Goal: Book appointment/travel/reservation: Register for event/course

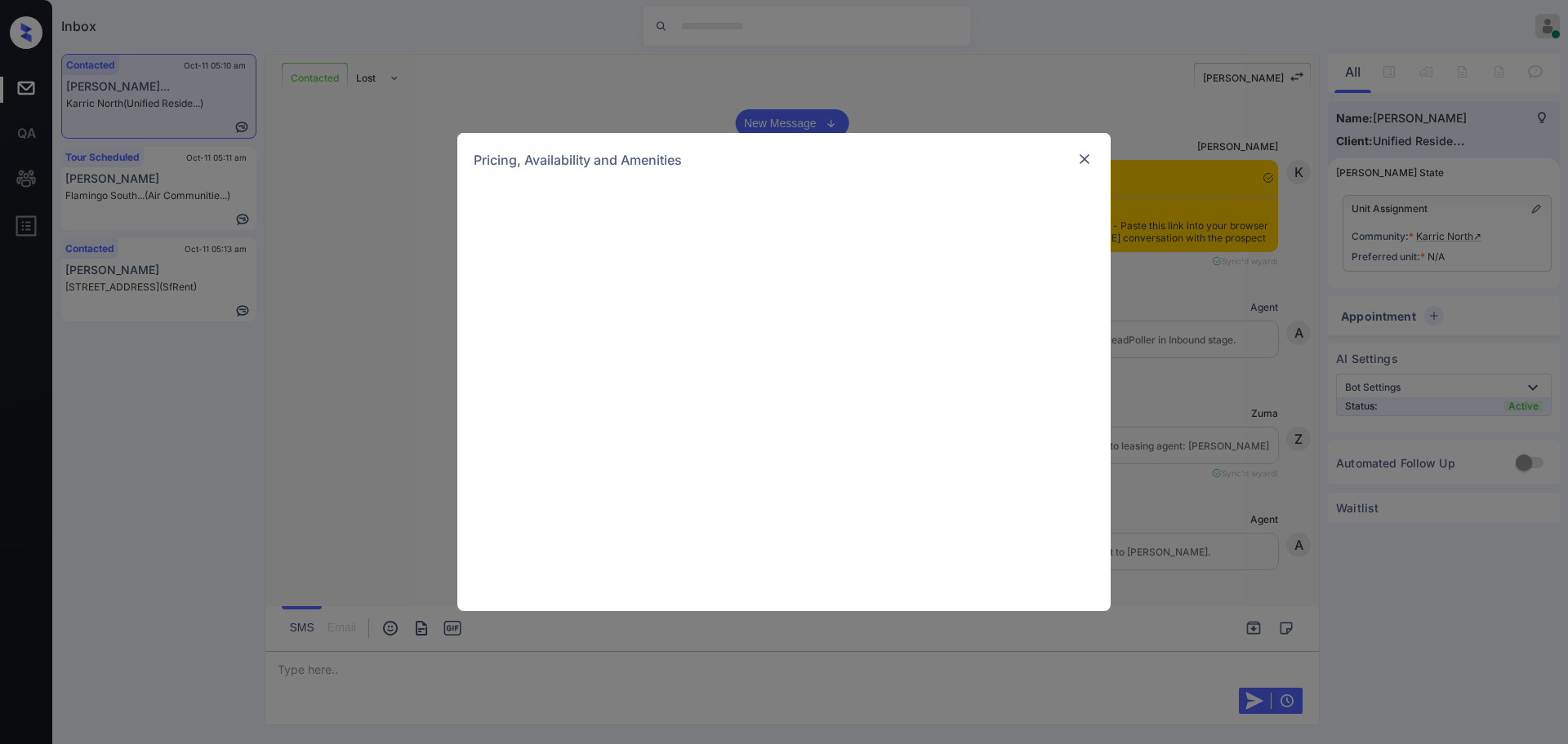
scroll to position [1007, 0]
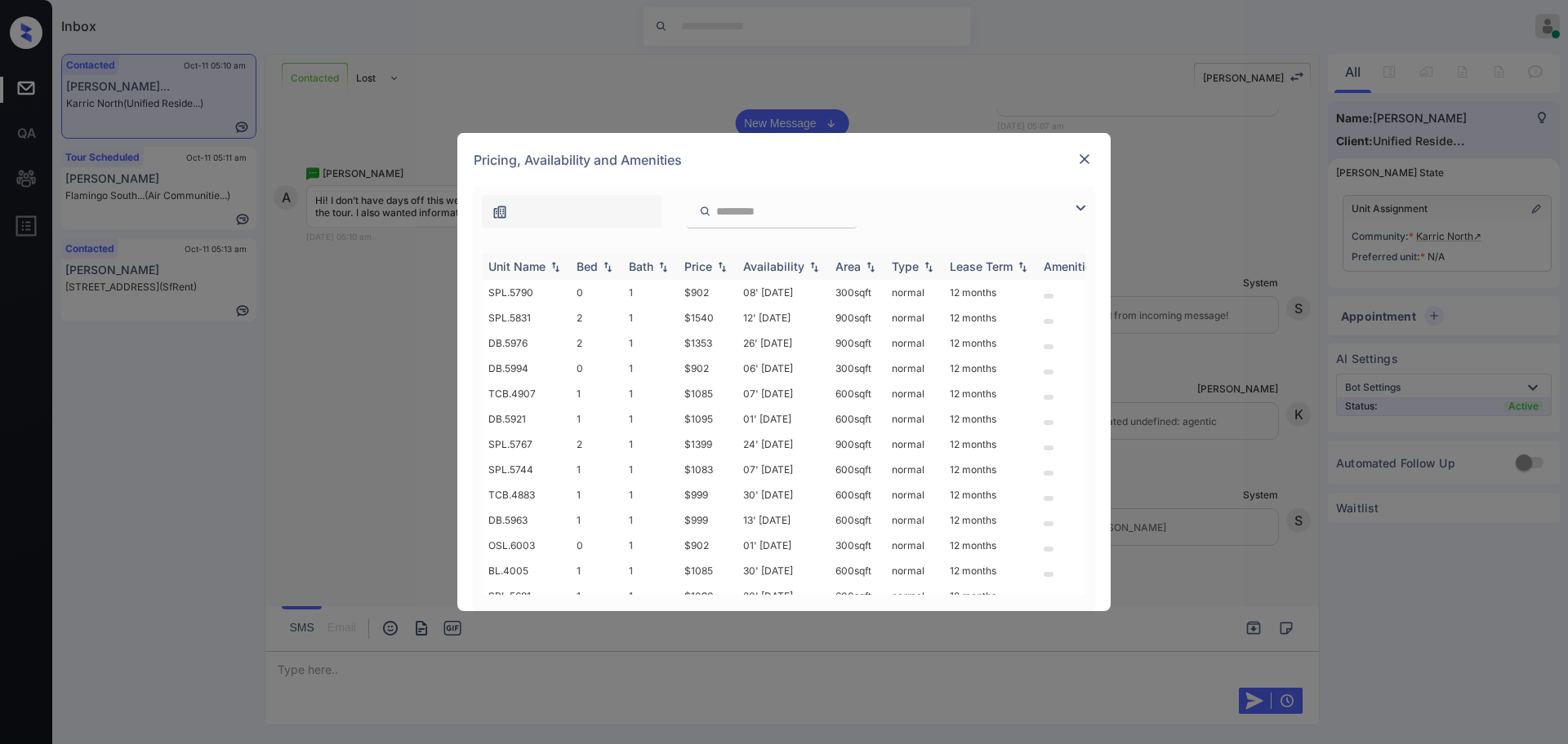
click at [589, 271] on div "Bed" at bounding box center [587, 266] width 21 height 14
drag, startPoint x: 677, startPoint y: 562, endPoint x: 712, endPoint y: 567, distance: 35.4
click at [712, 570] on tr "SPL.5827 0 1 $902 06' Sep 25 300 sqft normal 12 months" at bounding box center [909, 583] width 853 height 26
copy tr "$902"
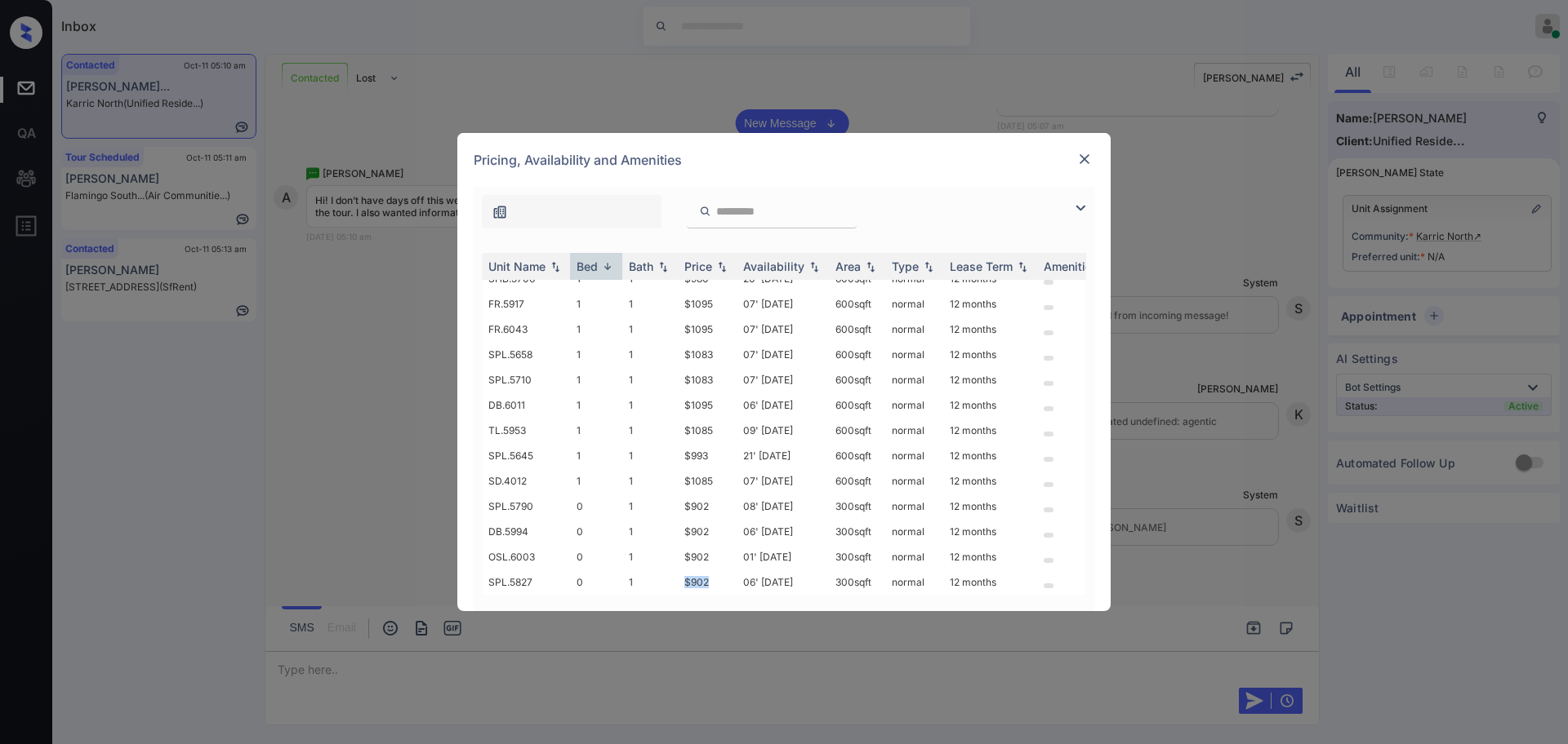
click at [1076, 157] on img at bounding box center [1084, 159] width 17 height 17
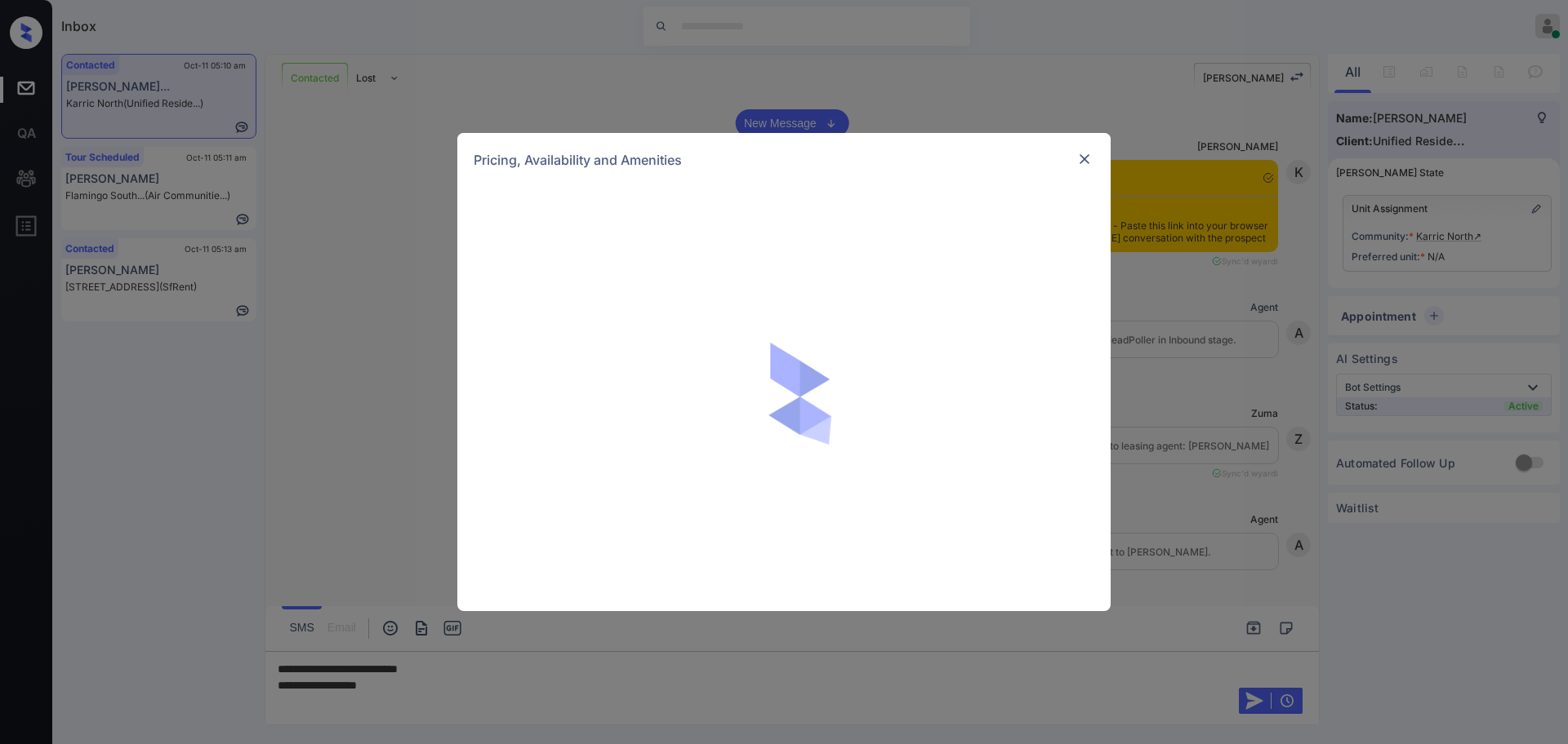
scroll to position [1007, 0]
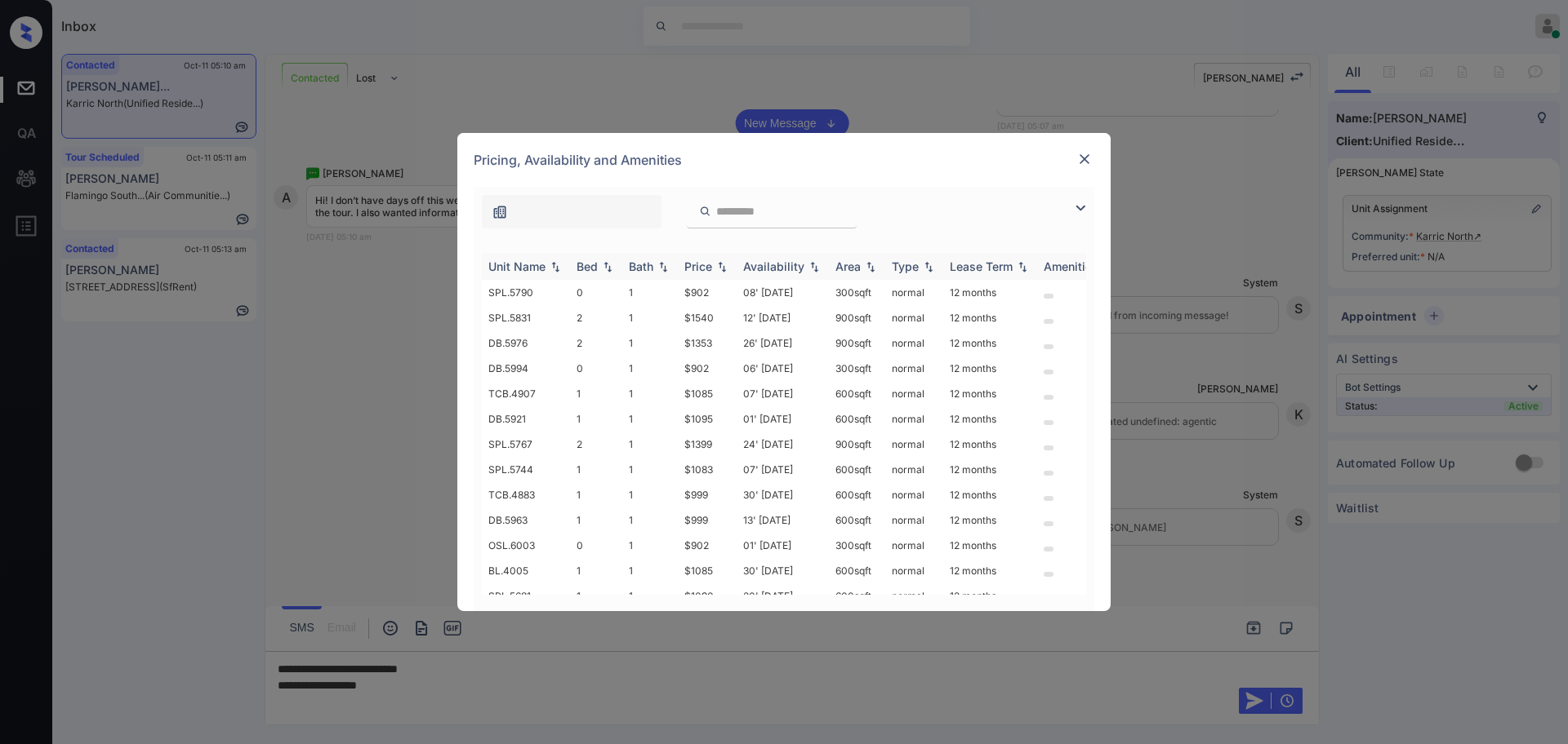
click at [583, 254] on th "Bed" at bounding box center [596, 266] width 52 height 27
click at [583, 267] on div "Bed" at bounding box center [587, 266] width 21 height 14
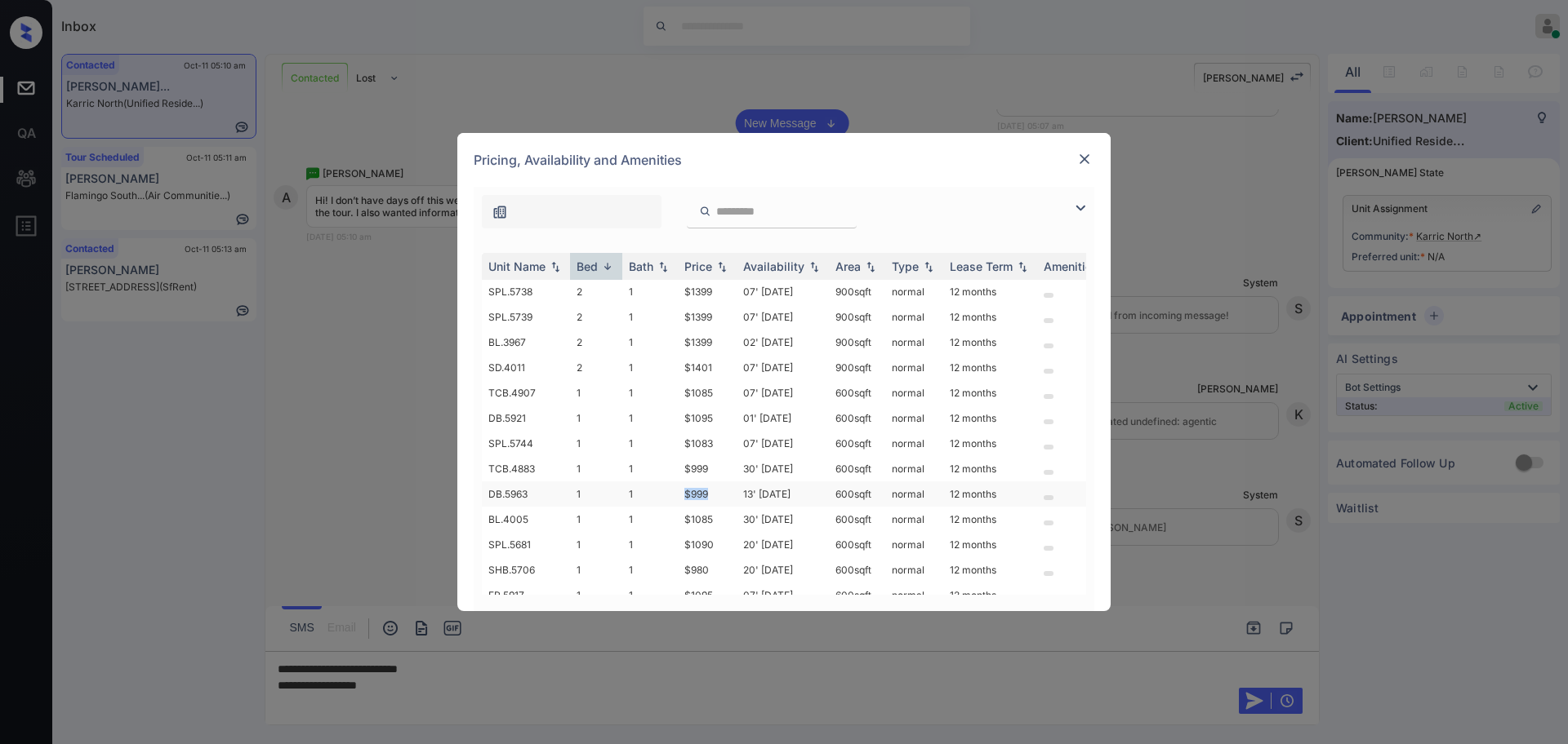
drag, startPoint x: 669, startPoint y: 496, endPoint x: 716, endPoint y: 490, distance: 47.4
click at [716, 490] on tr "DB.5963 1 1 $999 13' Dec 25 600 sqft normal 12 months" at bounding box center [909, 495] width 853 height 26
copy tr "$999"
click at [677, 467] on td "1" at bounding box center [650, 468] width 55 height 26
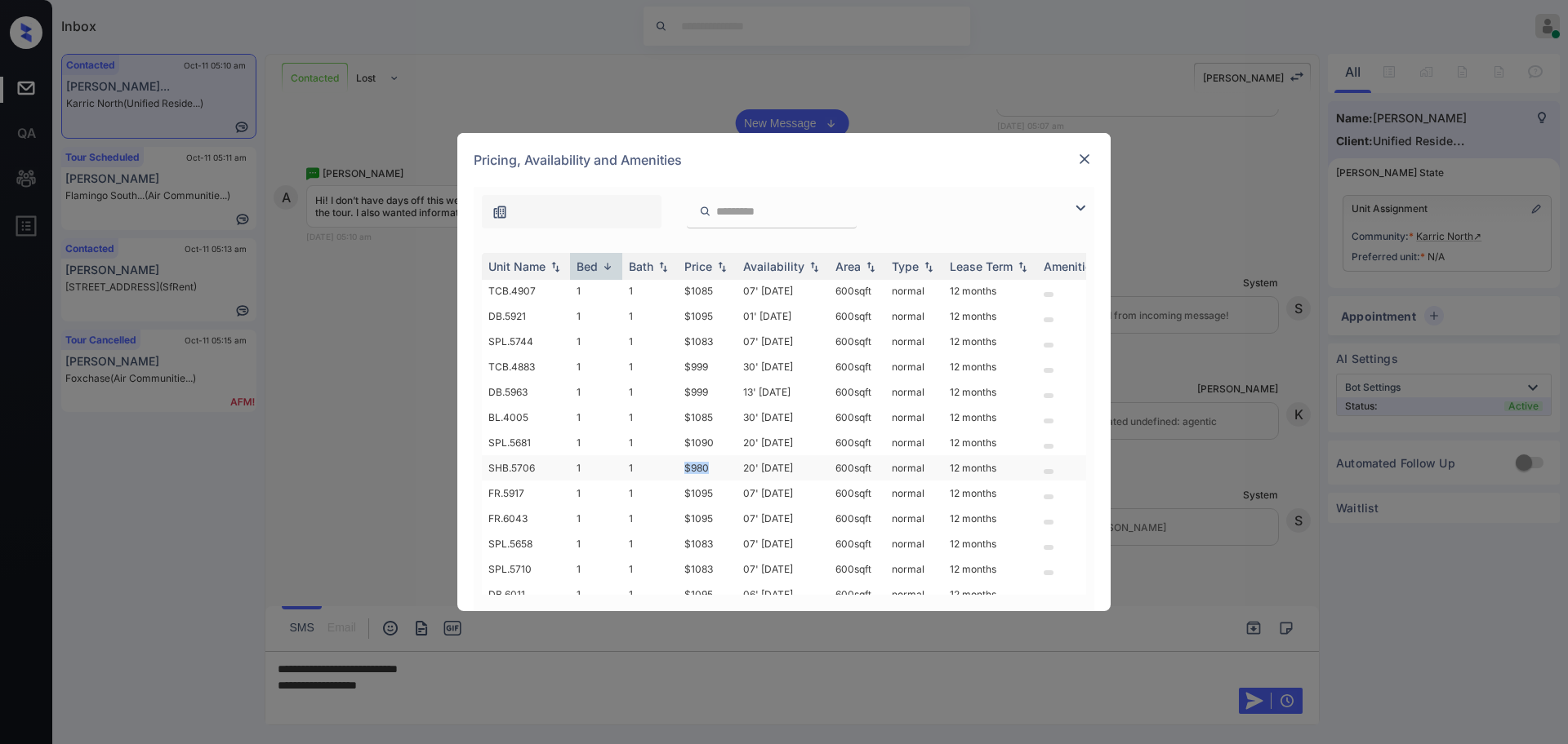
drag, startPoint x: 680, startPoint y: 464, endPoint x: 714, endPoint y: 467, distance: 34.1
click at [713, 466] on td "$980" at bounding box center [707, 468] width 58 height 26
copy td "$980"
drag, startPoint x: 679, startPoint y: 442, endPoint x: 732, endPoint y: 442, distance: 53.0
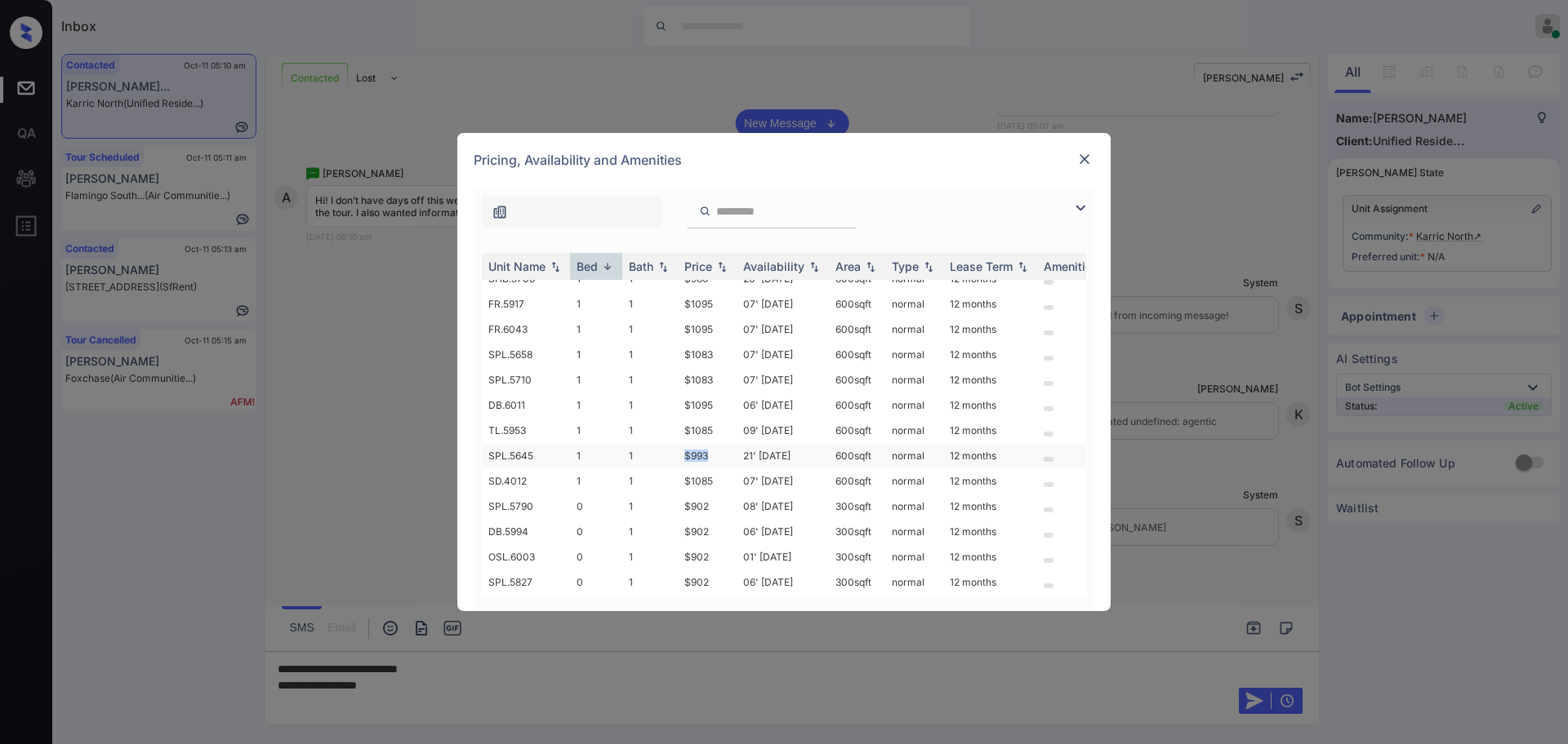
click at [711, 443] on td "$993" at bounding box center [707, 456] width 58 height 26
copy td "$993"
click at [1080, 165] on img at bounding box center [1084, 159] width 17 height 17
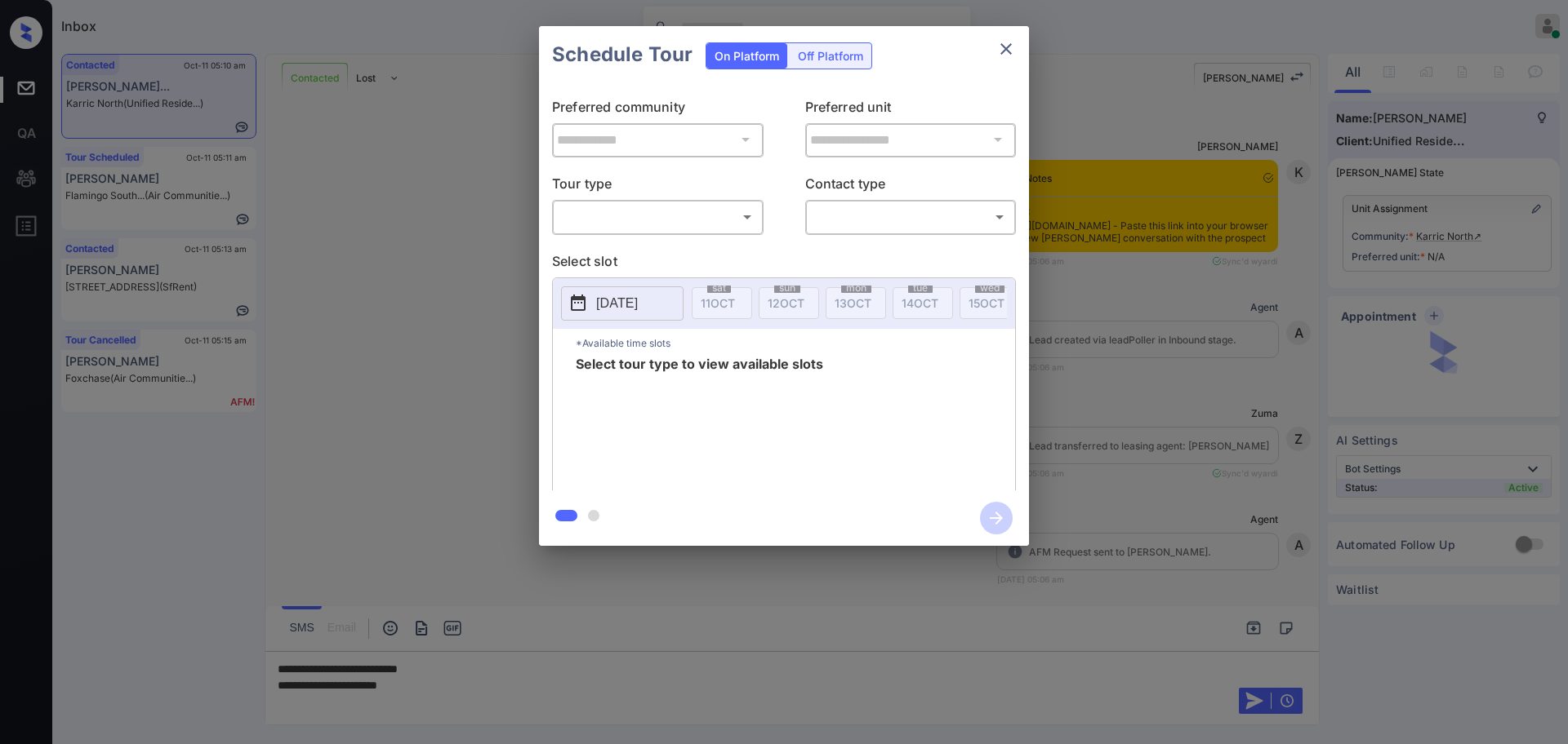
click at [727, 219] on body "Inbox Ajay Kumar Online Set yourself offline Set yourself on break Profile Swit…" at bounding box center [784, 372] width 1568 height 744
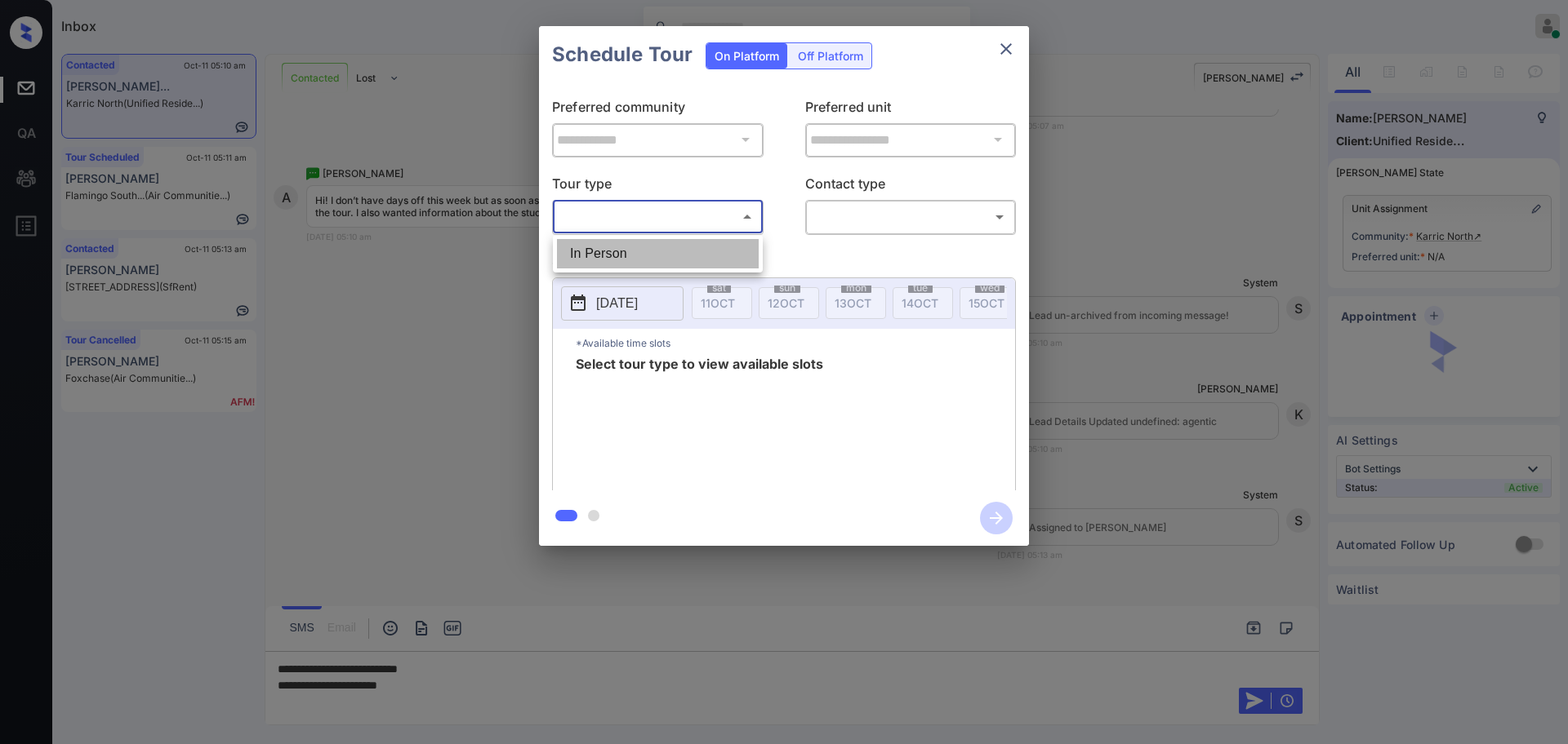
click at [683, 240] on li "In Person" at bounding box center [658, 254] width 202 height 30
type input "********"
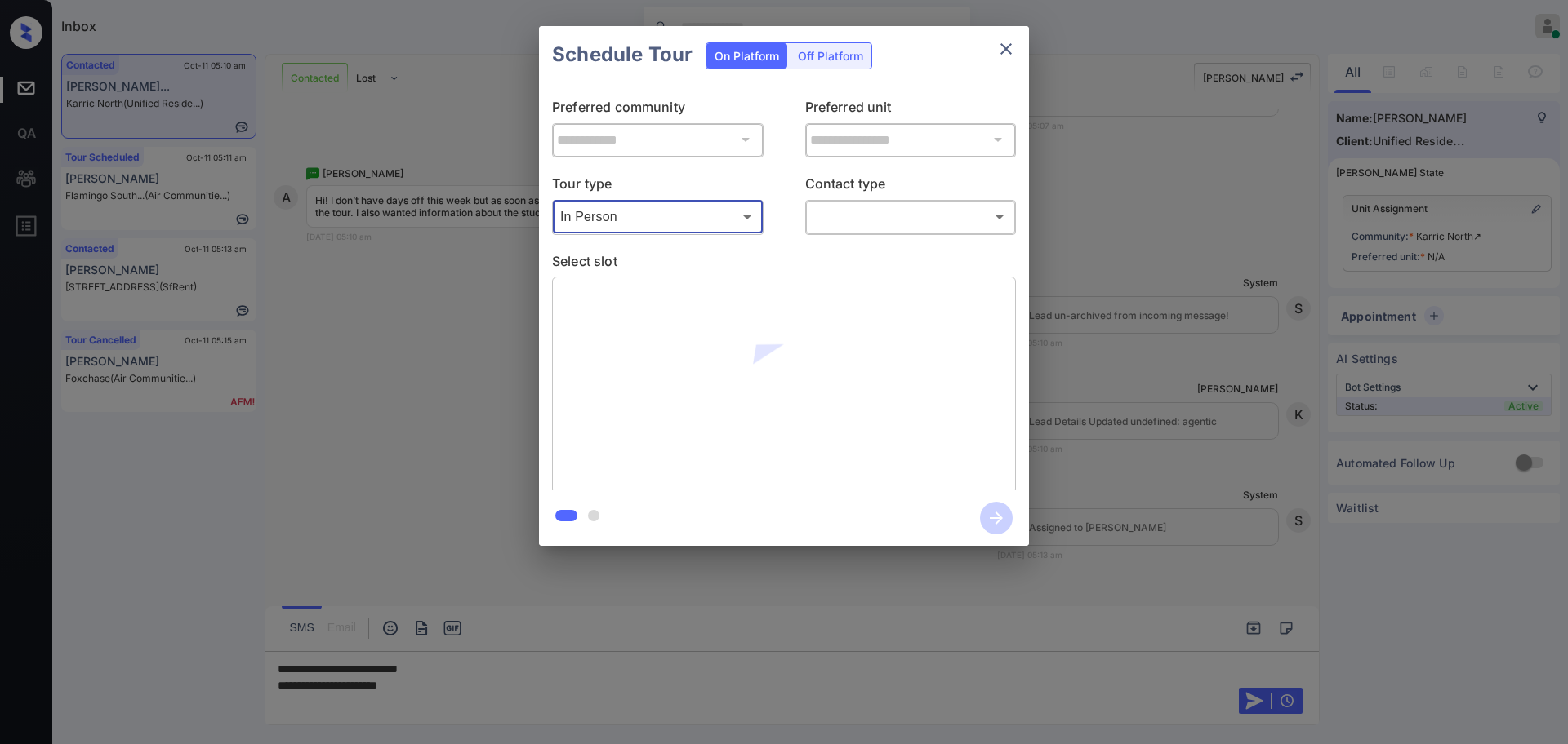
click at [855, 220] on body "Inbox Ajay Kumar Online Set yourself offline Set yourself on break Profile Swit…" at bounding box center [784, 372] width 1568 height 744
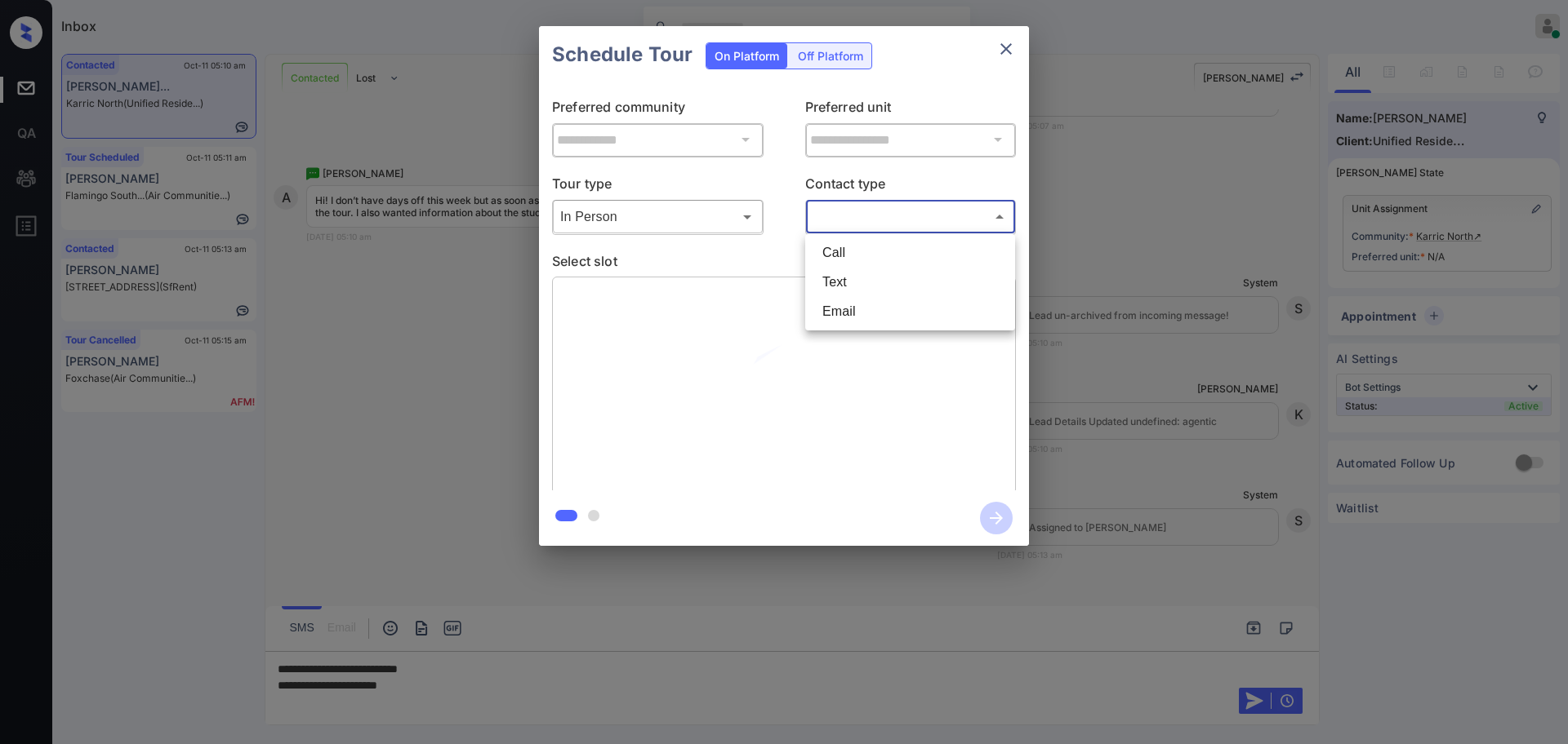
click at [848, 276] on li "Text" at bounding box center [911, 283] width 202 height 30
type input "****"
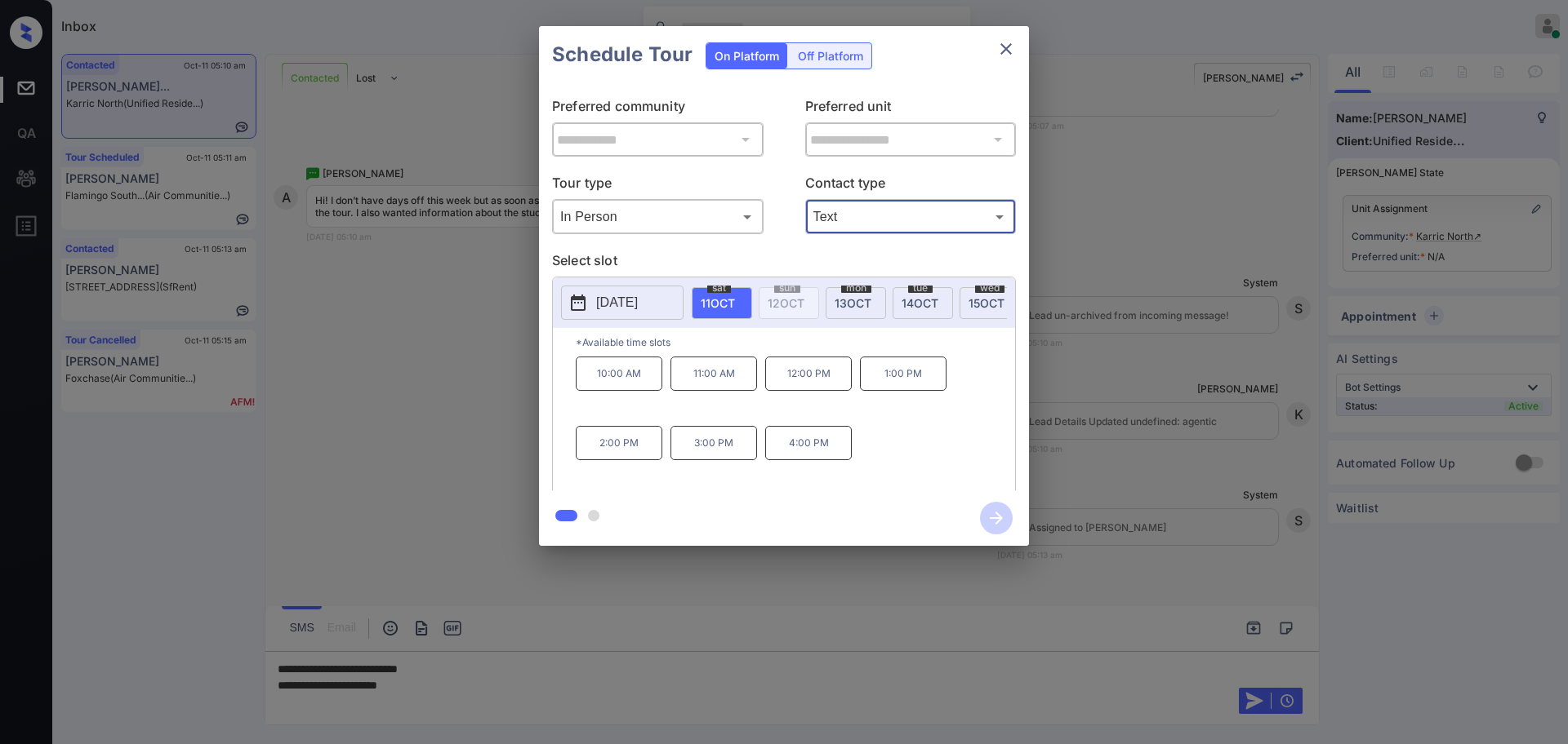
click at [637, 303] on p "2025-10-11" at bounding box center [617, 303] width 42 height 20
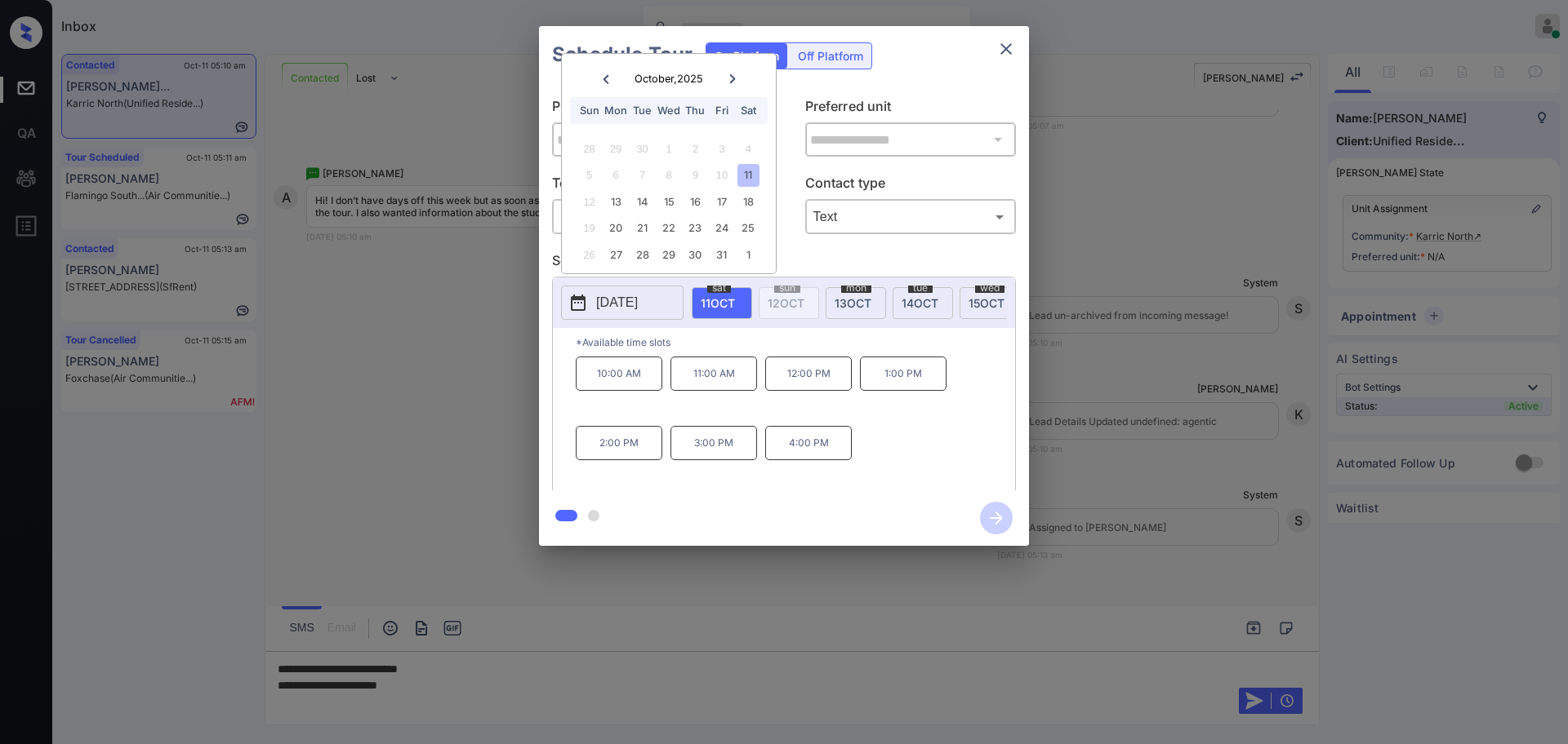
click at [437, 716] on div at bounding box center [784, 372] width 1568 height 744
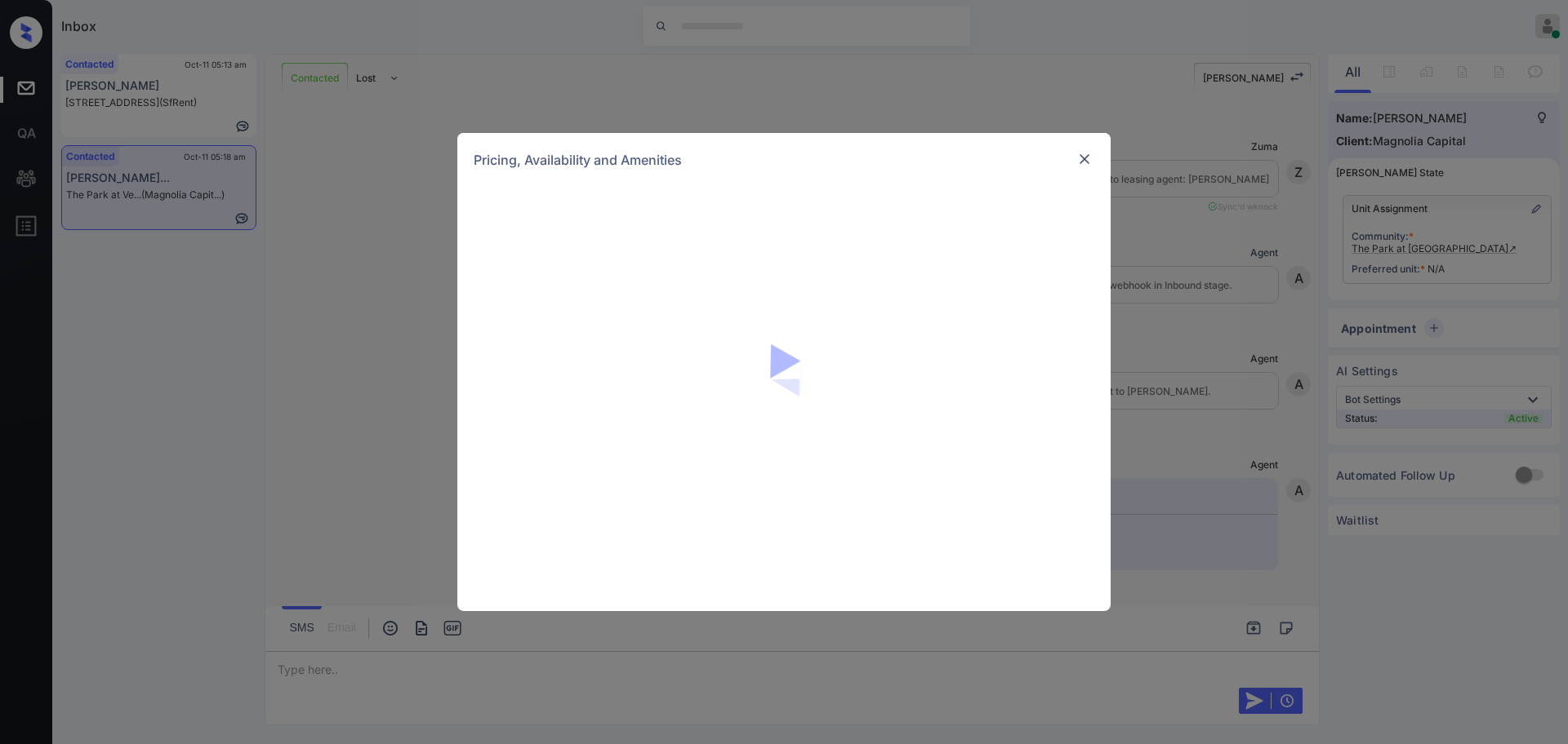
scroll to position [2043, 0]
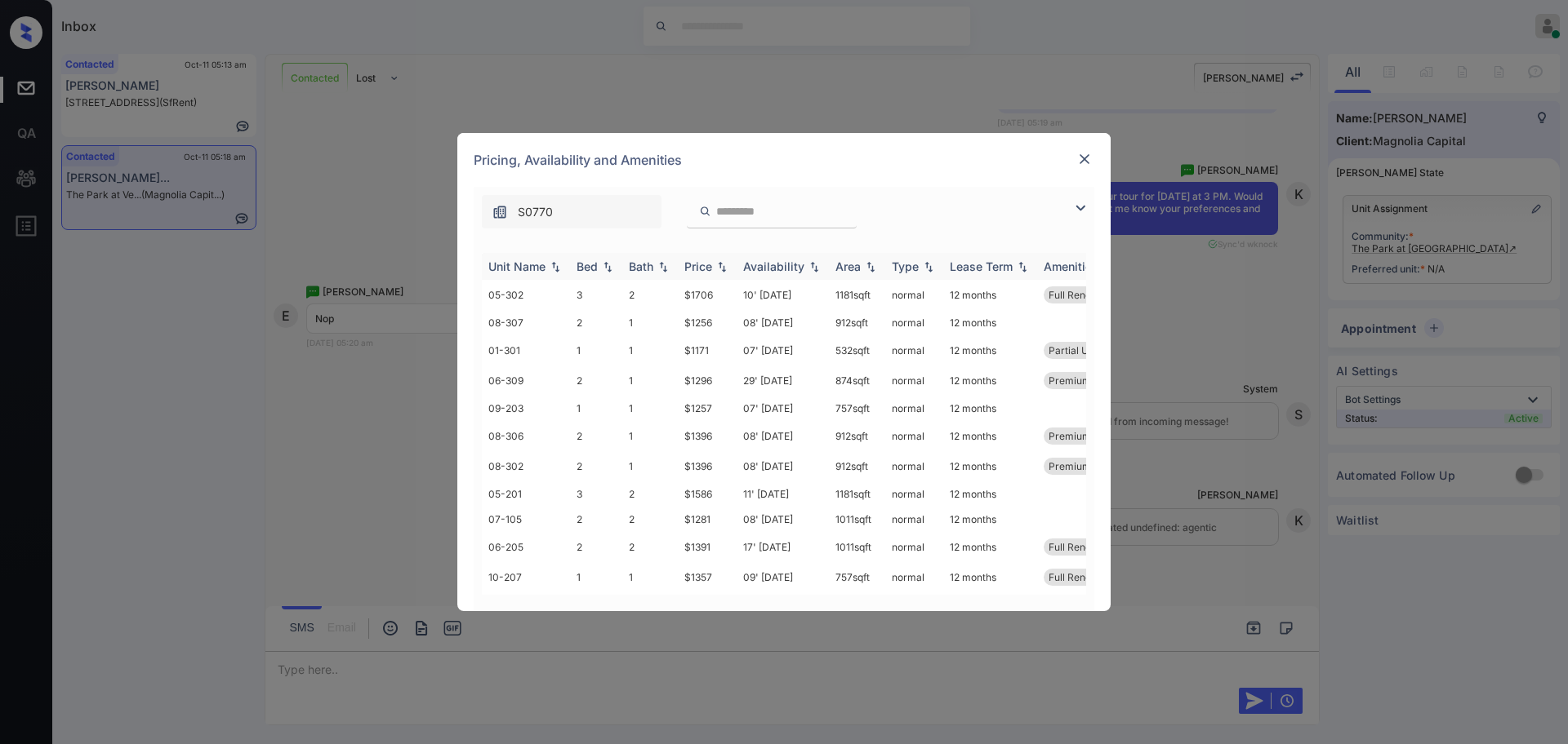
click at [591, 269] on div "Bed" at bounding box center [587, 266] width 21 height 14
drag, startPoint x: 679, startPoint y: 296, endPoint x: 757, endPoint y: 306, distance: 78.6
click at [727, 301] on td "$1171" at bounding box center [707, 295] width 58 height 31
copy td "$1171"
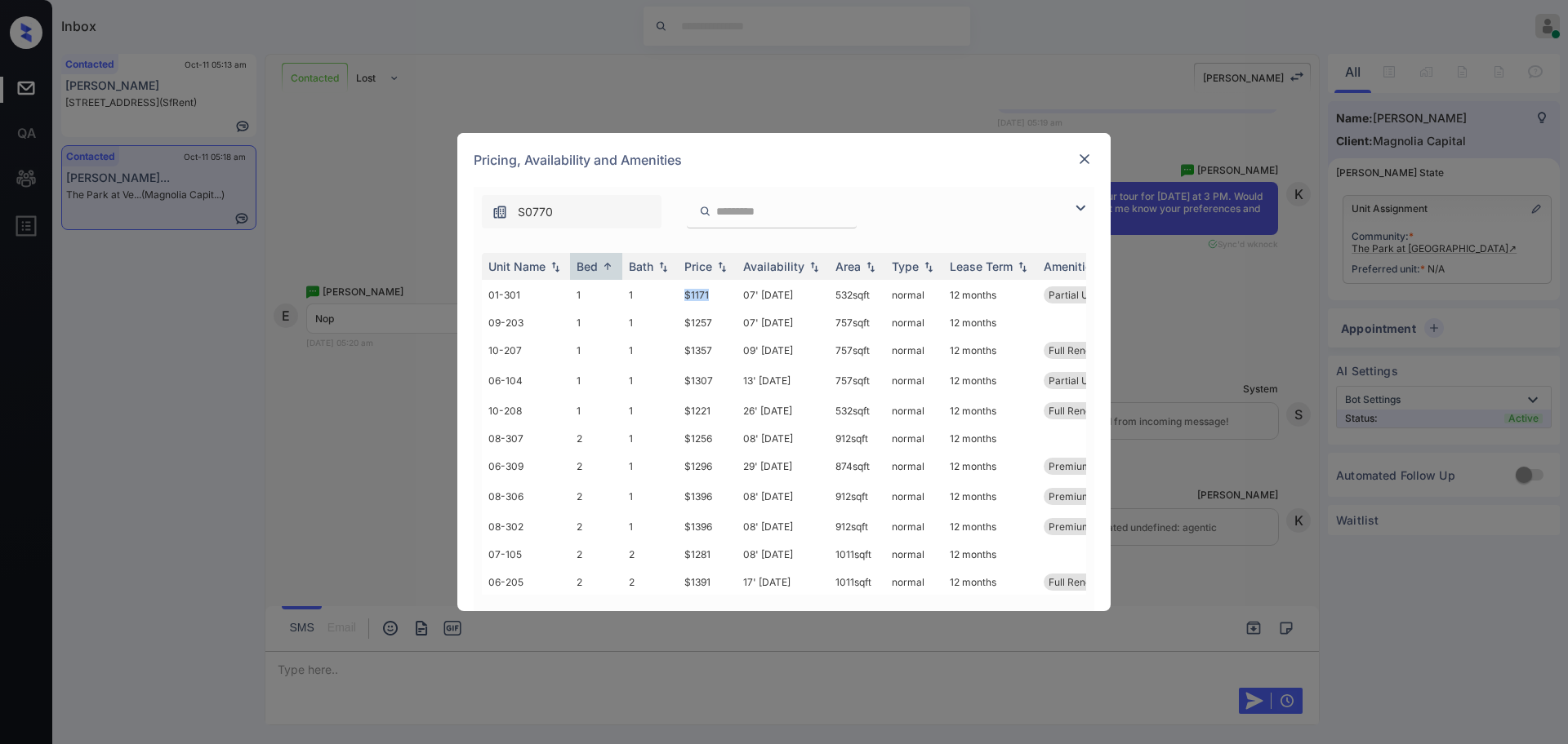
click at [1090, 161] on img at bounding box center [1084, 159] width 17 height 17
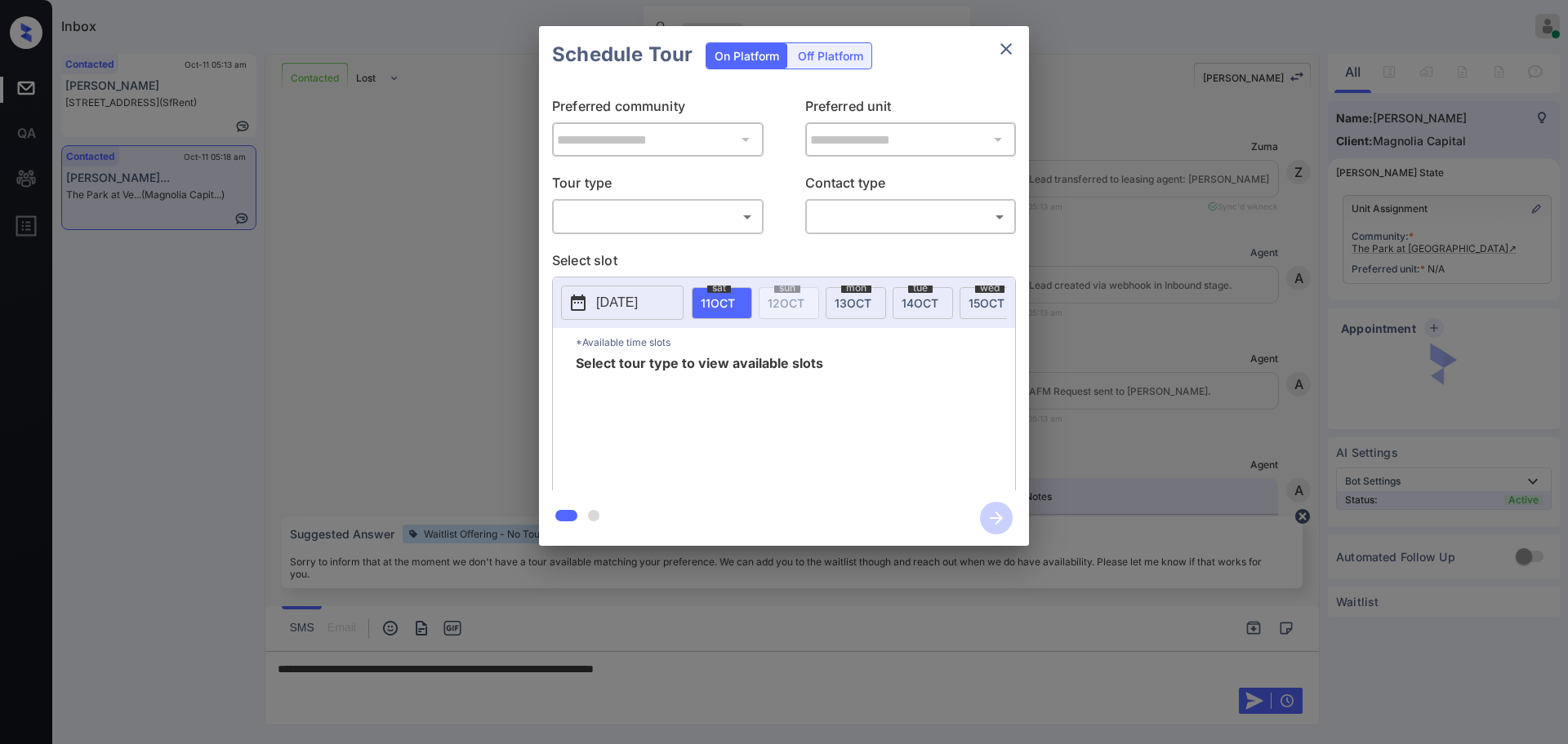
scroll to position [921, 0]
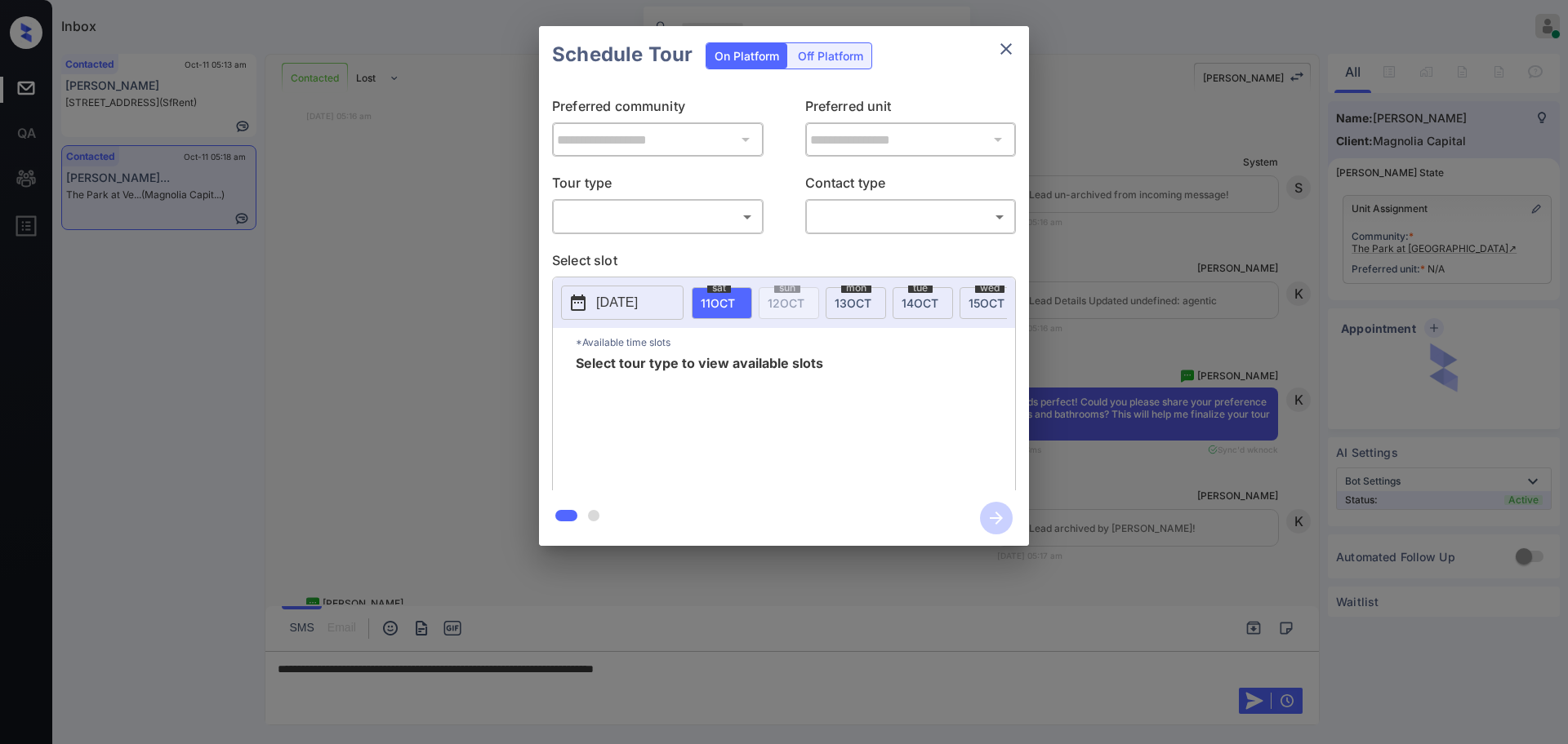
click at [722, 210] on body "Inbox Ajay Kumar Online Set yourself offline Set yourself on break Profile Swit…" at bounding box center [784, 372] width 1568 height 744
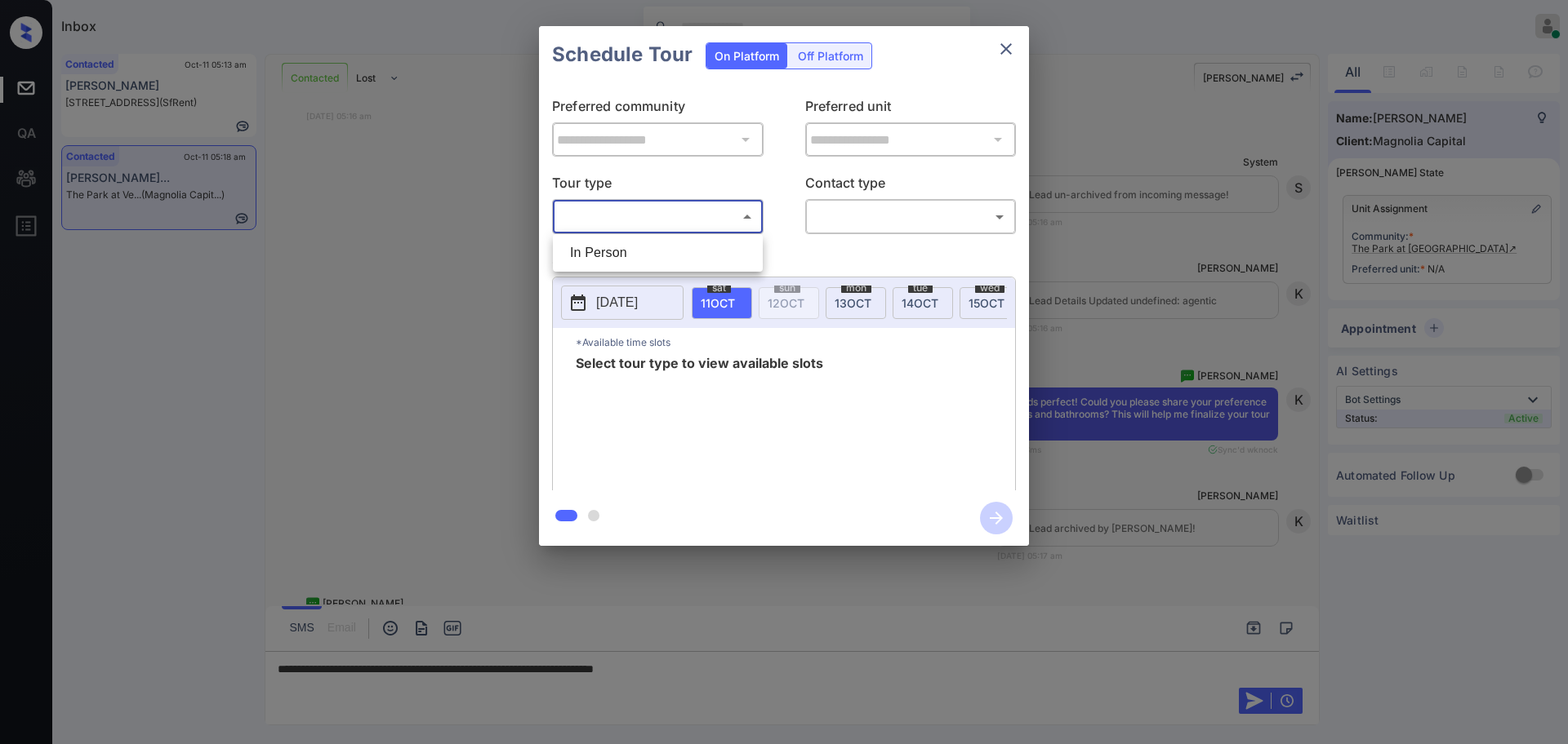
click at [683, 251] on li "In Person" at bounding box center [658, 253] width 202 height 30
type input "********"
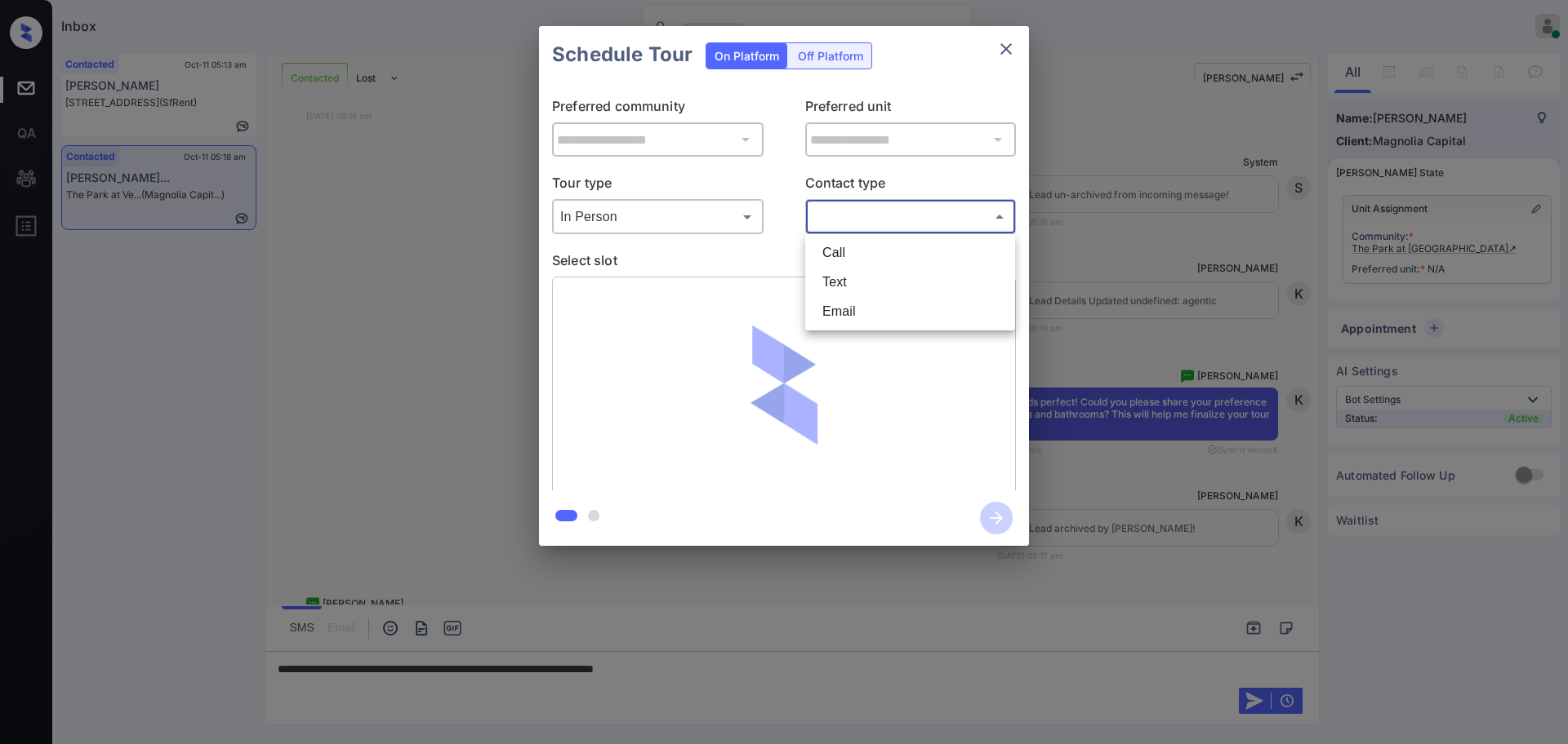
drag, startPoint x: 833, startPoint y: 207, endPoint x: 833, endPoint y: 237, distance: 30.0
click at [834, 207] on body "Inbox Ajay Kumar Online Set yourself offline Set yourself on break Profile Swit…" at bounding box center [784, 372] width 1568 height 744
click at [829, 282] on li "Text" at bounding box center [911, 283] width 202 height 30
type input "****"
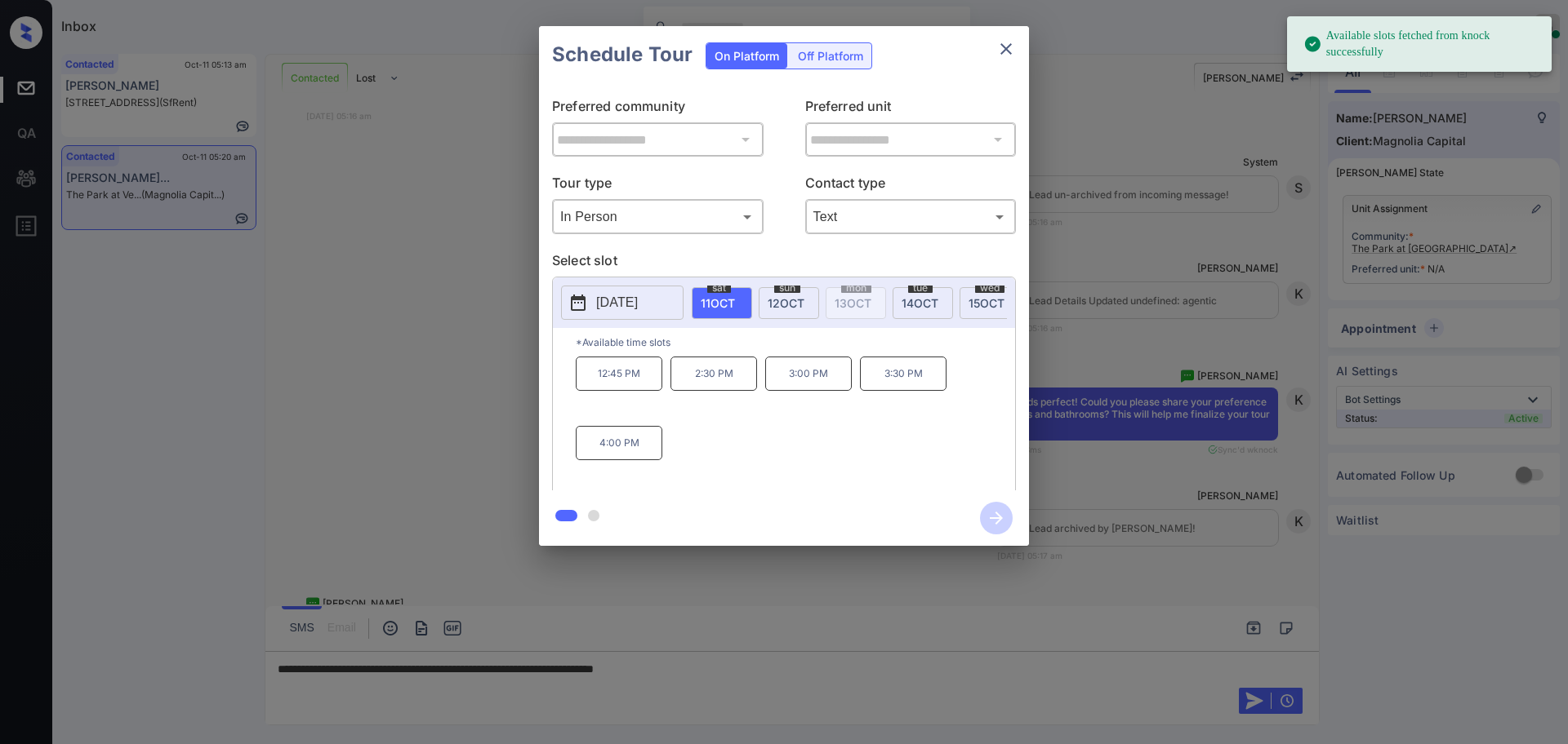
click at [636, 300] on p "[DATE]" at bounding box center [617, 303] width 42 height 20
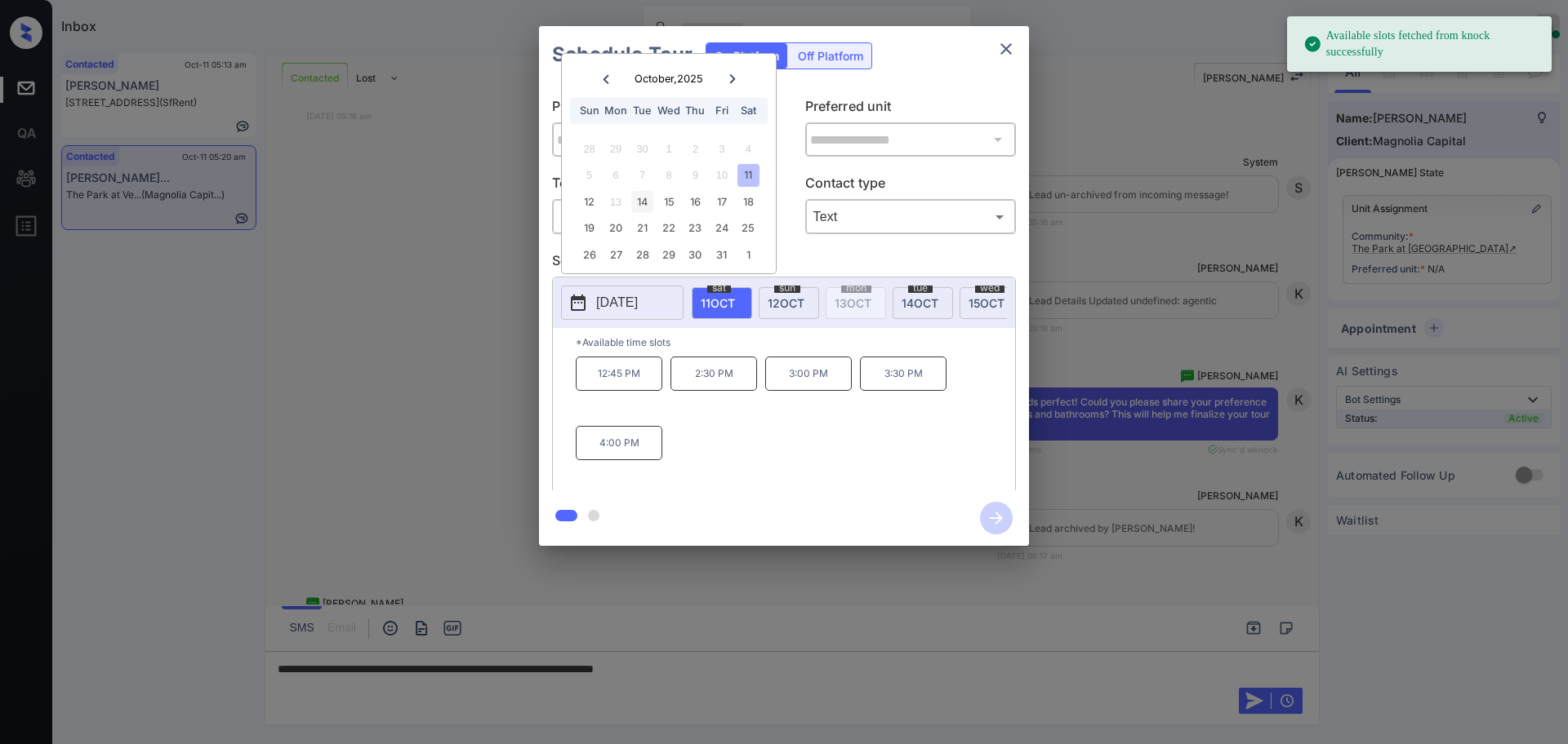
click at [642, 203] on div "14" at bounding box center [642, 202] width 22 height 22
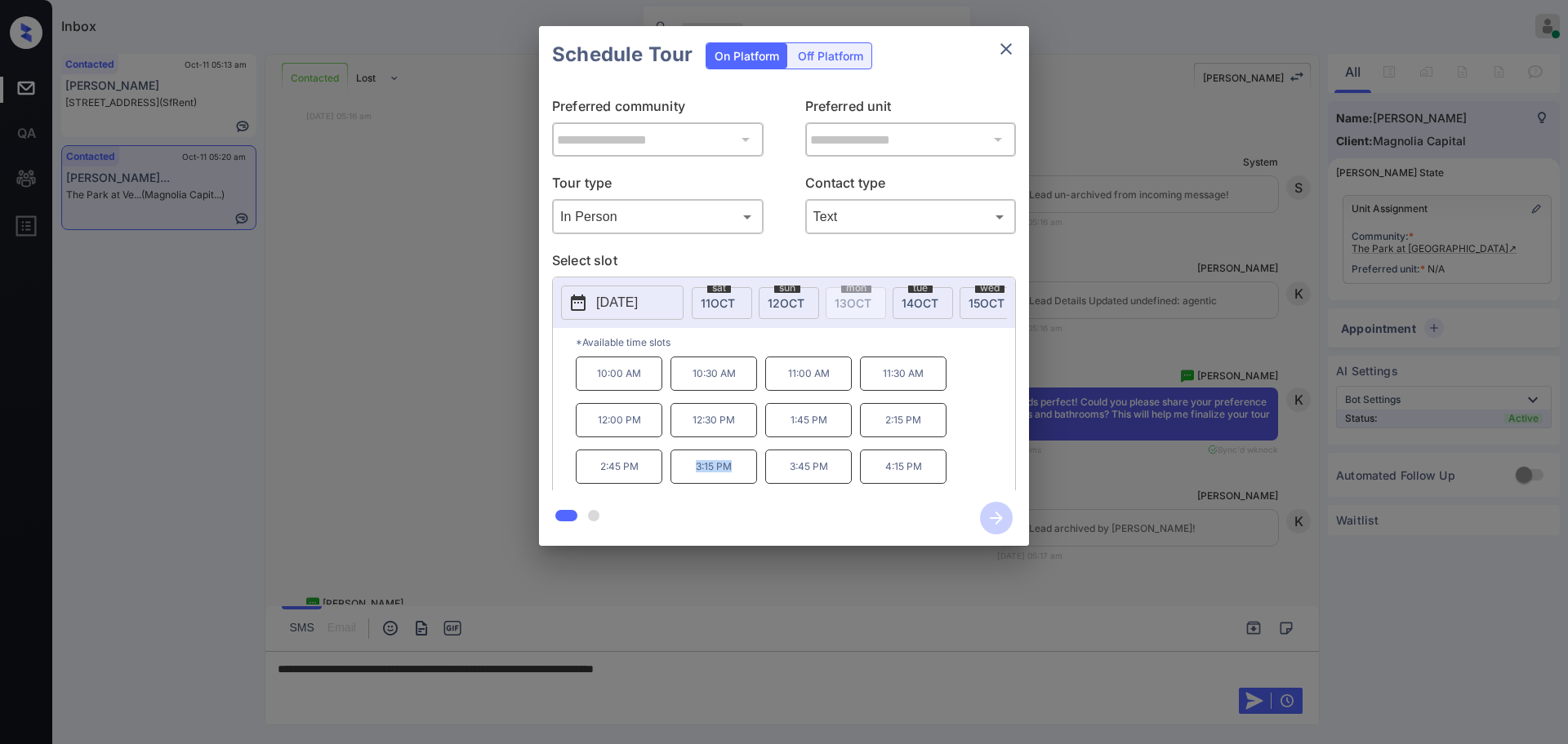
drag, startPoint x: 697, startPoint y: 478, endPoint x: 791, endPoint y: 454, distance: 97.0
click at [742, 479] on p "3:15 PM" at bounding box center [713, 467] width 86 height 35
copy p "3:15 PM"
click at [1009, 51] on icon "close" at bounding box center [1007, 49] width 12 height 12
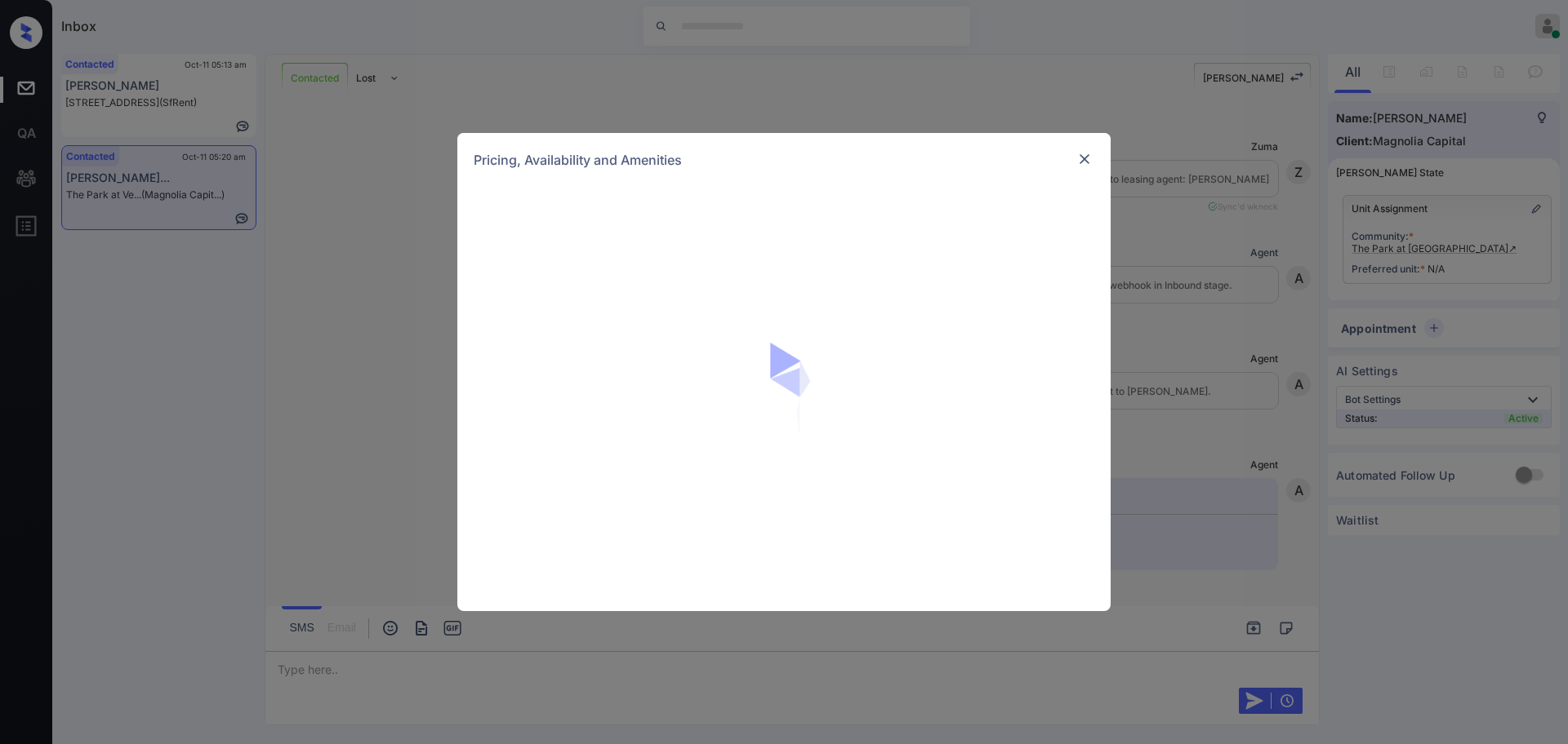
scroll to position [1961, 0]
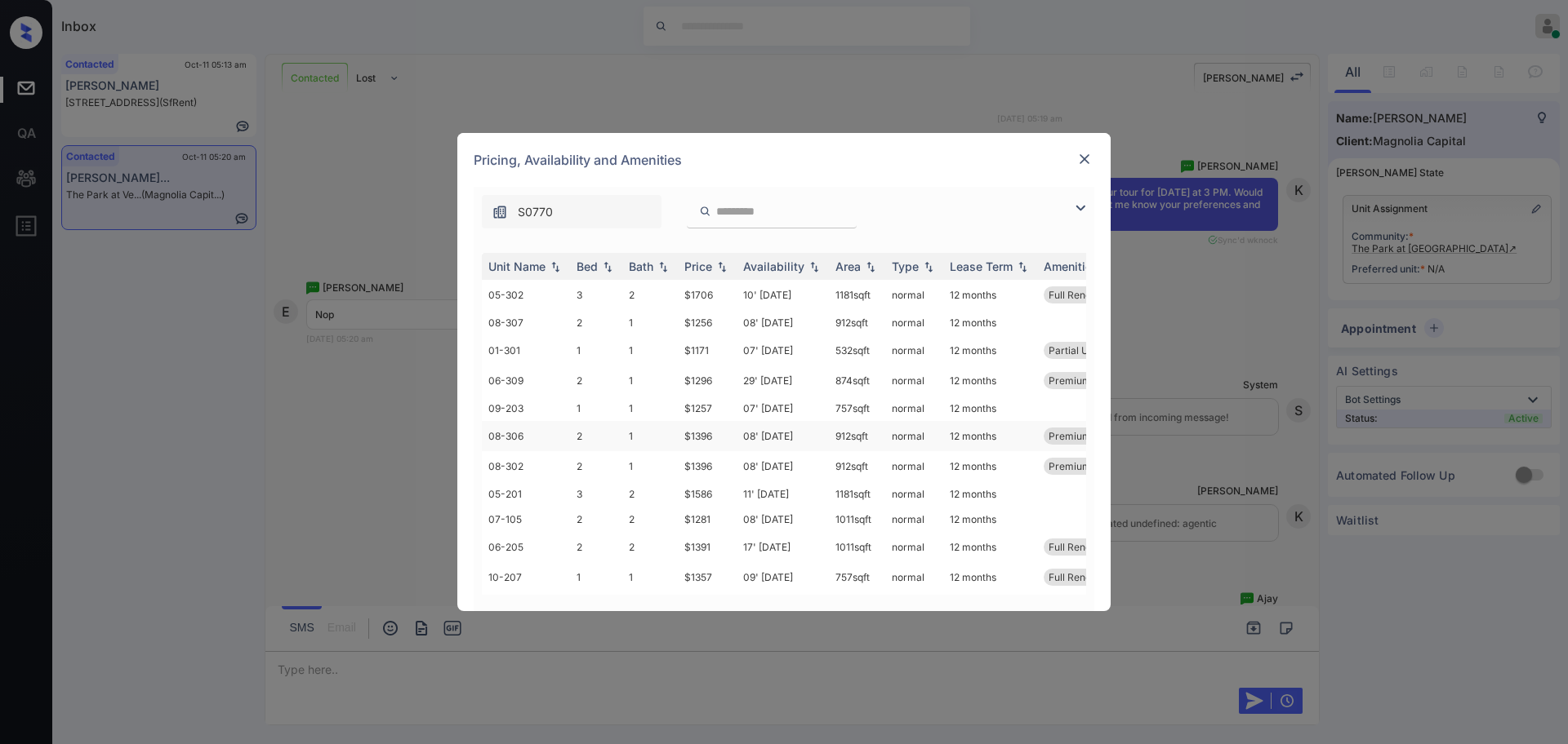
click at [712, 427] on td "$1396" at bounding box center [707, 436] width 58 height 31
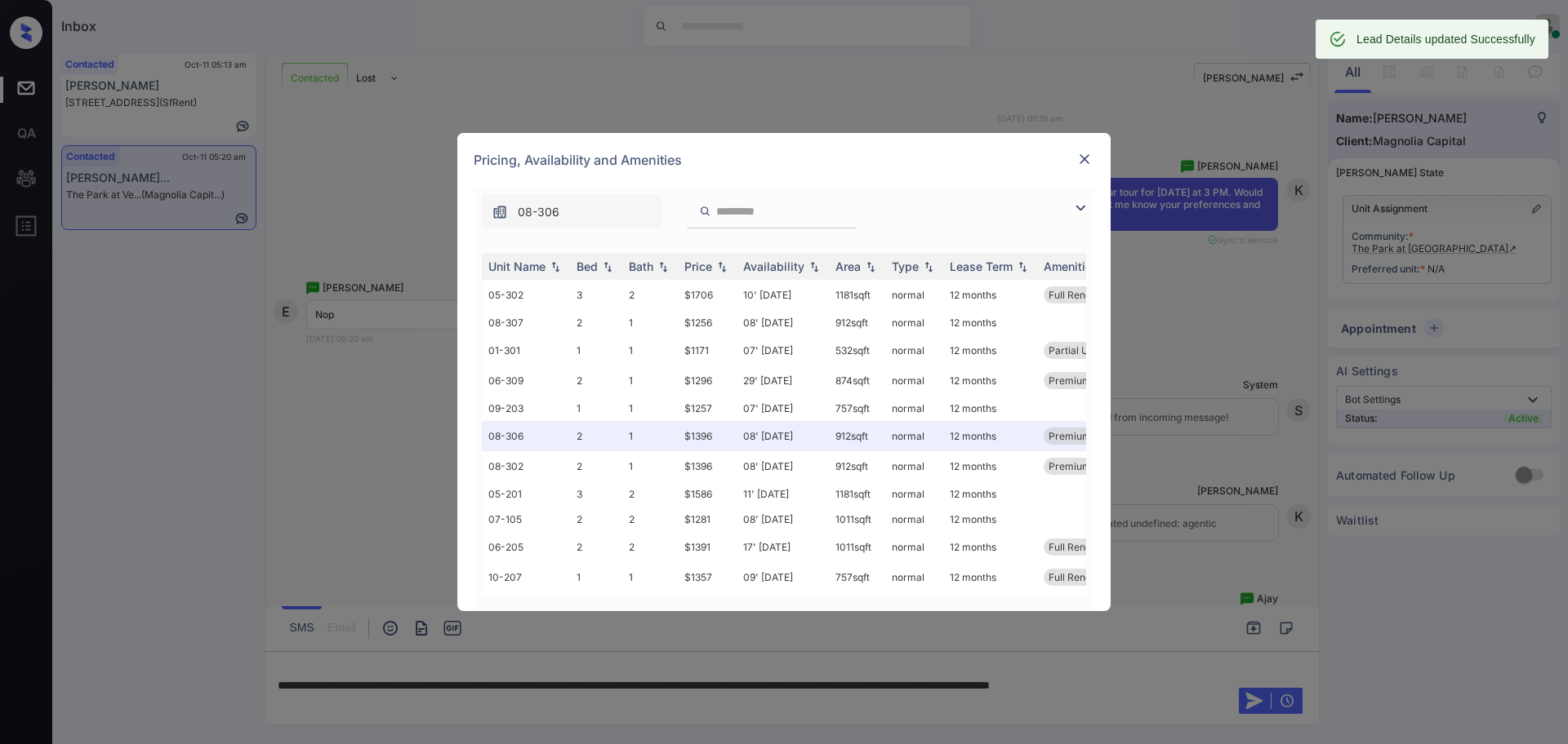
click at [1075, 160] on div at bounding box center [1085, 159] width 20 height 20
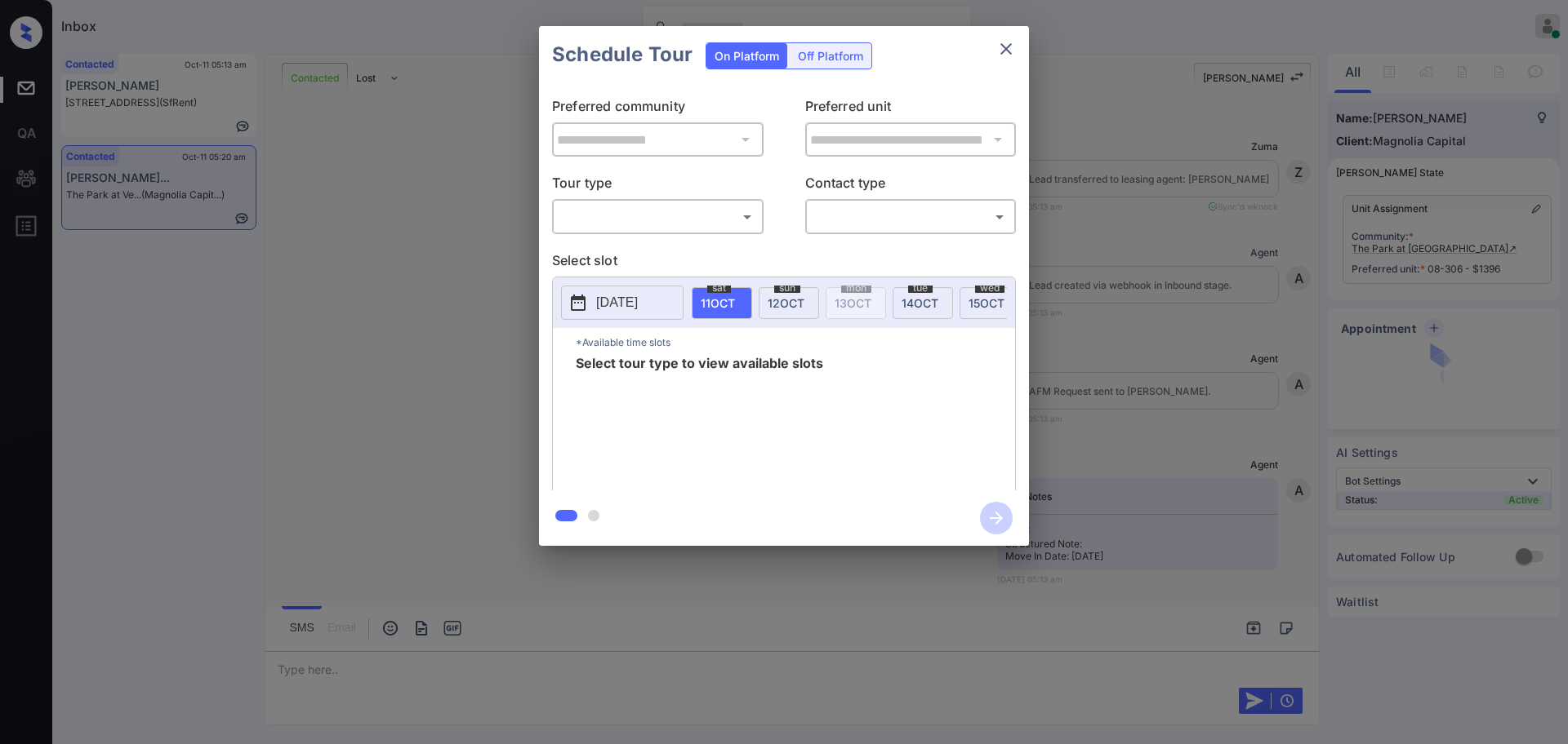
scroll to position [1961, 0]
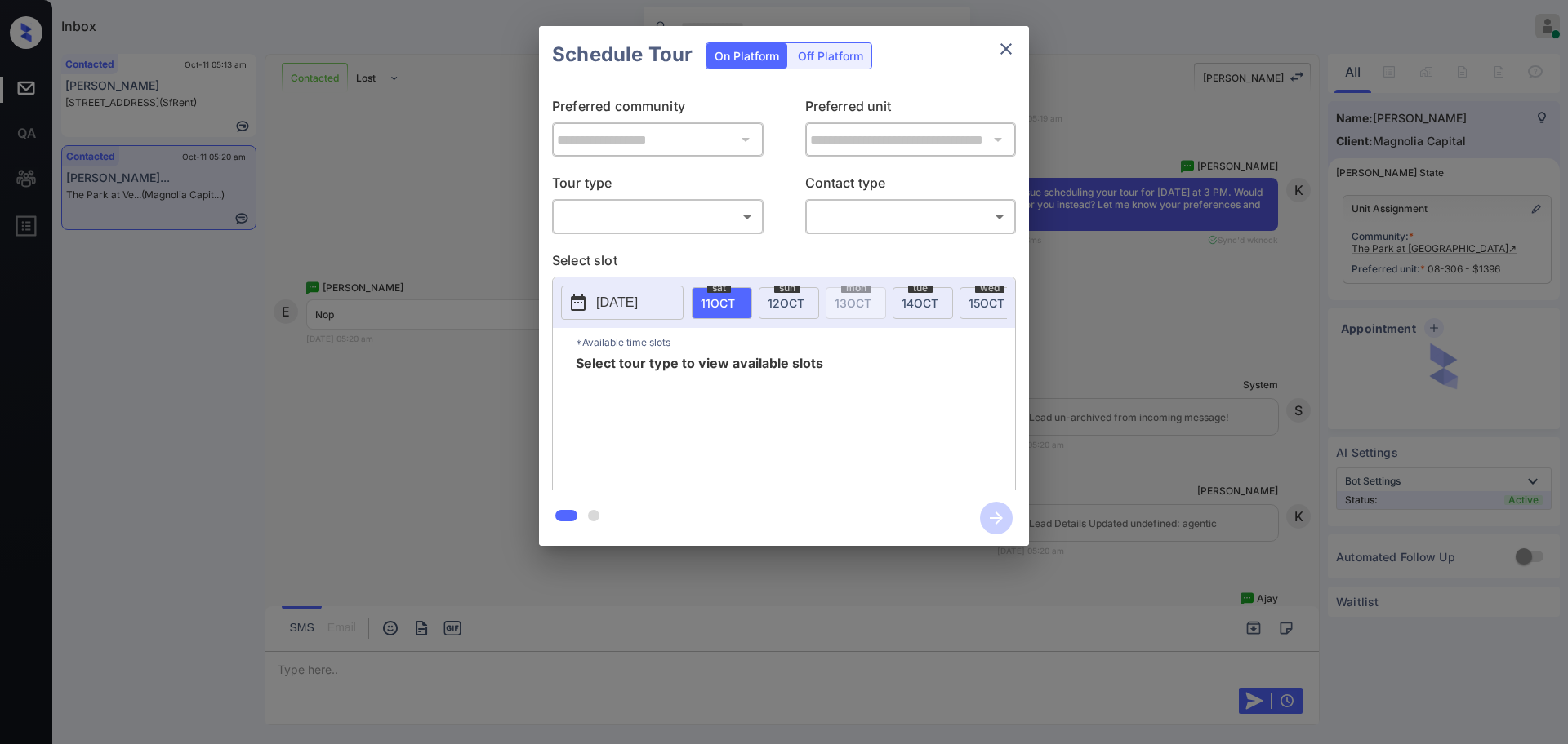
click at [656, 213] on body "Inbox [PERSON_NAME] Online Set yourself offline Set yourself on break Profile S…" at bounding box center [784, 372] width 1568 height 744
click at [630, 244] on li "In Person" at bounding box center [658, 253] width 202 height 30
type input "********"
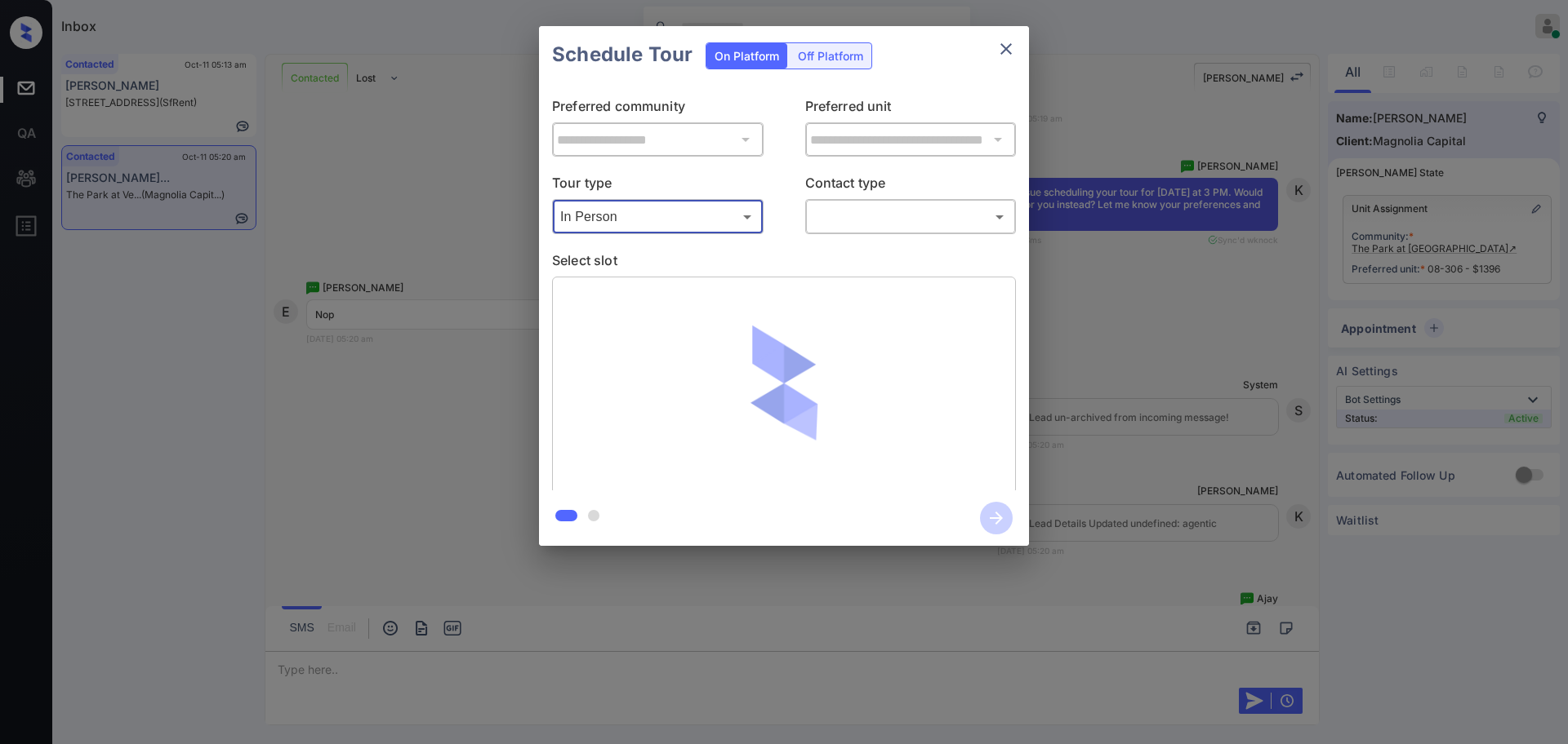
click at [833, 225] on body "Inbox Ajay Kumar Online Set yourself offline Set yourself on break Profile Swit…" at bounding box center [784, 372] width 1568 height 744
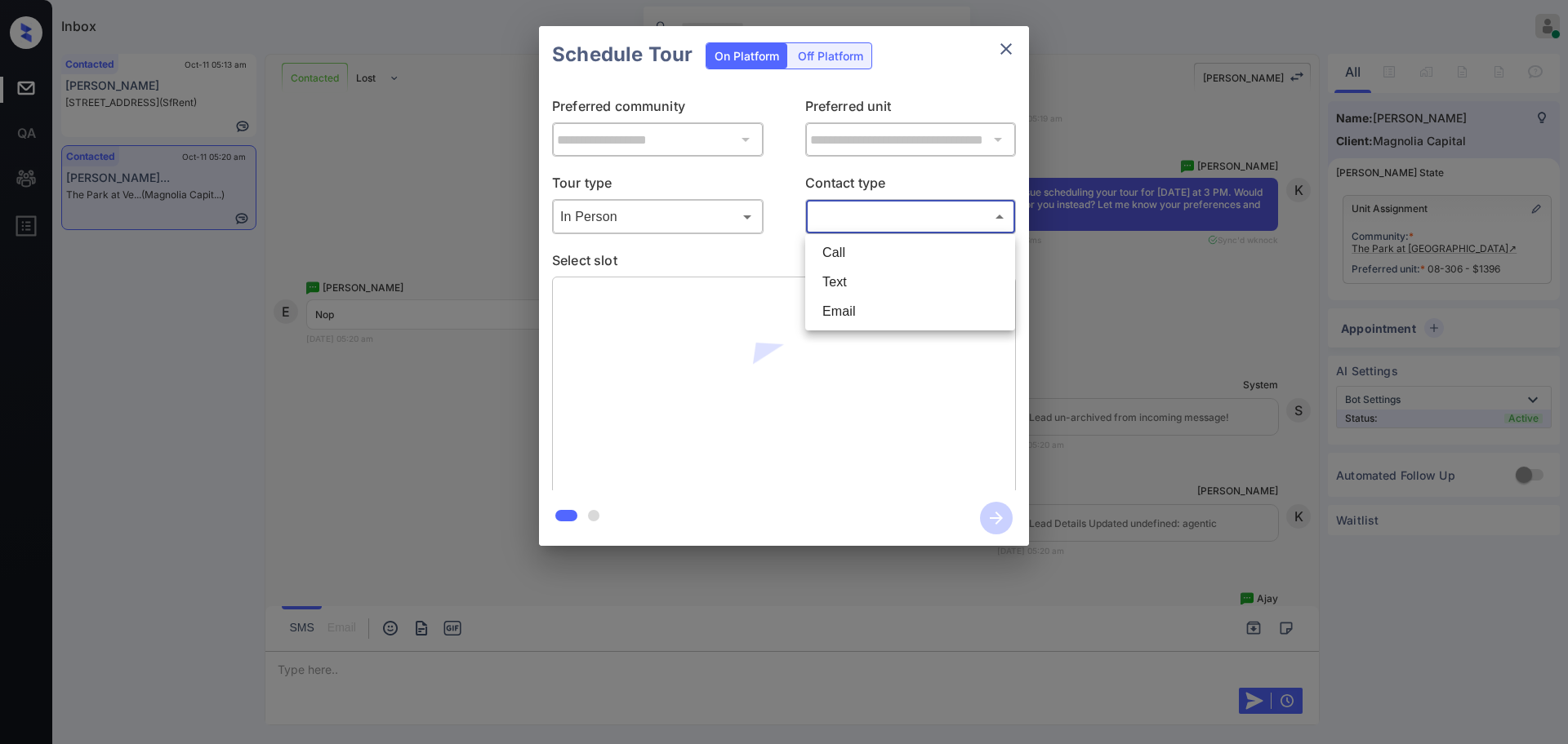
click at [840, 283] on li "Text" at bounding box center [911, 283] width 202 height 30
type input "****"
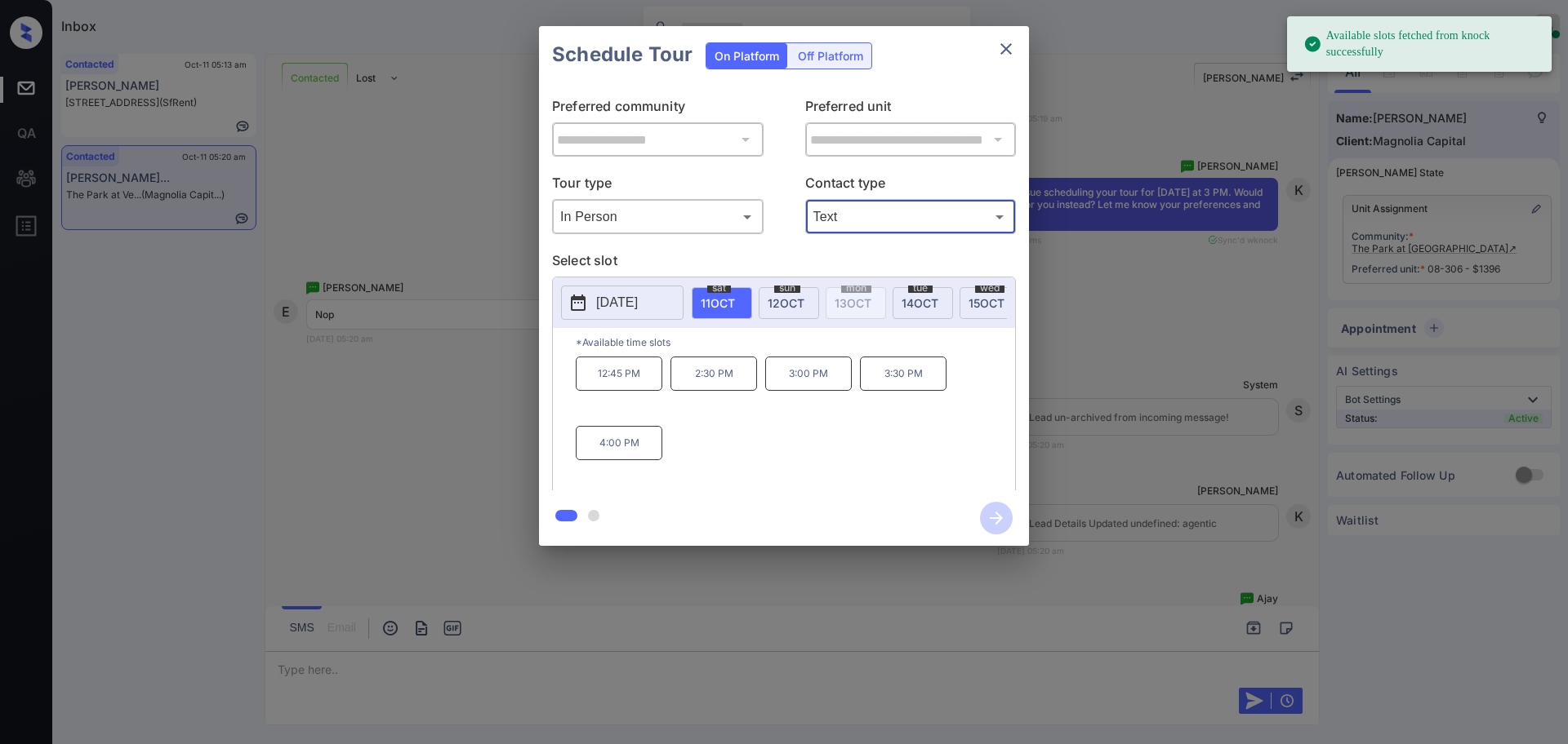
click at [637, 295] on p "[DATE]" at bounding box center [617, 303] width 42 height 20
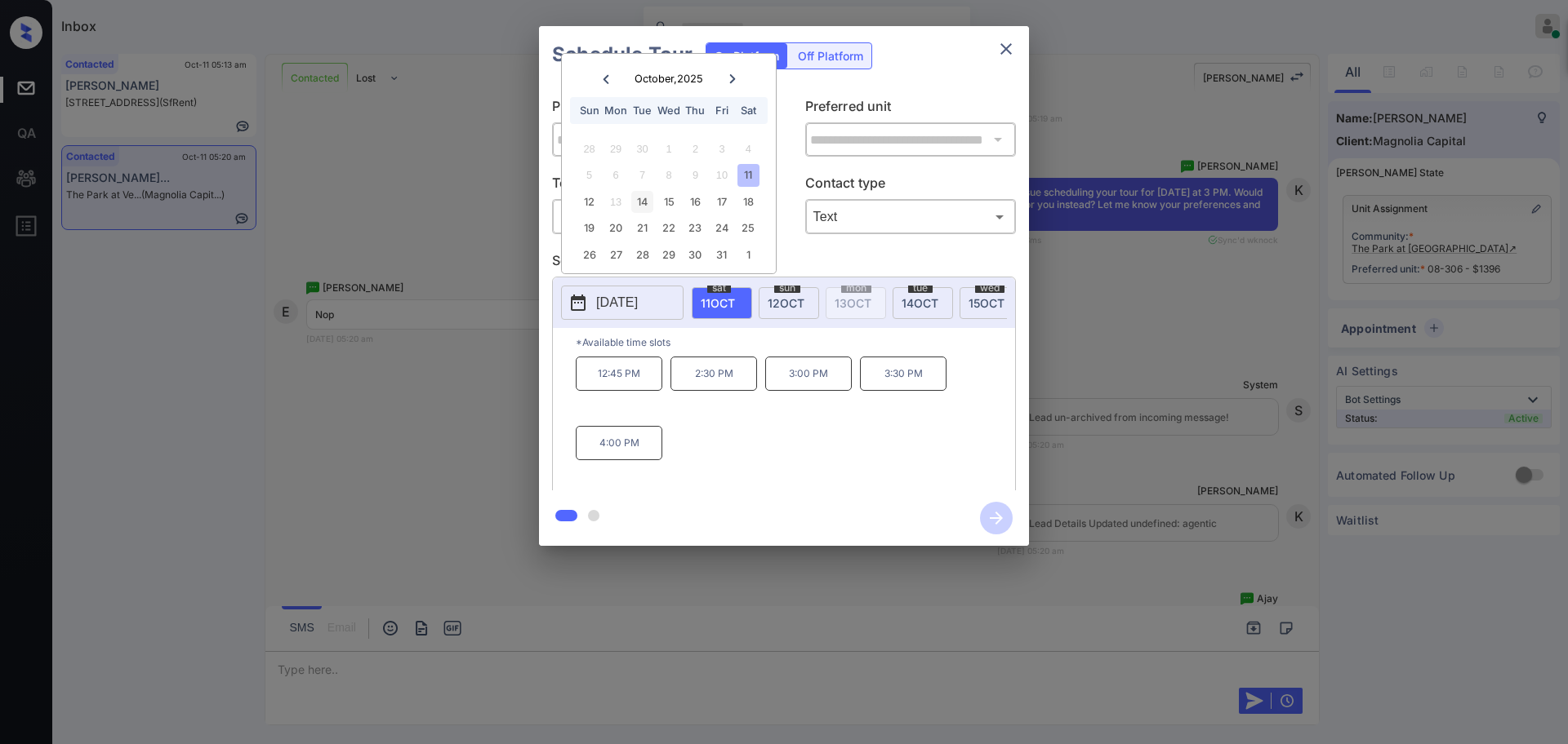
click at [639, 203] on div "14" at bounding box center [642, 202] width 22 height 22
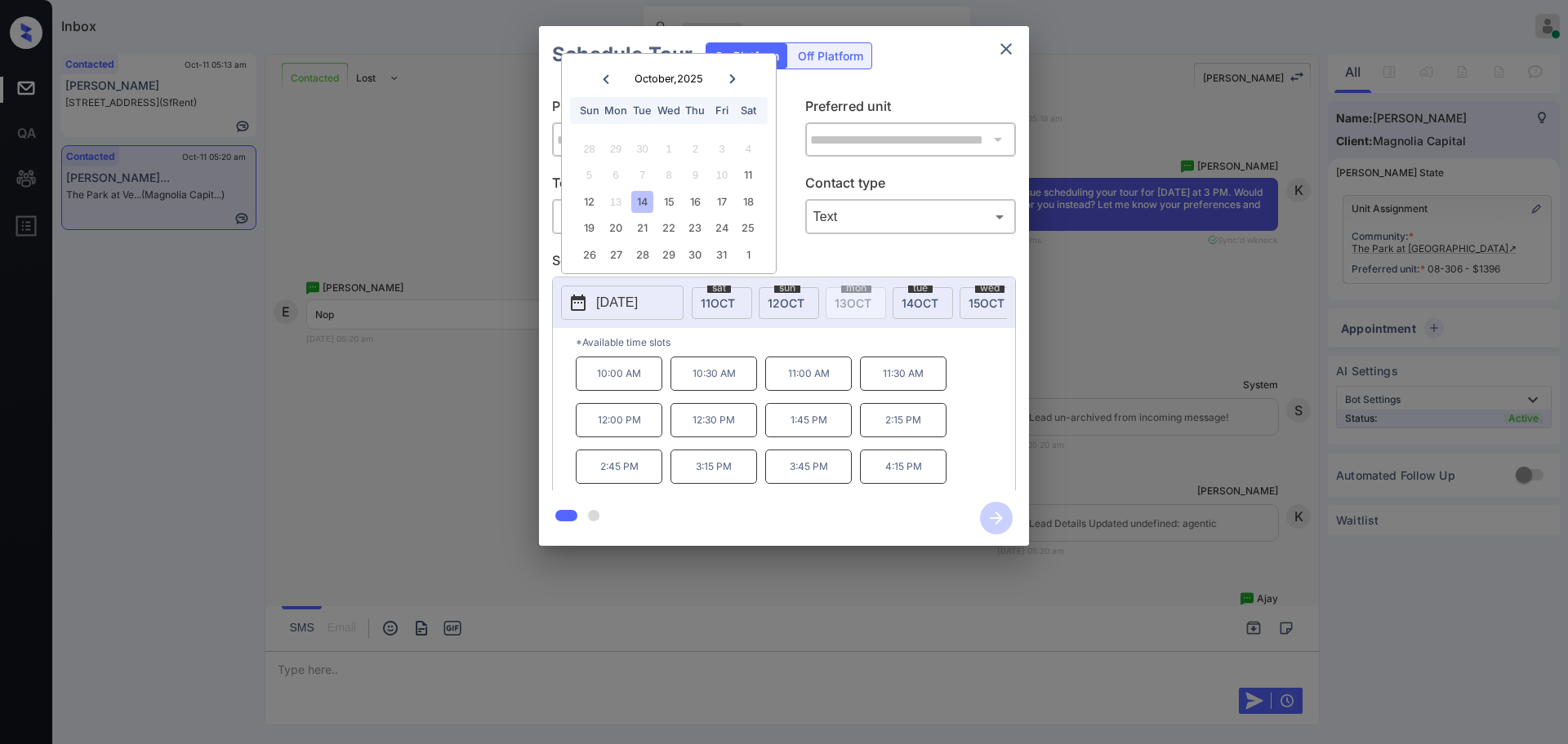
click at [718, 484] on p "3:15 PM" at bounding box center [713, 467] width 86 height 35
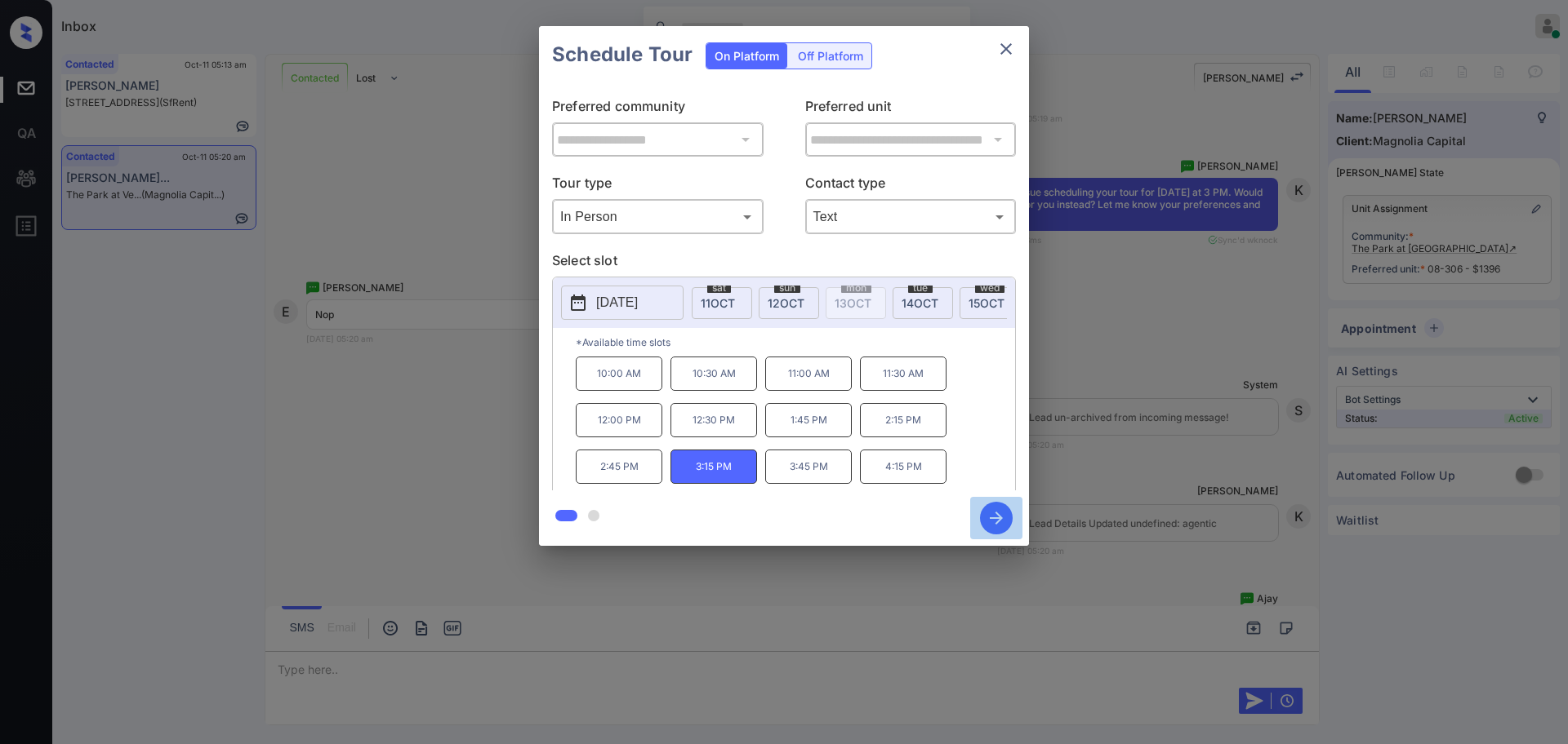
click at [1002, 519] on icon "button" at bounding box center [996, 517] width 13 height 13
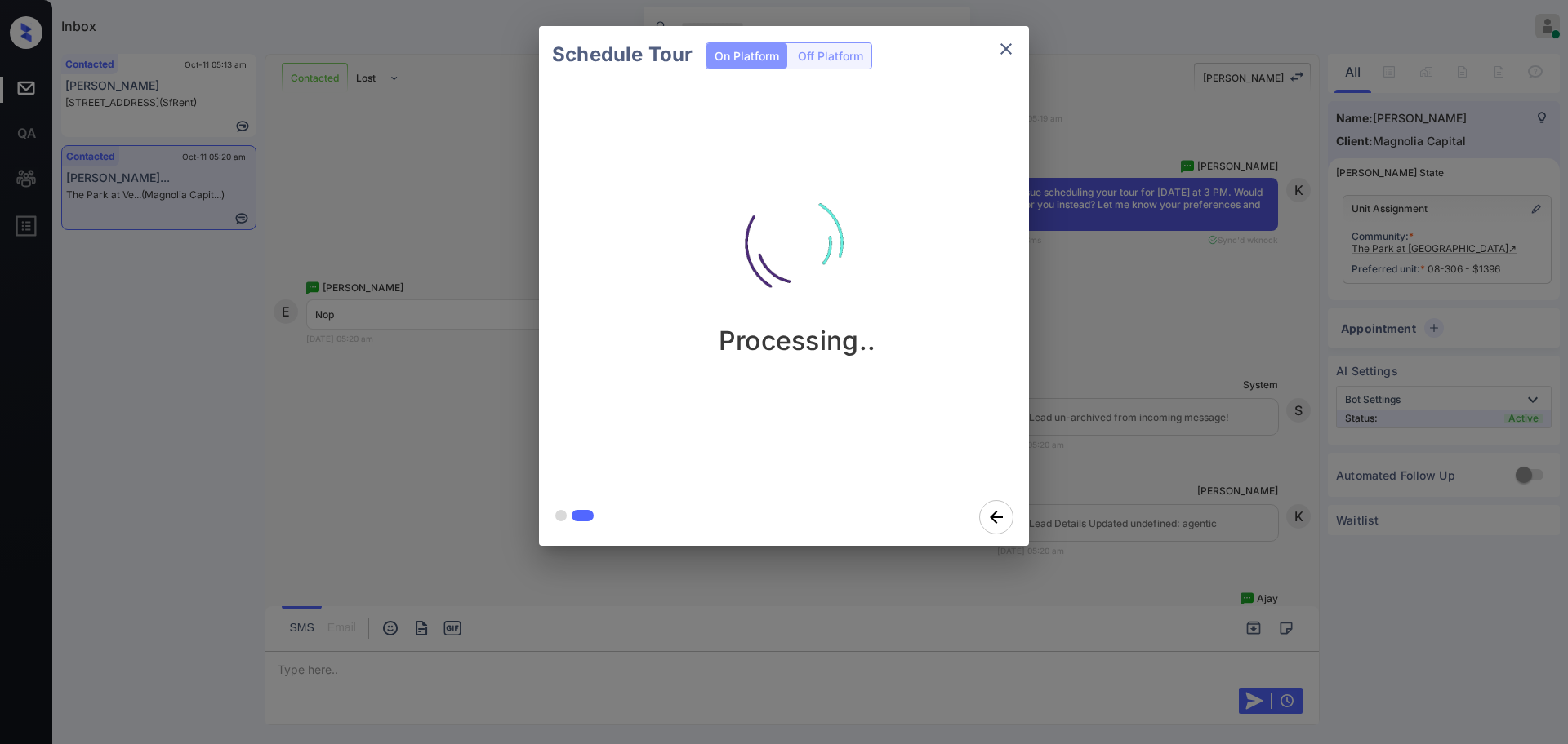
click at [1199, 448] on div "Schedule Tour On Platform Off Platform Processing.." at bounding box center [784, 286] width 1568 height 572
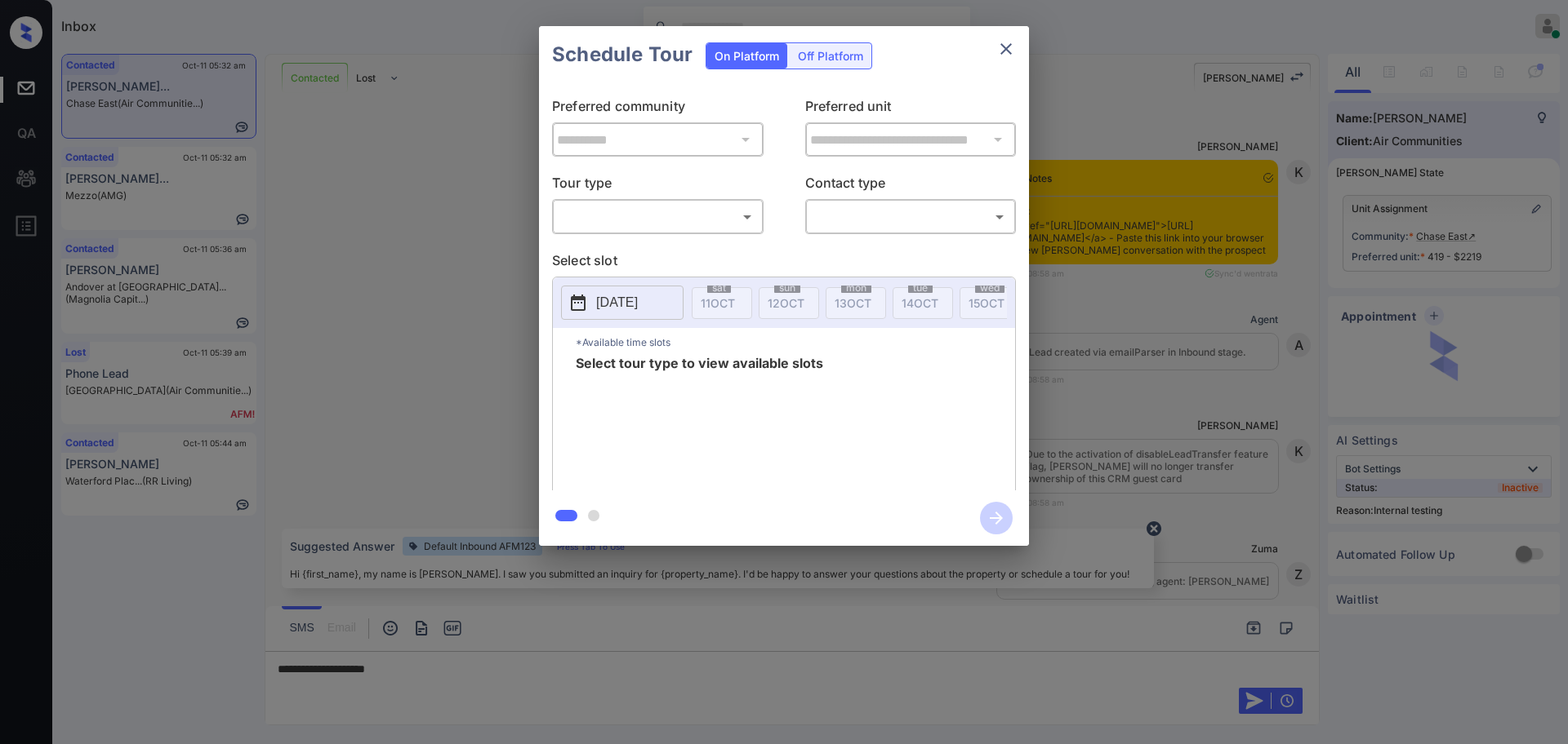
scroll to position [2588, 0]
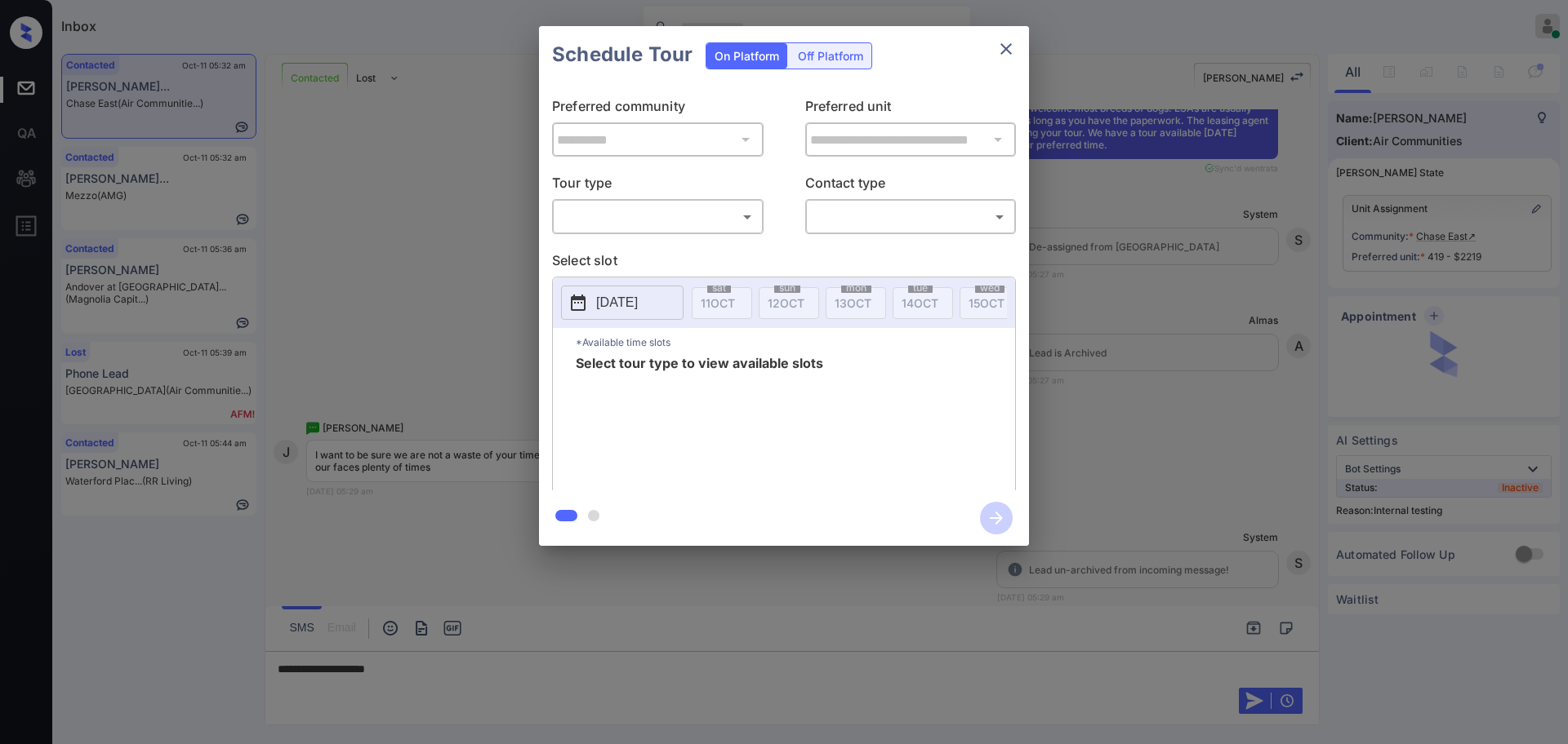
click at [649, 219] on body "Inbox [PERSON_NAME] Online Set yourself offline Set yourself on break Profile S…" at bounding box center [784, 372] width 1568 height 744
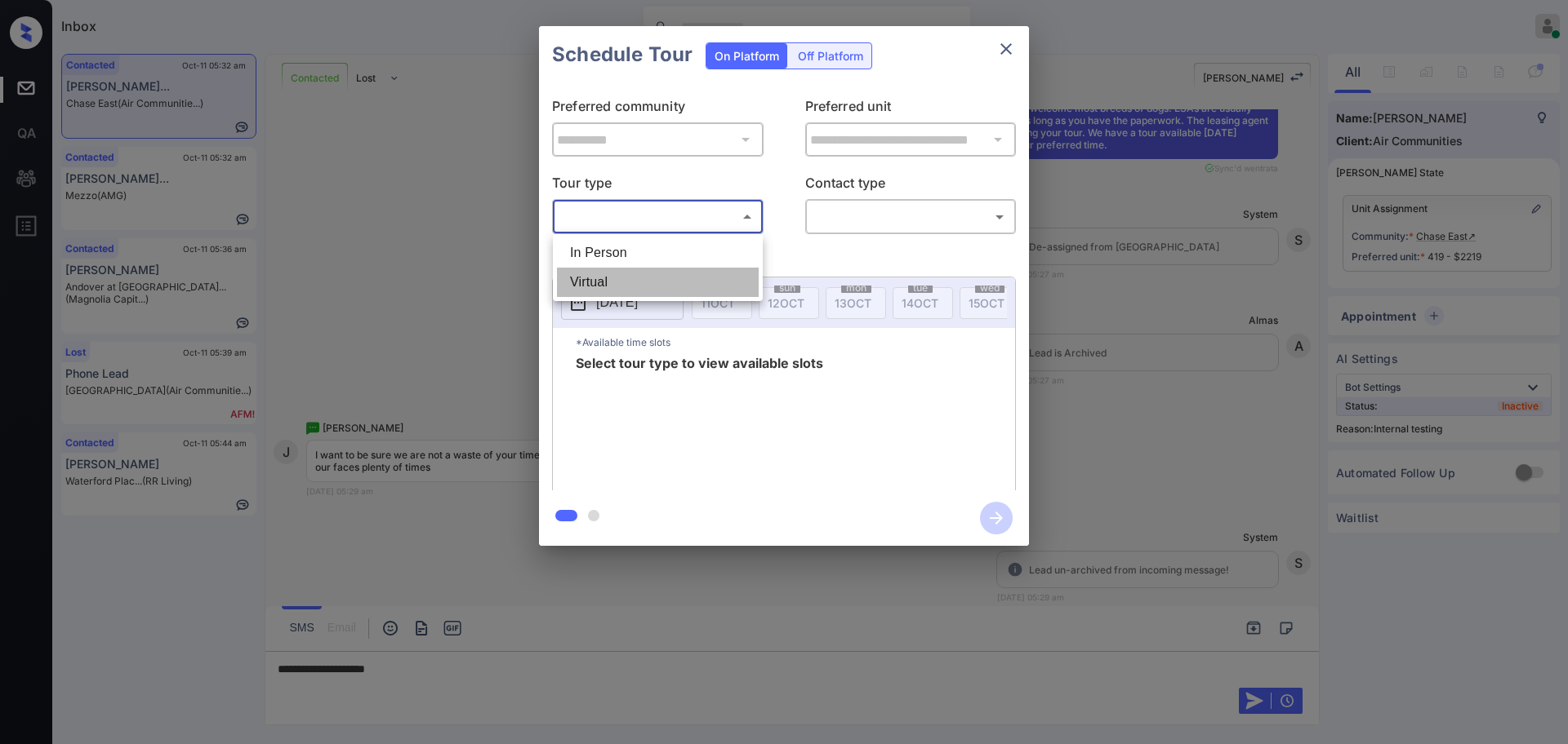
click at [631, 276] on li "Virtual" at bounding box center [658, 283] width 202 height 30
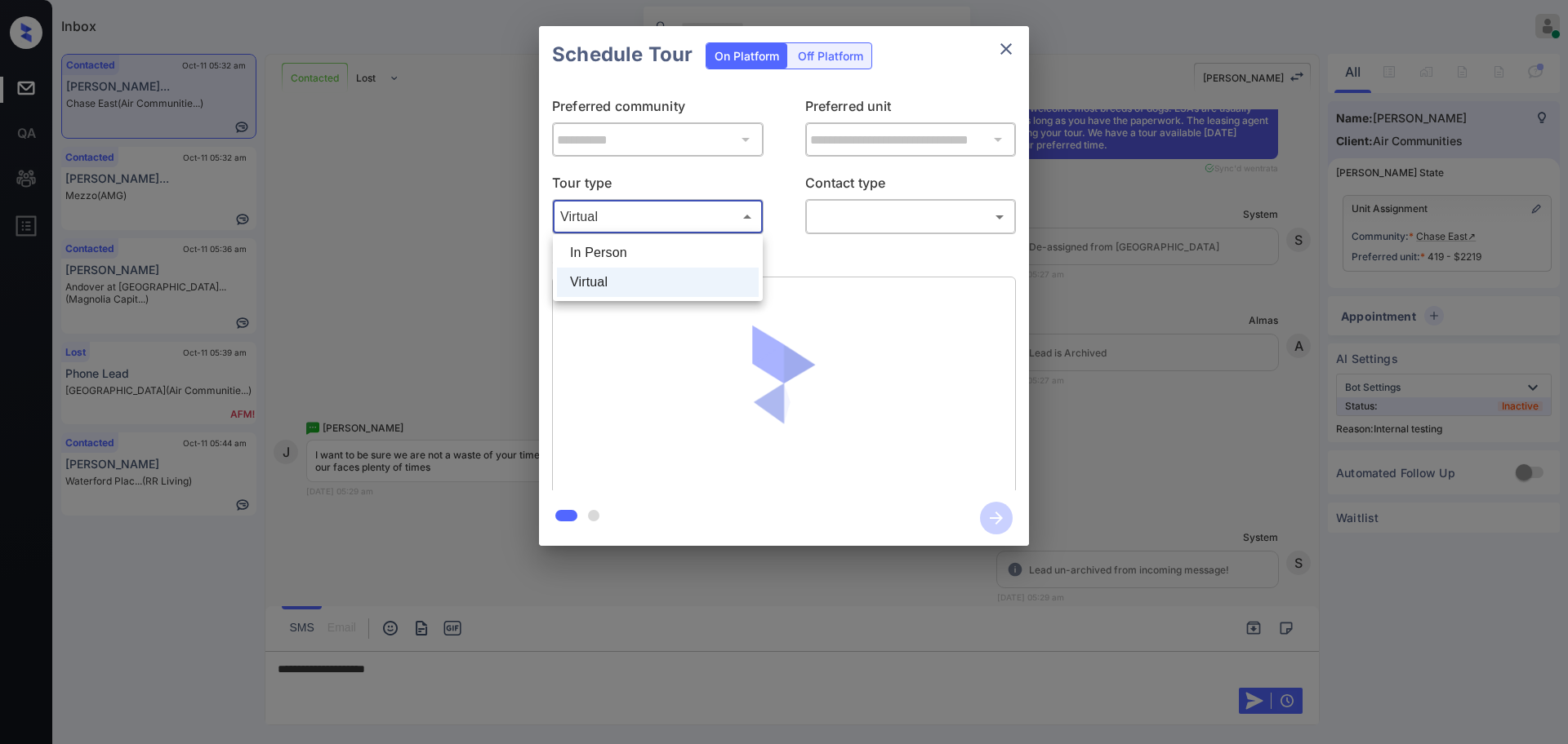
click at [633, 215] on body "Inbox [PERSON_NAME] Online Set yourself offline Set yourself on break Profile S…" at bounding box center [784, 372] width 1568 height 744
click at [633, 246] on li "In Person" at bounding box center [658, 253] width 202 height 30
type input "********"
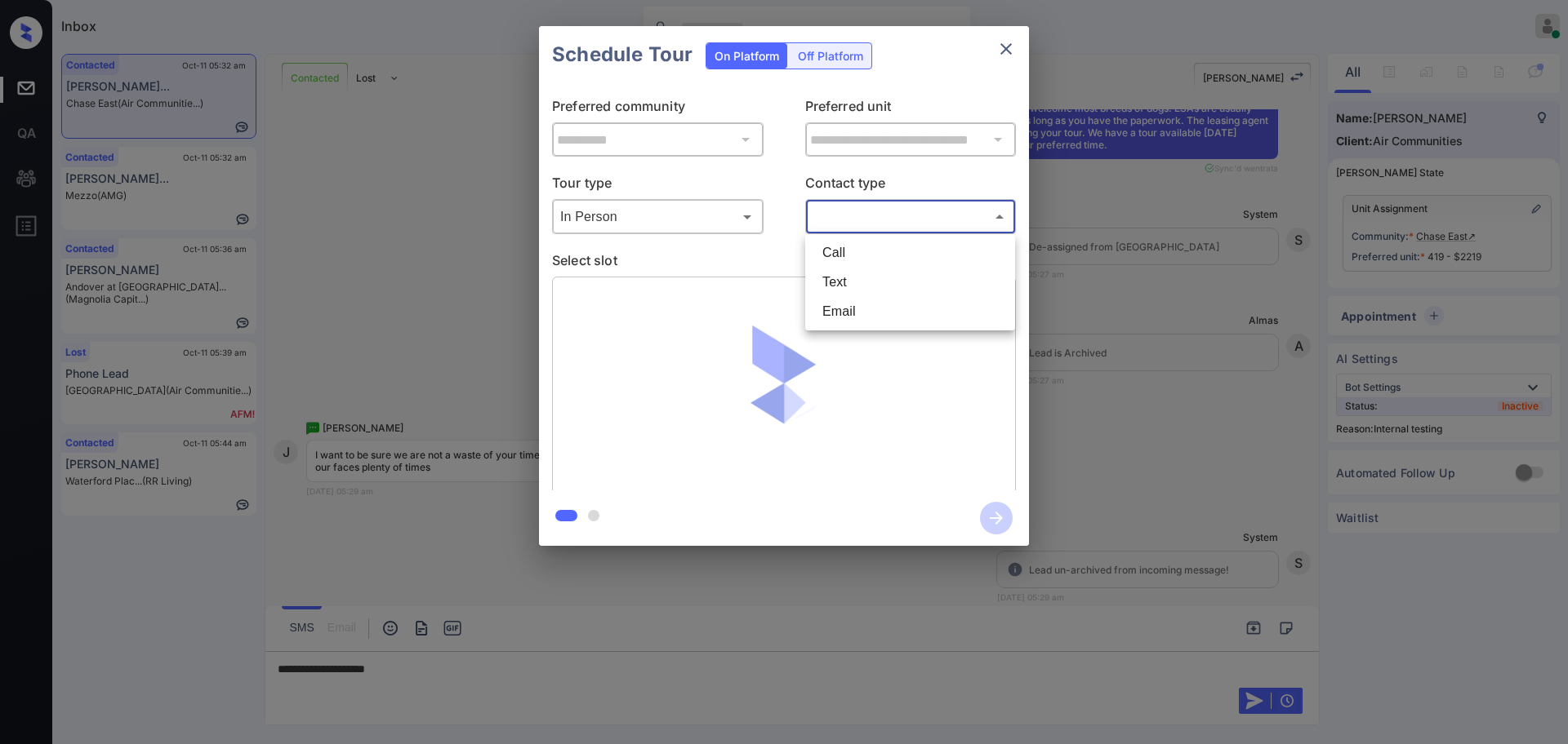
click at [825, 217] on body "Inbox [PERSON_NAME] Online Set yourself offline Set yourself on break Profile S…" at bounding box center [784, 372] width 1568 height 744
click at [831, 276] on li "Text" at bounding box center [911, 283] width 202 height 30
type input "****"
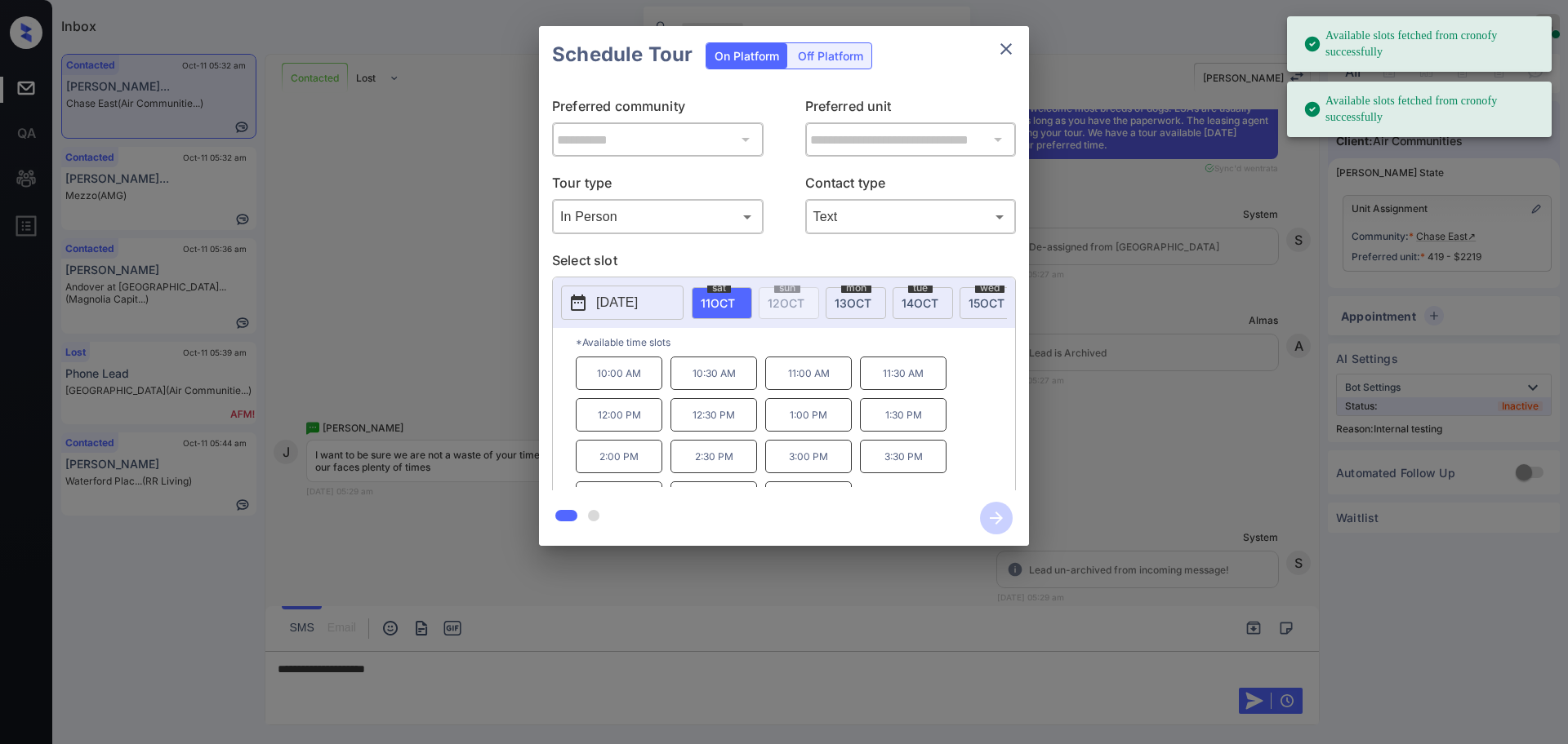
click at [637, 306] on p "[DATE]" at bounding box center [617, 303] width 42 height 20
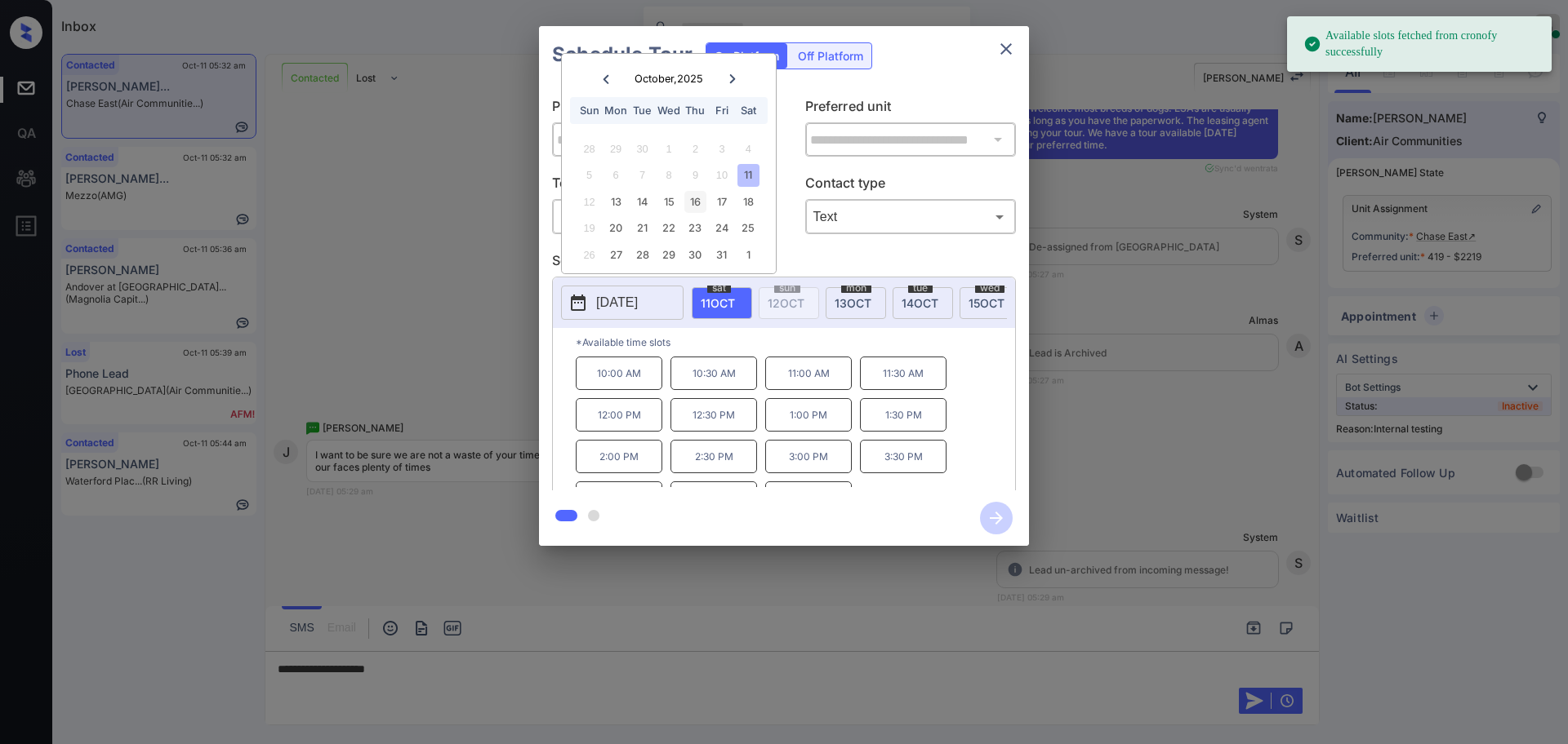
click at [695, 208] on div "16" at bounding box center [695, 202] width 22 height 22
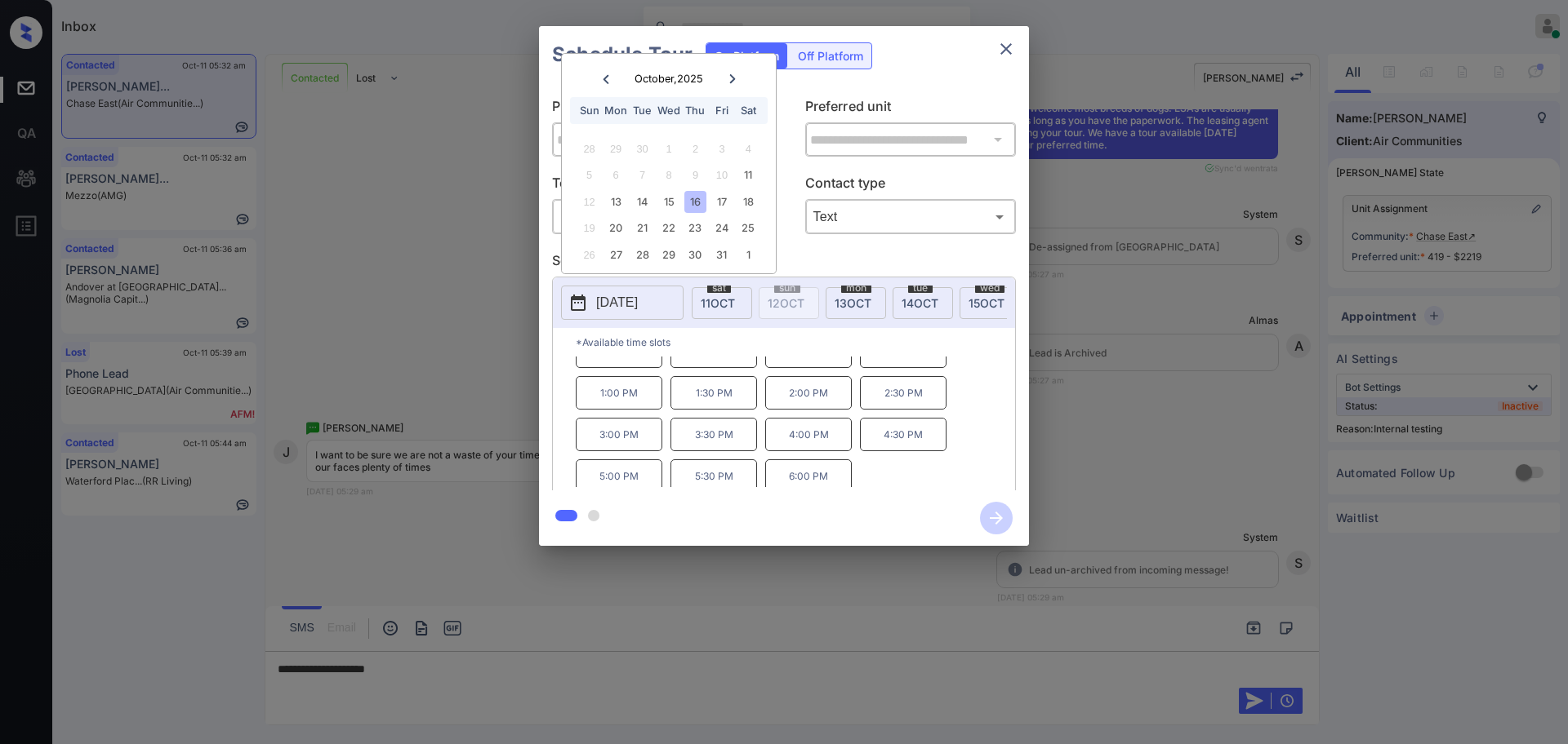
scroll to position [28, 0]
click at [1104, 449] on div "**********" at bounding box center [784, 286] width 1568 height 572
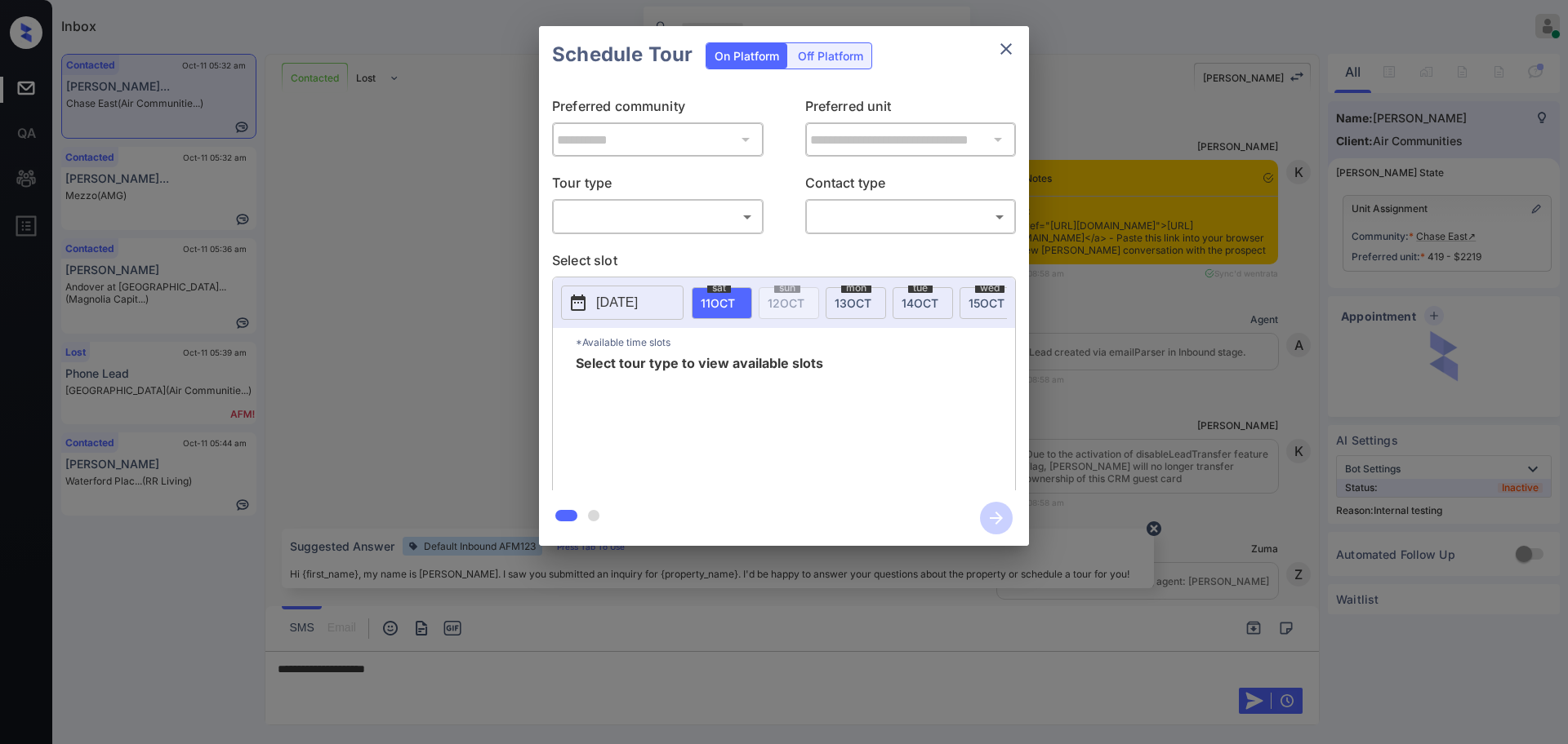
click at [652, 218] on body "Inbox [PERSON_NAME] Online Set yourself offline Set yourself on break Profile S…" at bounding box center [784, 372] width 1568 height 744
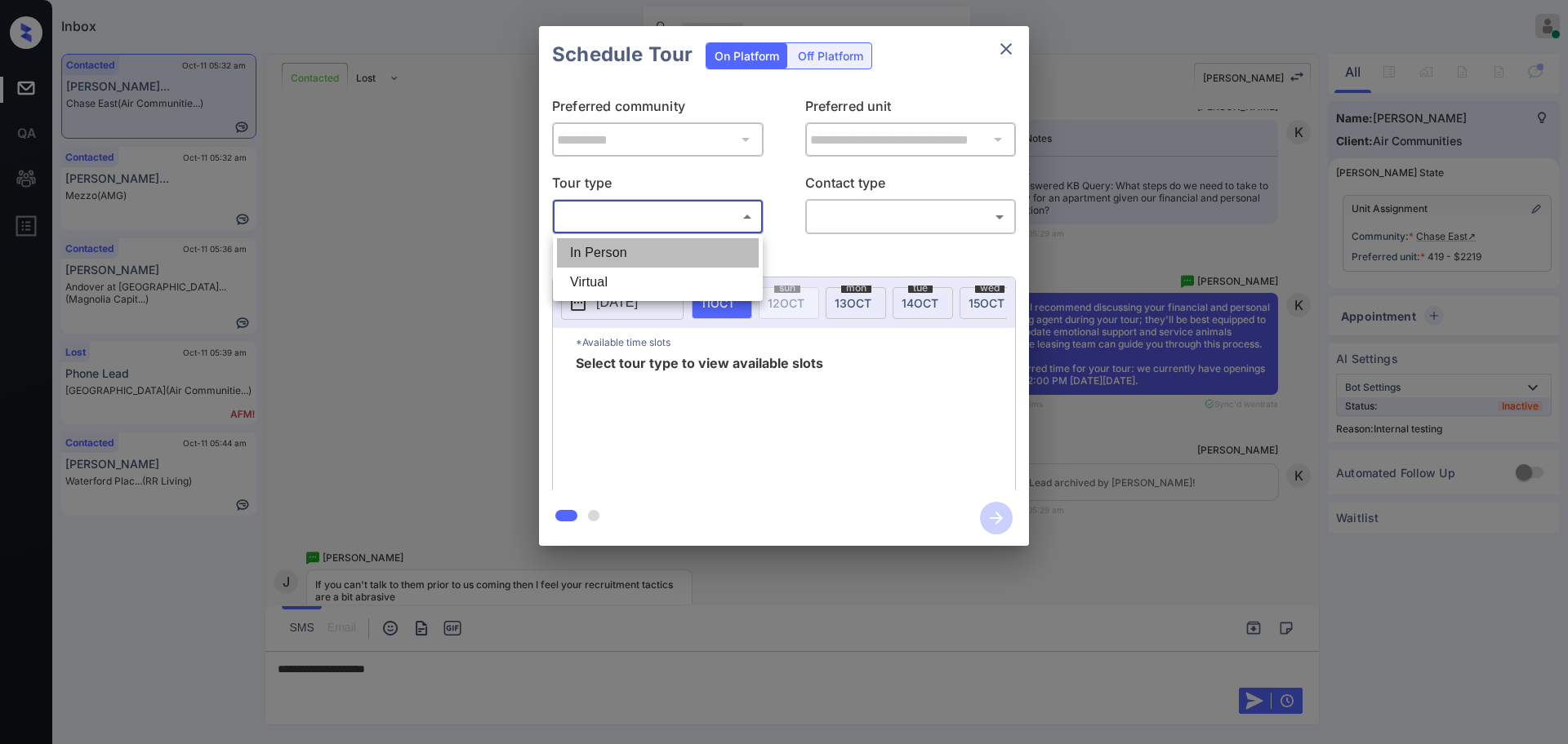
drag, startPoint x: 622, startPoint y: 242, endPoint x: 739, endPoint y: 230, distance: 117.6
click at [622, 244] on li "In Person" at bounding box center [658, 253] width 202 height 30
type input "********"
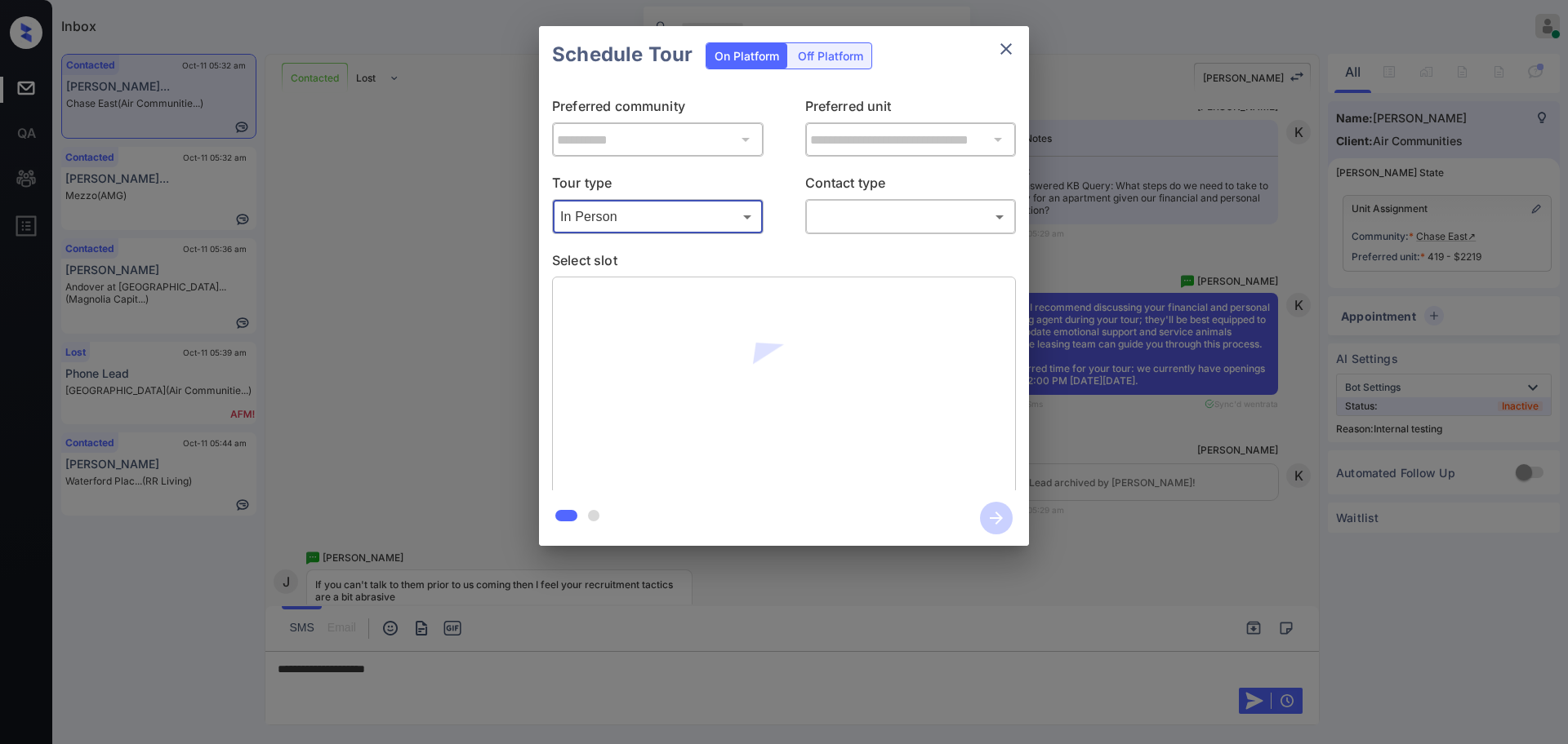
click at [810, 216] on div "​ ​" at bounding box center [912, 216] width 212 height 35
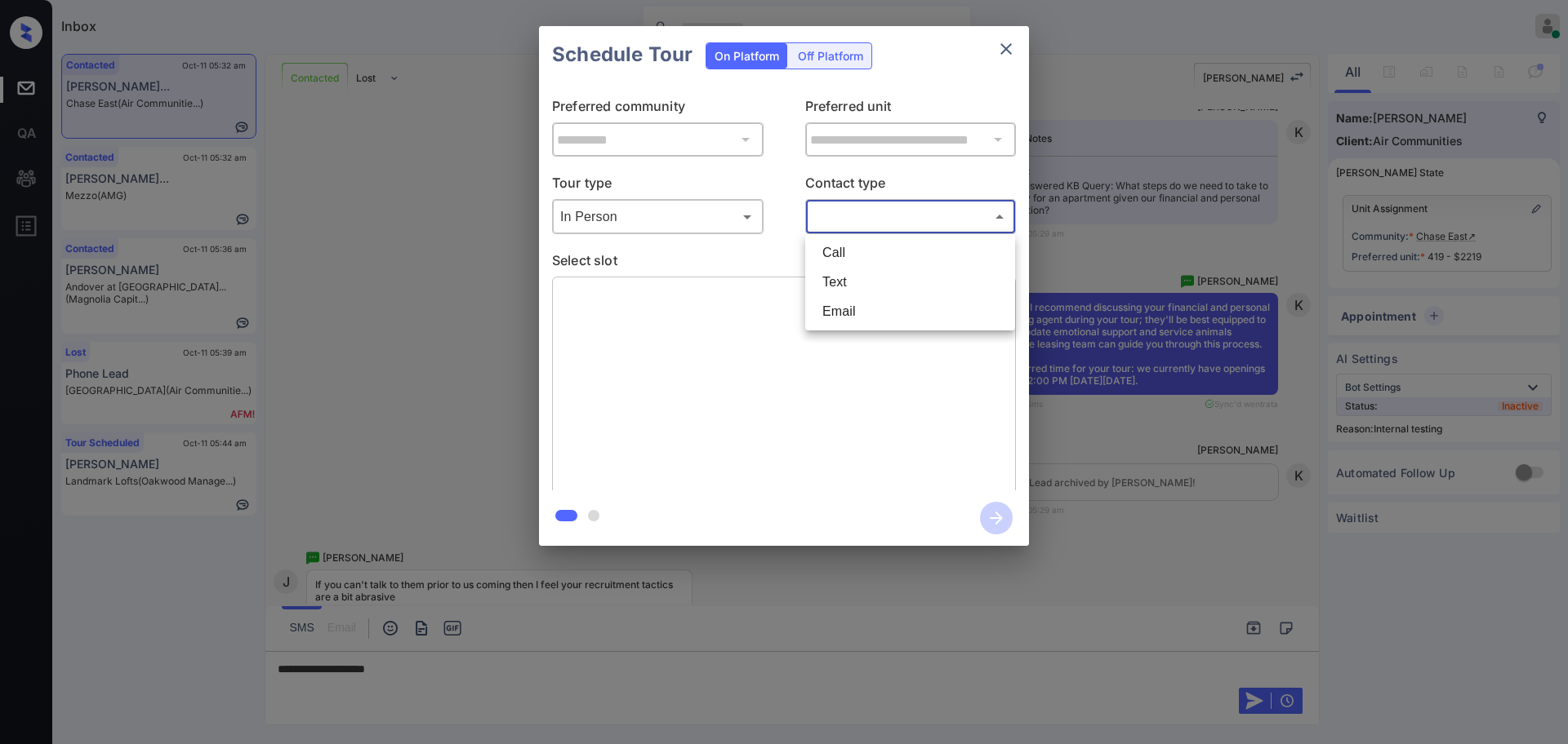
click at [843, 213] on body "Inbox Ajay Kumar Online Set yourself offline Set yourself on break Profile Swit…" at bounding box center [784, 372] width 1568 height 744
click at [835, 270] on li "Text" at bounding box center [911, 283] width 202 height 30
type input "****"
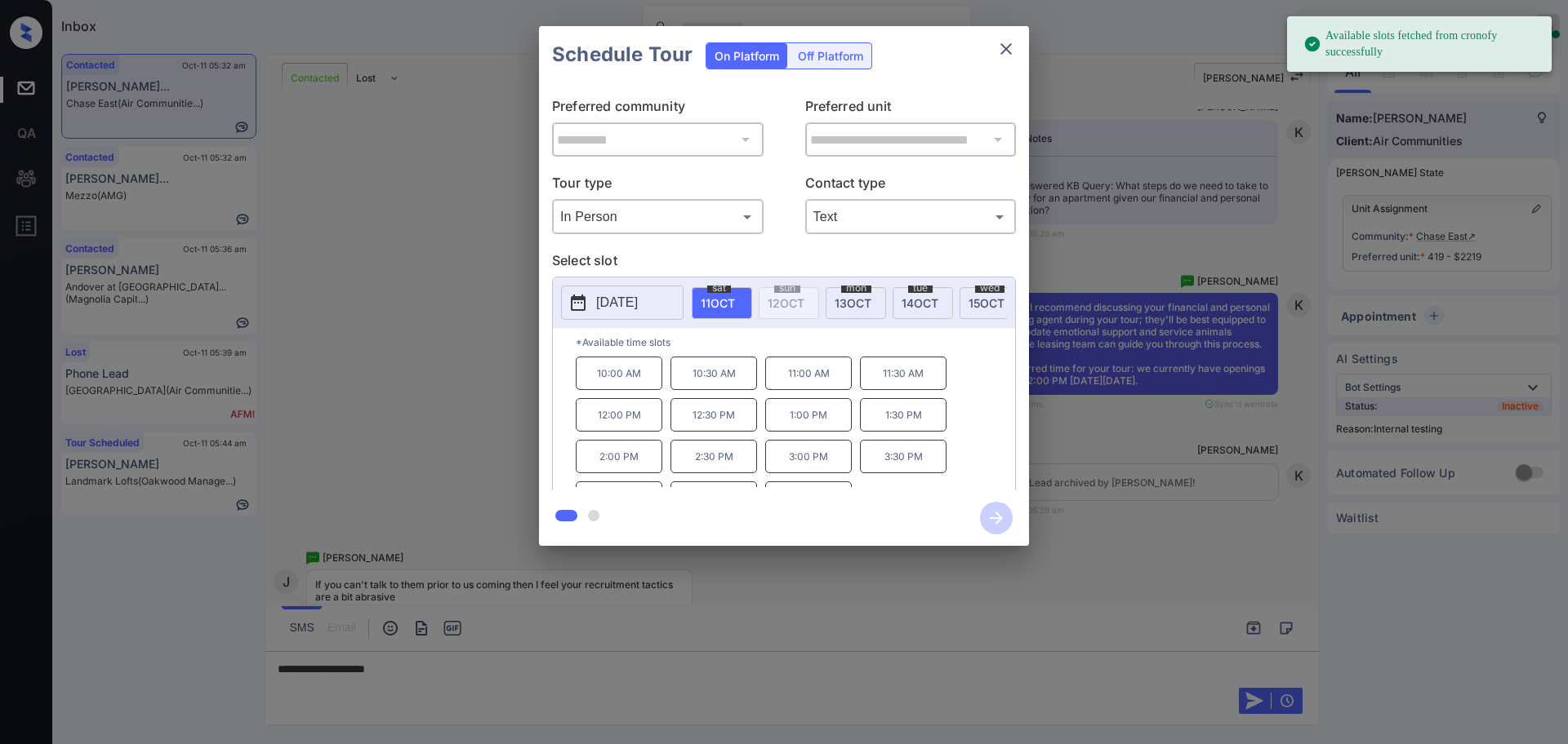
click at [606, 291] on button "2025-10-11" at bounding box center [623, 303] width 123 height 35
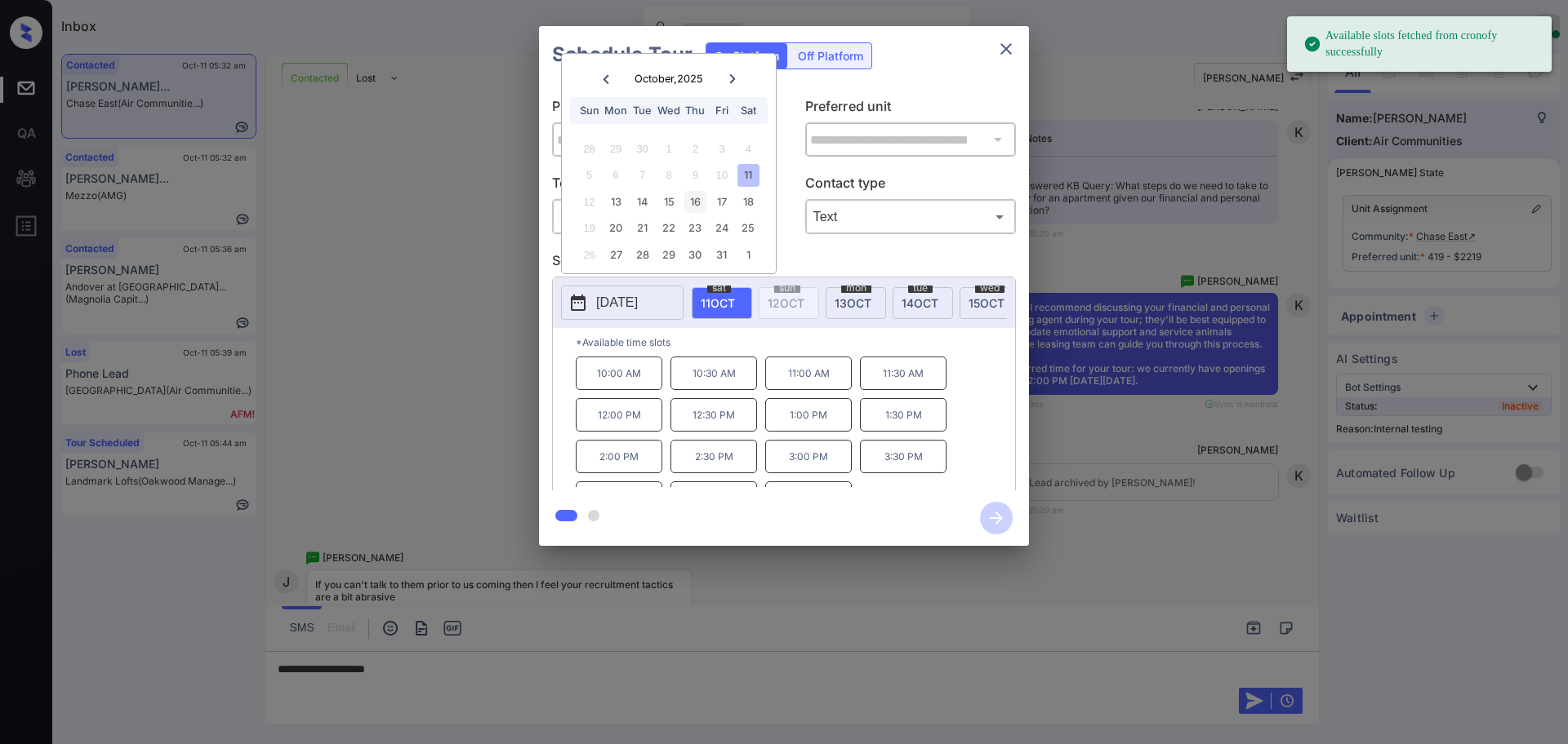
click at [694, 200] on div "16" at bounding box center [695, 202] width 22 height 22
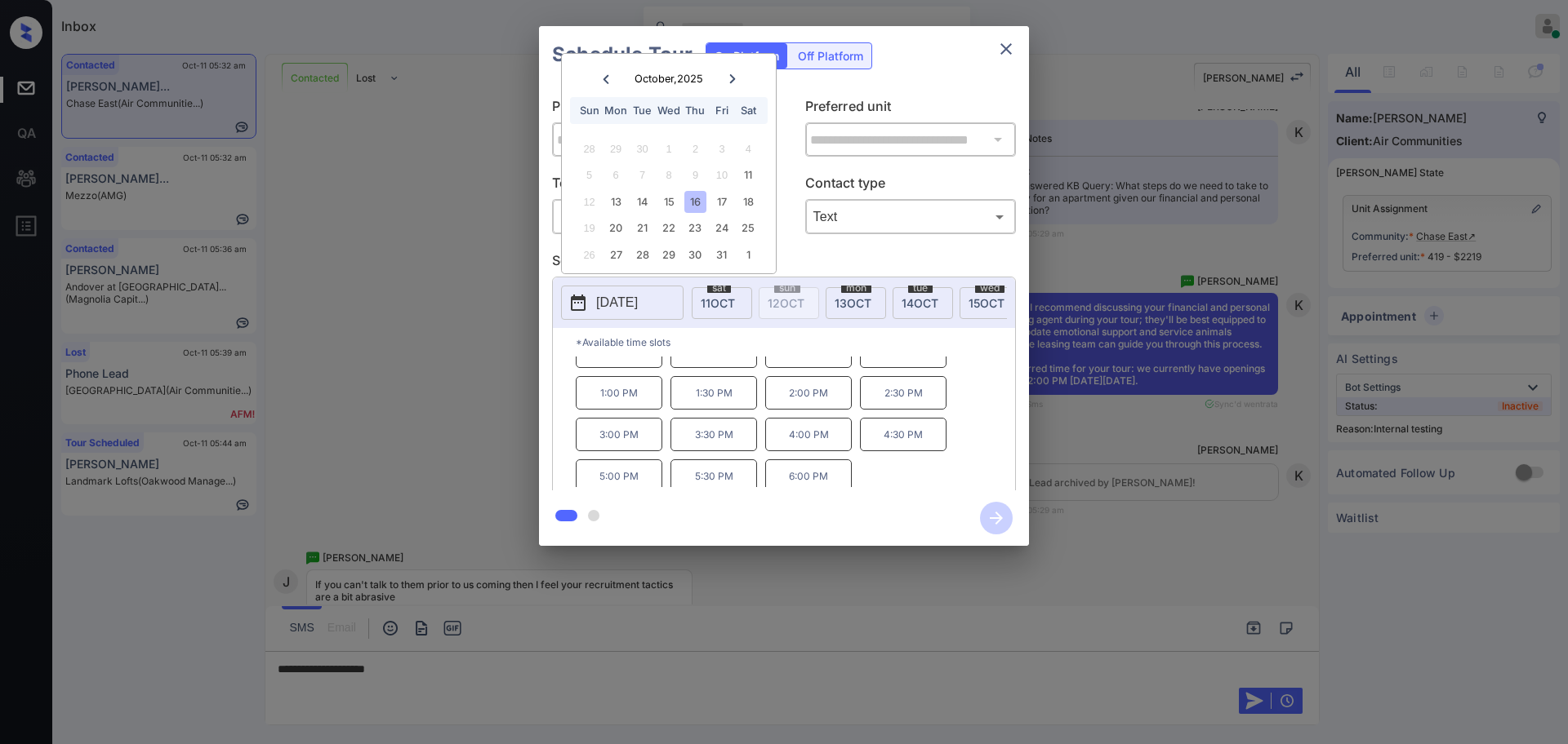
scroll to position [28, 0]
click at [444, 666] on div at bounding box center [784, 372] width 1568 height 744
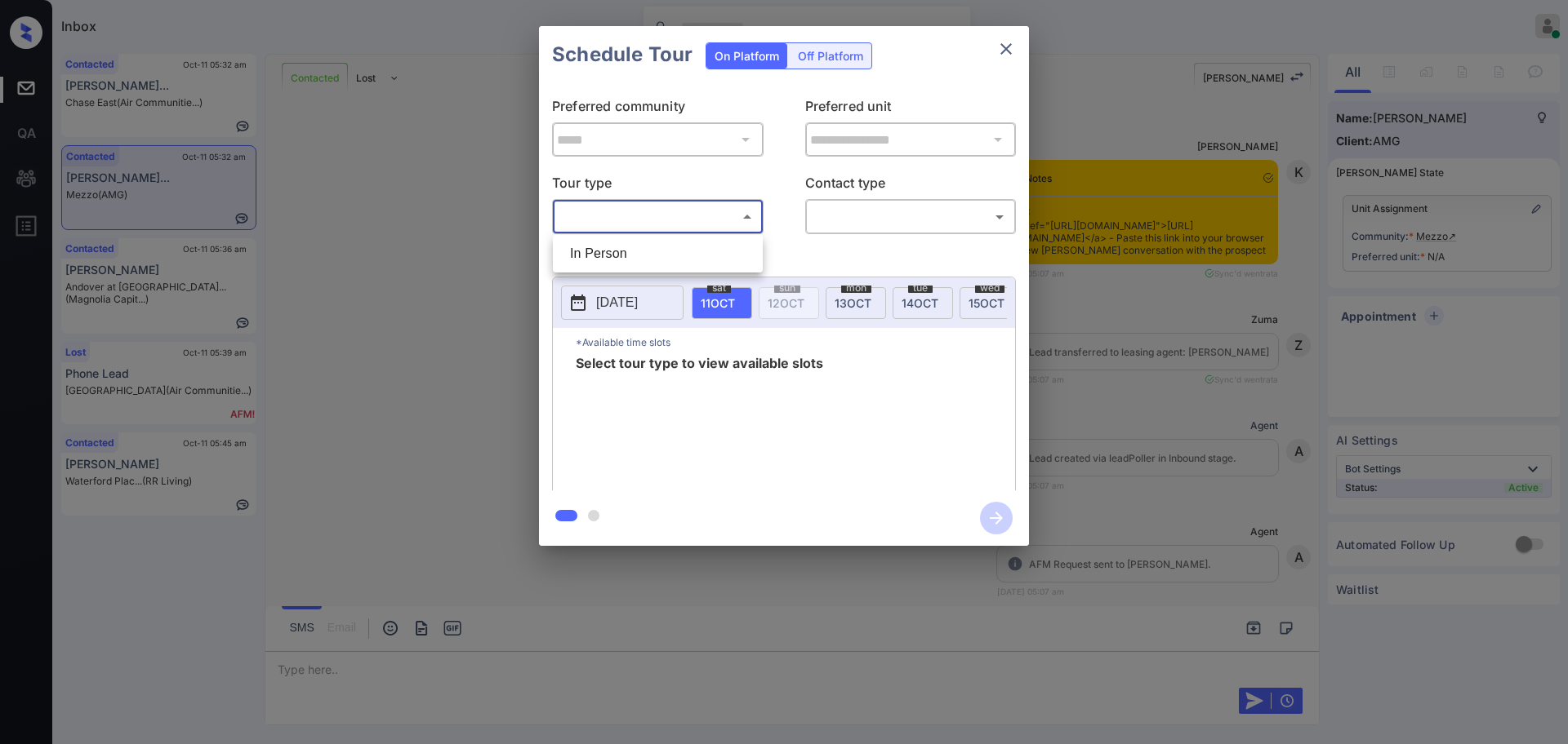
click at [661, 207] on body "Inbox [PERSON_NAME] Online Set yourself offline Set yourself on break Profile S…" at bounding box center [784, 372] width 1568 height 744
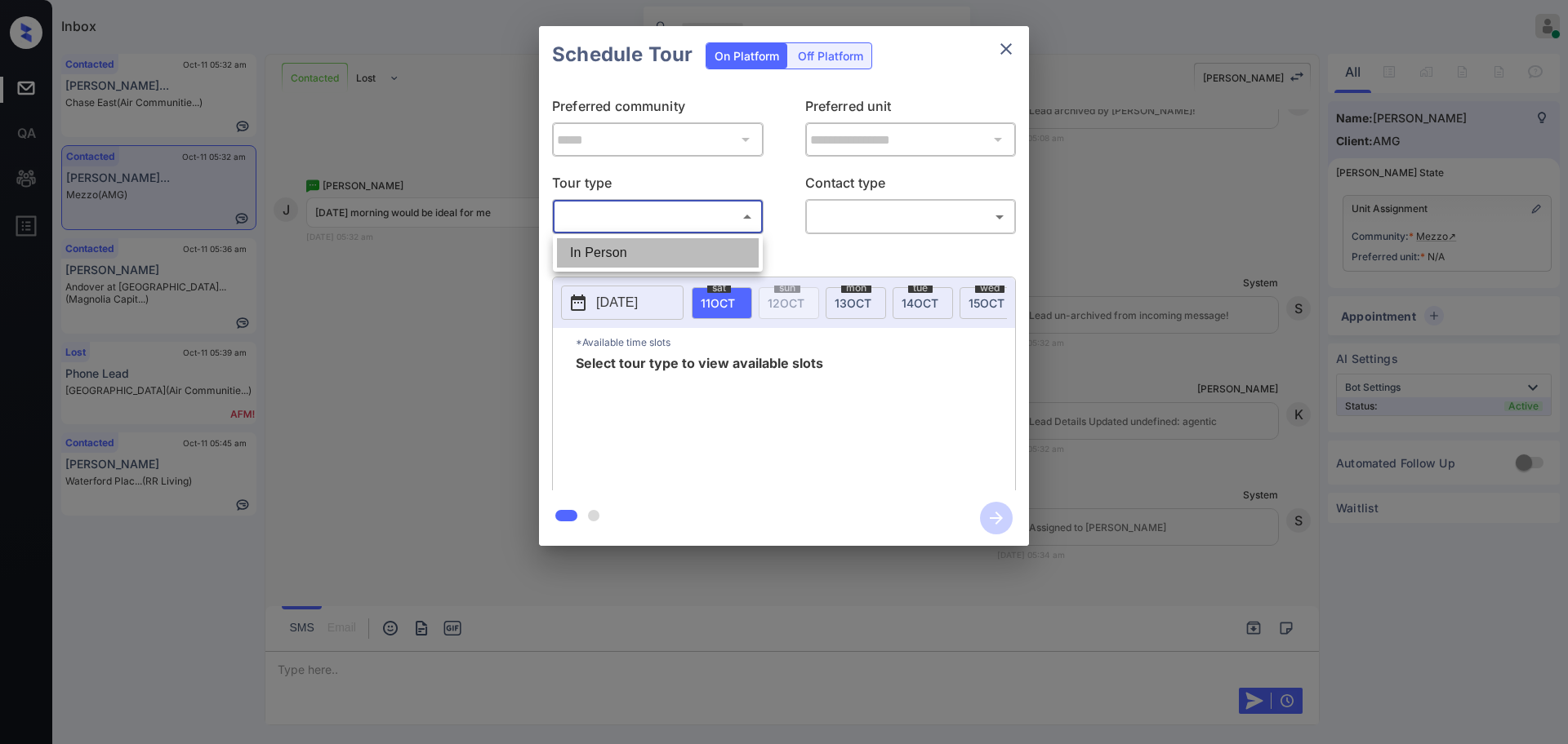
click at [643, 246] on li "In Person" at bounding box center [658, 253] width 202 height 30
type input "********"
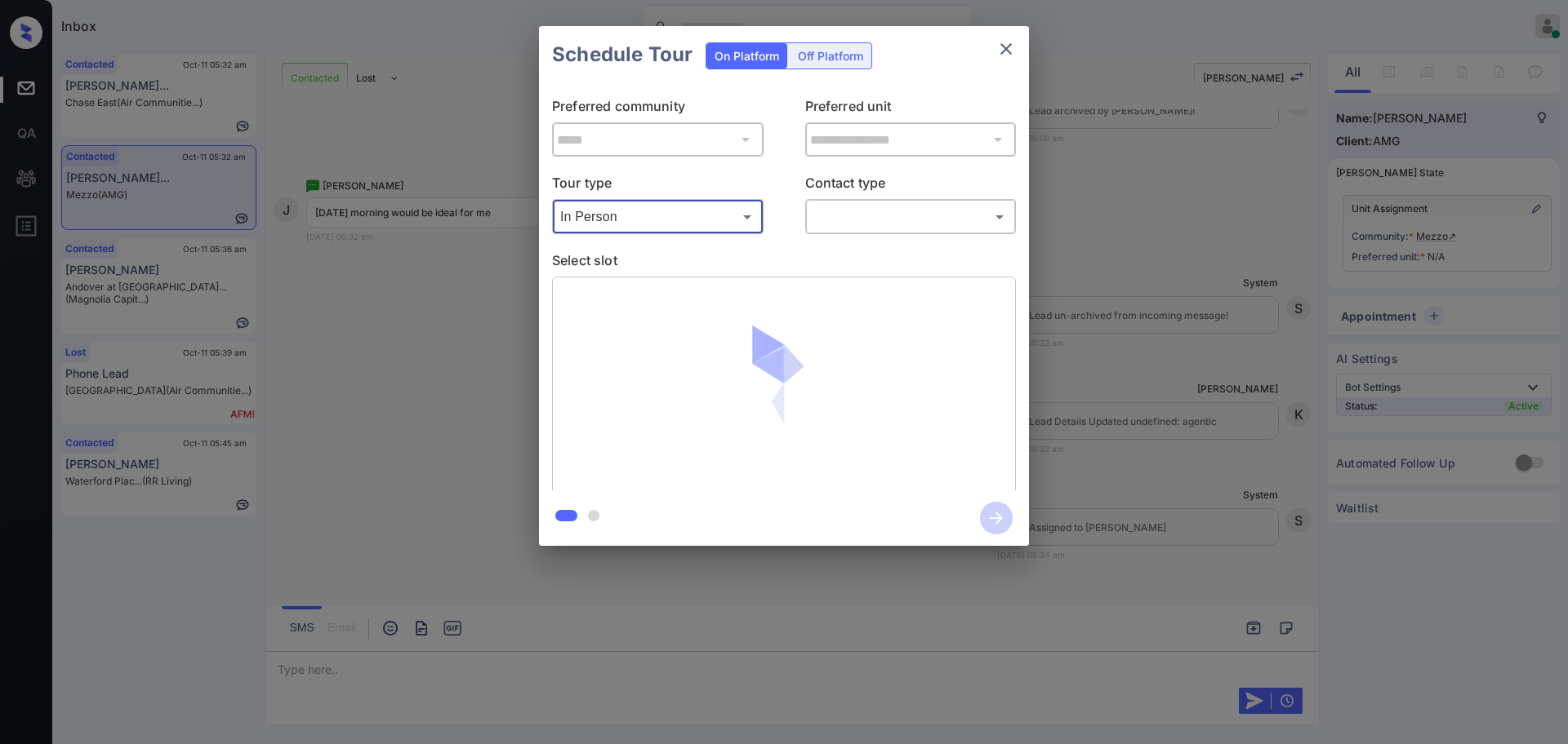
click at [870, 204] on body "Inbox Ajay Kumar Online Set yourself offline Set yourself on break Profile Swit…" at bounding box center [784, 372] width 1568 height 744
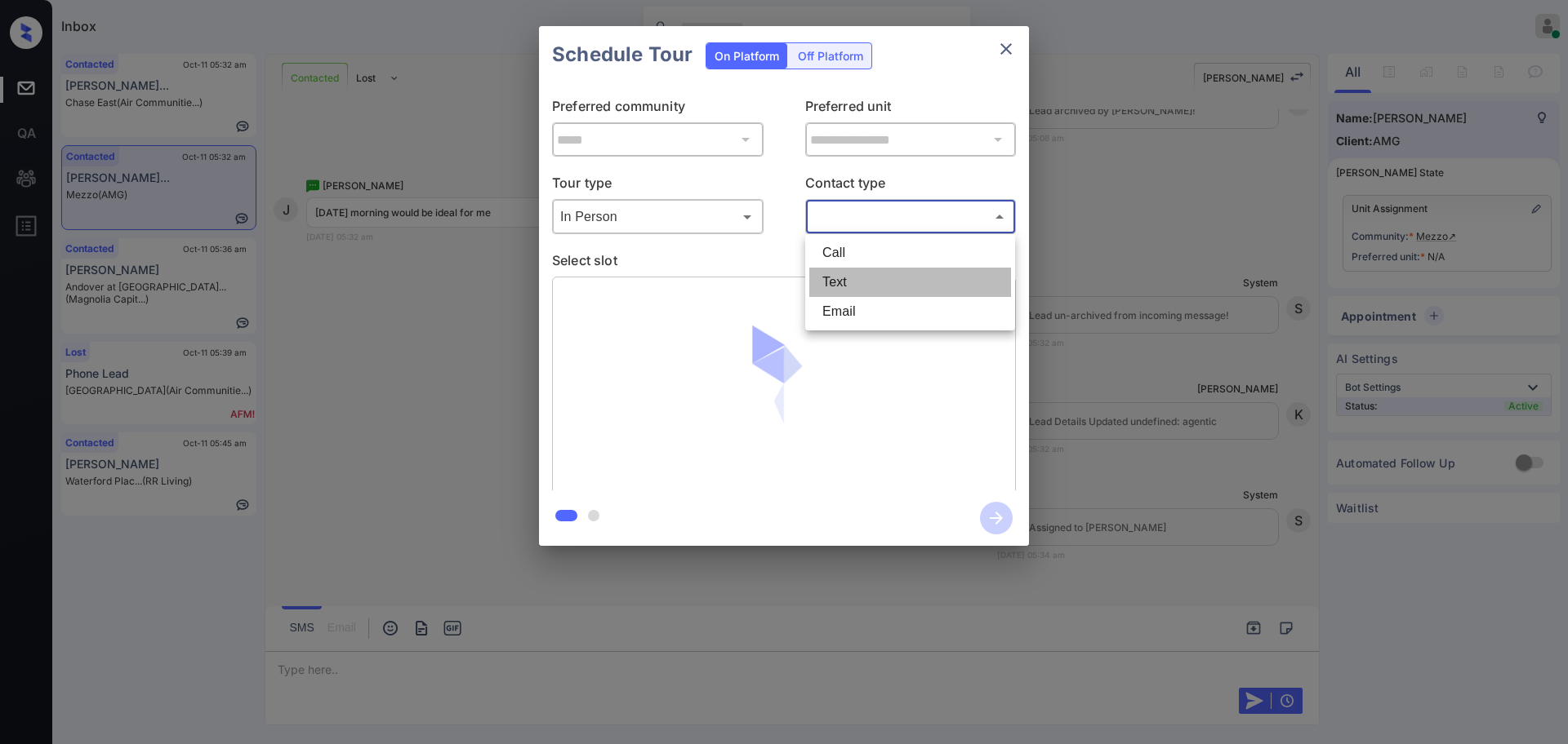
click at [833, 272] on li "Text" at bounding box center [911, 283] width 202 height 30
type input "****"
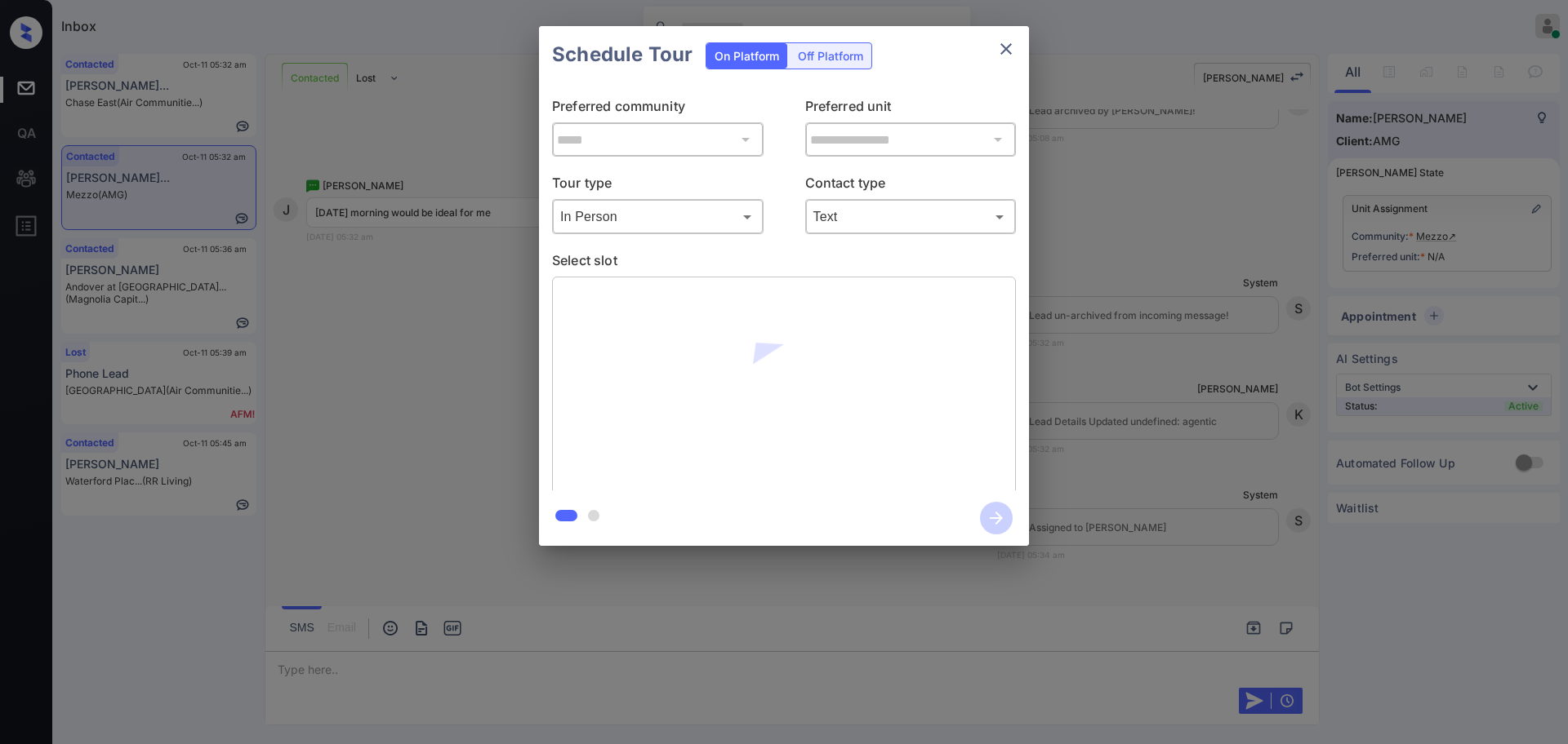
click at [718, 267] on p "Select slot" at bounding box center [784, 263] width 464 height 26
click at [691, 267] on p "Select slot" at bounding box center [784, 263] width 464 height 26
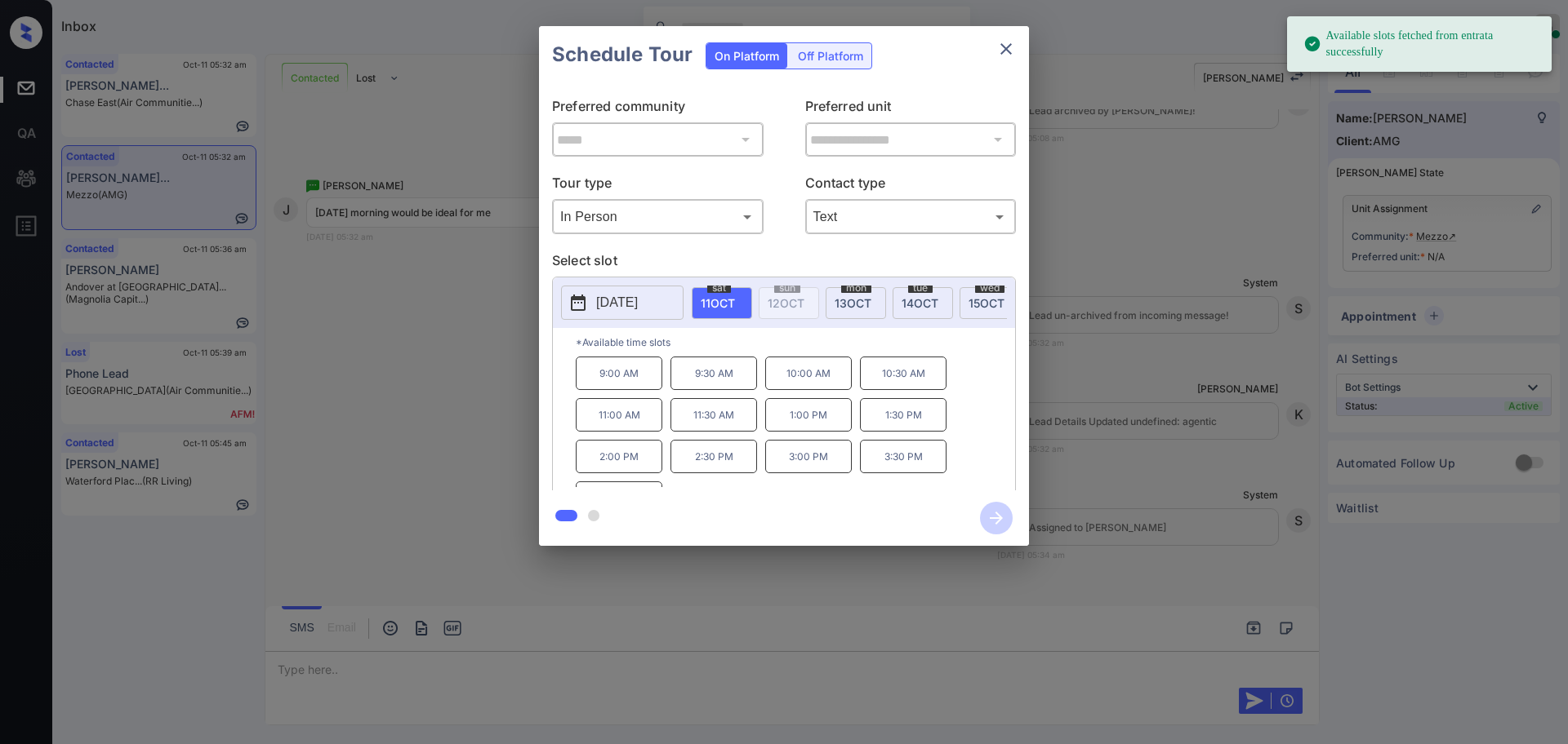
click at [632, 315] on button "[DATE]" at bounding box center [623, 303] width 123 height 35
click at [617, 200] on div "13" at bounding box center [616, 202] width 22 height 22
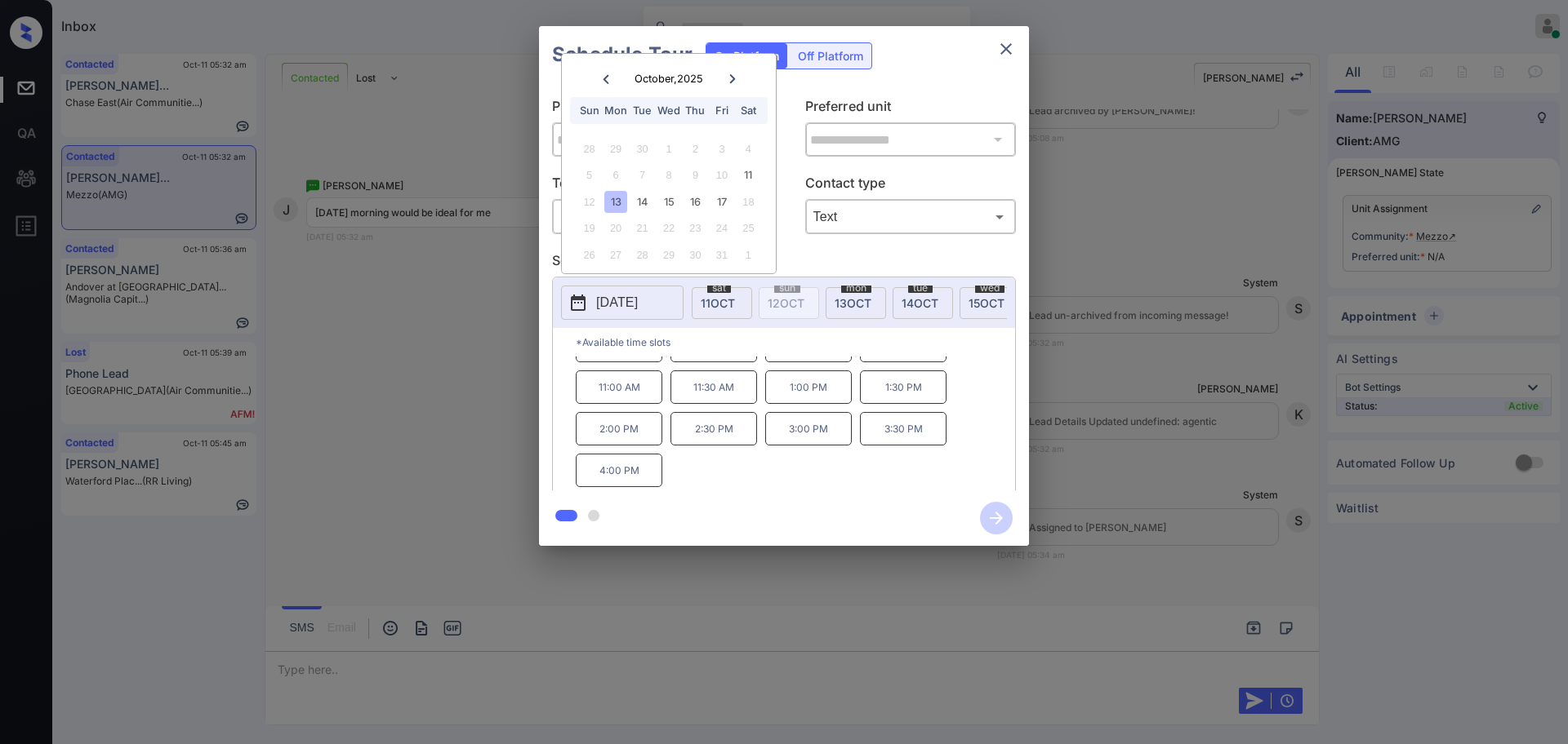
scroll to position [0, 0]
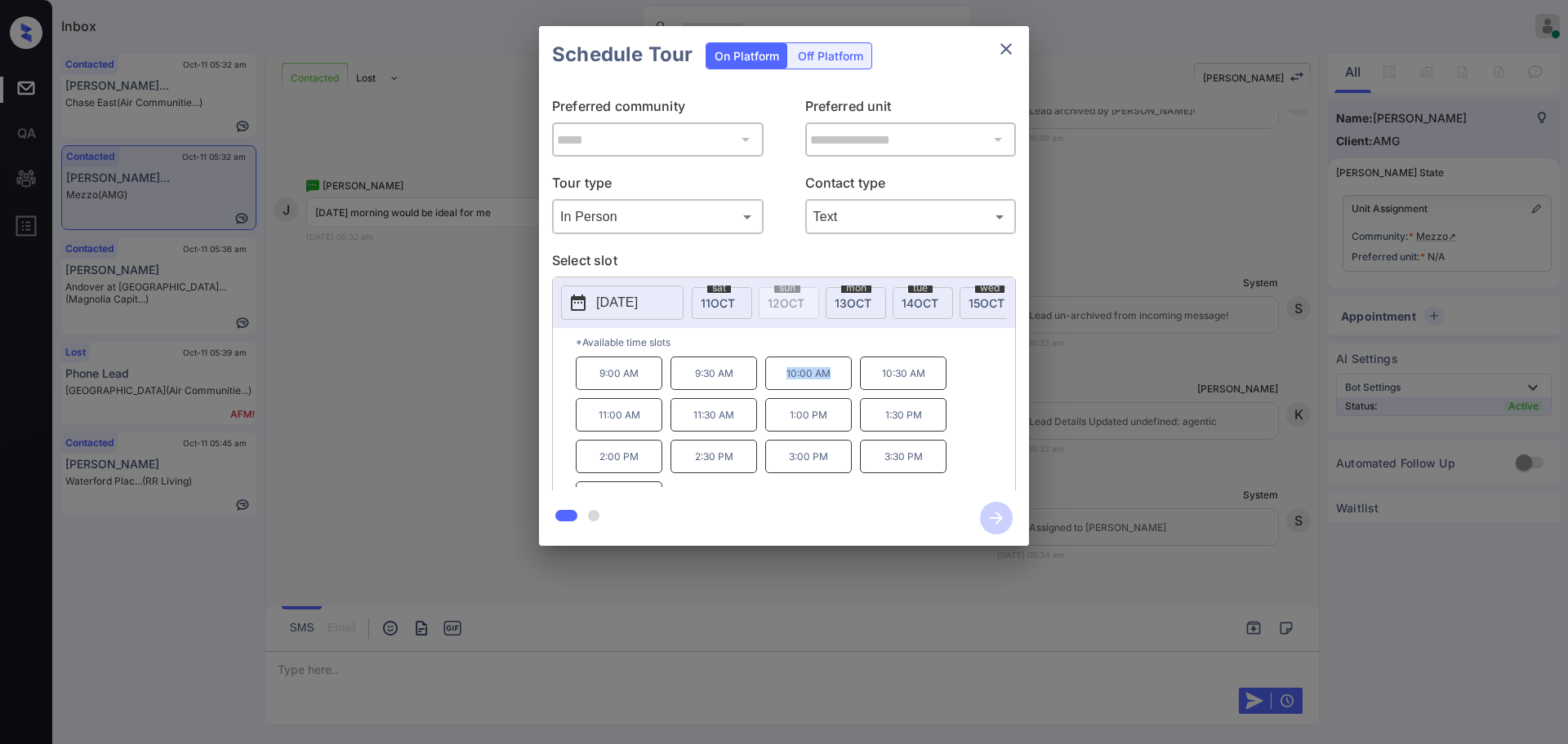
drag, startPoint x: 806, startPoint y: 387, endPoint x: 838, endPoint y: 390, distance: 32.1
click at [838, 390] on p "10:00 AM" at bounding box center [808, 374] width 86 height 34
copy p "10:00 AM"
click at [1000, 46] on icon "close" at bounding box center [1007, 49] width 20 height 20
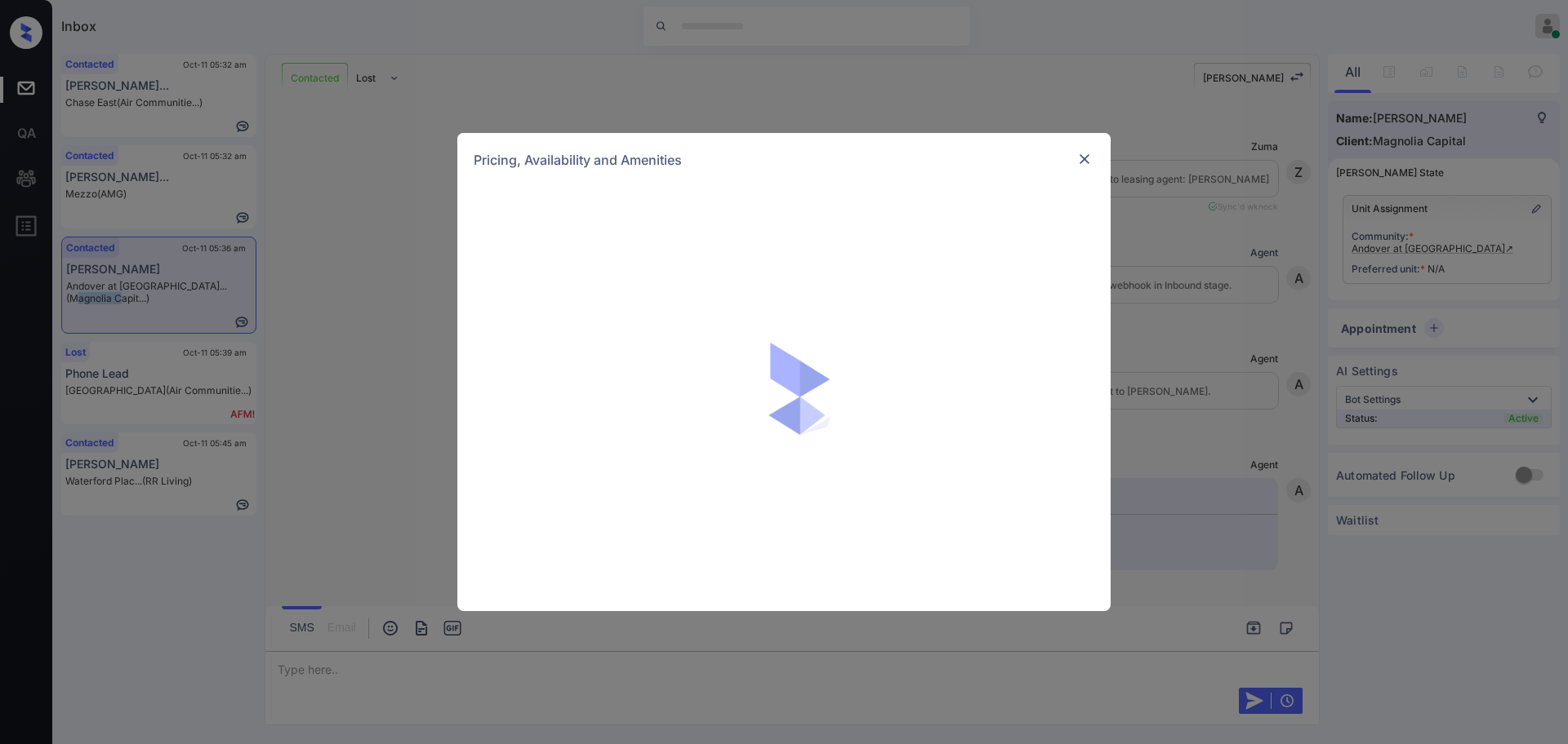
scroll to position [612, 0]
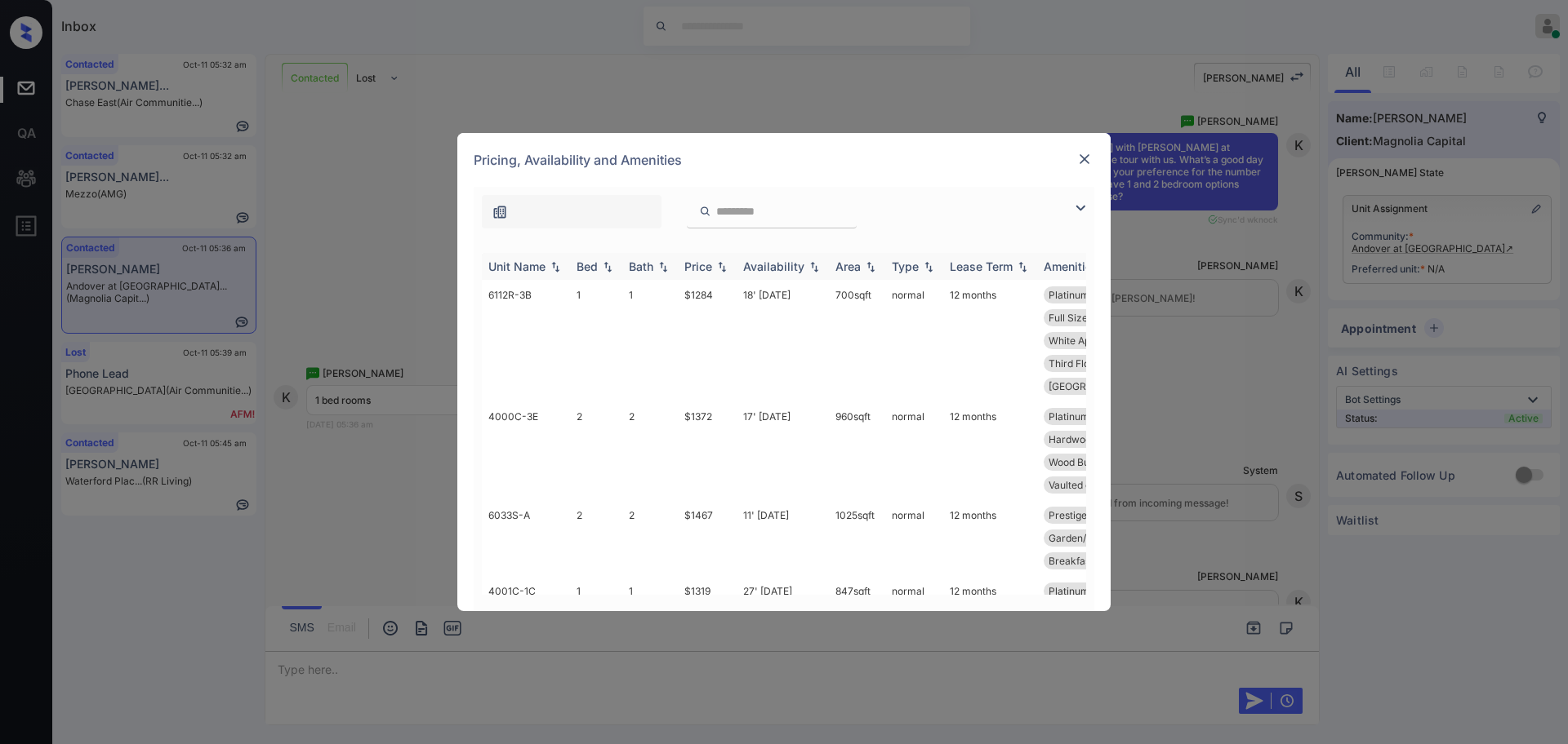
click at [591, 266] on div "Bed" at bounding box center [587, 266] width 21 height 14
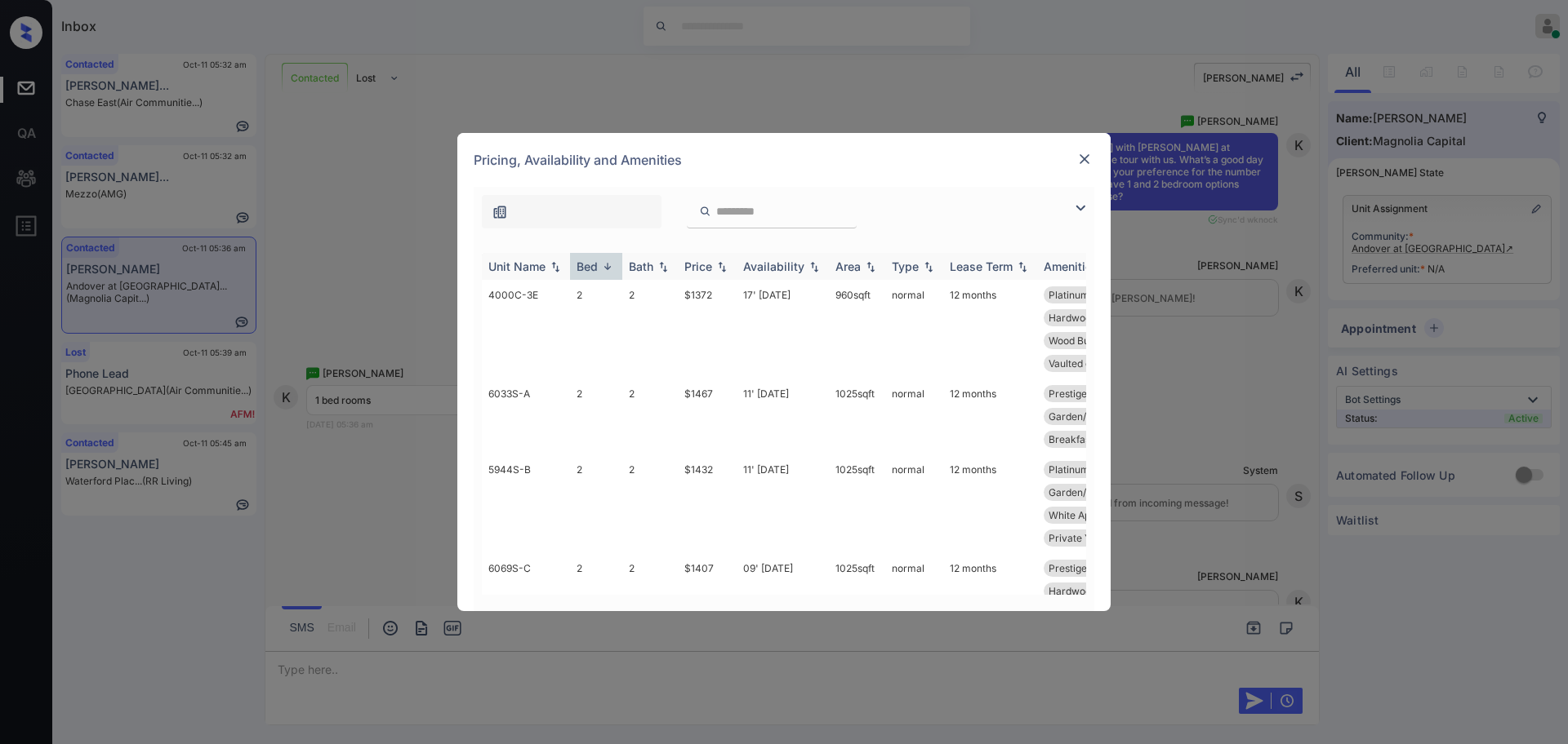
click at [591, 266] on div "Bed" at bounding box center [587, 266] width 21 height 14
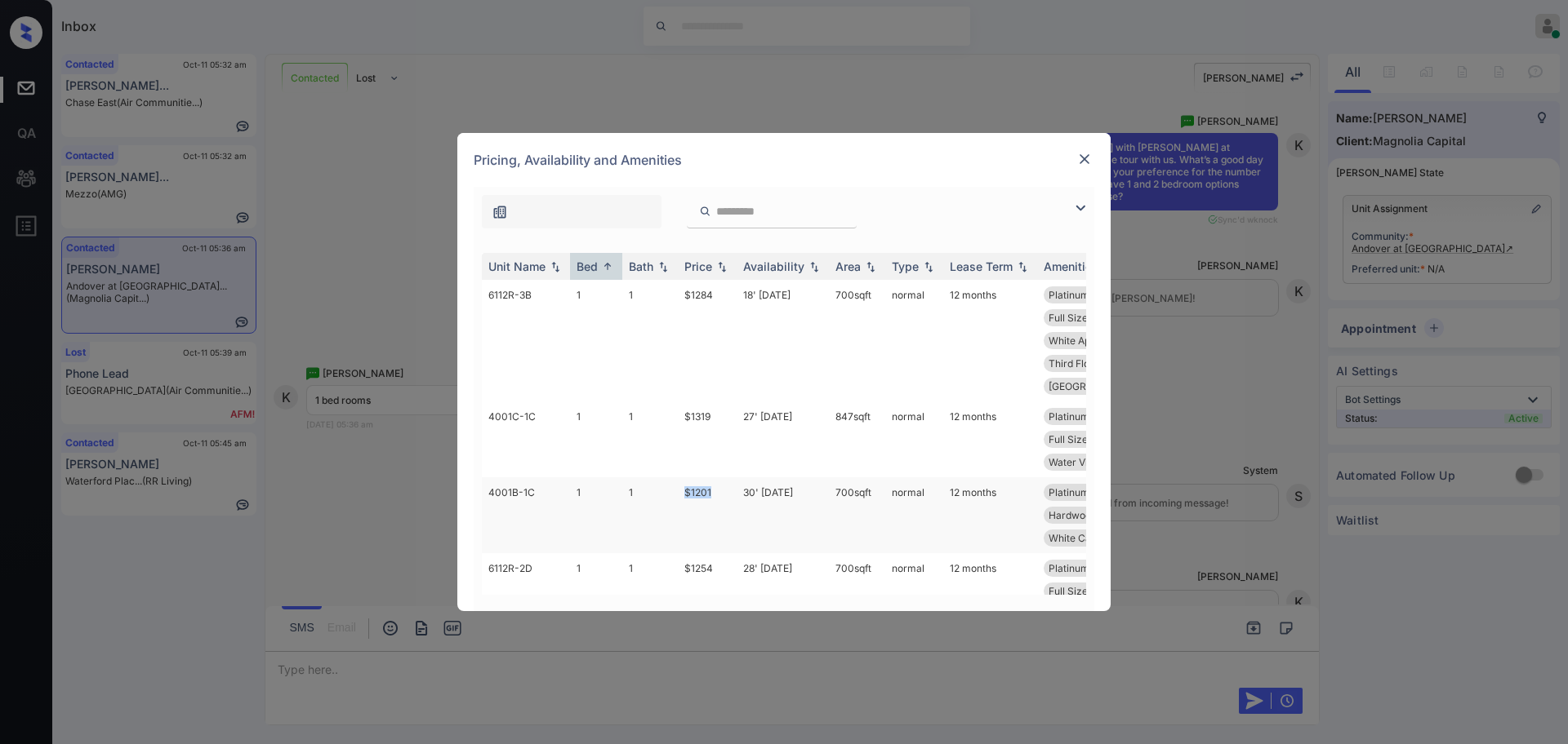
drag, startPoint x: 678, startPoint y: 485, endPoint x: 724, endPoint y: 493, distance: 46.7
click at [717, 489] on tr "4001B-1C 1 1 $1201 30' Nov 25 700 sqft normal 12 months Platinum - 1 Be... Entr…" at bounding box center [909, 515] width 853 height 76
copy tr "$1201"
drag, startPoint x: 676, startPoint y: 292, endPoint x: 727, endPoint y: 301, distance: 51.8
click at [726, 301] on tr "6112R-3B 1 1 $1284 18' Oct 25 700 sqft normal 12 months Platinum - 1 Be... Plat…" at bounding box center [909, 340] width 853 height 122
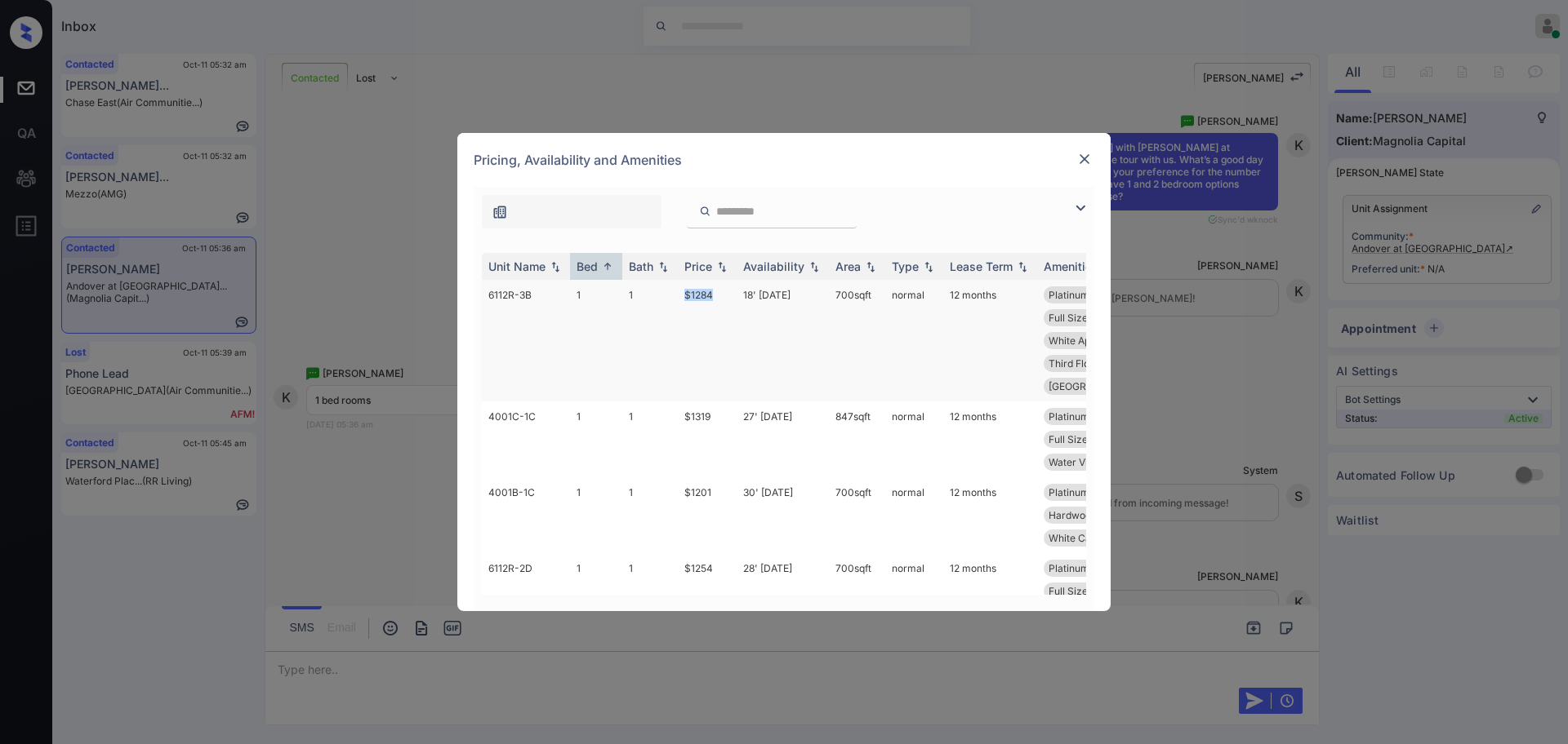
copy tr "$1284"
drag, startPoint x: 677, startPoint y: 498, endPoint x: 723, endPoint y: 496, distance: 46.0
click at [721, 496] on tr "4001B-1C 1 1 $1201 30' Nov 25 700 sqft normal 12 months Platinum - 1 Be... Entr…" at bounding box center [909, 515] width 853 height 76
copy tr "$1201"
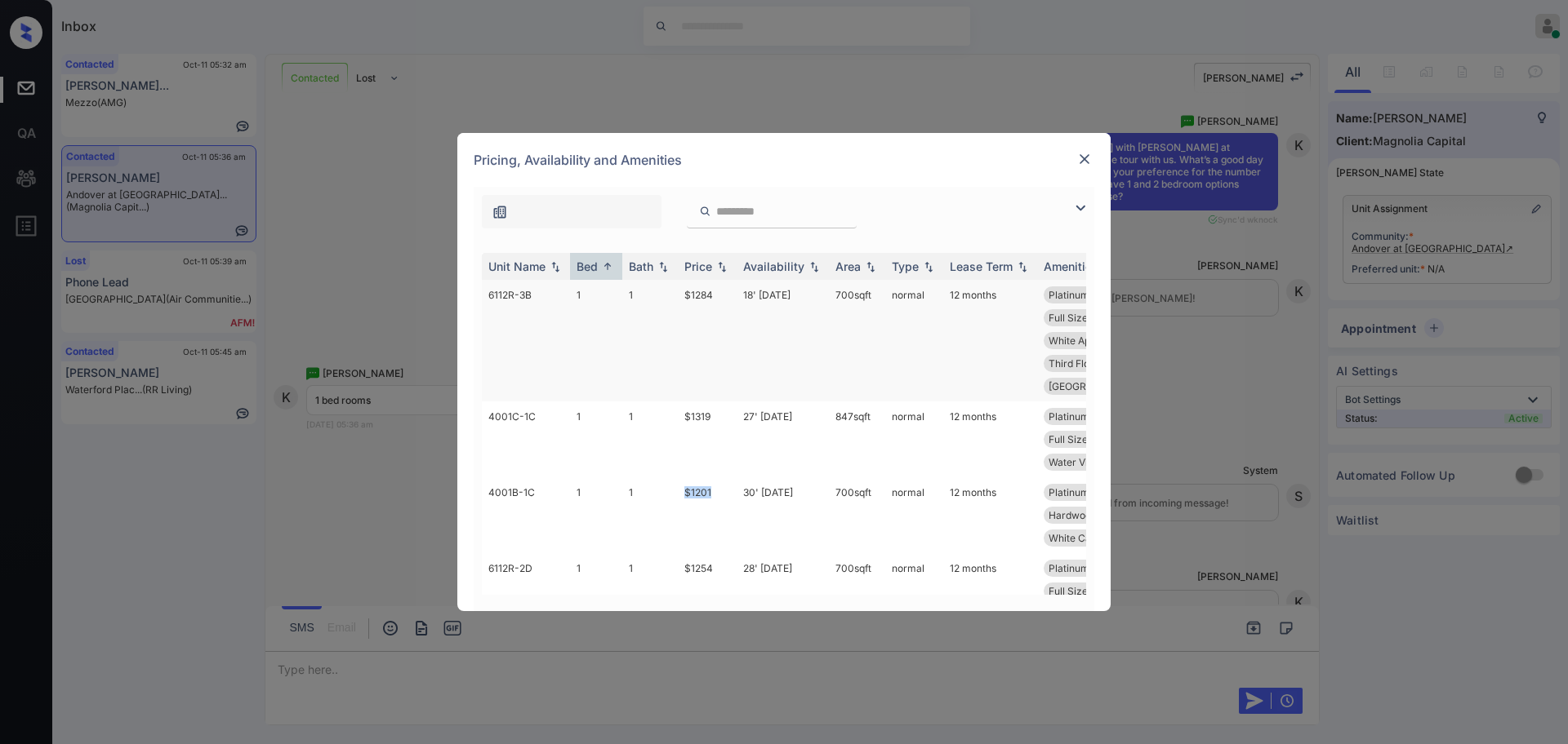
copy tr "$1201"
click at [1082, 165] on img at bounding box center [1084, 159] width 17 height 17
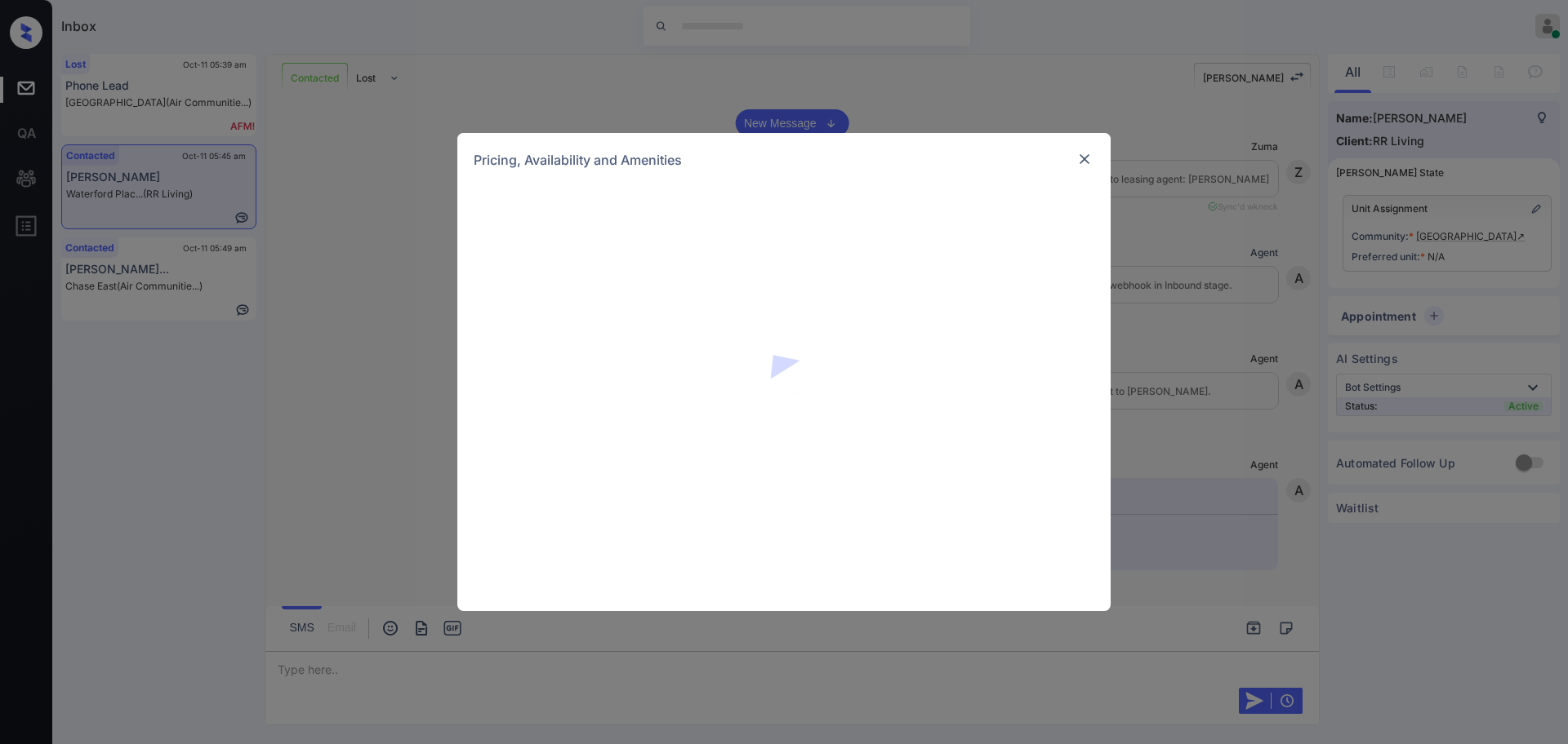
scroll to position [4789, 0]
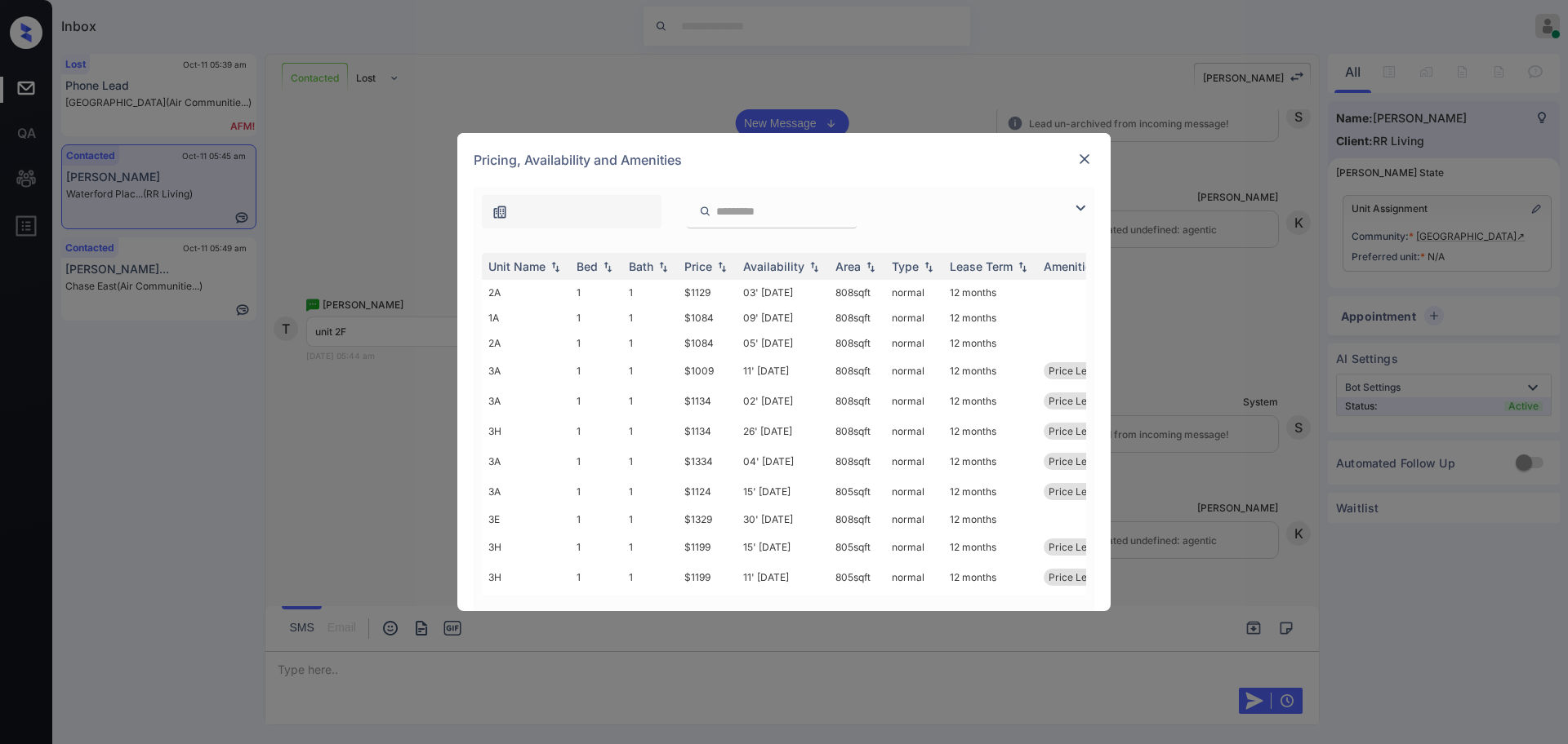
click at [726, 219] on div at bounding box center [772, 212] width 170 height 34
paste input "**"
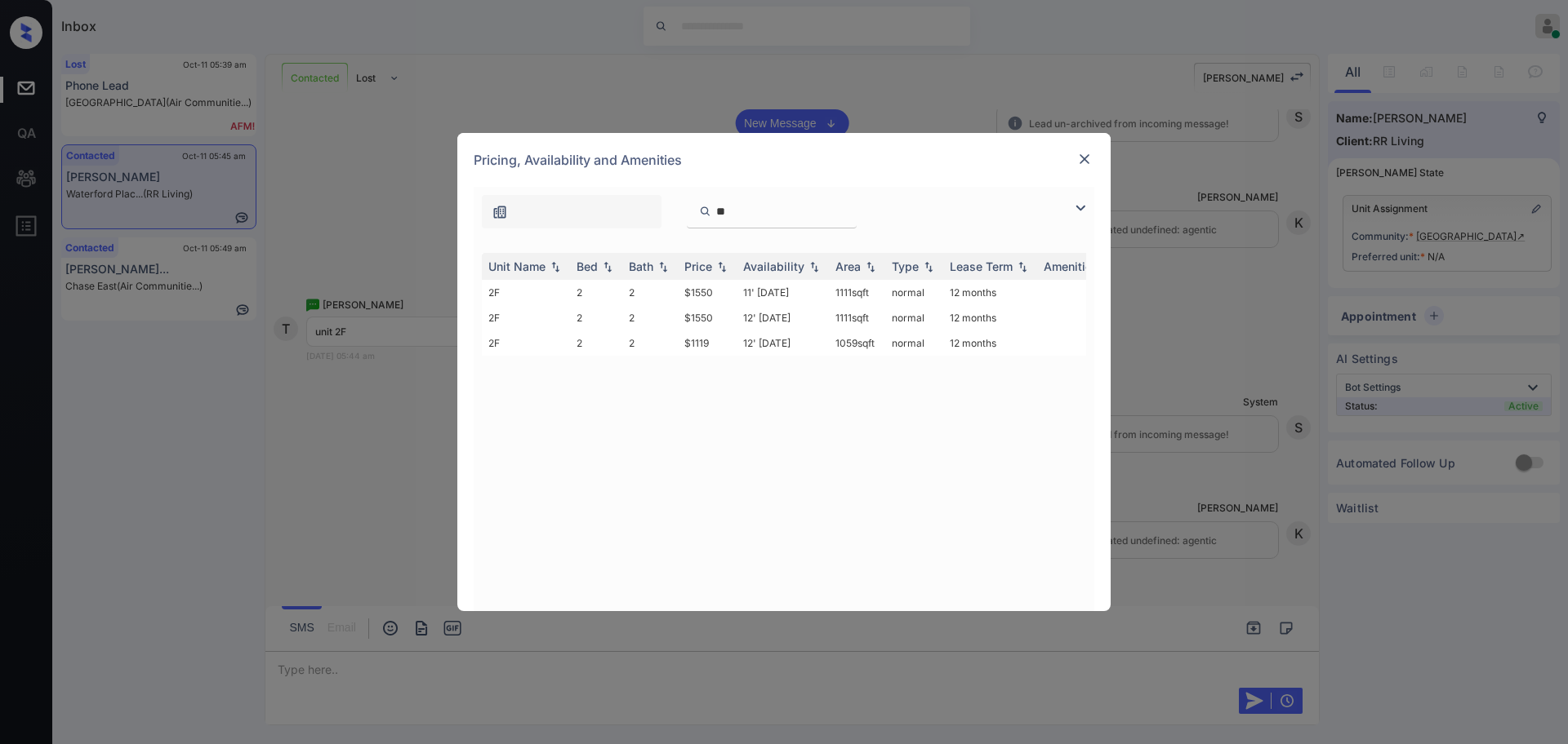
type input "**"
click at [804, 392] on div "Unit Name Bed Bath Price Availability Area Type Lease Term Amenities 2F 2 2 $15…" at bounding box center [784, 424] width 605 height 342
drag, startPoint x: 679, startPoint y: 318, endPoint x: 737, endPoint y: 326, distance: 58.5
click at [724, 322] on td "$1550" at bounding box center [707, 319] width 58 height 26
copy td "$1550"
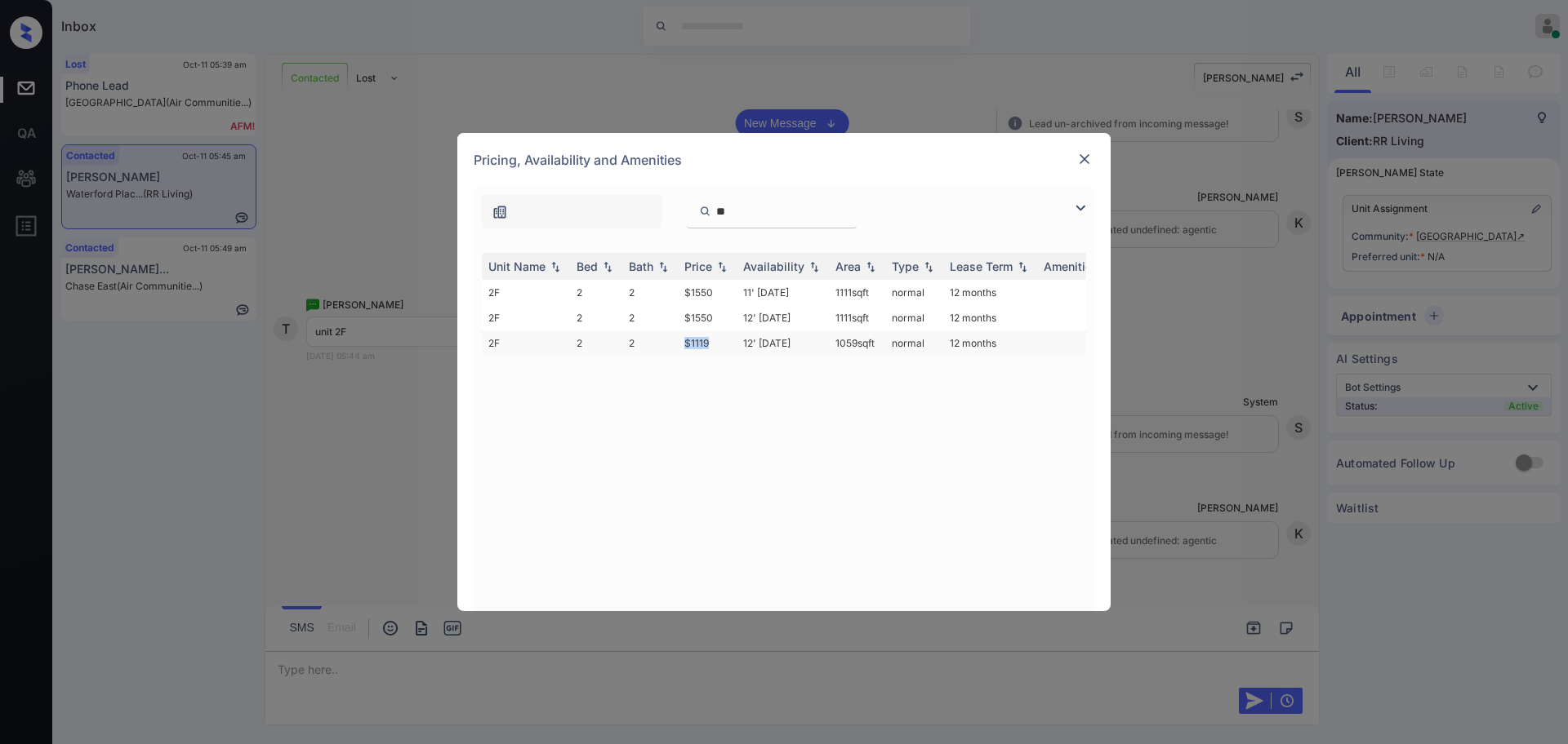
drag, startPoint x: 670, startPoint y: 349, endPoint x: 784, endPoint y: 334, distance: 115.0
click at [740, 342] on tr "2F 2 2 $1119 12' [DATE] sqft normal 12 months" at bounding box center [909, 343] width 853 height 26
copy tr "$1119"
click at [1082, 155] on img at bounding box center [1084, 159] width 17 height 17
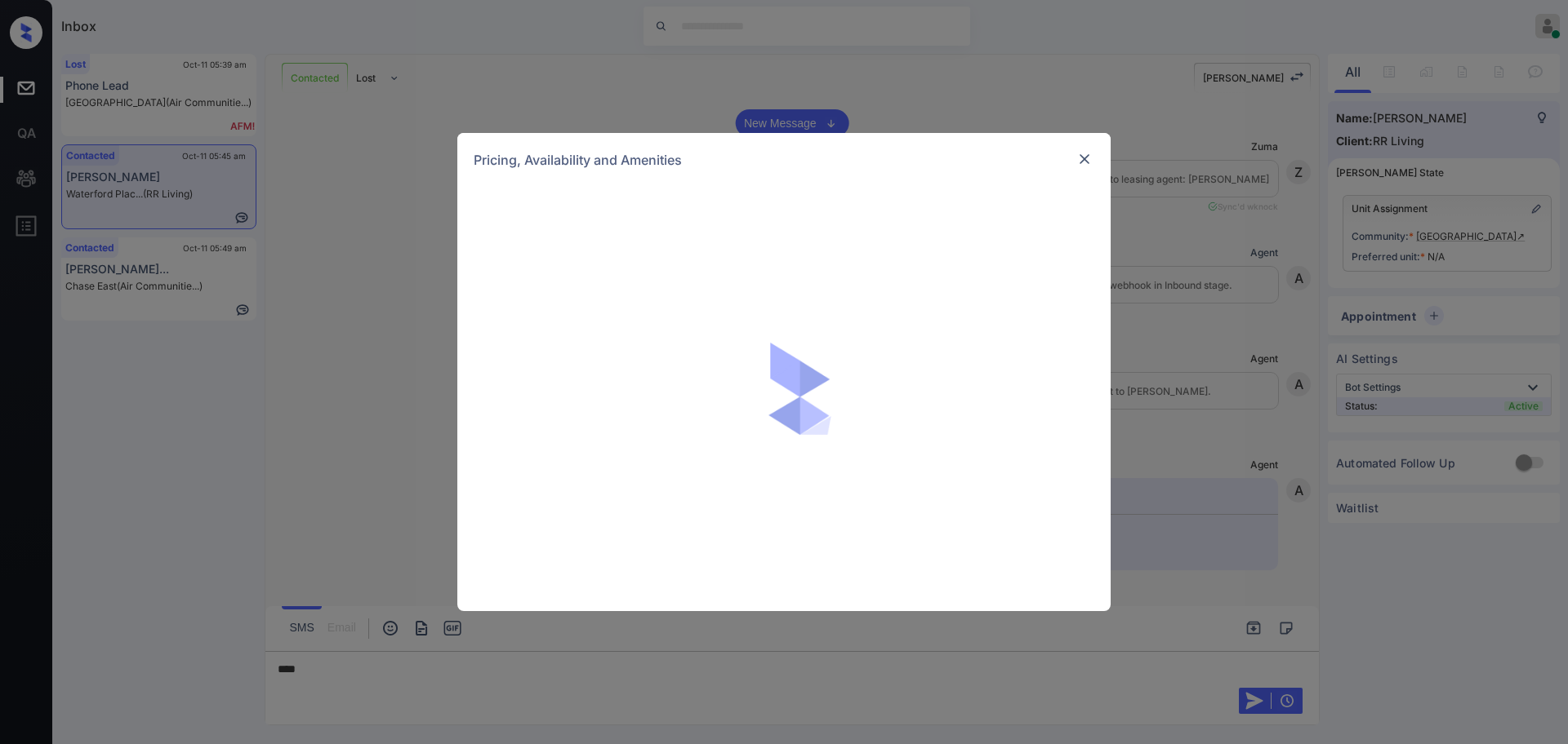
scroll to position [5503, 0]
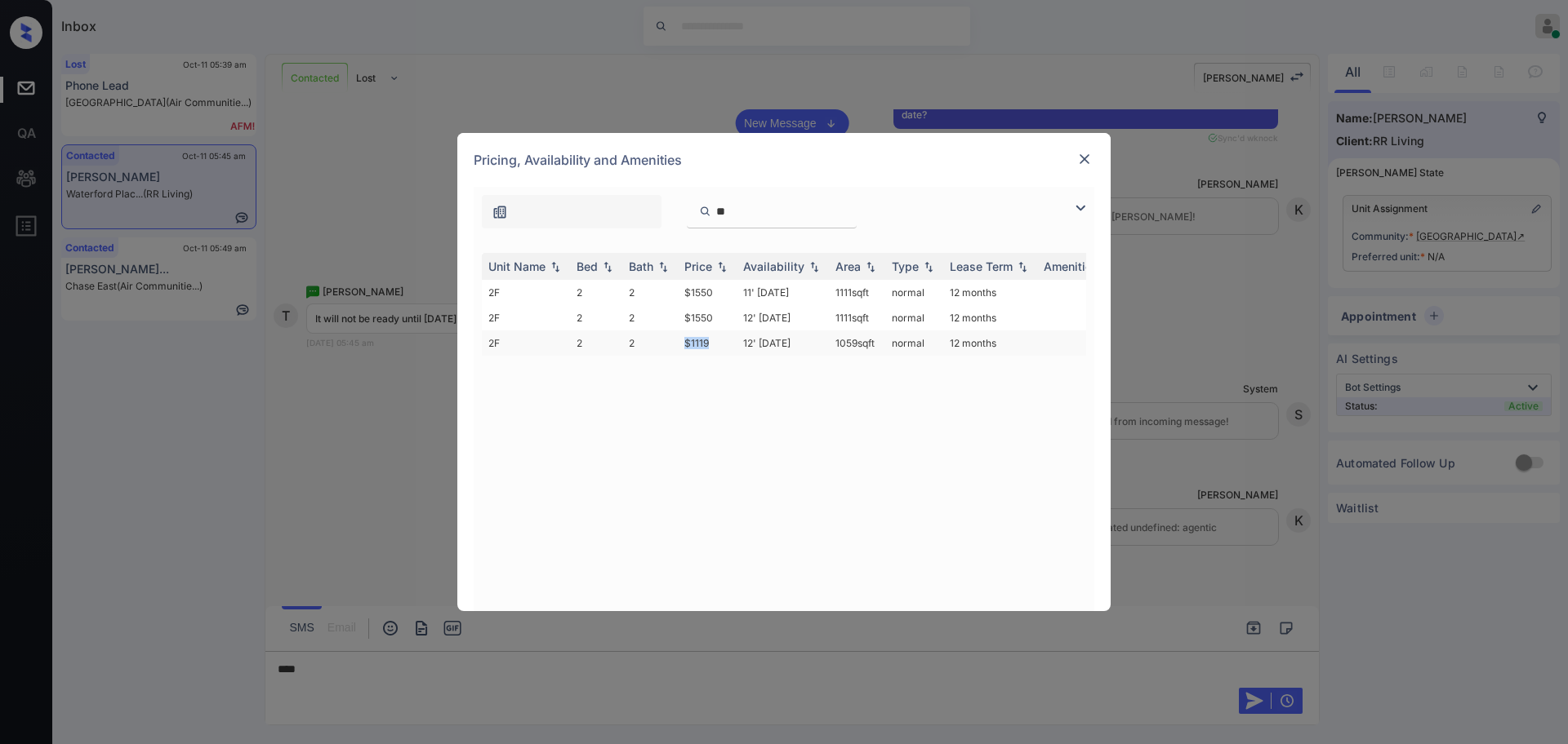
drag, startPoint x: 672, startPoint y: 343, endPoint x: 733, endPoint y: 347, distance: 61.1
click at [714, 347] on tr "2F 2 2 $1119 12' Dec 25 1059 sqft normal 12 months" at bounding box center [909, 343] width 853 height 26
copy tr "$1119"
click at [1081, 159] on img at bounding box center [1084, 159] width 17 height 17
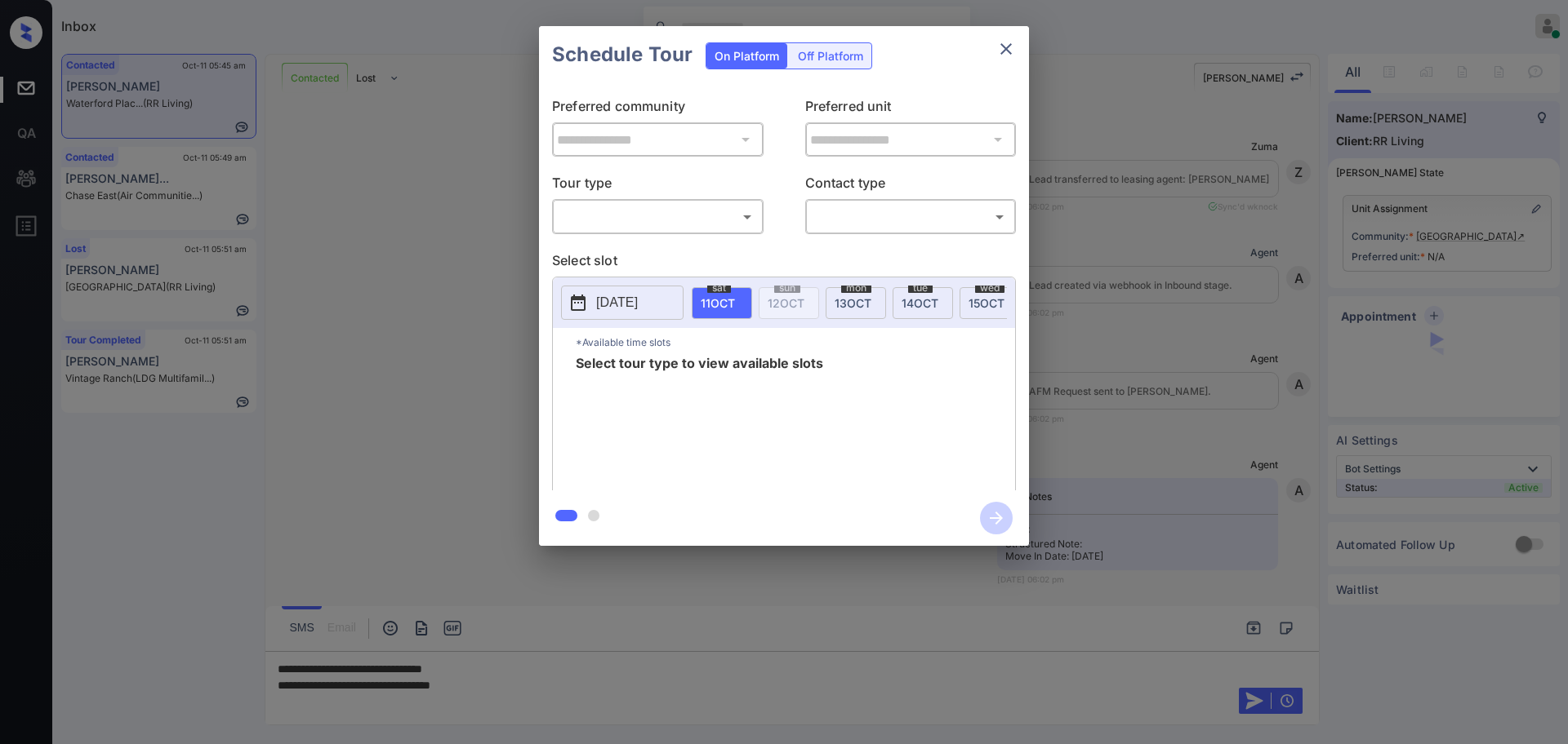
click at [628, 220] on body "Inbox [PERSON_NAME] Online Set yourself offline Set yourself on break Profile S…" at bounding box center [784, 372] width 1568 height 744
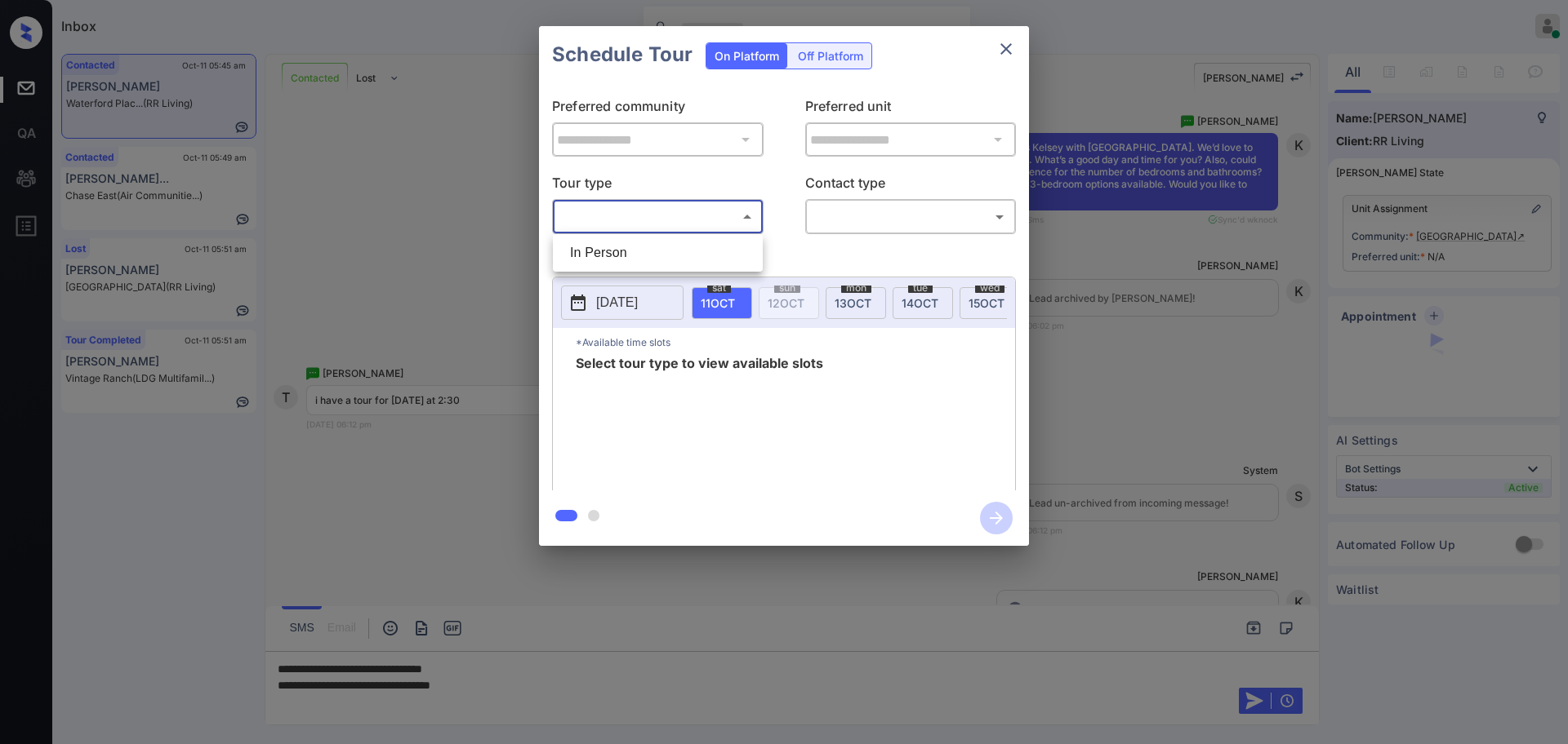
click at [617, 246] on li "In Person" at bounding box center [658, 253] width 202 height 30
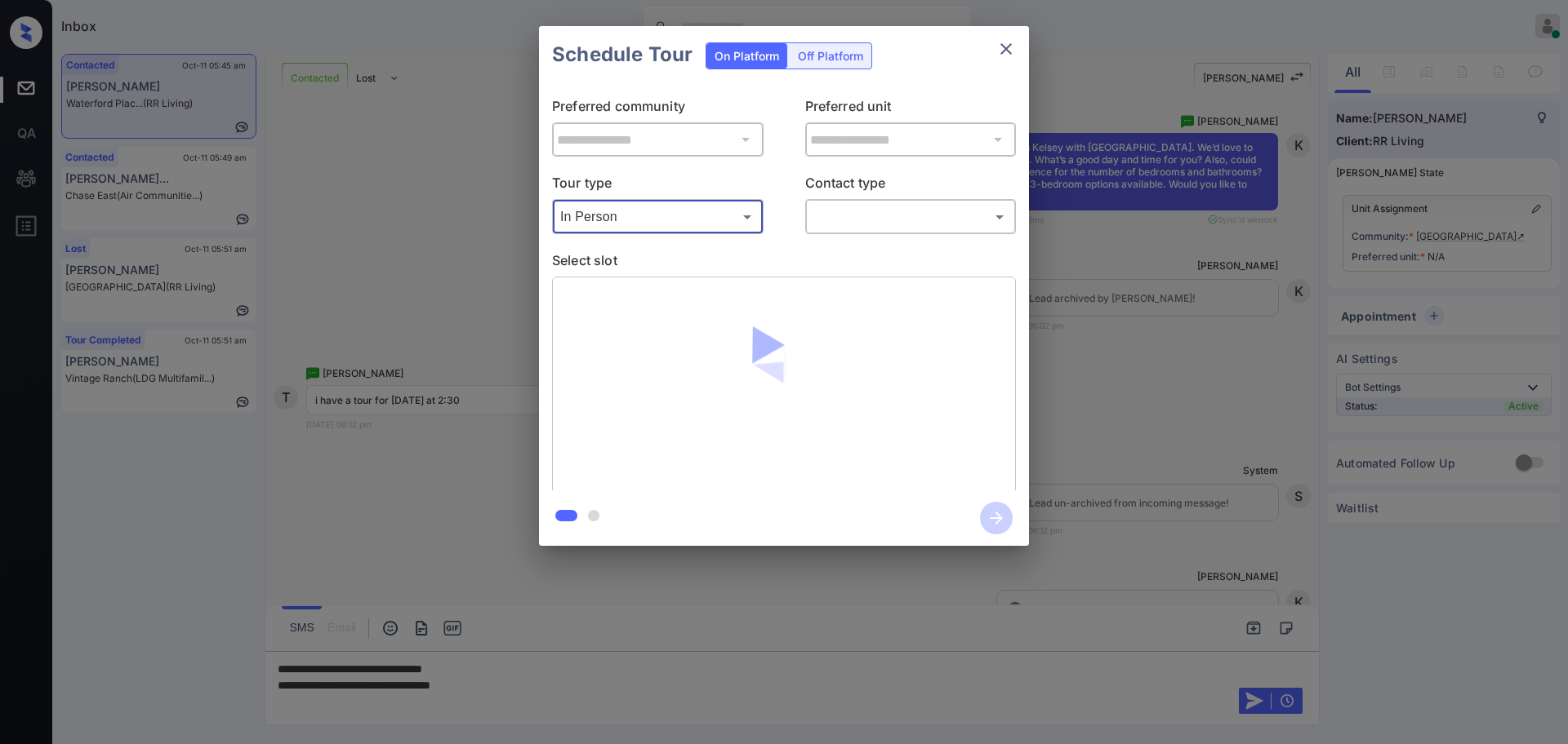
type input "********"
click at [824, 211] on body "Inbox [PERSON_NAME] Online Set yourself offline Set yourself on break Profile S…" at bounding box center [784, 372] width 1568 height 744
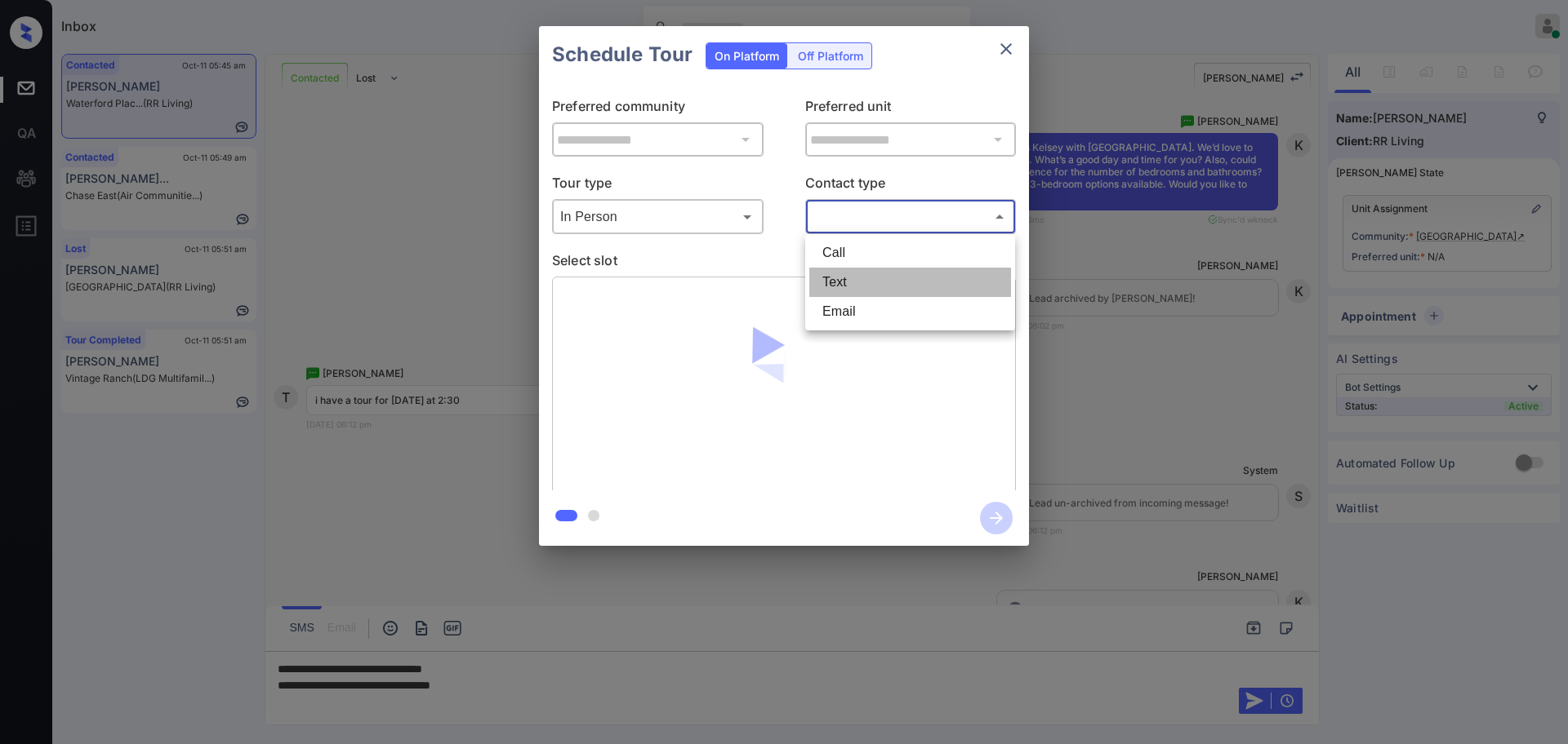
click at [838, 277] on li "Text" at bounding box center [911, 283] width 202 height 30
type input "****"
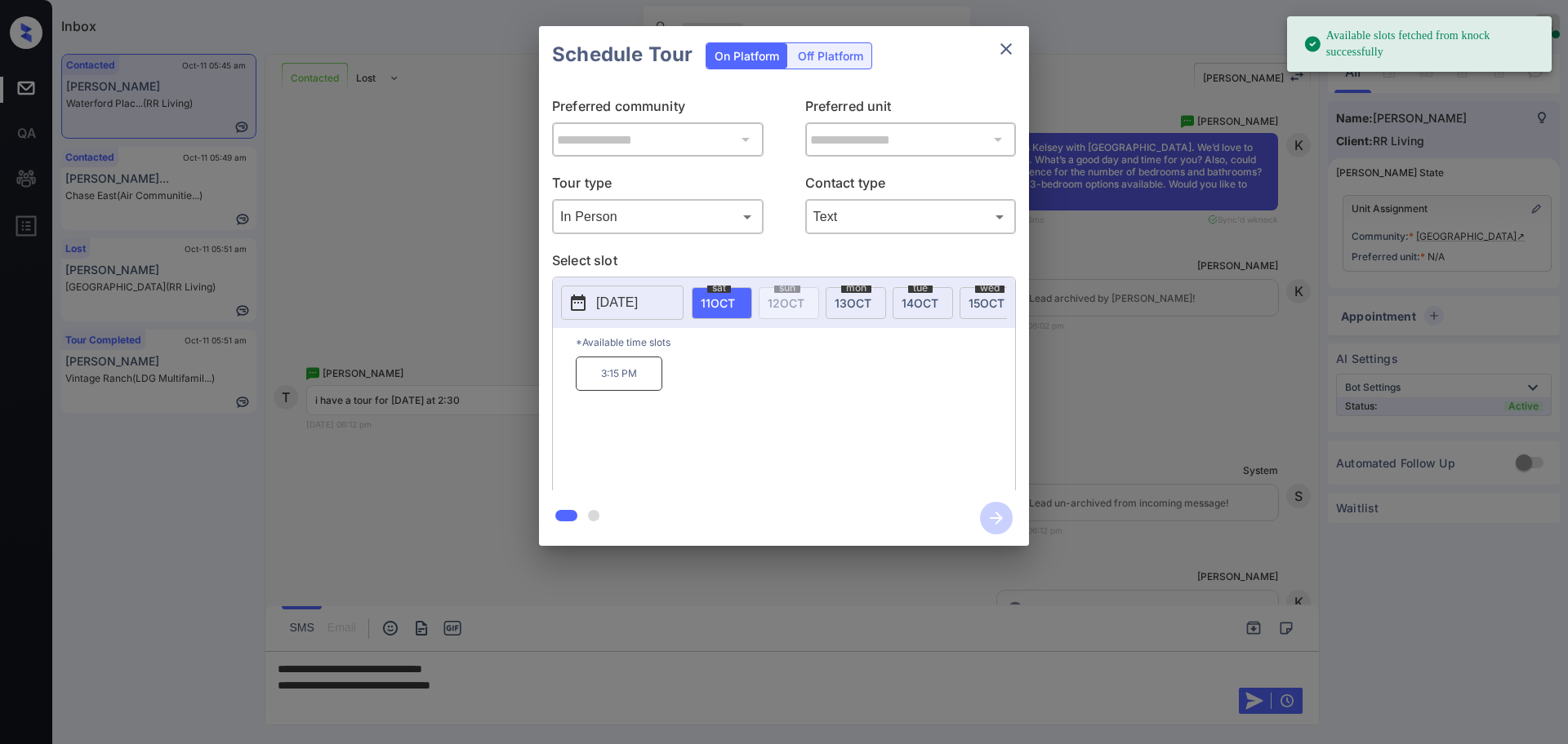
click at [730, 299] on span "11 OCT" at bounding box center [718, 304] width 35 height 14
drag, startPoint x: 588, startPoint y: 382, endPoint x: 727, endPoint y: 361, distance: 140.6
click at [666, 389] on div "3:15 PM" at bounding box center [796, 422] width 440 height 131
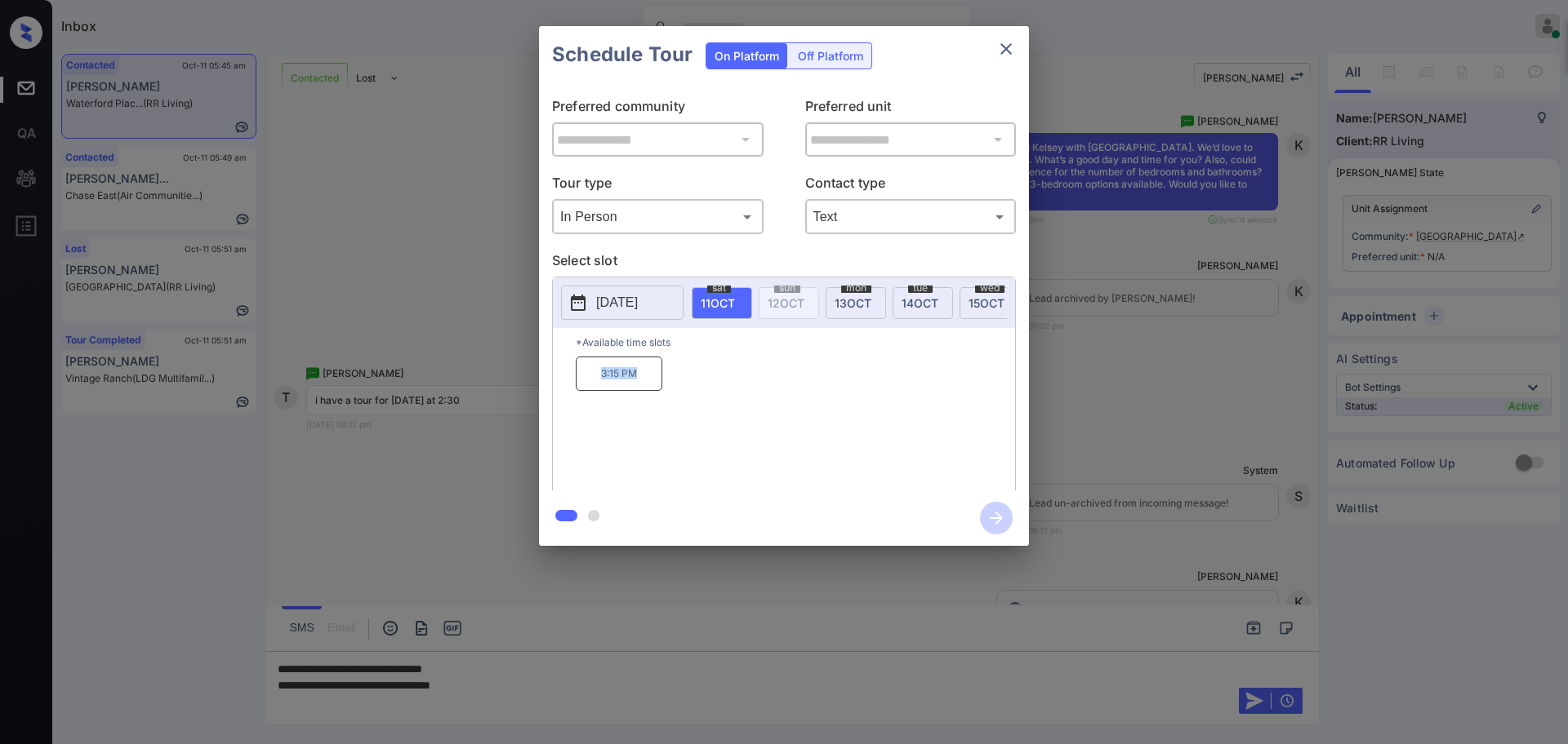
copy p "3:15 PM"
click at [1015, 49] on icon "close" at bounding box center [1007, 49] width 20 height 20
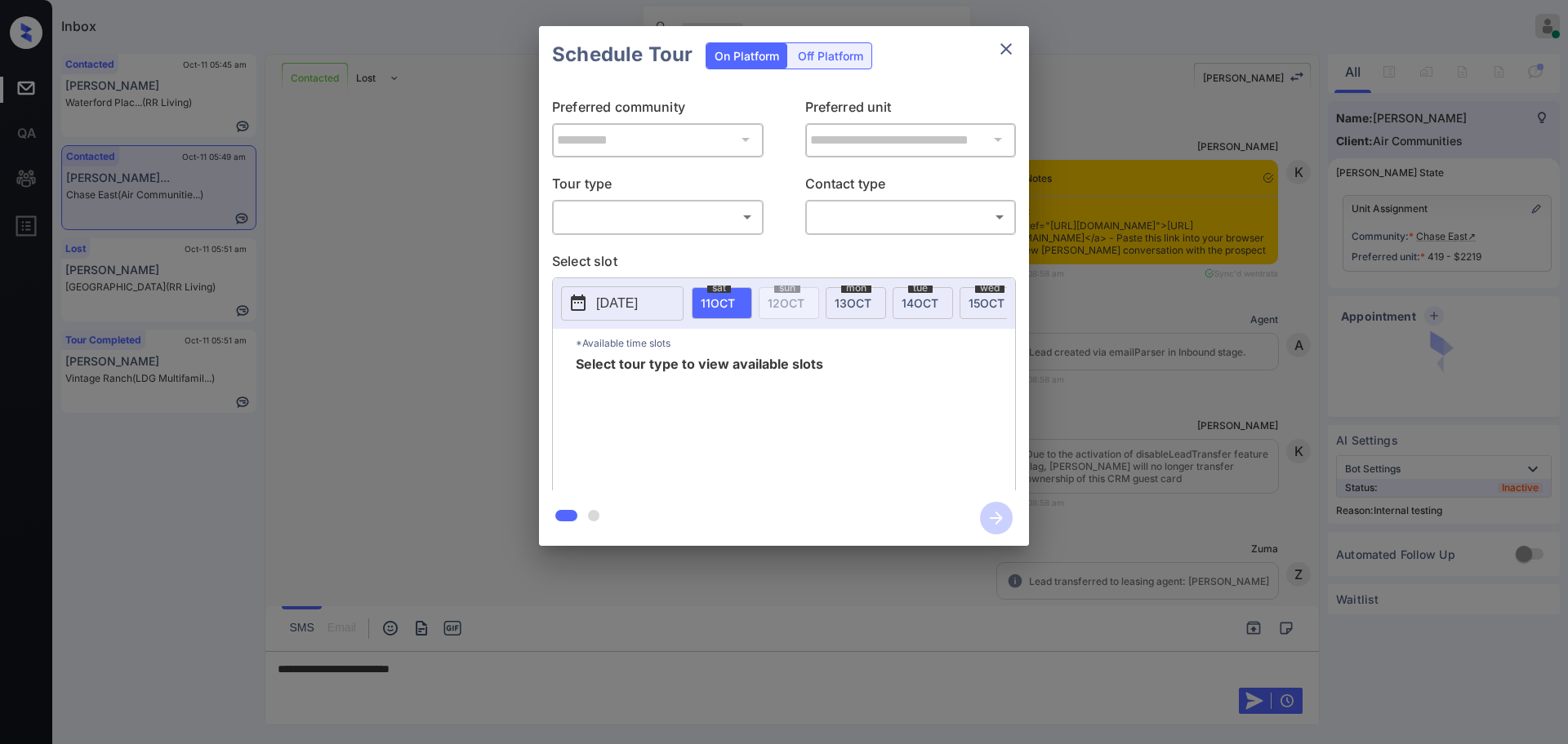
click at [604, 208] on body "Inbox Ajay Kumar Online Set yourself offline Set yourself on break Profile Swit…" at bounding box center [784, 372] width 1568 height 744
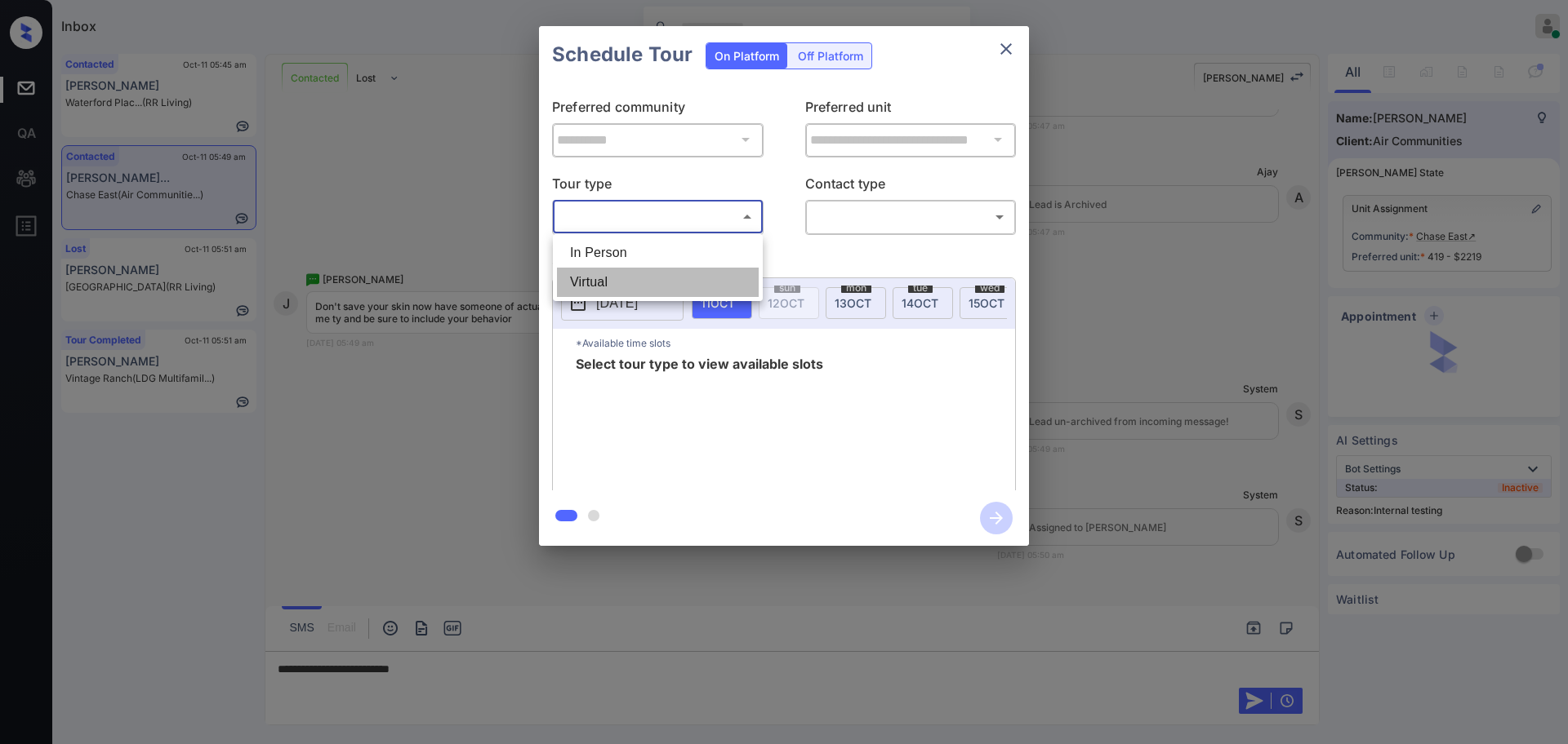
click at [595, 283] on li "Virtual" at bounding box center [658, 283] width 202 height 30
type input "*******"
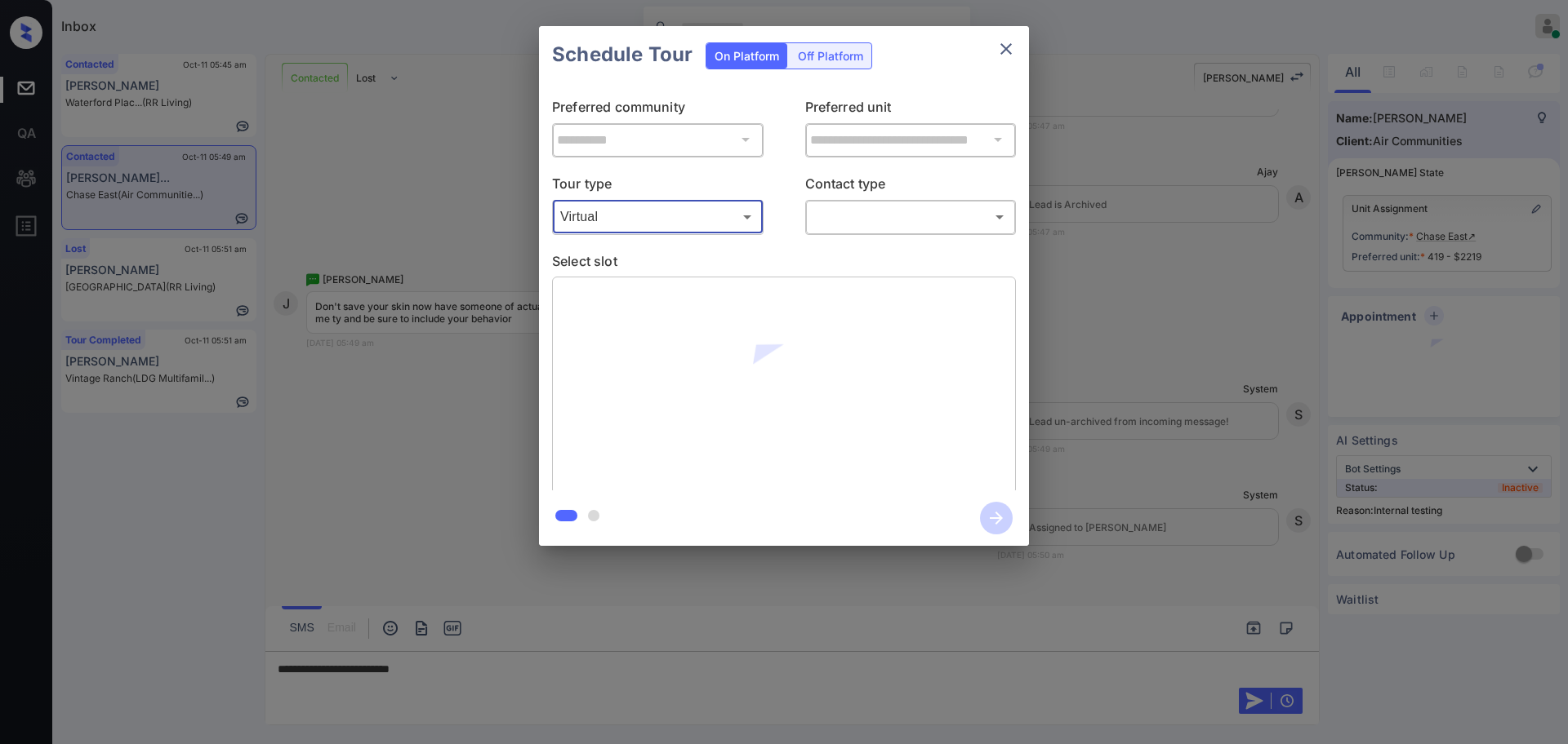
click at [927, 211] on body "Inbox Ajay Kumar Online Set yourself offline Set yourself on break Profile Swit…" at bounding box center [784, 372] width 1568 height 744
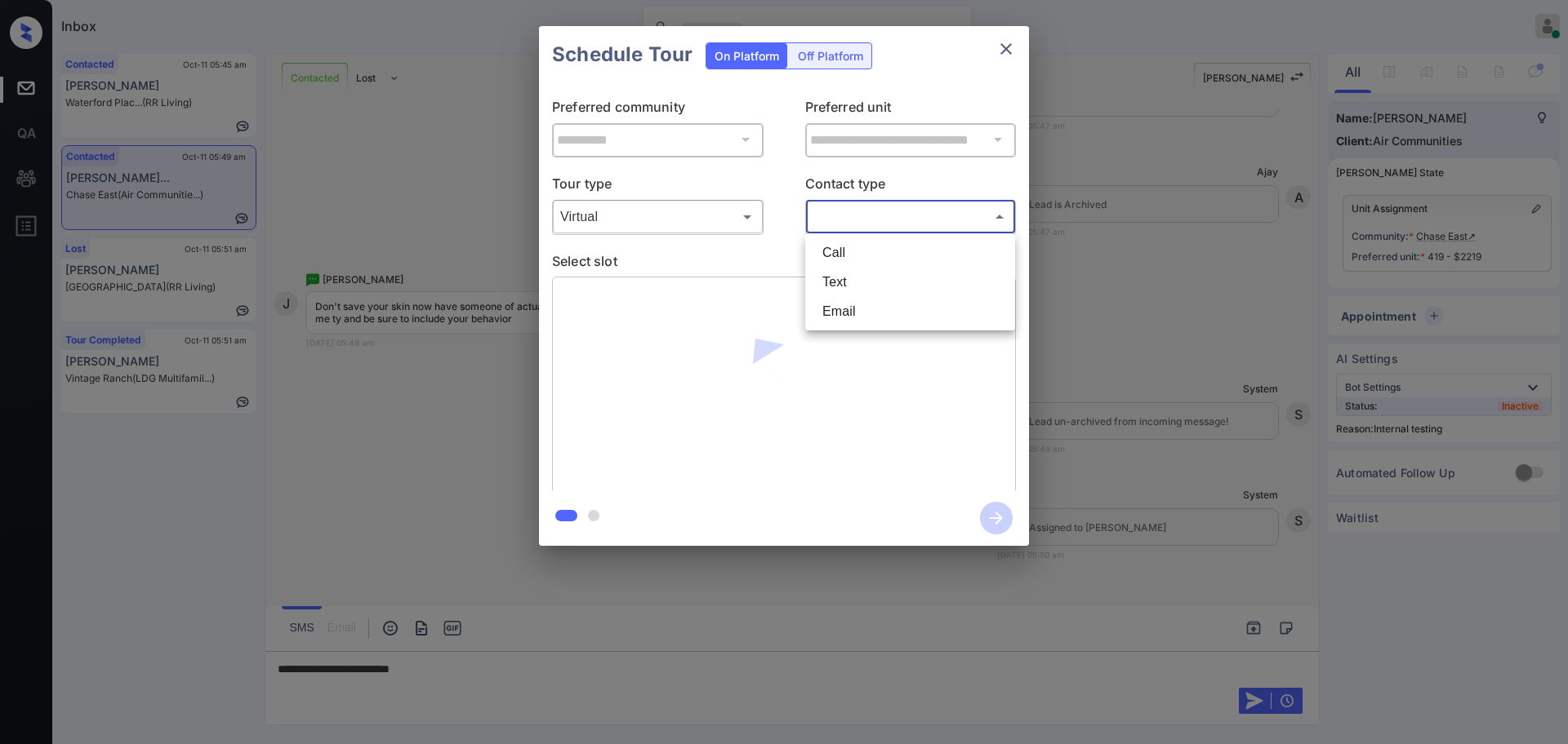
click at [836, 275] on li "Text" at bounding box center [911, 283] width 202 height 30
type input "****"
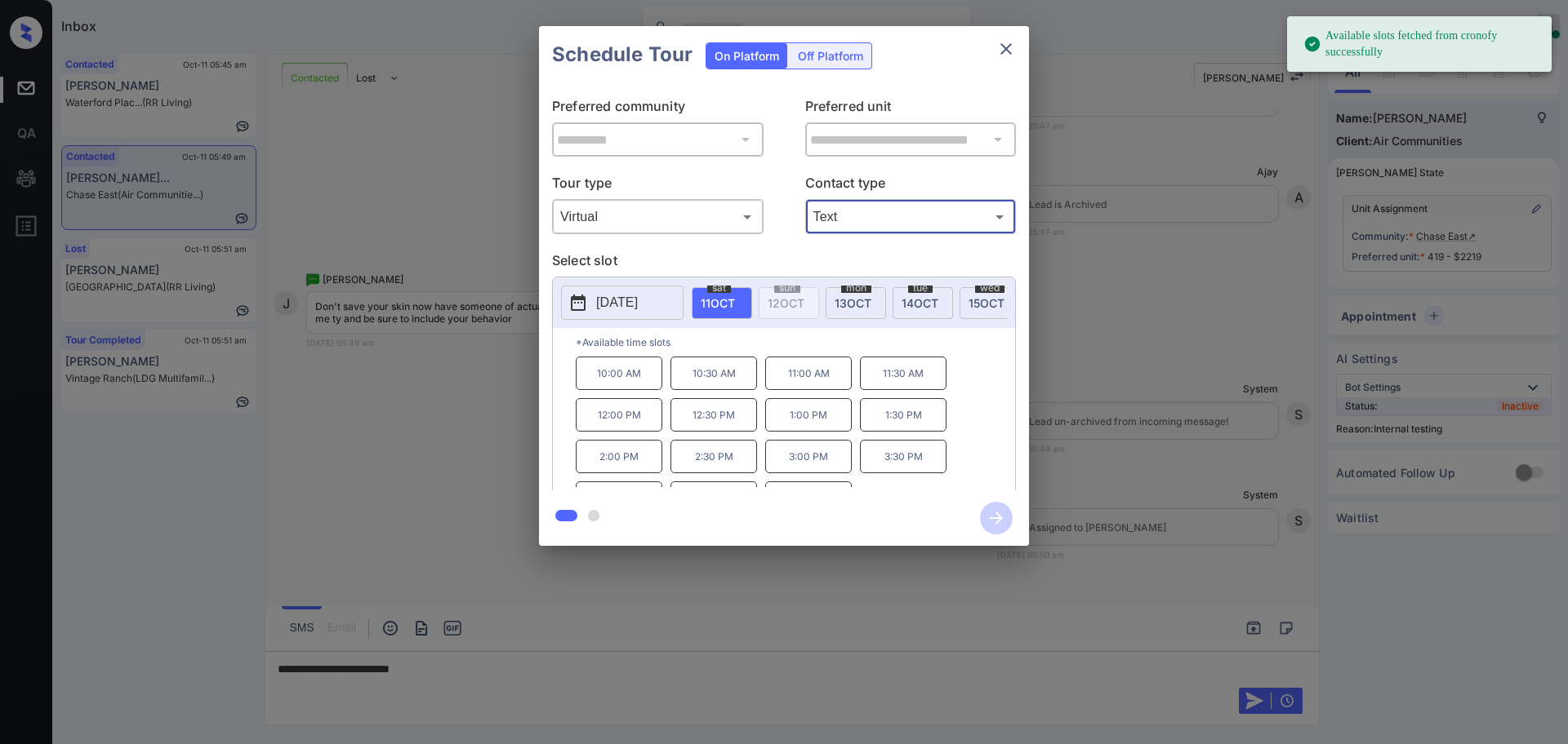
click at [637, 297] on p "[DATE]" at bounding box center [617, 303] width 42 height 20
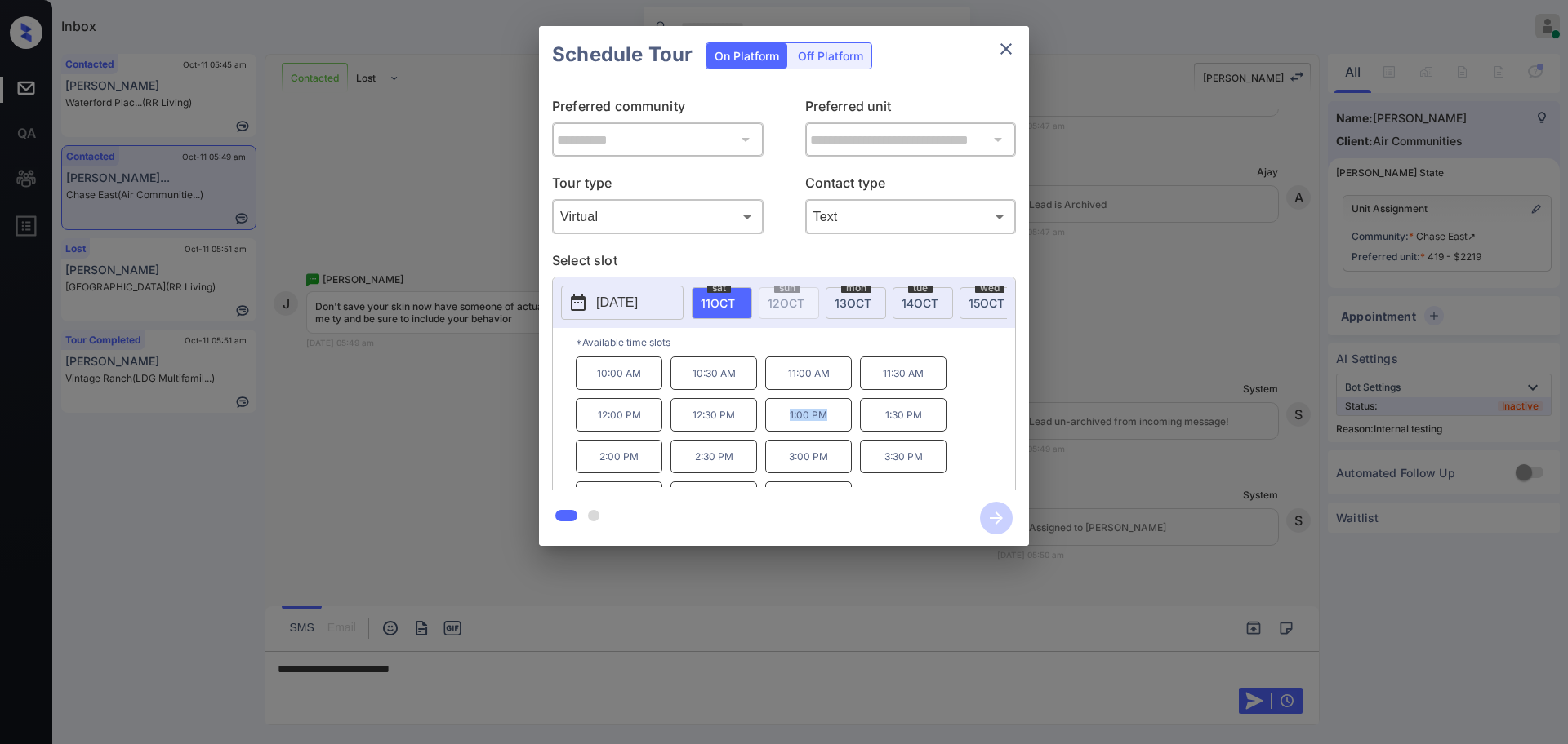
drag, startPoint x: 782, startPoint y: 422, endPoint x: 835, endPoint y: 424, distance: 53.0
click at [835, 424] on p "1:00 PM" at bounding box center [808, 416] width 86 height 34
copy p "1:00 PM"
click at [1011, 52] on icon "close" at bounding box center [1007, 49] width 20 height 20
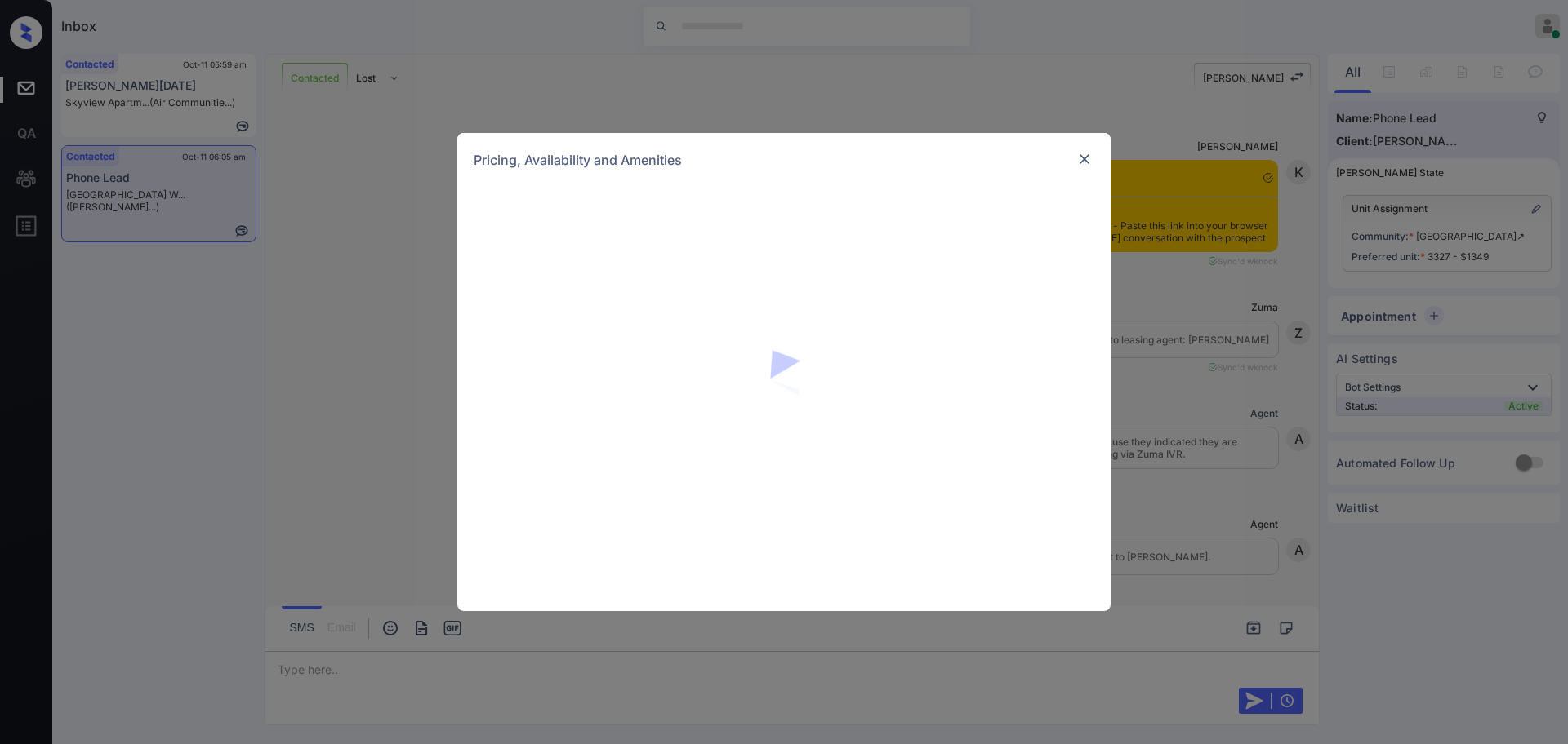
scroll to position [847, 0]
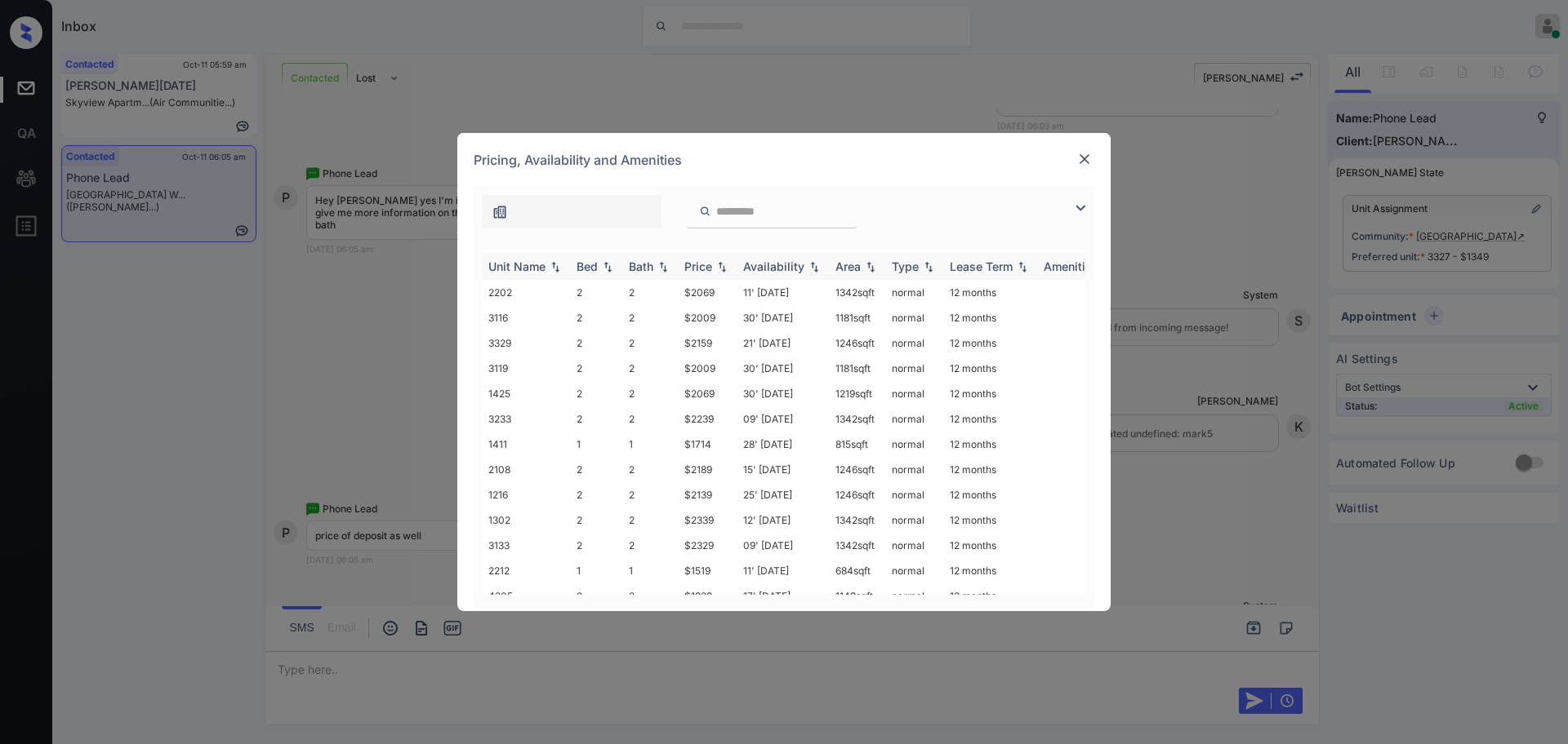
click at [606, 268] on img at bounding box center [608, 267] width 17 height 12
click at [600, 267] on img at bounding box center [608, 266] width 17 height 12
drag, startPoint x: 683, startPoint y: 539, endPoint x: 836, endPoint y: 493, distance: 159.8
click at [728, 544] on td "$1489" at bounding box center [707, 544] width 58 height 26
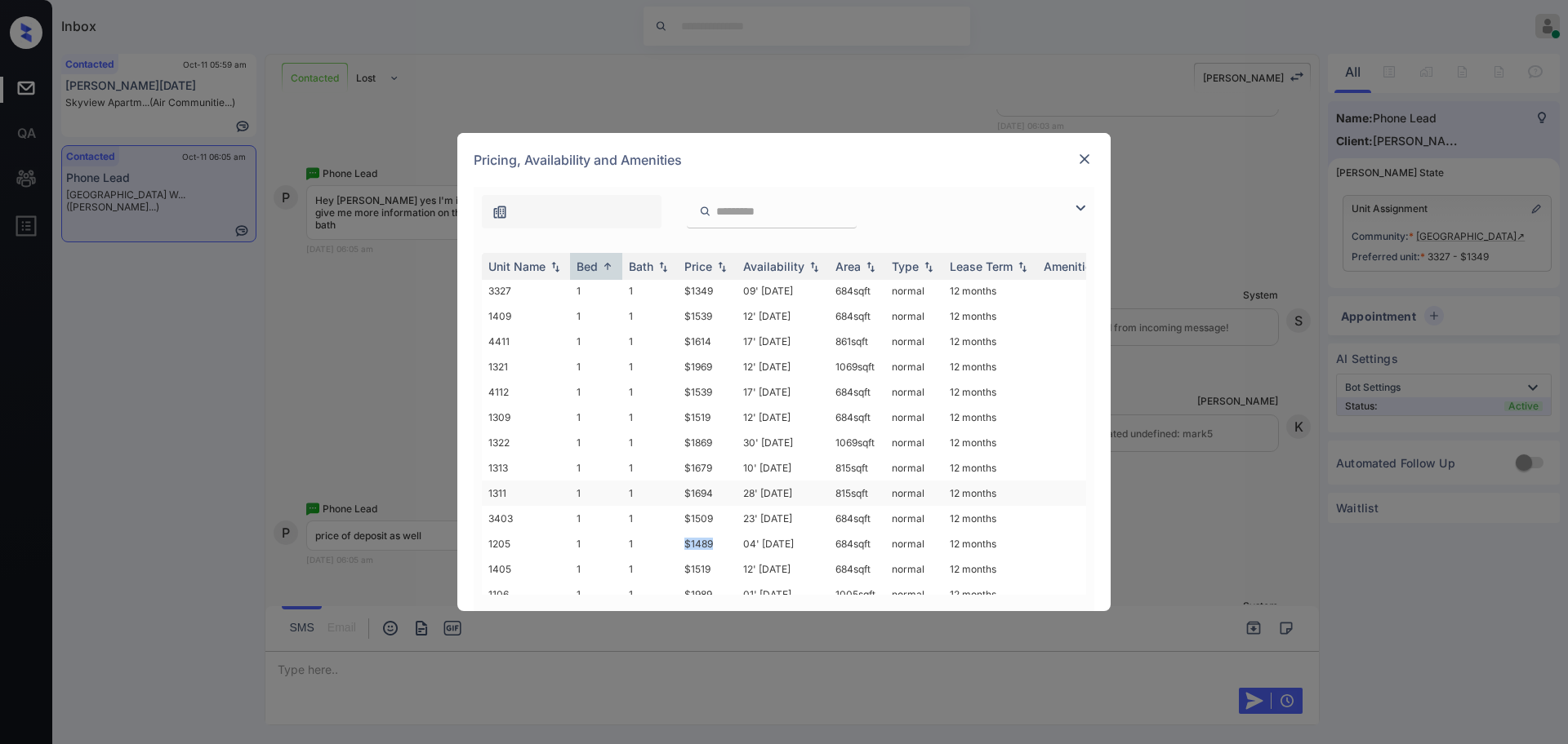
copy td "$1489"
drag, startPoint x: 304, startPoint y: 329, endPoint x: 282, endPoint y: 678, distance: 349.7
click at [306, 330] on div "**********" at bounding box center [784, 372] width 1568 height 744
drag, startPoint x: 325, startPoint y: 431, endPoint x: 1240, endPoint y: 266, distance: 929.8
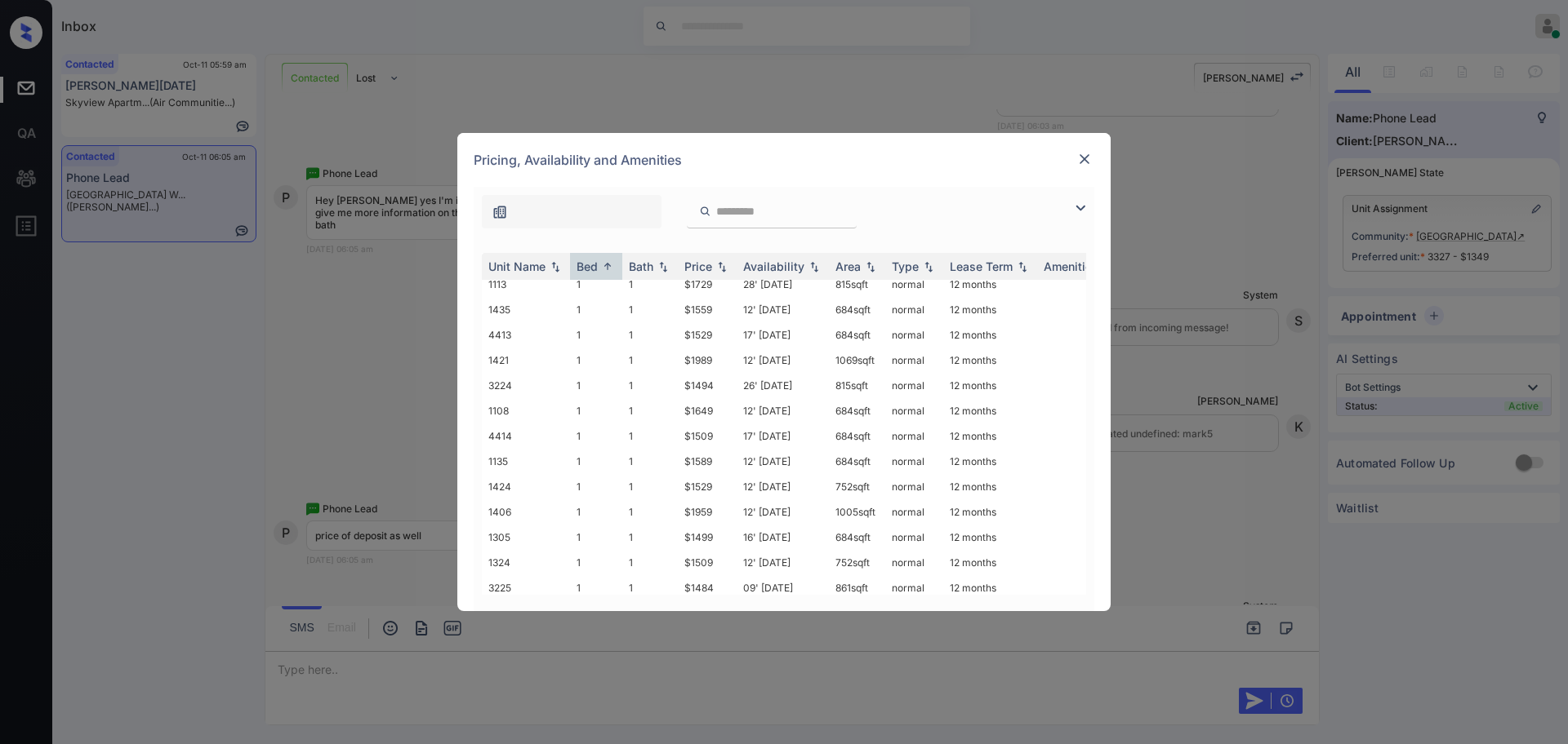
click at [325, 431] on div "**********" at bounding box center [784, 372] width 1568 height 744
click at [1091, 164] on img at bounding box center [1084, 159] width 17 height 17
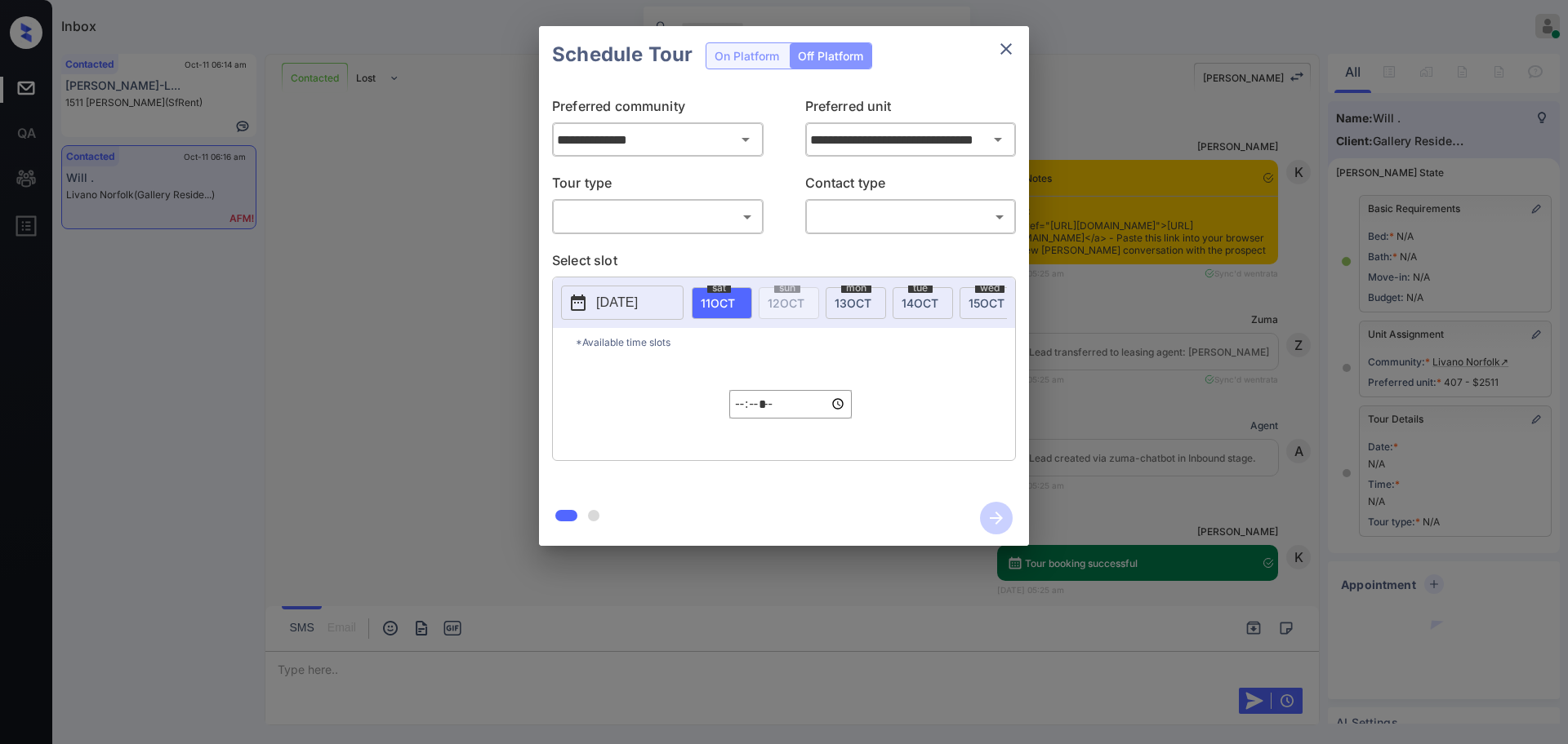
scroll to position [180, 0]
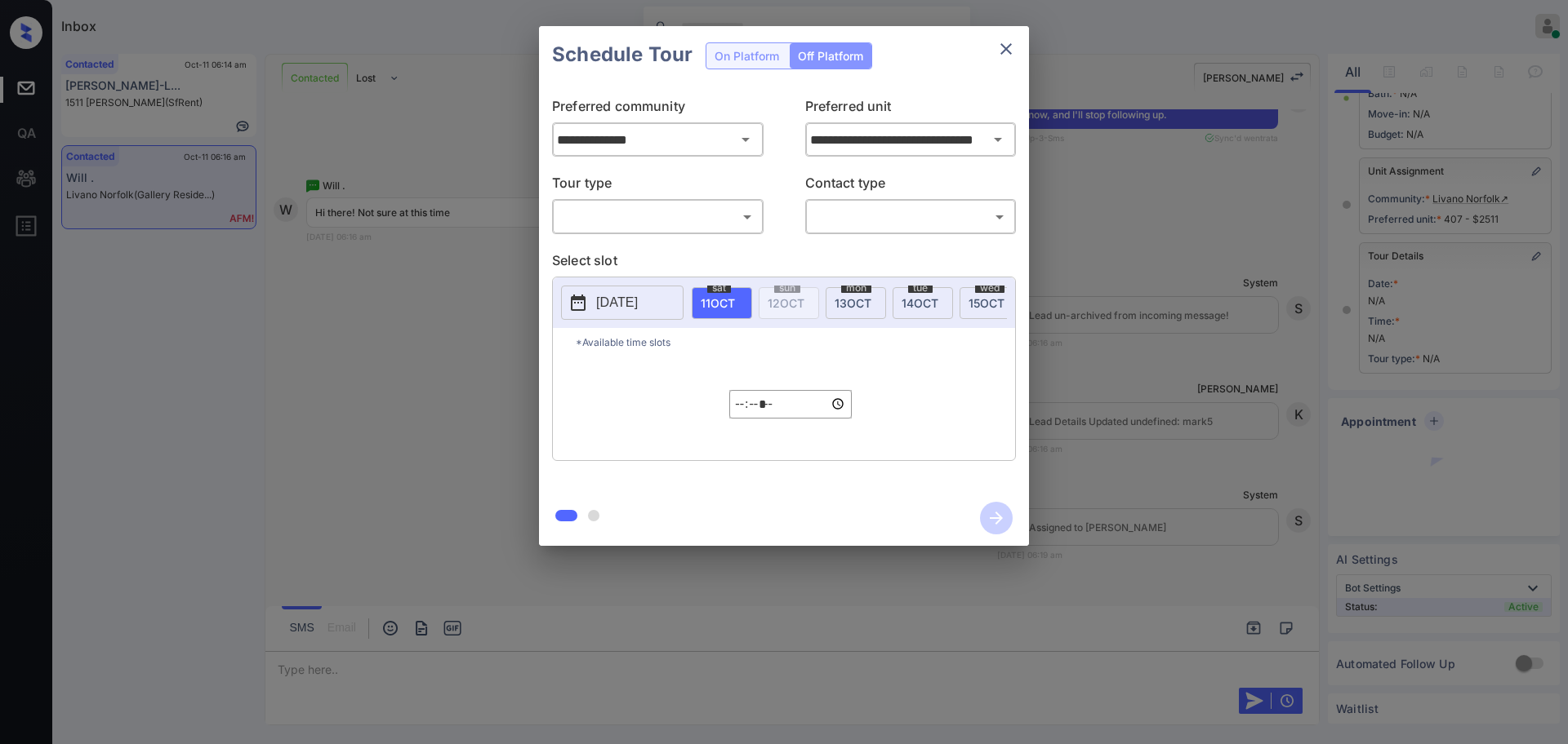
click at [1137, 259] on div "**********" at bounding box center [784, 286] width 1568 height 572
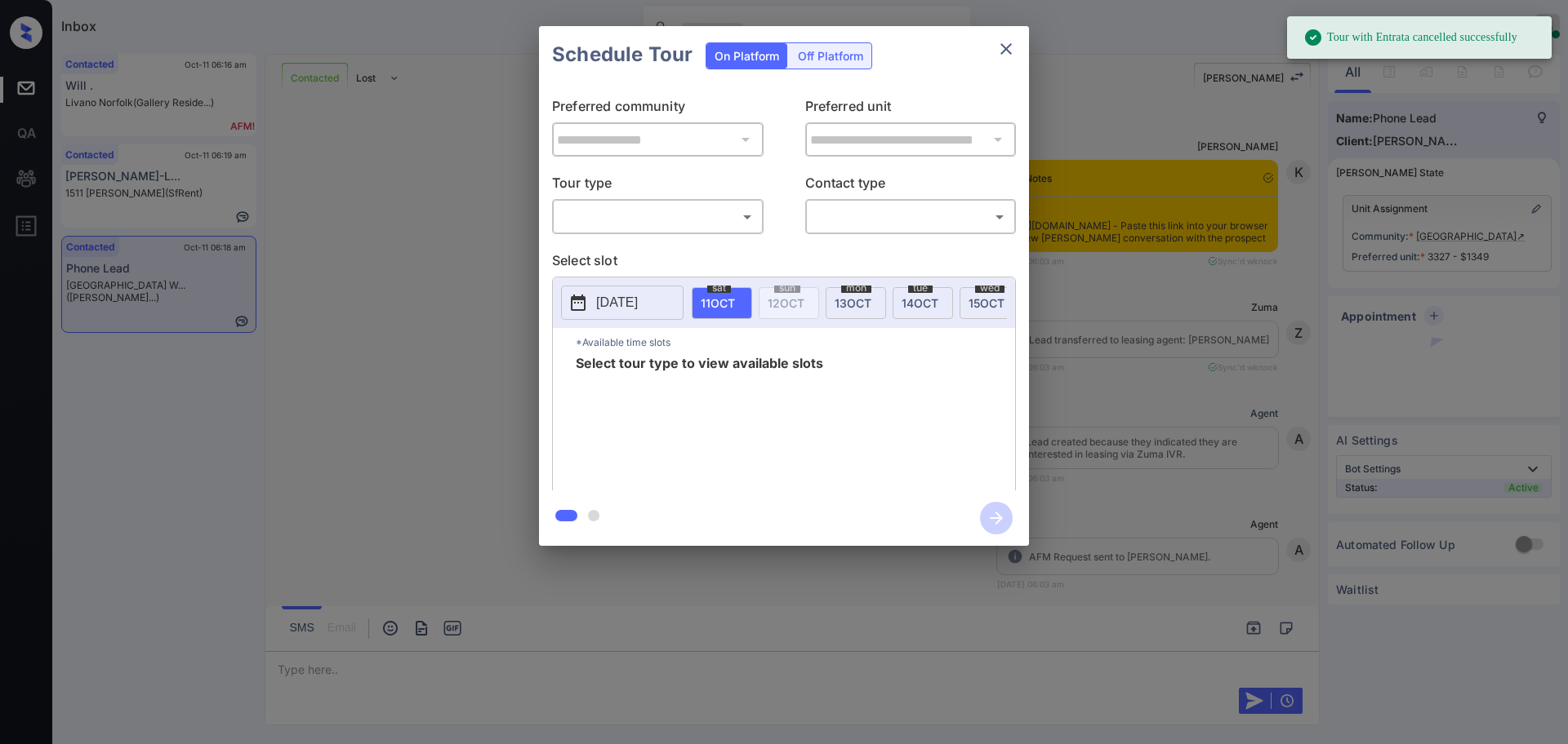
scroll to position [2337, 0]
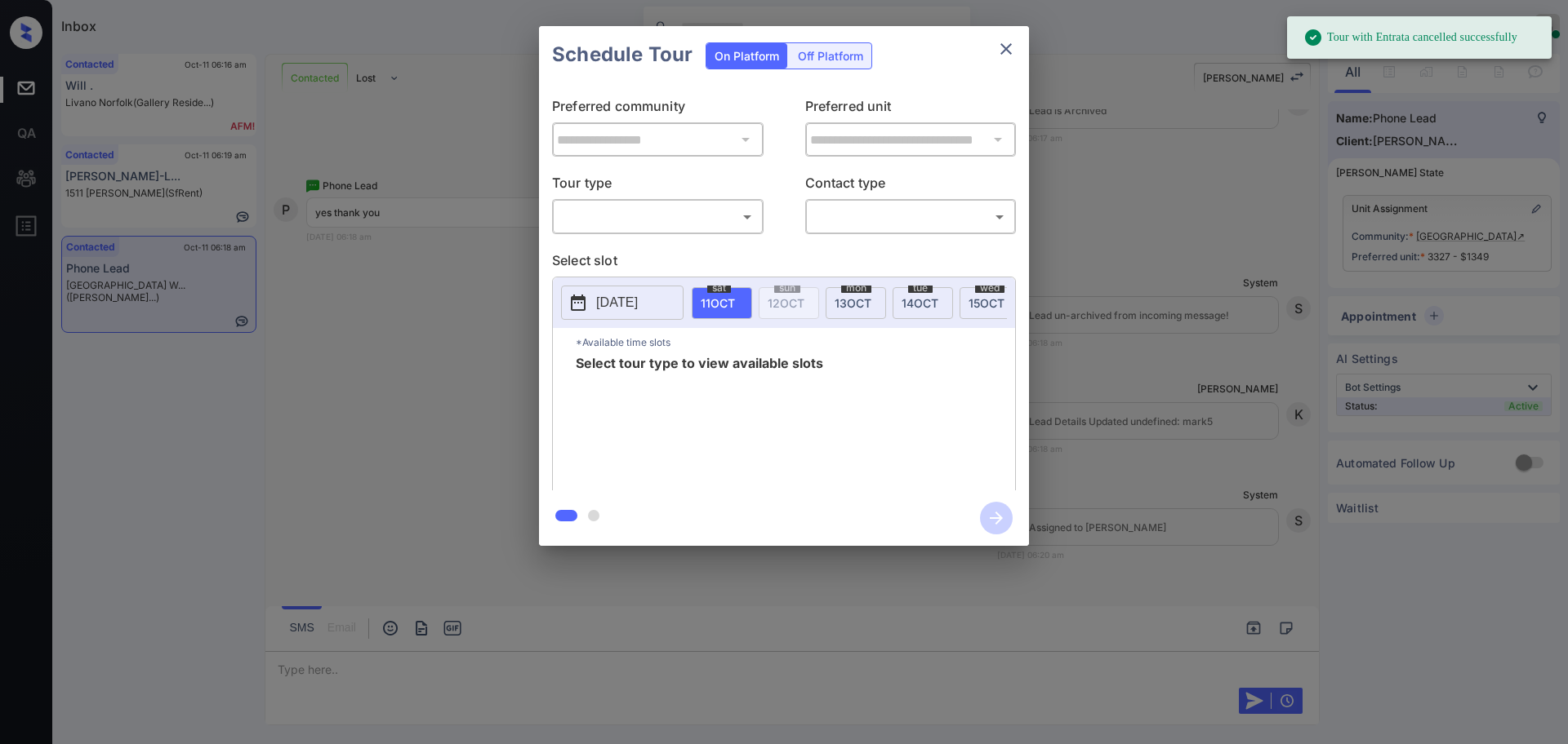
click at [637, 225] on body "Tour with Entrata cancelled successfully Inbox [PERSON_NAME] Online Set yoursel…" at bounding box center [784, 372] width 1568 height 744
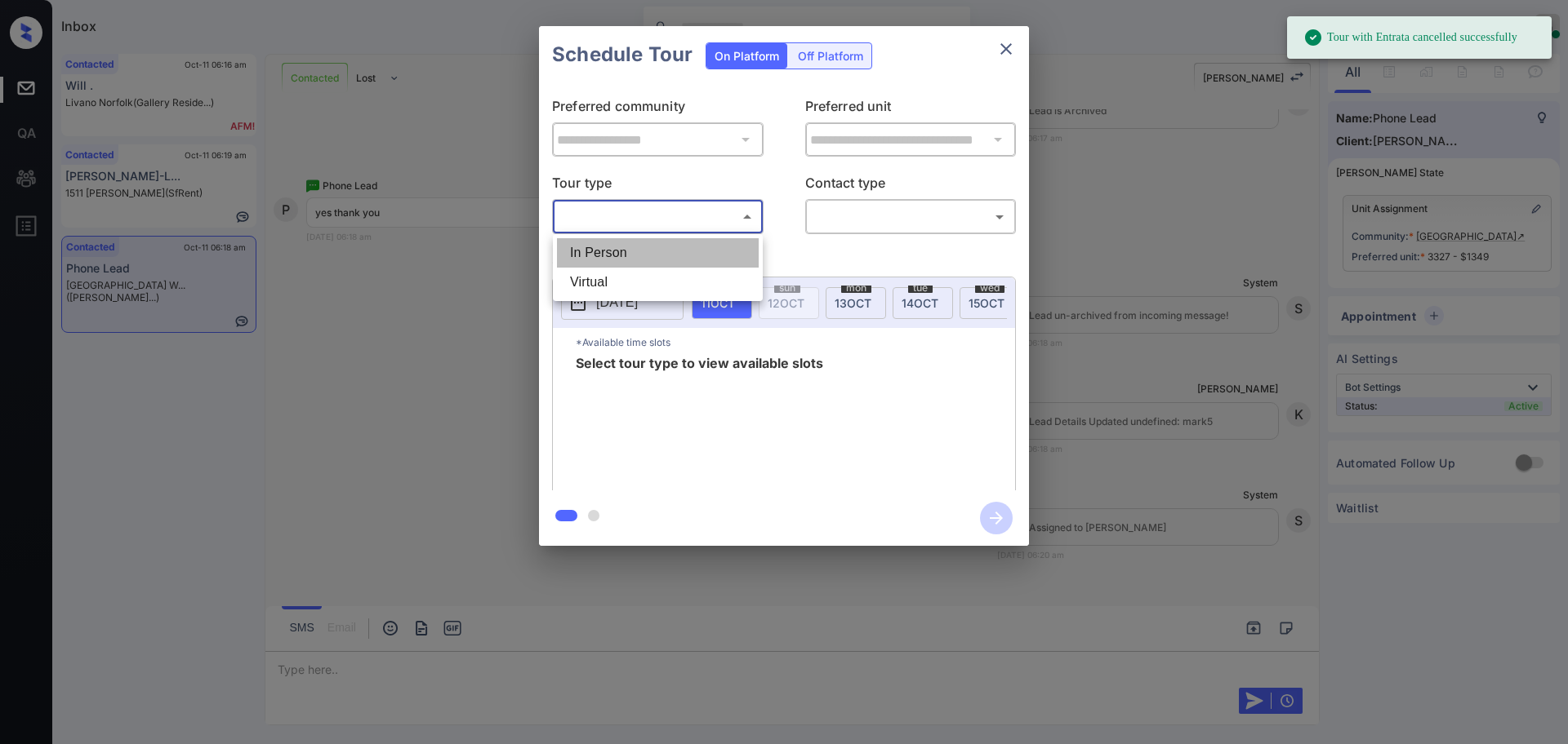
click at [637, 252] on li "In Person" at bounding box center [658, 253] width 202 height 30
type input "********"
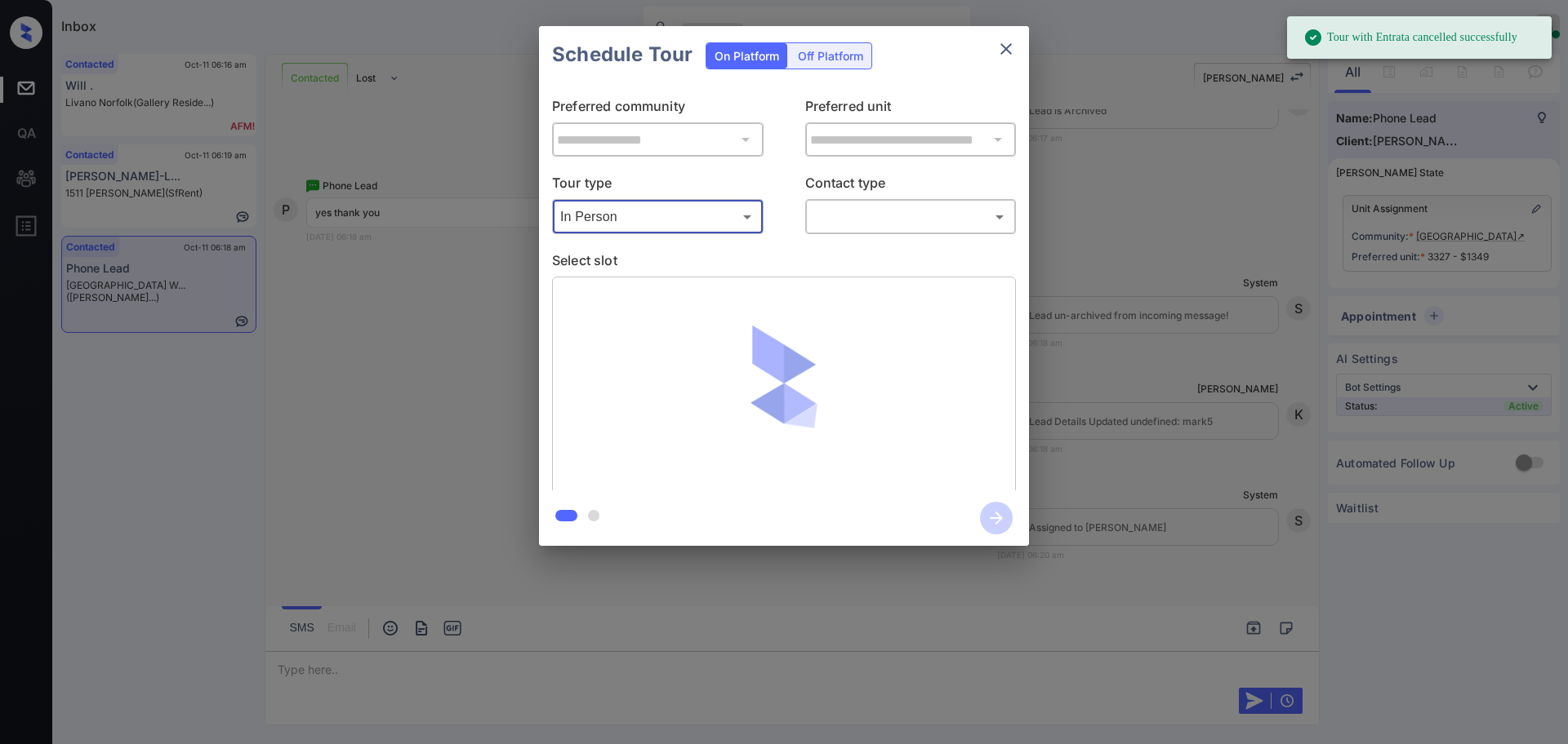
click at [841, 209] on body "Tour with Entrata cancelled successfully Inbox [PERSON_NAME] Online Set yoursel…" at bounding box center [784, 372] width 1568 height 744
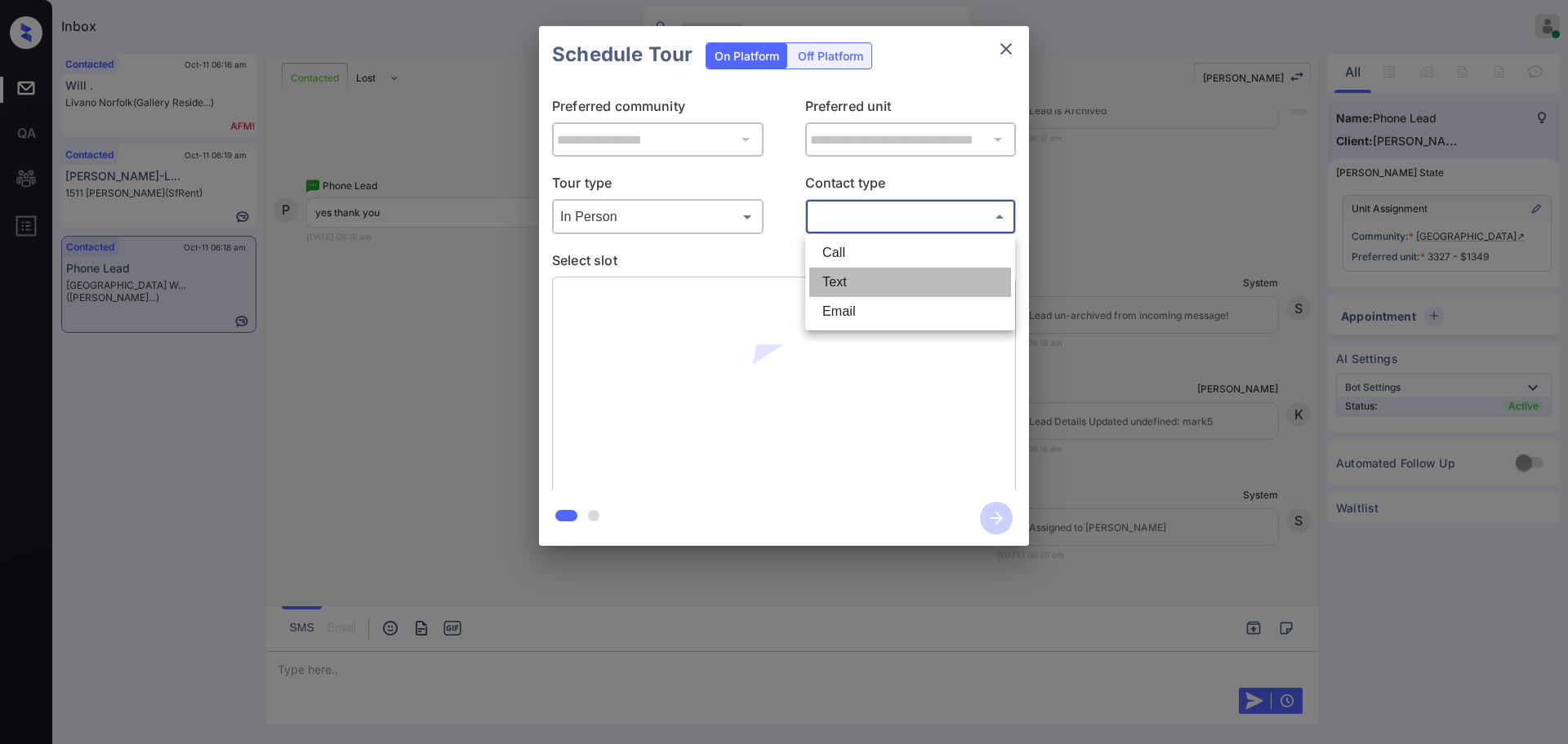
click at [838, 282] on li "Text" at bounding box center [911, 283] width 202 height 30
type input "****"
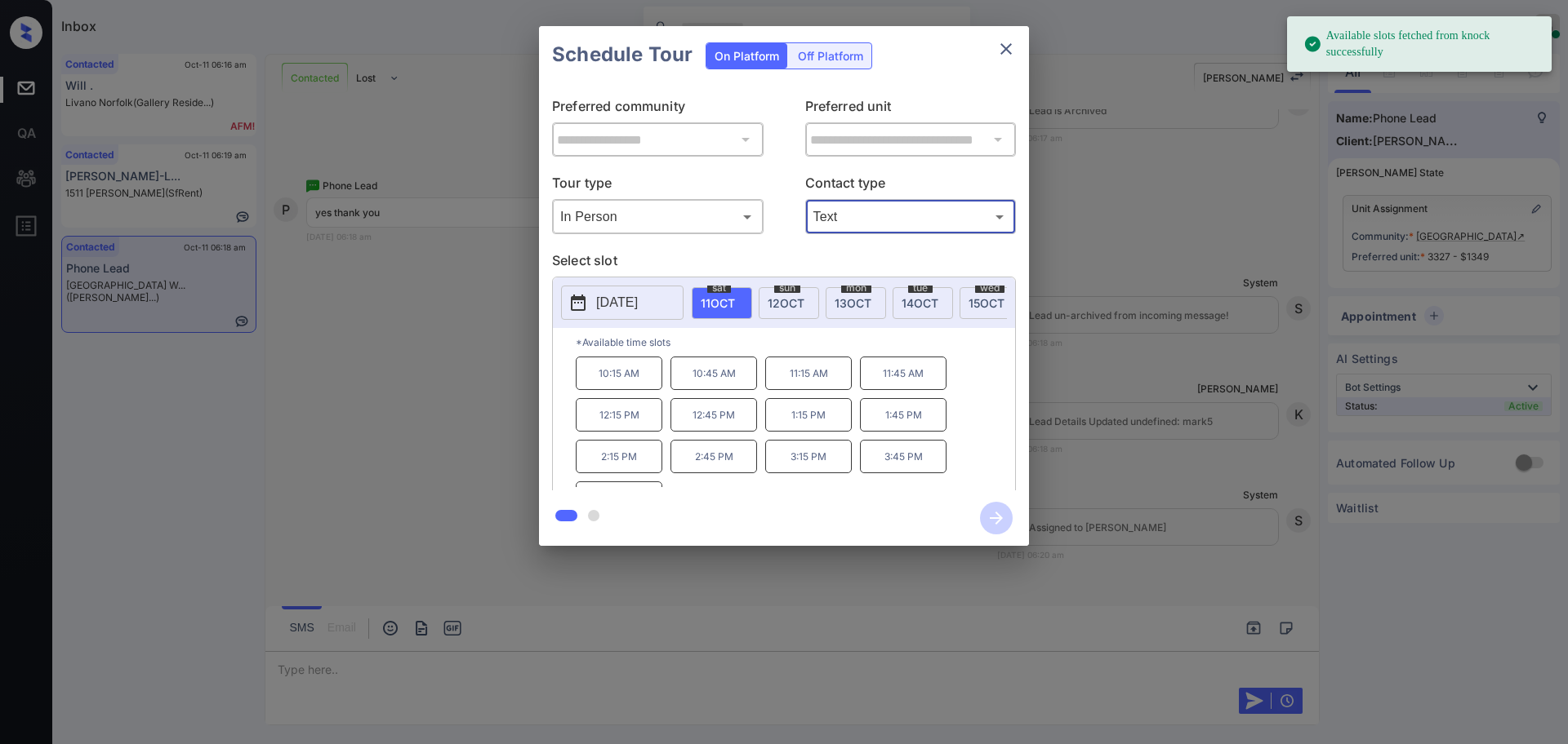
click at [619, 306] on p "[DATE]" at bounding box center [617, 303] width 42 height 20
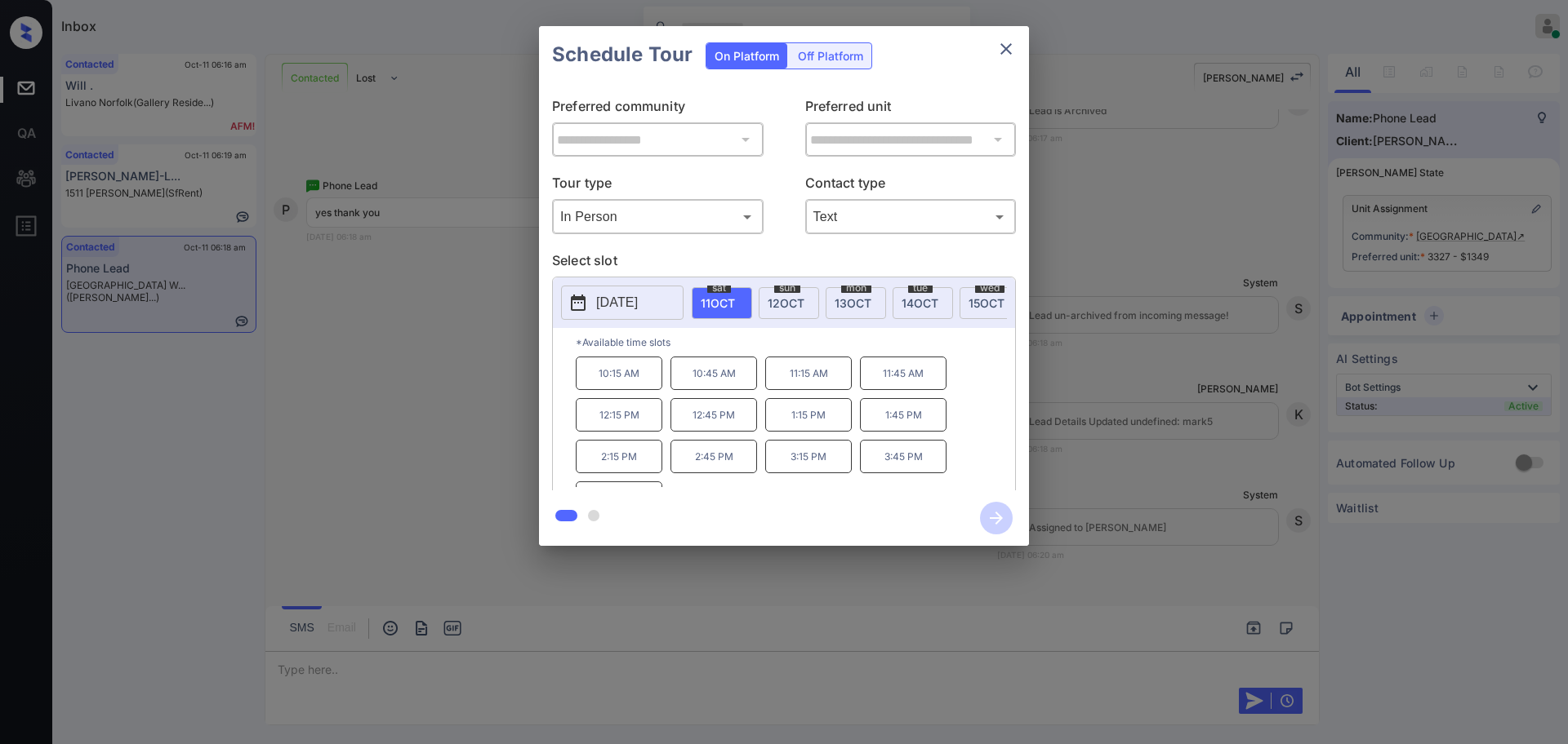
click at [299, 662] on div at bounding box center [784, 372] width 1568 height 744
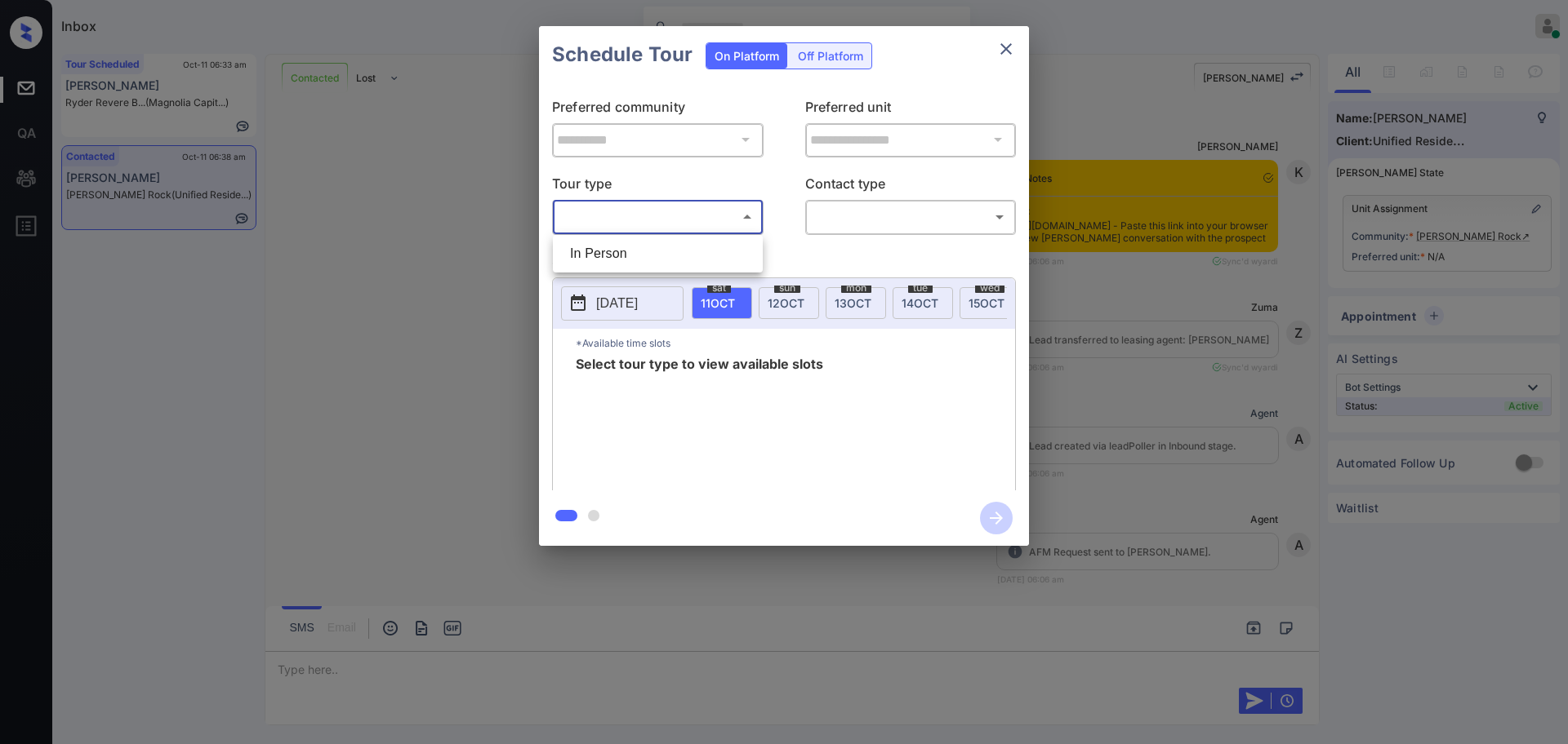
click at [661, 254] on ul "In Person" at bounding box center [658, 254] width 210 height 38
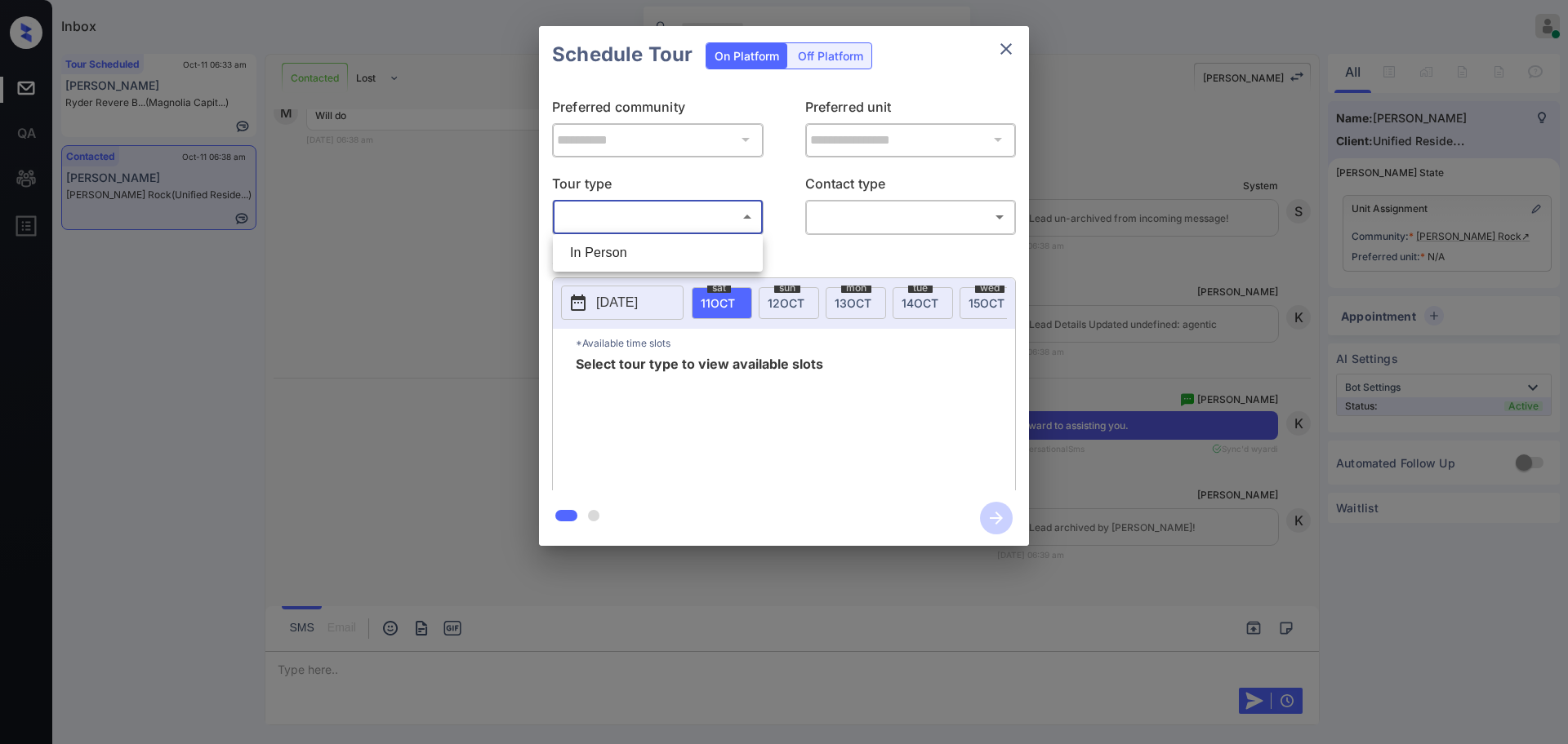
click at [847, 216] on div at bounding box center [784, 372] width 1568 height 744
click at [596, 227] on body "Inbox Ajay Kumar Online Set yourself offline Set yourself on break Profile Swit…" at bounding box center [784, 372] width 1568 height 744
click at [622, 261] on li "In Person" at bounding box center [658, 253] width 202 height 30
type input "********"
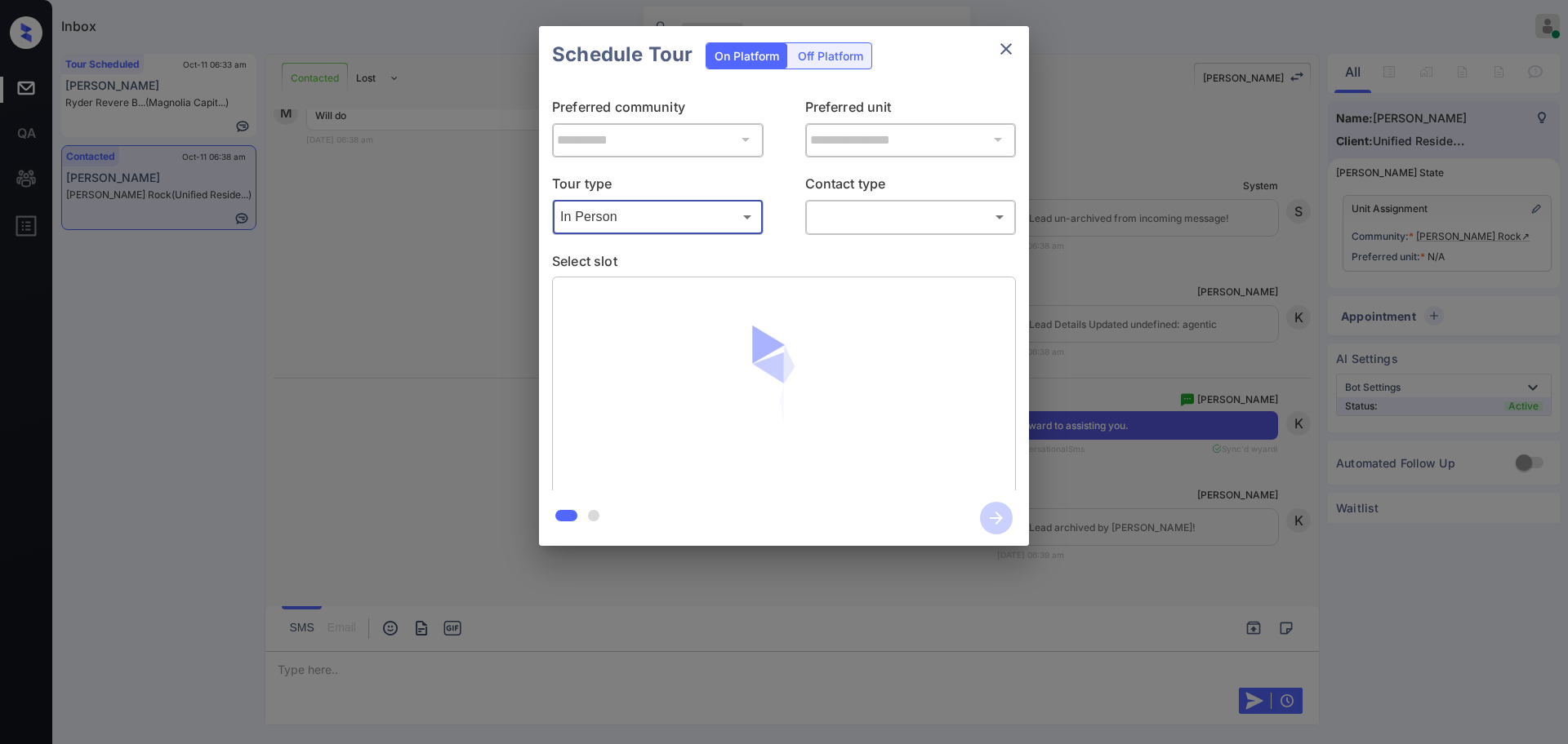
click at [1095, 256] on div "**********" at bounding box center [784, 286] width 1568 height 572
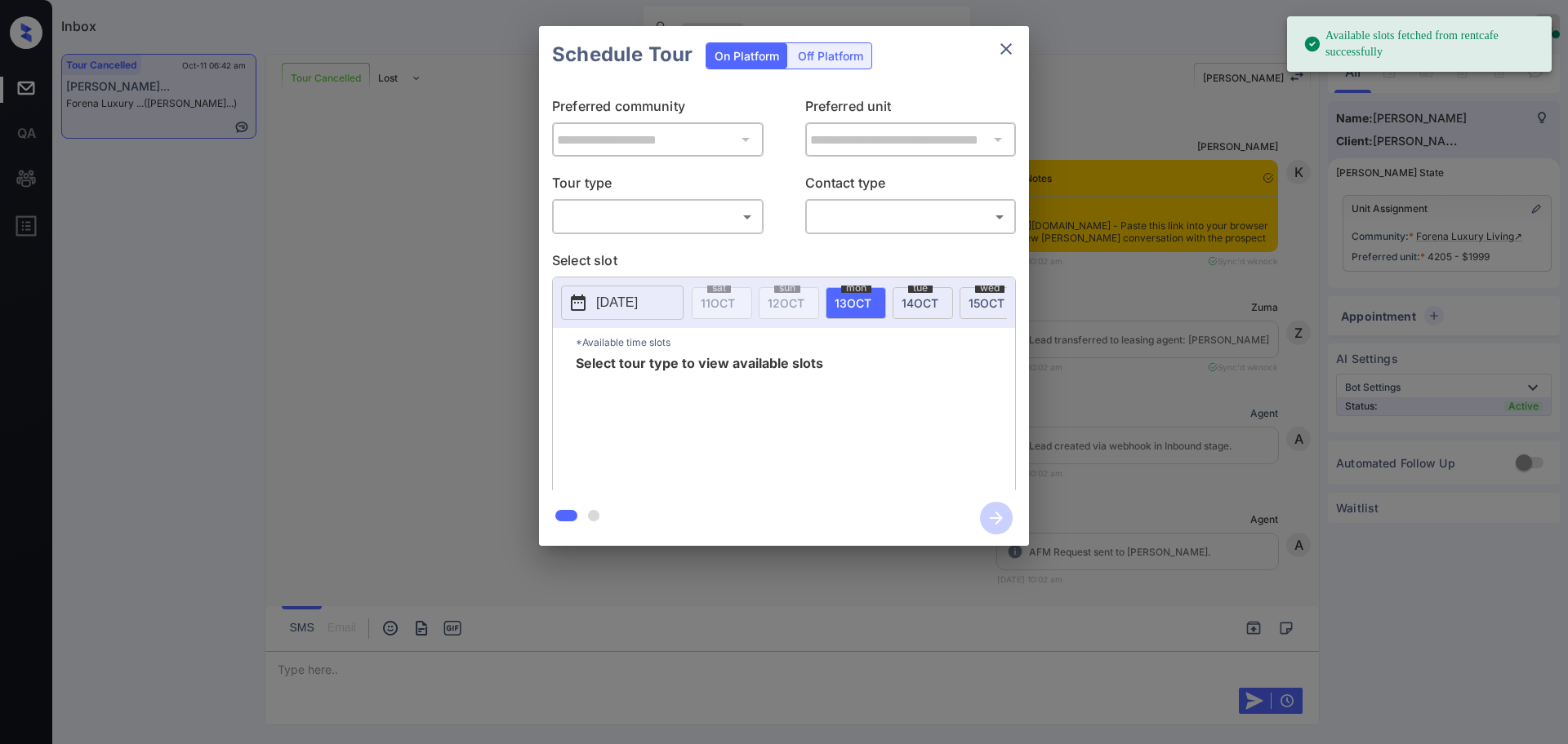
scroll to position [2671, 0]
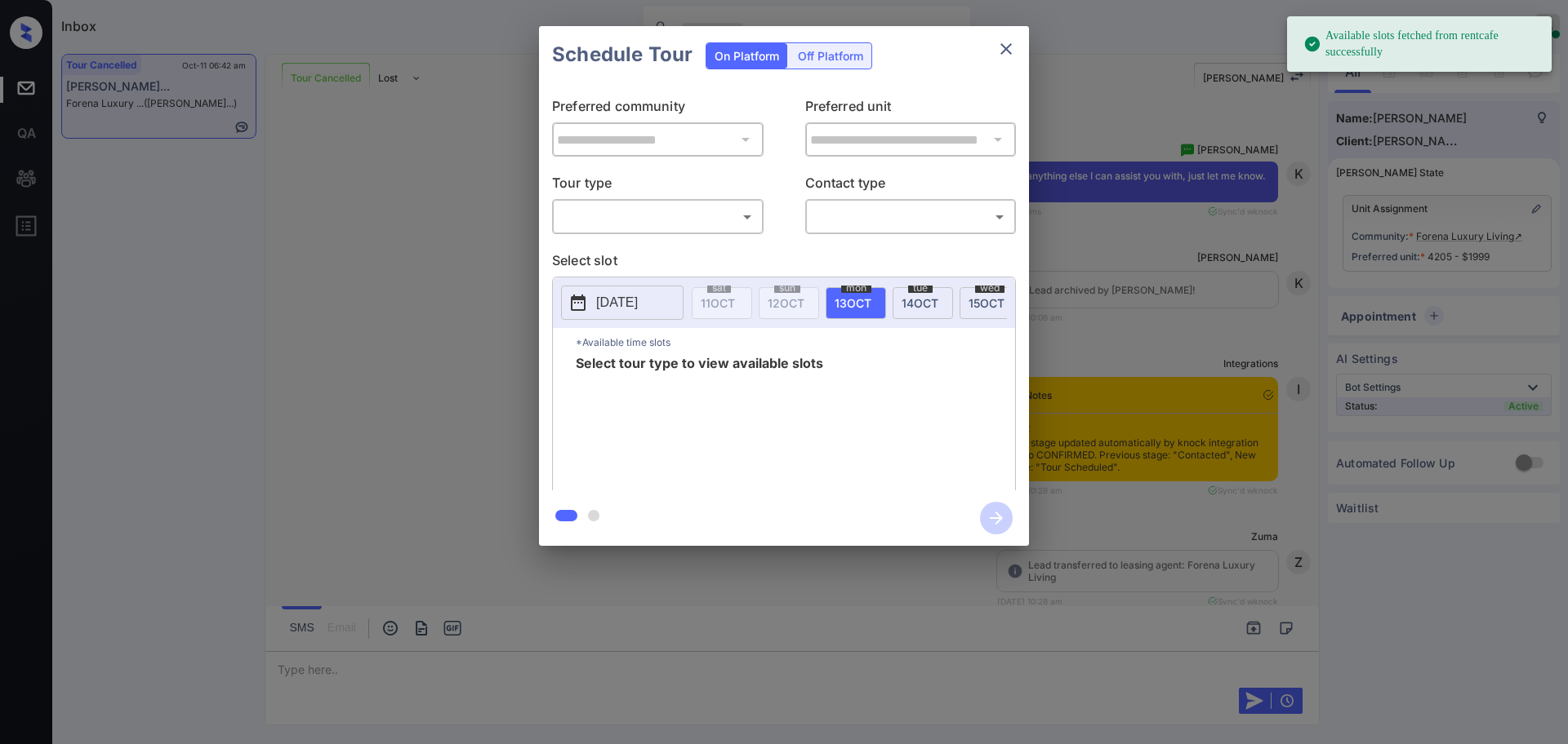
click at [612, 234] on div "​ ​" at bounding box center [658, 216] width 212 height 35
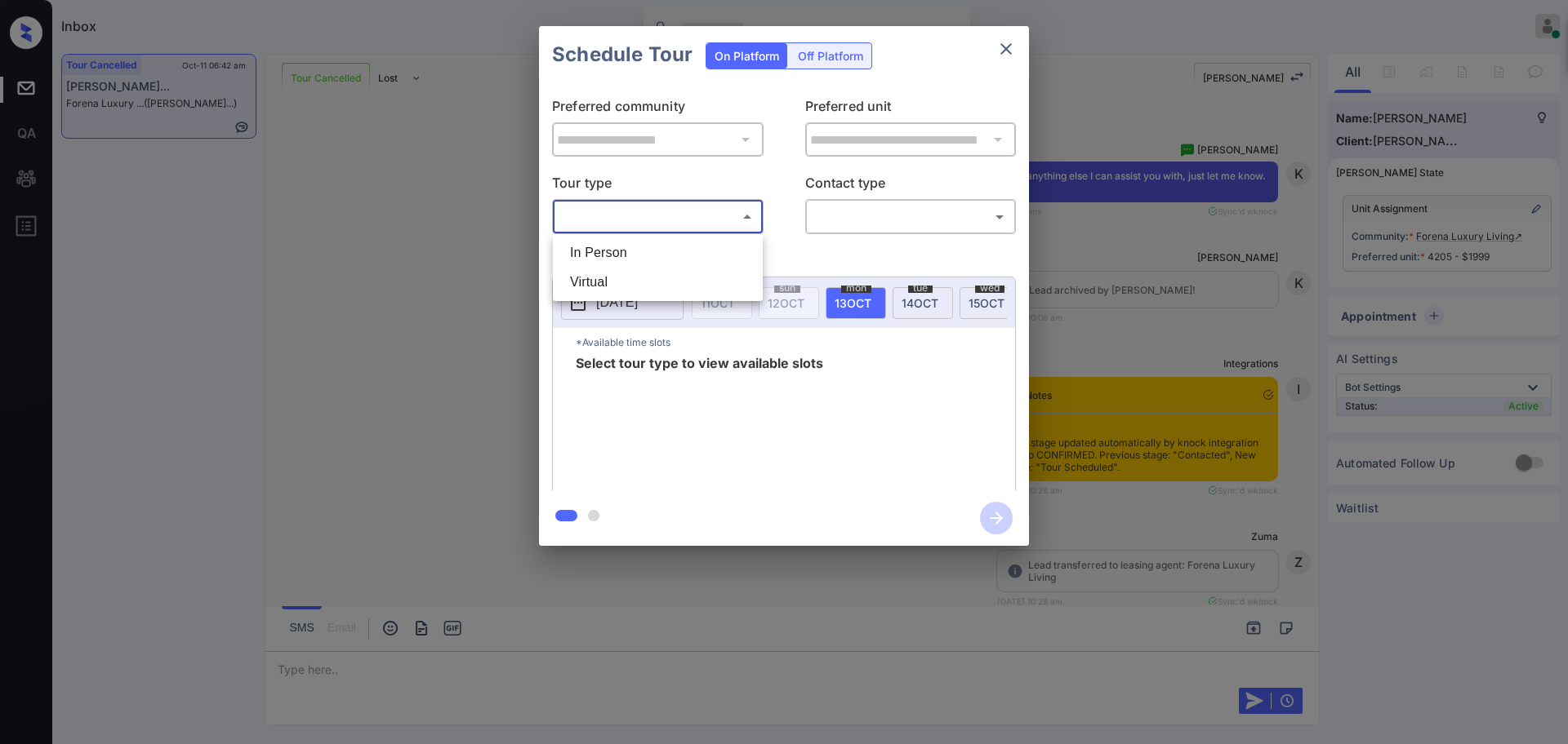
click at [619, 217] on body "Available slots fetched from rentcafe successfully Inbox Ajay Kumar Online Set …" at bounding box center [784, 372] width 1568 height 744
drag, startPoint x: 613, startPoint y: 254, endPoint x: 755, endPoint y: 235, distance: 143.3
click at [613, 254] on li "In Person" at bounding box center [658, 253] width 202 height 30
type input "********"
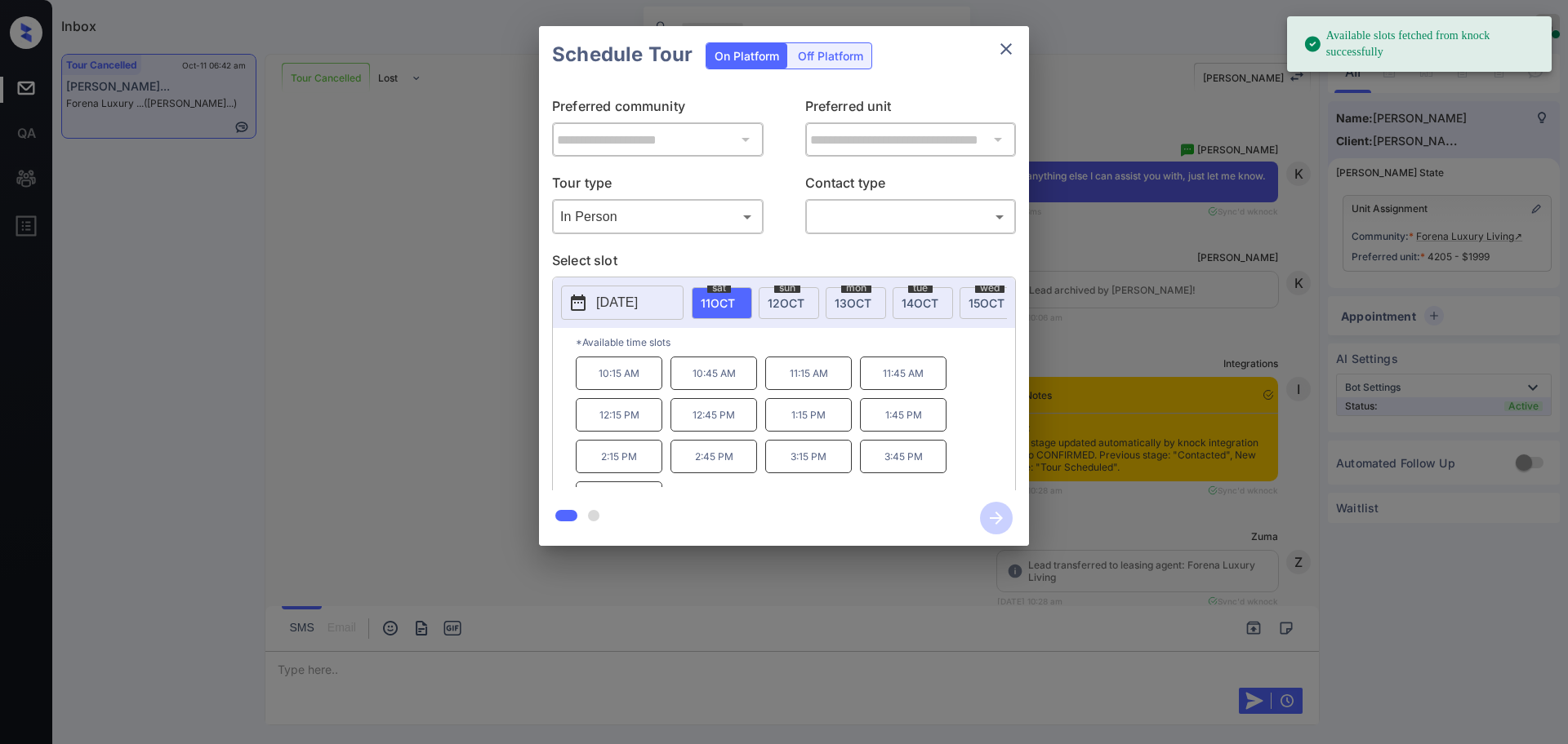
click at [610, 289] on button "2025-10-11" at bounding box center [623, 303] width 123 height 35
click at [735, 74] on icon at bounding box center [733, 79] width 10 height 10
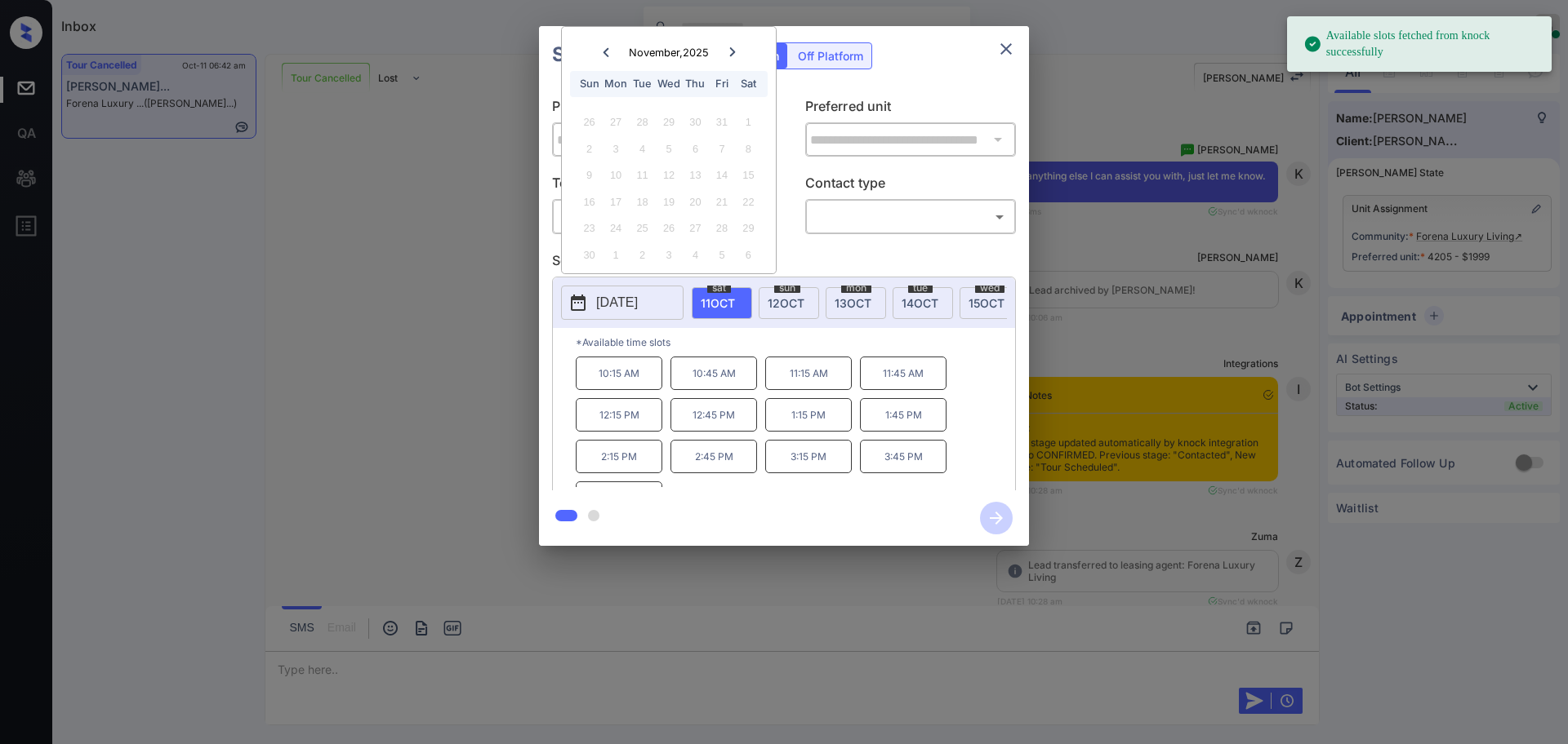
click at [1100, 333] on div "**********" at bounding box center [784, 286] width 1568 height 572
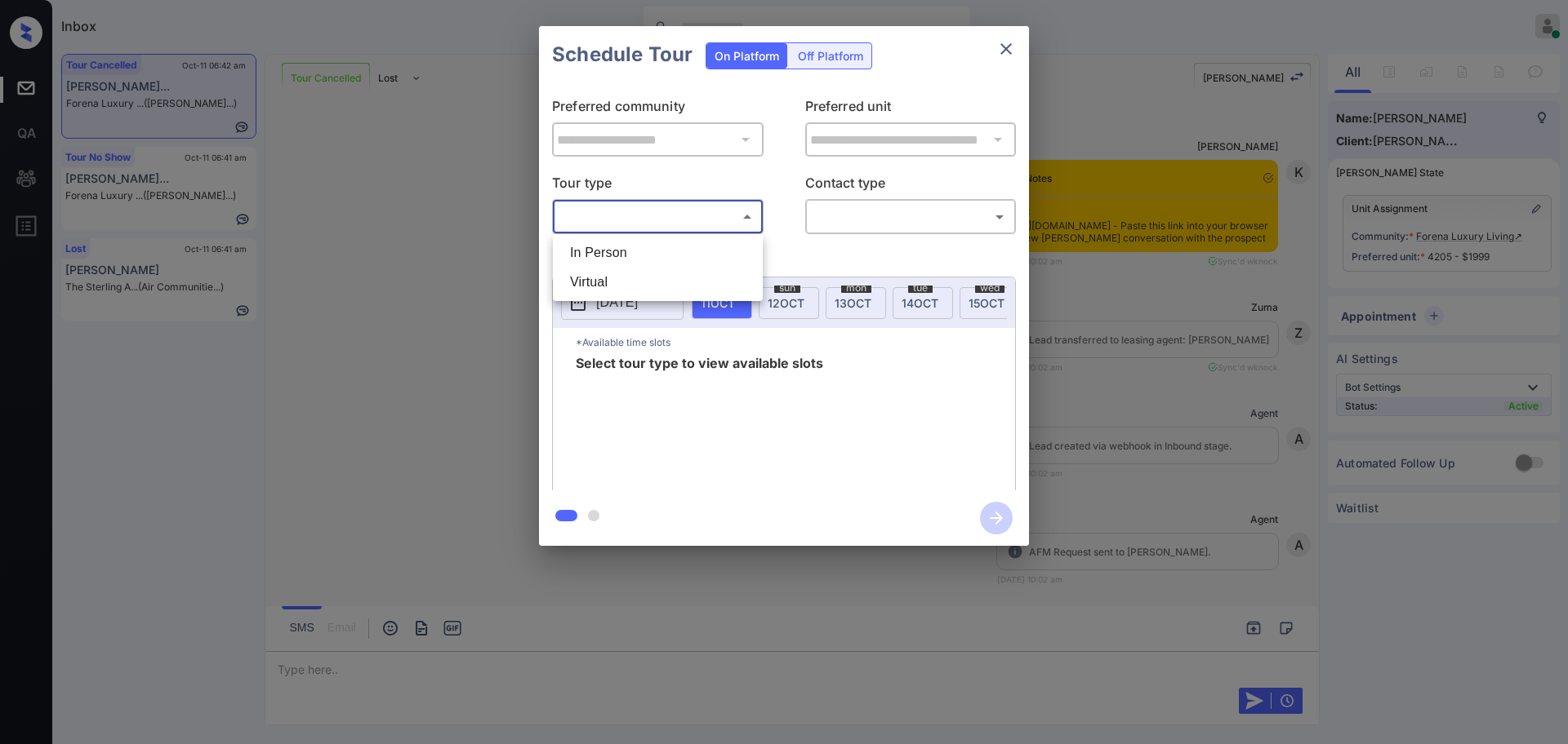
scroll to position [1123, 0]
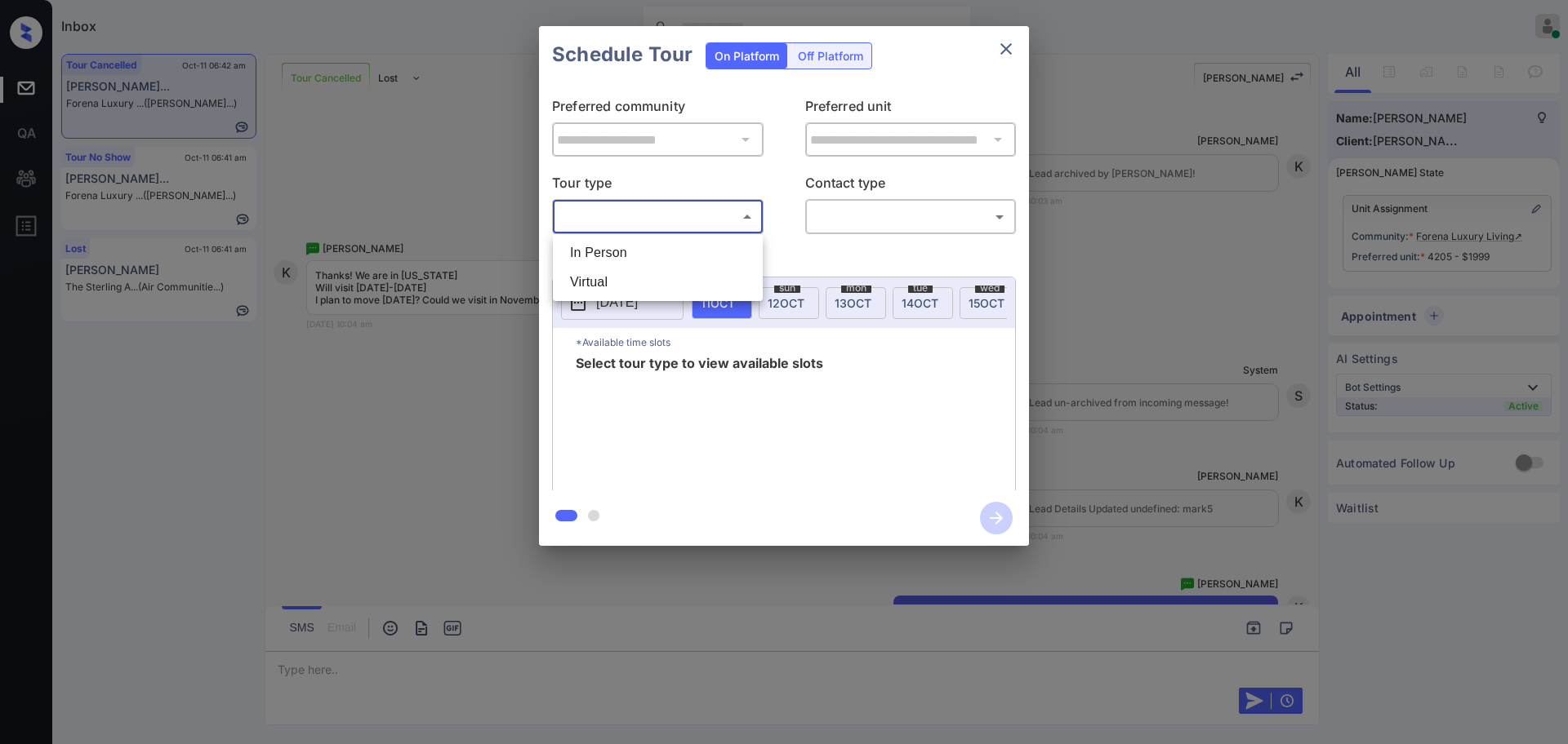
click at [1011, 53] on div at bounding box center [784, 372] width 1568 height 744
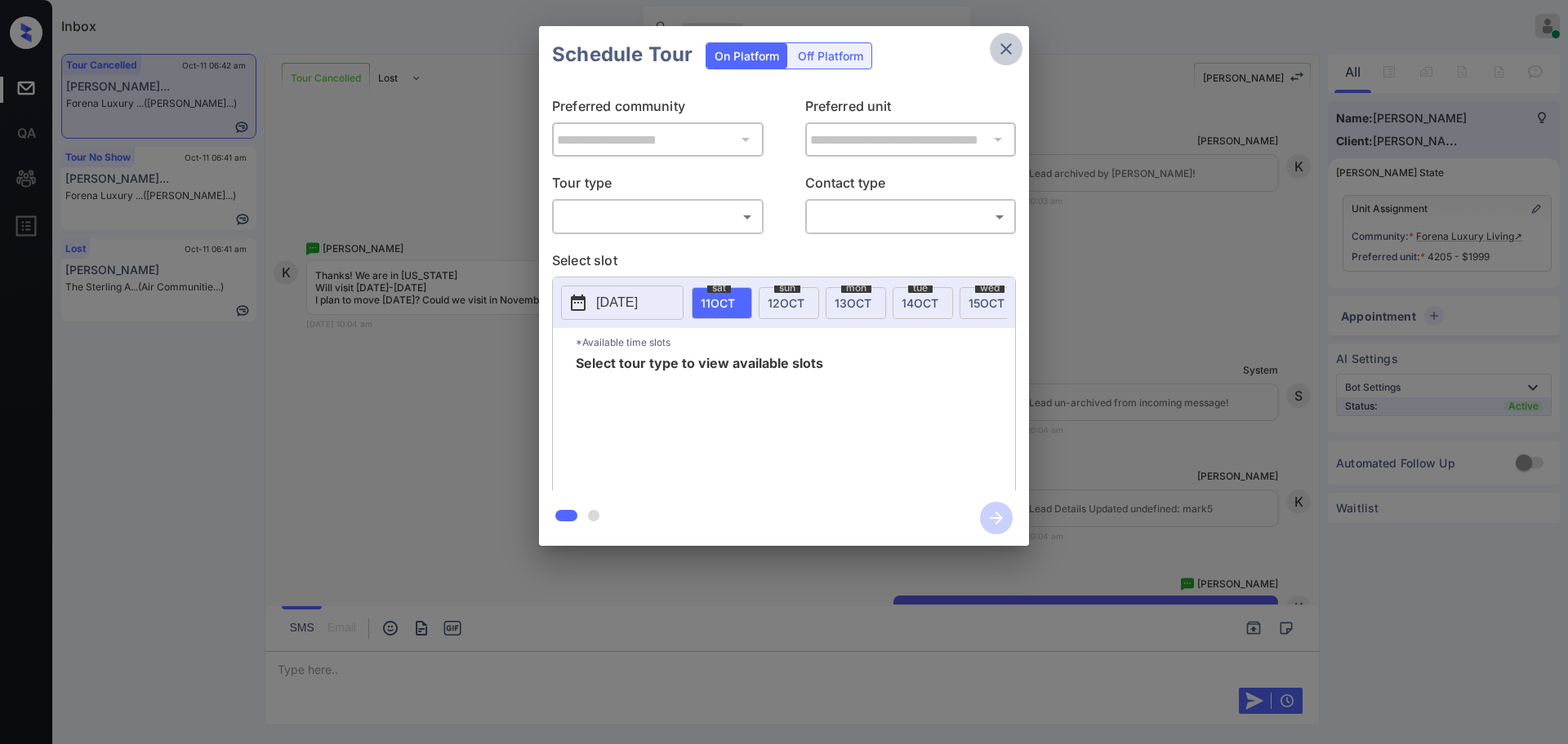
click at [1002, 52] on icon "close" at bounding box center [1007, 49] width 20 height 20
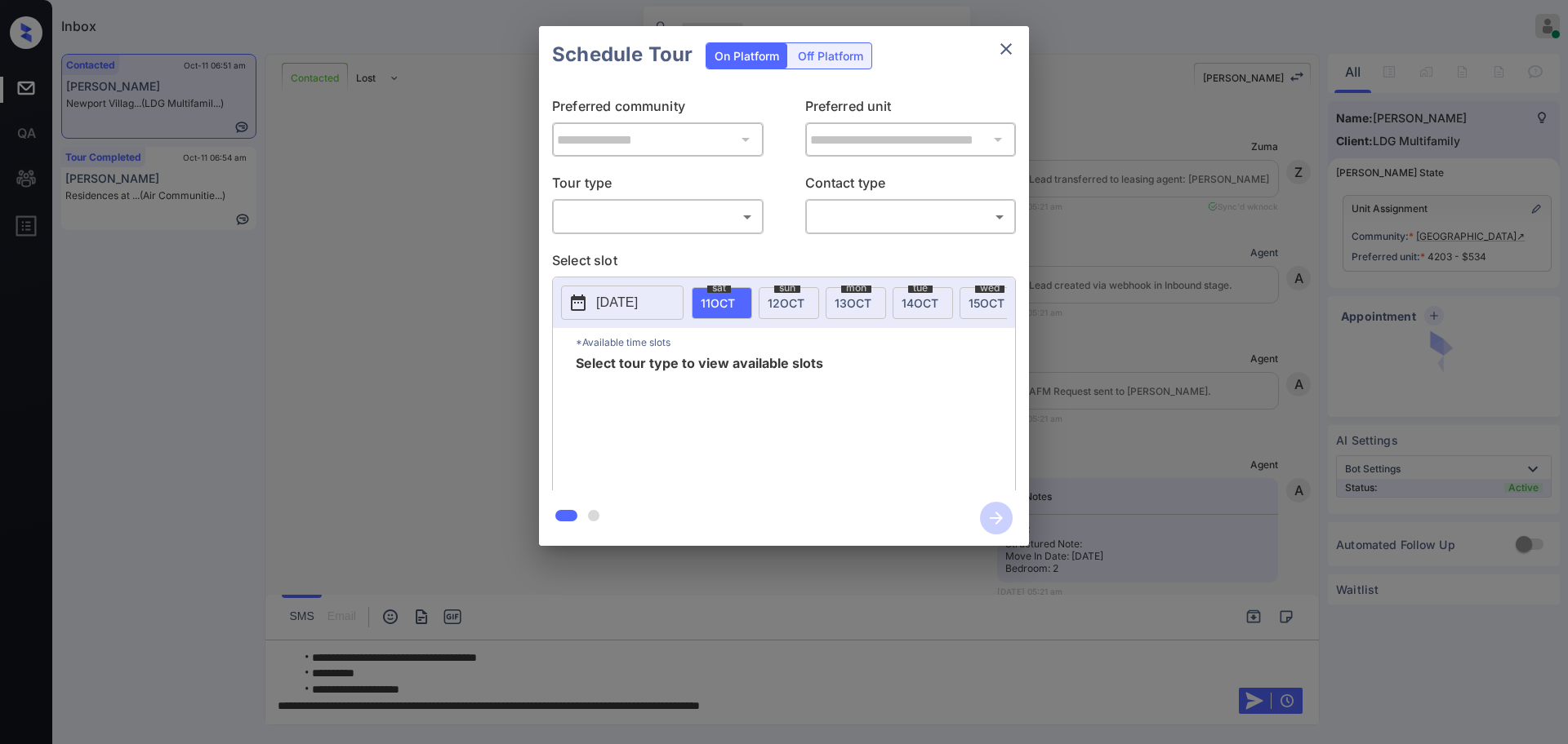
click at [673, 227] on body "Inbox [PERSON_NAME] Online Set yourself offline Set yourself on break Profile S…" at bounding box center [784, 372] width 1568 height 744
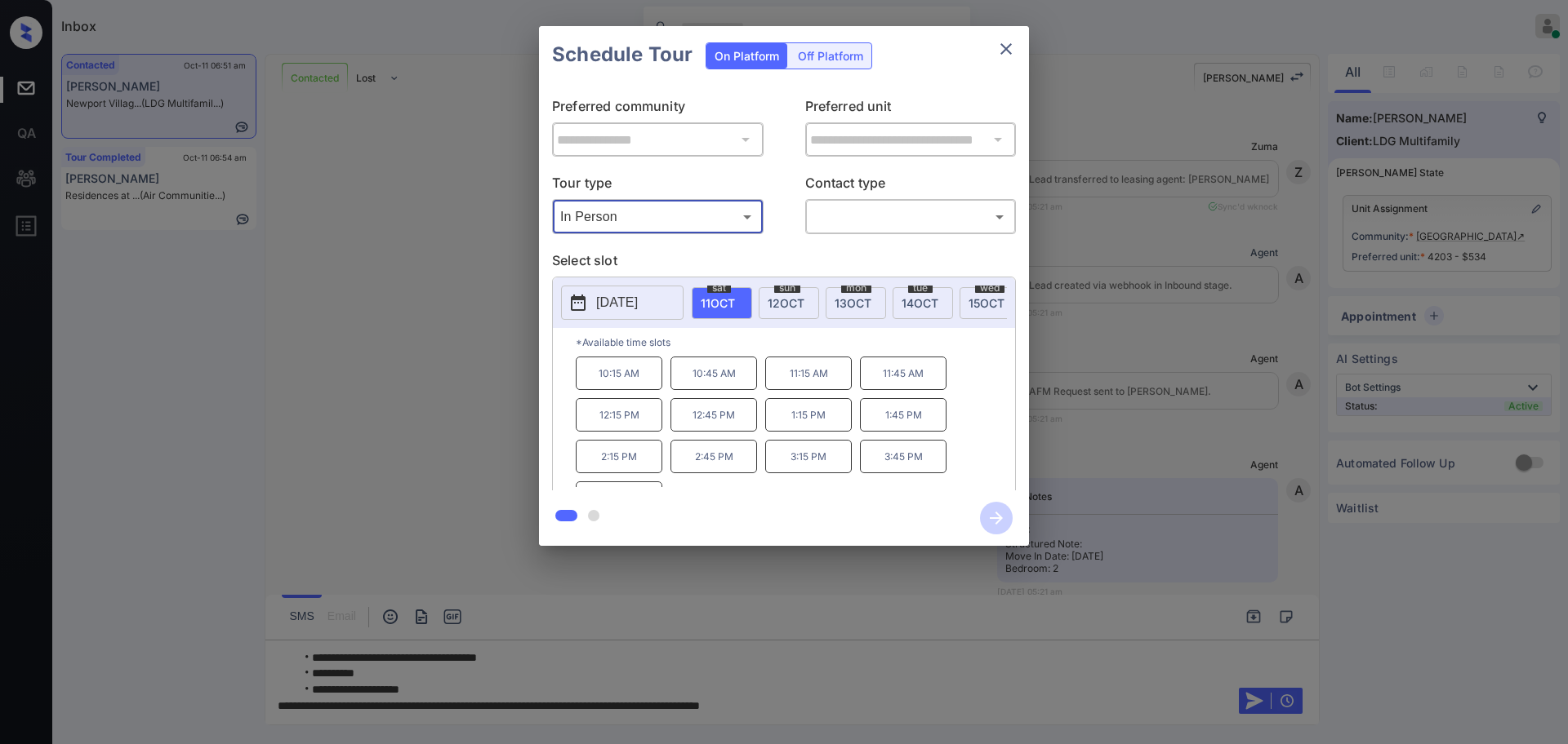
scroll to position [3363, 0]
type input "********"
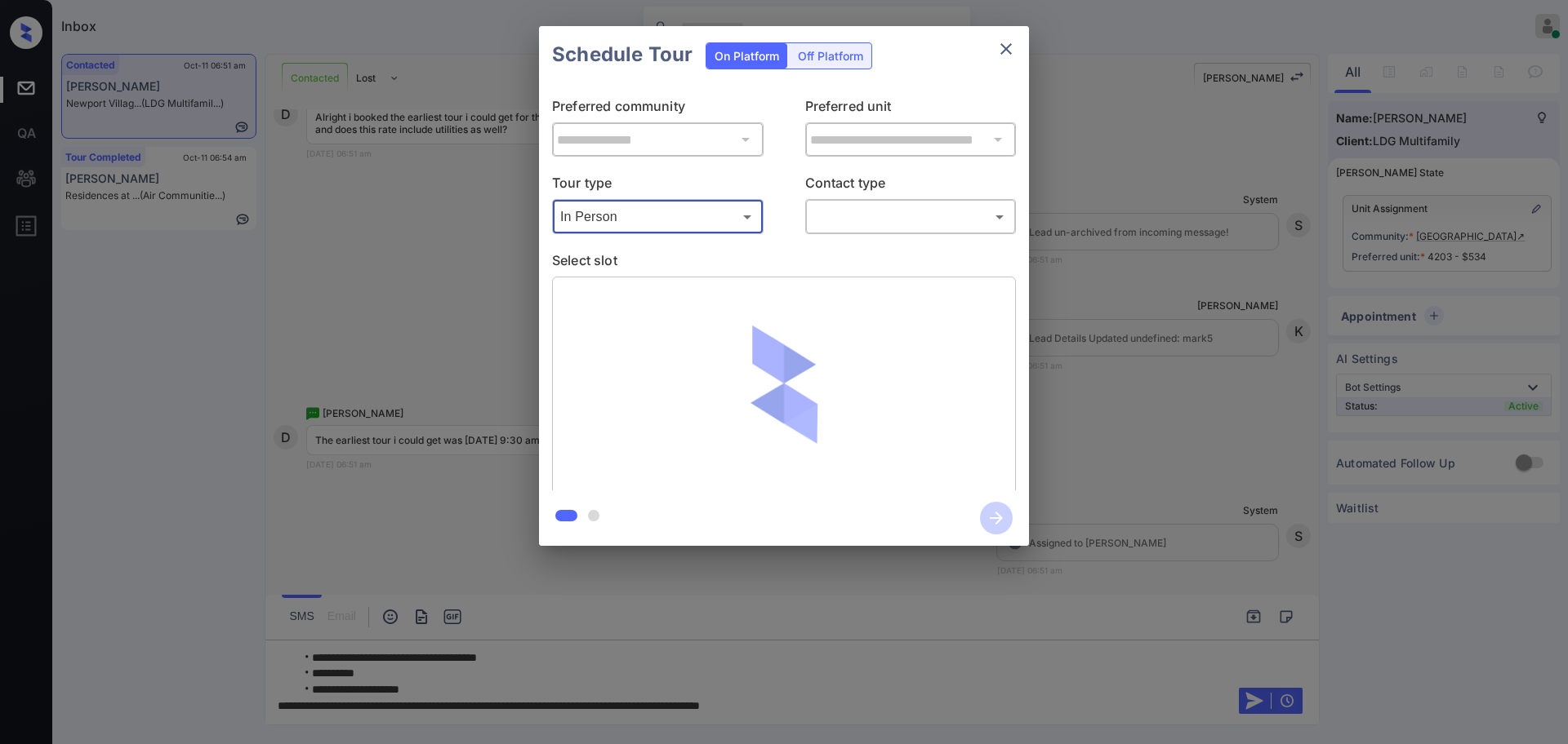
click at [837, 216] on body "Inbox [PERSON_NAME] Online Set yourself offline Set yourself on break Profile S…" at bounding box center [784, 372] width 1568 height 744
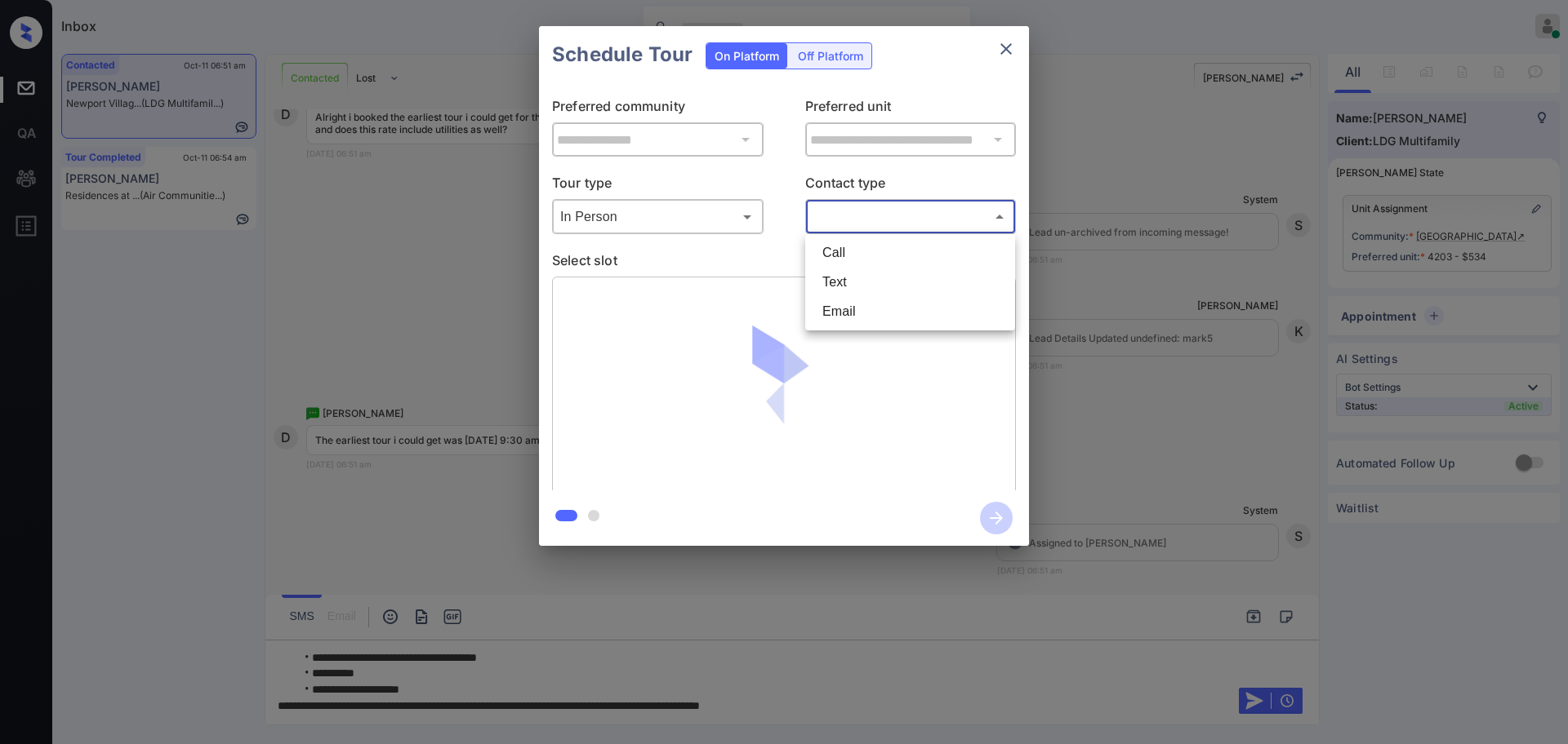
click at [838, 282] on li "Text" at bounding box center [911, 283] width 202 height 30
type input "****"
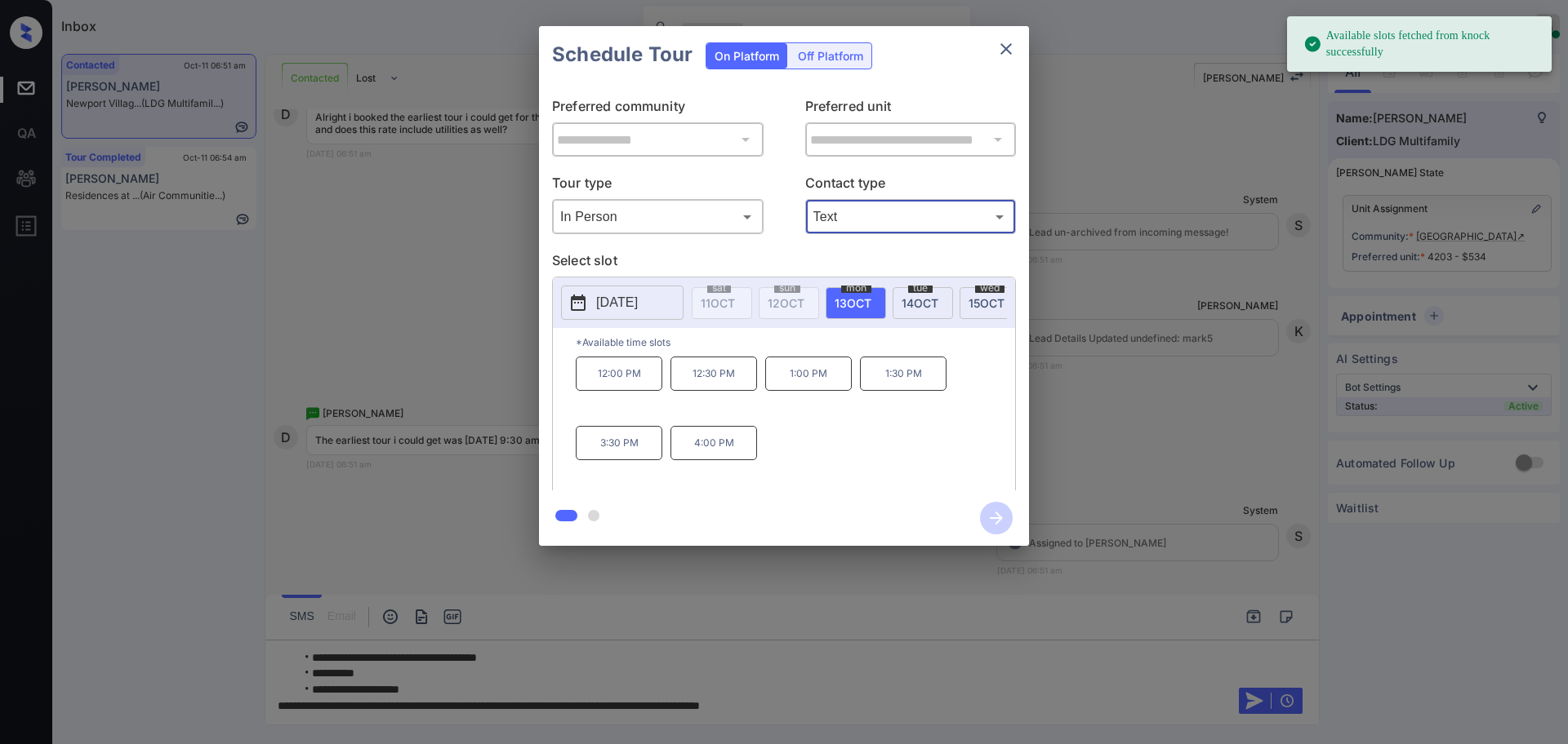
click at [637, 320] on button "[DATE]" at bounding box center [623, 303] width 123 height 35
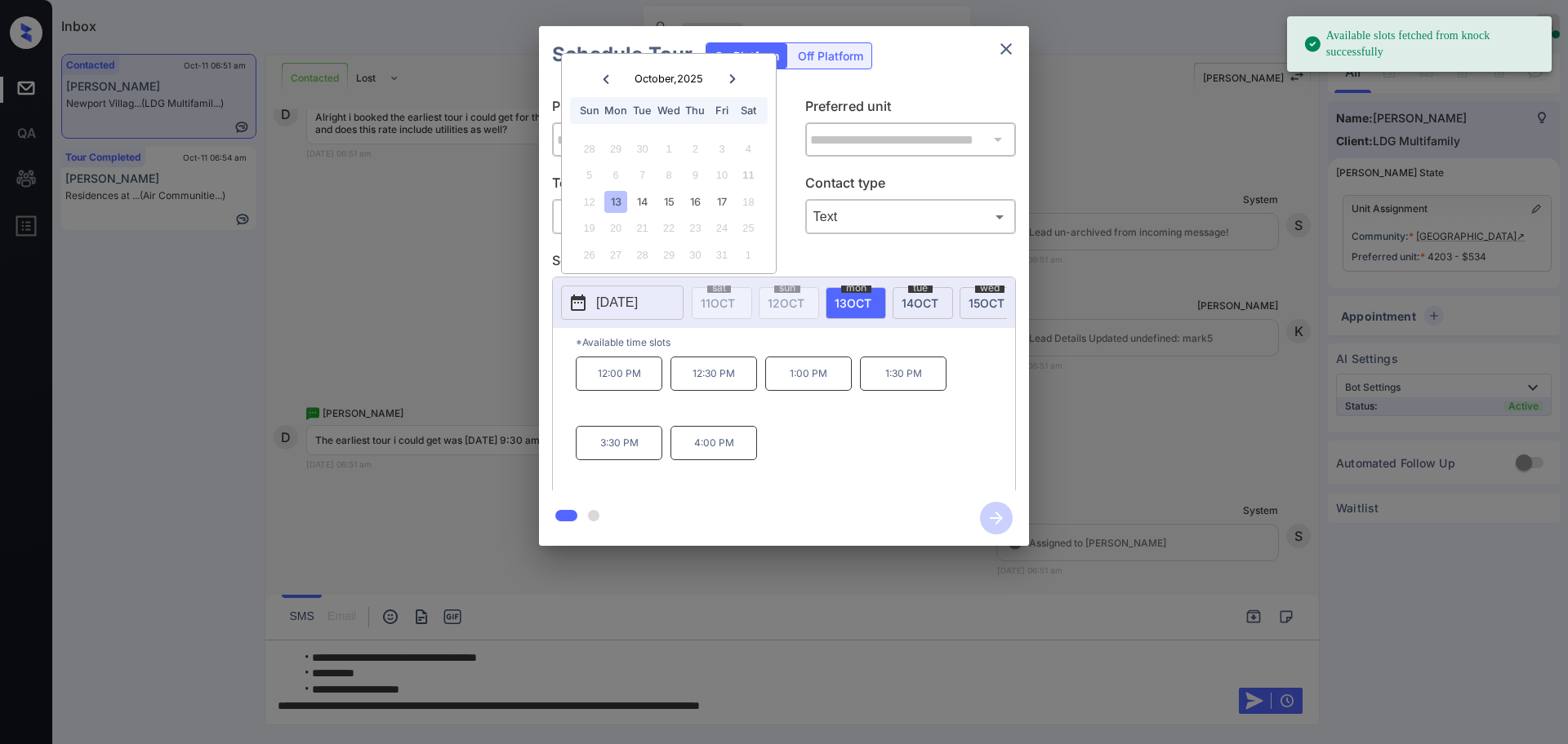
click at [727, 82] on div at bounding box center [733, 78] width 22 height 21
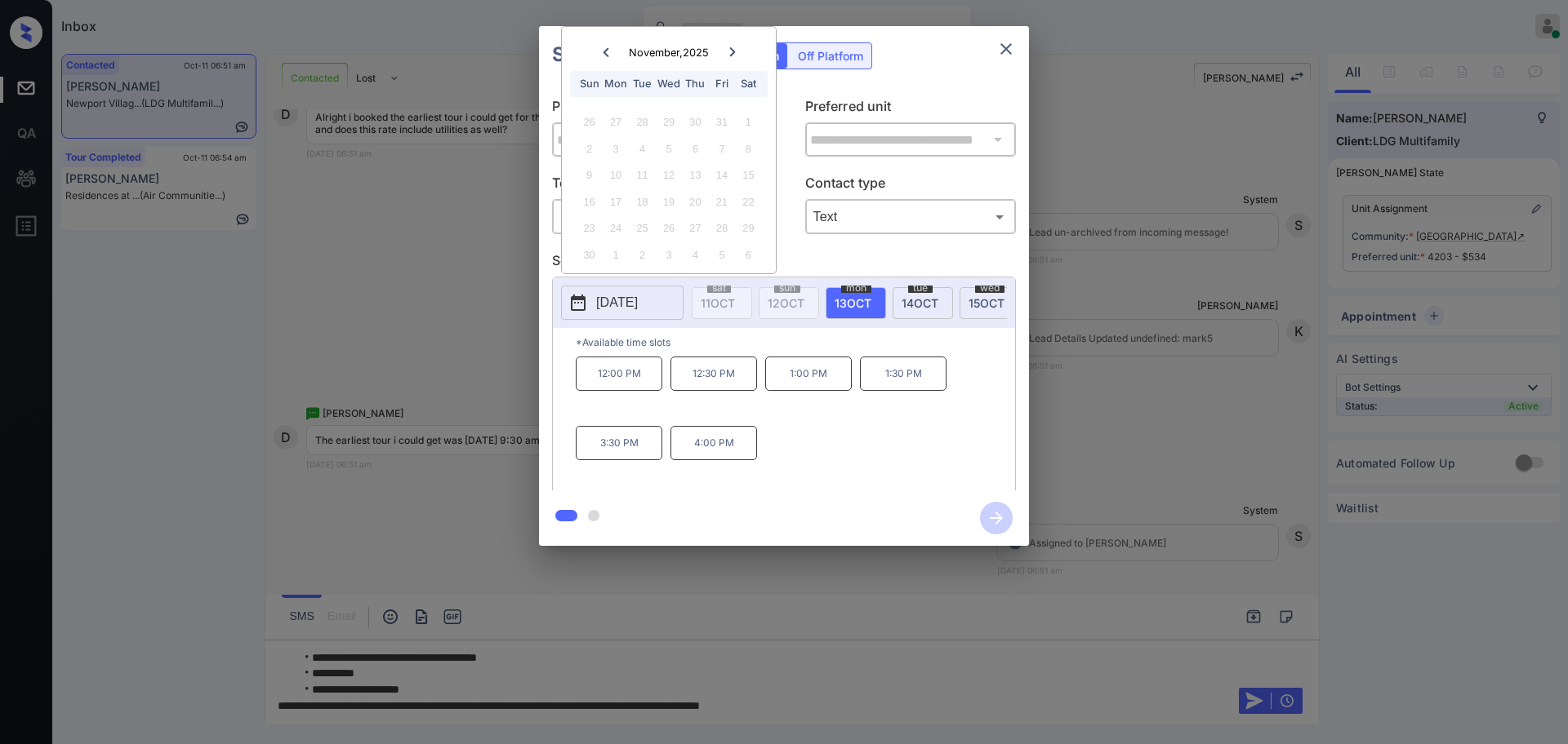
click at [600, 46] on div at bounding box center [606, 51] width 22 height 21
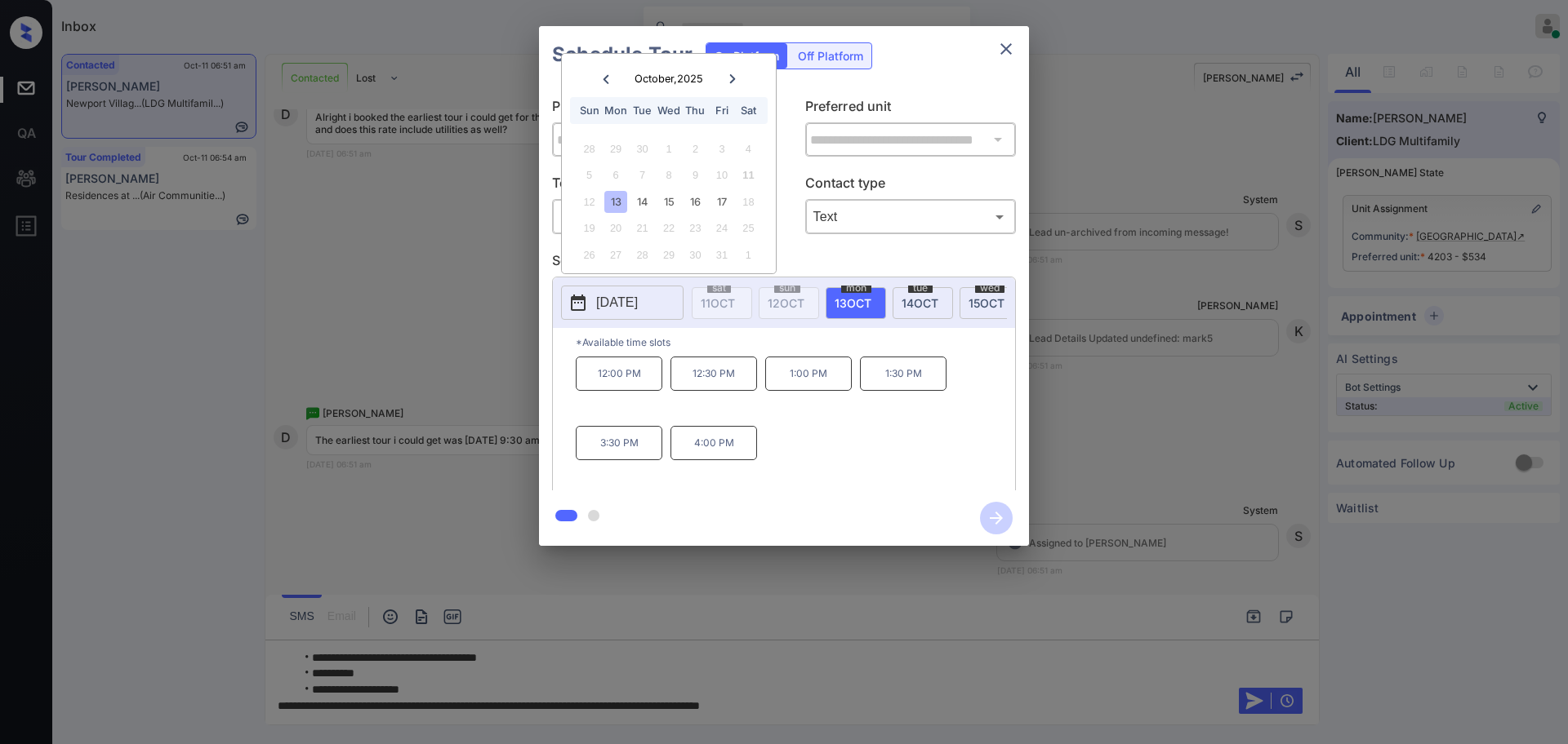
click at [814, 713] on div at bounding box center [784, 372] width 1568 height 744
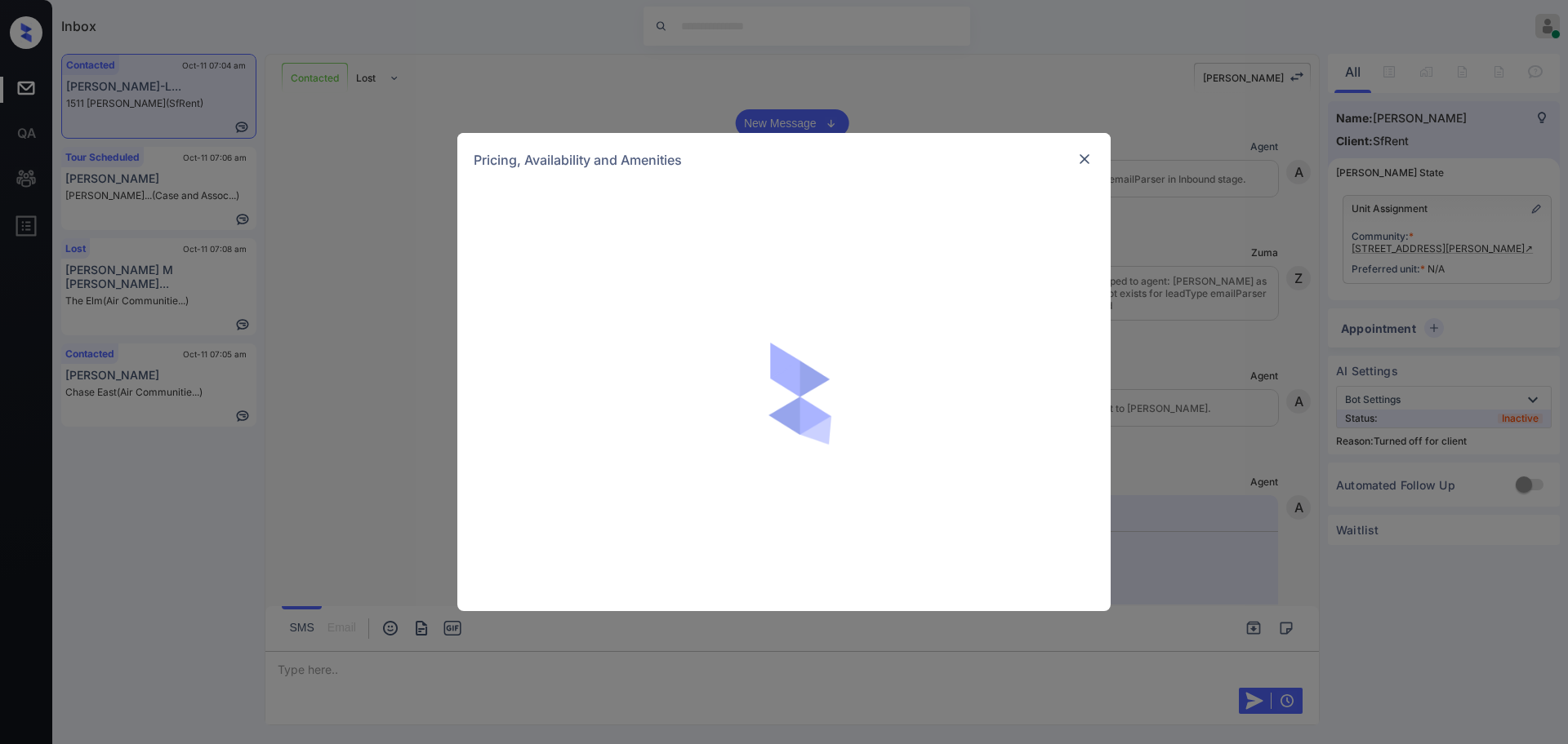
scroll to position [1536, 0]
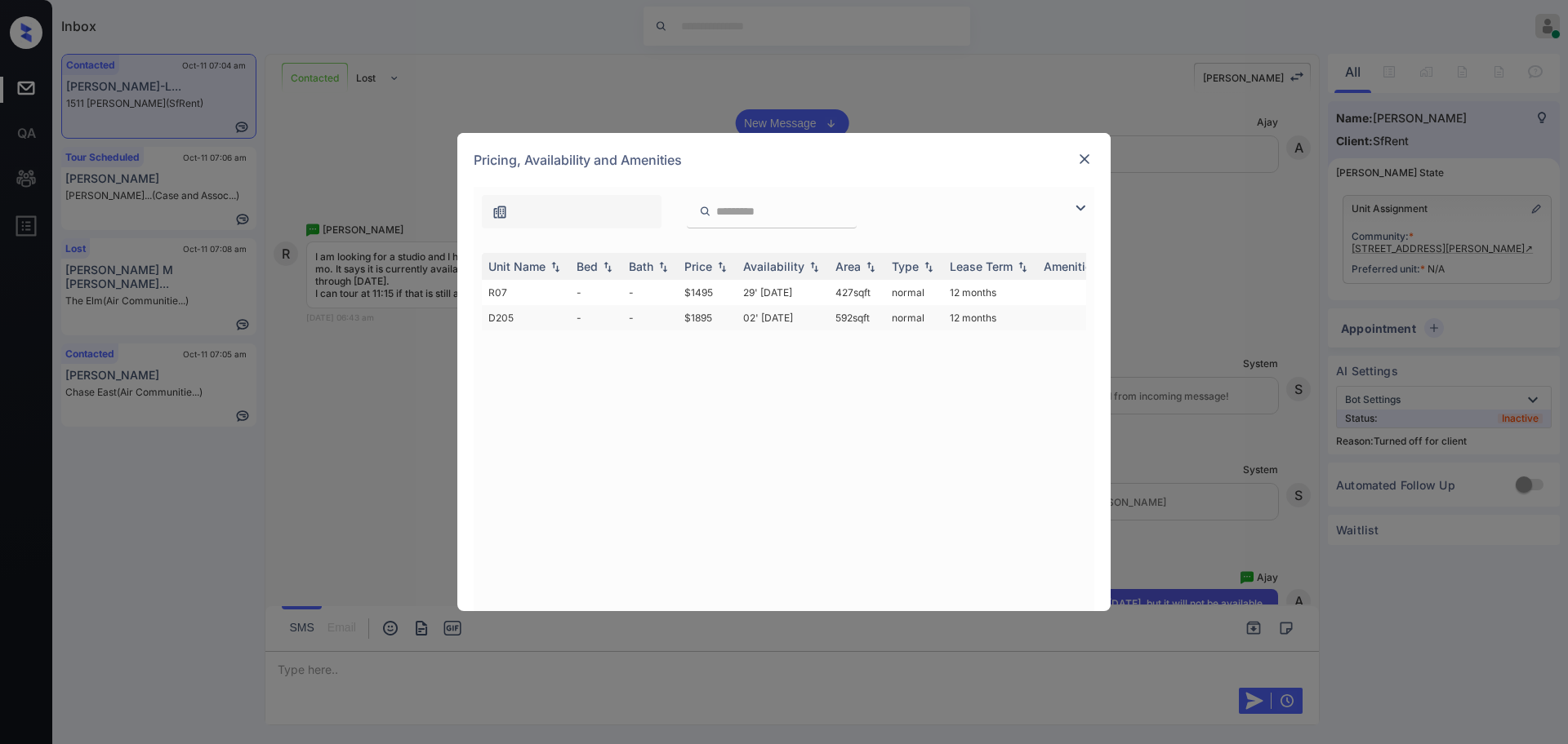
click at [760, 321] on td "02' Sep 20" at bounding box center [782, 319] width 92 height 26
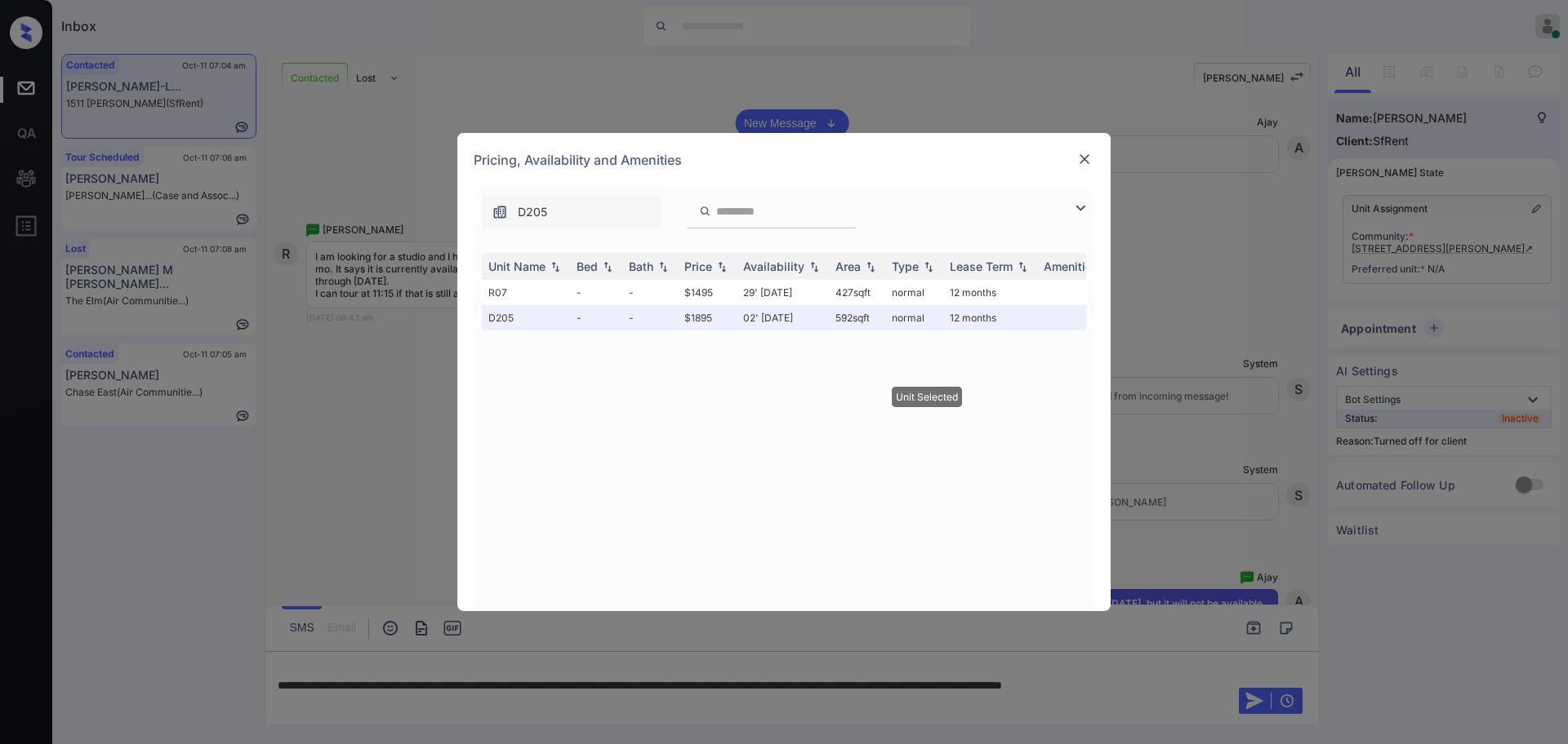
click at [1074, 155] on div "Pricing, Availability and Amenities" at bounding box center [784, 159] width 653 height 53
click at [1083, 156] on img at bounding box center [1084, 159] width 17 height 17
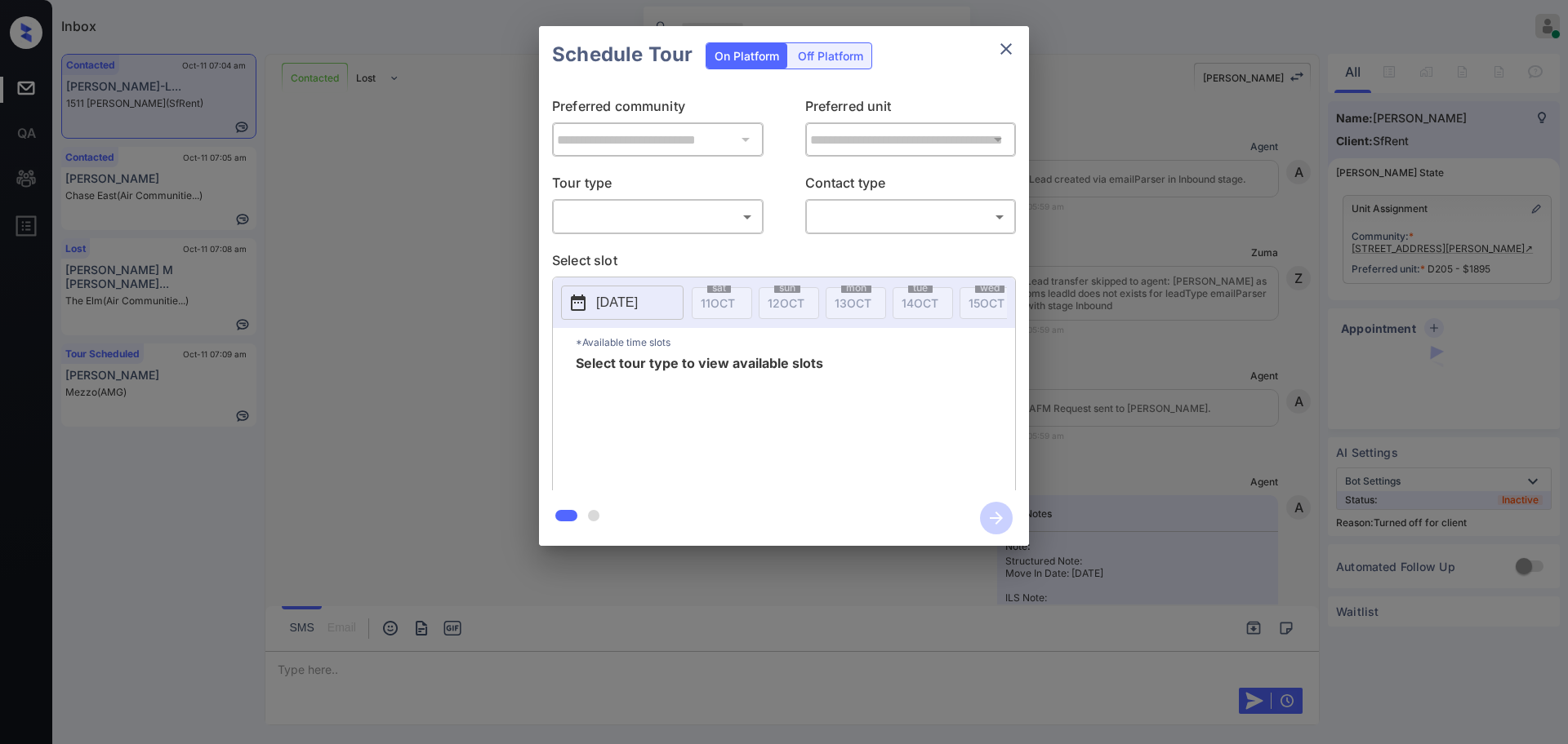
scroll to position [2903, 0]
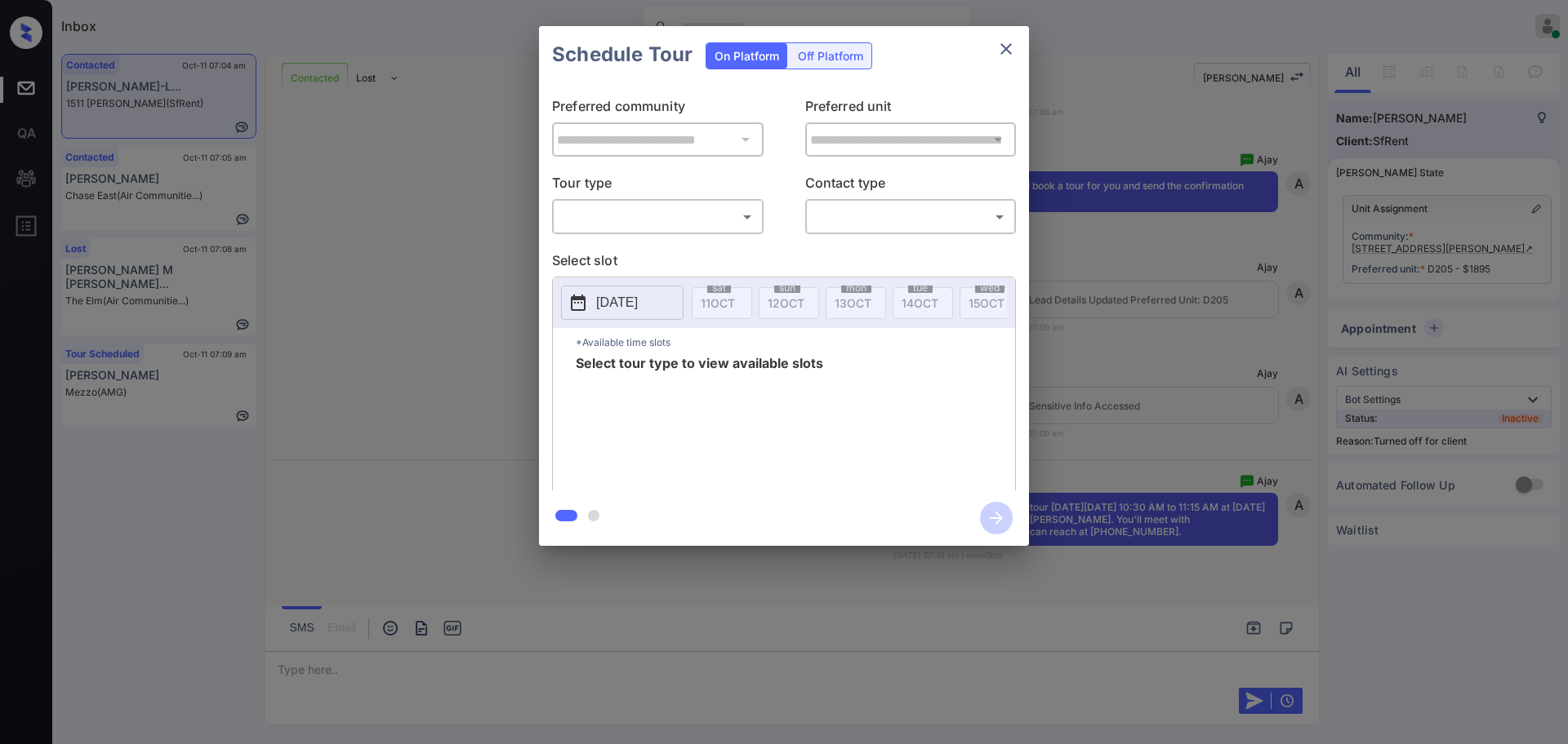
click at [812, 53] on div "Off Platform" at bounding box center [831, 56] width 82 height 26
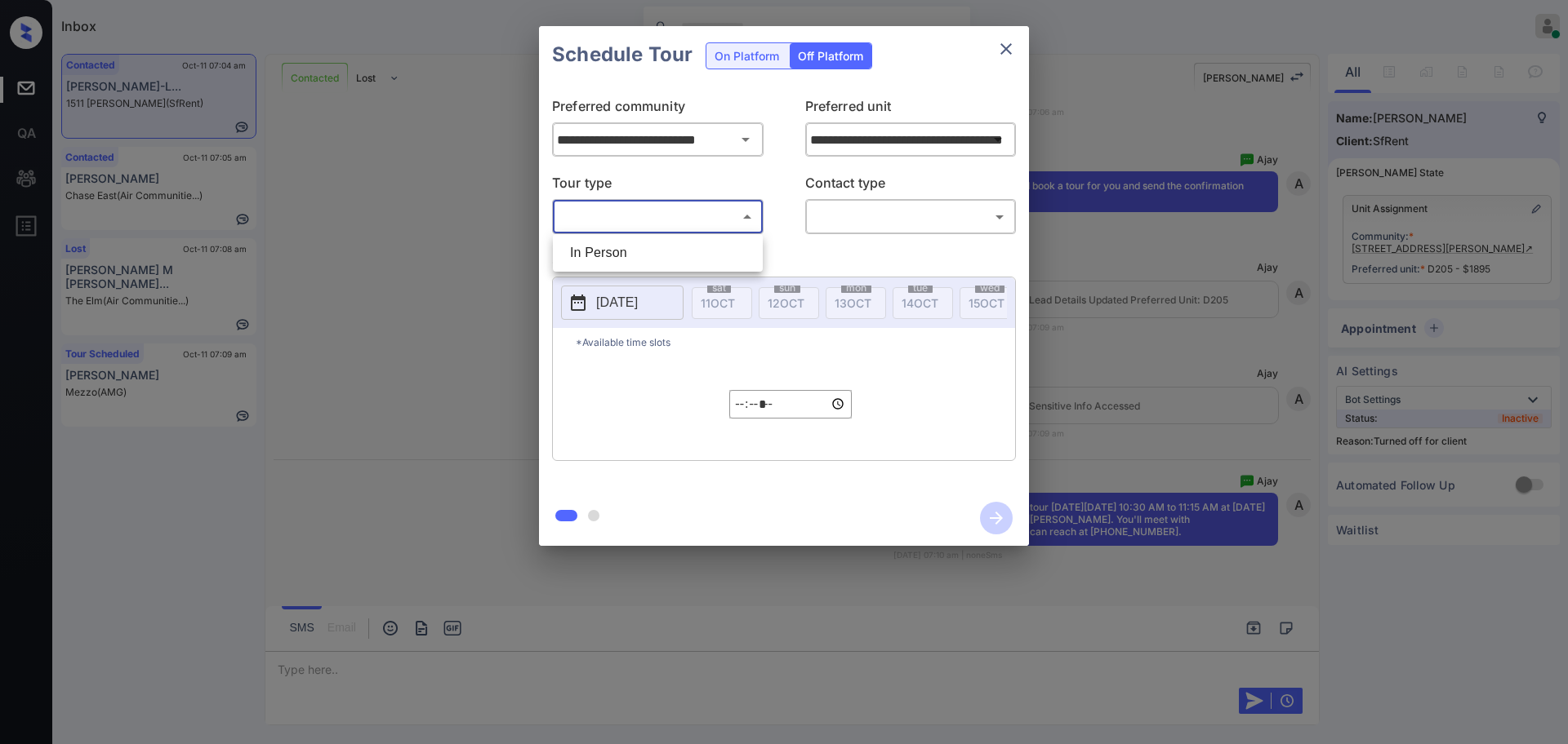
click at [711, 209] on body "Inbox Ajay Kumar Online Set yourself offline Set yourself on break Profile Swit…" at bounding box center [784, 372] width 1568 height 744
click at [705, 231] on div at bounding box center [784, 372] width 1568 height 744
click at [746, 221] on body "Inbox Ajay Kumar Online Set yourself offline Set yourself on break Profile Swit…" at bounding box center [784, 372] width 1568 height 744
click at [716, 256] on li "In Person" at bounding box center [658, 253] width 202 height 30
type input "********"
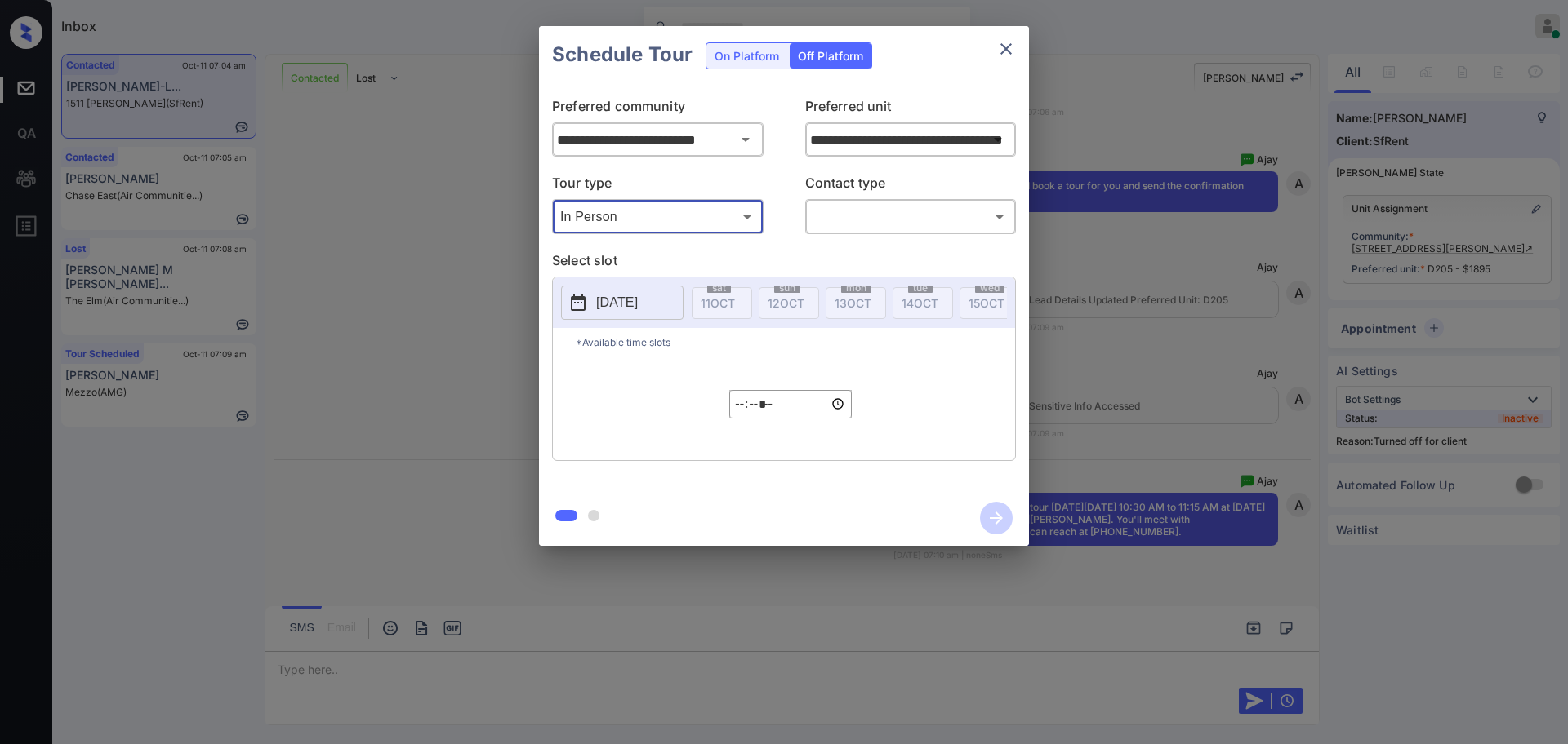
click at [860, 220] on body "Inbox Ajay Kumar Online Set yourself offline Set yourself on break Profile Swit…" at bounding box center [784, 372] width 1568 height 744
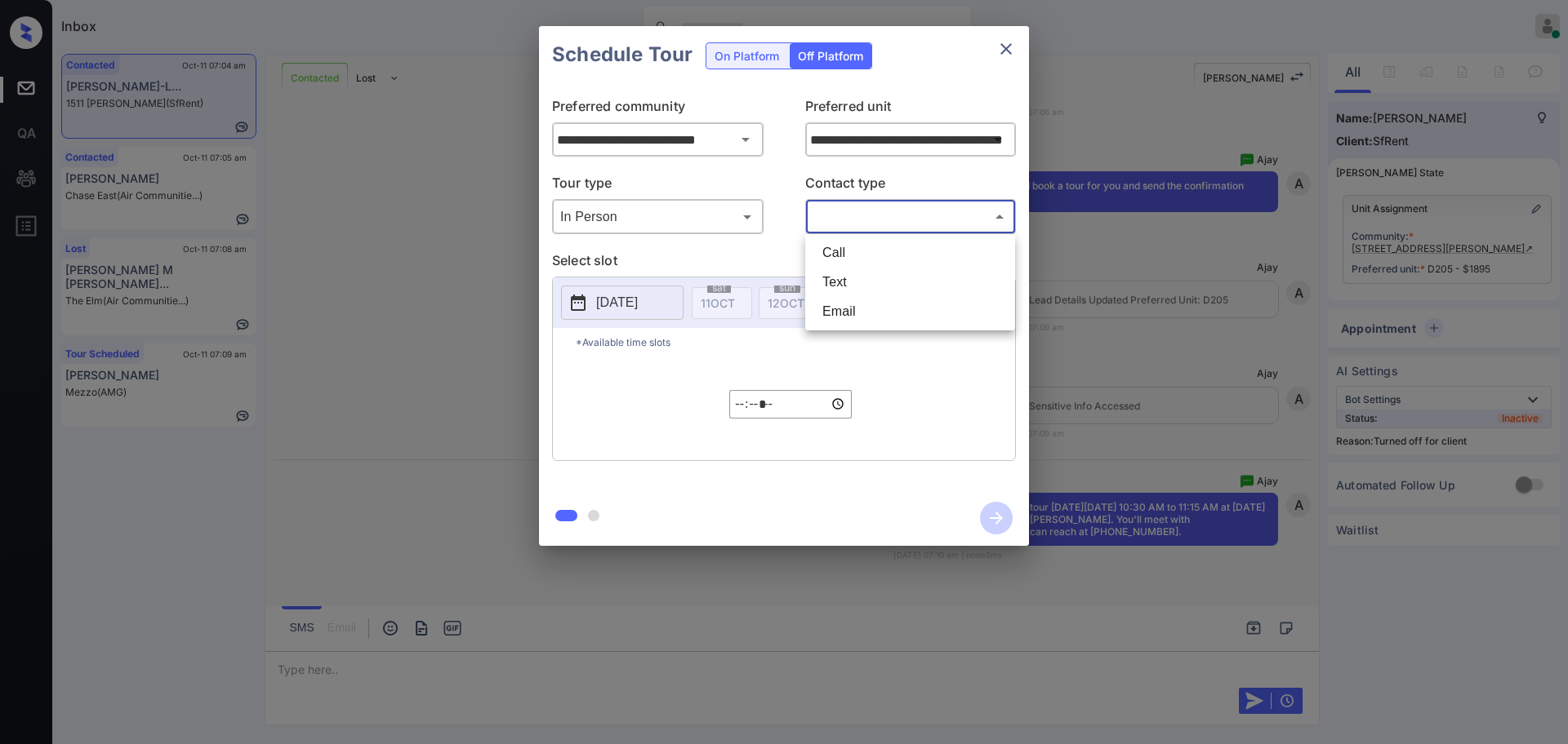
click at [839, 281] on li "Text" at bounding box center [911, 283] width 202 height 30
type input "****"
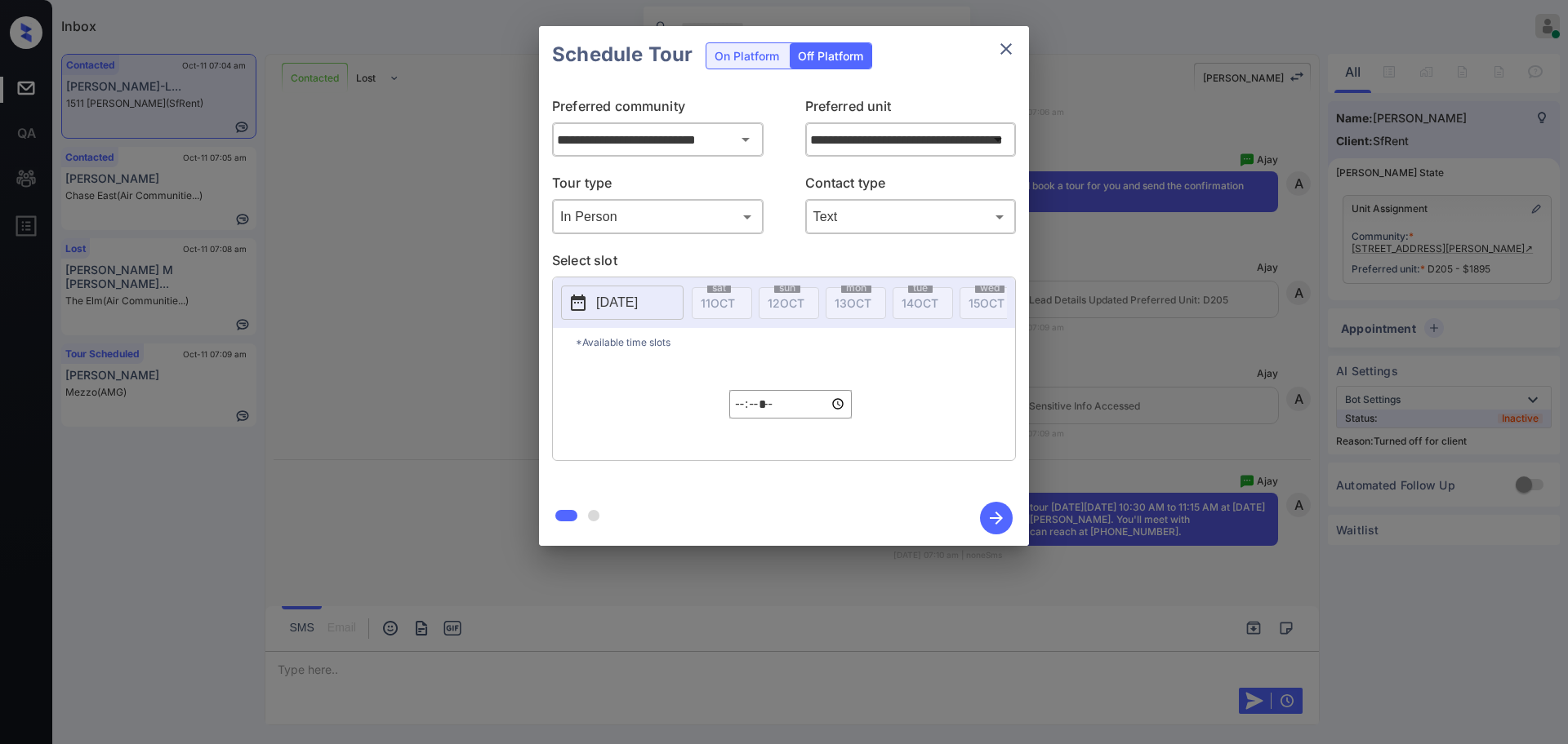
click at [613, 299] on p "2025-10-11" at bounding box center [617, 303] width 42 height 20
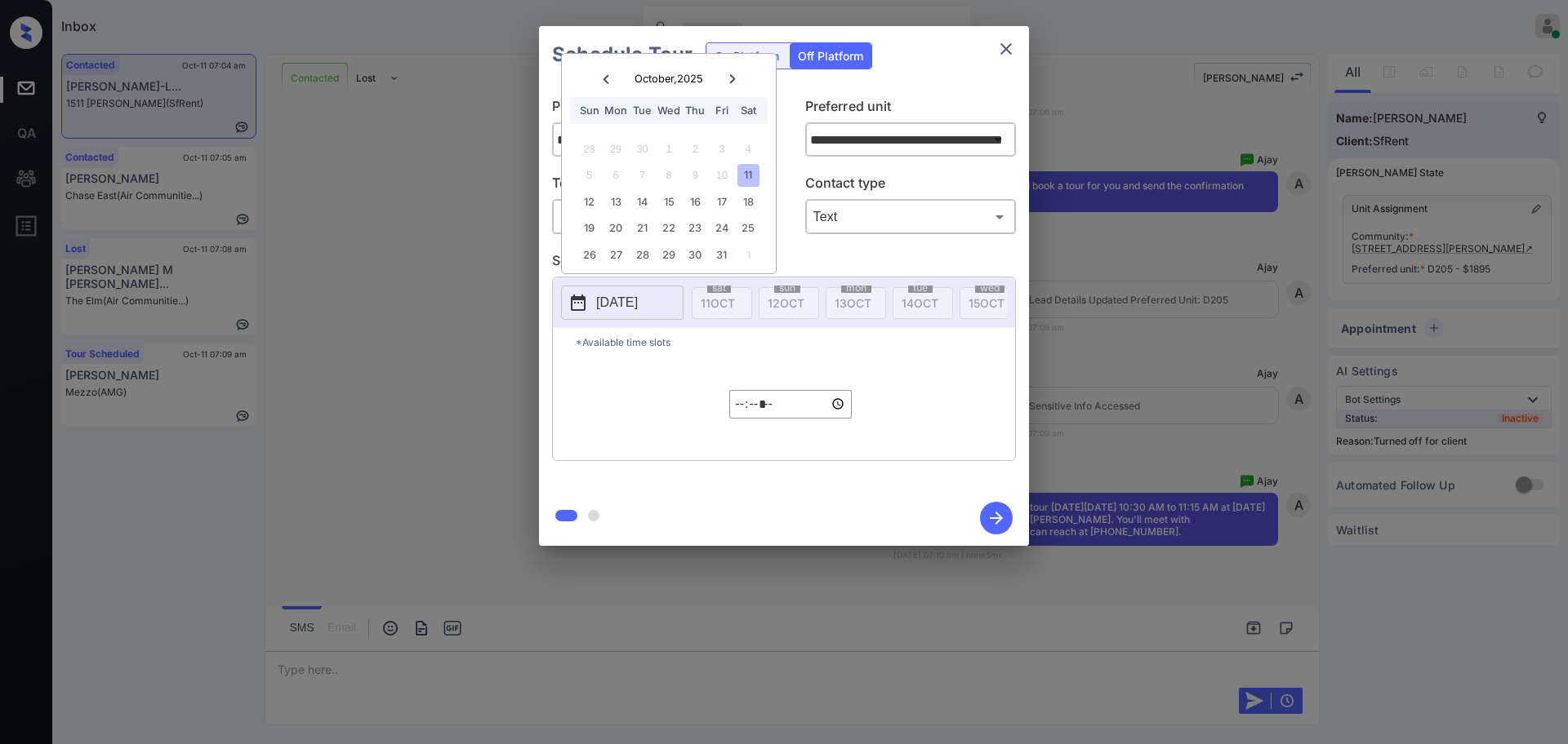
click at [748, 175] on div "11" at bounding box center [748, 175] width 22 height 22
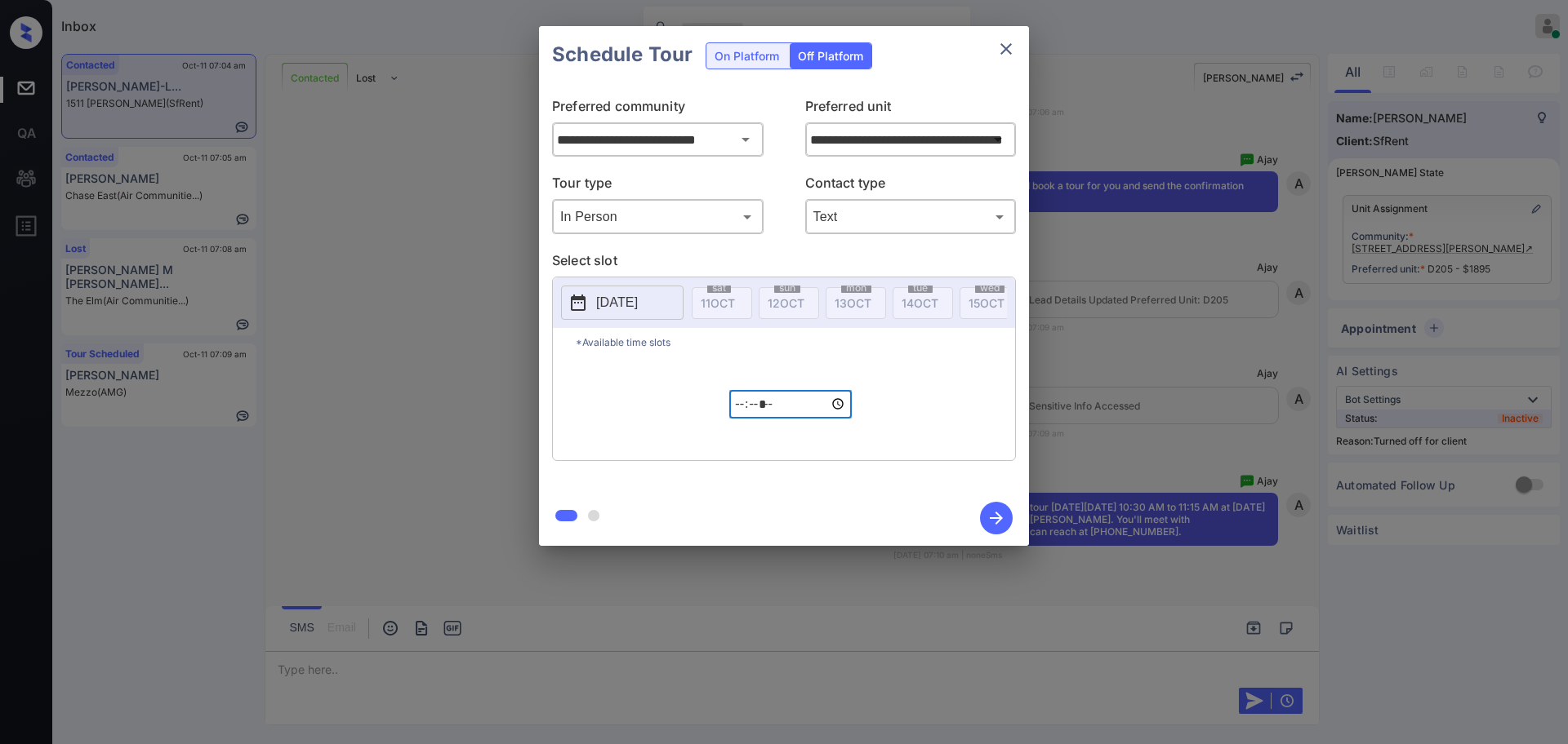
click at [741, 418] on input "*****" at bounding box center [791, 404] width 123 height 29
type input "*****"
click at [995, 519] on icon "button" at bounding box center [996, 517] width 33 height 33
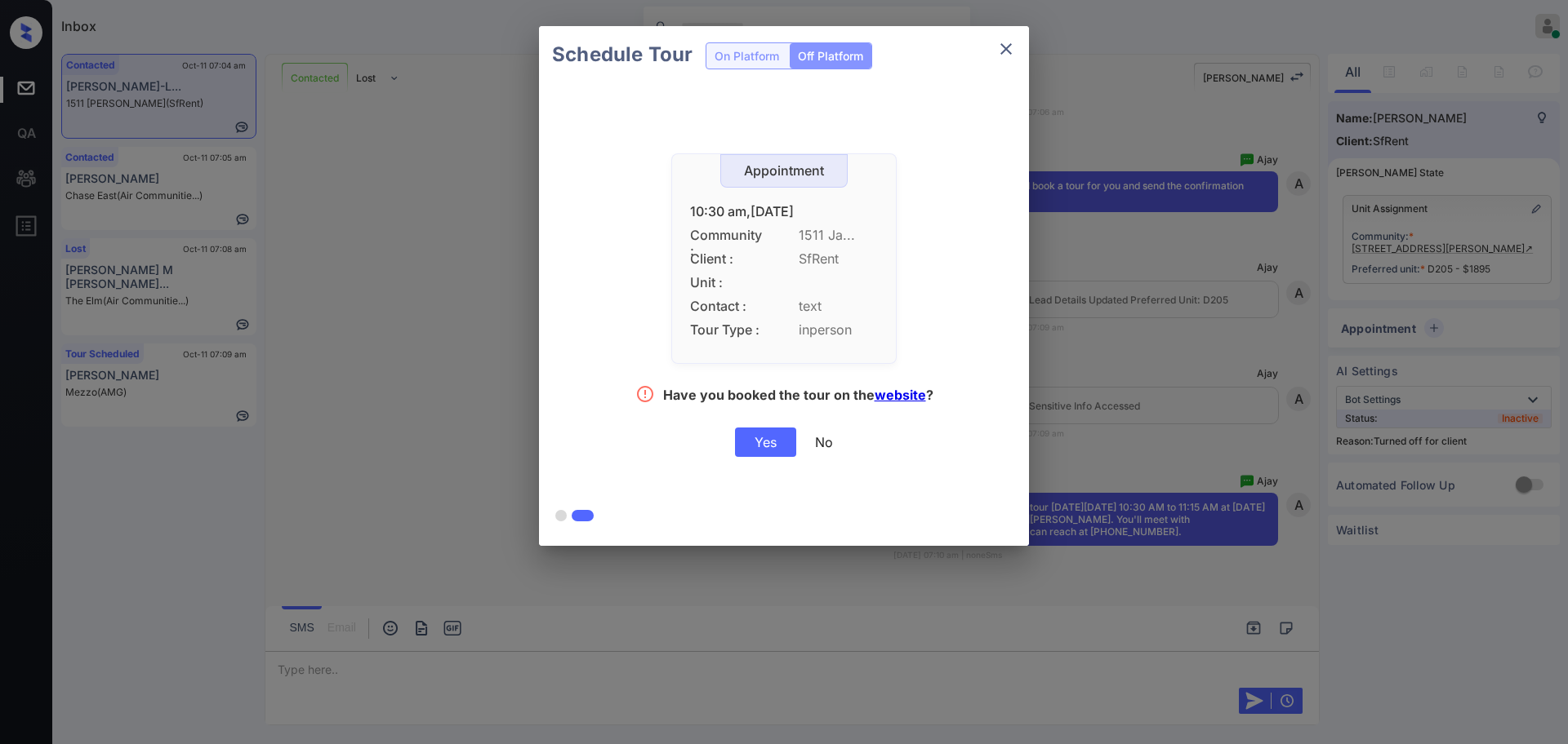
click at [749, 451] on div "Yes" at bounding box center [766, 442] width 61 height 30
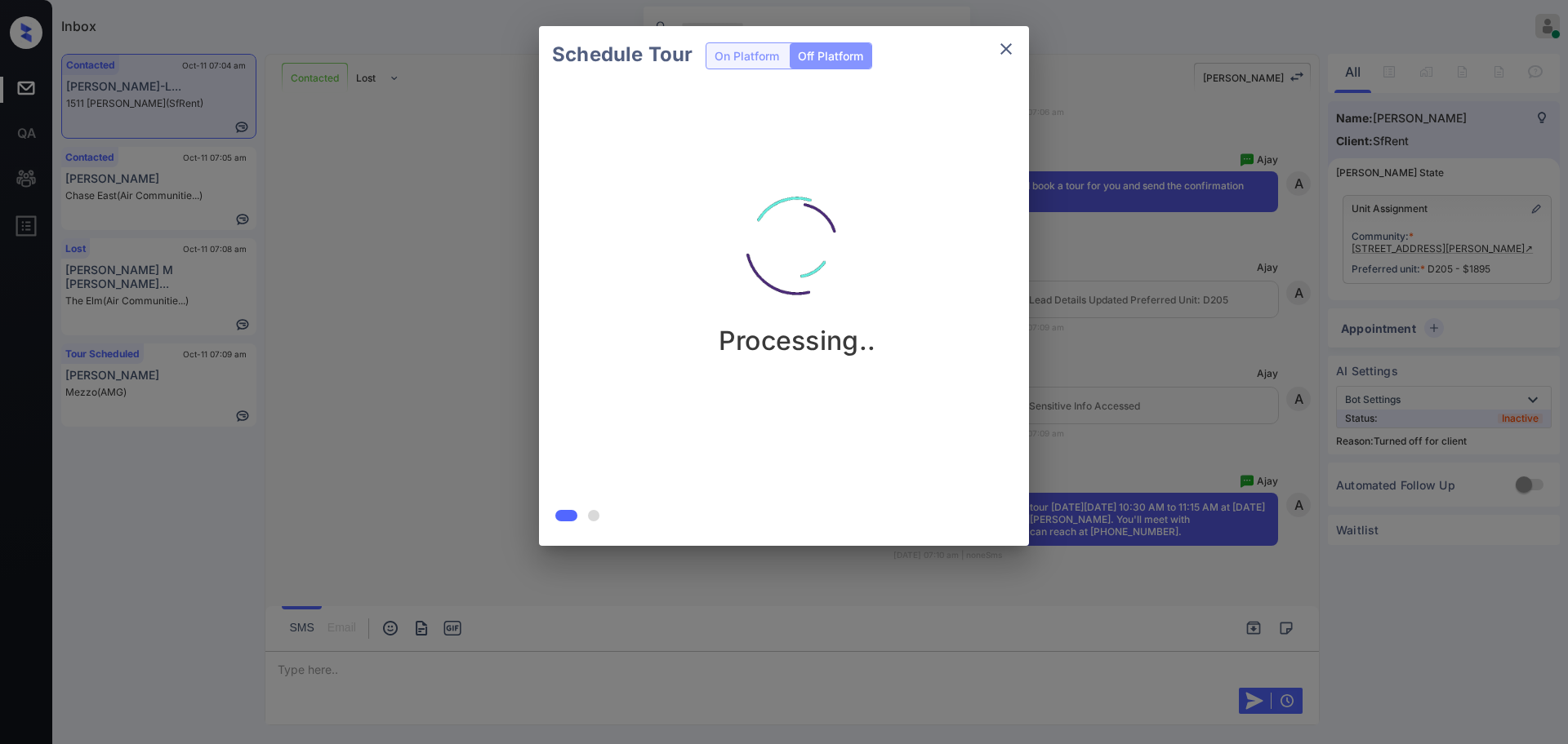
click at [1174, 375] on div "Schedule Tour On Platform Off Platform Processing.." at bounding box center [784, 286] width 1568 height 572
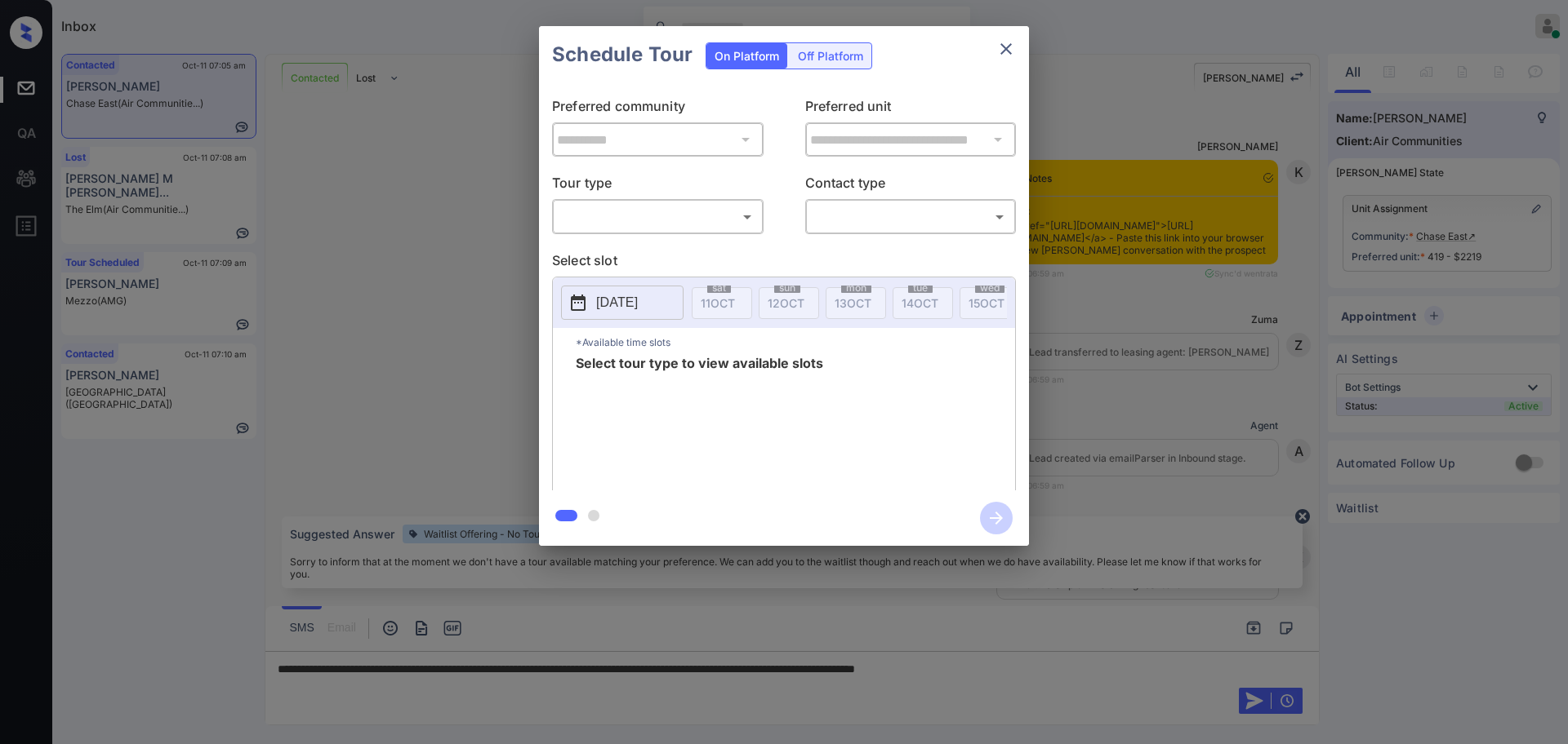
scroll to position [1667, 0]
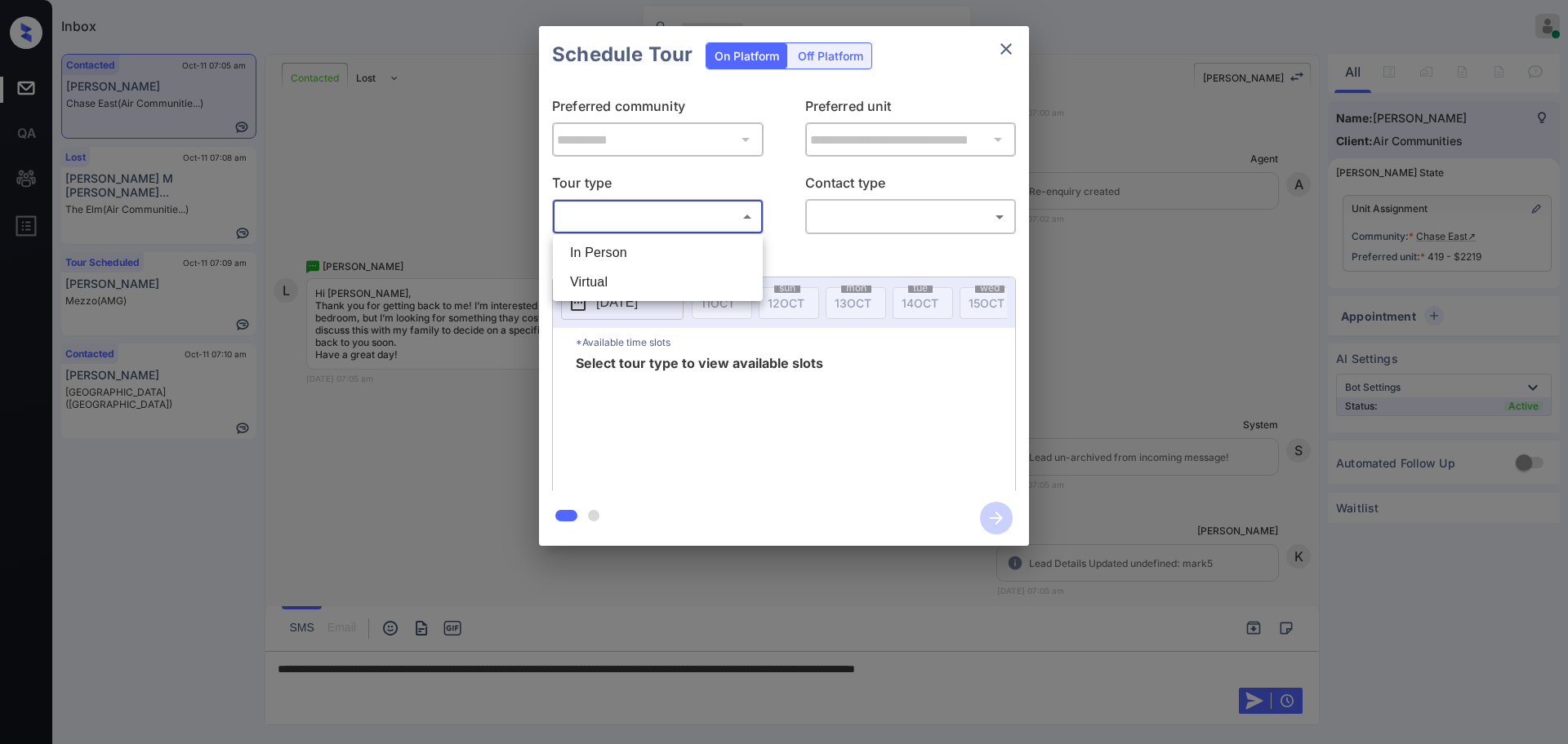
click at [610, 229] on body "Inbox [PERSON_NAME] Online Set yourself offline Set yourself on break Profile S…" at bounding box center [784, 372] width 1568 height 744
click at [612, 239] on li "In Person" at bounding box center [658, 253] width 202 height 30
type input "********"
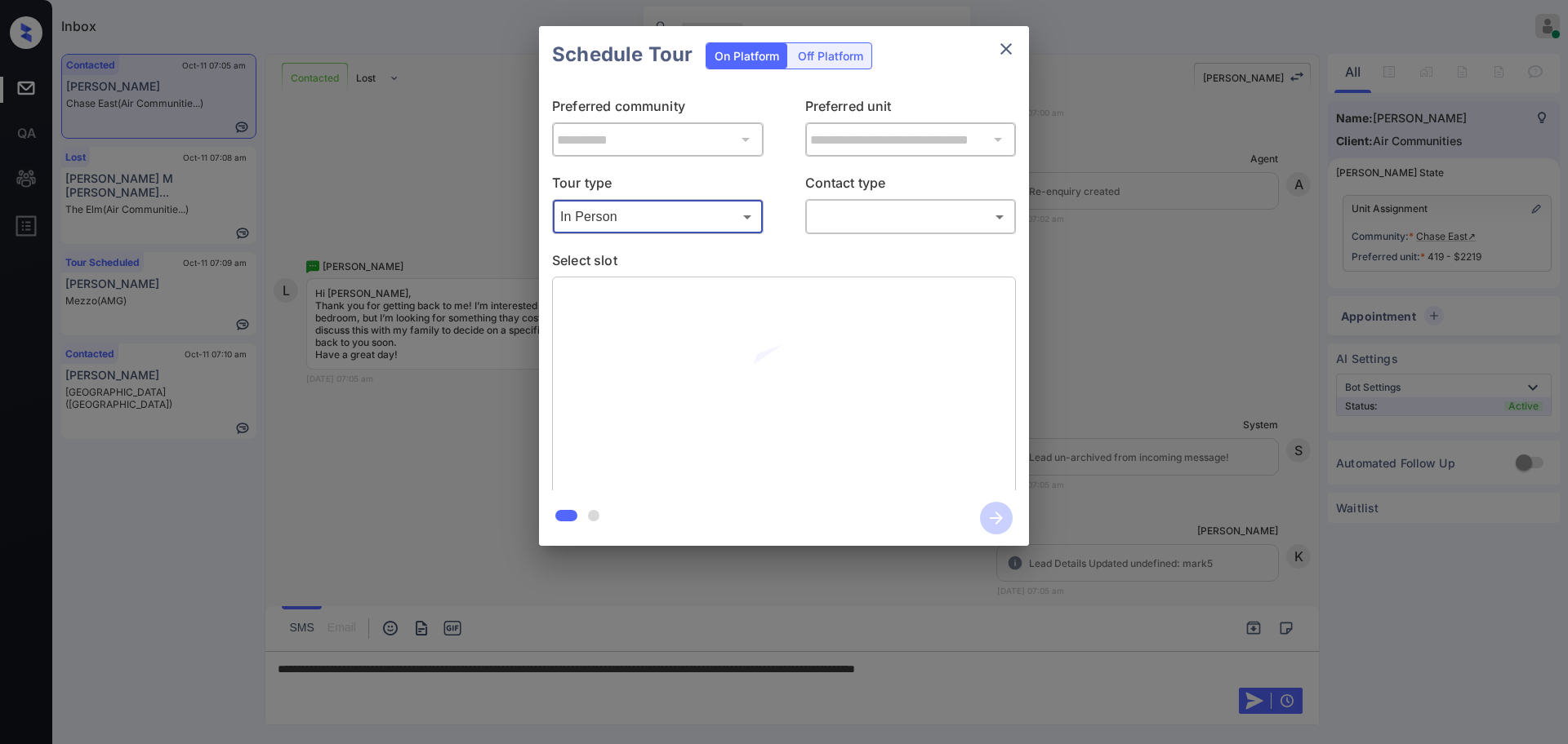
click at [828, 226] on body "Inbox Ajay Kumar Online Set yourself offline Set yourself on break Profile Swit…" at bounding box center [784, 372] width 1568 height 744
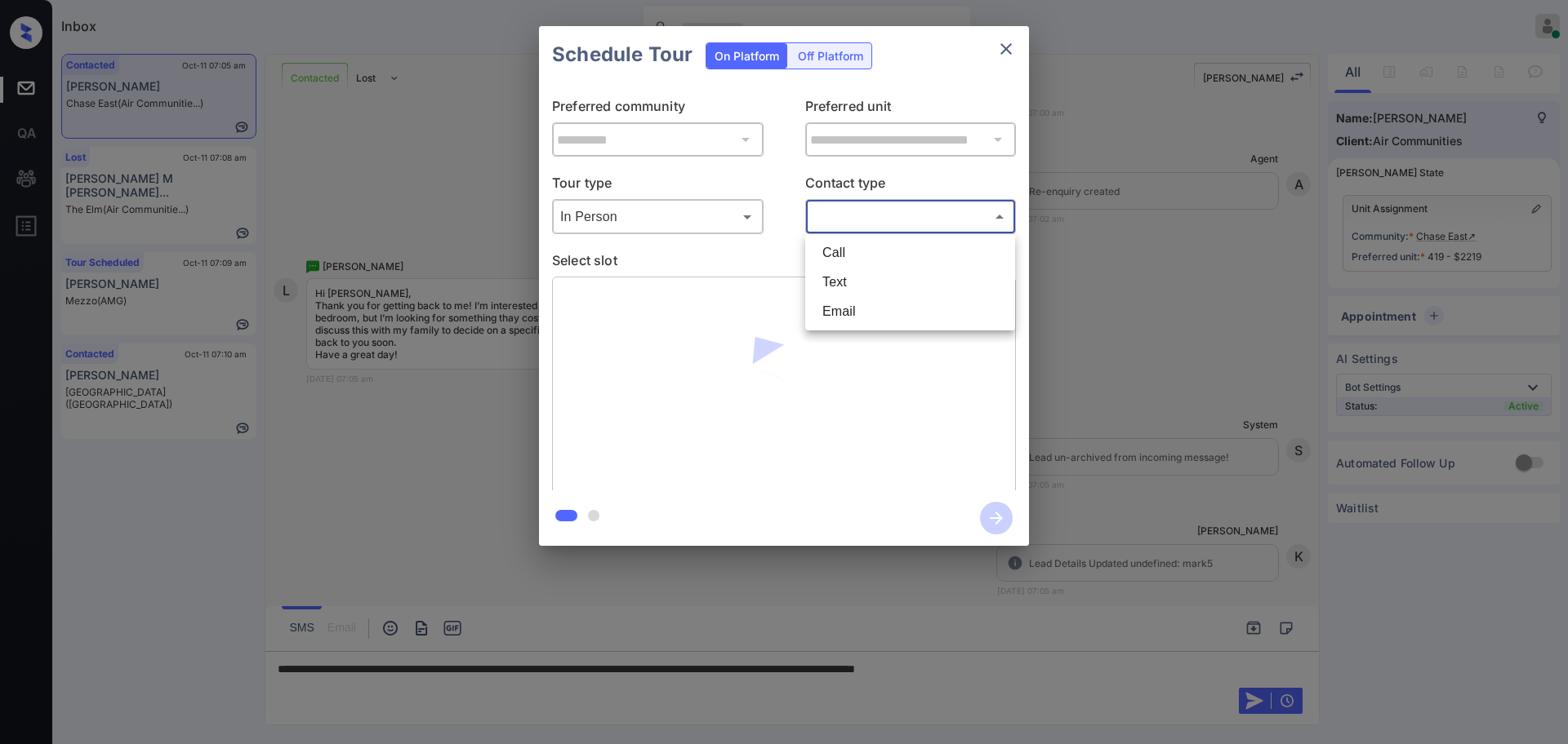
click at [834, 277] on li "Text" at bounding box center [911, 283] width 202 height 30
type input "****"
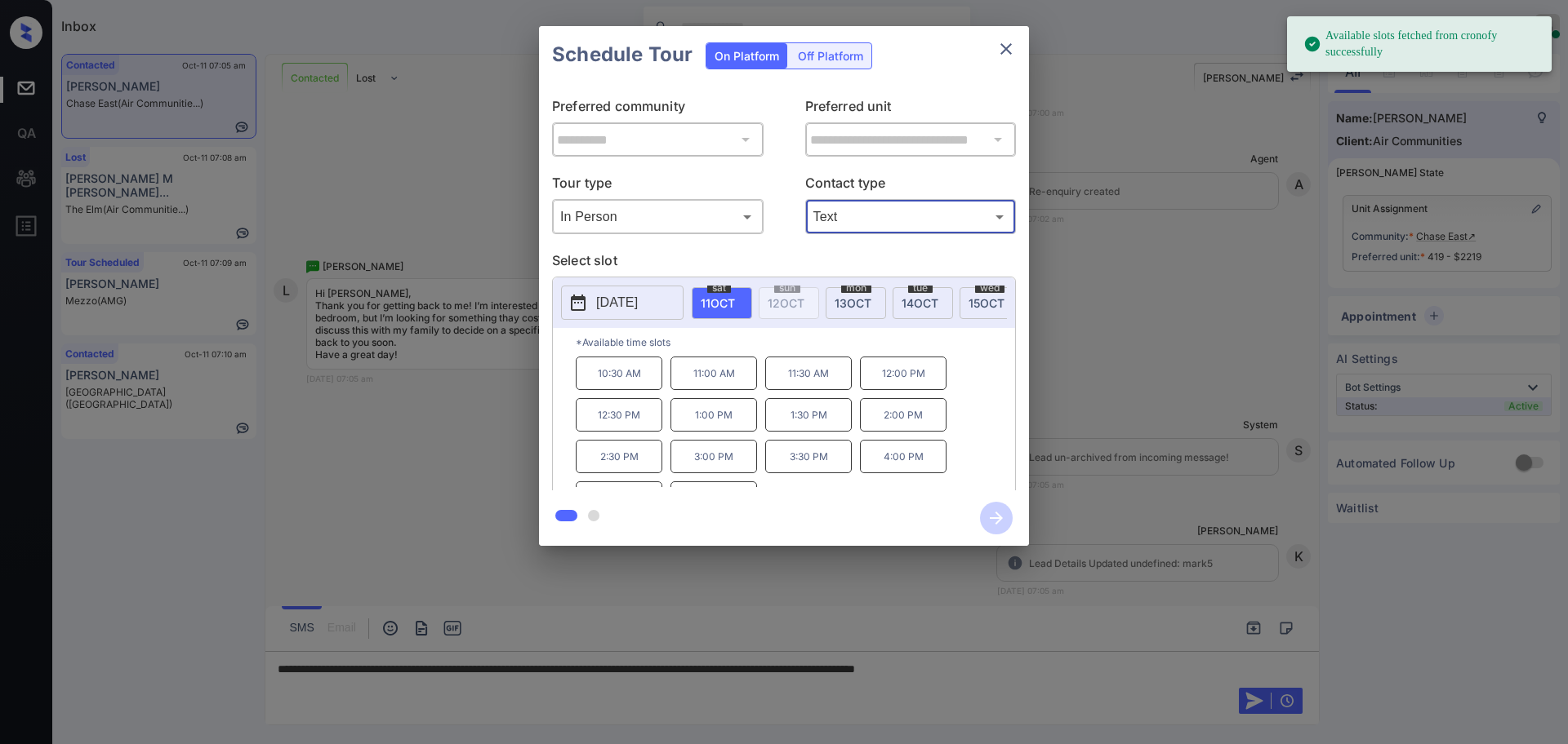
click at [624, 305] on p "[DATE]" at bounding box center [617, 303] width 42 height 20
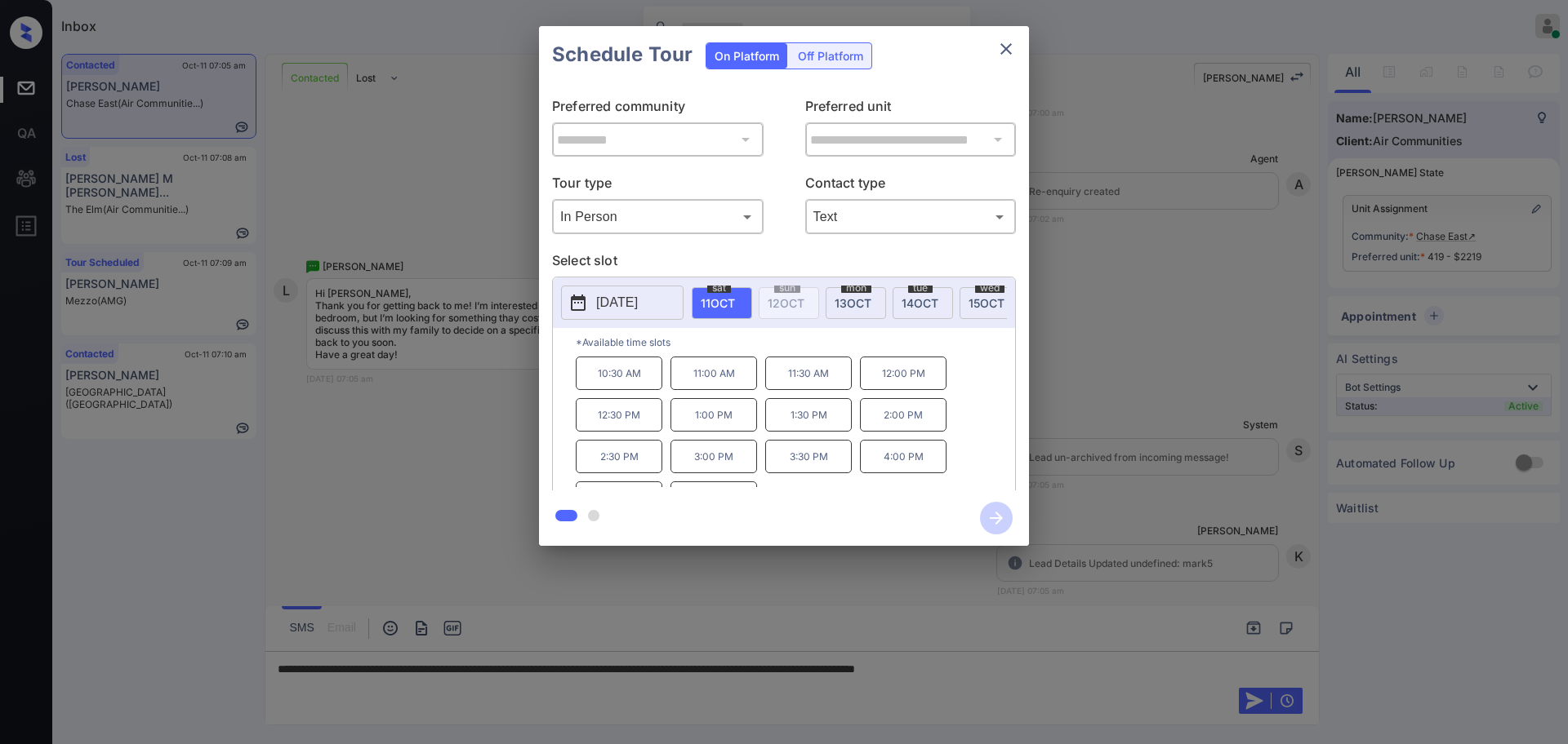
click at [1056, 684] on div at bounding box center [784, 372] width 1568 height 744
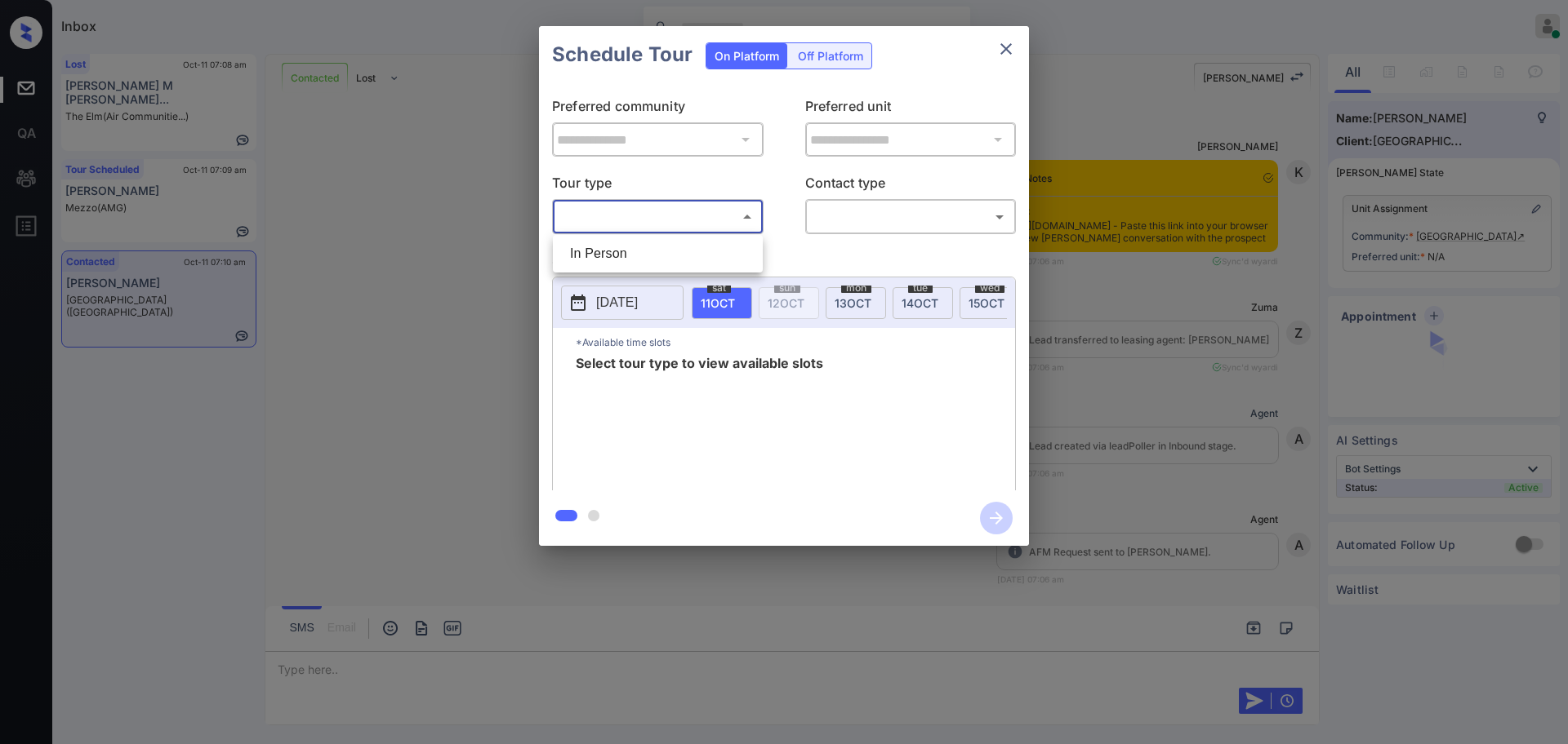
click at [666, 218] on body "Inbox [PERSON_NAME] Online Set yourself offline Set yourself on break Profile S…" at bounding box center [784, 372] width 1568 height 744
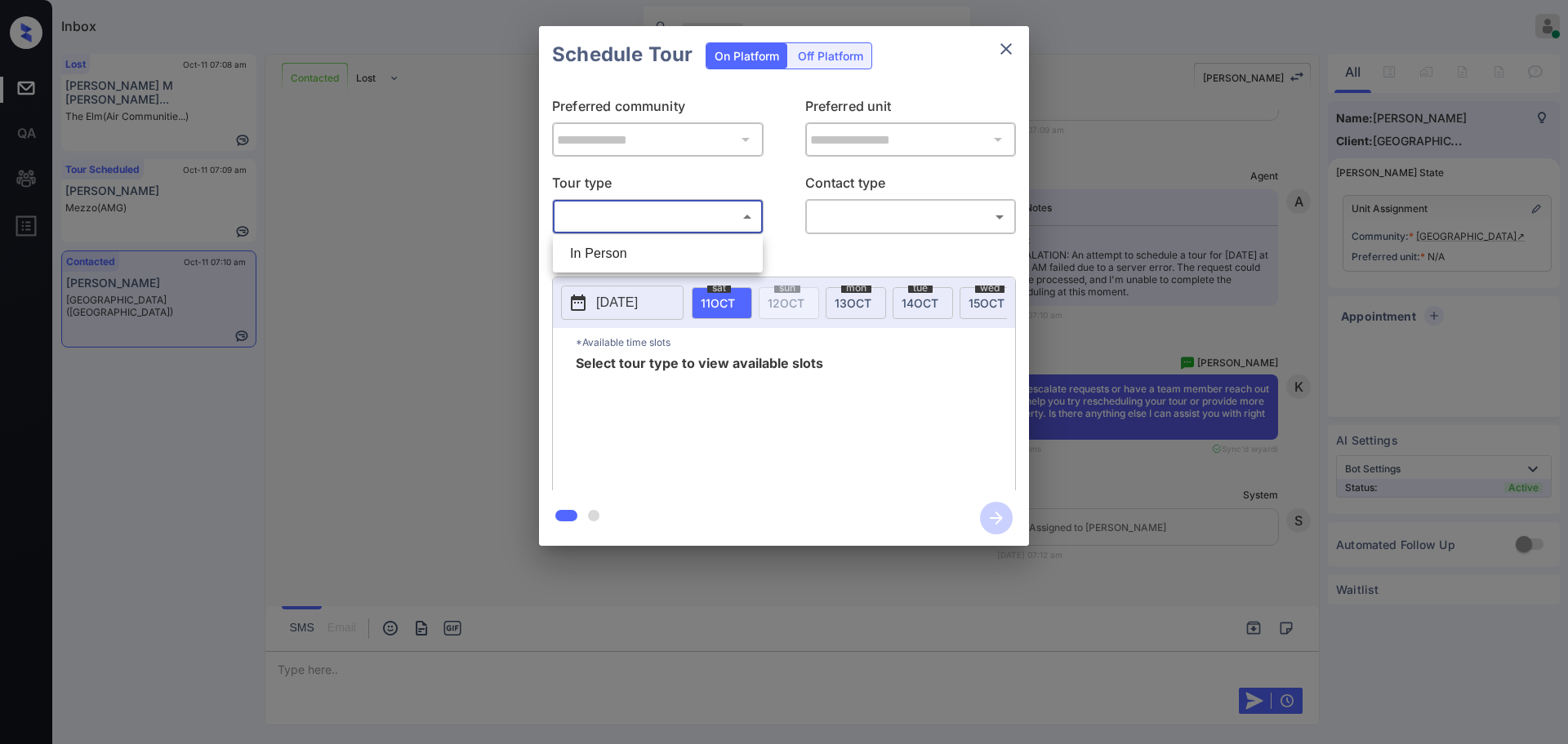
click at [646, 239] on li "In Person" at bounding box center [658, 254] width 202 height 30
type input "********"
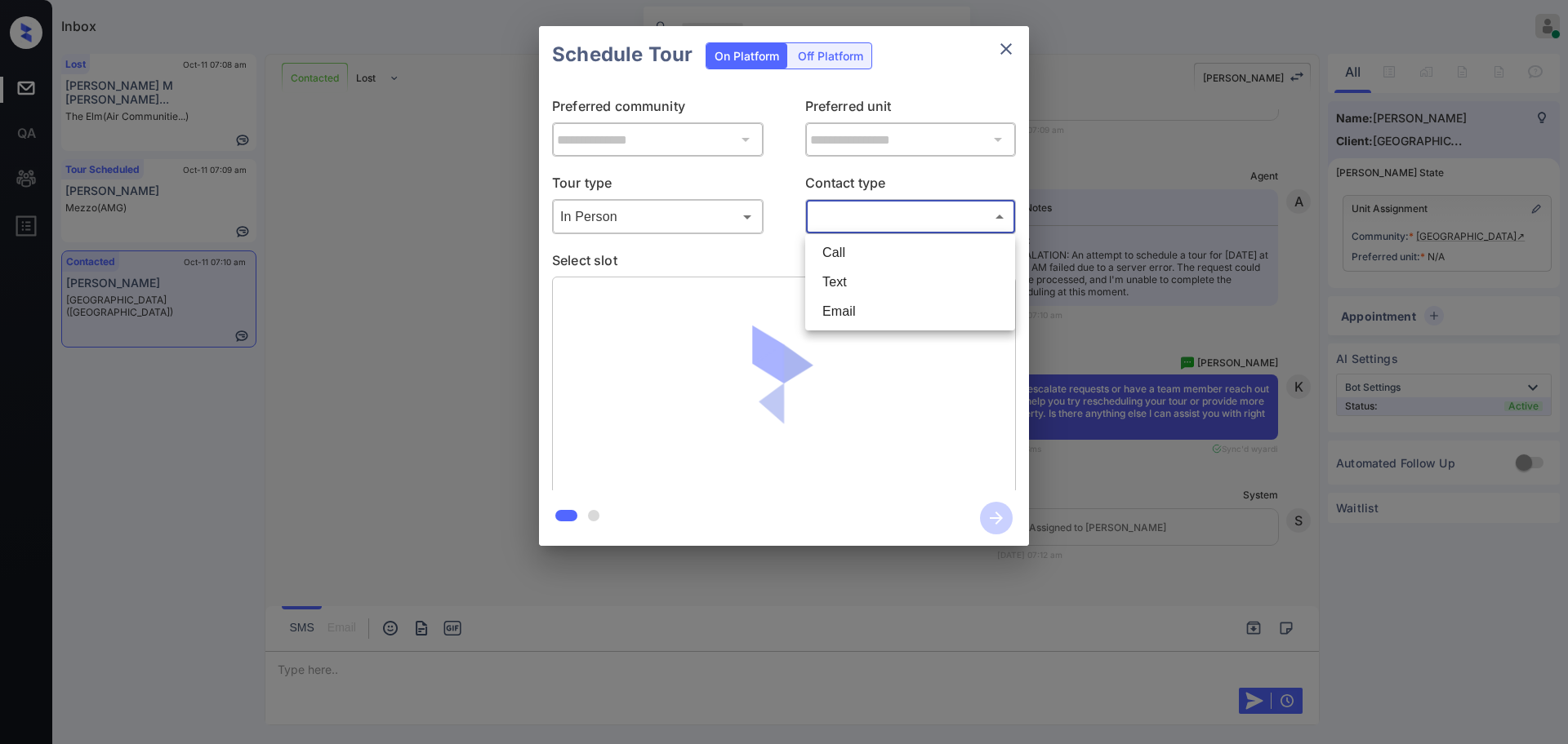
click at [825, 217] on body "Inbox [PERSON_NAME] Online Set yourself offline Set yourself on break Profile S…" at bounding box center [784, 372] width 1568 height 744
click at [857, 278] on li "Text" at bounding box center [911, 283] width 202 height 30
type input "****"
click at [1095, 324] on div "**********" at bounding box center [784, 286] width 1568 height 572
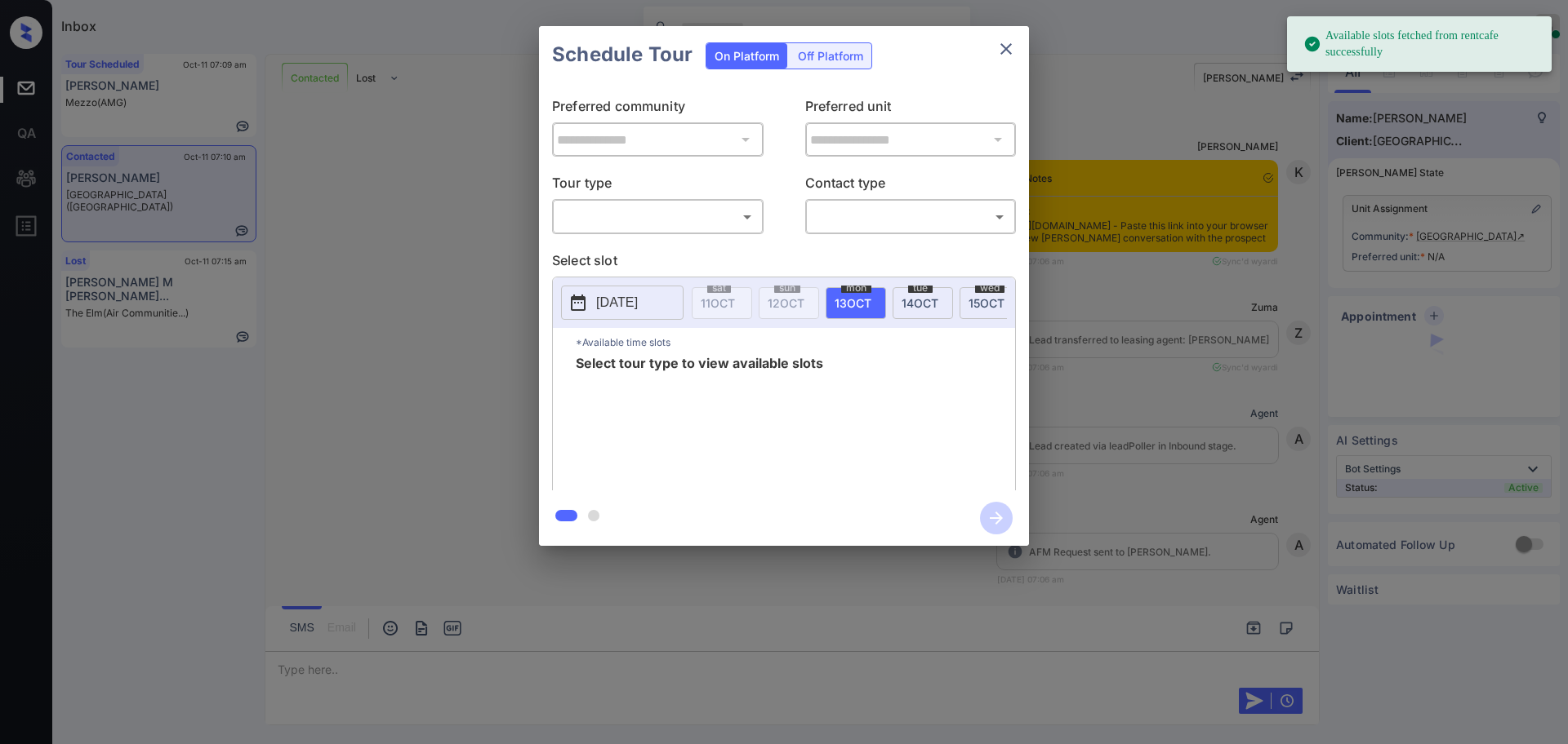
click at [649, 211] on body "Available slots fetched from rentcafe successfully Inbox Ajay Kumar Online Set …" at bounding box center [784, 372] width 1568 height 744
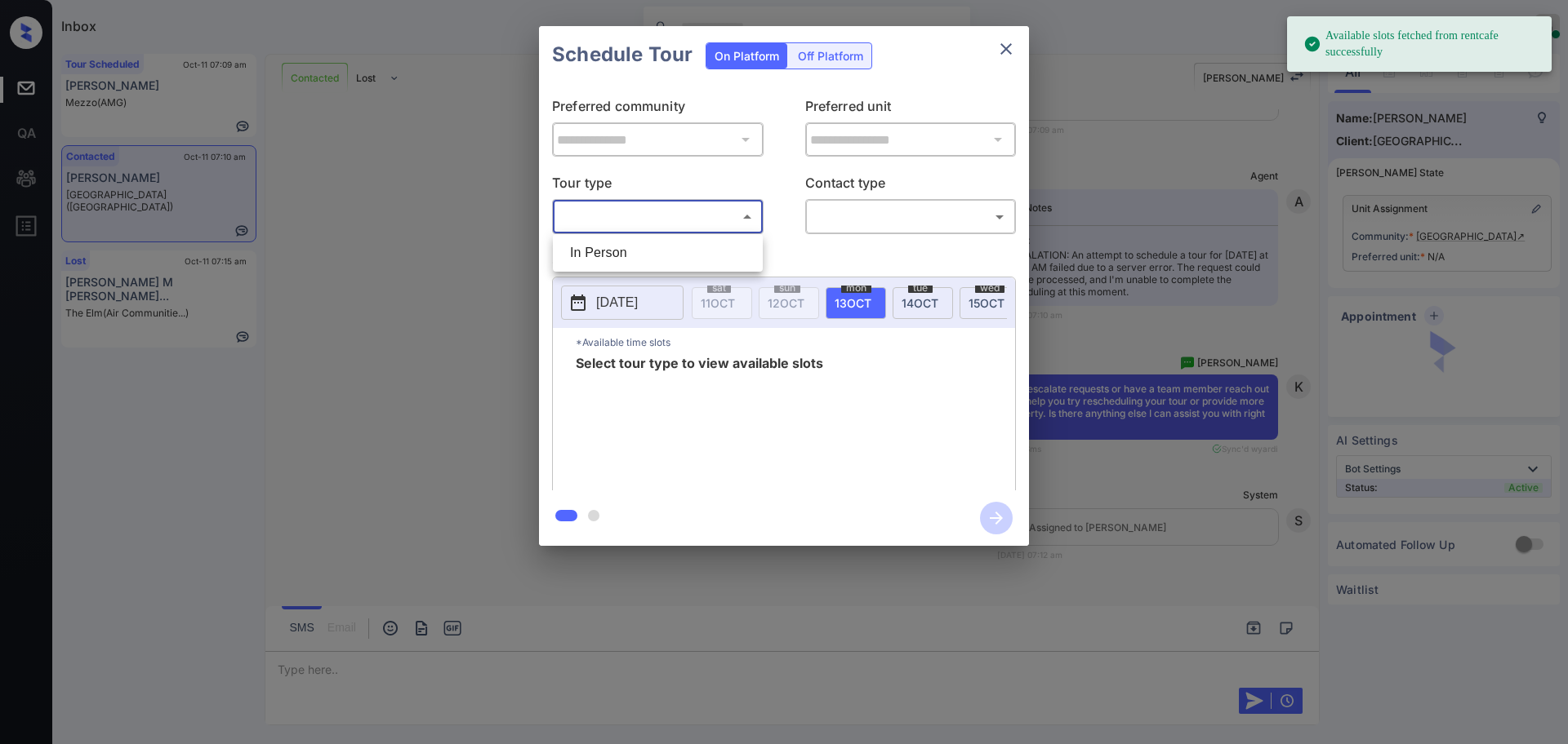
click at [618, 254] on li "In Person" at bounding box center [658, 253] width 202 height 30
type input "********"
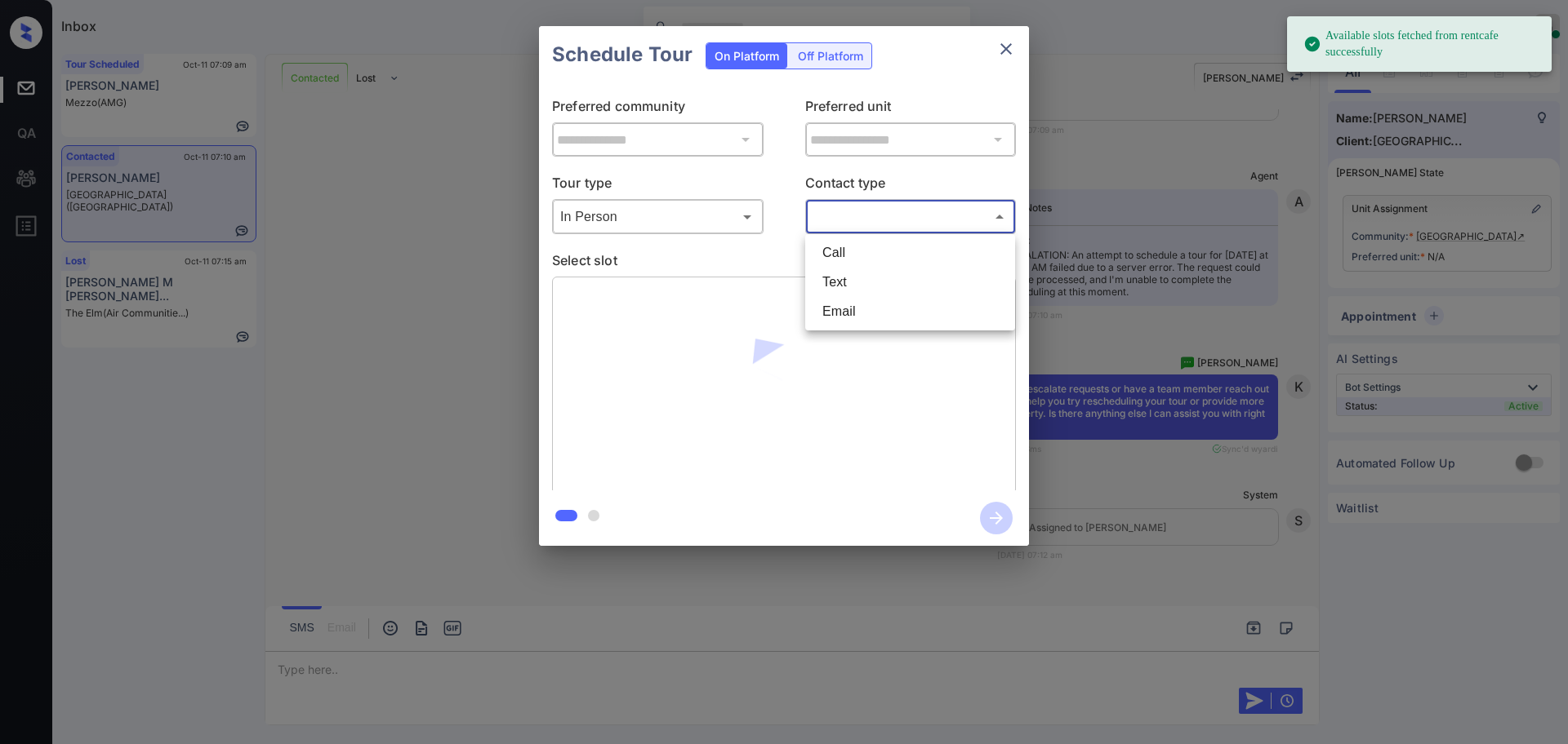
click at [886, 220] on body "Available slots fetched from rentcafe successfully Inbox Ajay Kumar Online Set …" at bounding box center [784, 372] width 1568 height 744
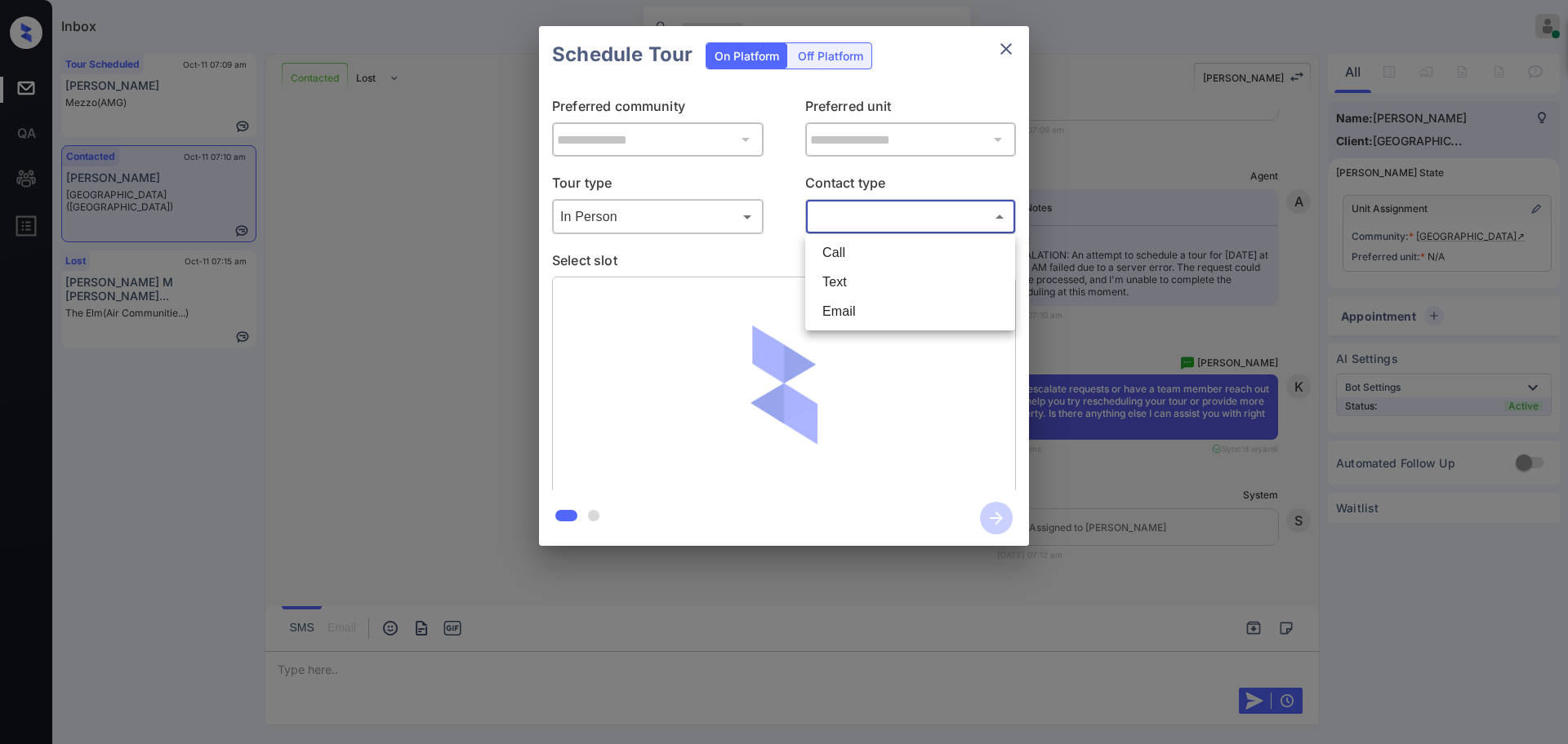
click at [837, 287] on li "Text" at bounding box center [911, 283] width 202 height 30
type input "****"
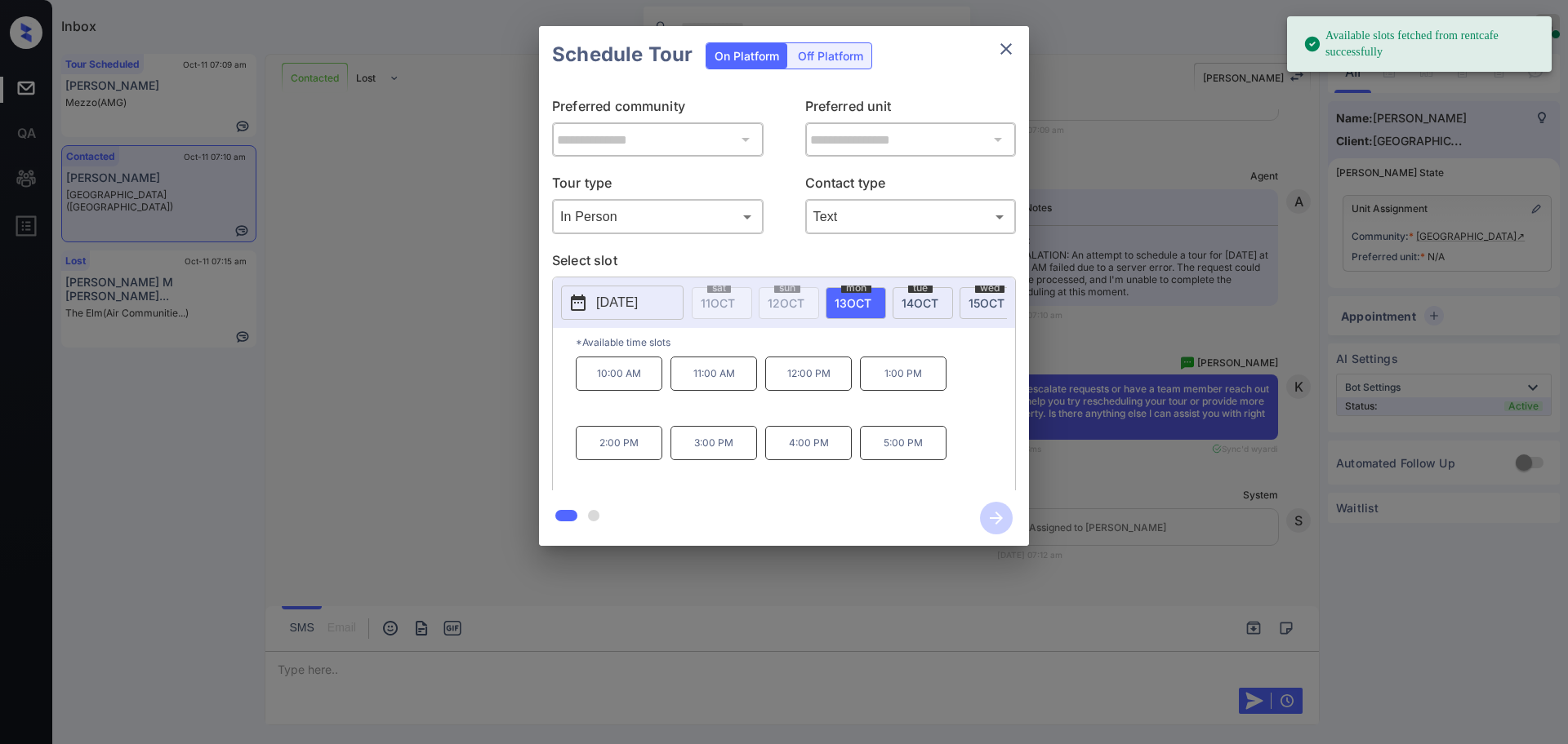
click at [637, 297] on p "2025-10-13" at bounding box center [617, 303] width 42 height 20
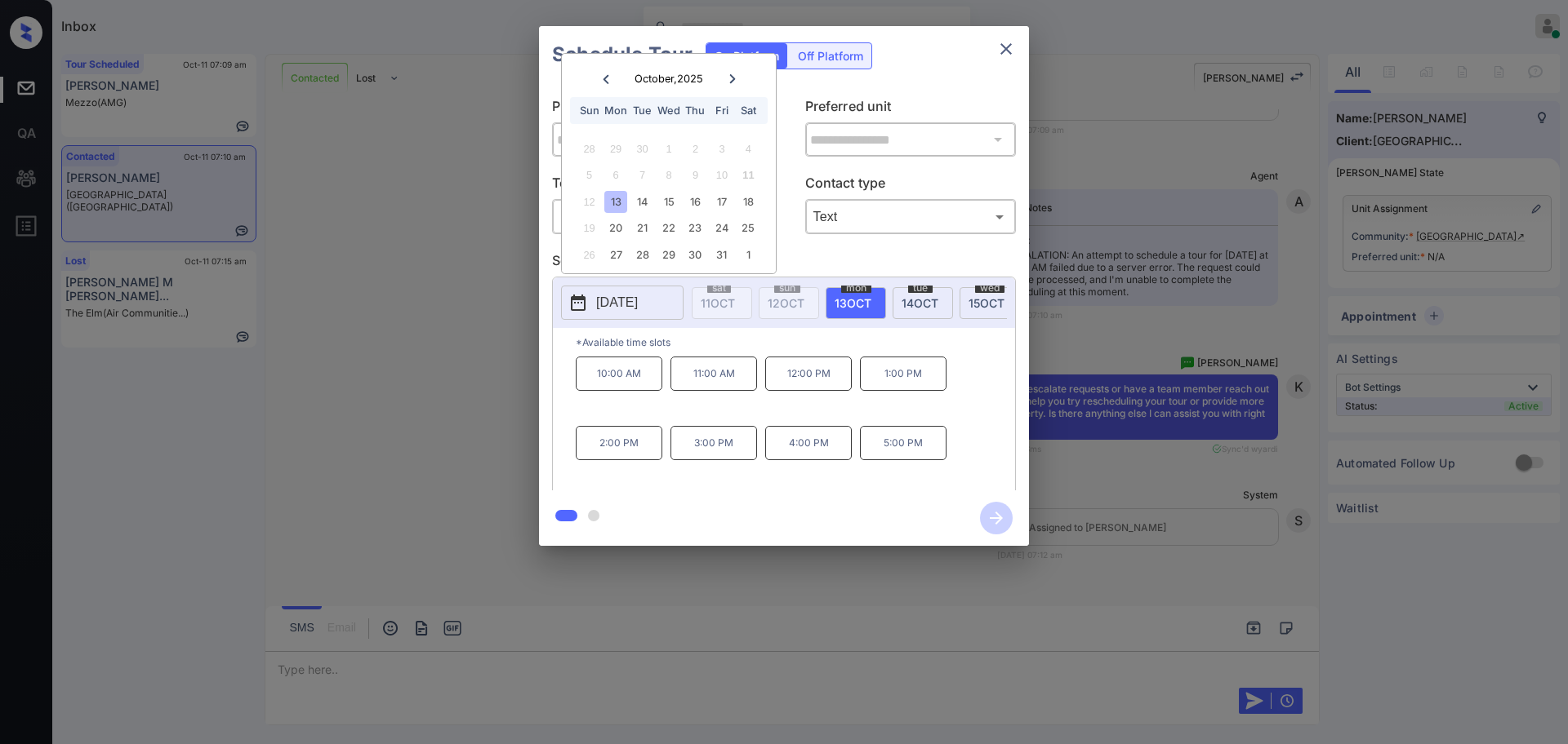
click at [622, 199] on div "13" at bounding box center [616, 202] width 22 height 22
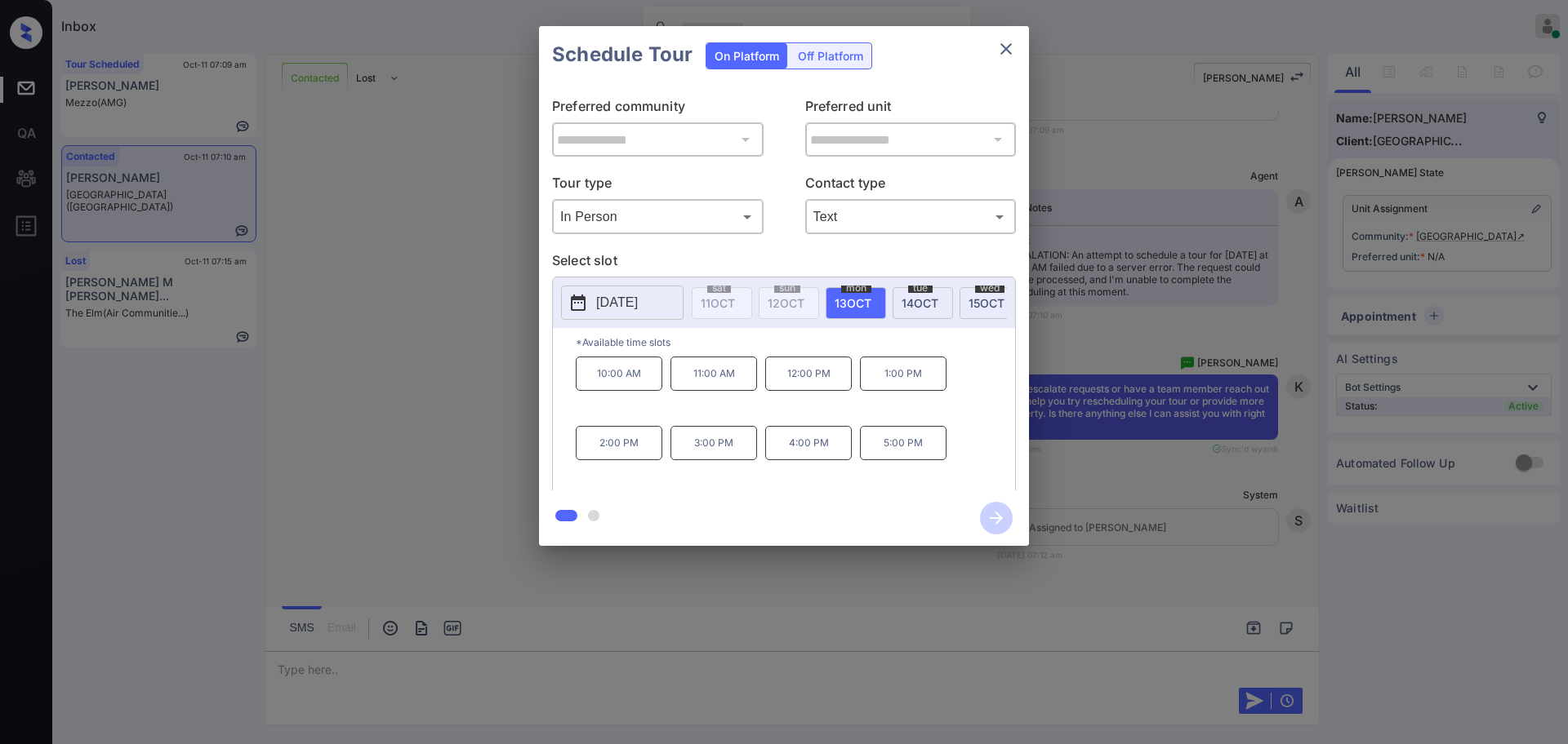
click at [1113, 480] on div "**********" at bounding box center [784, 286] width 1568 height 572
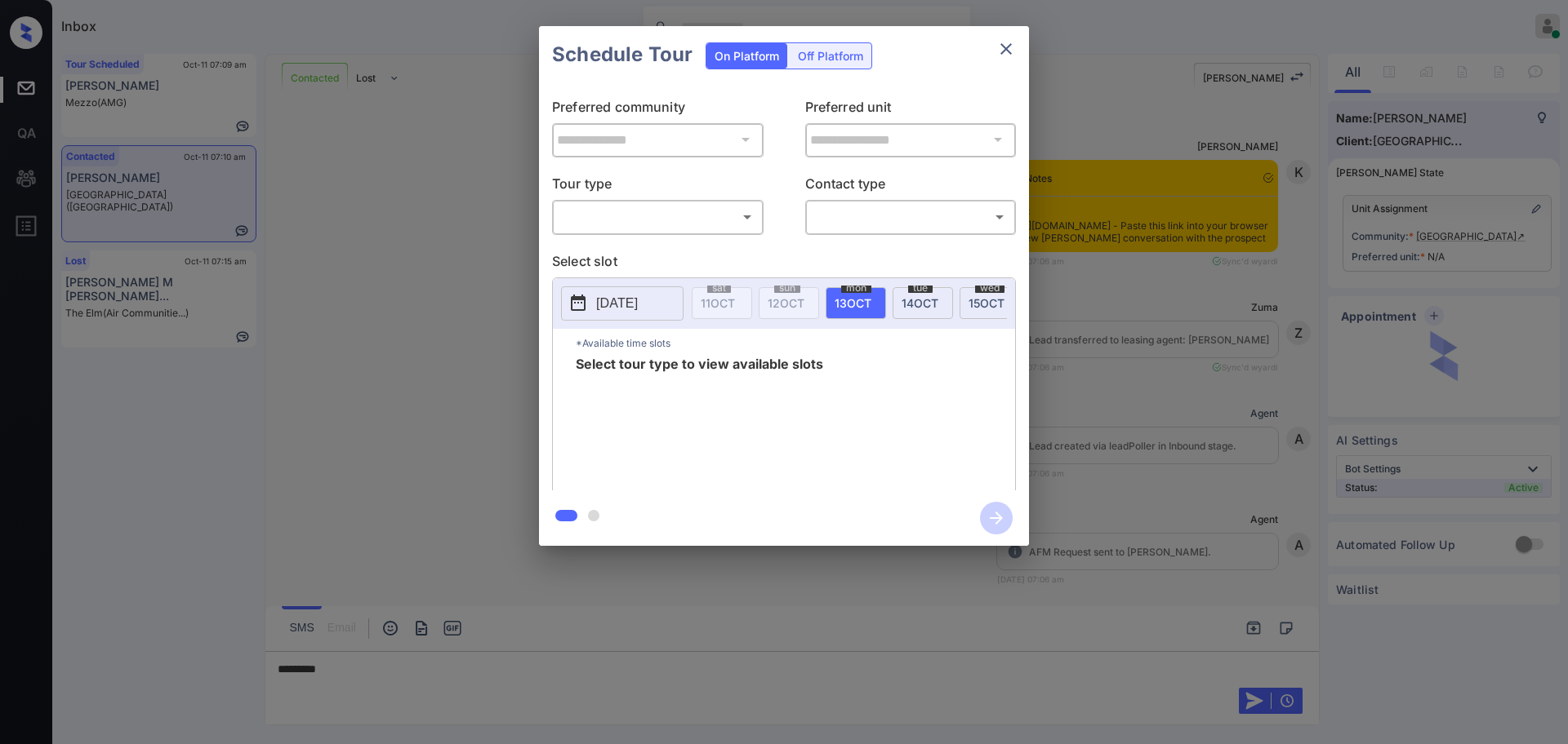
scroll to position [1423, 0]
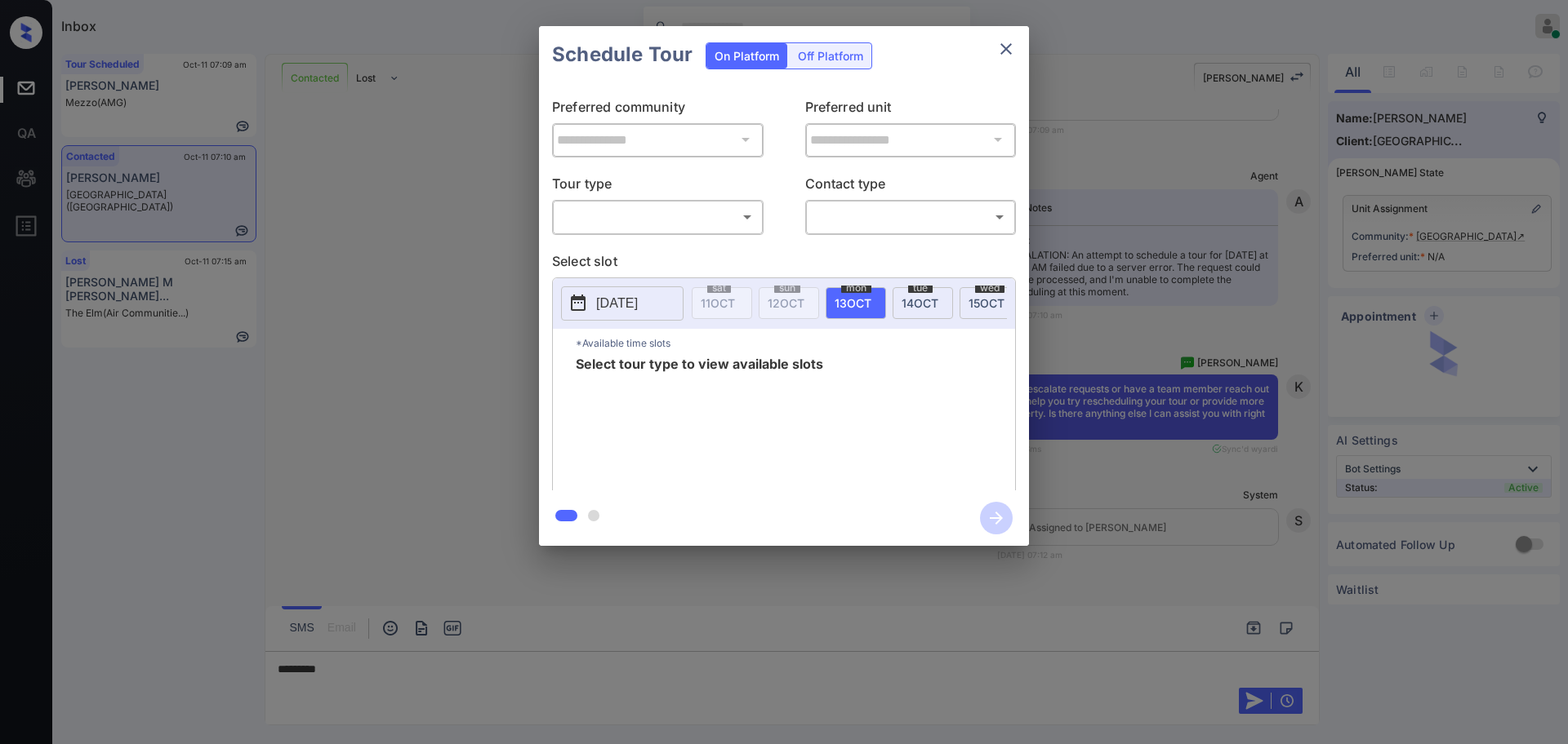
click at [627, 298] on p "[DATE]" at bounding box center [617, 303] width 42 height 20
click at [394, 686] on div at bounding box center [784, 372] width 1568 height 744
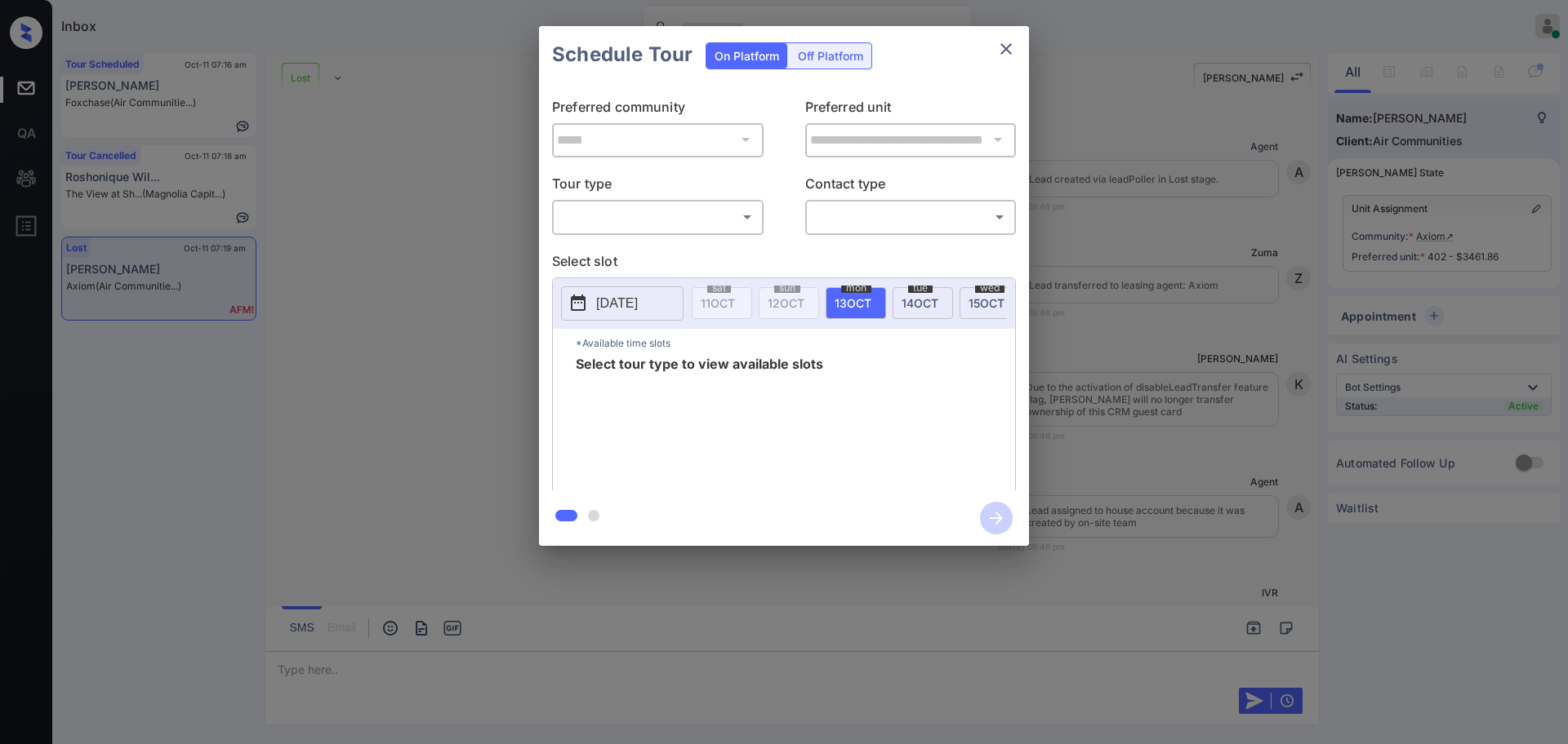
click at [714, 222] on body "Inbox [PERSON_NAME] Online Set yourself offline Set yourself on break Profile S…" at bounding box center [784, 372] width 1568 height 744
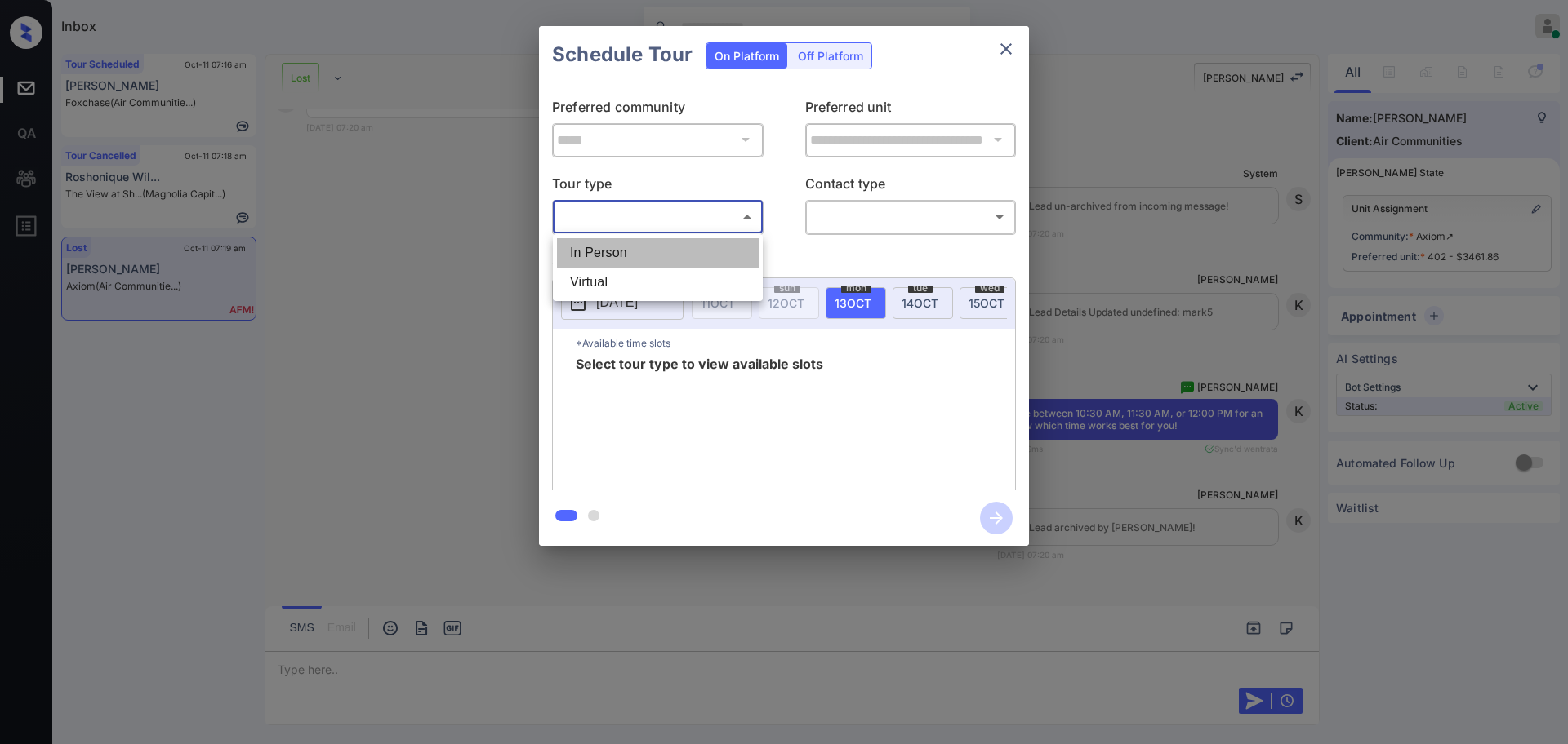
click at [693, 238] on li "In Person" at bounding box center [658, 253] width 202 height 30
type input "********"
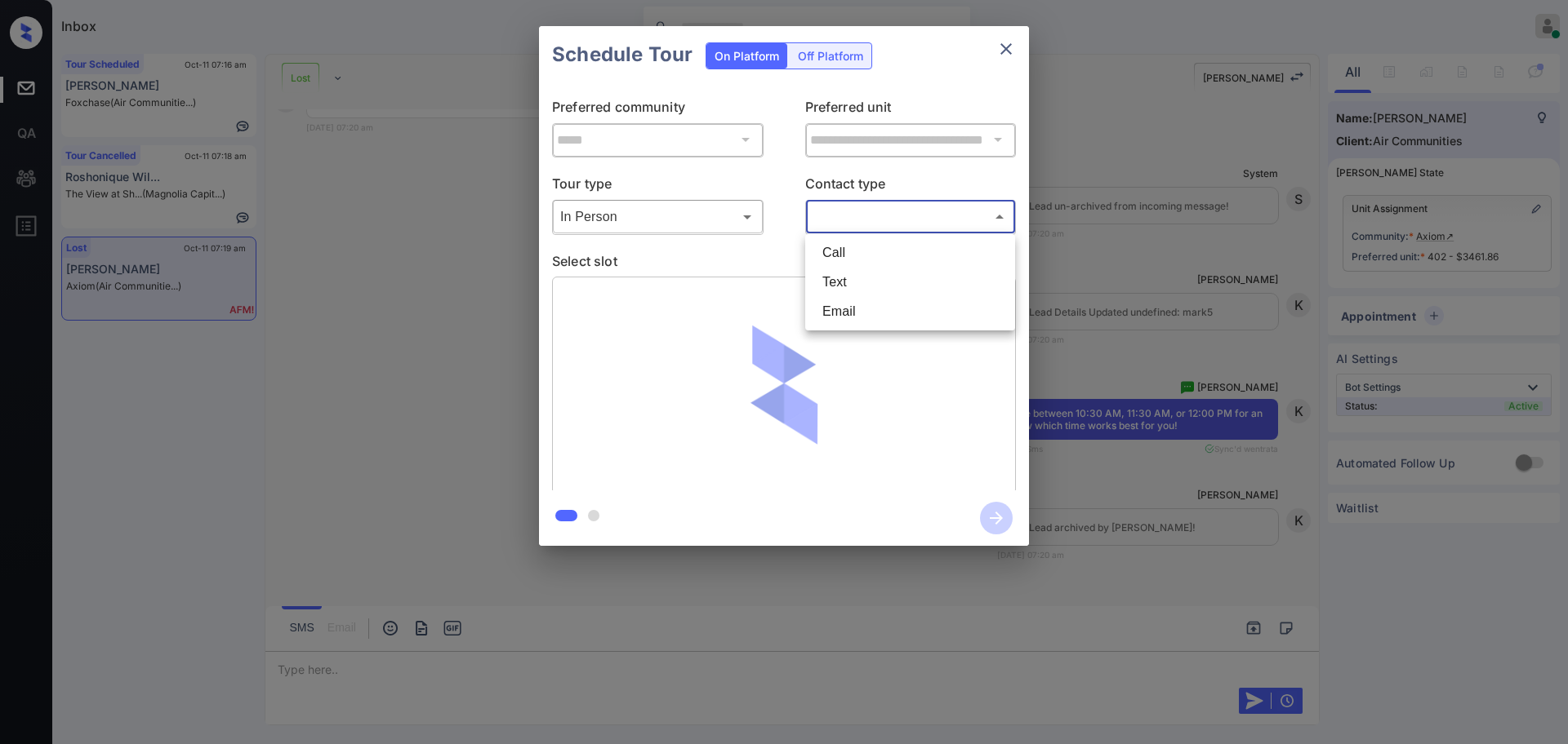
drag, startPoint x: 879, startPoint y: 216, endPoint x: 854, endPoint y: 256, distance: 47.2
click at [879, 215] on body "Inbox Ajay Kumar Online Set yourself offline Set yourself on break Profile Swit…" at bounding box center [784, 372] width 1568 height 744
drag, startPoint x: 842, startPoint y: 287, endPoint x: 786, endPoint y: 308, distance: 59.8
click at [842, 288] on li "Text" at bounding box center [911, 283] width 202 height 30
type input "****"
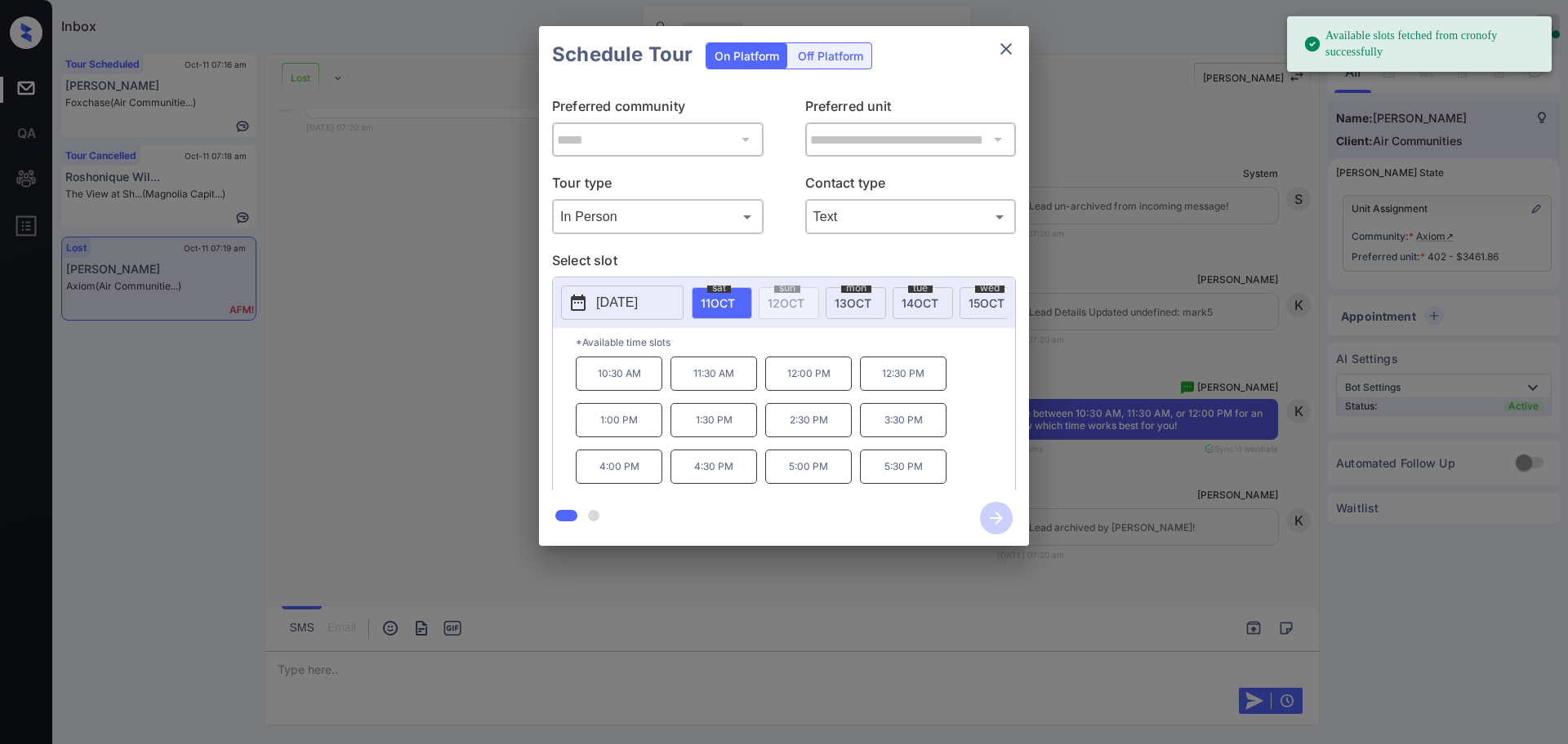
click at [1072, 327] on div "**********" at bounding box center [784, 286] width 1568 height 572
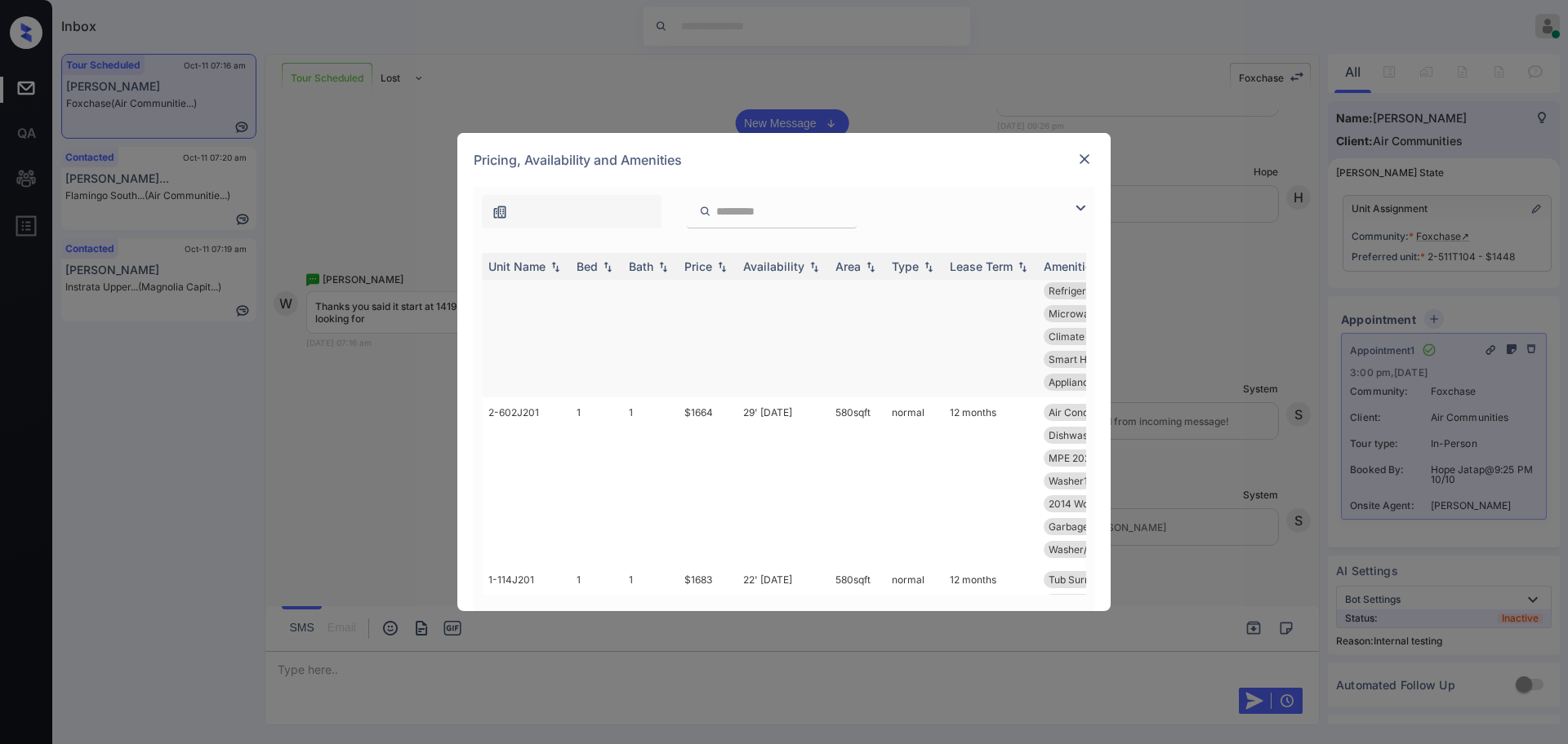
scroll to position [4694, 0]
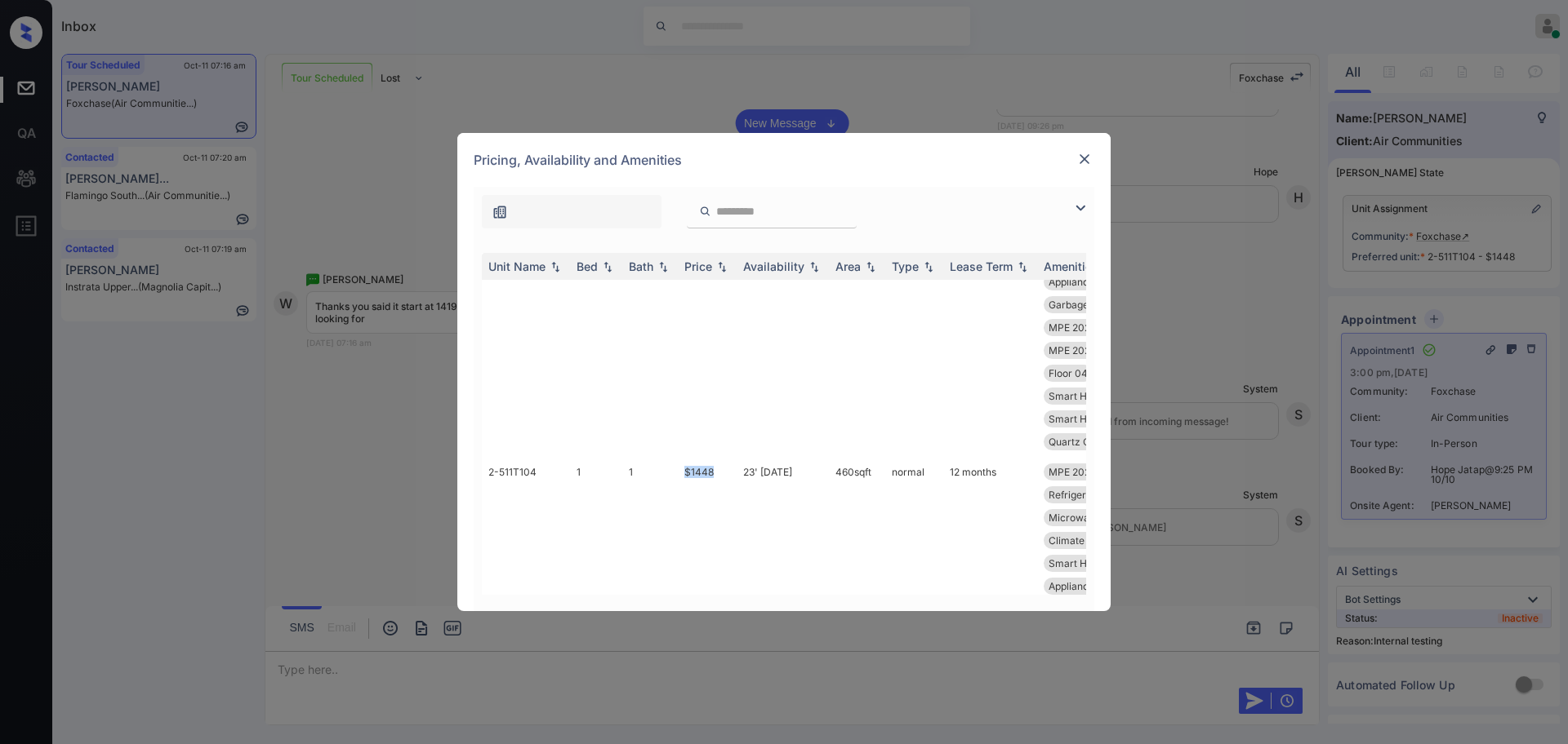
drag, startPoint x: 687, startPoint y: 474, endPoint x: 759, endPoint y: 527, distance: 89.4
click at [722, 475] on td "$1448" at bounding box center [707, 529] width 58 height 144
copy td "$1448"
click at [335, 384] on div "**********" at bounding box center [784, 372] width 1568 height 744
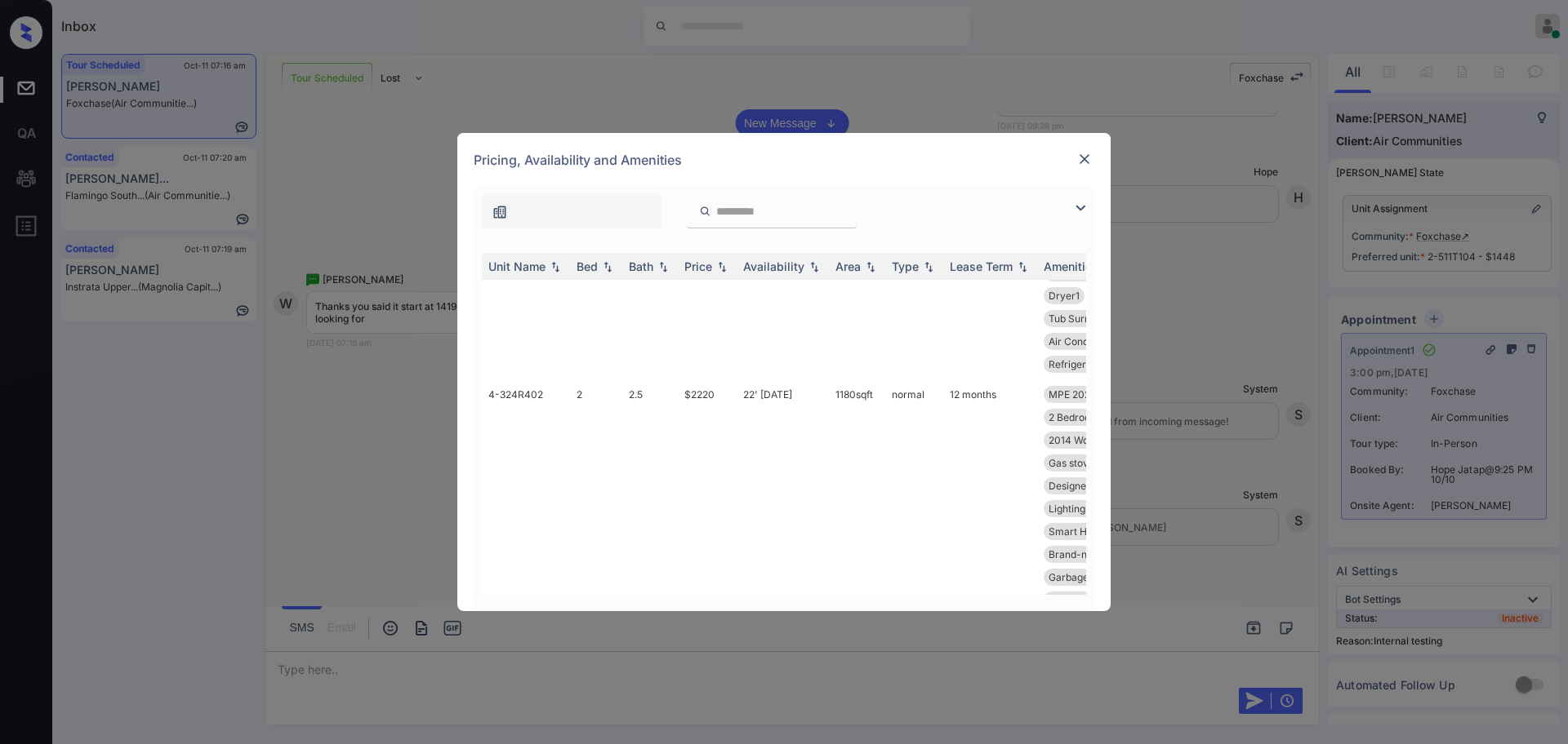
click at [1084, 156] on img at bounding box center [1084, 159] width 17 height 17
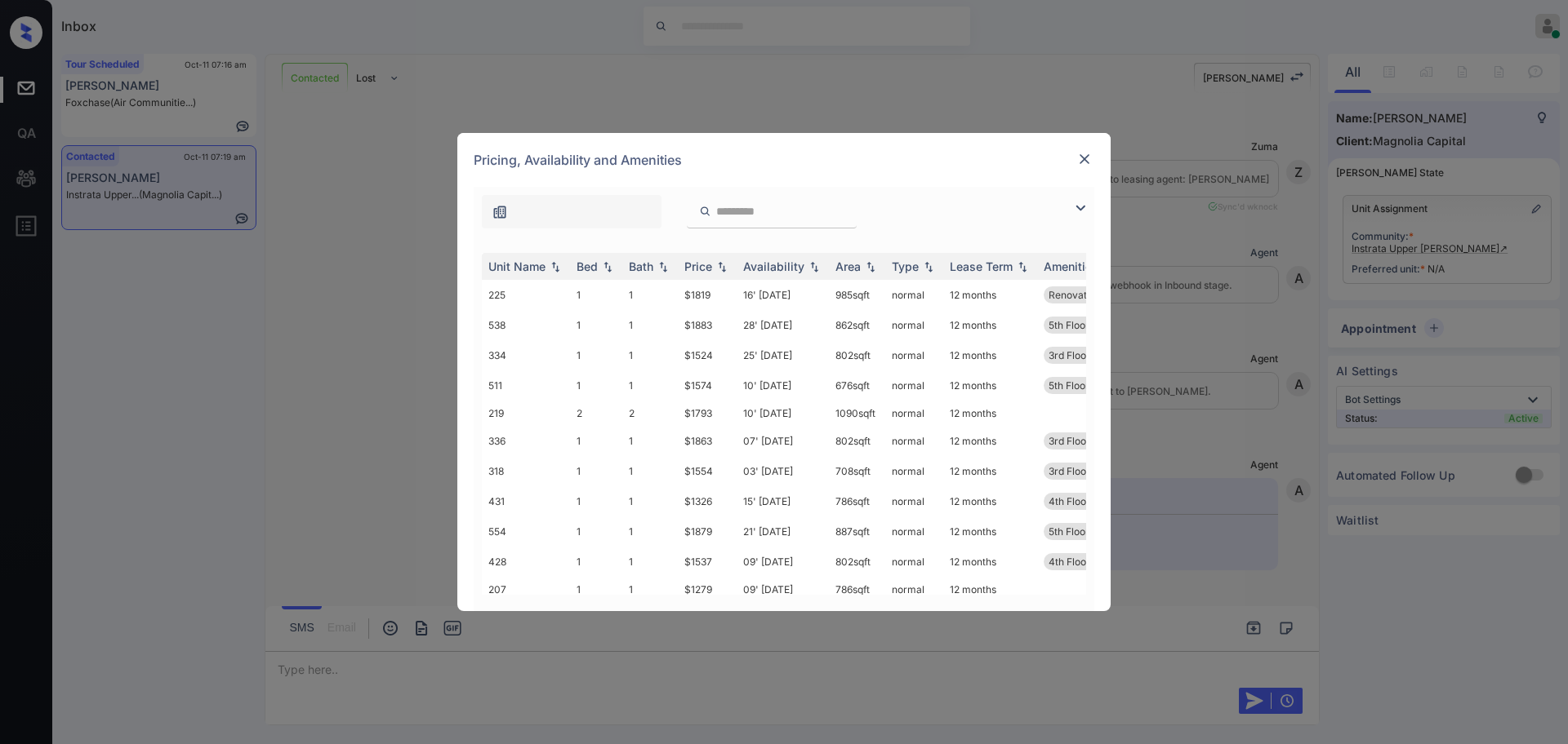
scroll to position [847, 0]
click at [579, 266] on div "Bed" at bounding box center [587, 266] width 21 height 14
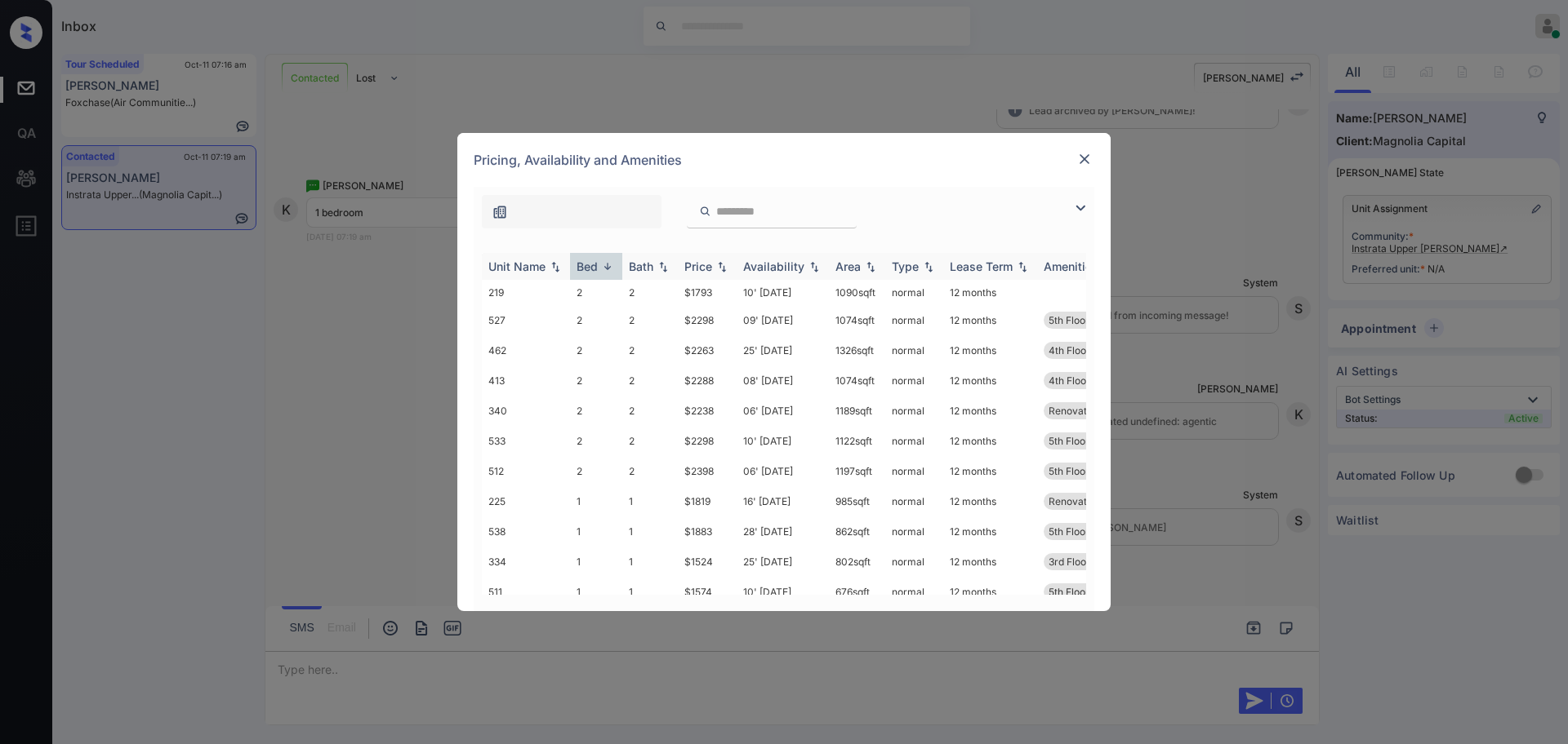
click at [579, 266] on div "Bed" at bounding box center [587, 266] width 21 height 14
drag, startPoint x: 678, startPoint y: 479, endPoint x: 763, endPoint y: 473, distance: 85.2
click at [710, 474] on td "$1326" at bounding box center [707, 476] width 58 height 31
copy td "$132"
click at [717, 469] on td "$1326" at bounding box center [707, 476] width 58 height 31
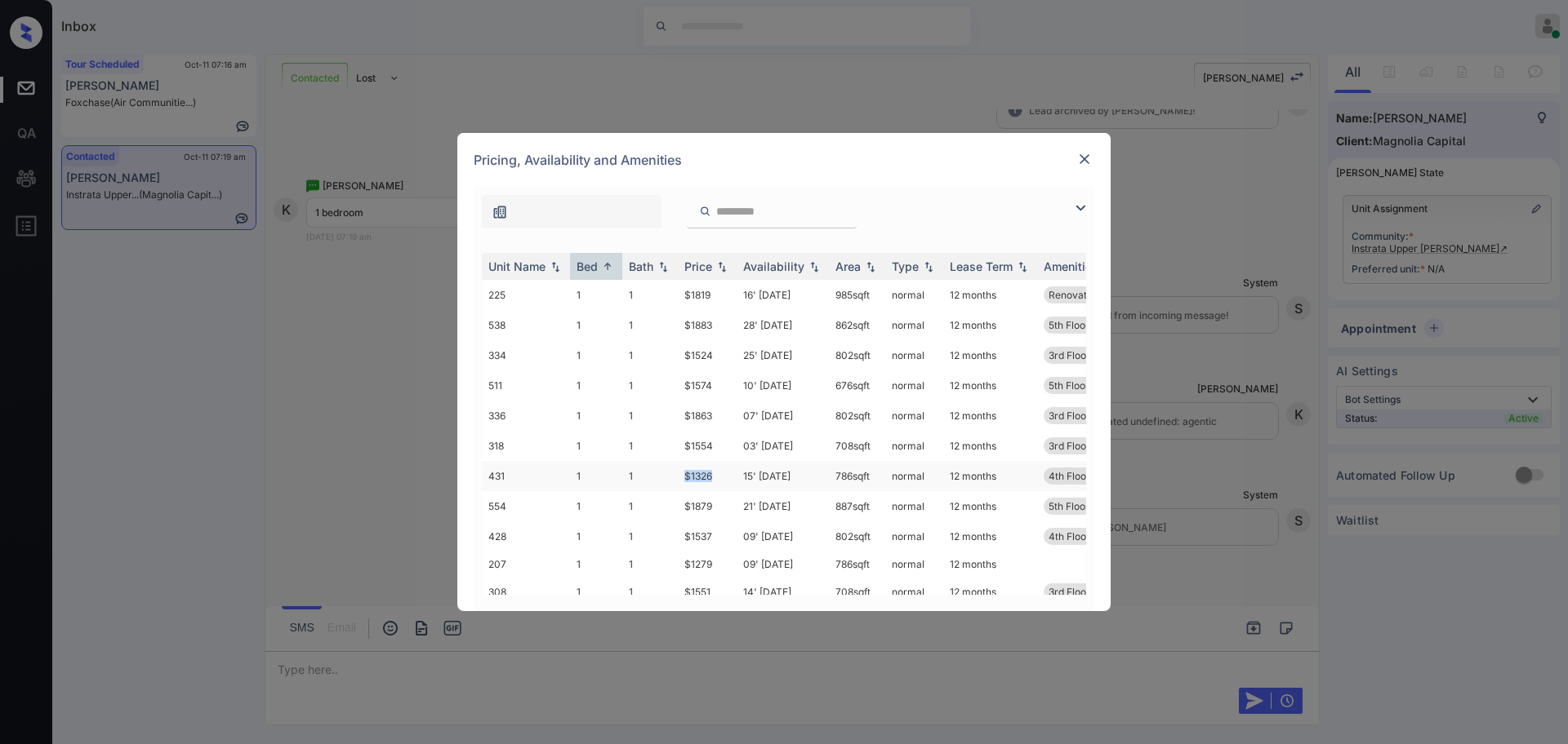
drag, startPoint x: 678, startPoint y: 479, endPoint x: 734, endPoint y: 473, distance: 56.3
click at [734, 473] on td "$1326" at bounding box center [707, 476] width 58 height 31
copy td "$1326"
drag, startPoint x: 677, startPoint y: 562, endPoint x: 741, endPoint y: 556, distance: 64.3
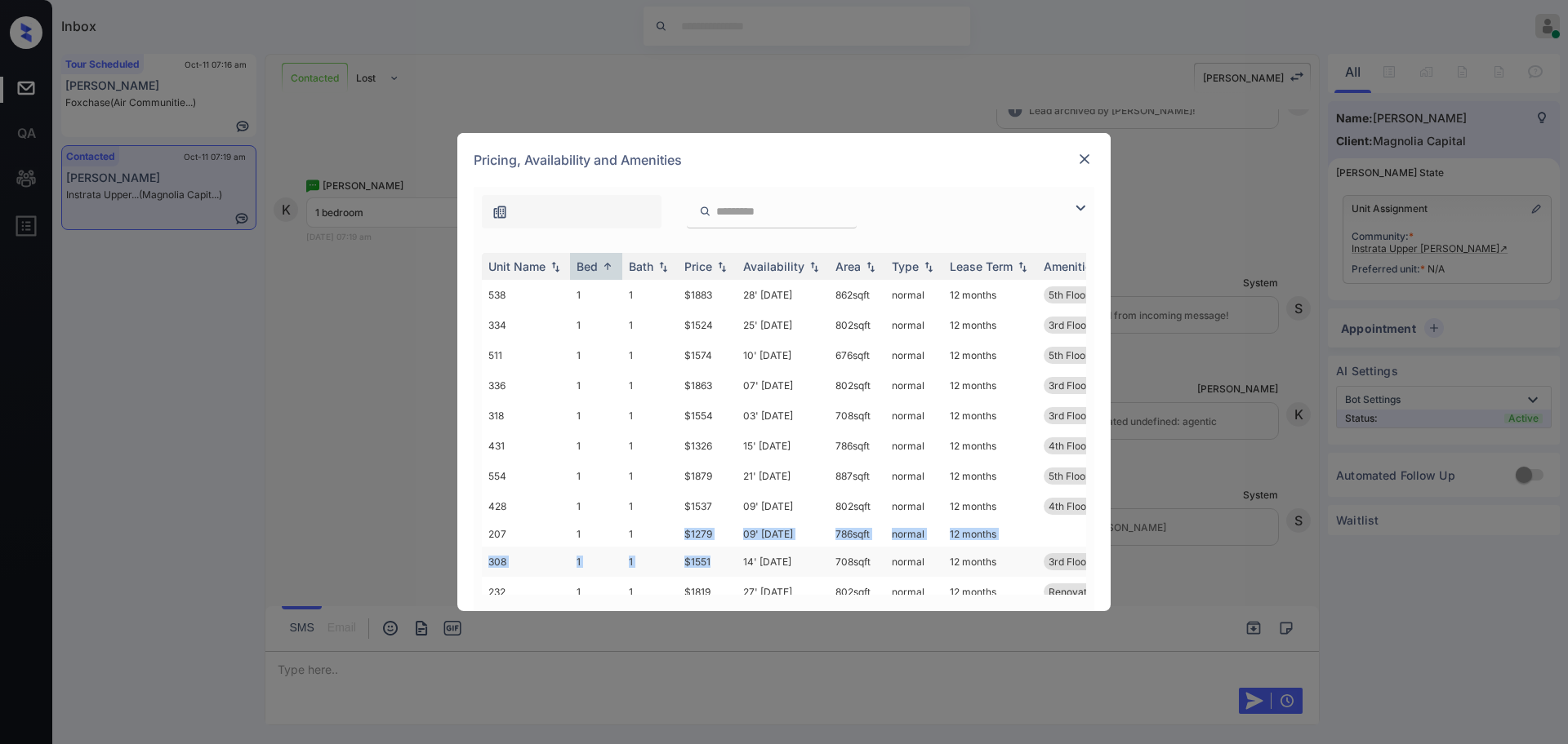
click at [720, 565] on tbody "225 1 1 $1819 16' Dec 25 985 sqft normal 12 months Renovated- Larg... 538 1 1 $…" at bounding box center [909, 667] width 853 height 836
click at [717, 544] on td "$1279" at bounding box center [707, 534] width 58 height 26
click at [692, 533] on td "$1279" at bounding box center [707, 534] width 58 height 26
drag, startPoint x: 665, startPoint y: 537, endPoint x: 842, endPoint y: 506, distance: 179.7
click at [719, 535] on tr "207 1 1 $1279 09' Sep 25 786 sqft normal 12 months" at bounding box center [909, 534] width 853 height 26
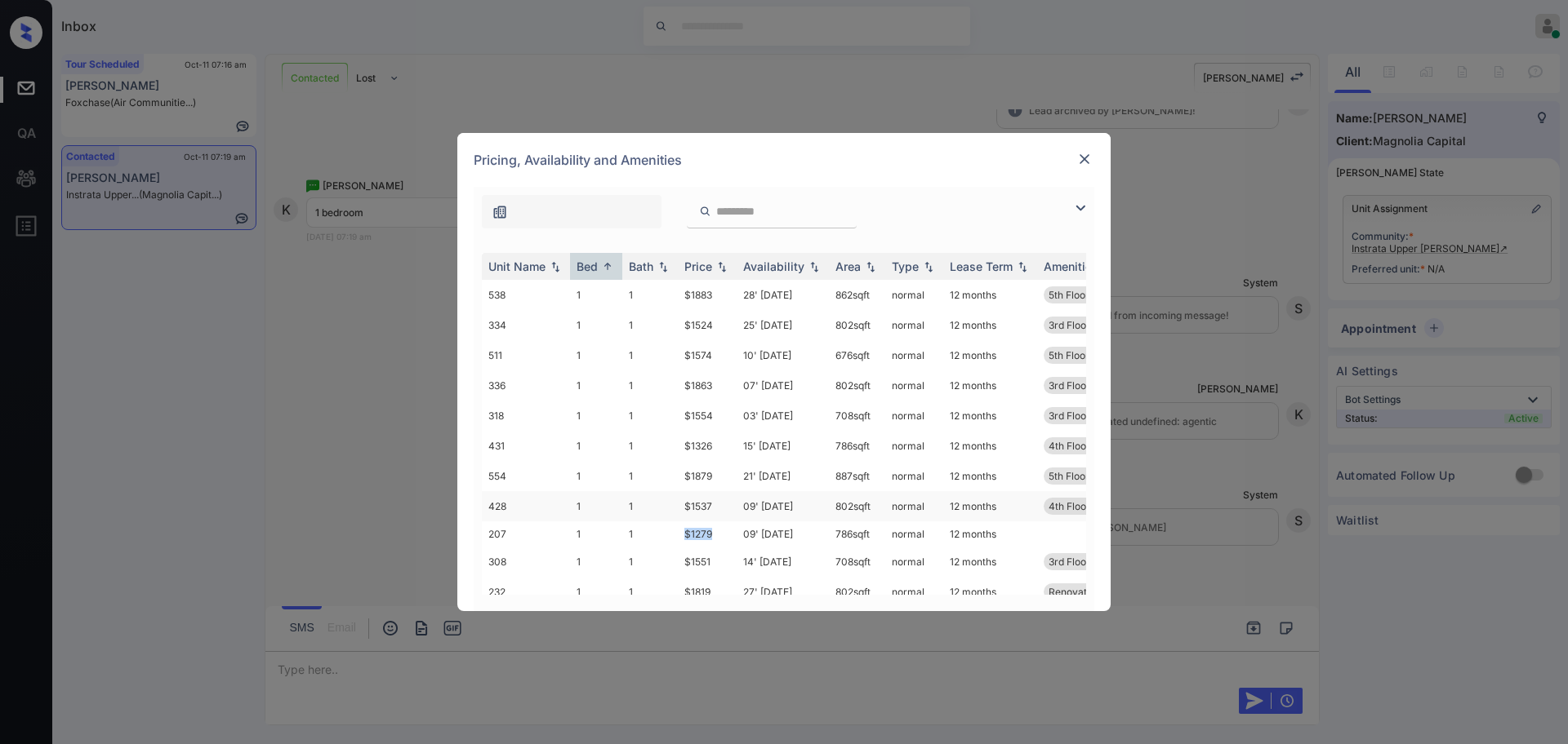
copy tr "$1279"
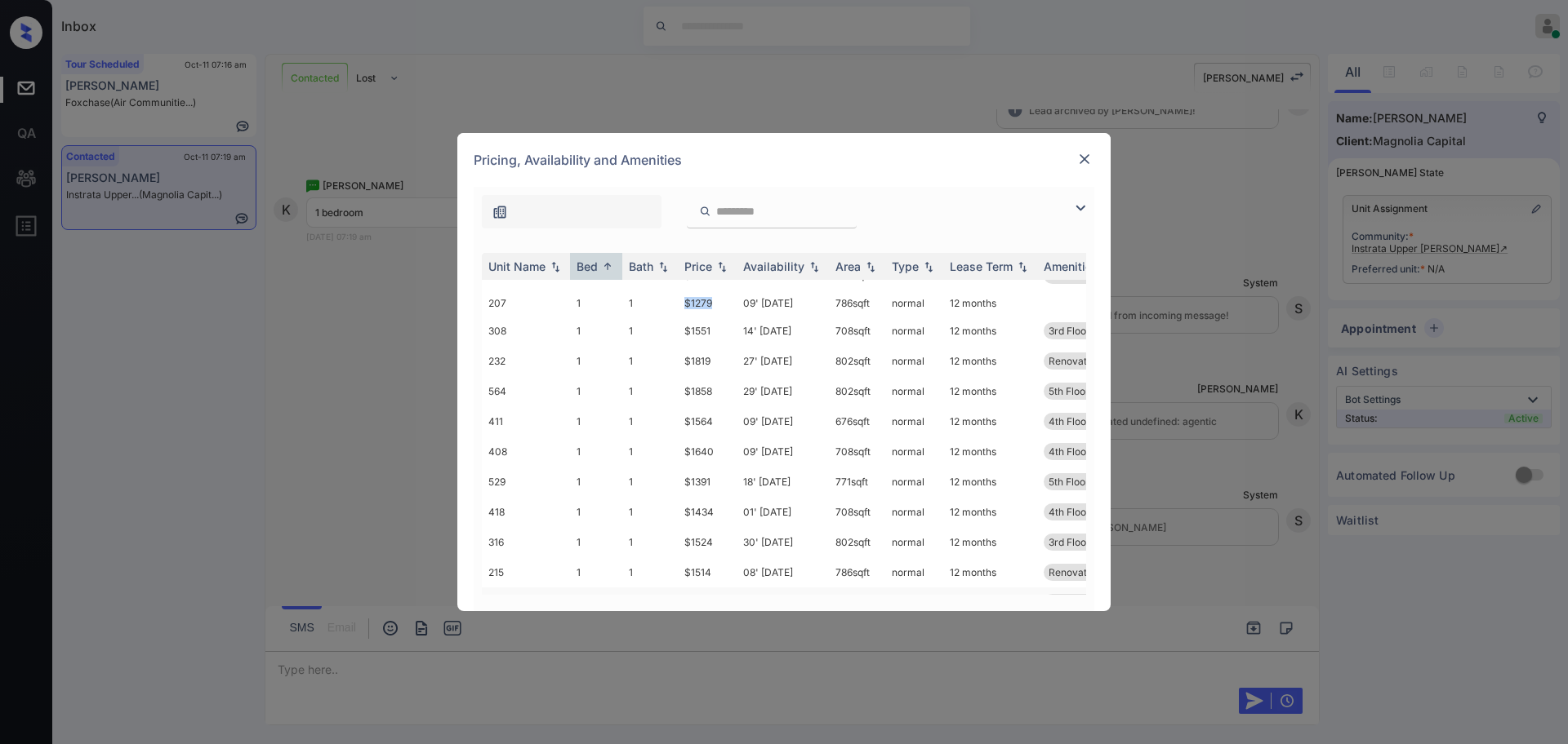
scroll to position [231, 0]
copy tr "$1279"
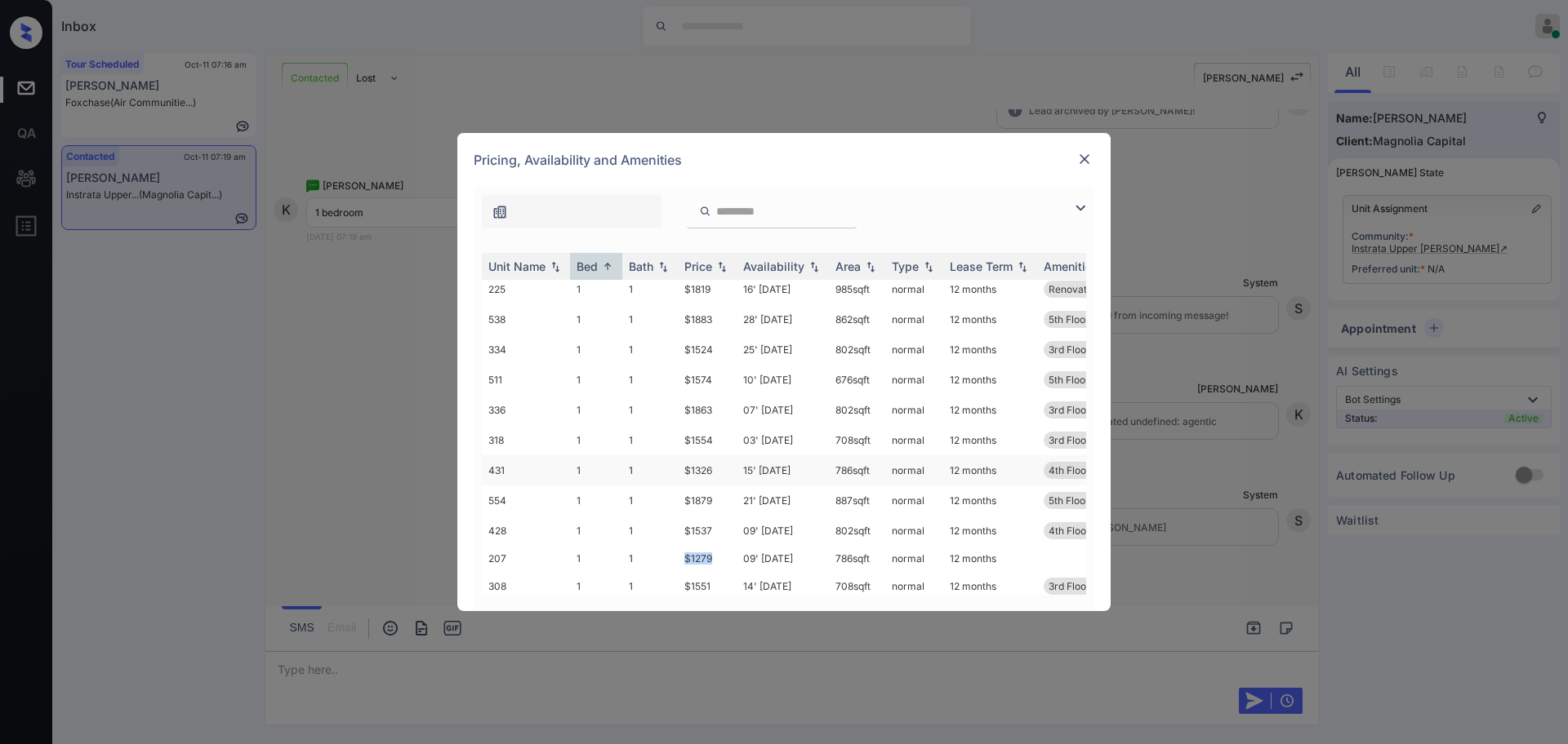
scroll to position [0, 0]
click at [1081, 159] on img at bounding box center [1084, 159] width 17 height 17
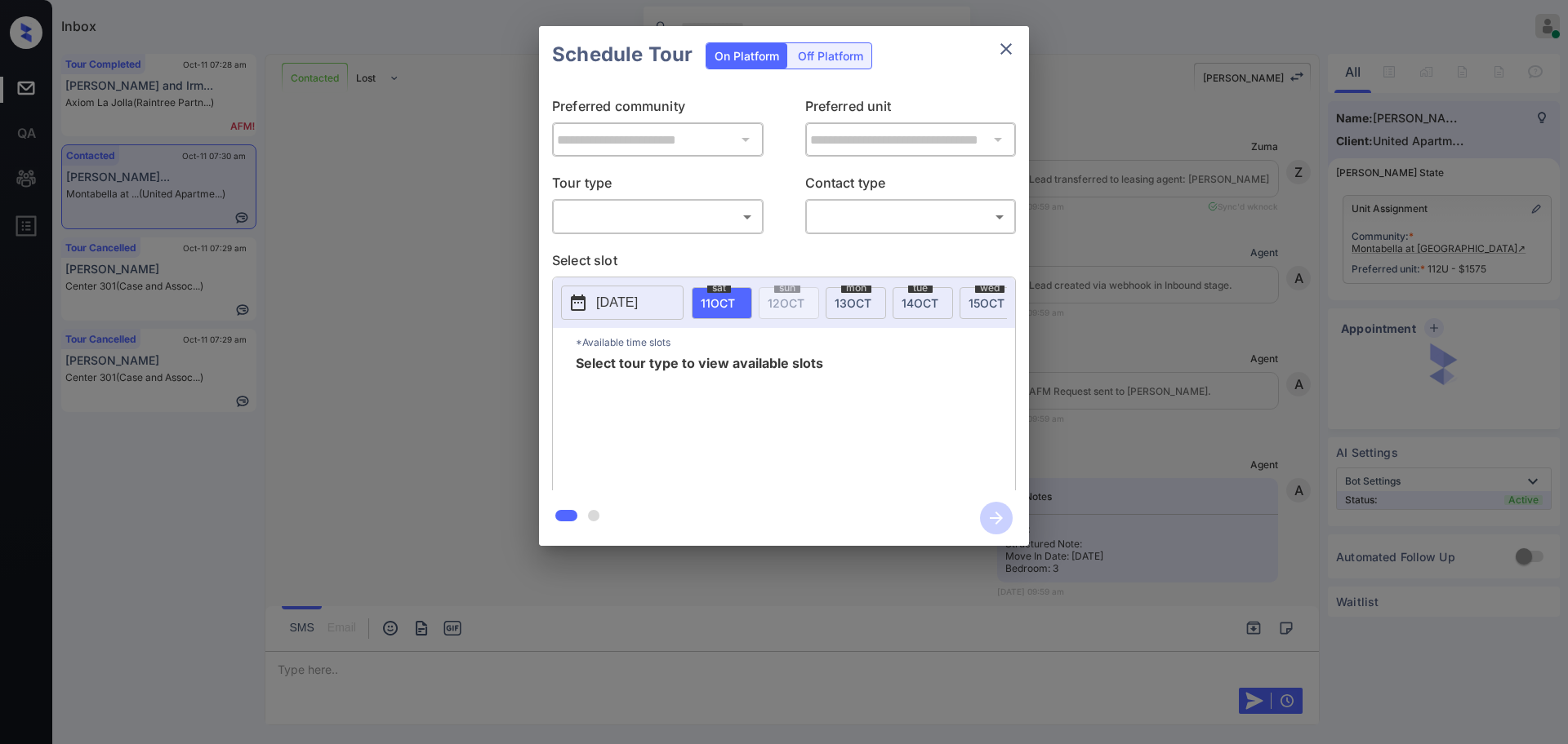
scroll to position [3809, 0]
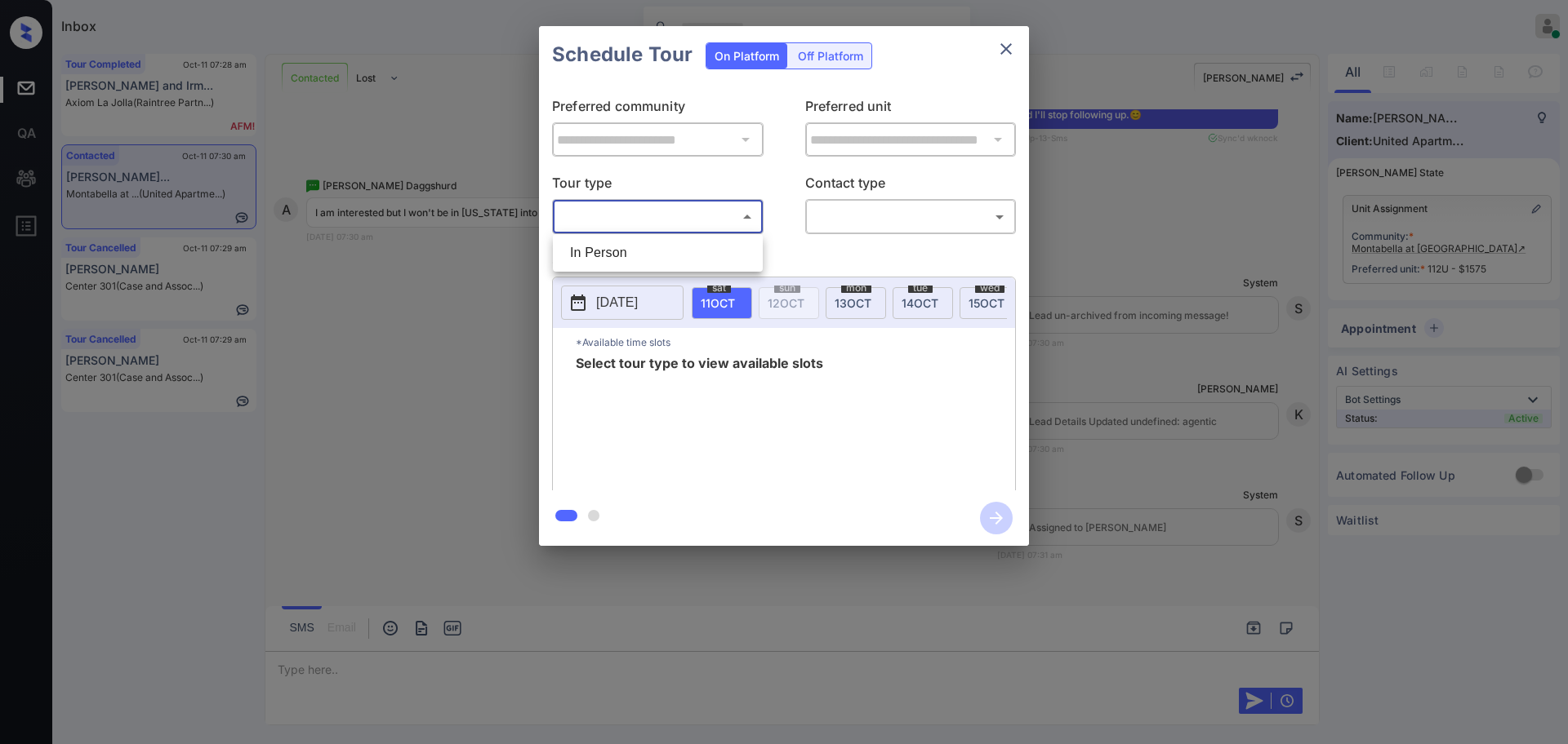
click at [680, 207] on body "Inbox Ajay Kumar Online Set yourself offline Set yourself on break Profile Swit…" at bounding box center [784, 372] width 1568 height 744
click at [640, 248] on li "In Person" at bounding box center [658, 253] width 202 height 30
type input "********"
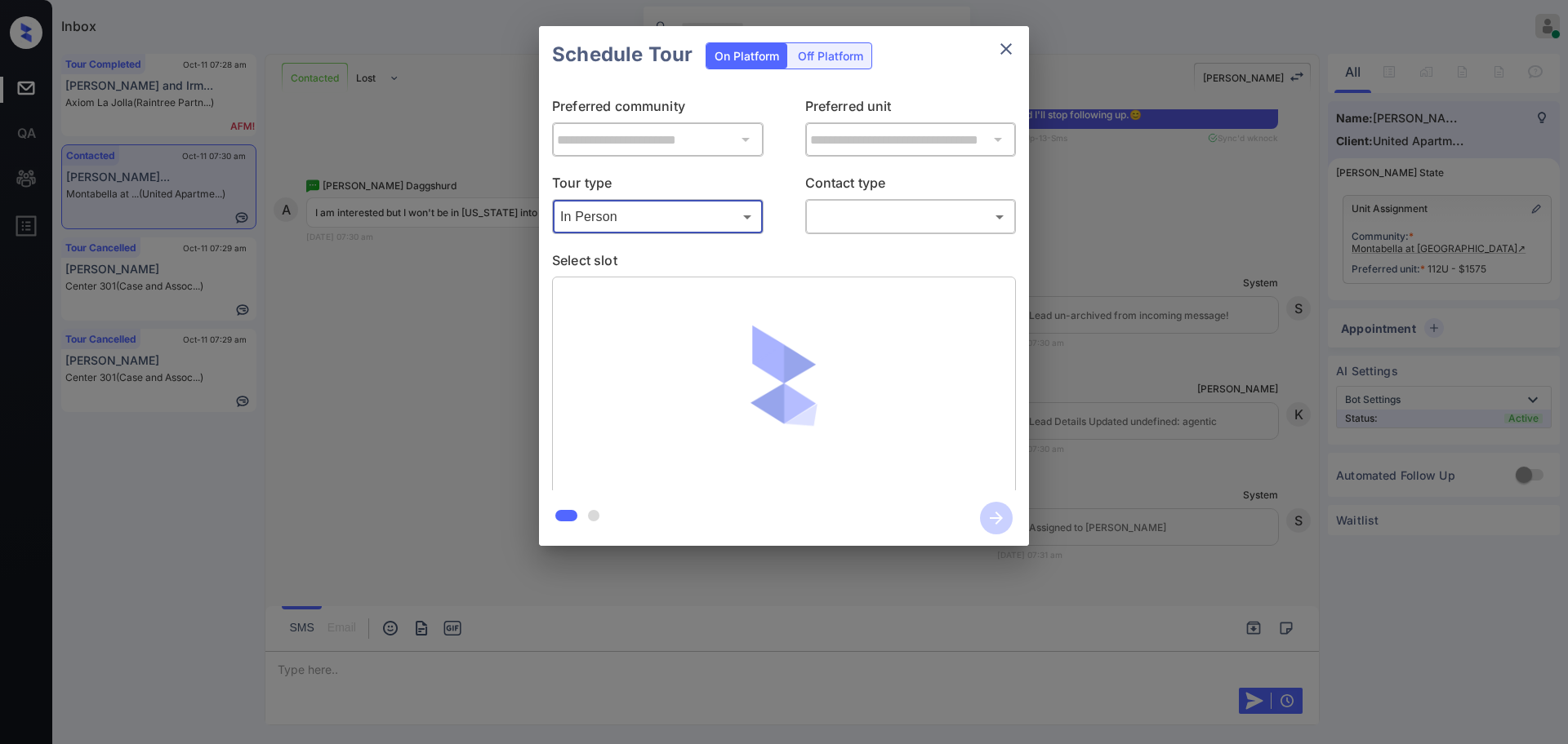
click at [855, 209] on body "Inbox Ajay Kumar Online Set yourself offline Set yourself on break Profile Swit…" at bounding box center [784, 372] width 1568 height 744
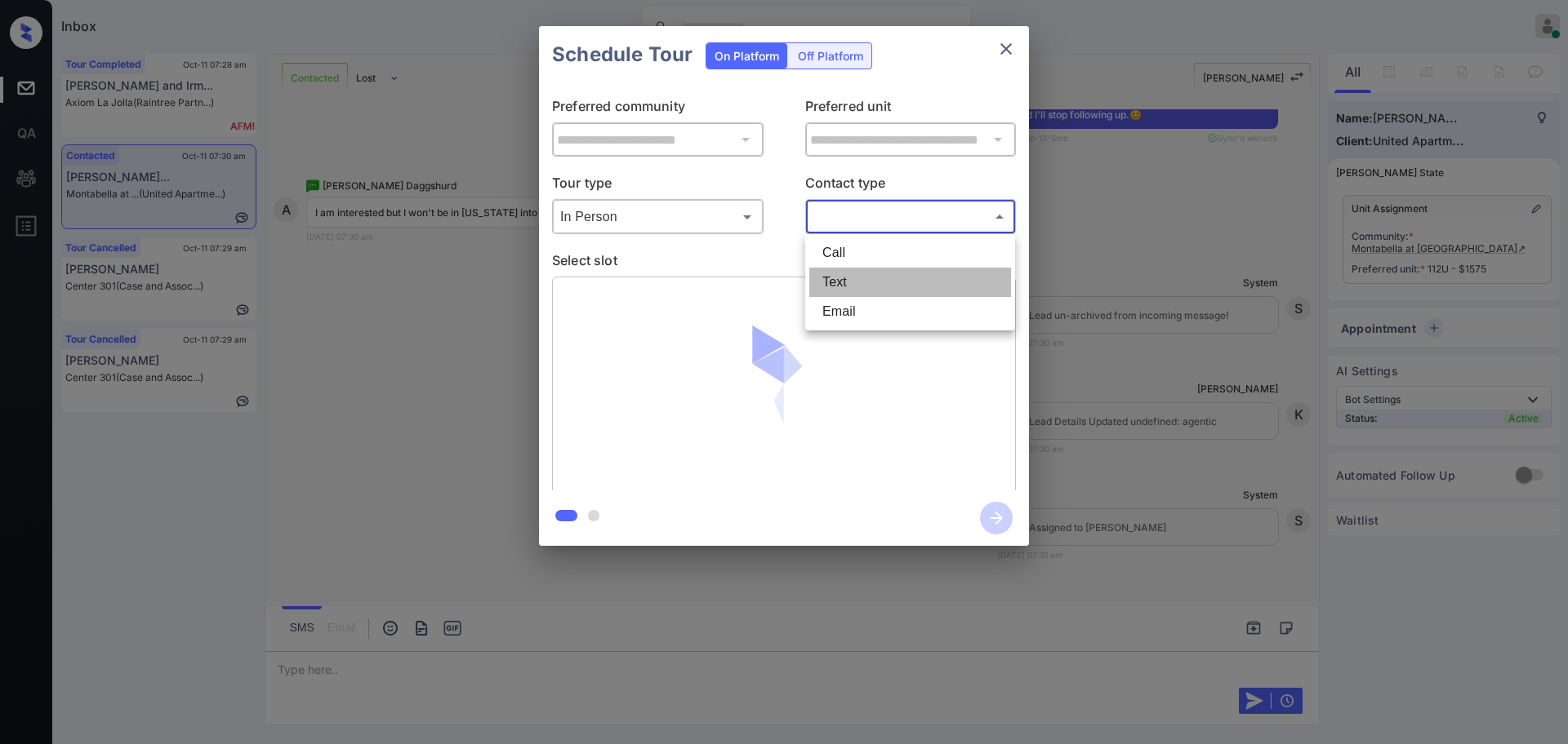
click at [836, 274] on li "Text" at bounding box center [911, 283] width 202 height 30
type input "****"
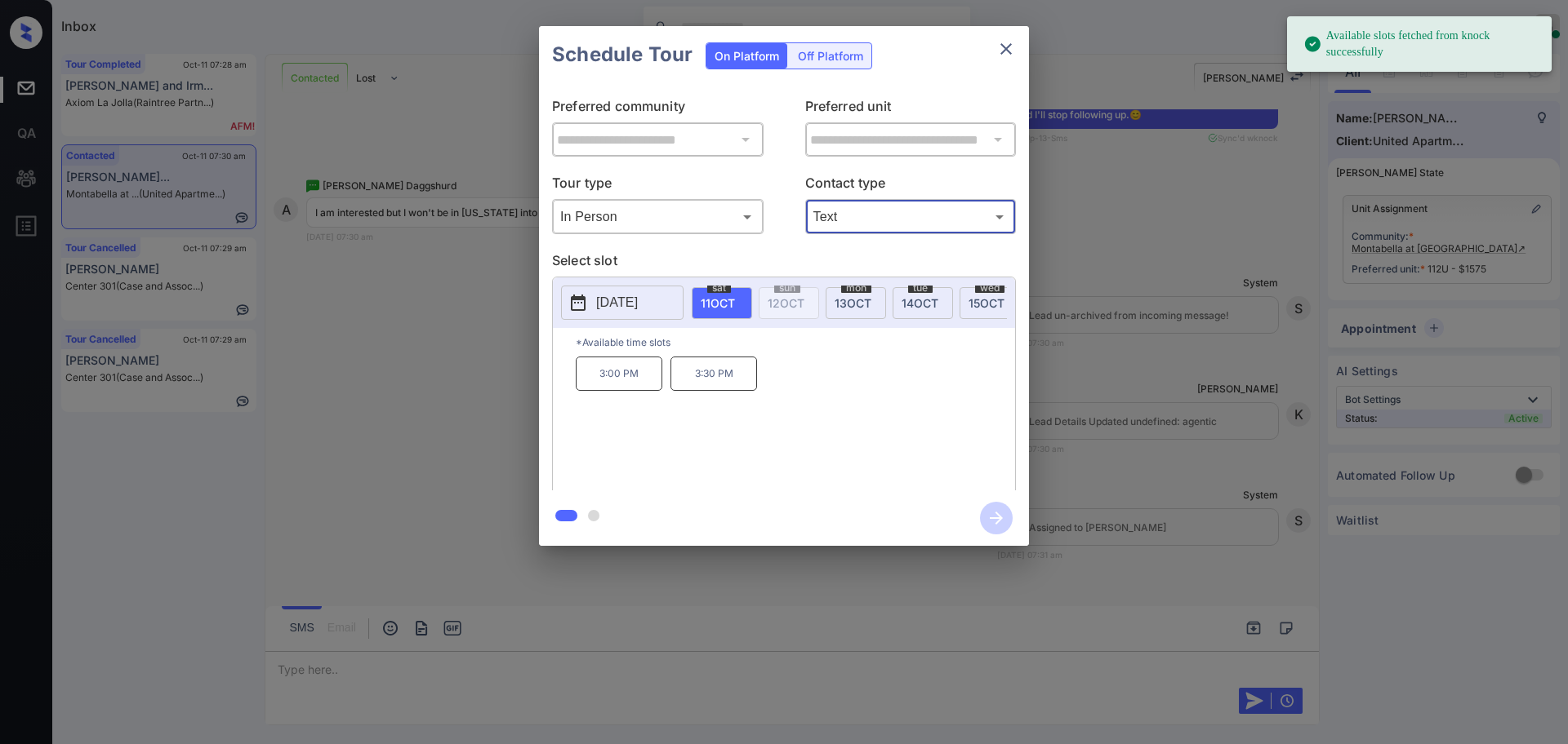
click at [624, 306] on p "2025-10-11" at bounding box center [617, 303] width 42 height 20
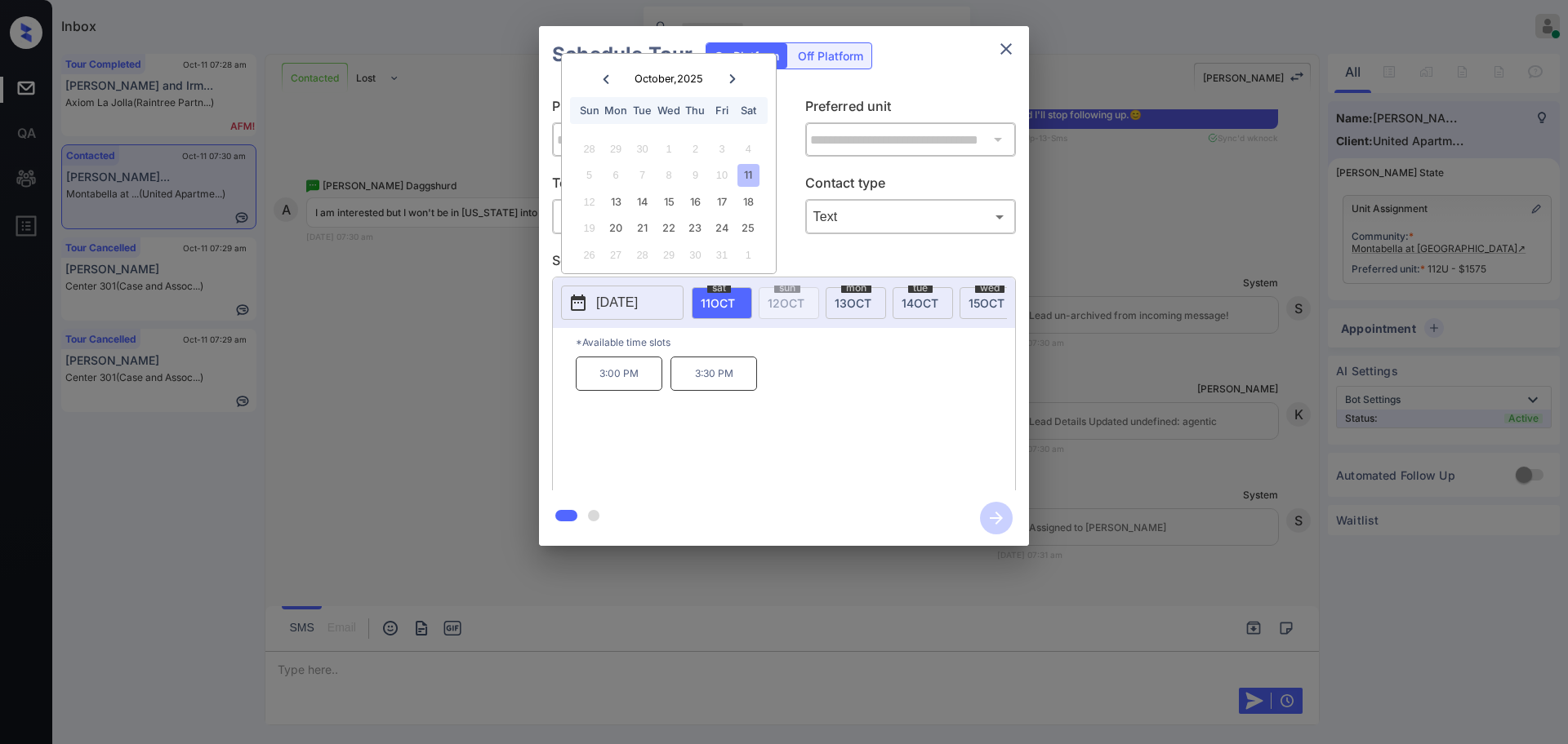
click at [731, 74] on icon at bounding box center [733, 78] width 6 height 9
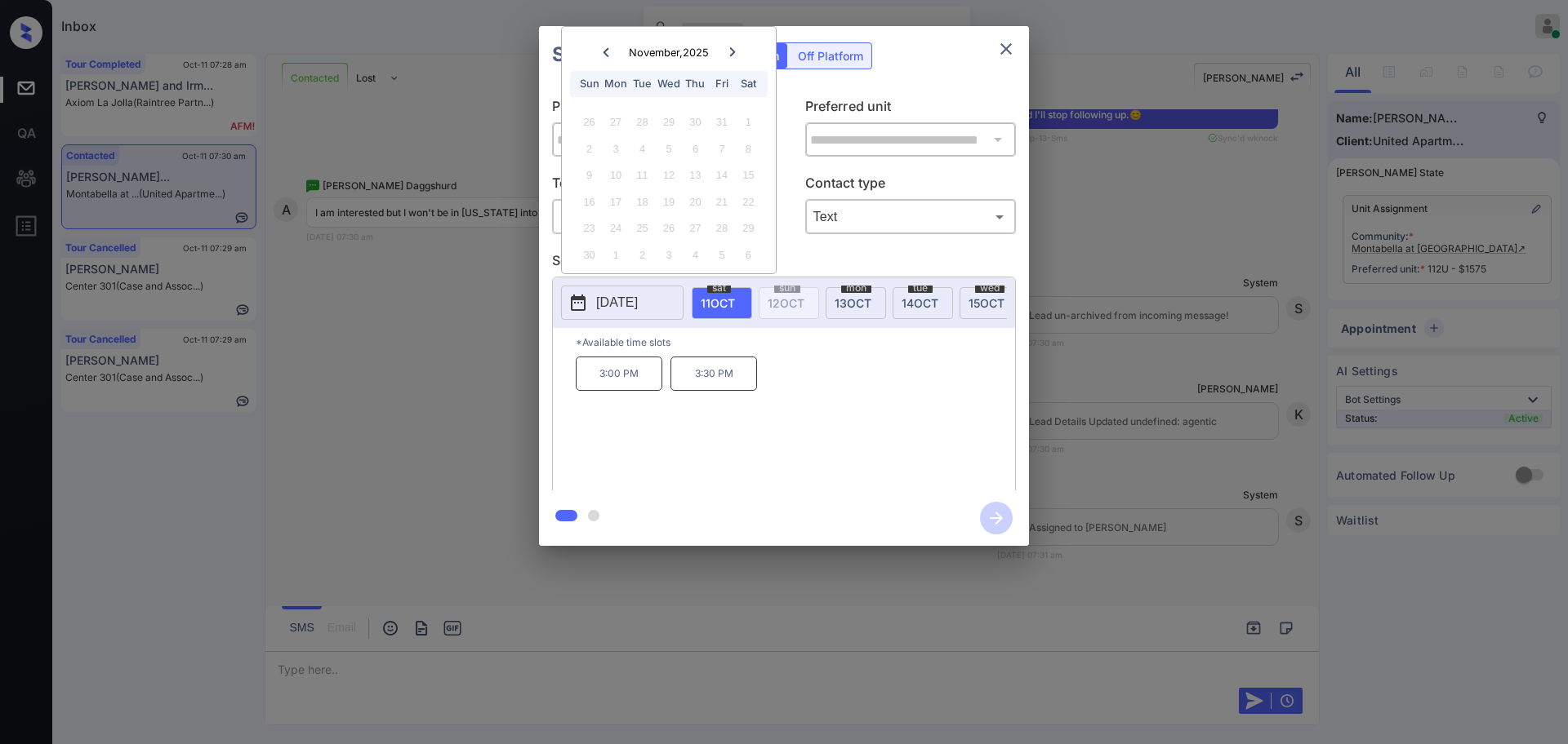
click at [731, 72] on div "Fri" at bounding box center [722, 83] width 22 height 22
click at [735, 52] on icon at bounding box center [733, 52] width 10 height 10
click at [601, 69] on div at bounding box center [606, 78] width 22 height 21
click at [601, 71] on div "Sun Mon Tue Wed Thu Fri Sat" at bounding box center [669, 84] width 198 height 26
click at [600, 58] on div at bounding box center [606, 51] width 22 height 21
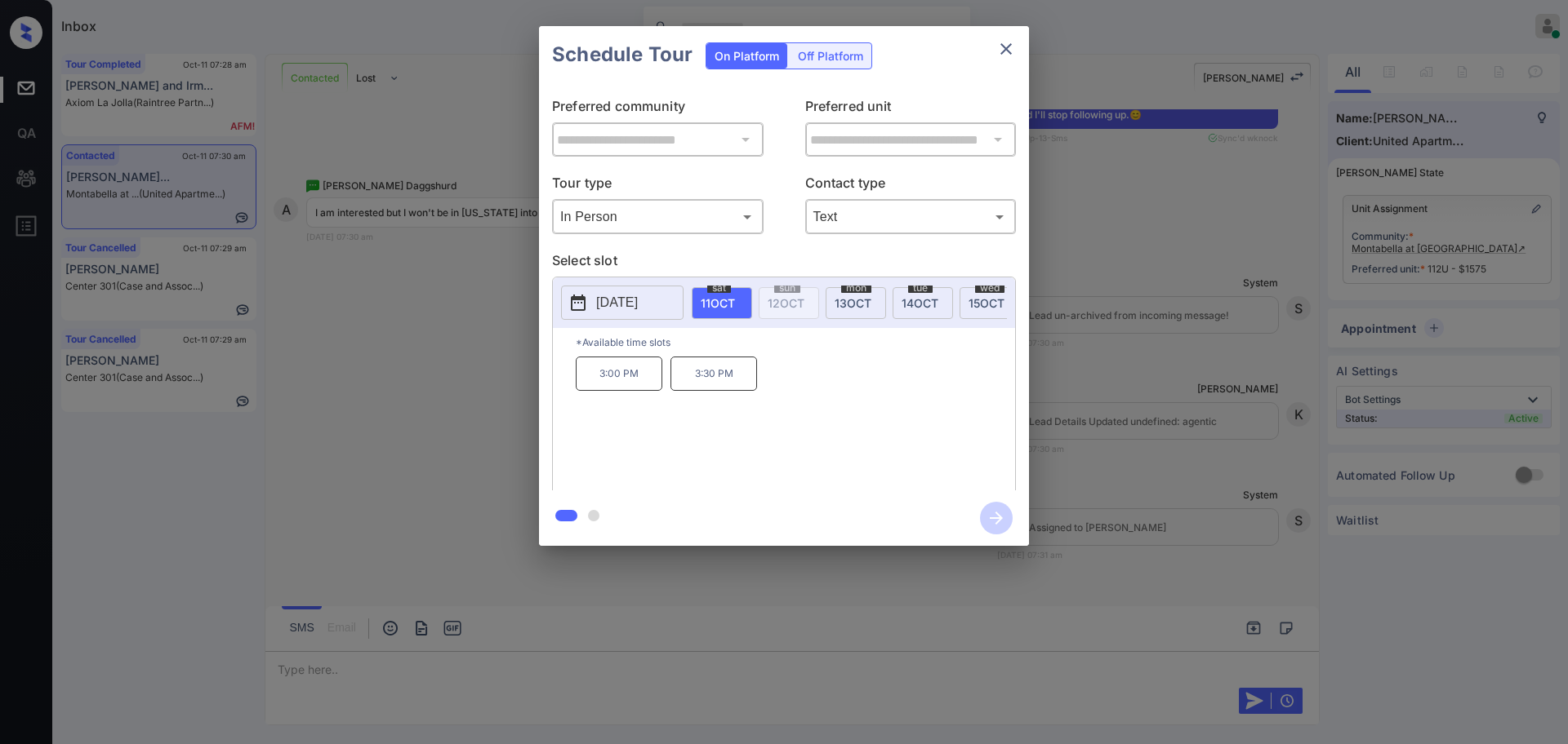
click at [343, 663] on div at bounding box center [784, 372] width 1568 height 744
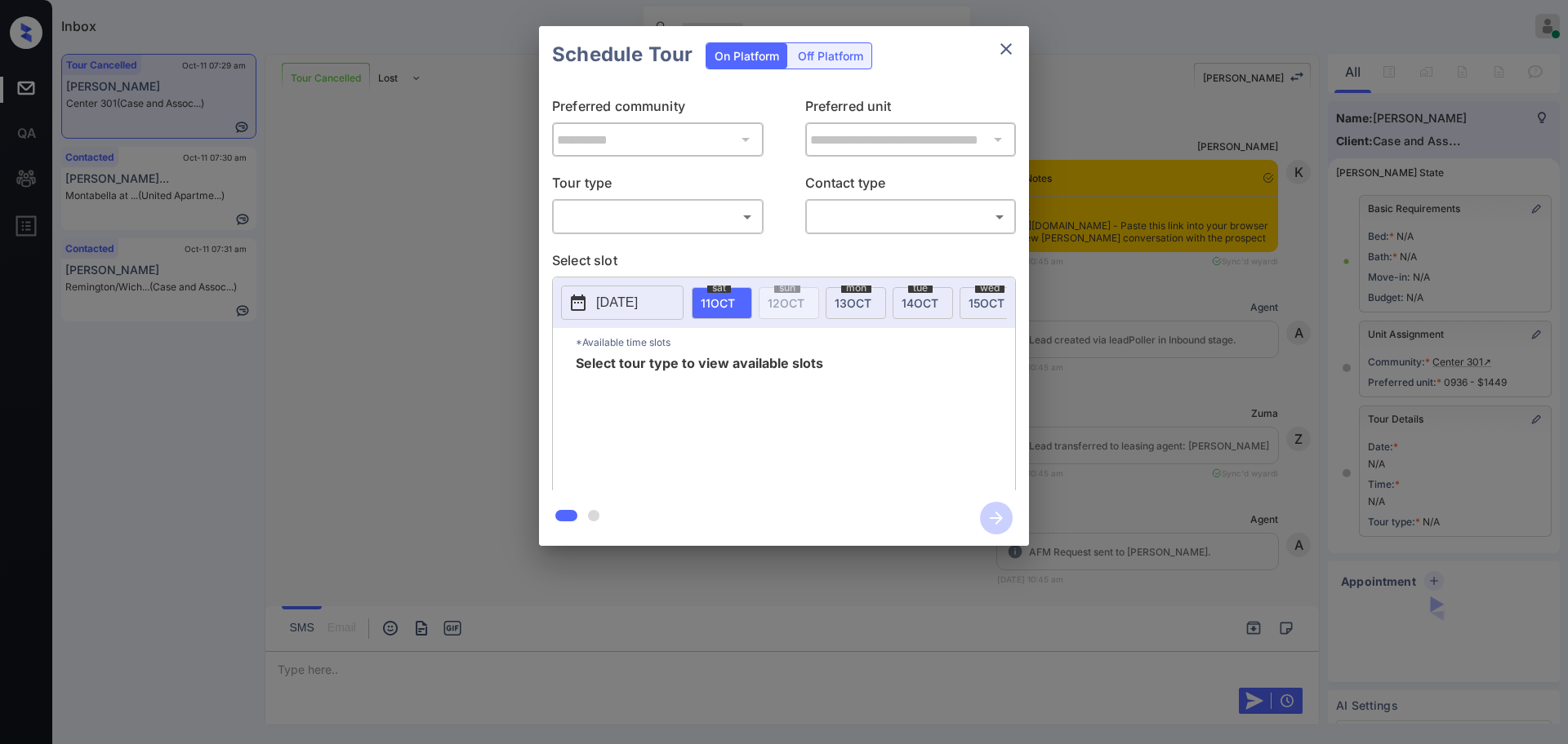
scroll to position [7965, 0]
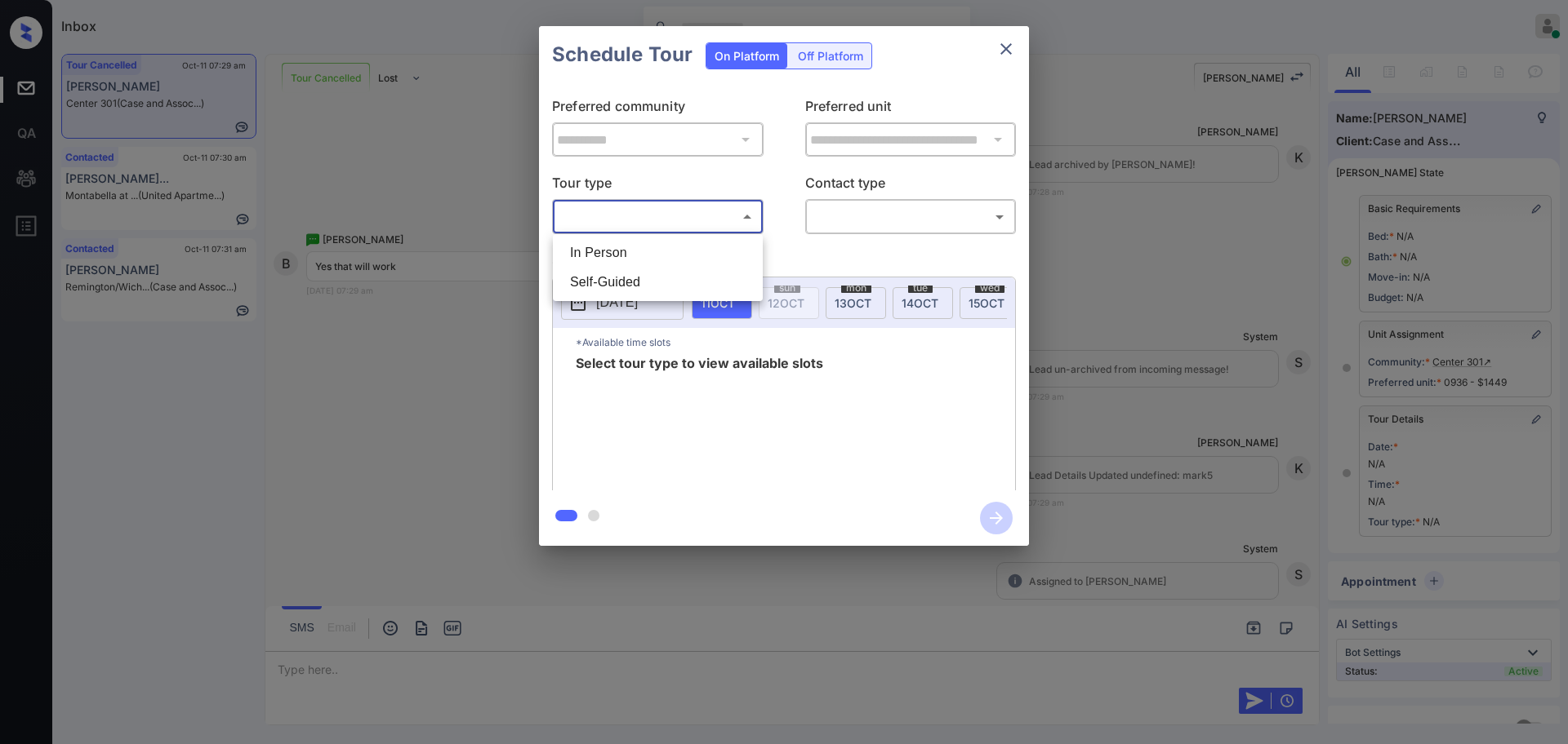
click at [626, 224] on body "Inbox [PERSON_NAME] Online Set yourself offline Set yourself on break Profile S…" at bounding box center [784, 372] width 1568 height 744
click at [622, 287] on li "Self-Guided" at bounding box center [658, 283] width 202 height 30
type input "**********"
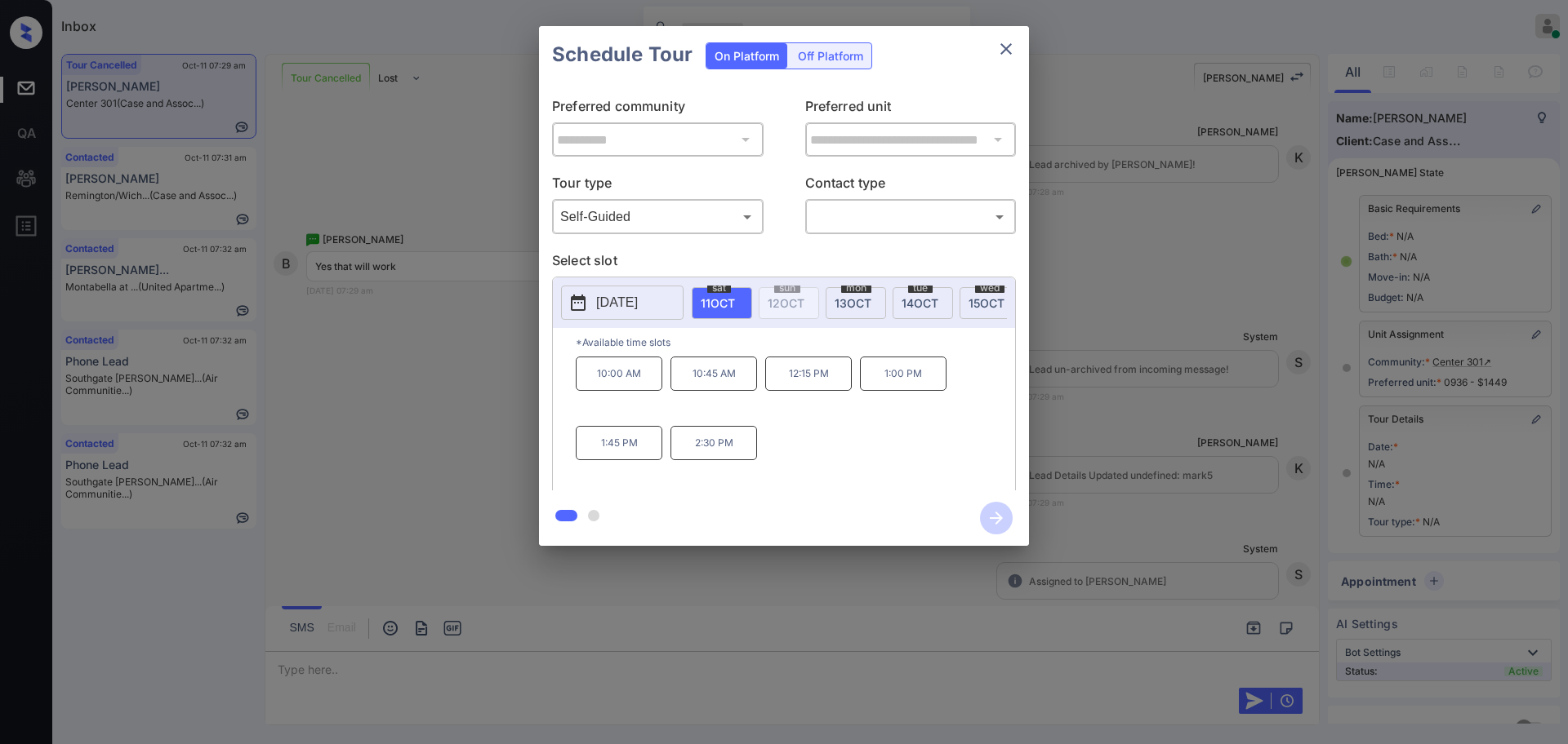
click at [1198, 457] on div "**********" at bounding box center [784, 286] width 1568 height 572
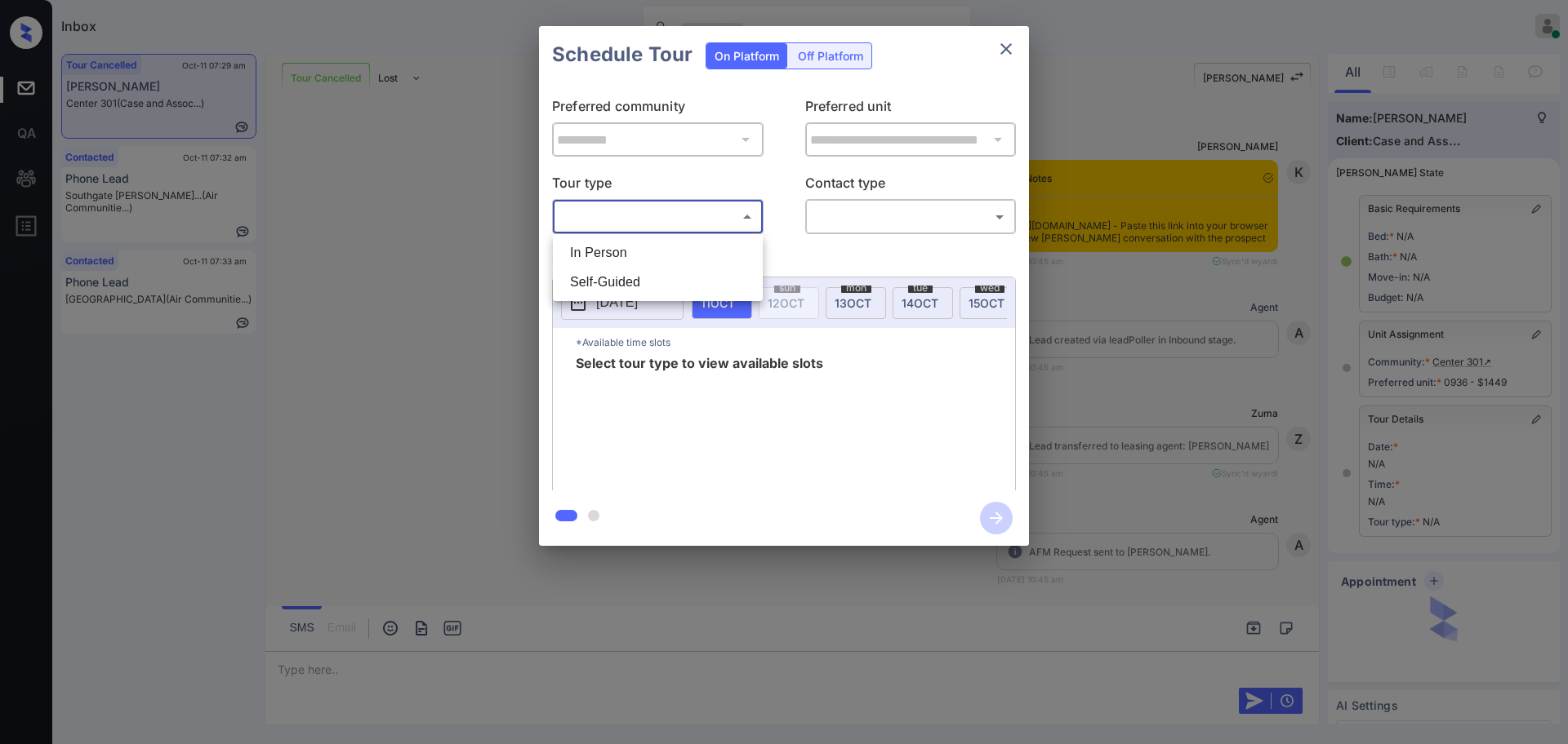
click at [666, 222] on body "Inbox [PERSON_NAME] Online Set yourself offline Set yourself on break Profile S…" at bounding box center [784, 372] width 1568 height 744
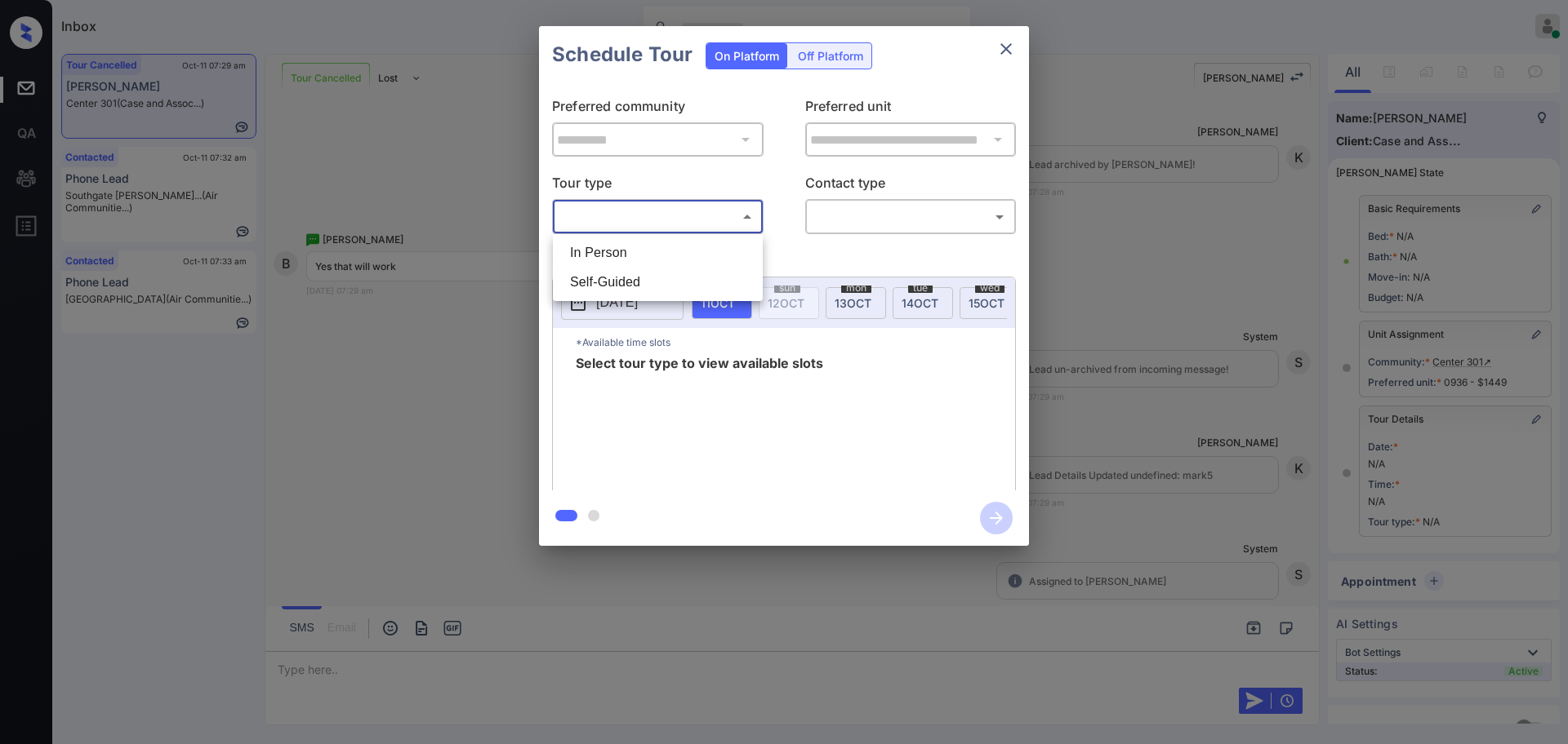
click at [600, 289] on li "Self-Guided" at bounding box center [658, 283] width 202 height 30
type input "**********"
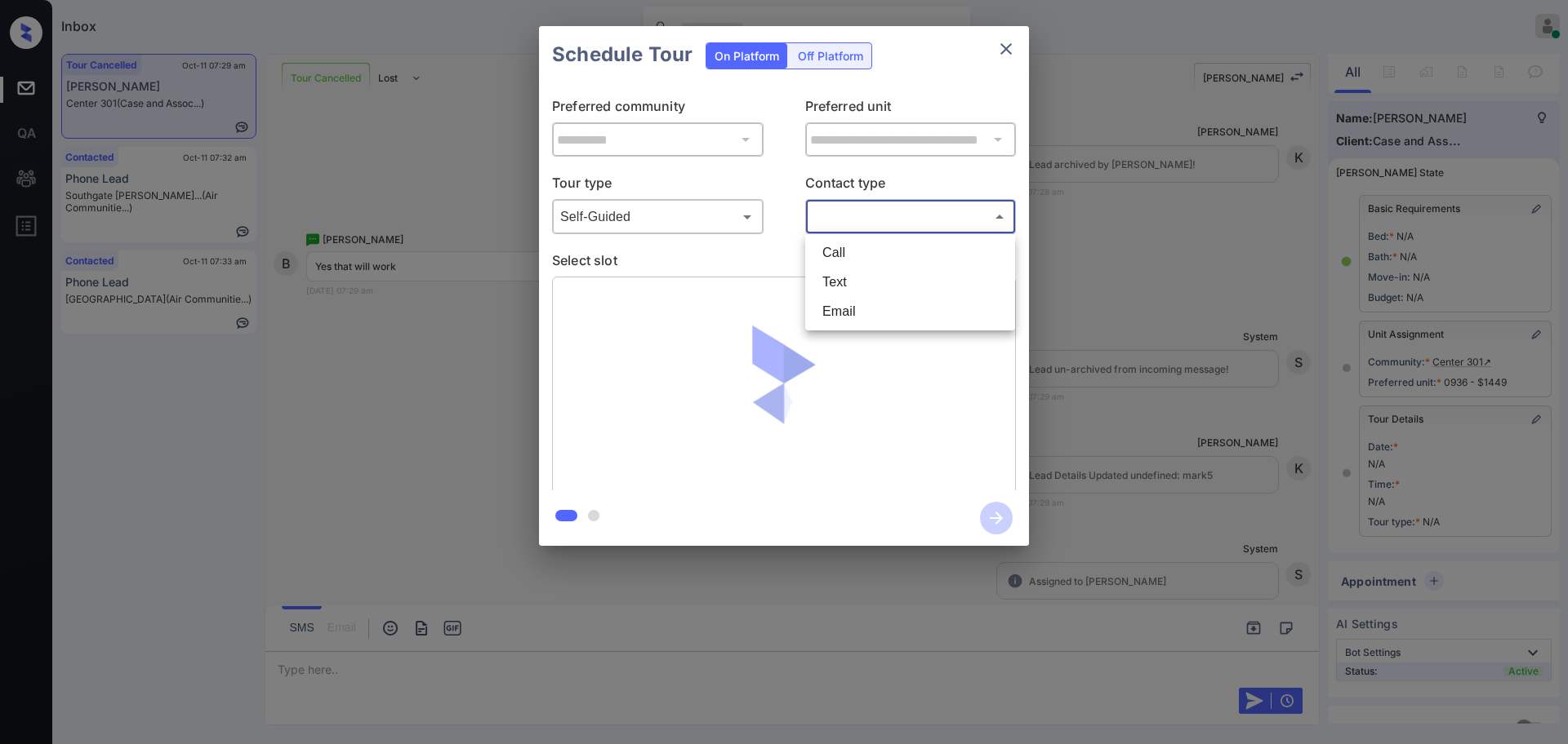
click at [913, 208] on body "Inbox [PERSON_NAME] Online Set yourself offline Set yourself on break Profile S…" at bounding box center [784, 372] width 1568 height 744
click at [864, 285] on li "Text" at bounding box center [911, 283] width 202 height 30
type input "****"
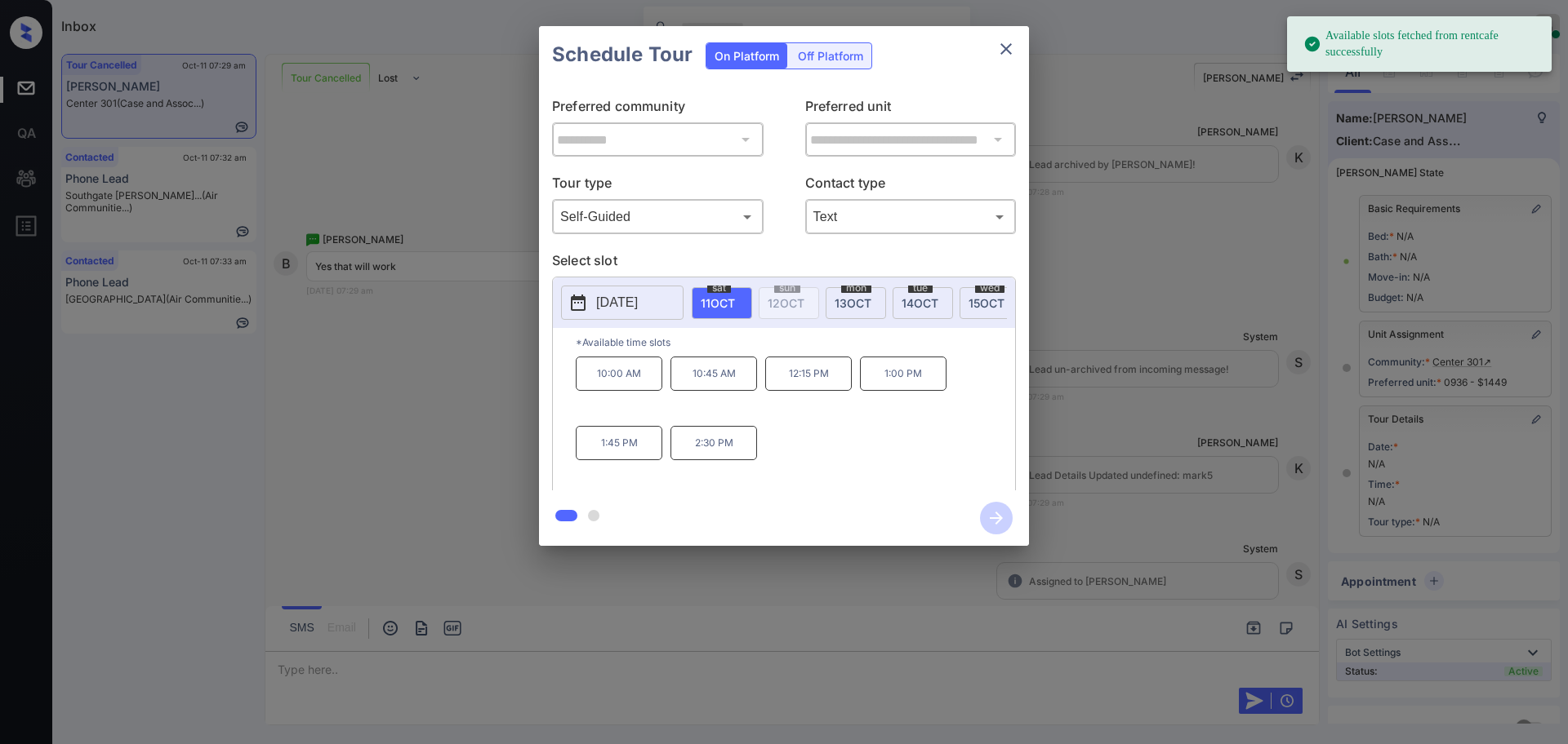
click at [637, 293] on p "2025-10-11" at bounding box center [617, 303] width 42 height 20
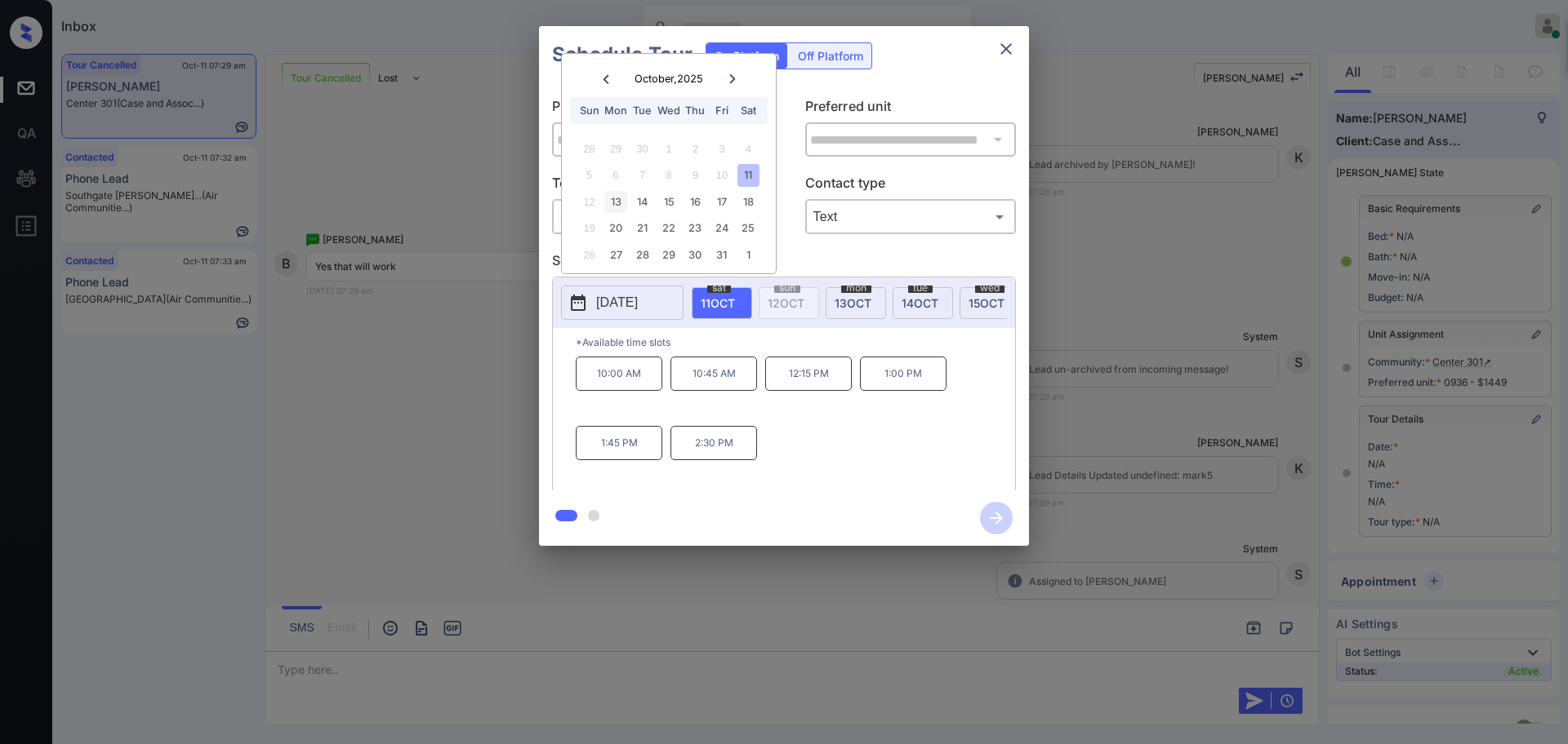
click at [624, 203] on div "13" at bounding box center [616, 202] width 22 height 22
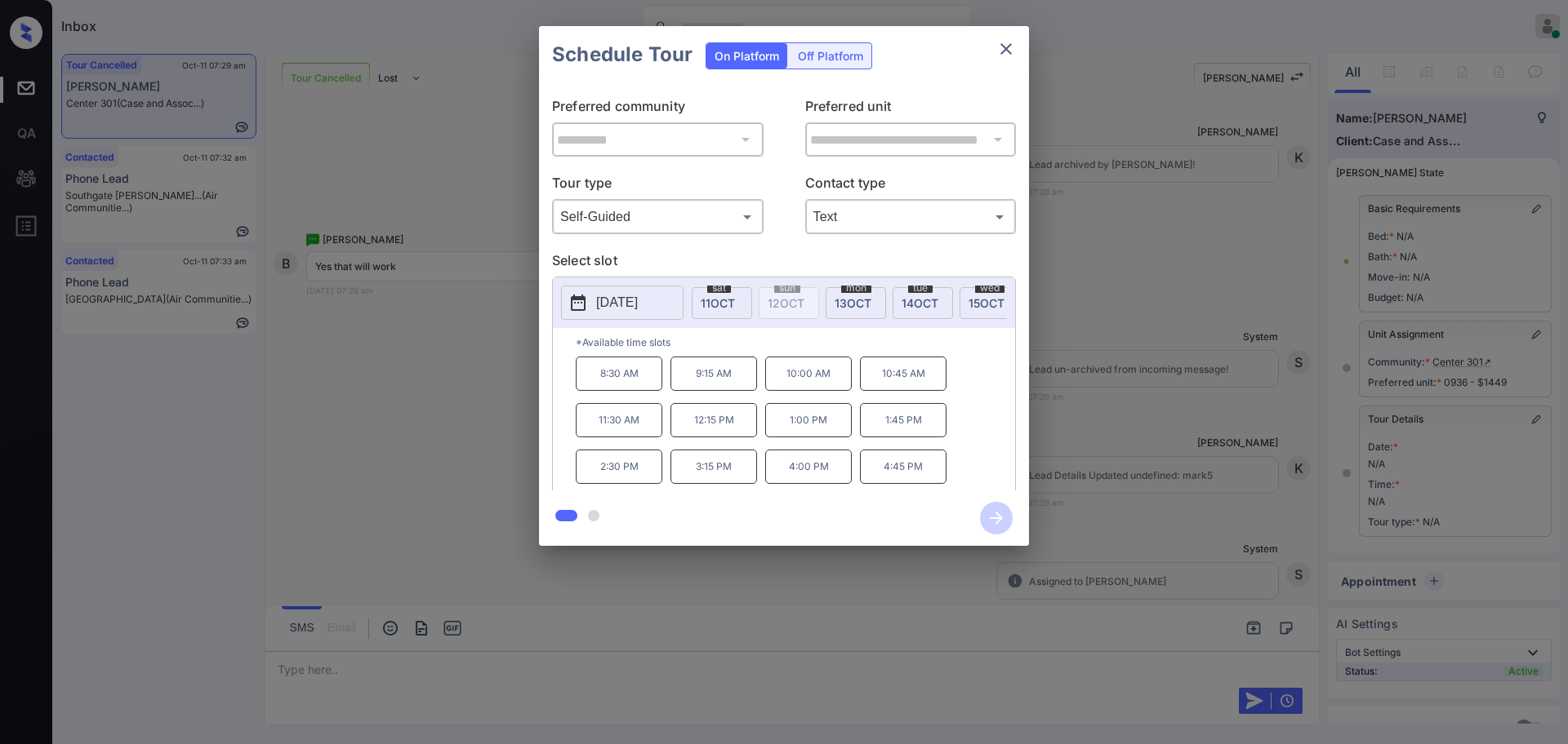
click at [796, 391] on p "10:00 AM" at bounding box center [808, 374] width 86 height 35
click at [1000, 522] on icon "button" at bounding box center [996, 517] width 33 height 33
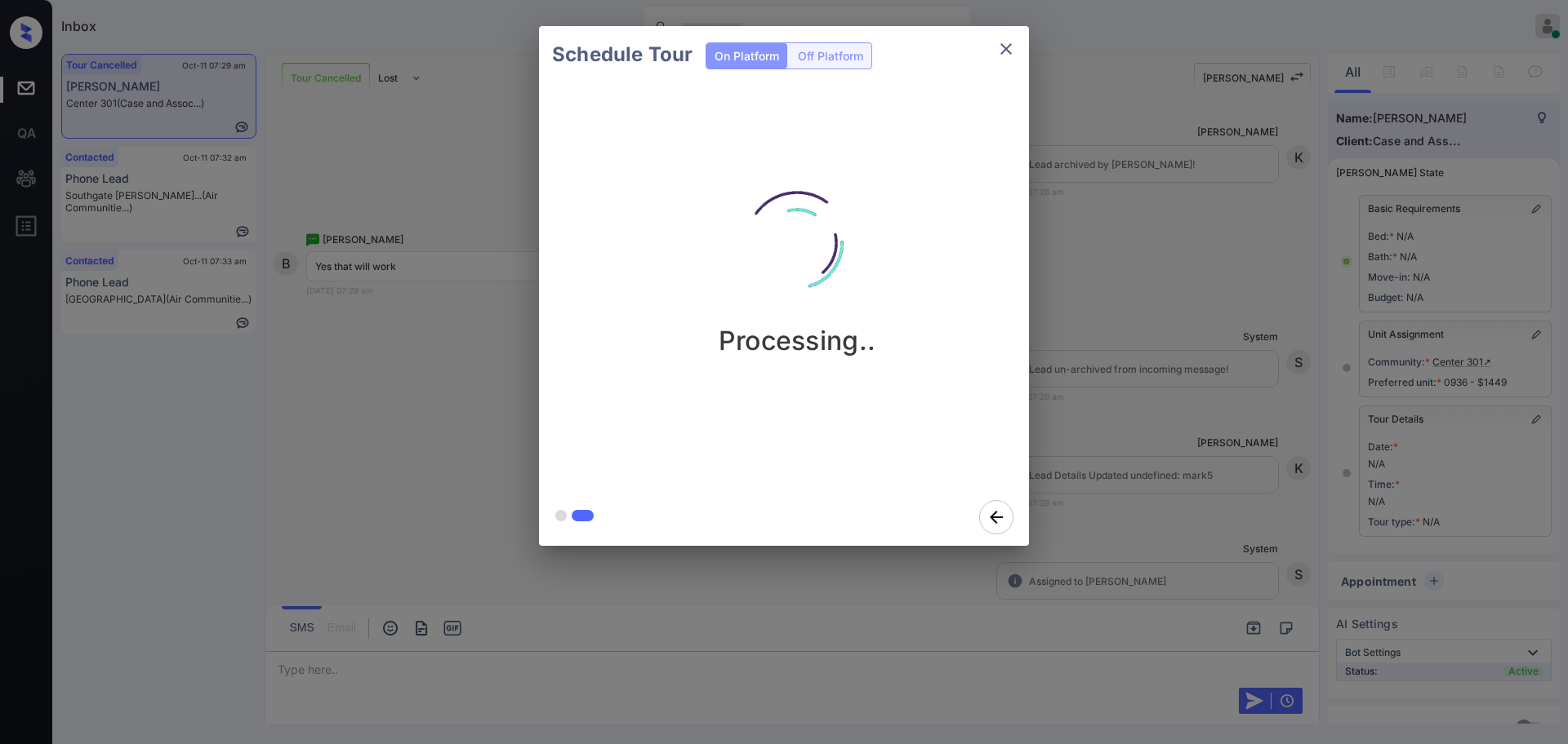
click at [1091, 436] on div "Schedule Tour On Platform Off Platform Processing.." at bounding box center [784, 286] width 1568 height 572
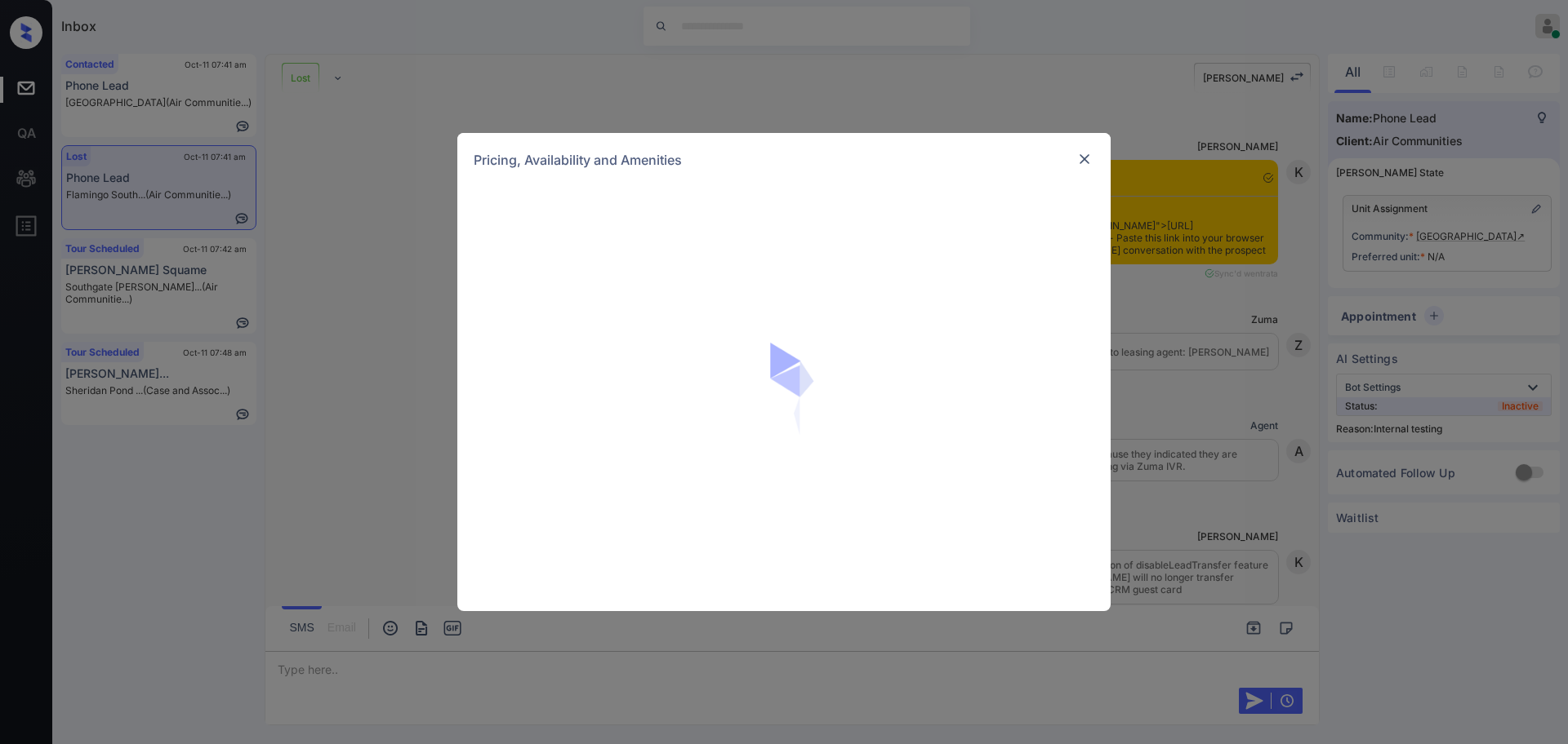
scroll to position [5020, 0]
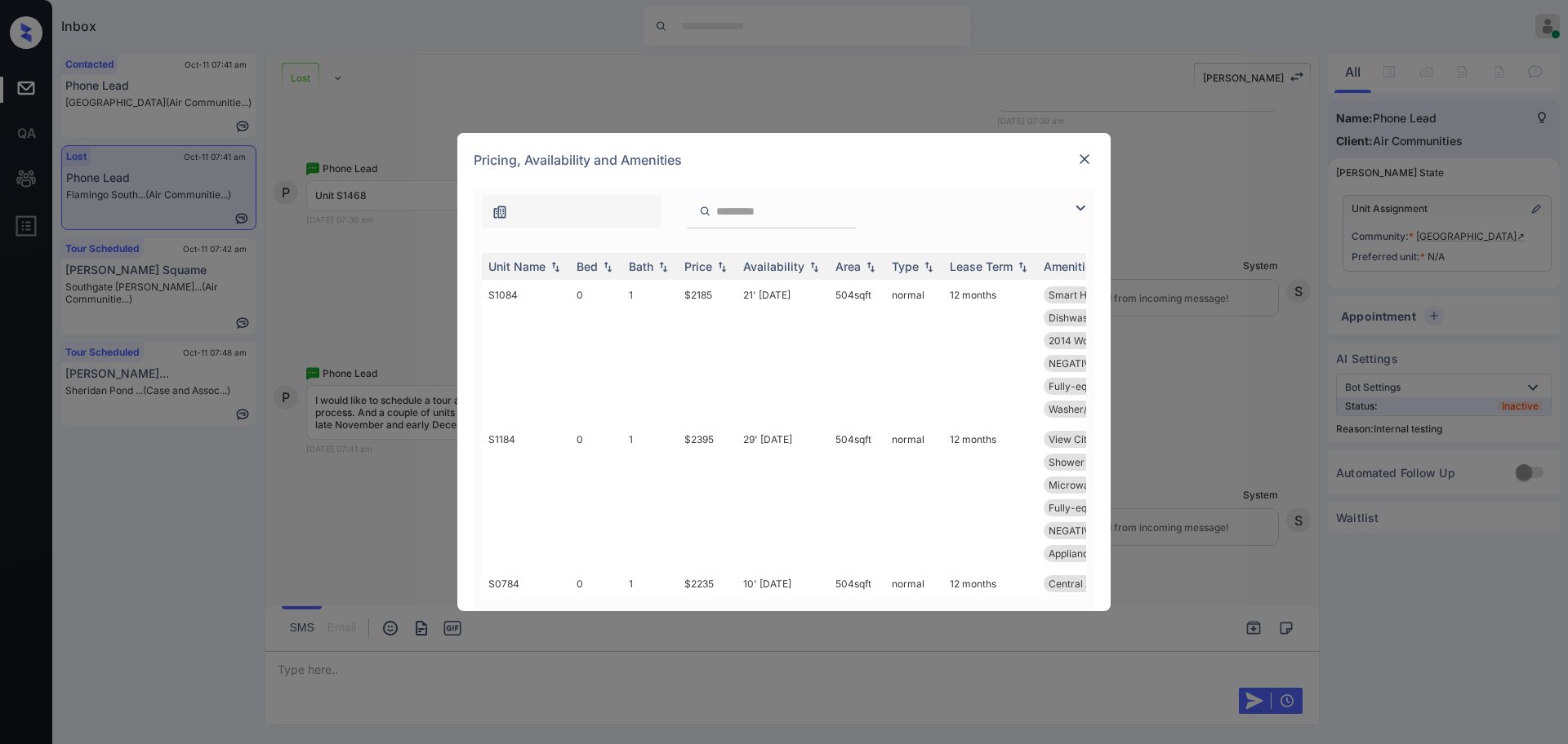
click at [747, 216] on input "search" at bounding box center [781, 212] width 134 height 14
paste input "*****"
type input "*****"
drag, startPoint x: 681, startPoint y: 295, endPoint x: 912, endPoint y: 278, distance: 231.6
click at [726, 294] on td "$2938" at bounding box center [707, 352] width 58 height 144
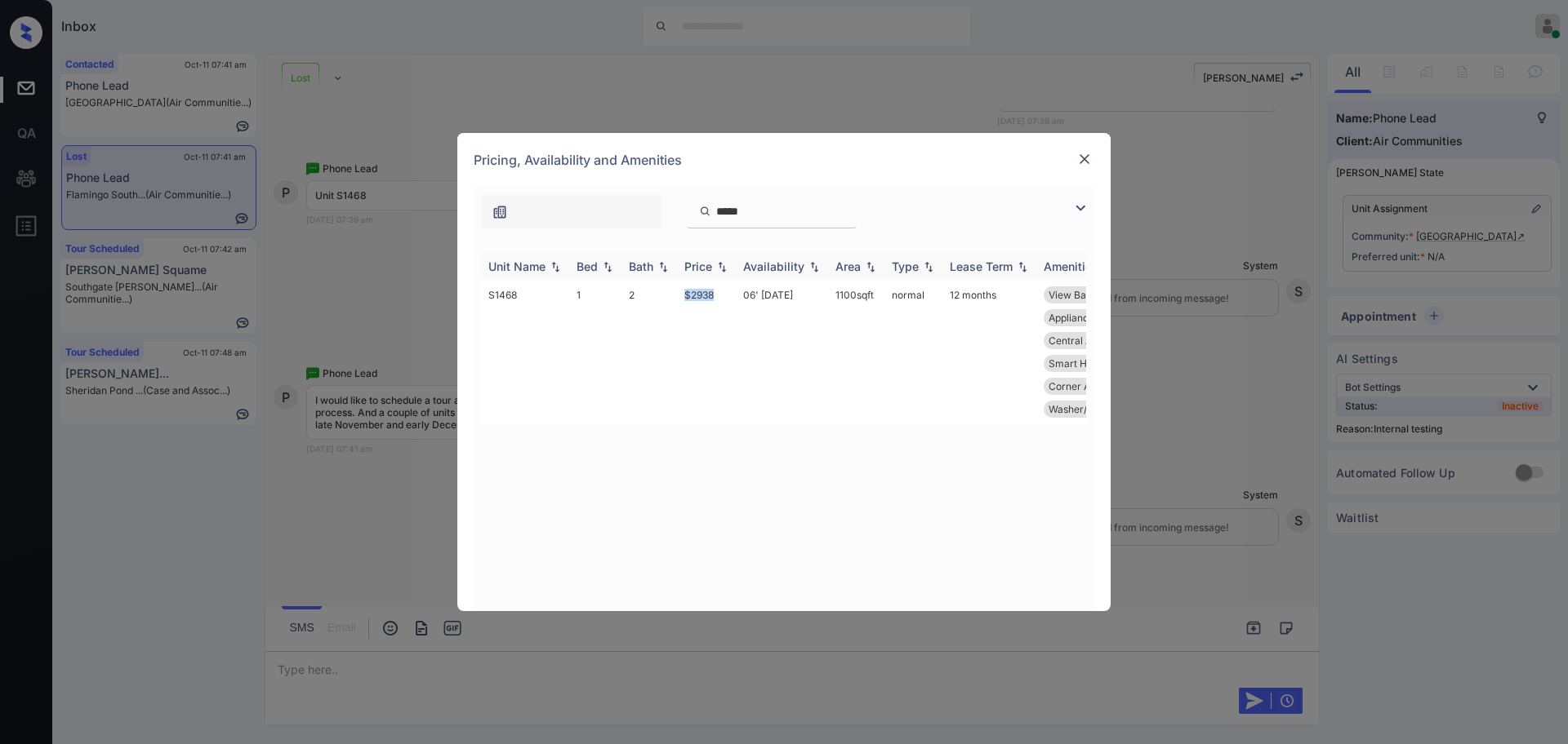
copy td "$2938"
click at [1079, 159] on img at bounding box center [1084, 159] width 17 height 17
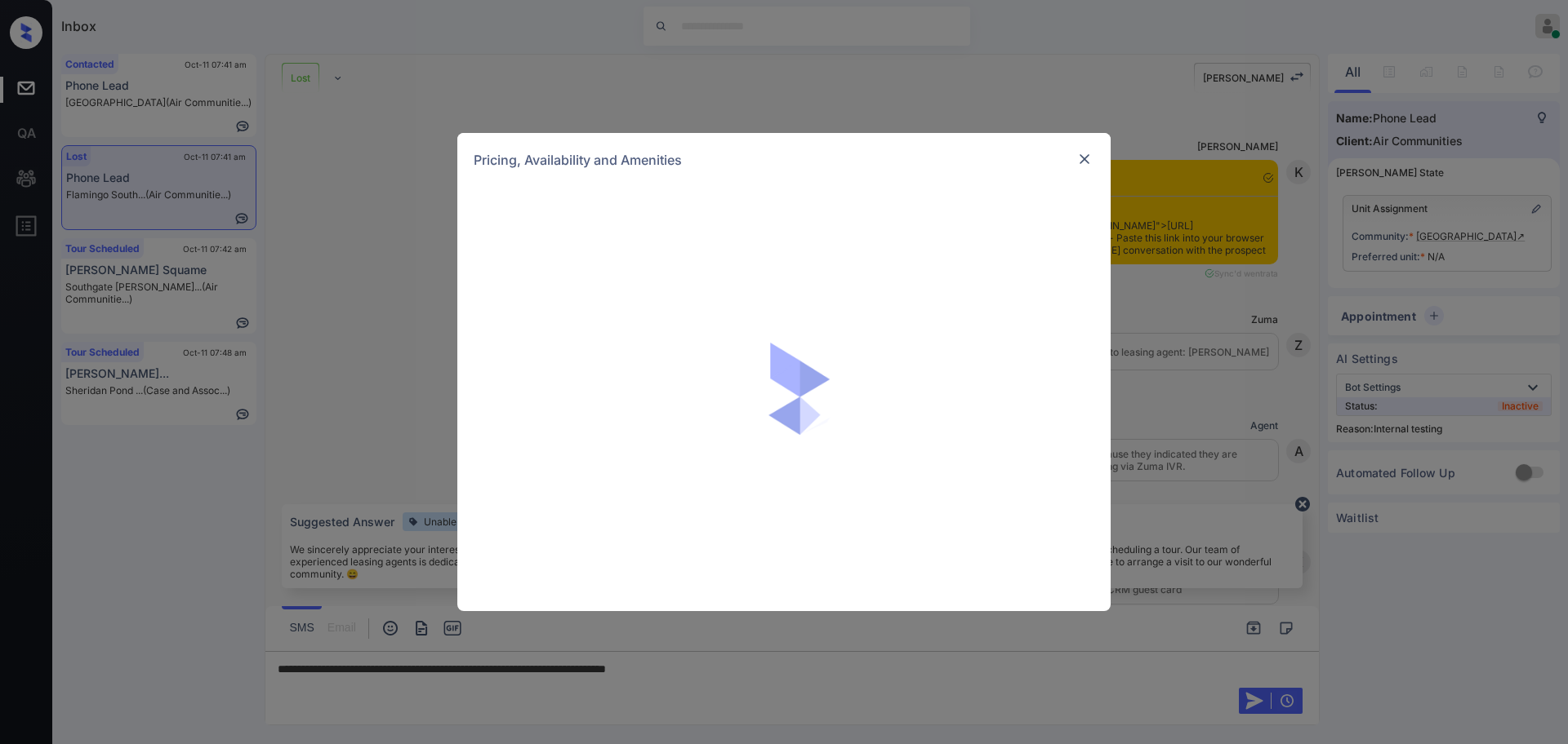
scroll to position [5020, 0]
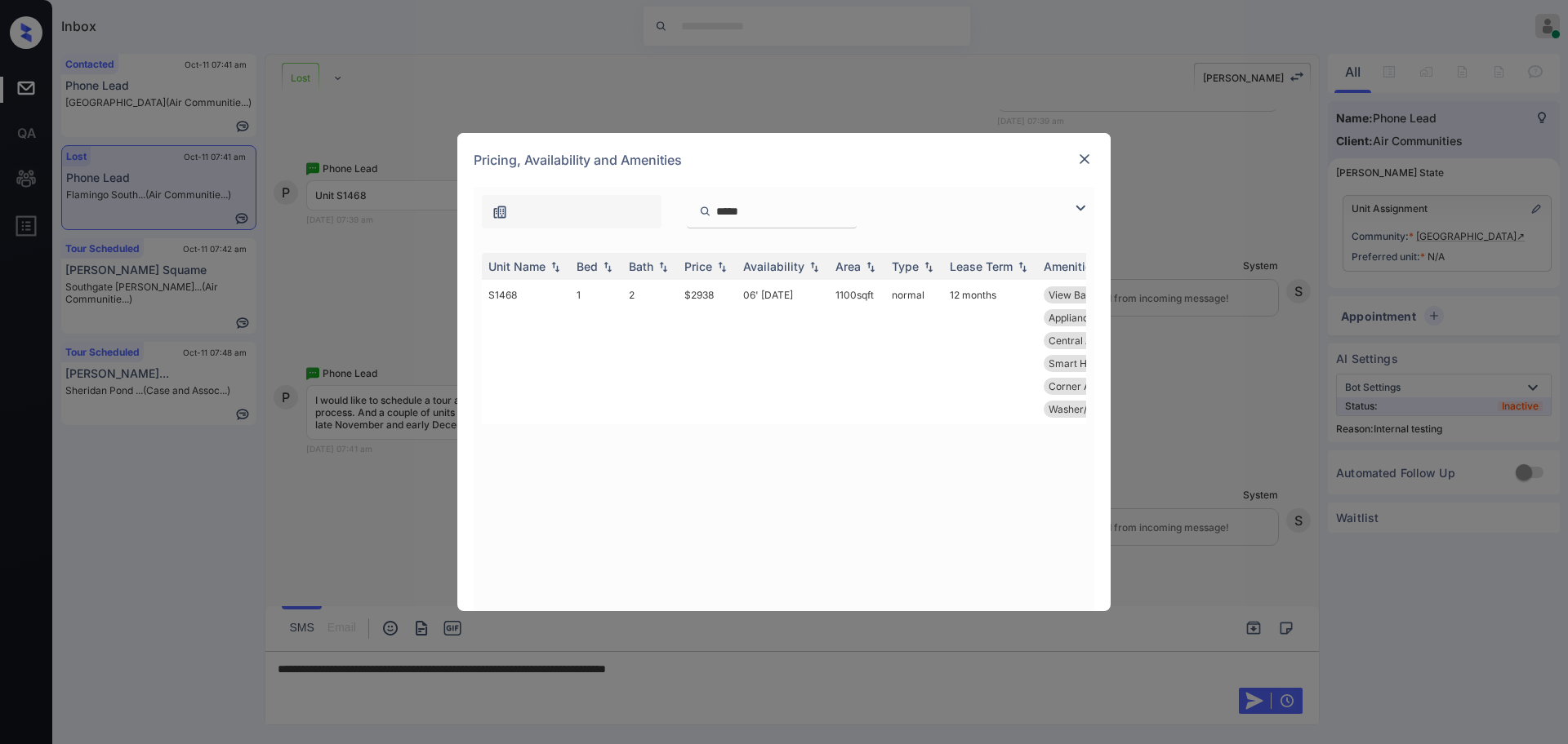
click at [1086, 161] on img at bounding box center [1084, 159] width 17 height 17
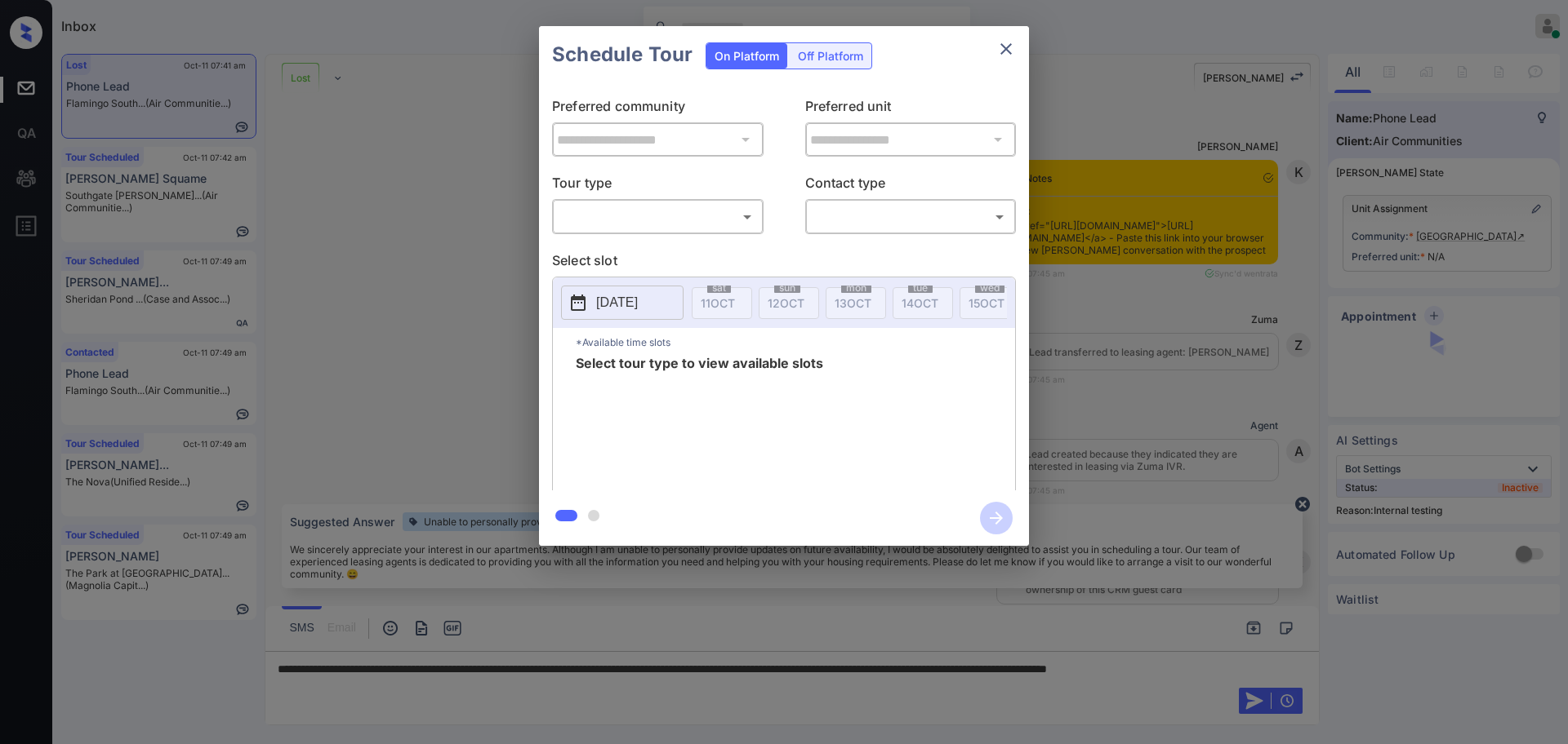
scroll to position [5020, 0]
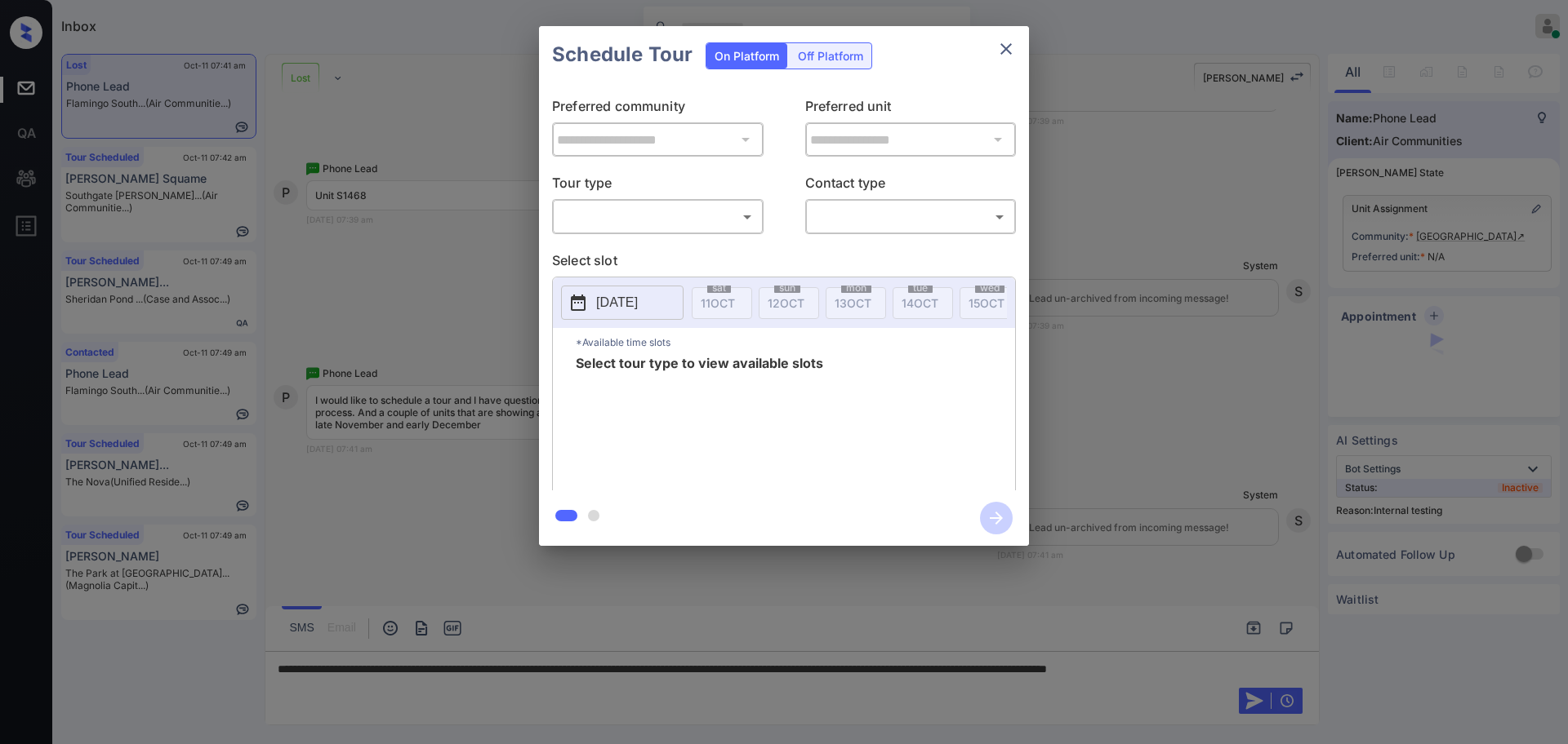
click at [651, 208] on body "Inbox Ajay Kumar Online Set yourself offline Set yourself on break Profile Swit…" at bounding box center [784, 372] width 1568 height 744
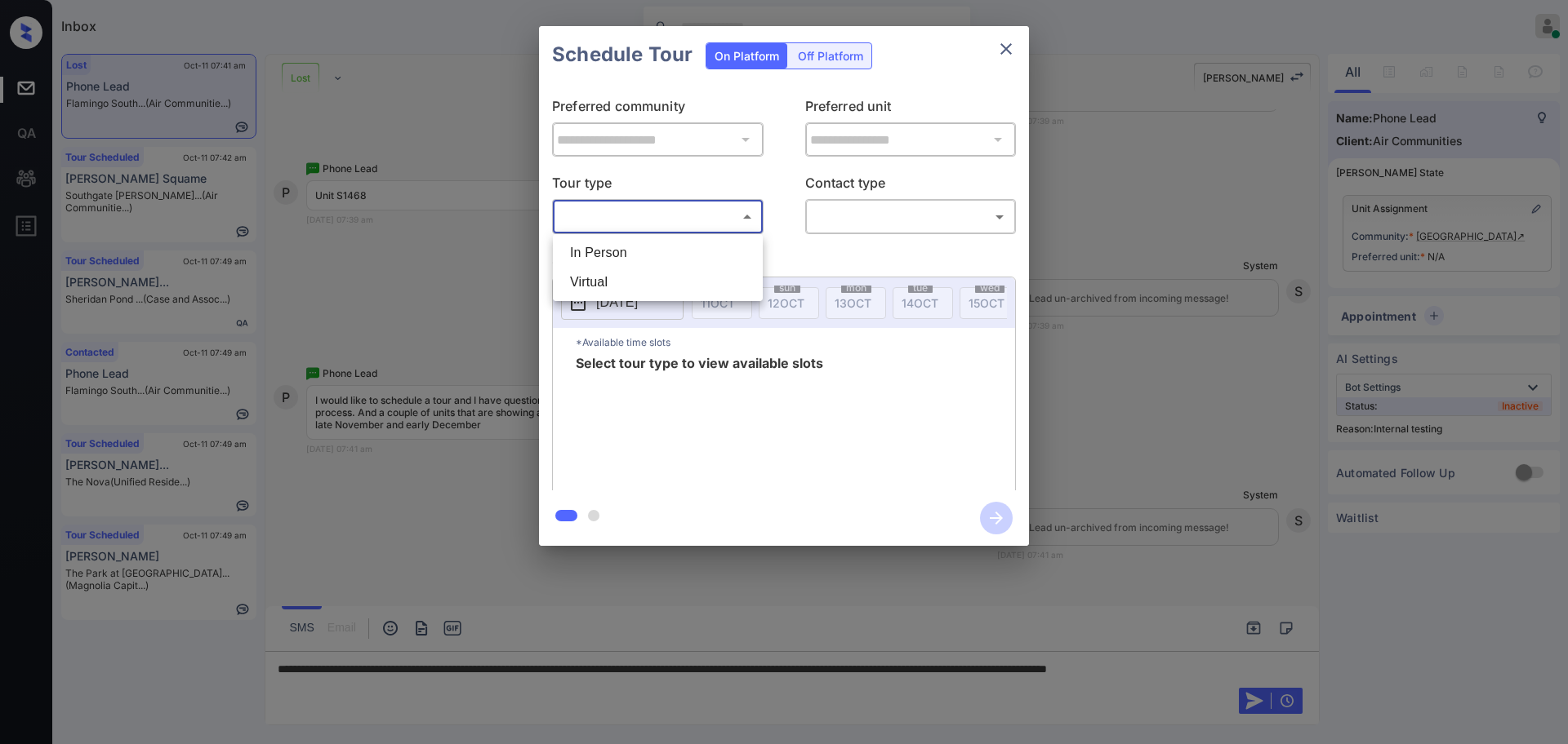
click at [633, 258] on li "In Person" at bounding box center [658, 253] width 202 height 30
type input "********"
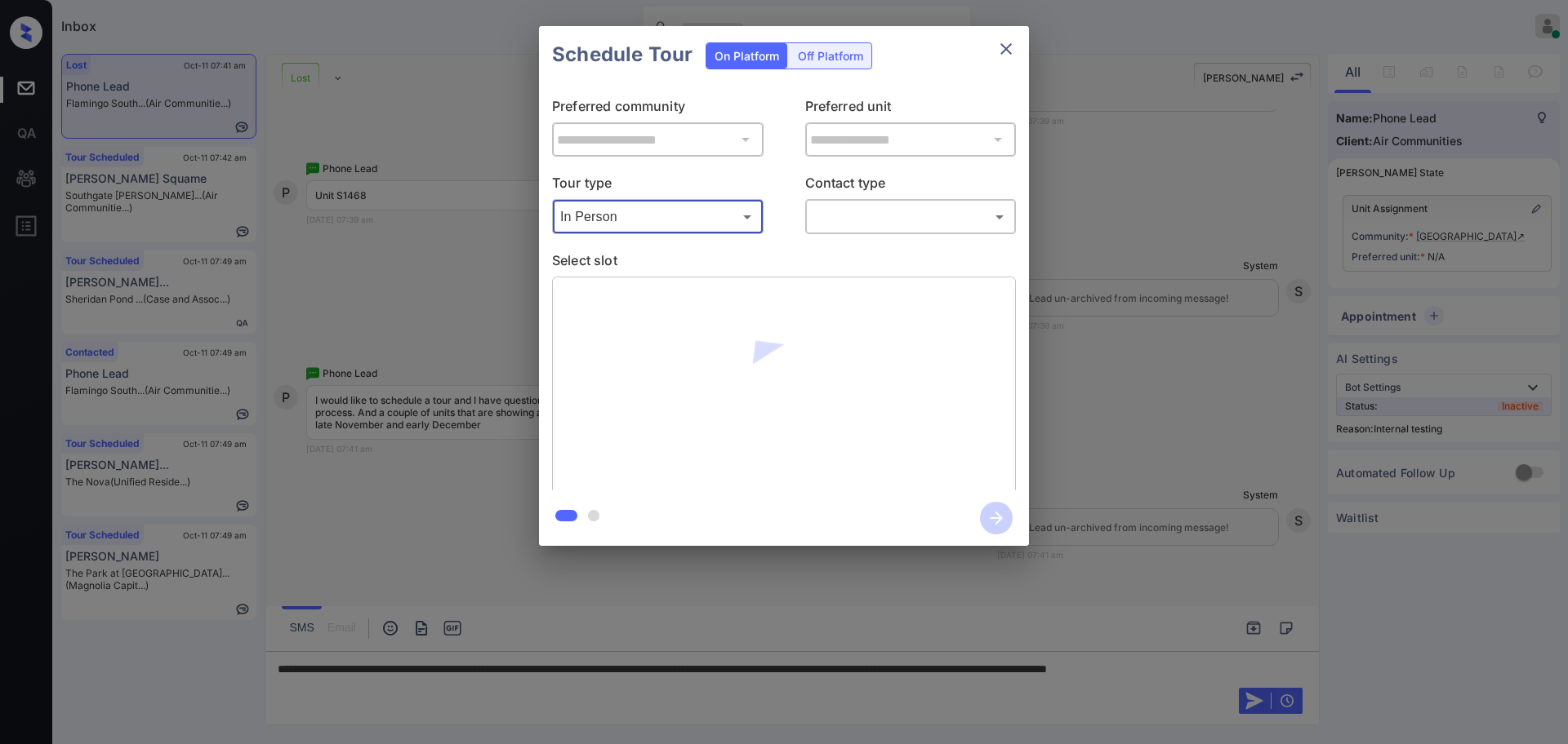
click at [796, 217] on div "Tour type In Person ******** ​ Contact type ​ ​" at bounding box center [784, 204] width 464 height 61
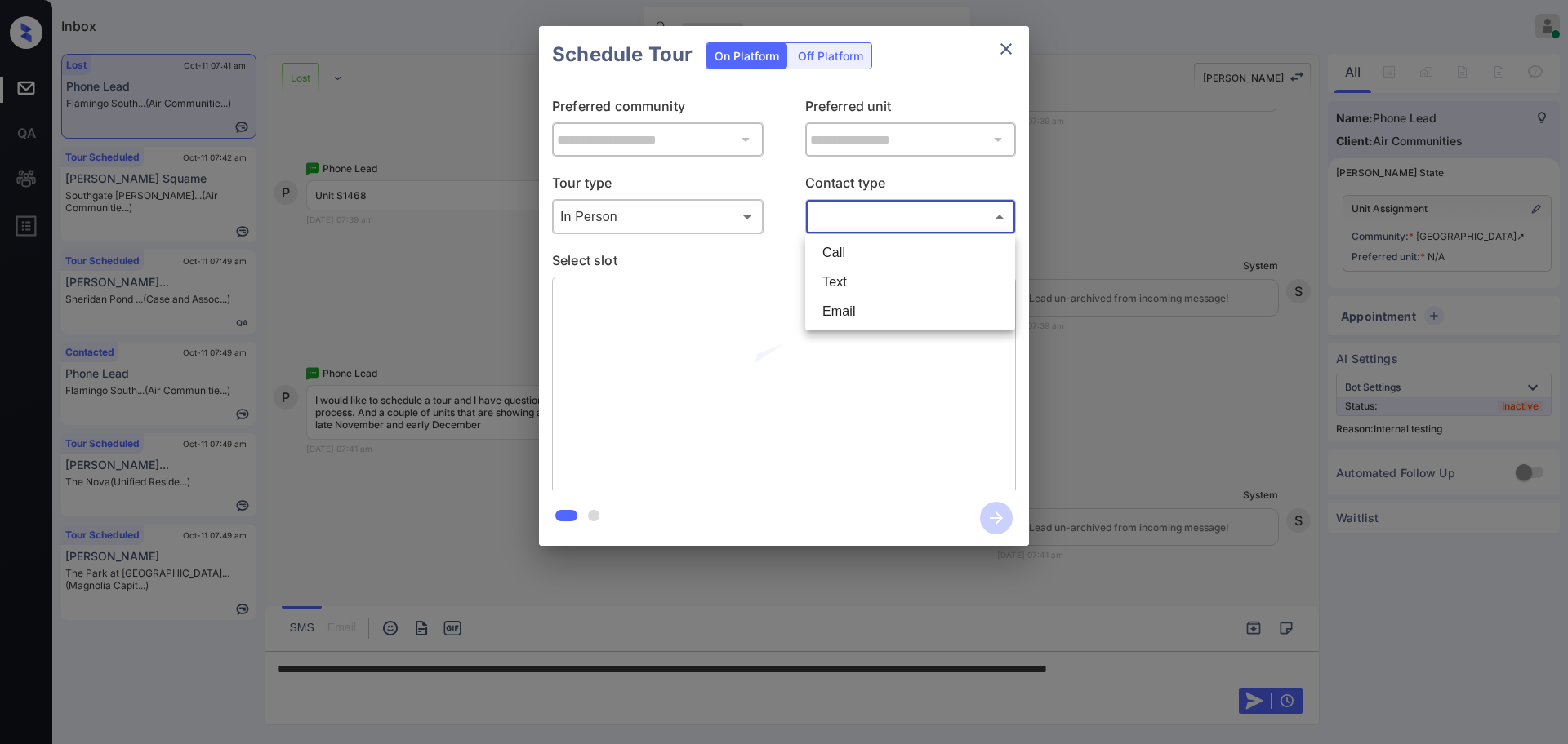
drag, startPoint x: 841, startPoint y: 216, endPoint x: 842, endPoint y: 239, distance: 23.0
click at [842, 214] on body "Inbox Ajay Kumar Online Set yourself offline Set yourself on break Profile Swit…" at bounding box center [784, 372] width 1568 height 744
click at [841, 281] on li "Text" at bounding box center [911, 283] width 202 height 30
type input "****"
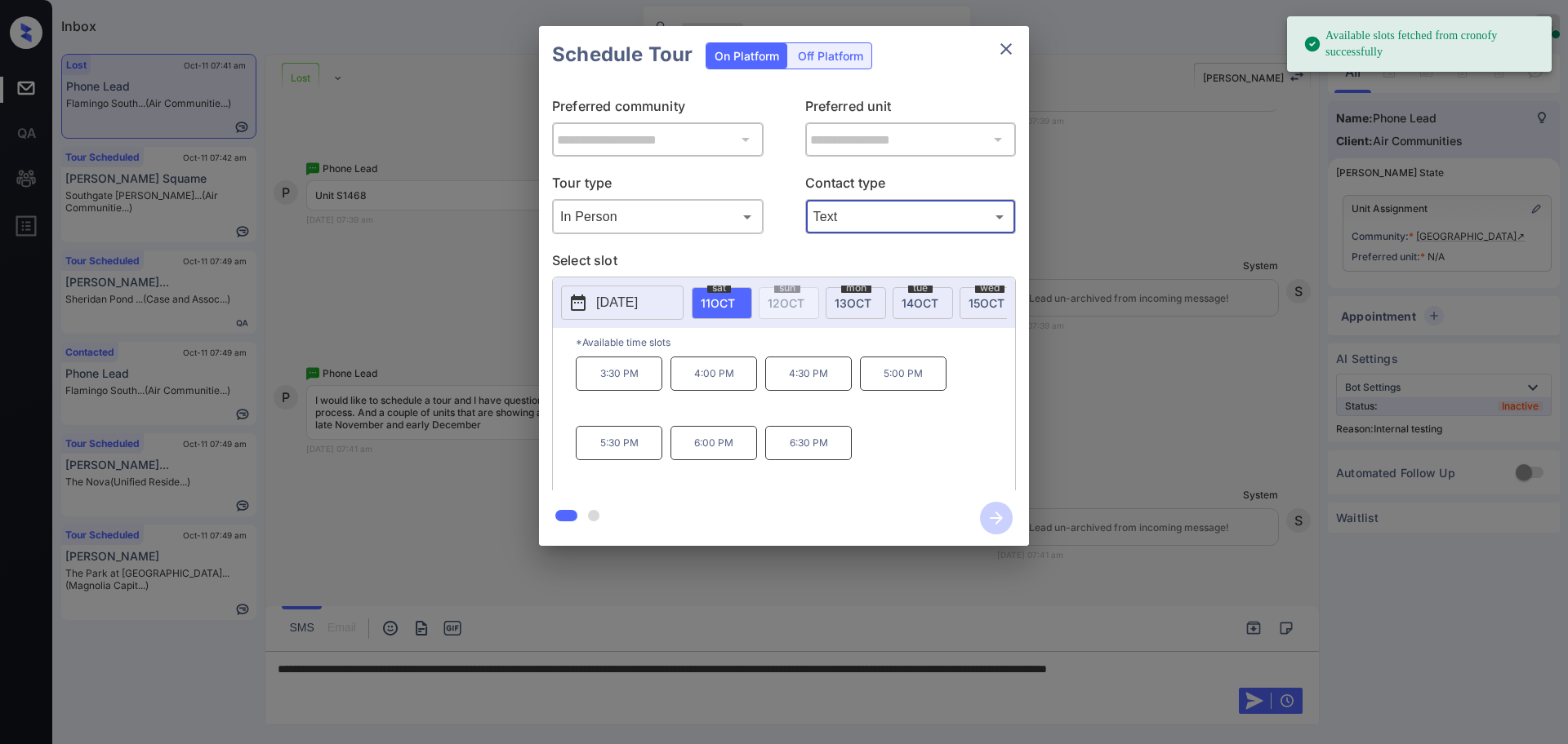
click at [610, 297] on p "[DATE]" at bounding box center [617, 303] width 42 height 20
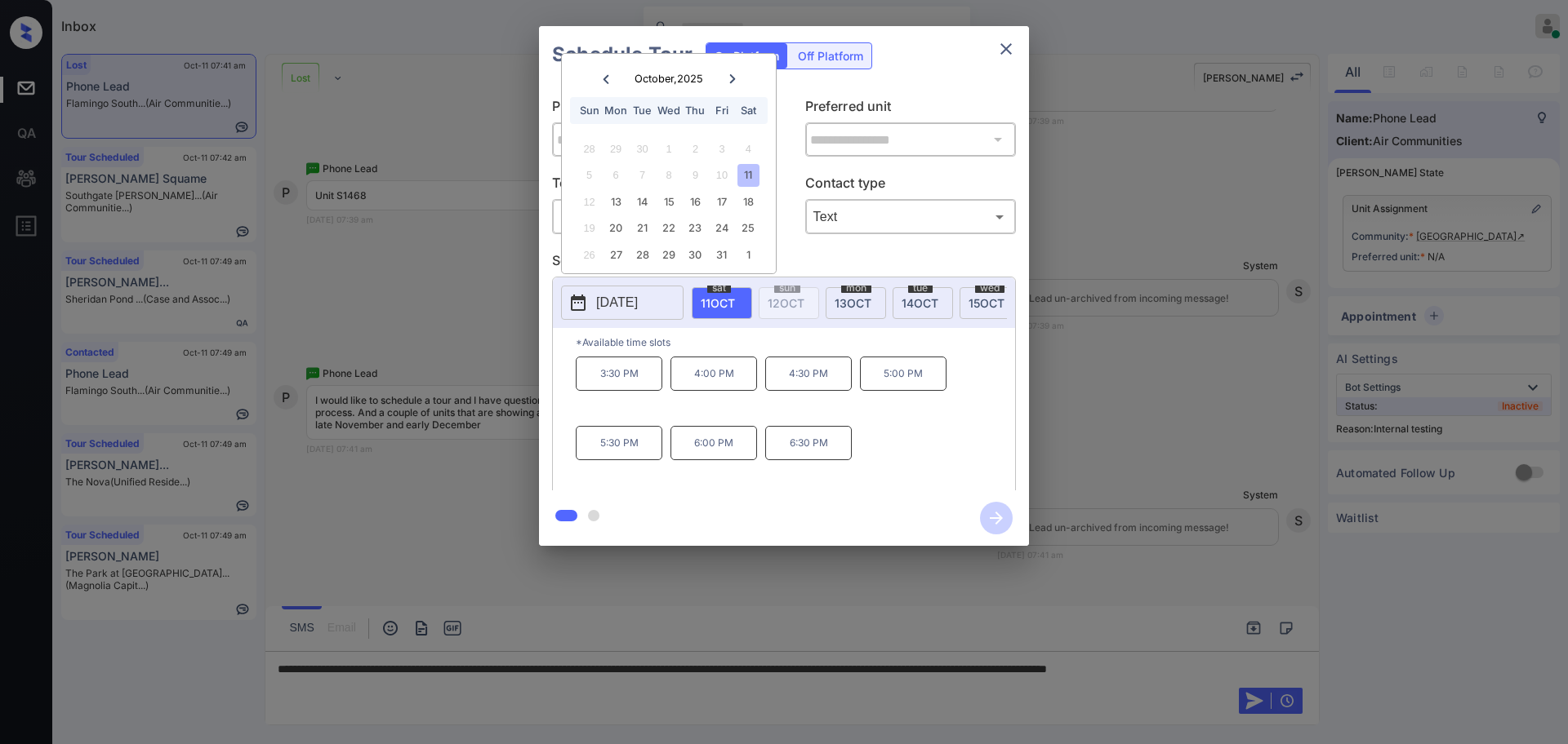
click at [317, 688] on div at bounding box center [784, 372] width 1568 height 744
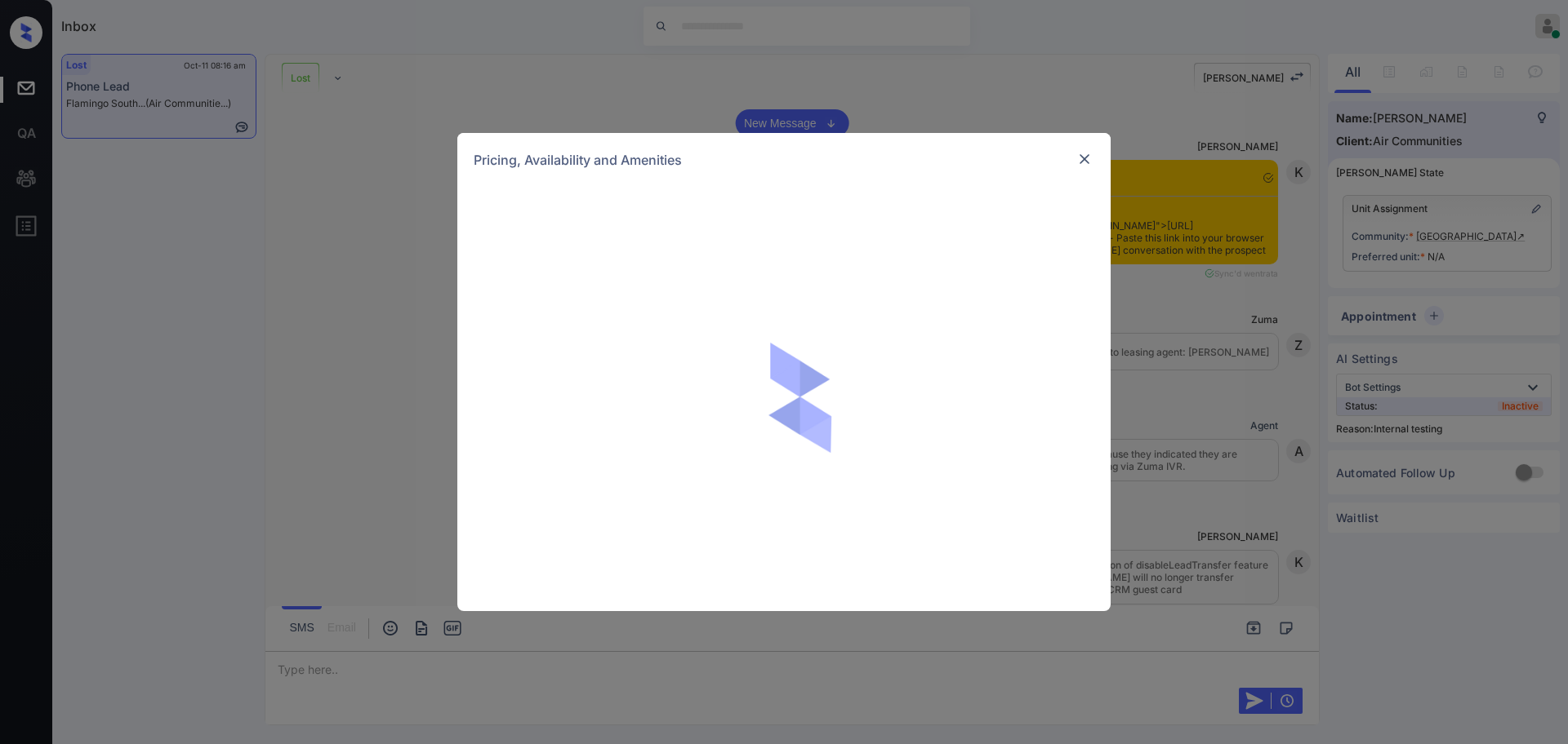
scroll to position [7579, 0]
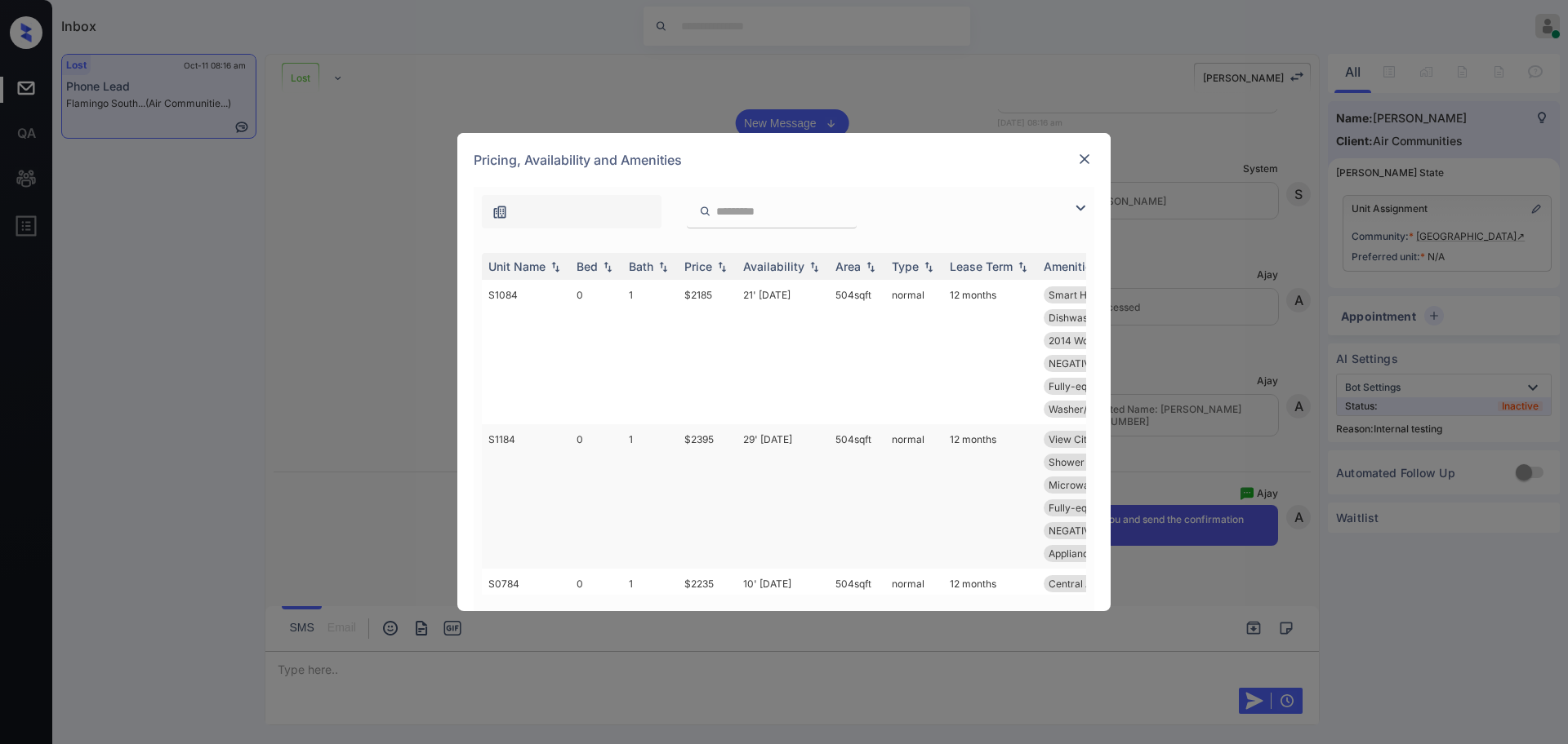
click at [699, 434] on td "$2395" at bounding box center [707, 497] width 58 height 144
drag, startPoint x: 698, startPoint y: 434, endPoint x: 1069, endPoint y: 165, distance: 458.3
click at [699, 433] on td "$2395" at bounding box center [707, 497] width 58 height 144
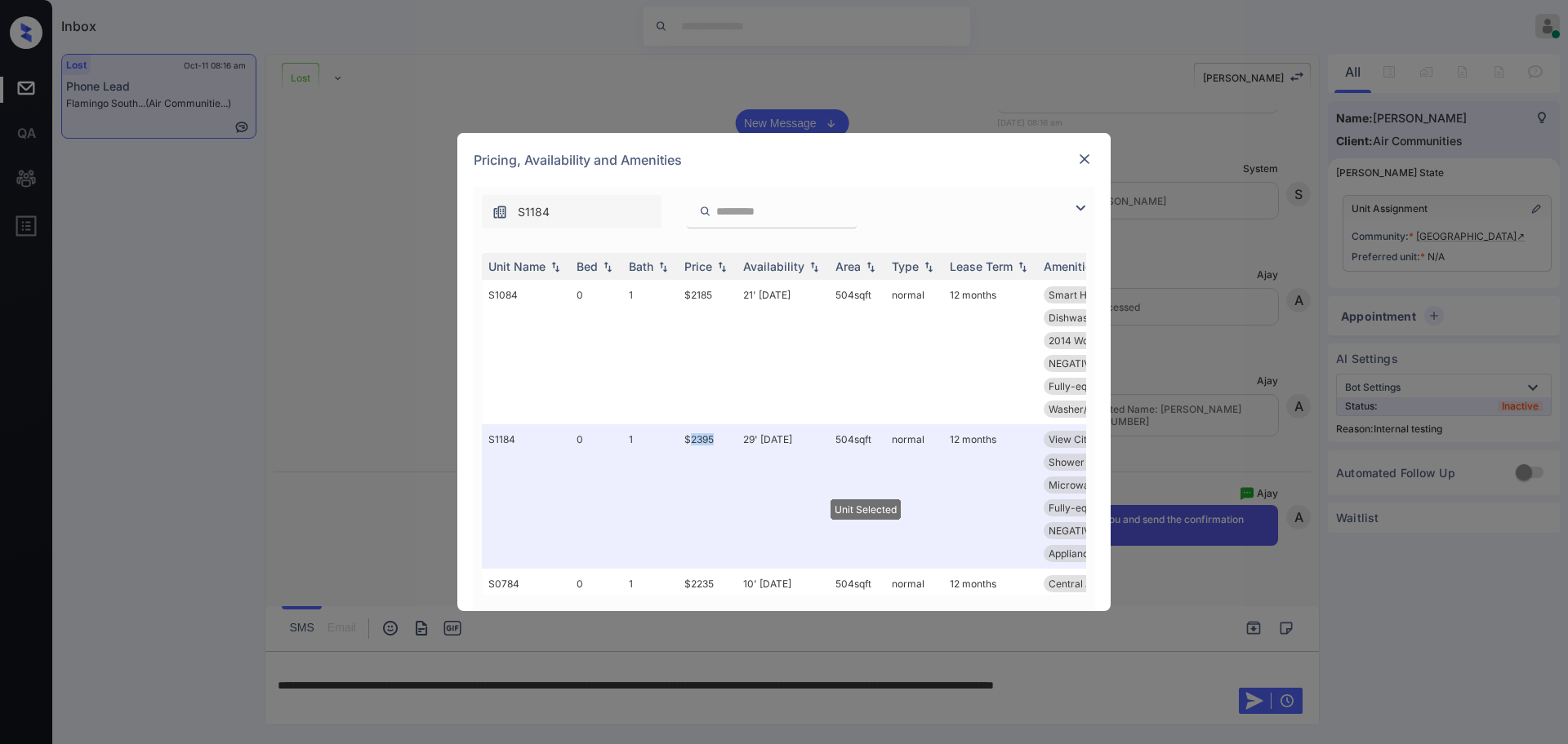
click at [1088, 151] on img at bounding box center [1084, 159] width 17 height 17
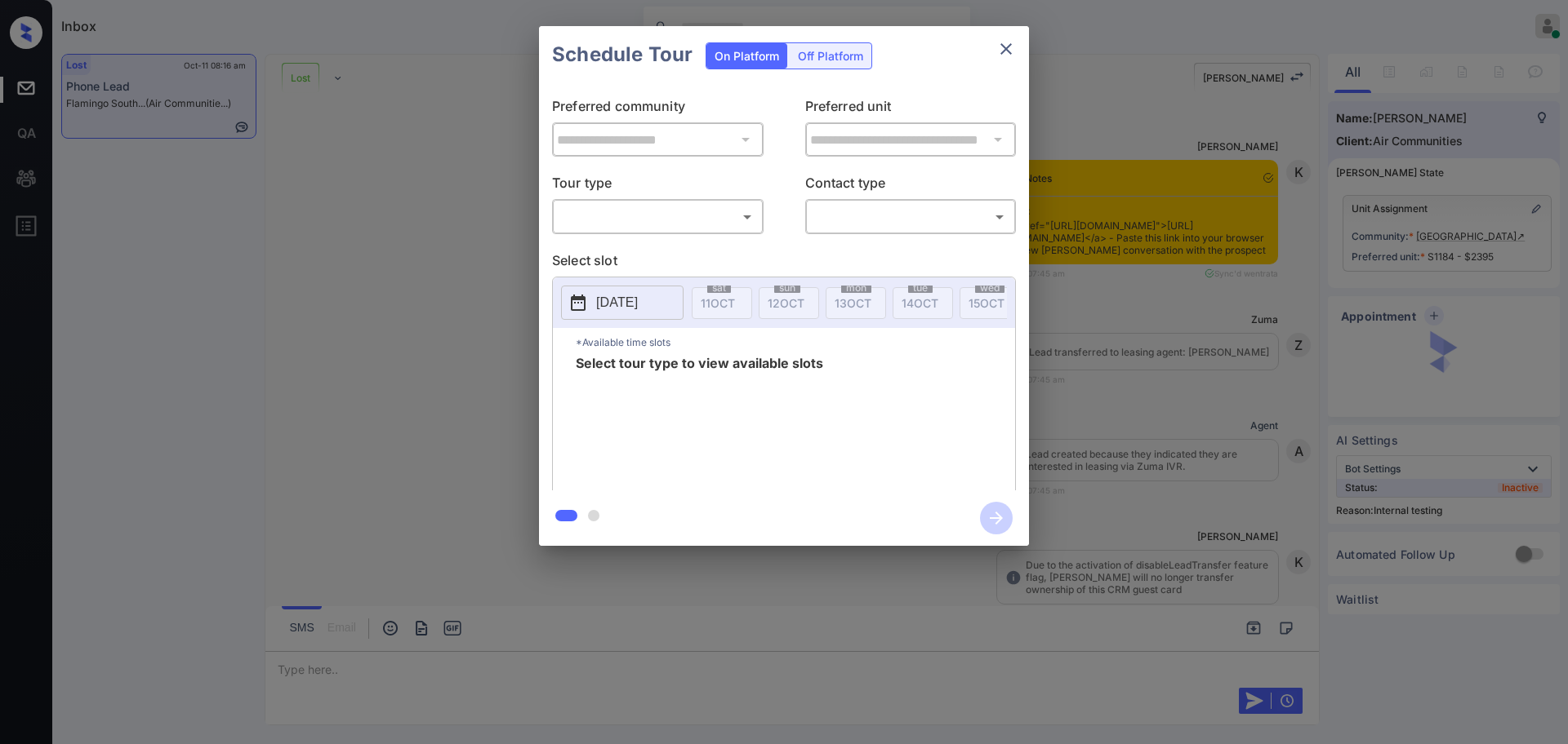
click at [694, 216] on body "Inbox [PERSON_NAME] Online Set yourself offline Set yourself on break Profile S…" at bounding box center [784, 372] width 1568 height 744
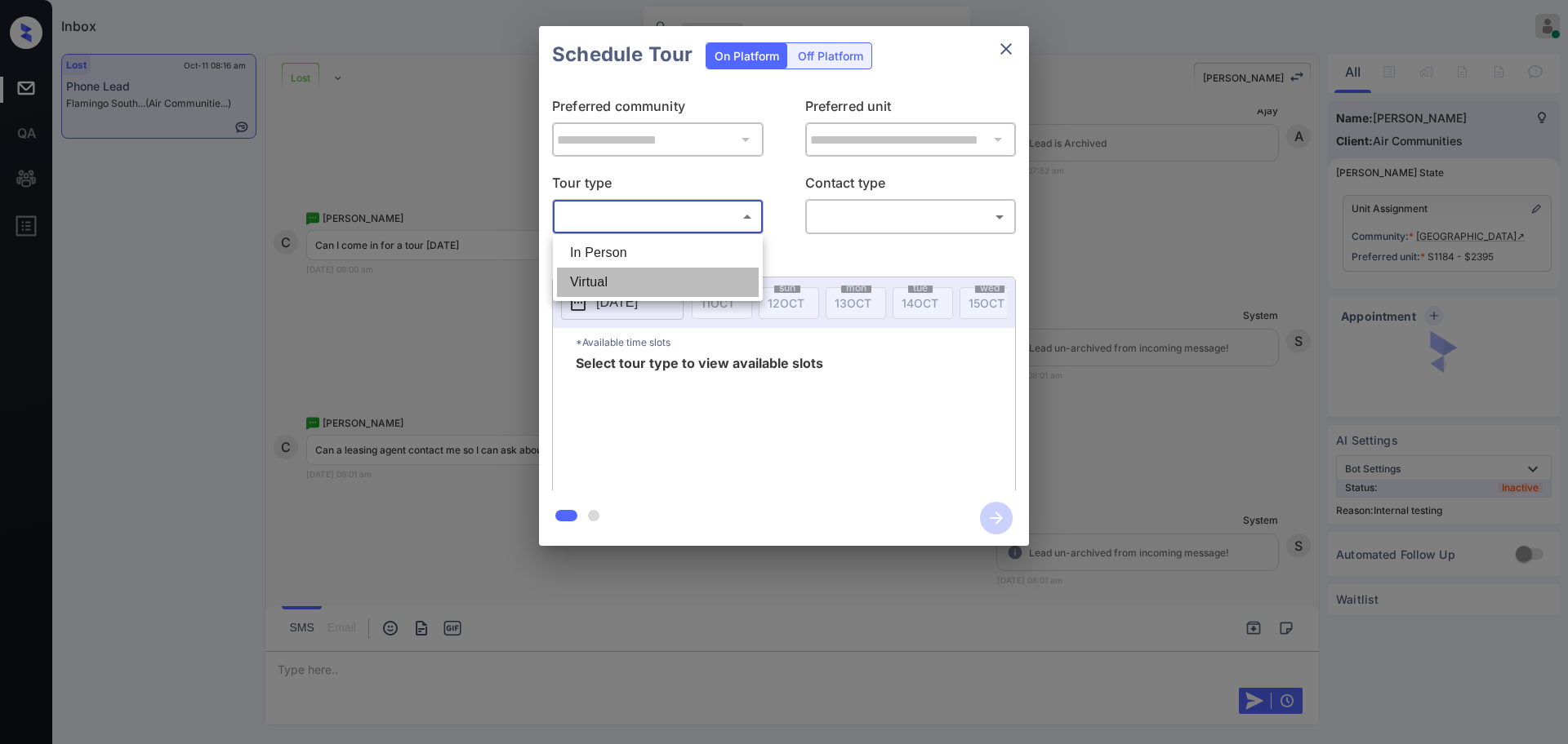
drag, startPoint x: 694, startPoint y: 216, endPoint x: 642, endPoint y: 270, distance: 75.0
click at [642, 270] on li "Virtual" at bounding box center [658, 283] width 202 height 30
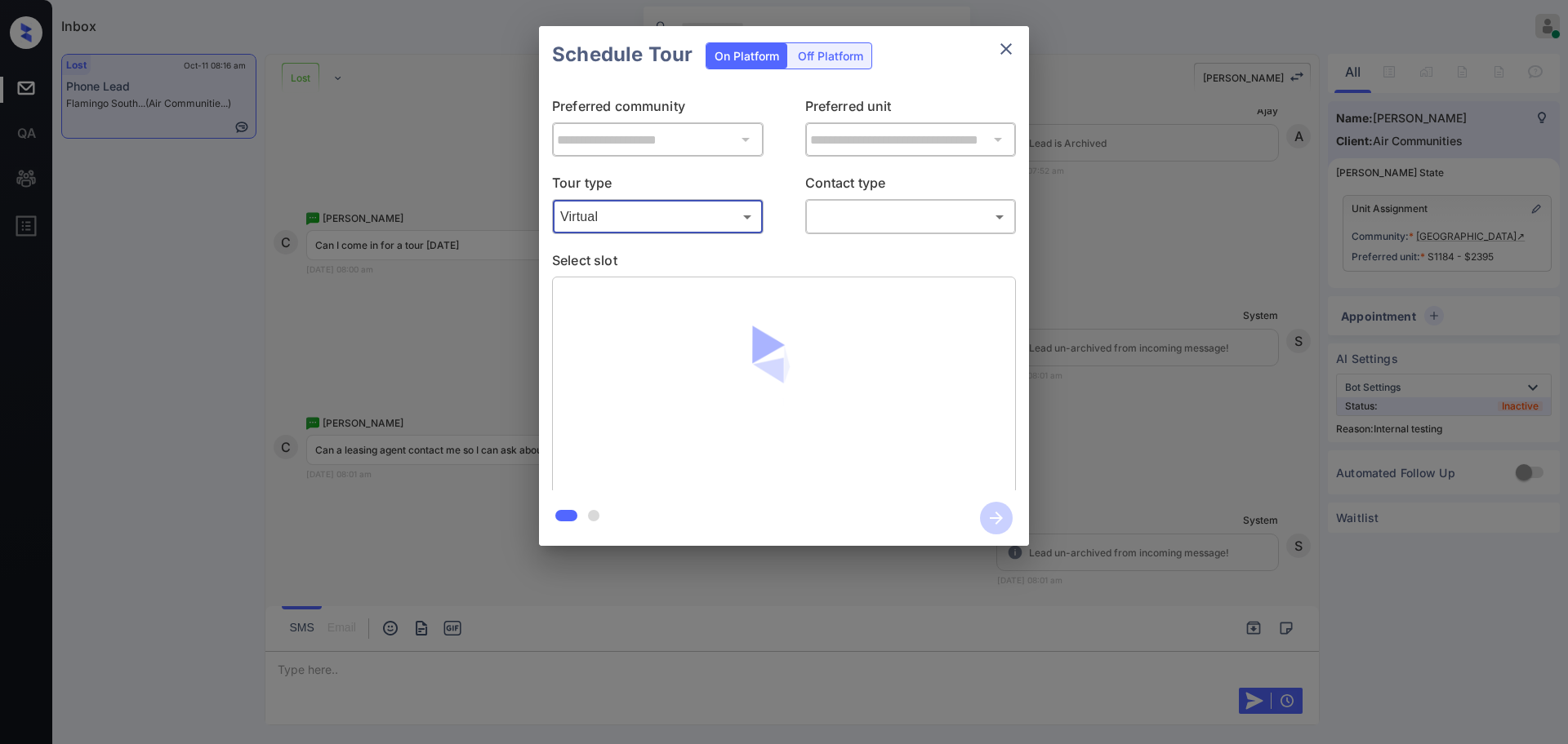
click at [626, 205] on body "Inbox Ajay Kumar Online Set yourself offline Set yourself on break Profile Swit…" at bounding box center [784, 372] width 1568 height 744
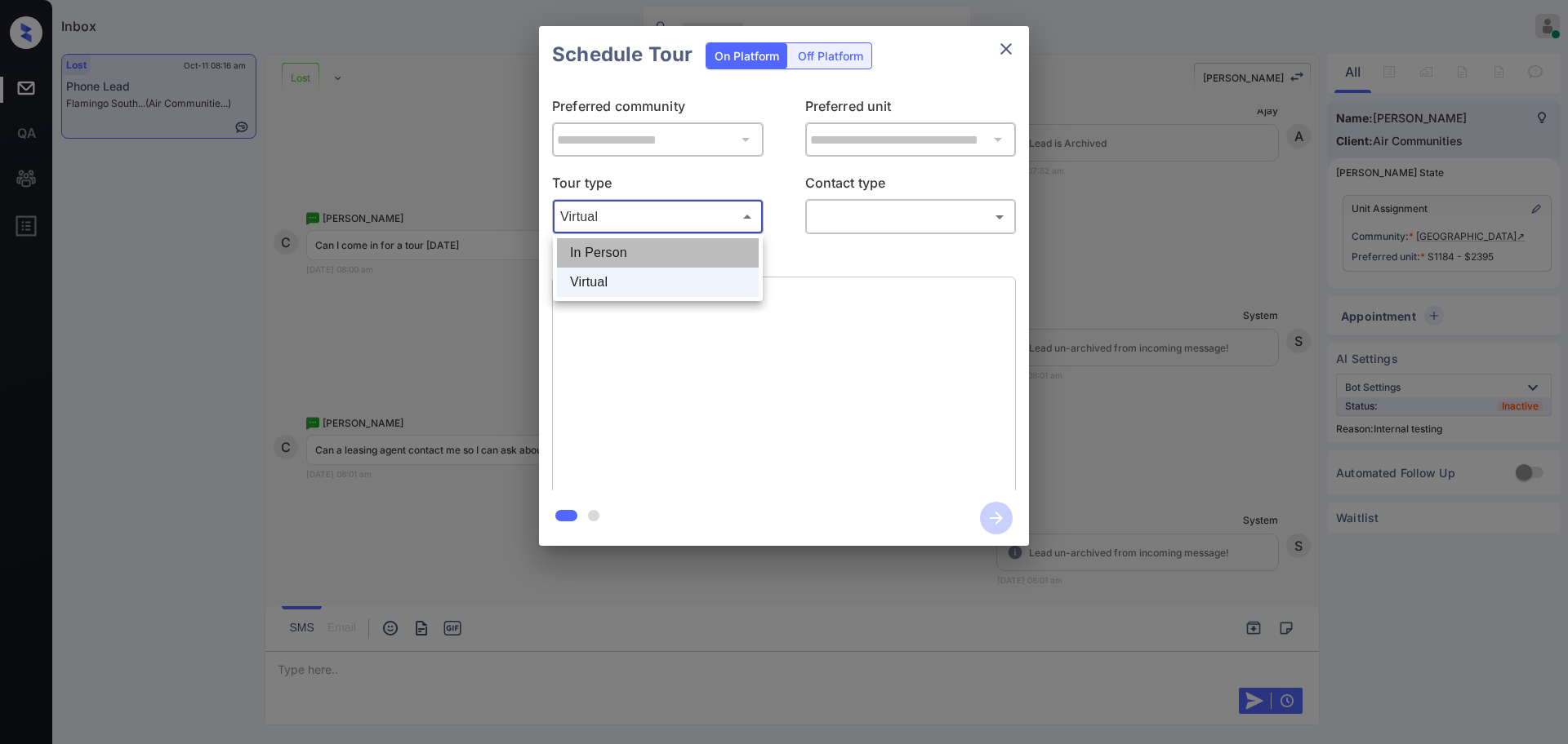
drag, startPoint x: 625, startPoint y: 248, endPoint x: 686, endPoint y: 245, distance: 61.1
click at [625, 249] on li "In Person" at bounding box center [658, 253] width 202 height 30
type input "********"
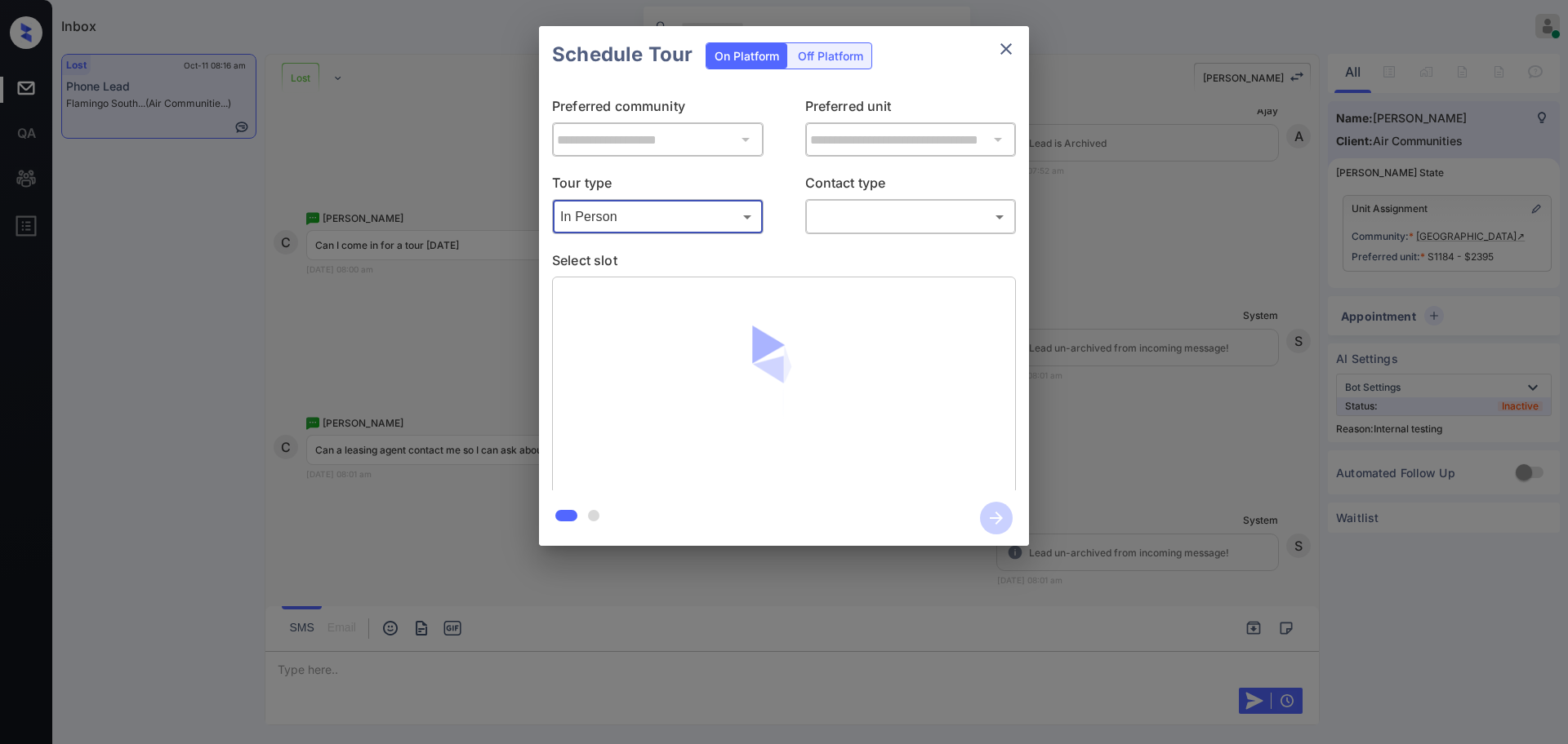
click at [863, 212] on body "Inbox Ajay Kumar Online Set yourself offline Set yourself on break Profile Swit…" at bounding box center [784, 372] width 1568 height 744
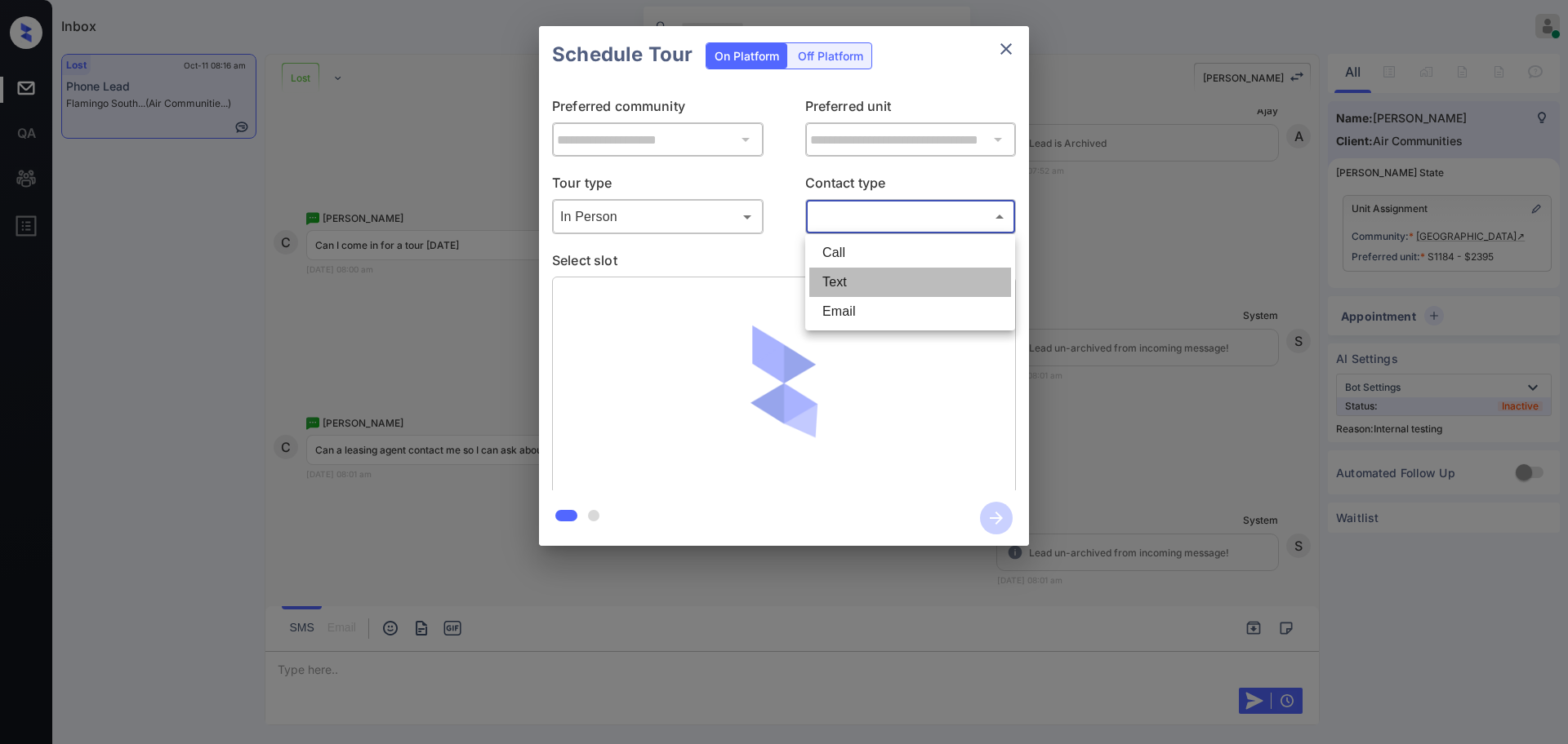
click at [838, 282] on li "Text" at bounding box center [911, 283] width 202 height 30
type input "****"
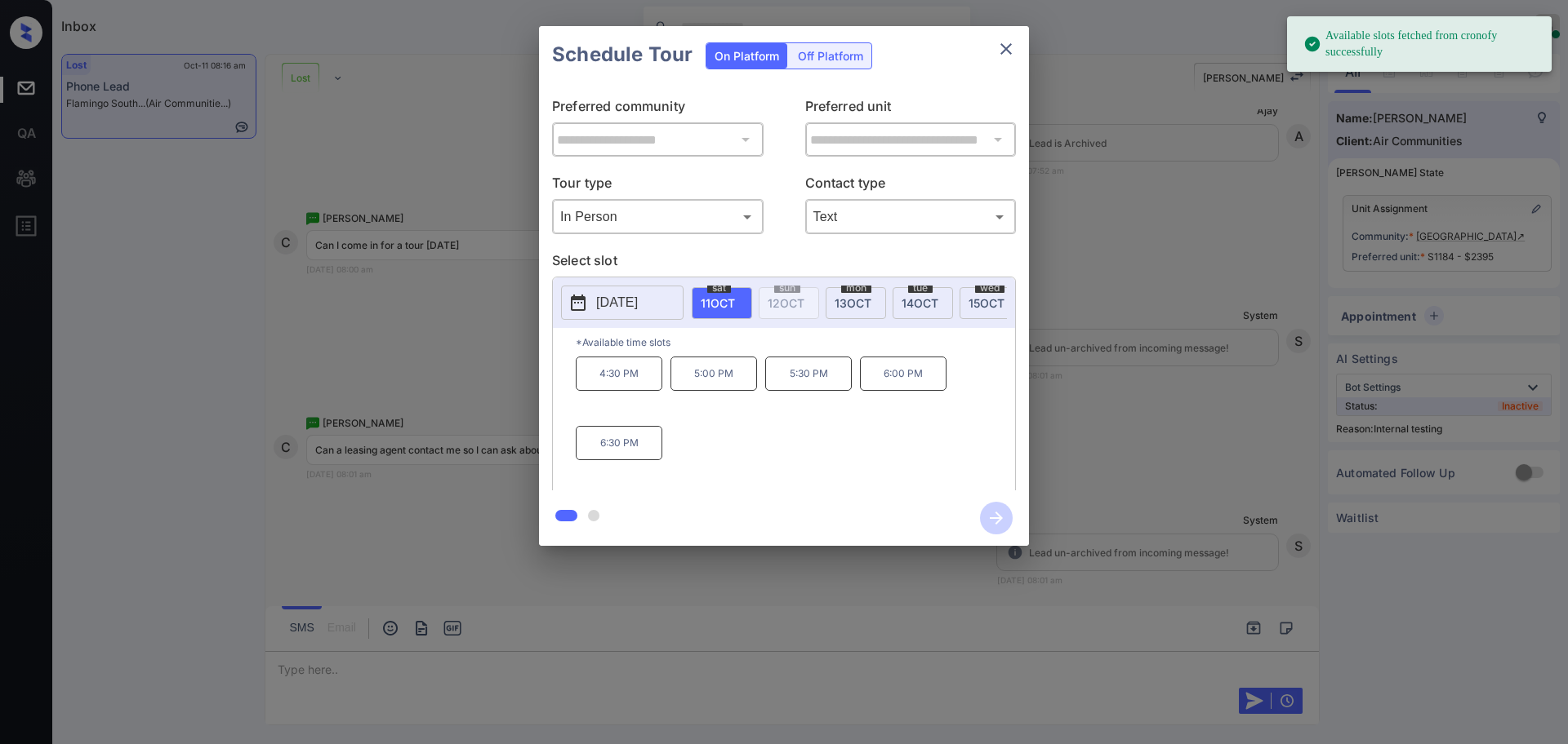
click at [632, 304] on p "[DATE]" at bounding box center [617, 303] width 42 height 20
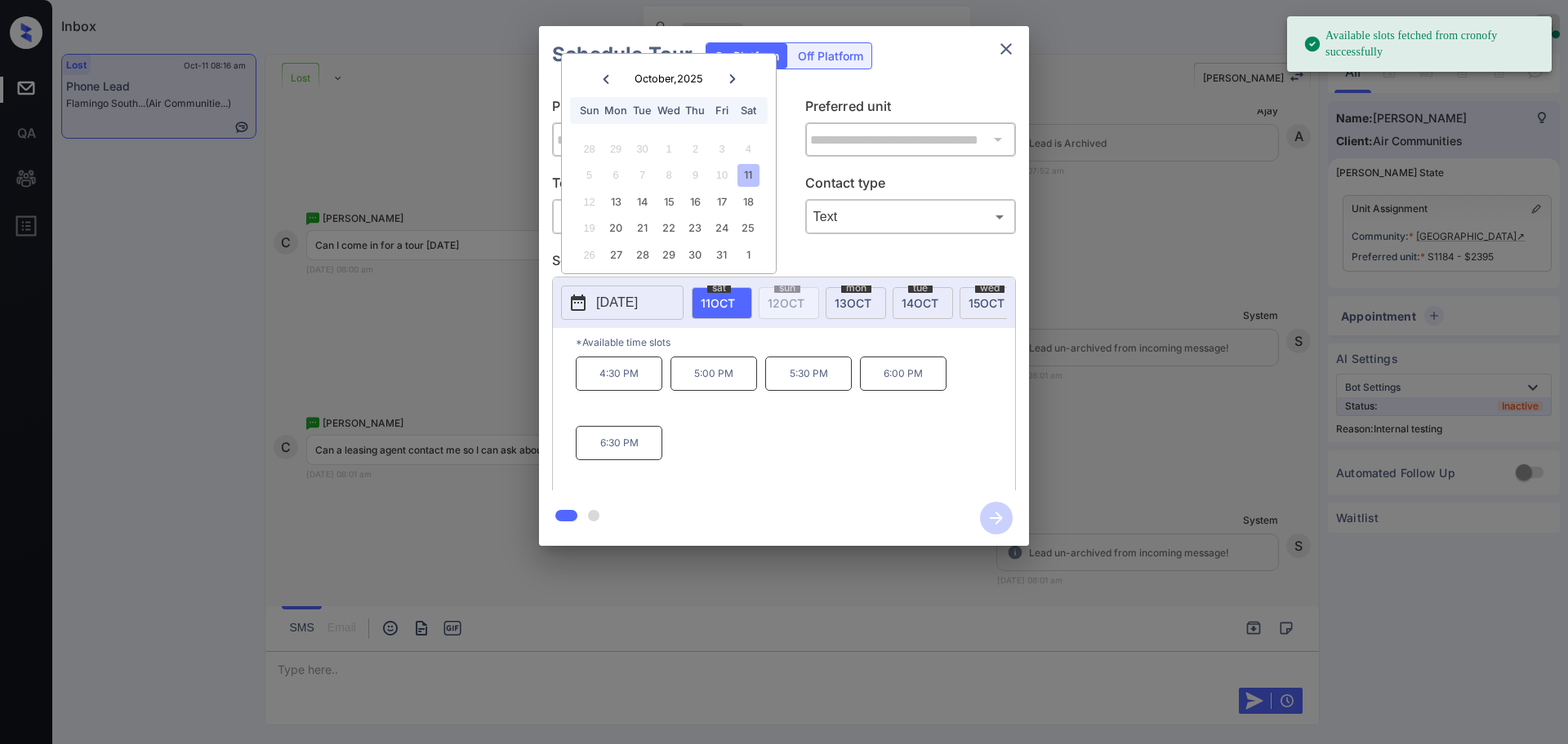
drag, startPoint x: 728, startPoint y: 77, endPoint x: 729, endPoint y: 86, distance: 9.1
click at [728, 74] on icon at bounding box center [733, 79] width 10 height 10
click at [665, 151] on div "5" at bounding box center [668, 148] width 22 height 22
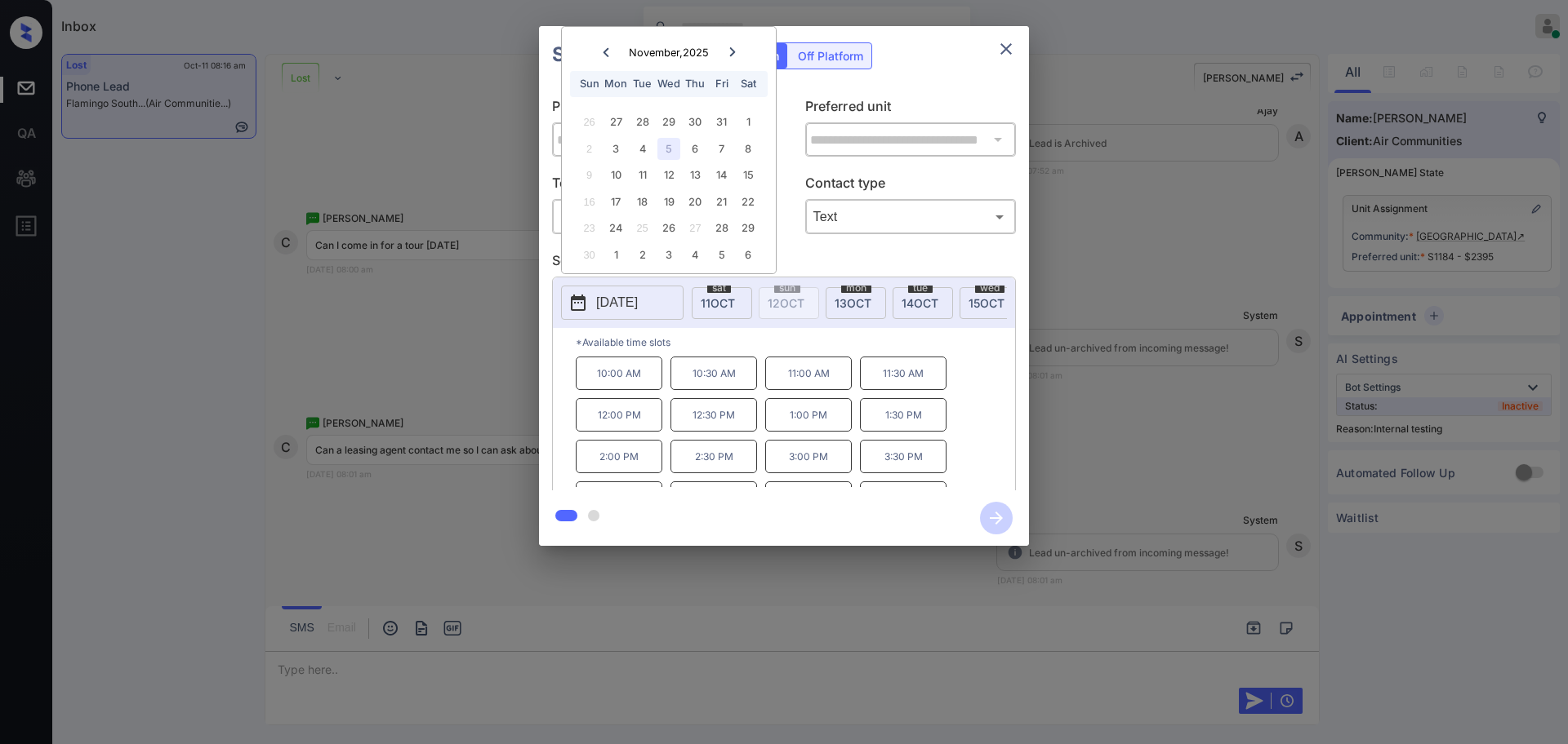
click at [606, 390] on p "10:00 AM" at bounding box center [619, 374] width 86 height 34
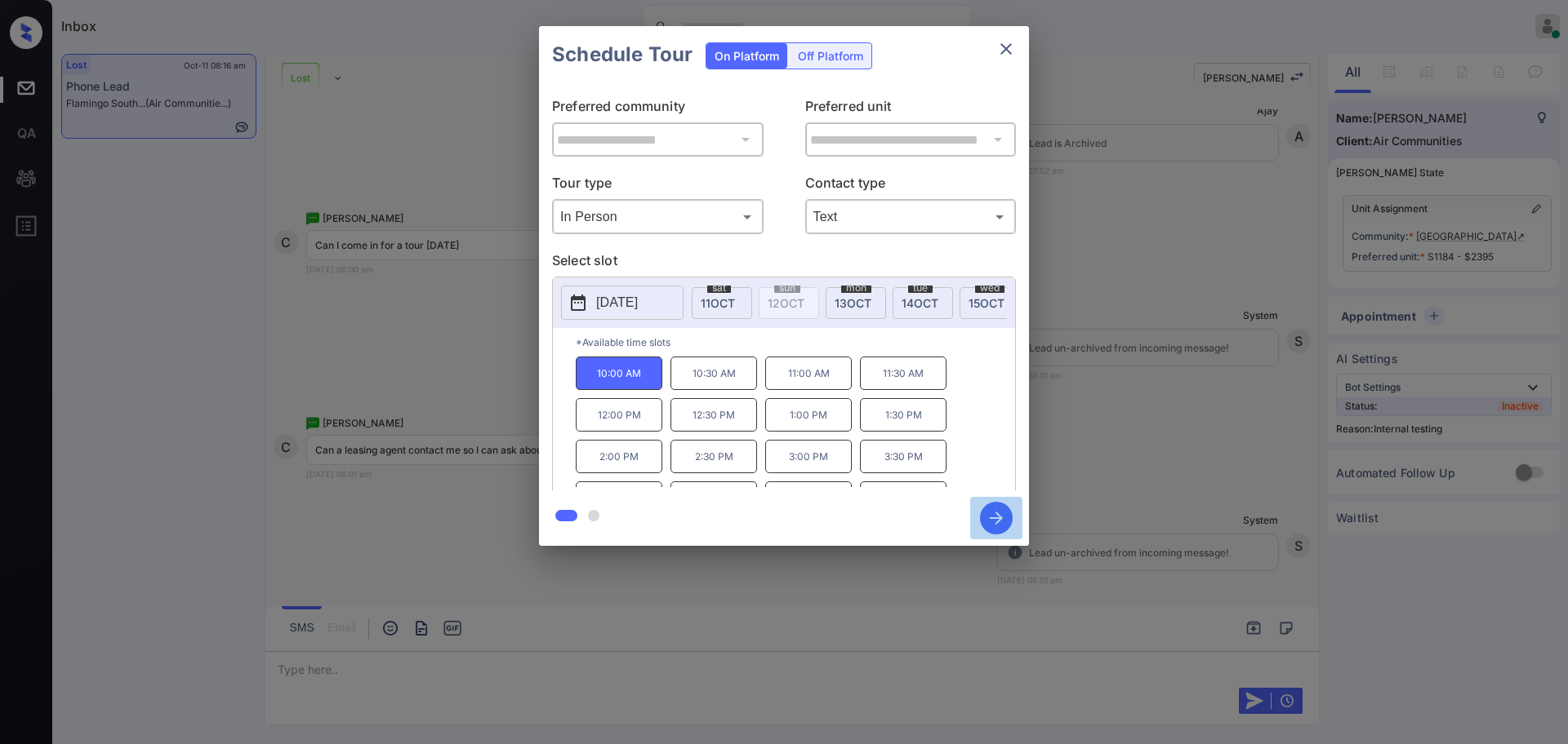
click at [990, 518] on icon "button" at bounding box center [996, 517] width 13 height 13
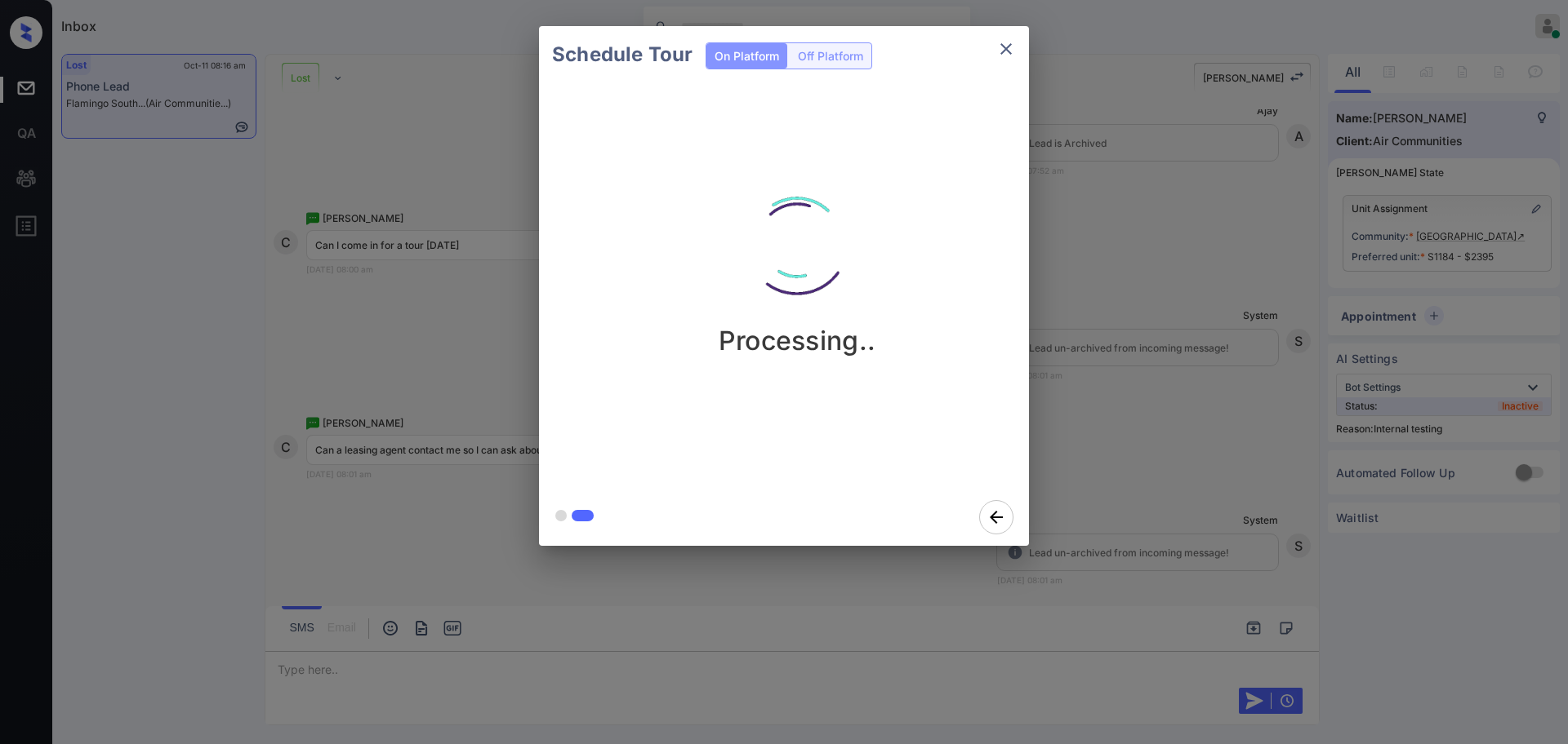
click at [1161, 428] on div "Schedule Tour On Platform Off Platform Processing.." at bounding box center [784, 286] width 1568 height 572
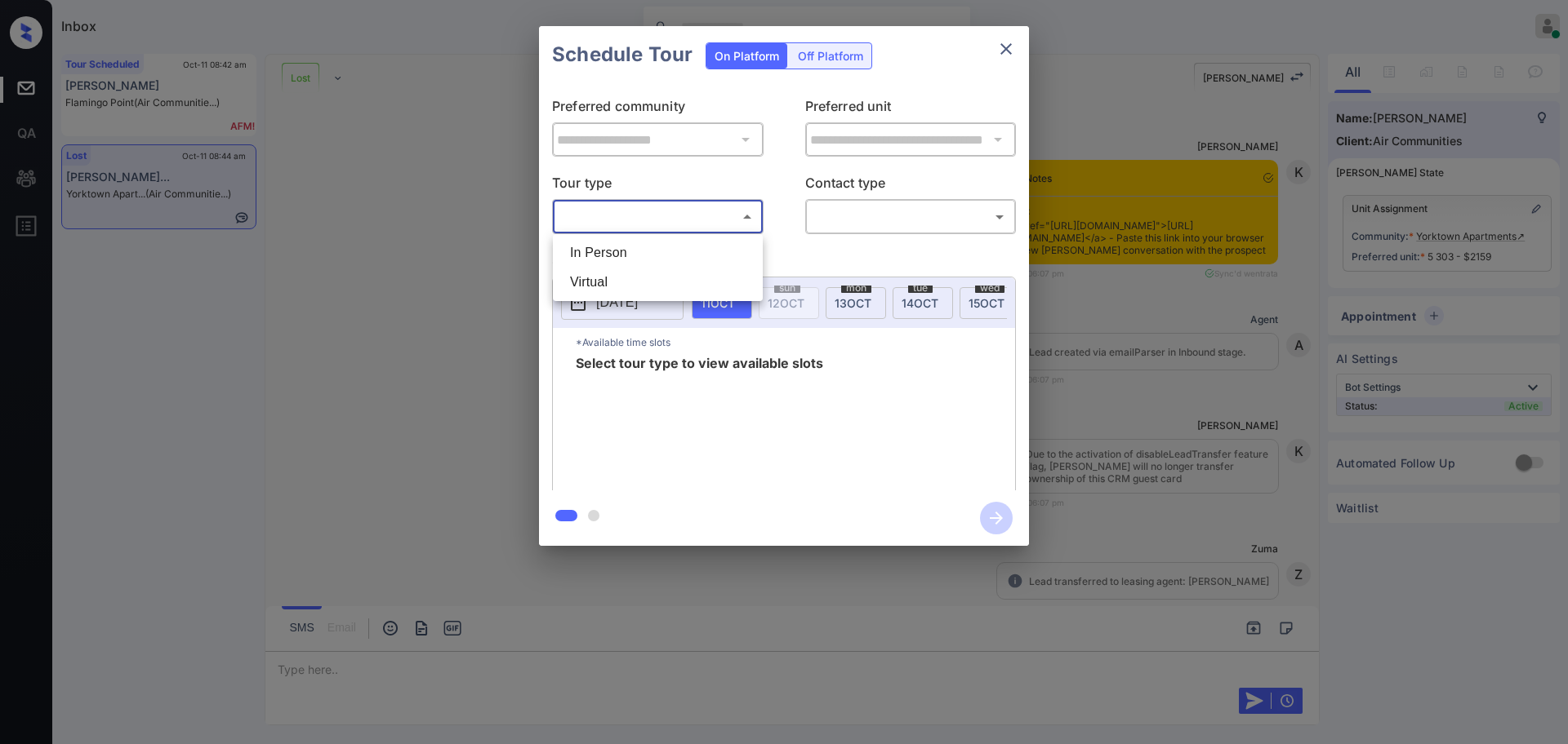
click at [622, 238] on li "In Person" at bounding box center [658, 253] width 202 height 30
type input "********"
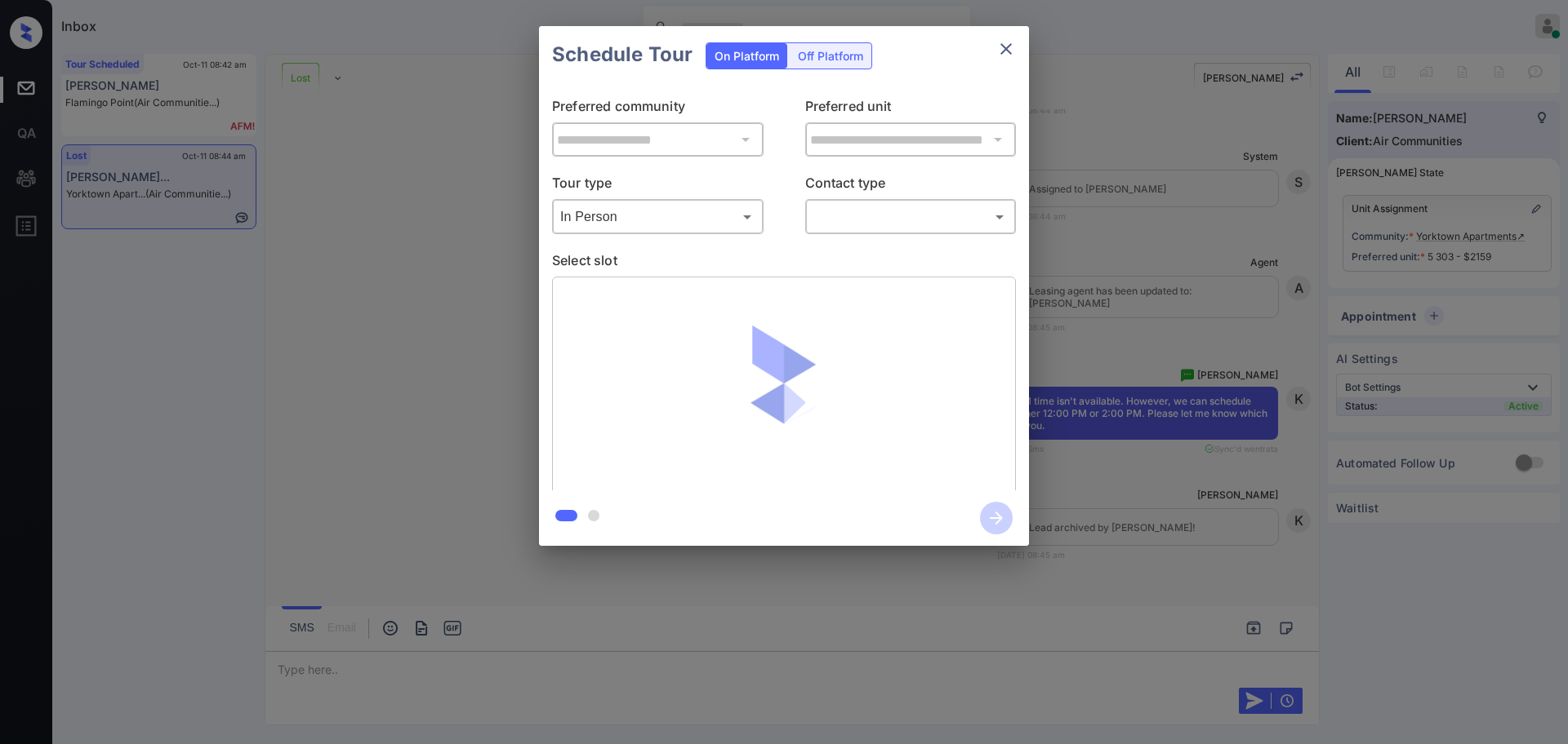
click at [867, 232] on div "​ ​" at bounding box center [912, 216] width 212 height 35
click at [867, 216] on body "Inbox Ajay Kumar Online Set yourself offline Set yourself on break Profile Swit…" at bounding box center [784, 372] width 1568 height 744
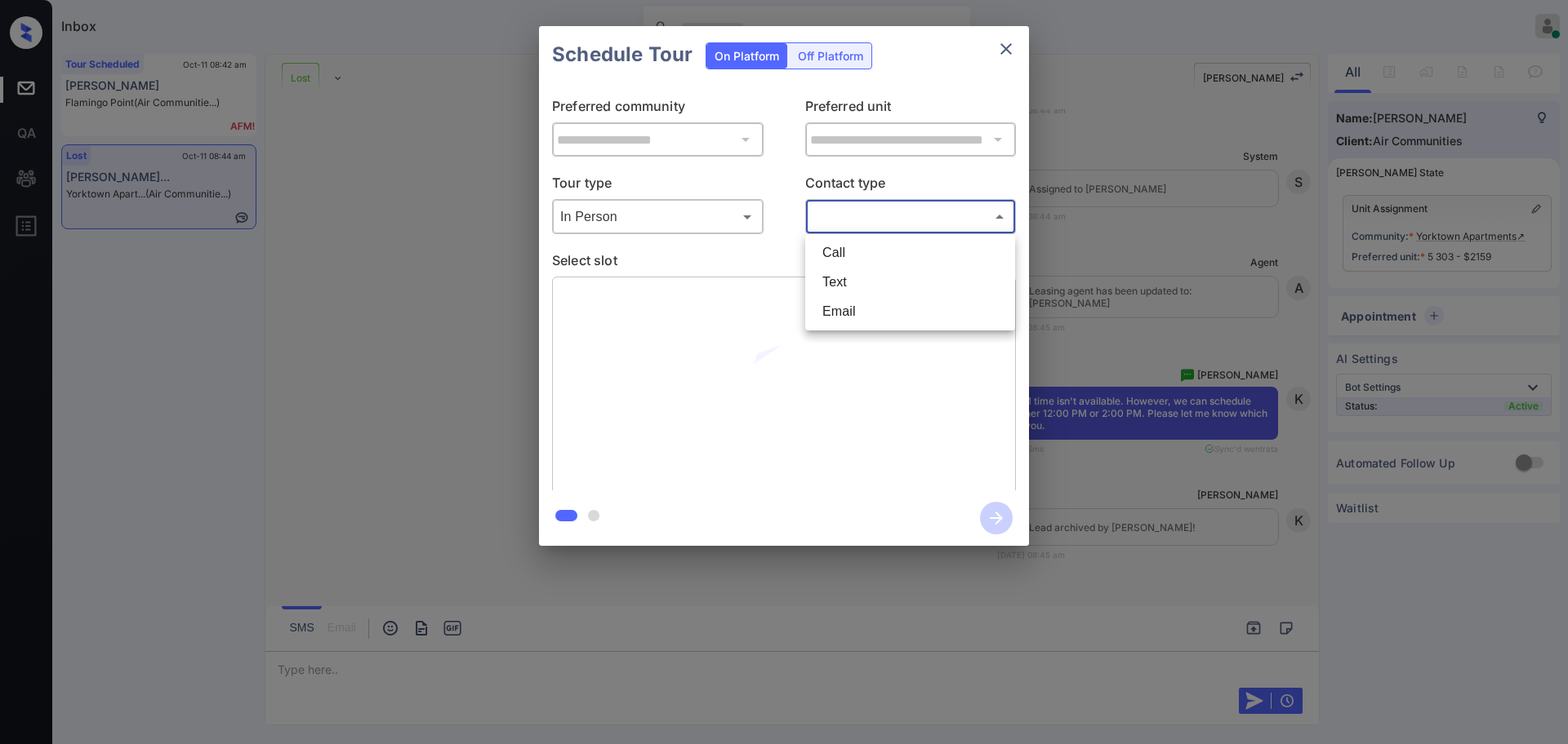
click at [838, 278] on li "Text" at bounding box center [911, 283] width 202 height 30
type input "****"
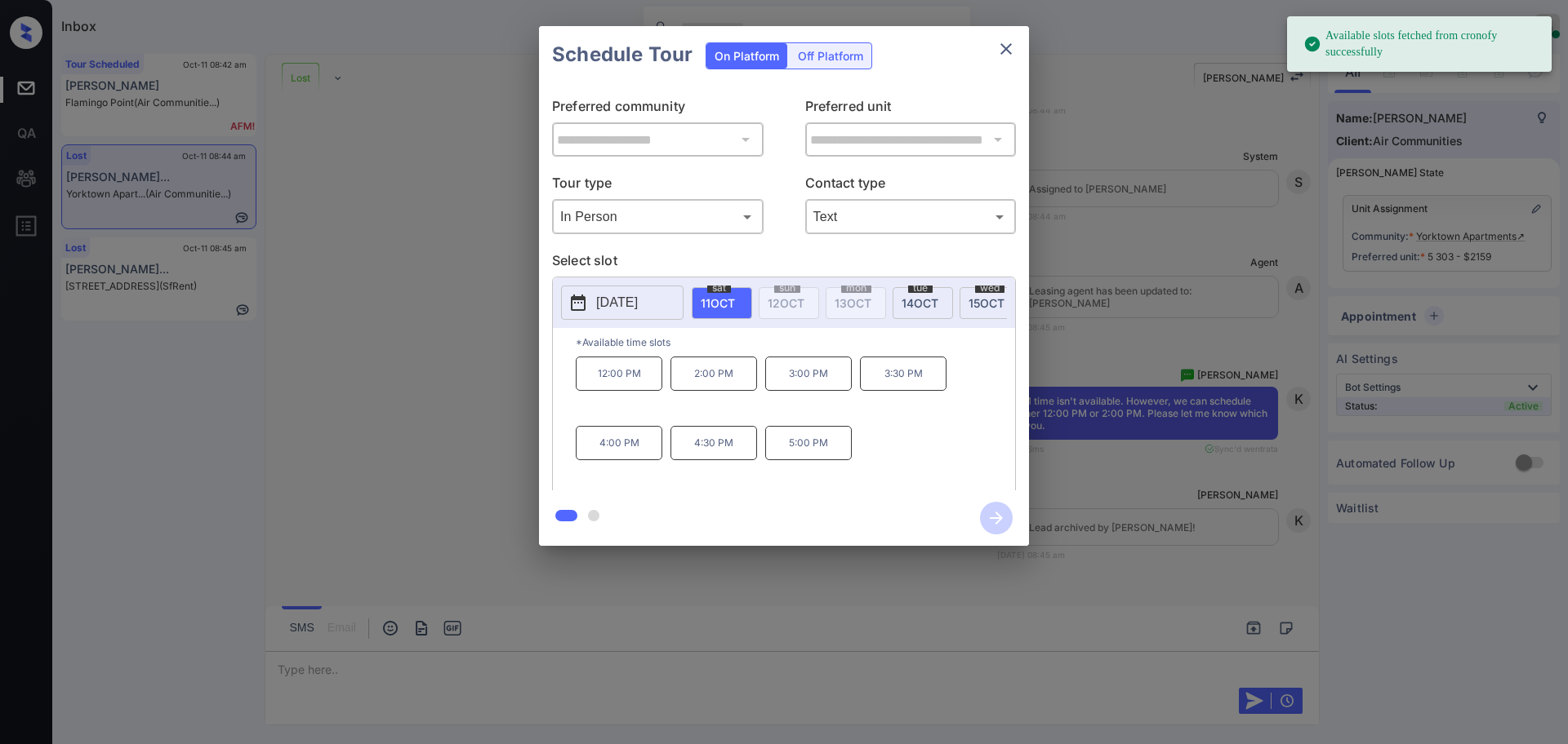
click at [714, 302] on span "11 OCT" at bounding box center [718, 304] width 35 height 14
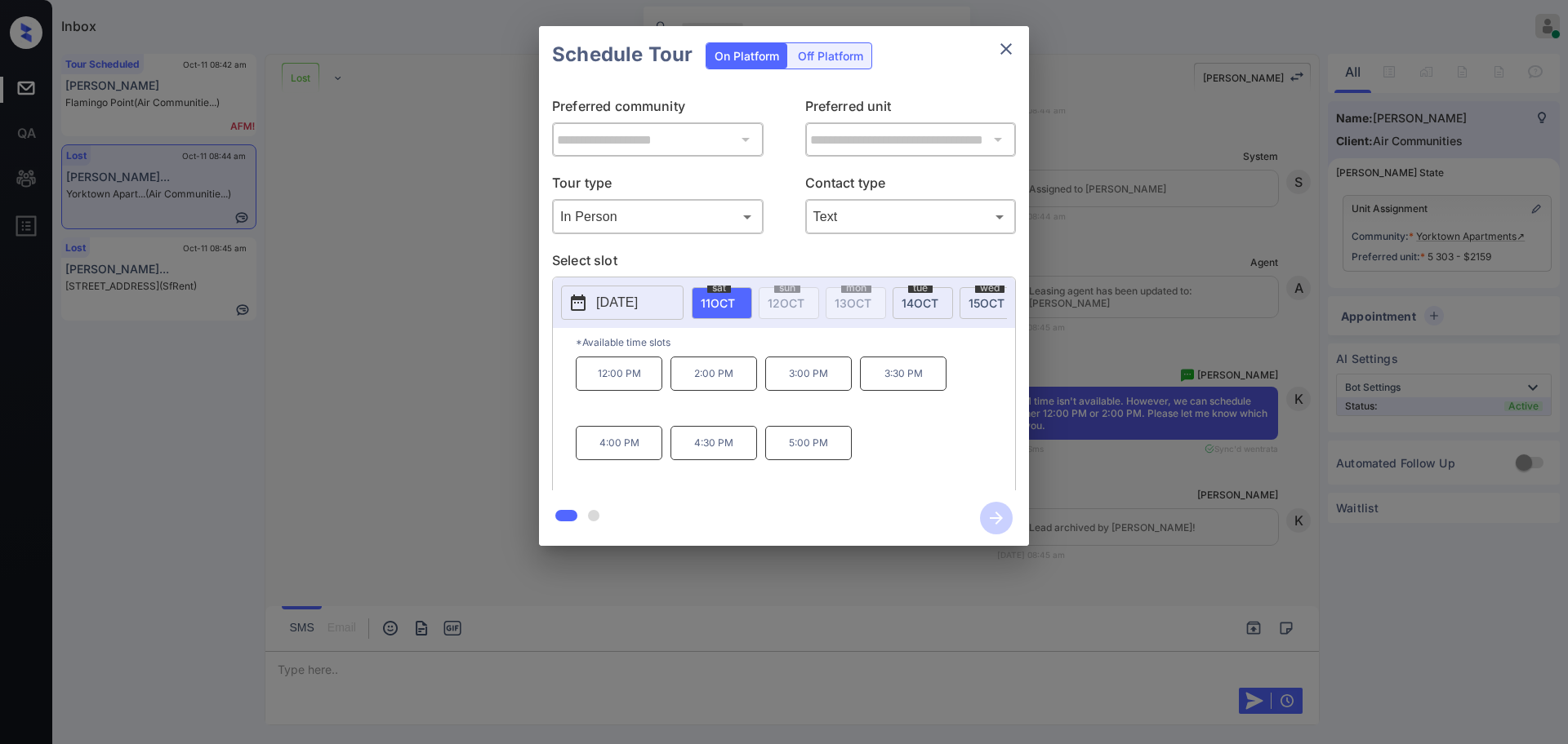
click at [1117, 458] on div "**********" at bounding box center [784, 286] width 1568 height 572
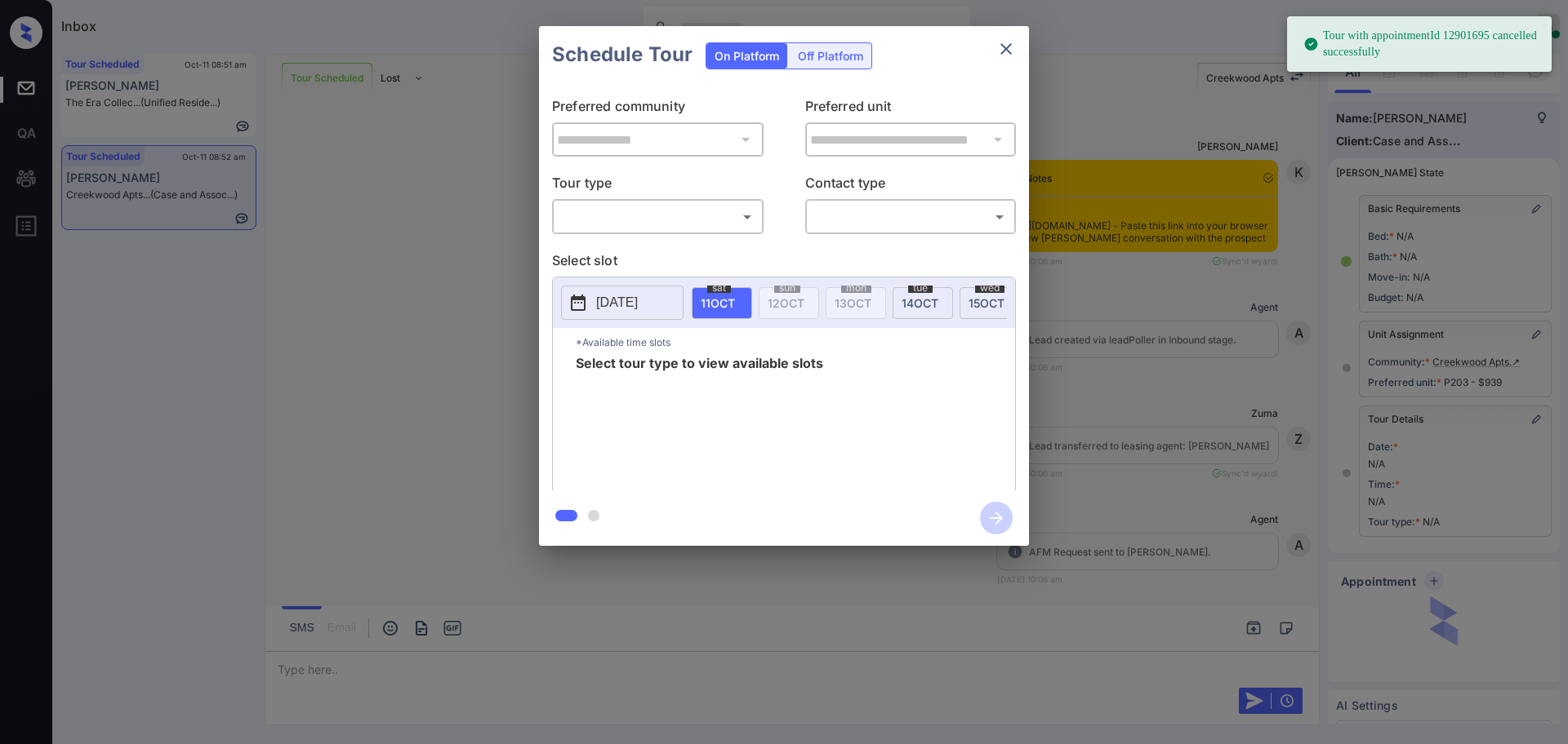
click at [617, 206] on body "Tour with appointmentId 12901695 cancelled successfully Inbox [PERSON_NAME] Onl…" at bounding box center [784, 372] width 1568 height 744
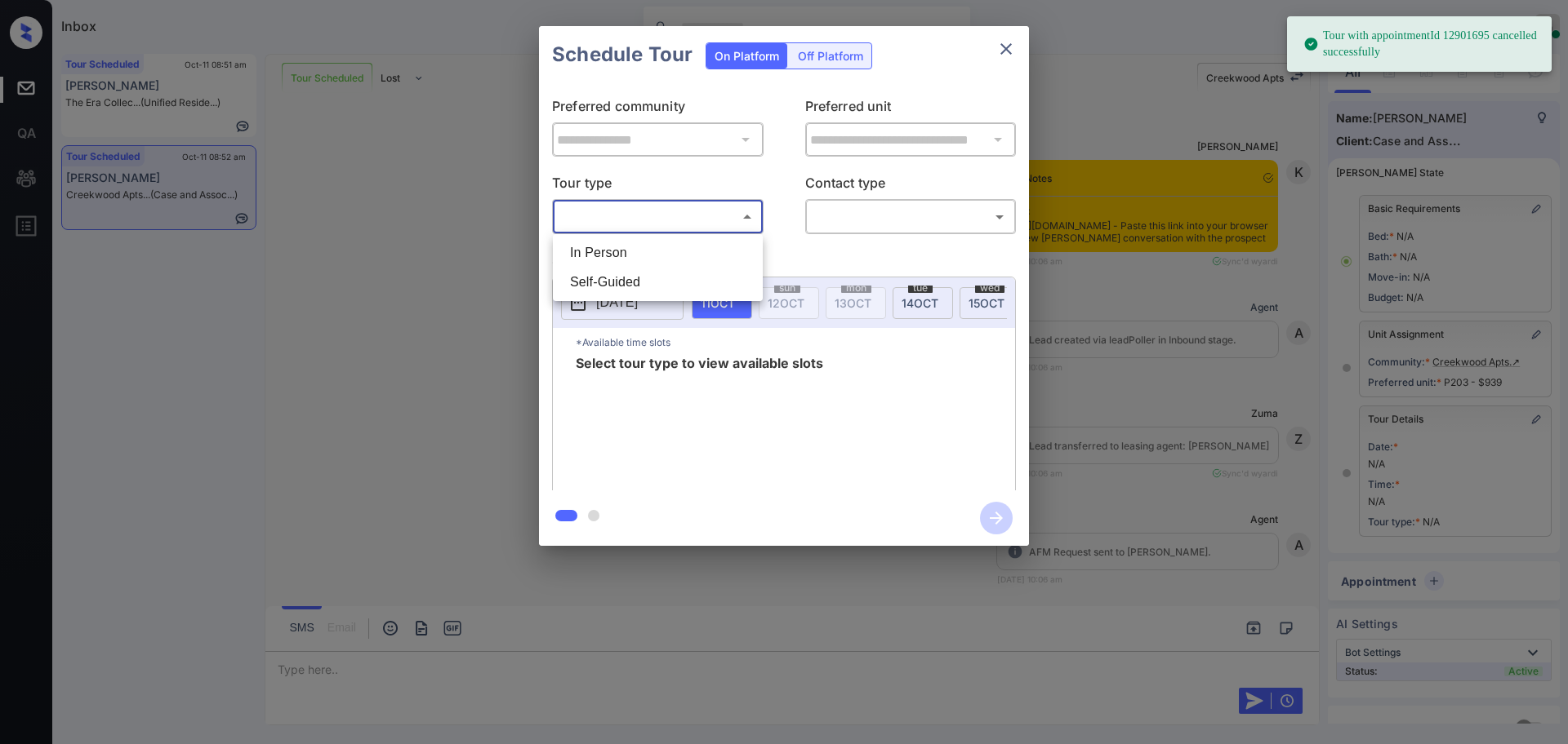
scroll to position [33555, 0]
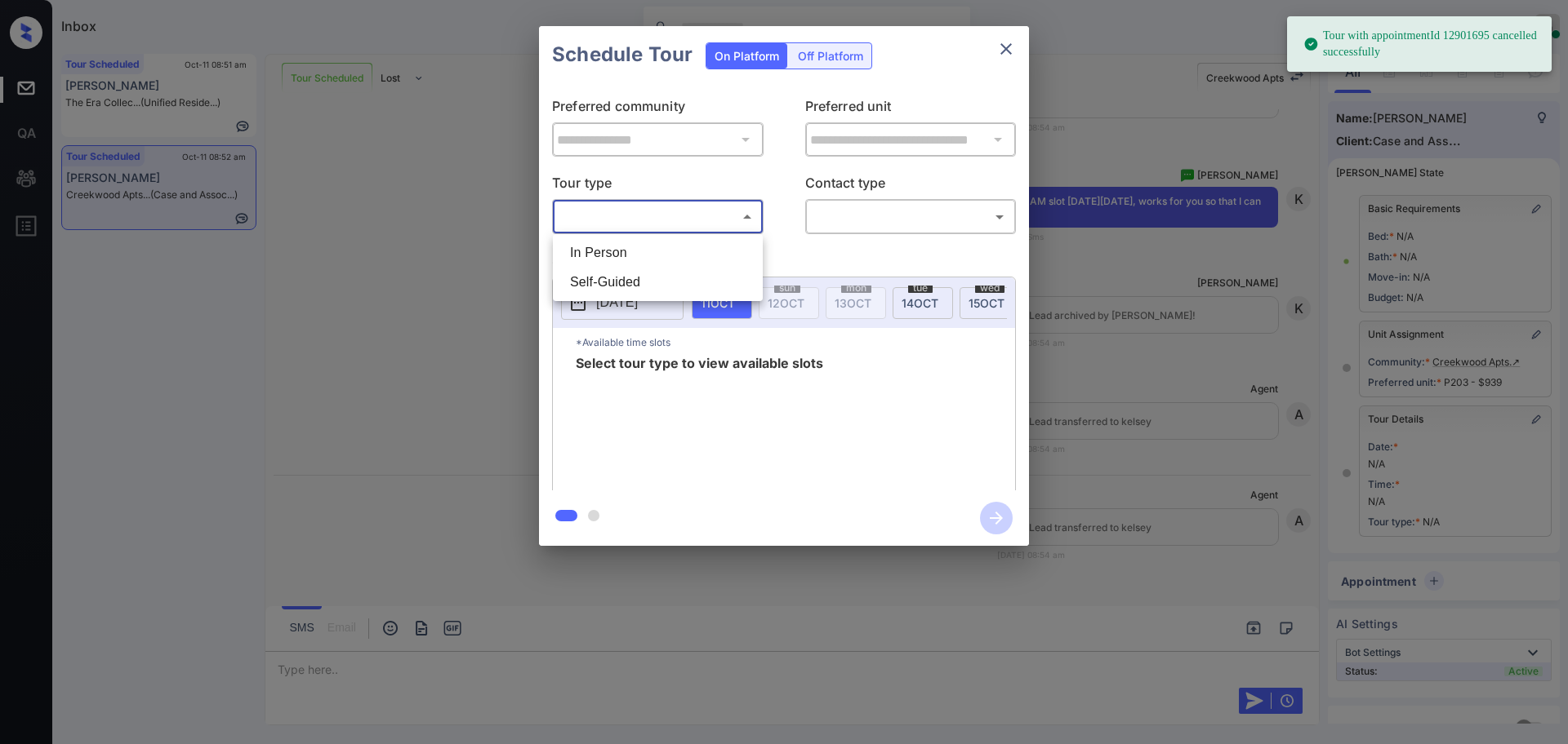
click at [619, 250] on li "In Person" at bounding box center [658, 253] width 202 height 30
type input "********"
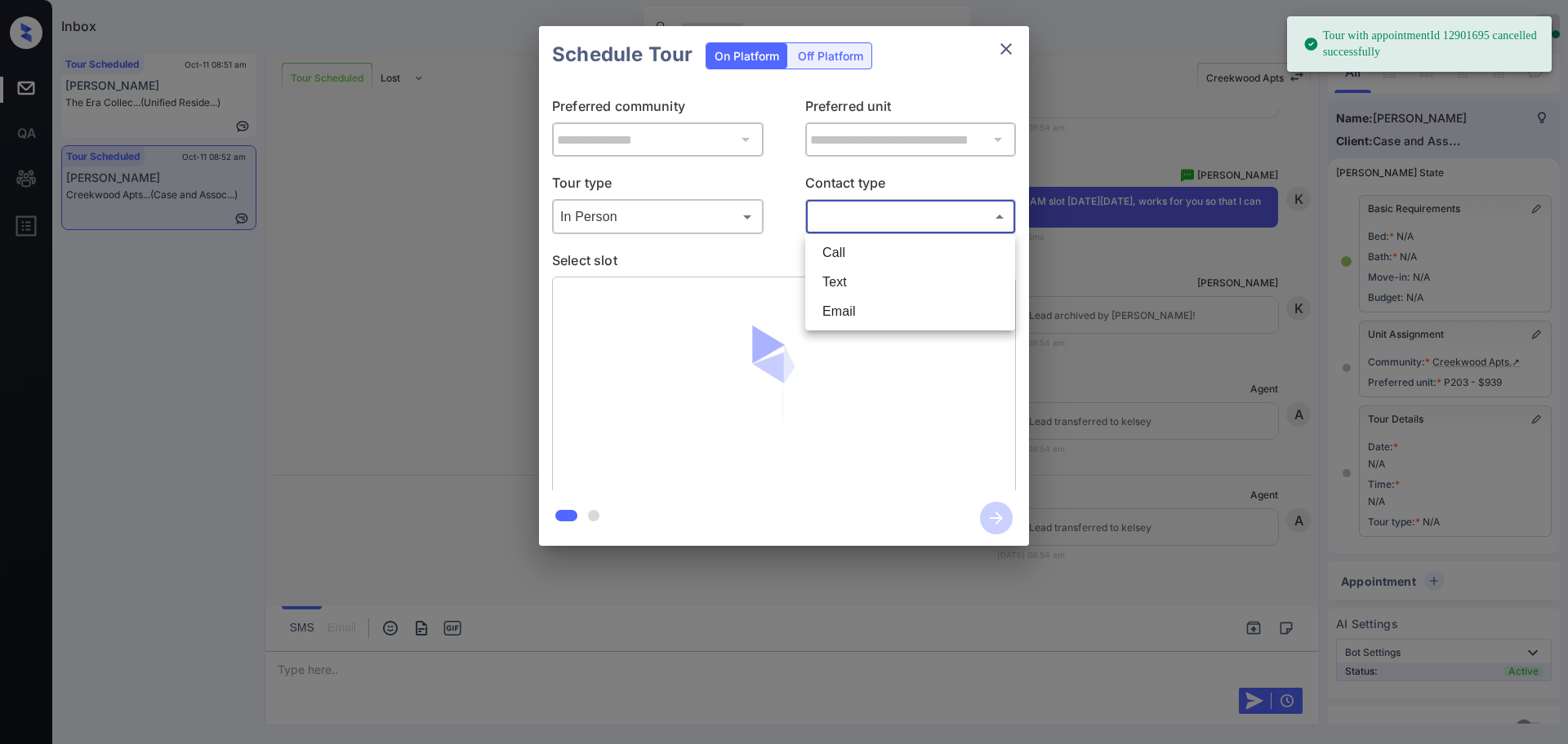
click at [851, 221] on body "Tour with appointmentId 12901695 cancelled successfully Inbox [PERSON_NAME] Onl…" at bounding box center [784, 372] width 1568 height 744
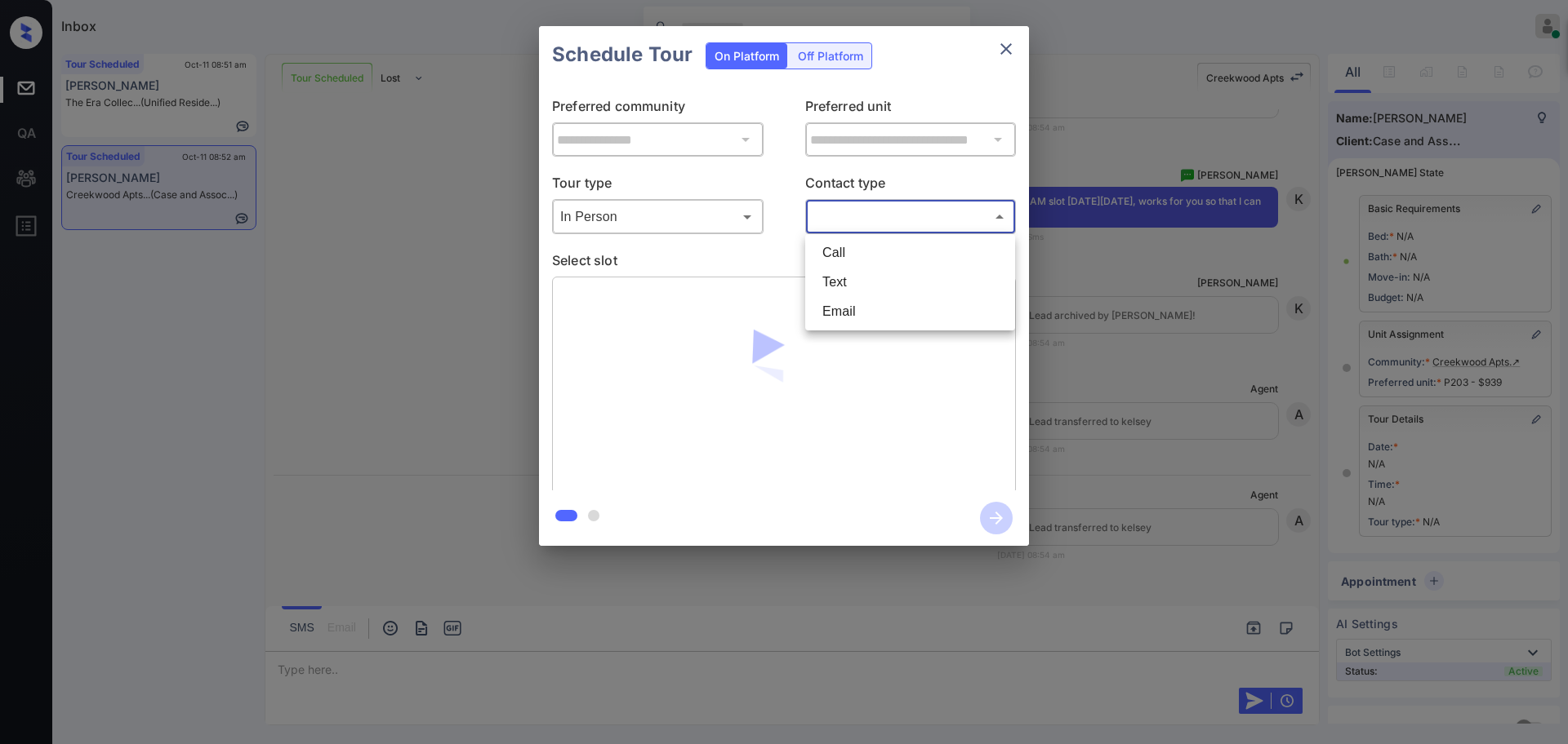
click at [832, 289] on li "Text" at bounding box center [911, 283] width 202 height 30
type input "****"
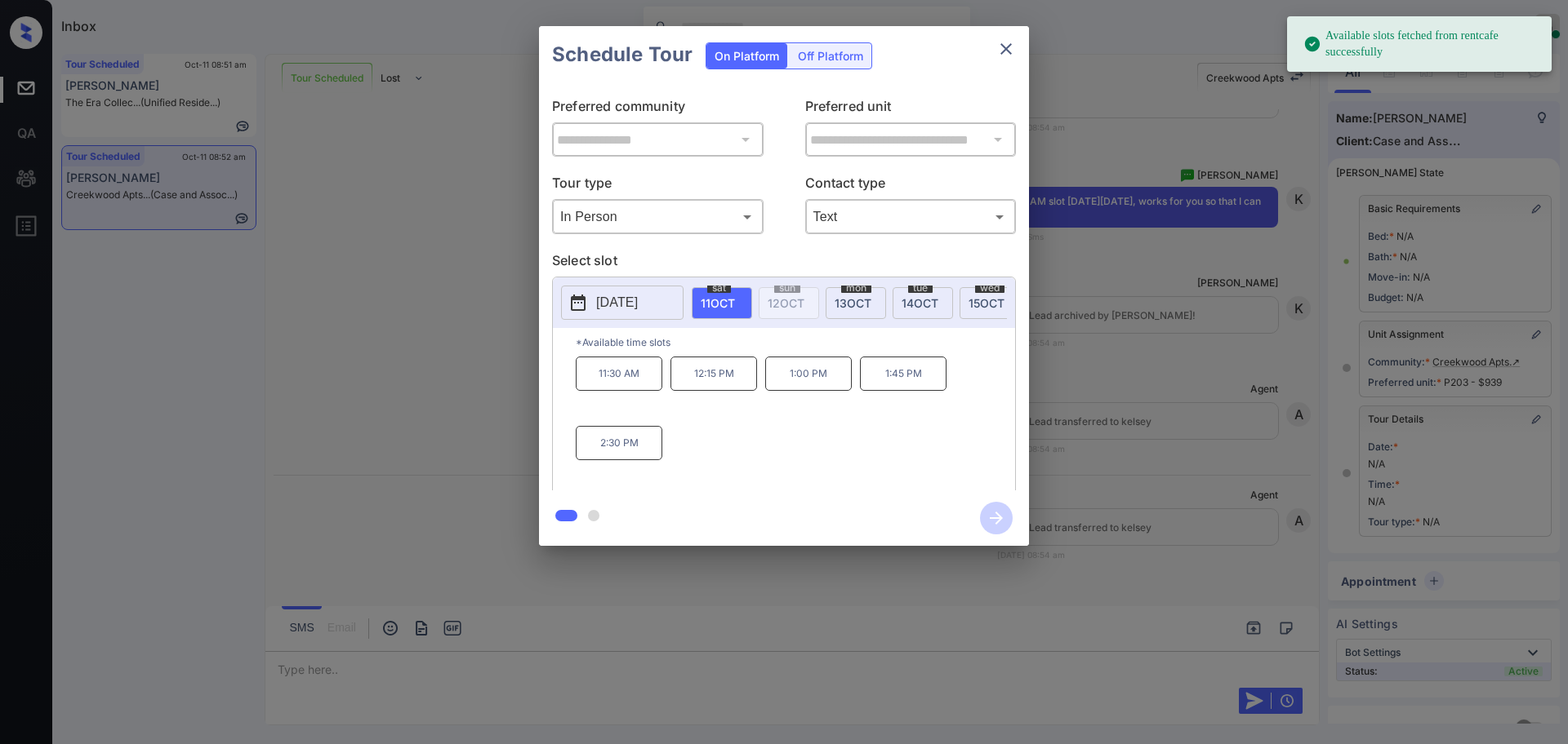
click at [1230, 292] on div "**********" at bounding box center [784, 286] width 1568 height 572
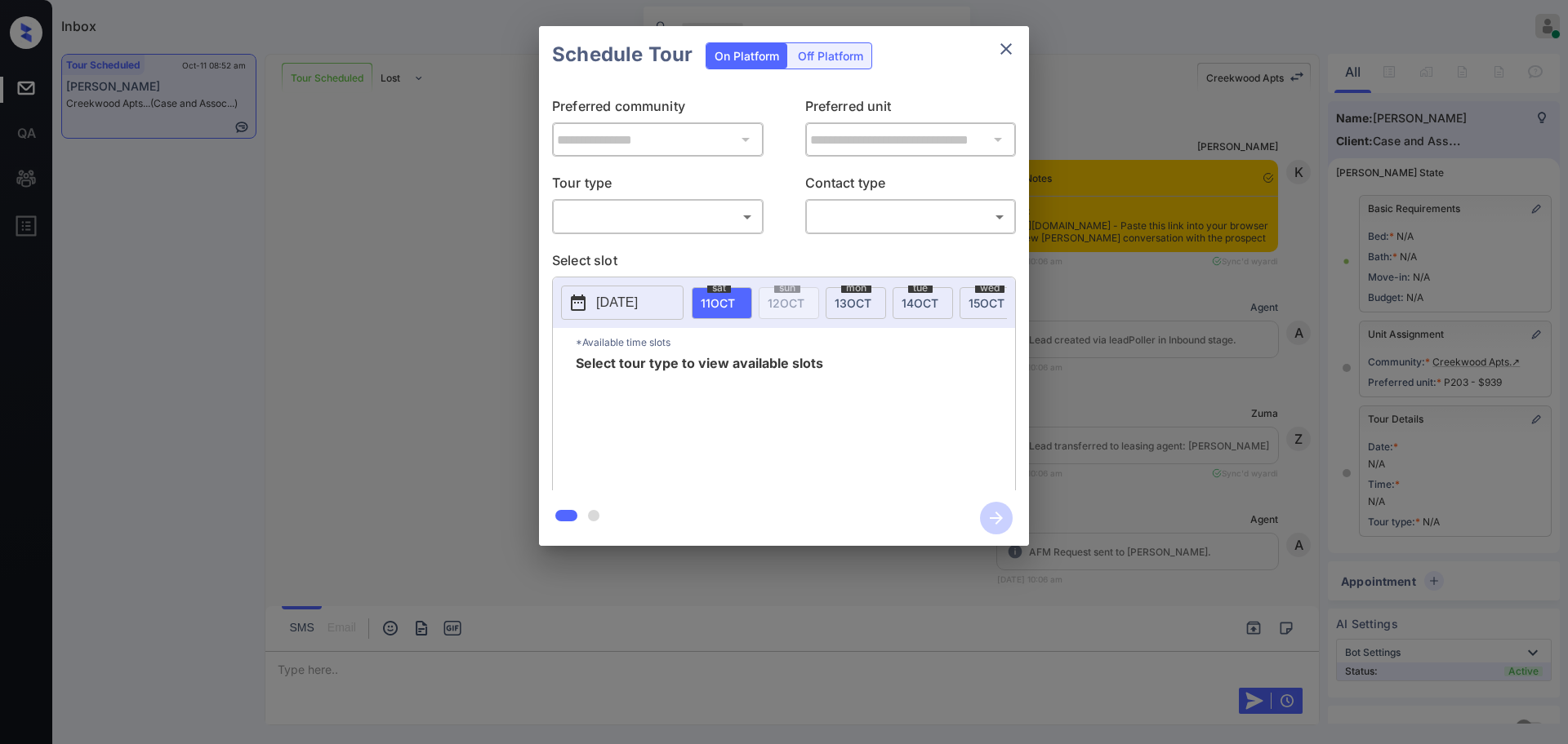
click at [640, 226] on body "Inbox Ajay Kumar Online Set yourself offline Set yourself on break Profile Swit…" at bounding box center [784, 372] width 1568 height 744
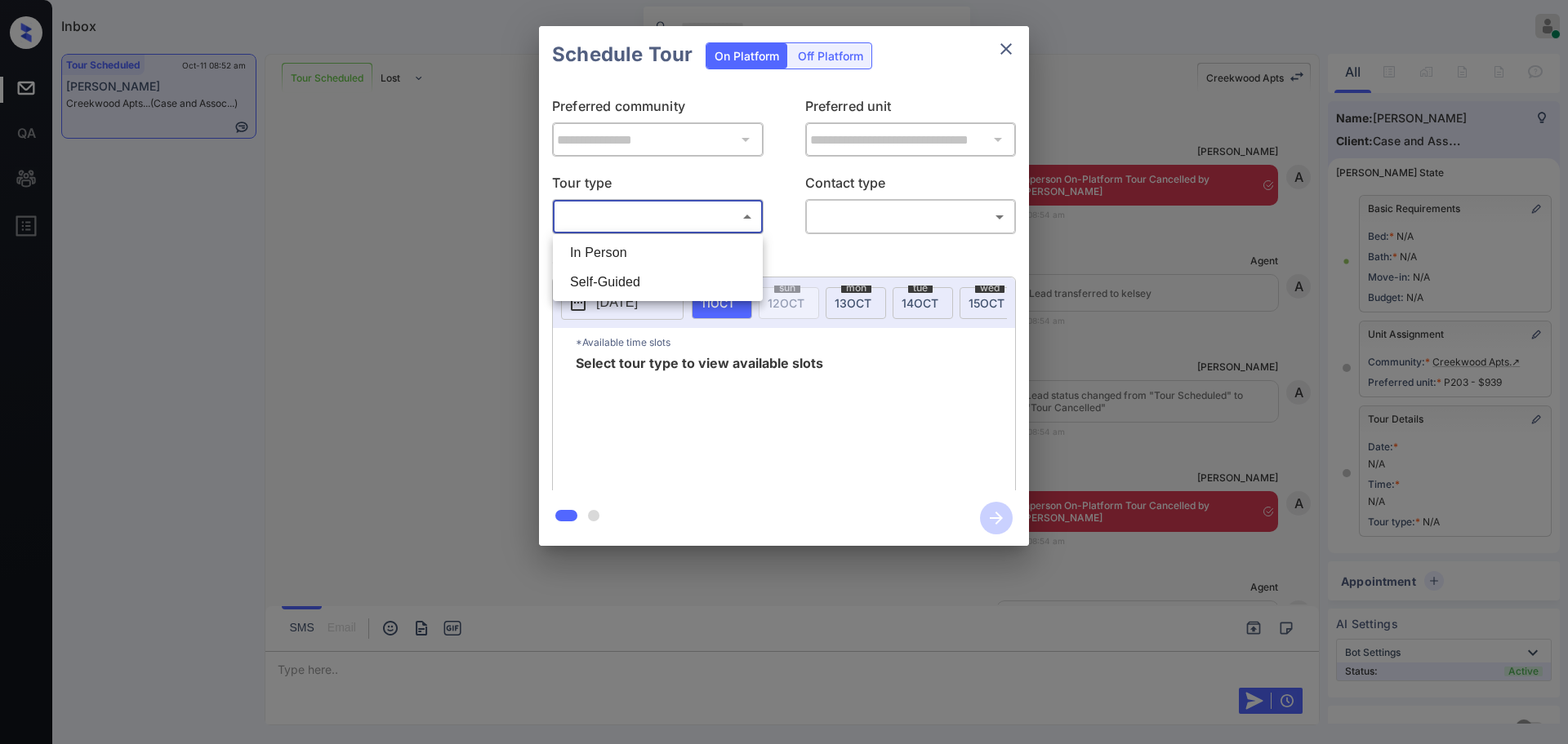
click at [616, 240] on li "In Person" at bounding box center [658, 253] width 202 height 30
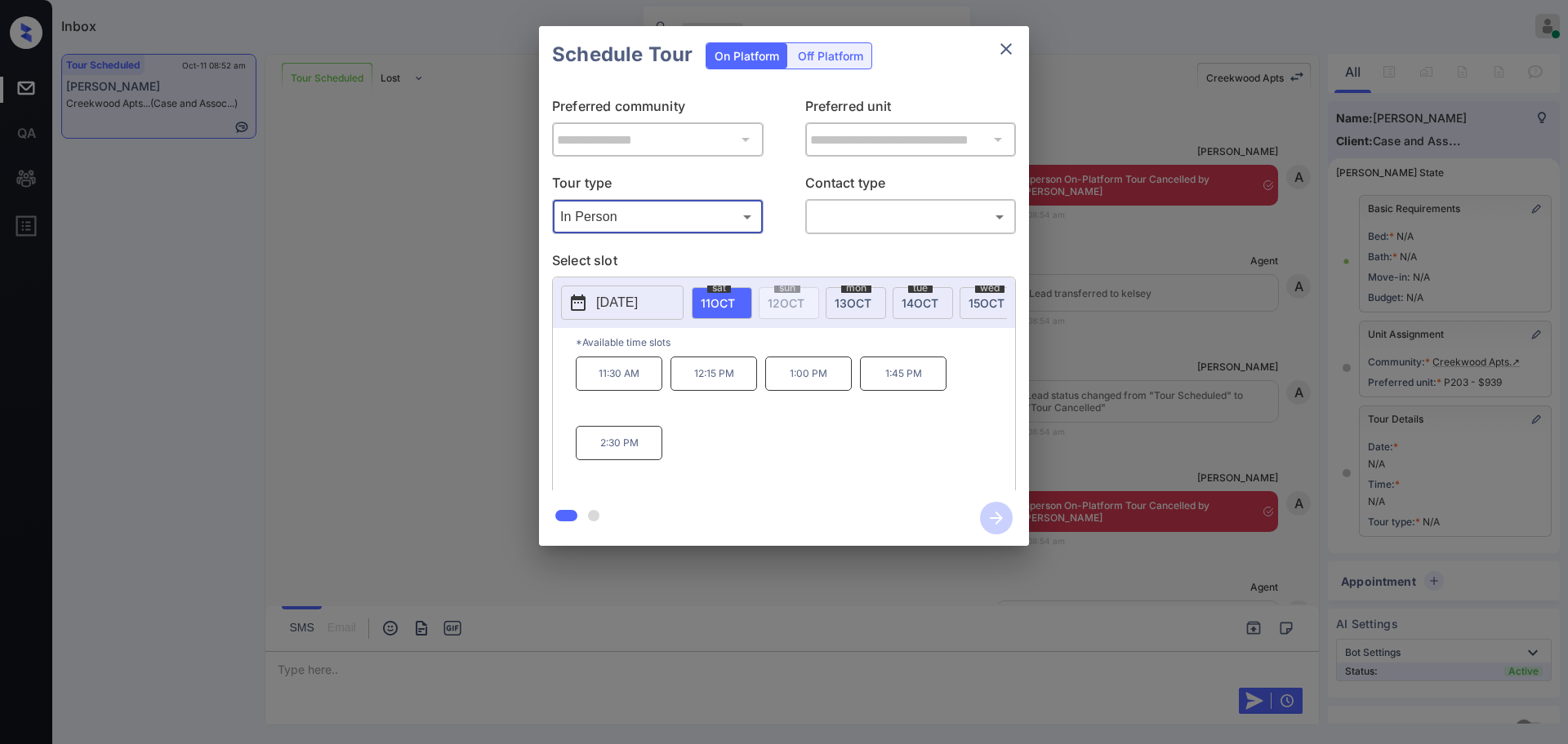
type input "********"
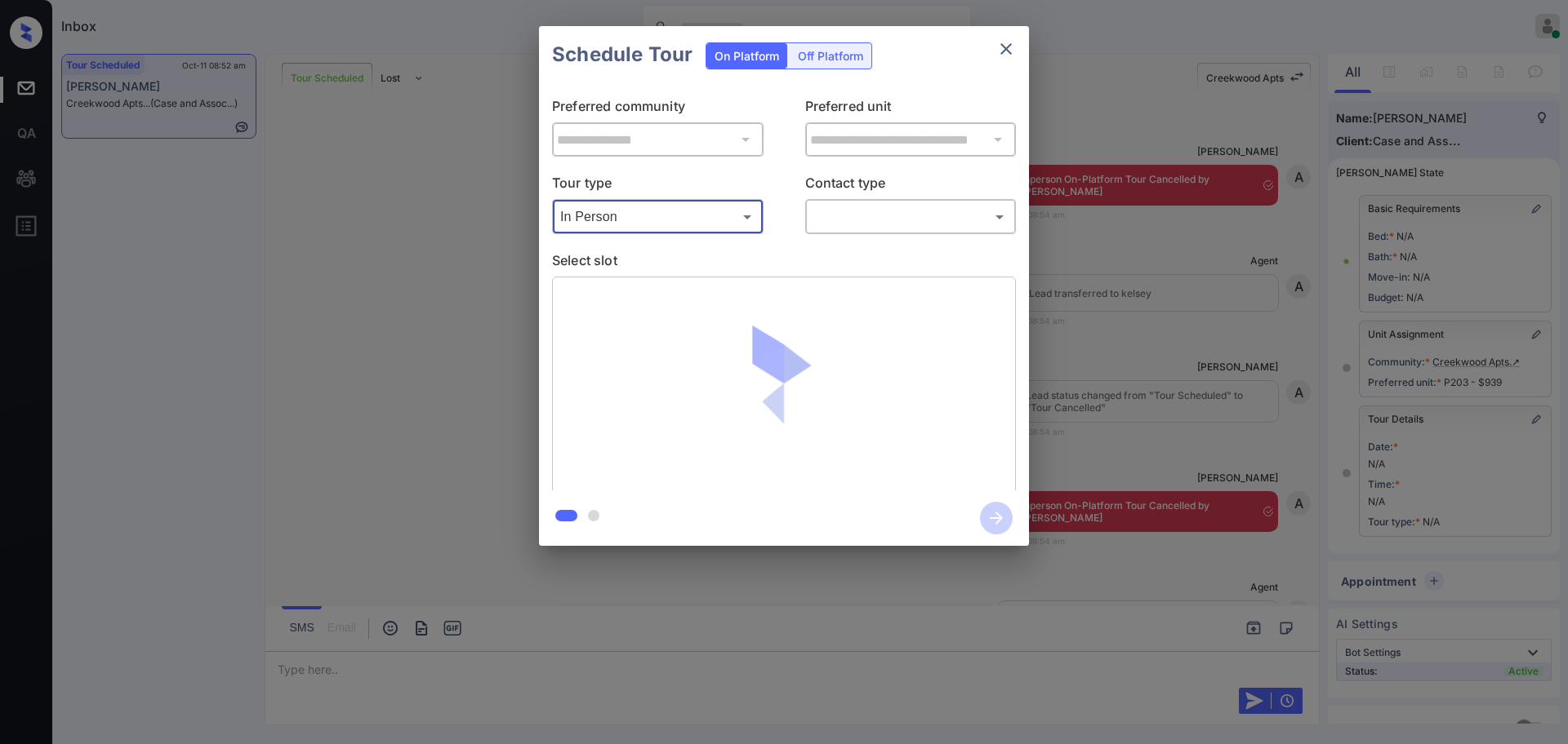
click at [836, 211] on body "Inbox Ajay Kumar Online Set yourself offline Set yourself on break Profile Swit…" at bounding box center [784, 372] width 1568 height 744
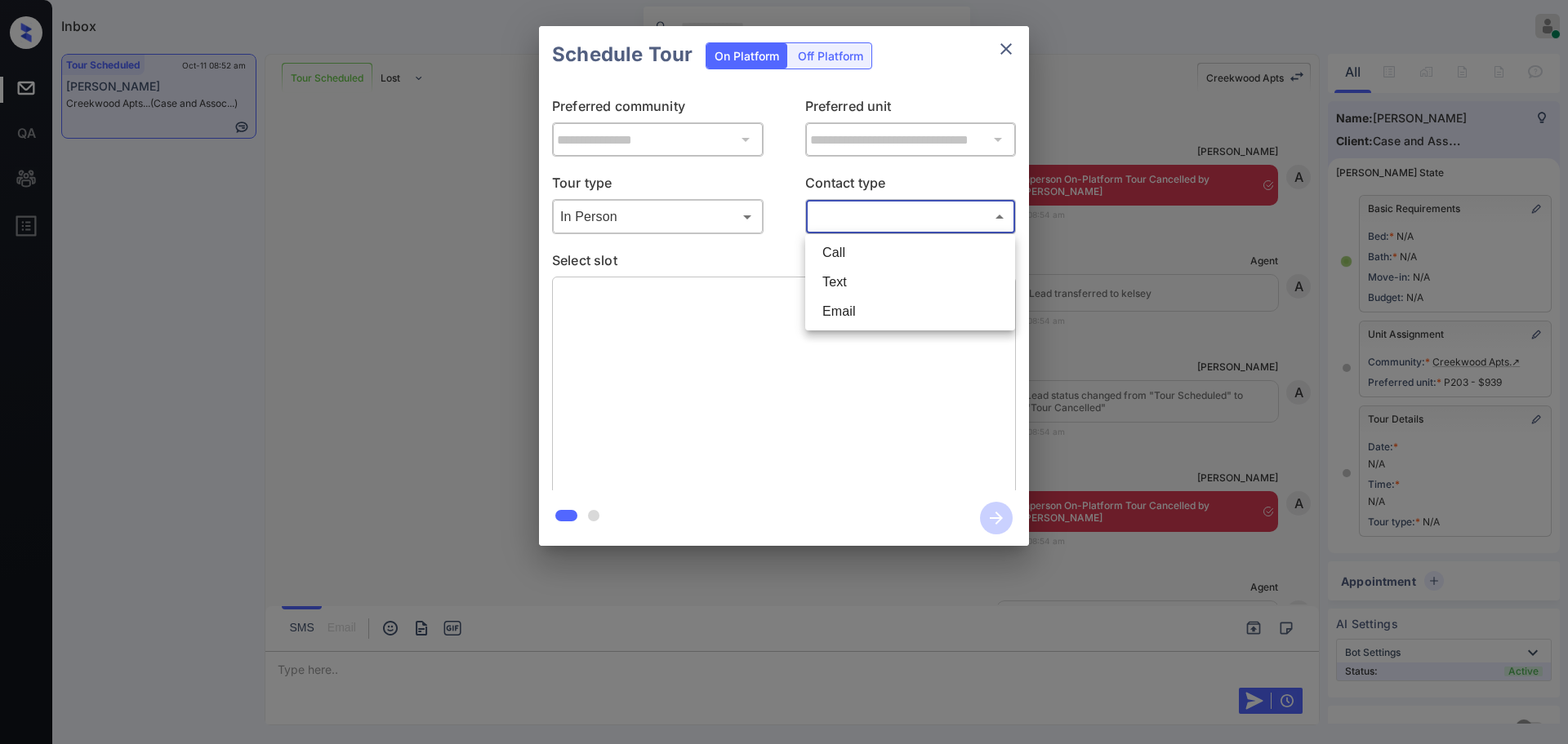
click at [838, 273] on li "Text" at bounding box center [911, 283] width 202 height 30
type input "****"
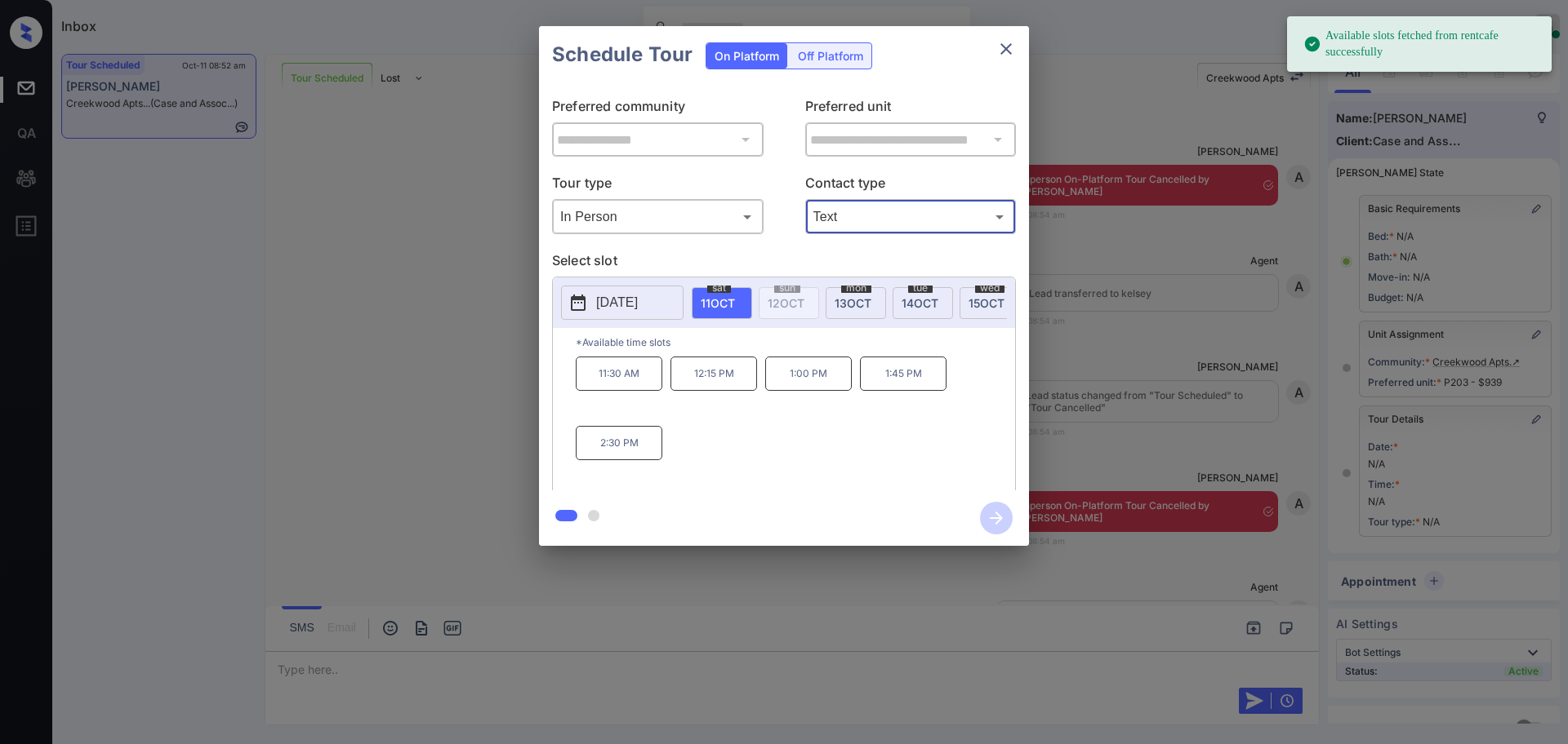
click at [617, 290] on button "[DATE]" at bounding box center [623, 303] width 123 height 35
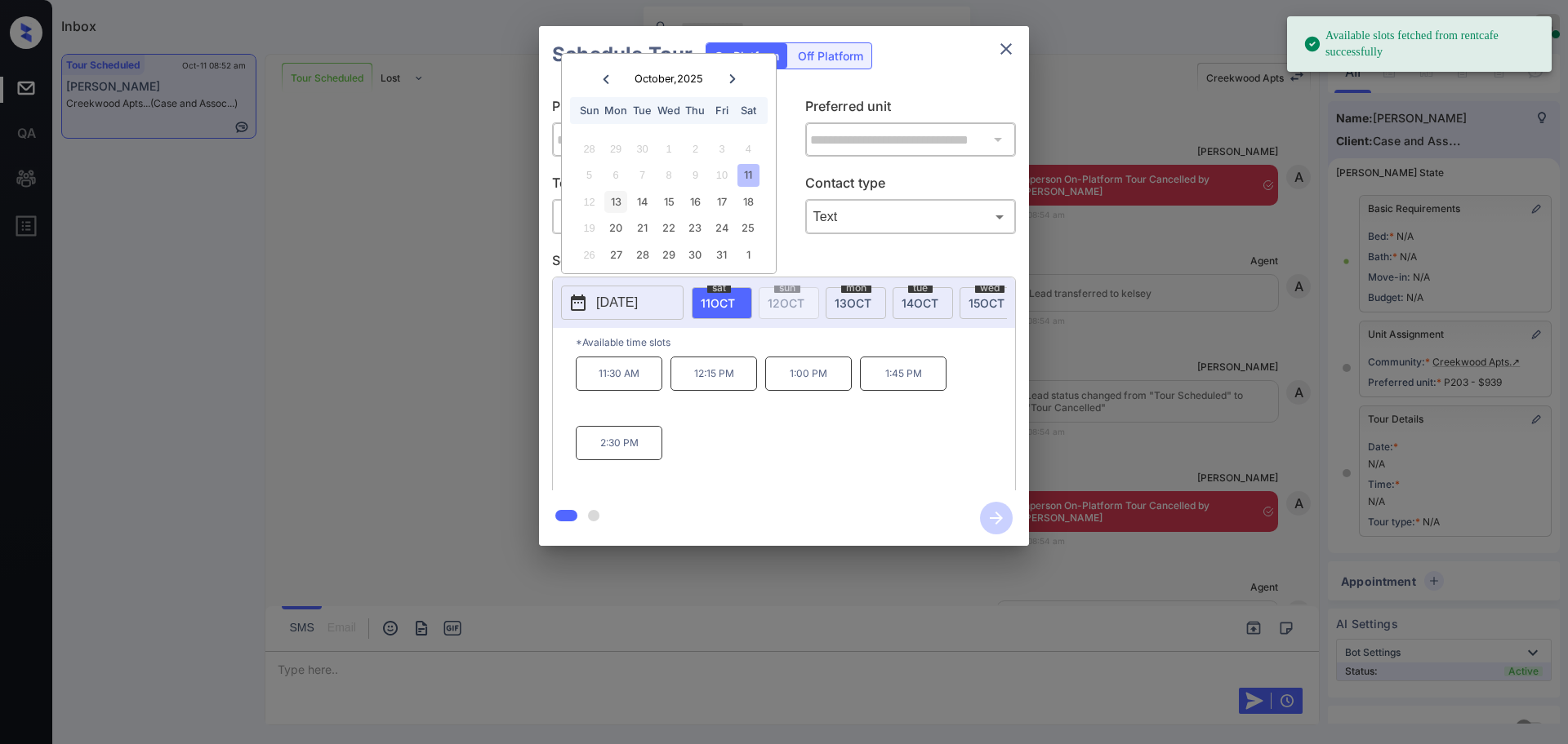
click at [617, 199] on div "13" at bounding box center [616, 202] width 22 height 22
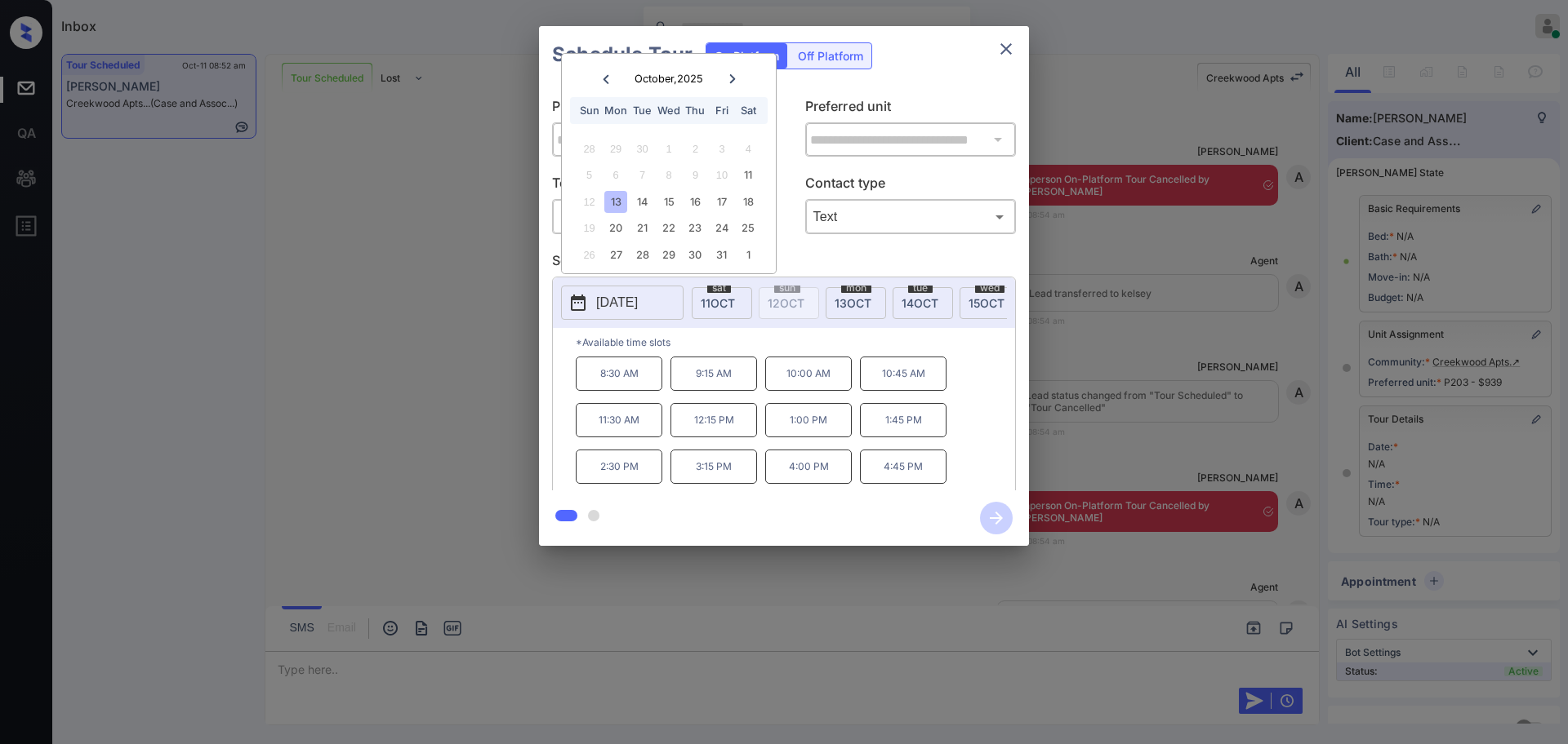
click at [788, 390] on p "10:00 AM" at bounding box center [808, 374] width 86 height 35
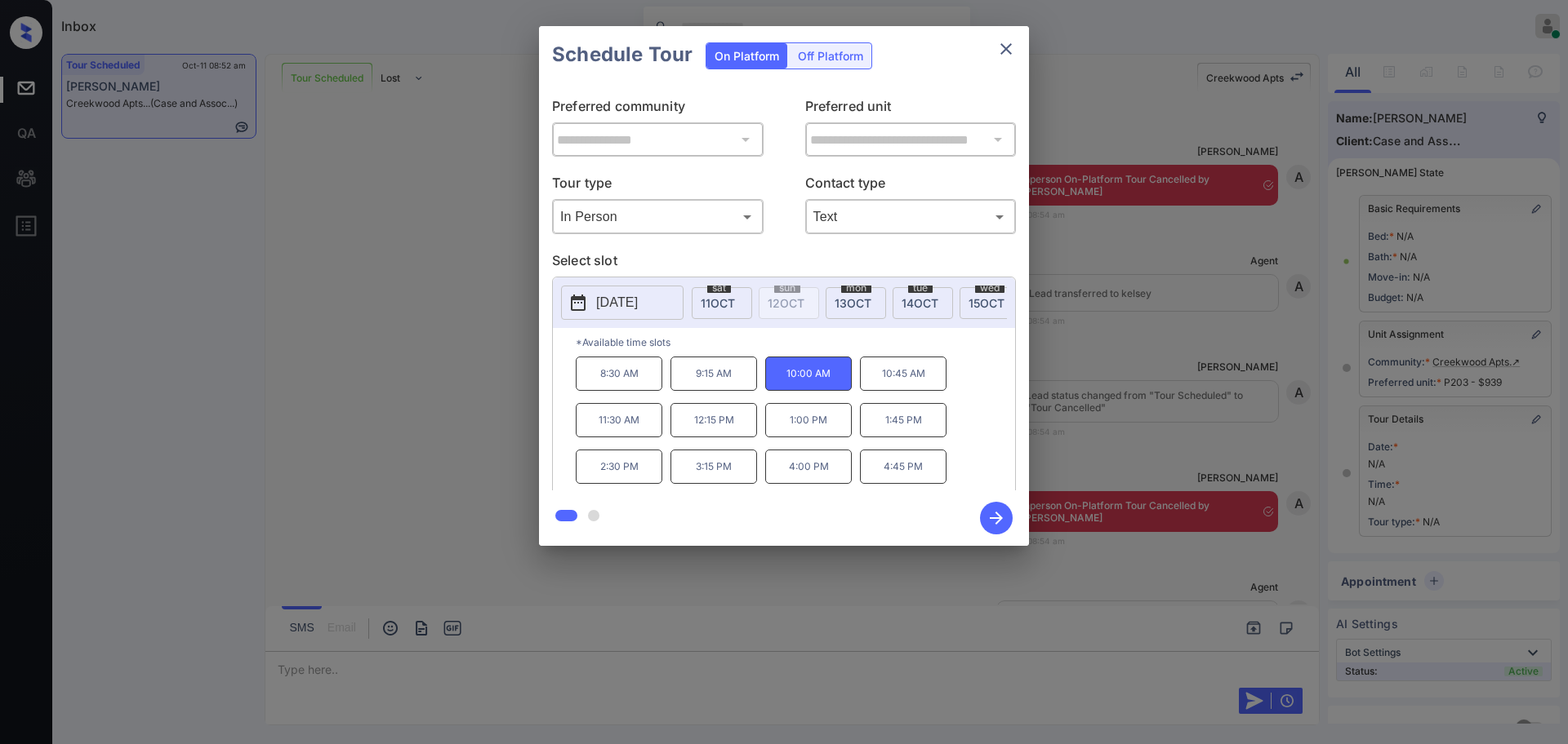
click at [1002, 514] on icon "button" at bounding box center [996, 517] width 33 height 33
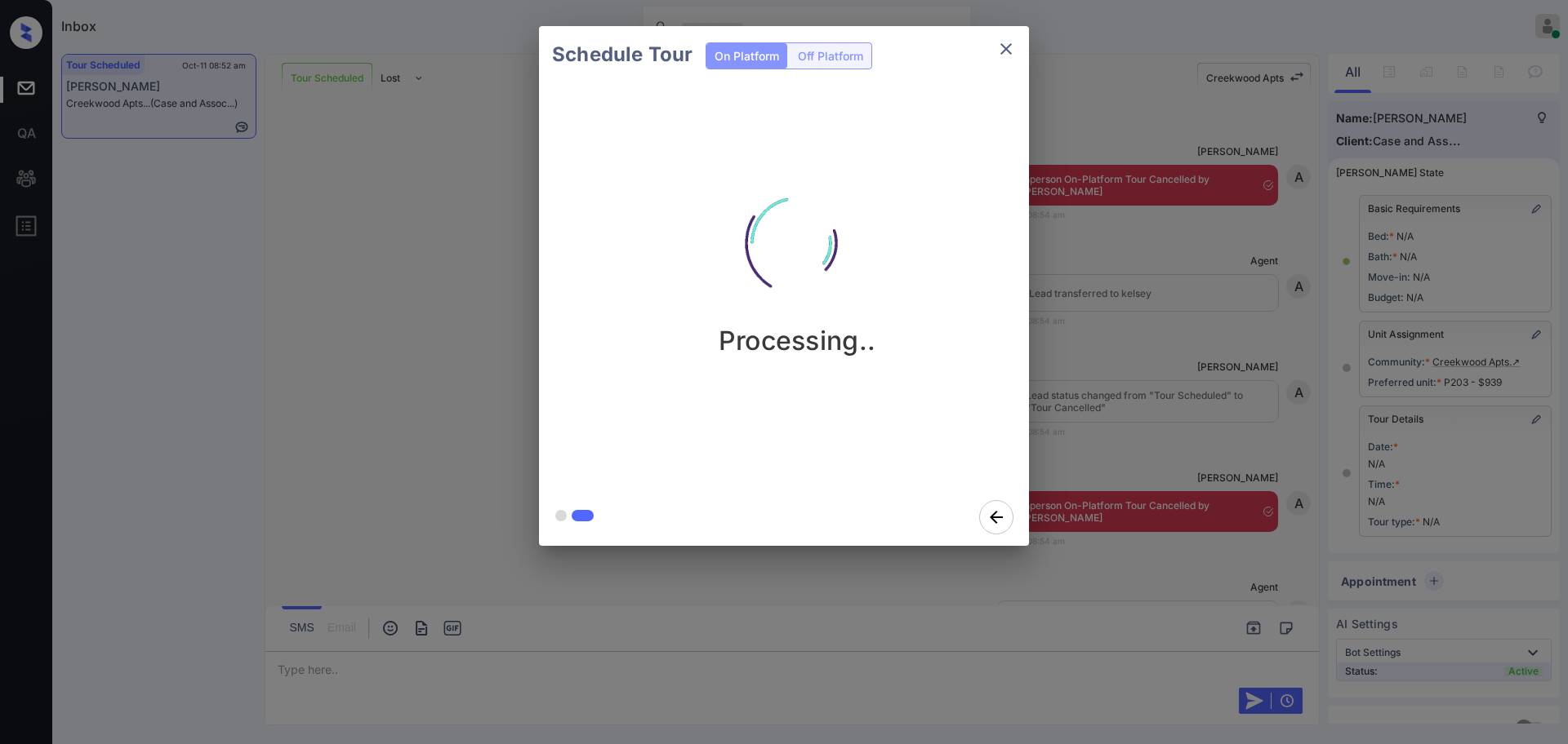
click at [1182, 439] on div "Schedule Tour On Platform Off Platform Processing.." at bounding box center [784, 286] width 1568 height 572
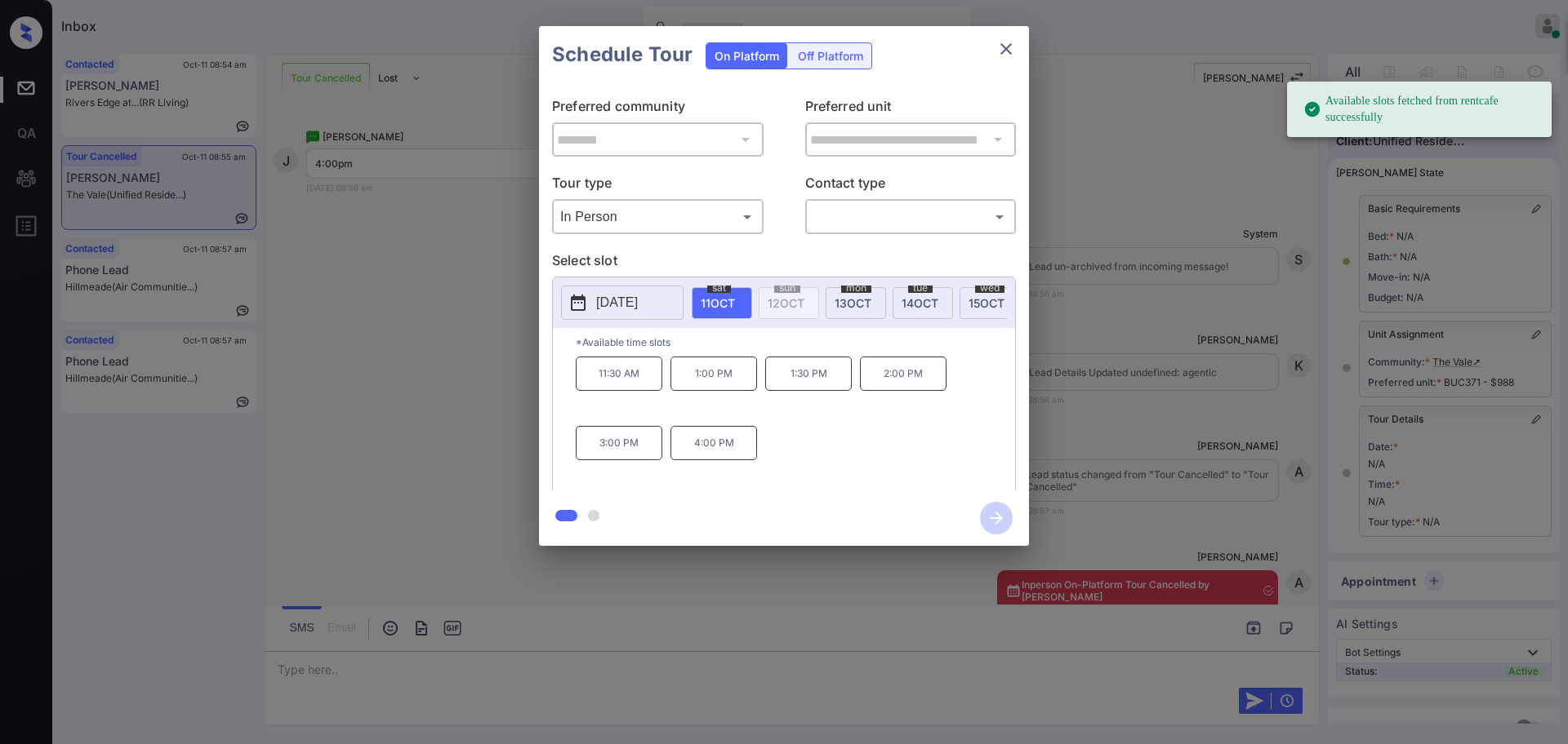
scroll to position [81, 0]
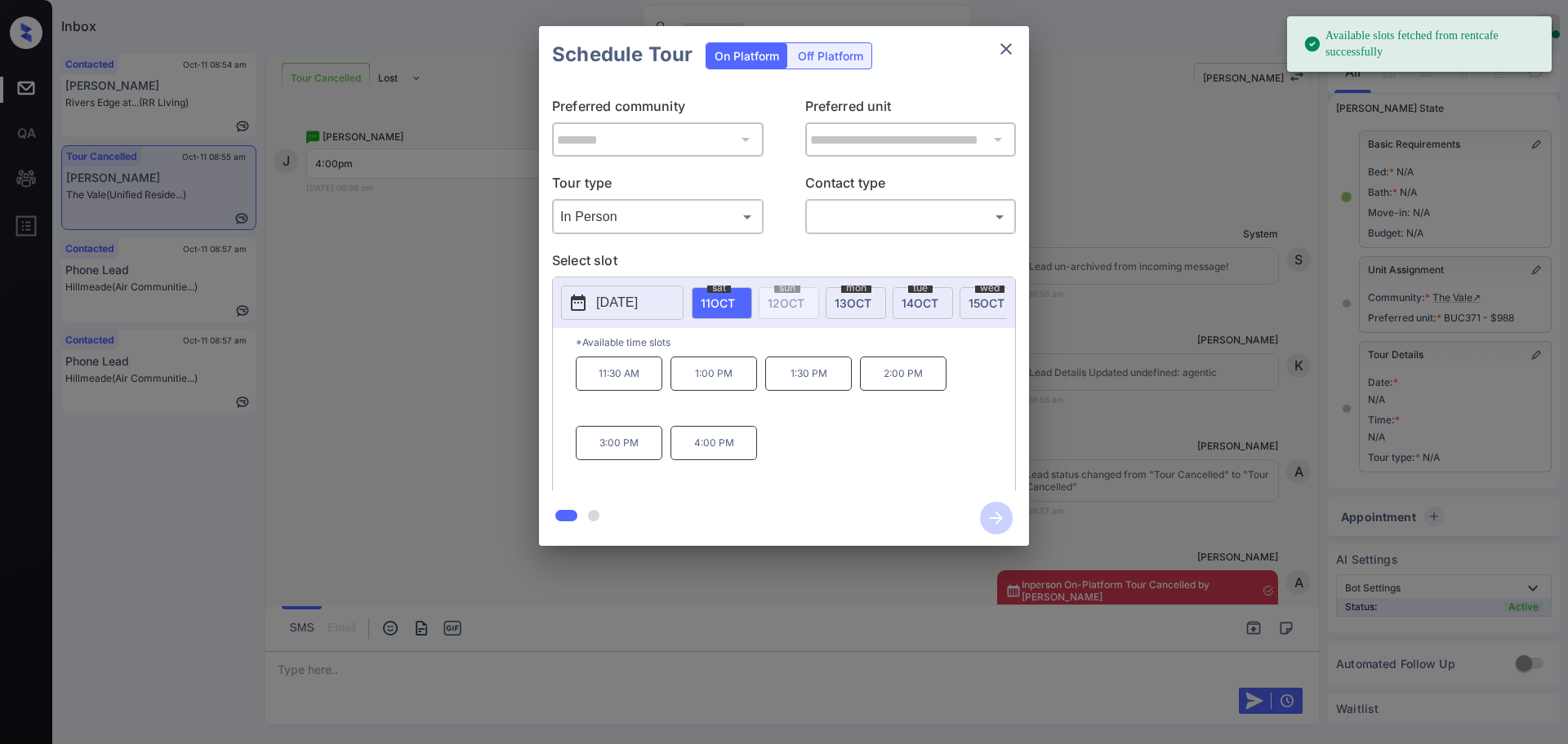
click at [846, 206] on body "Available slots fetched from rentcafe successfully Inbox [PERSON_NAME] Online S…" at bounding box center [784, 372] width 1568 height 744
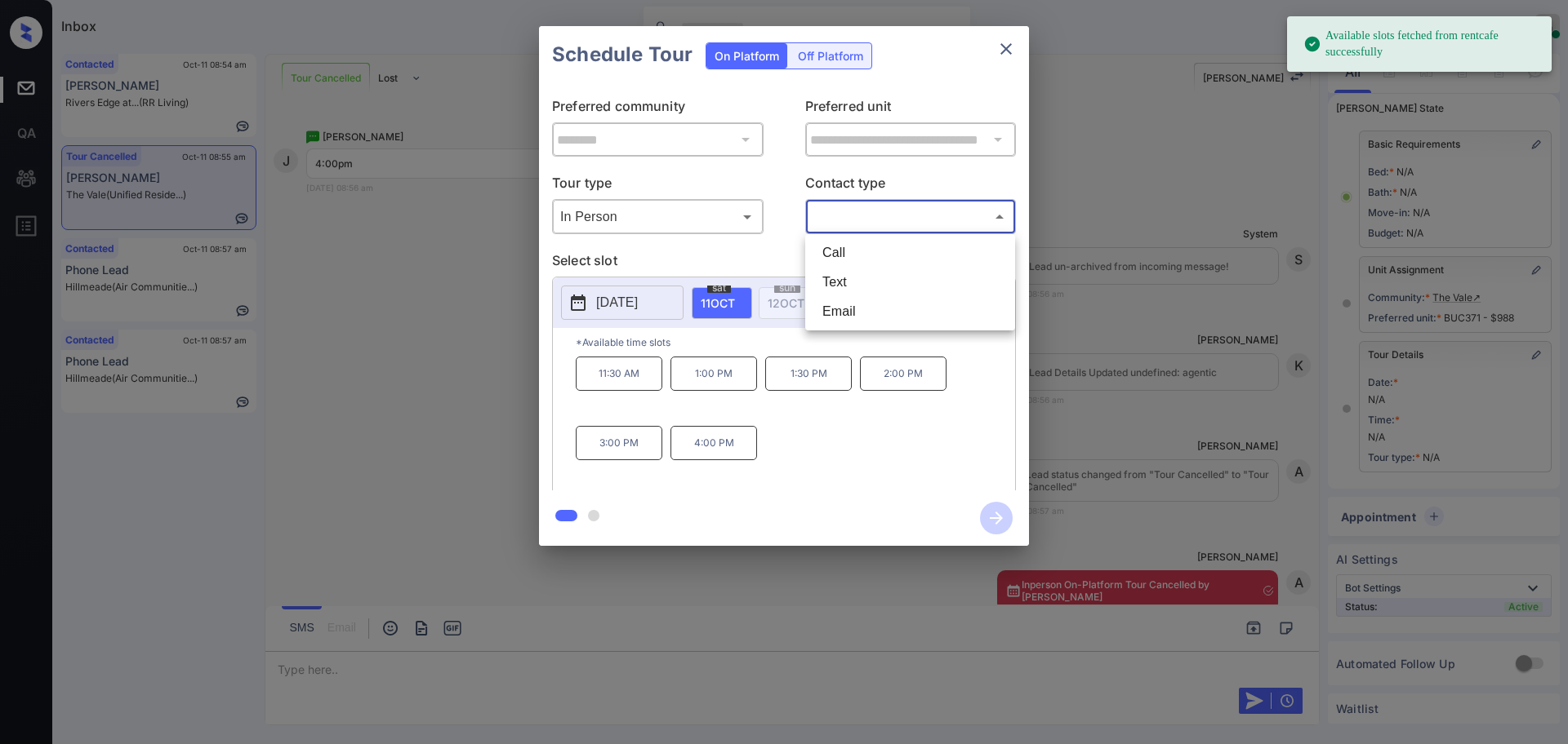
click at [857, 288] on li "Text" at bounding box center [911, 283] width 202 height 30
type input "****"
click at [608, 307] on p "[DATE]" at bounding box center [617, 303] width 42 height 20
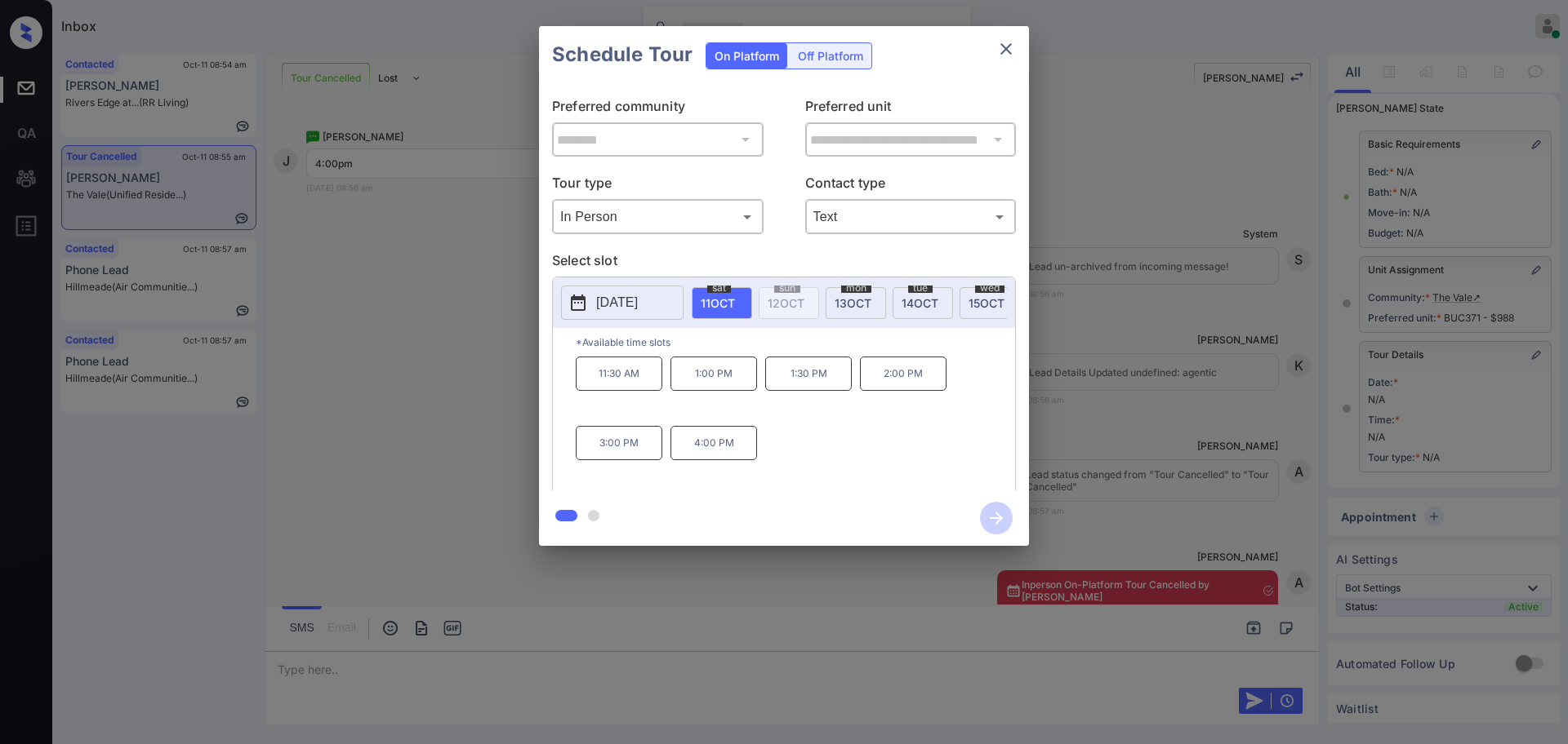
click at [1072, 373] on div "**********" at bounding box center [784, 286] width 1568 height 572
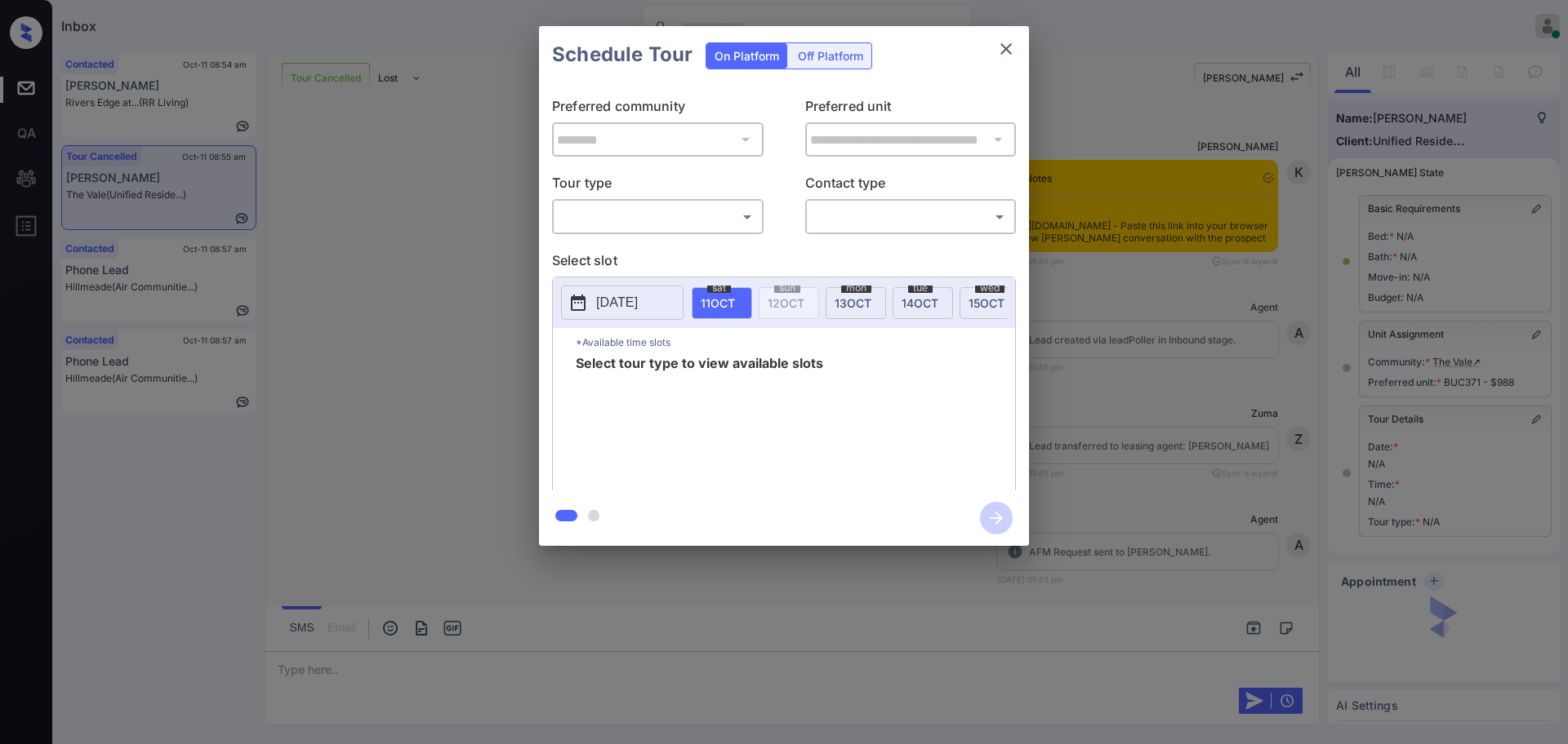
scroll to position [9402, 0]
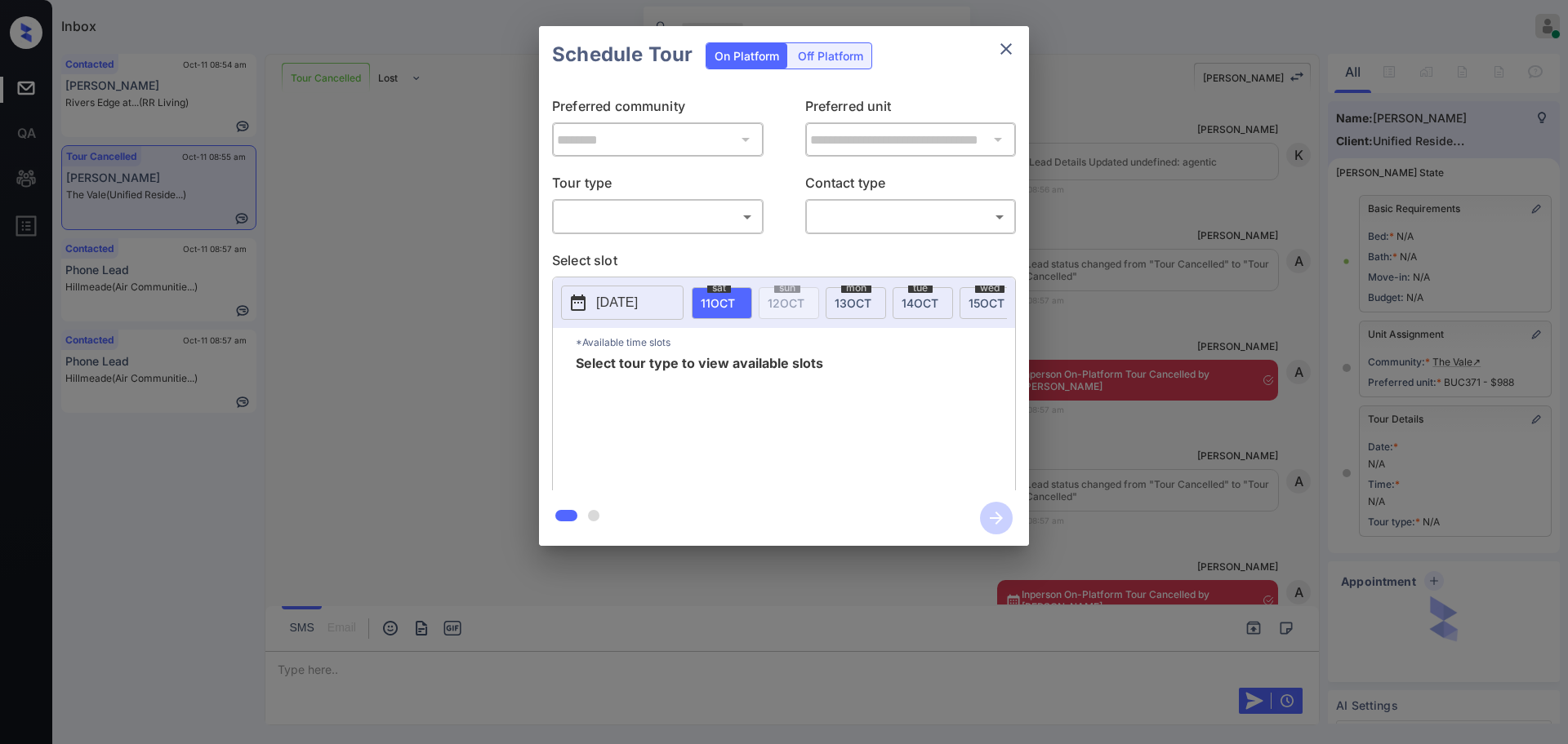
drag, startPoint x: 687, startPoint y: 232, endPoint x: 677, endPoint y: 217, distance: 18.0
click at [683, 227] on div "​ ​" at bounding box center [658, 216] width 212 height 35
click at [672, 215] on body "Inbox [PERSON_NAME] Online Set yourself offline Set yourself on break Profile S…" at bounding box center [784, 372] width 1568 height 744
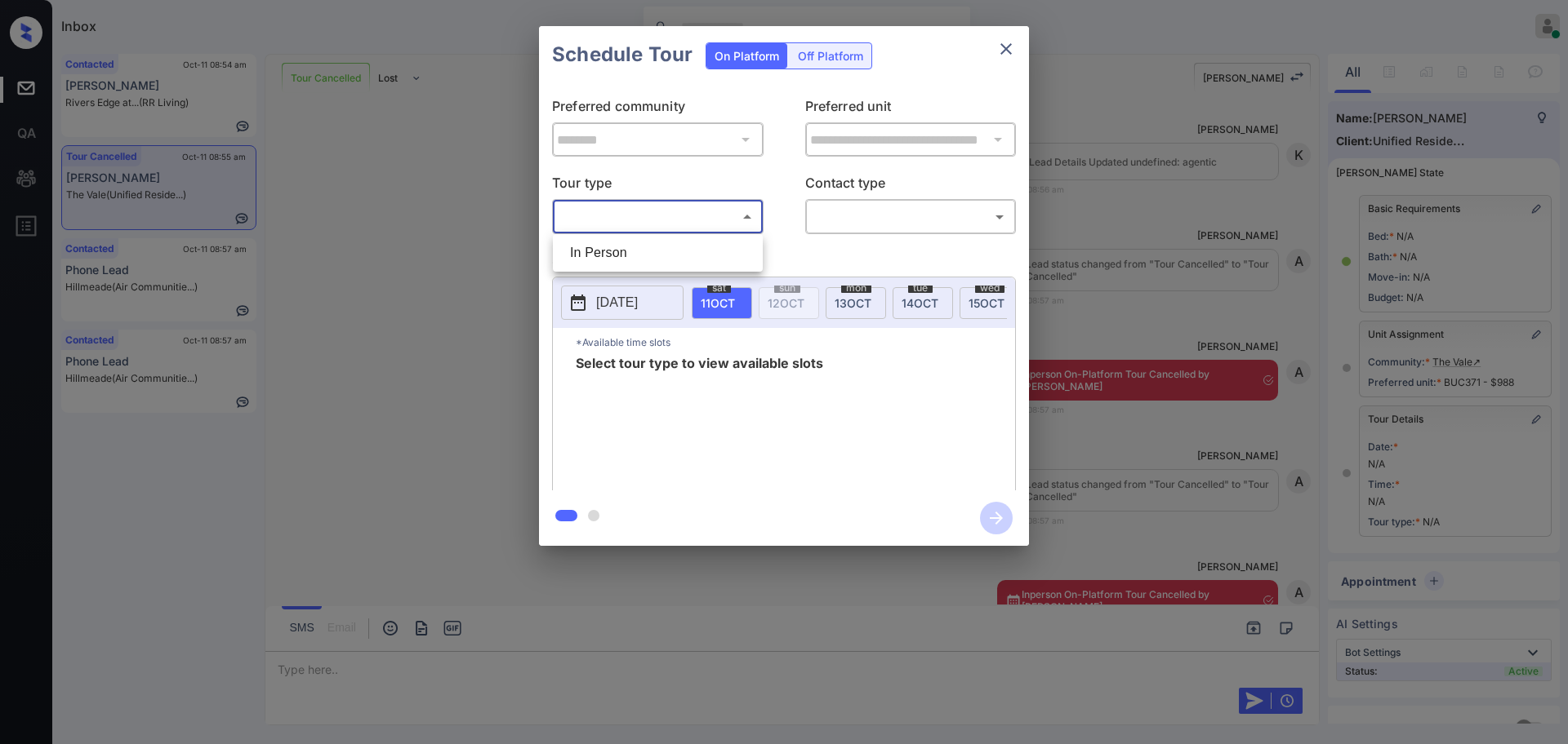
click at [645, 255] on li "In Person" at bounding box center [658, 253] width 202 height 30
type input "********"
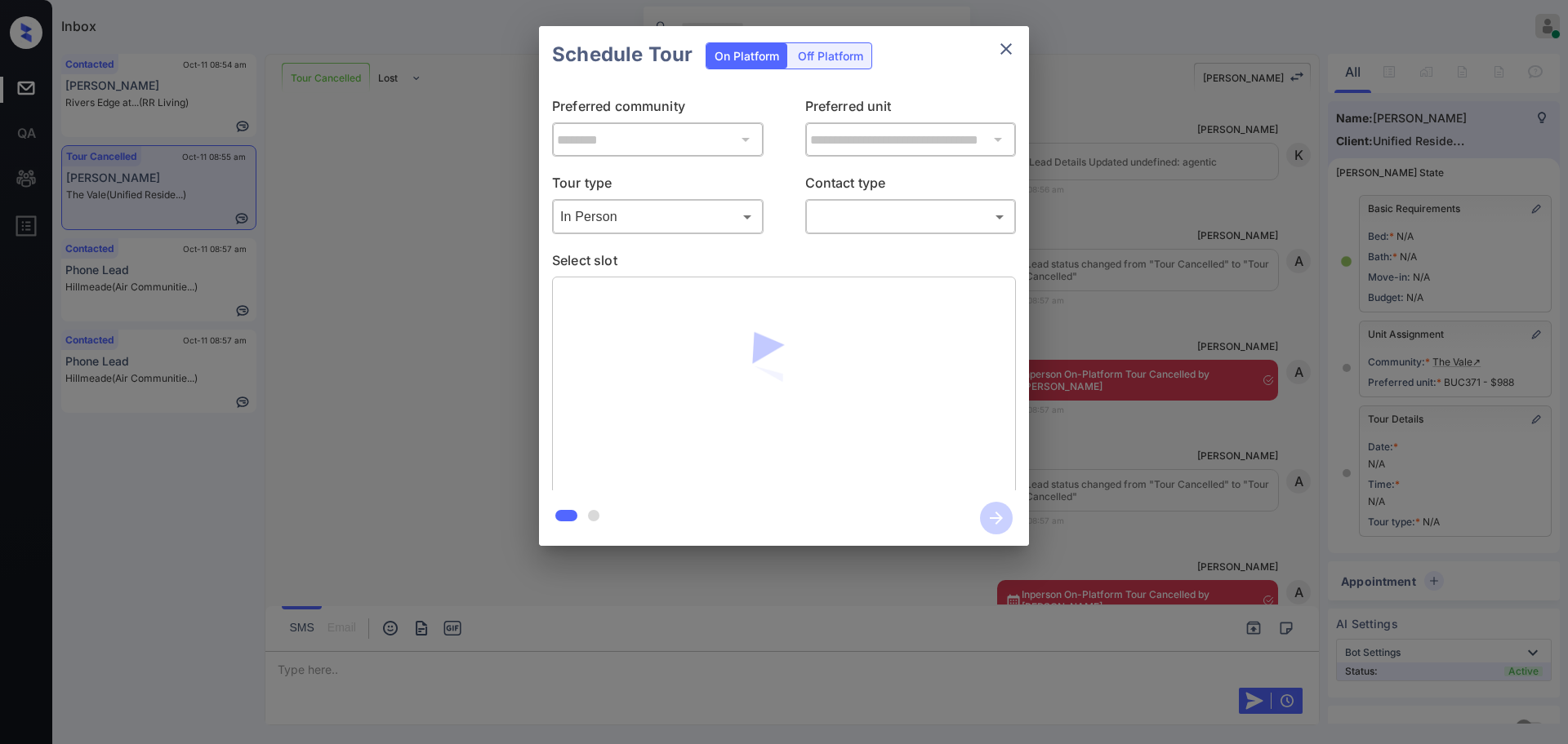
click at [872, 202] on div "​ ​" at bounding box center [912, 216] width 212 height 35
click at [863, 223] on body "Inbox [PERSON_NAME] Online Set yourself offline Set yourself on break Profile S…" at bounding box center [784, 372] width 1568 height 744
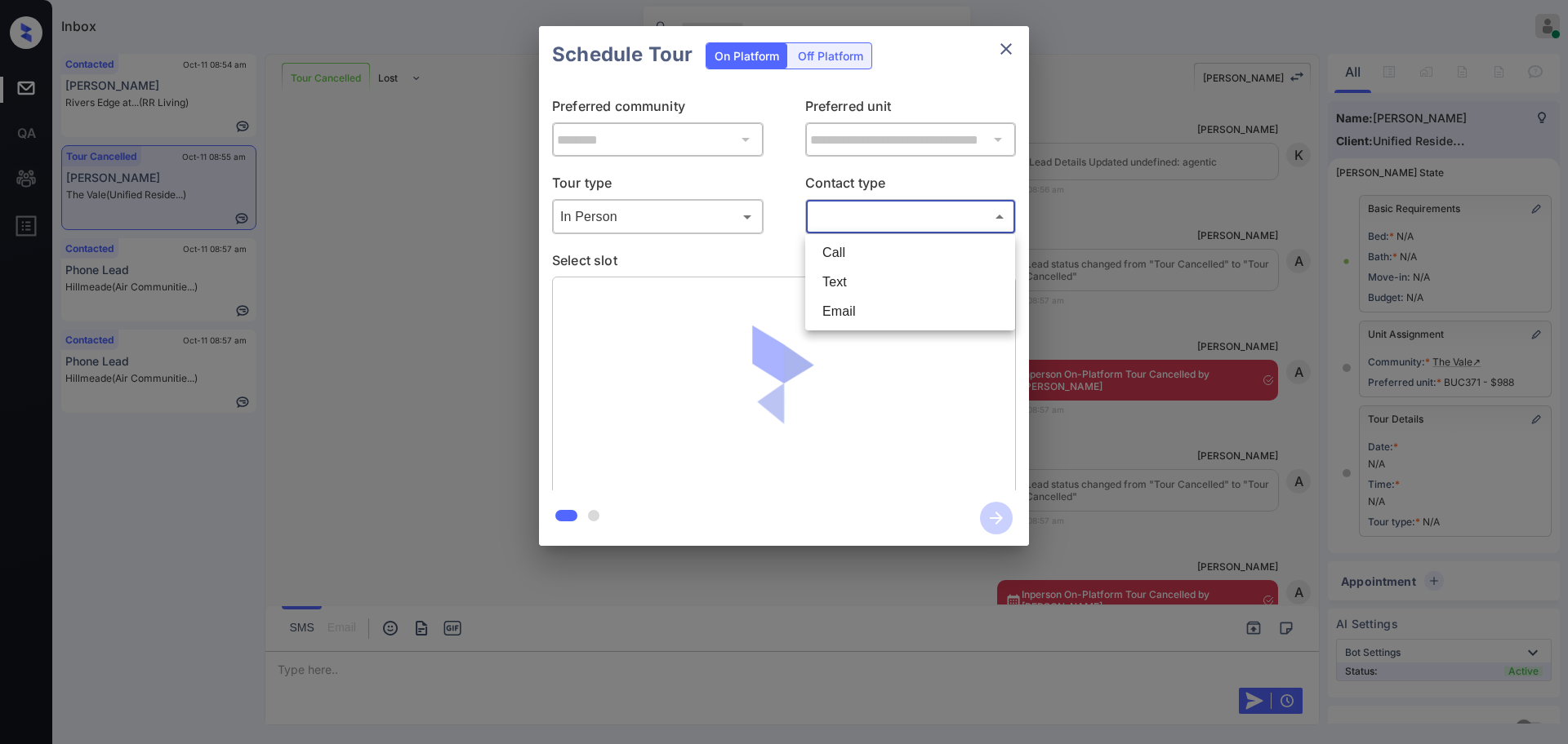
click at [860, 273] on li "Text" at bounding box center [911, 283] width 202 height 30
type input "****"
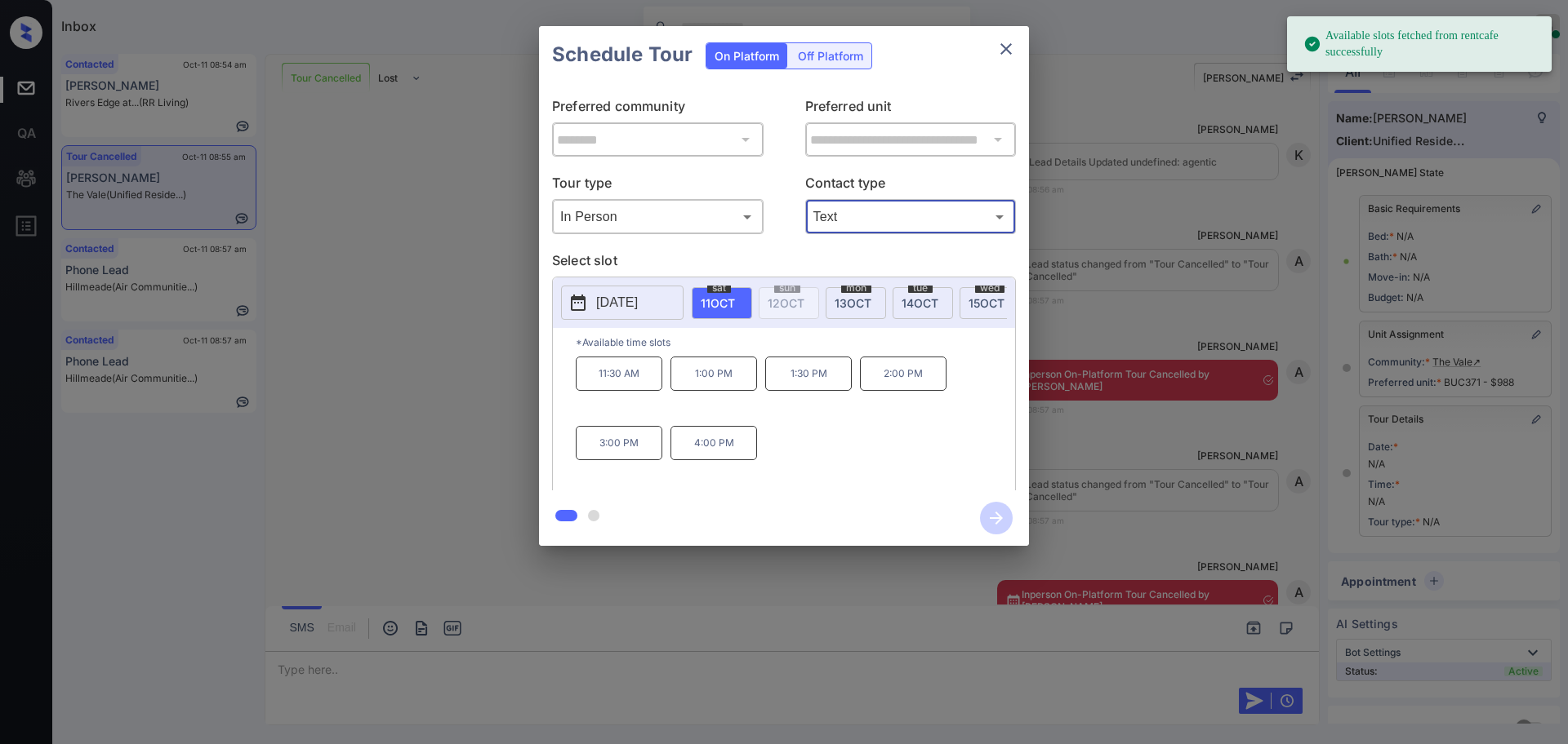
click at [624, 309] on p "[DATE]" at bounding box center [617, 303] width 42 height 20
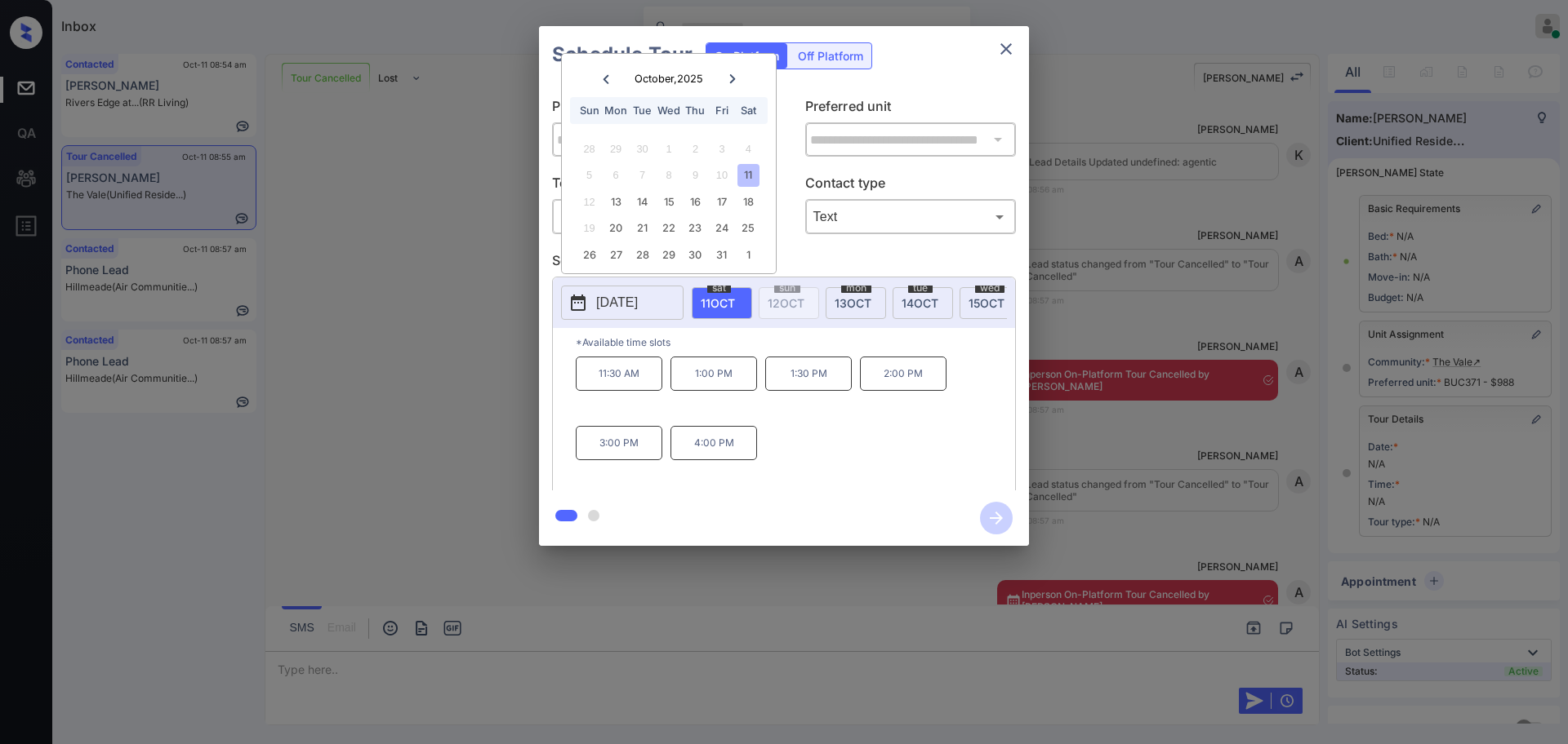
click at [1190, 343] on div "**********" at bounding box center [784, 286] width 1568 height 572
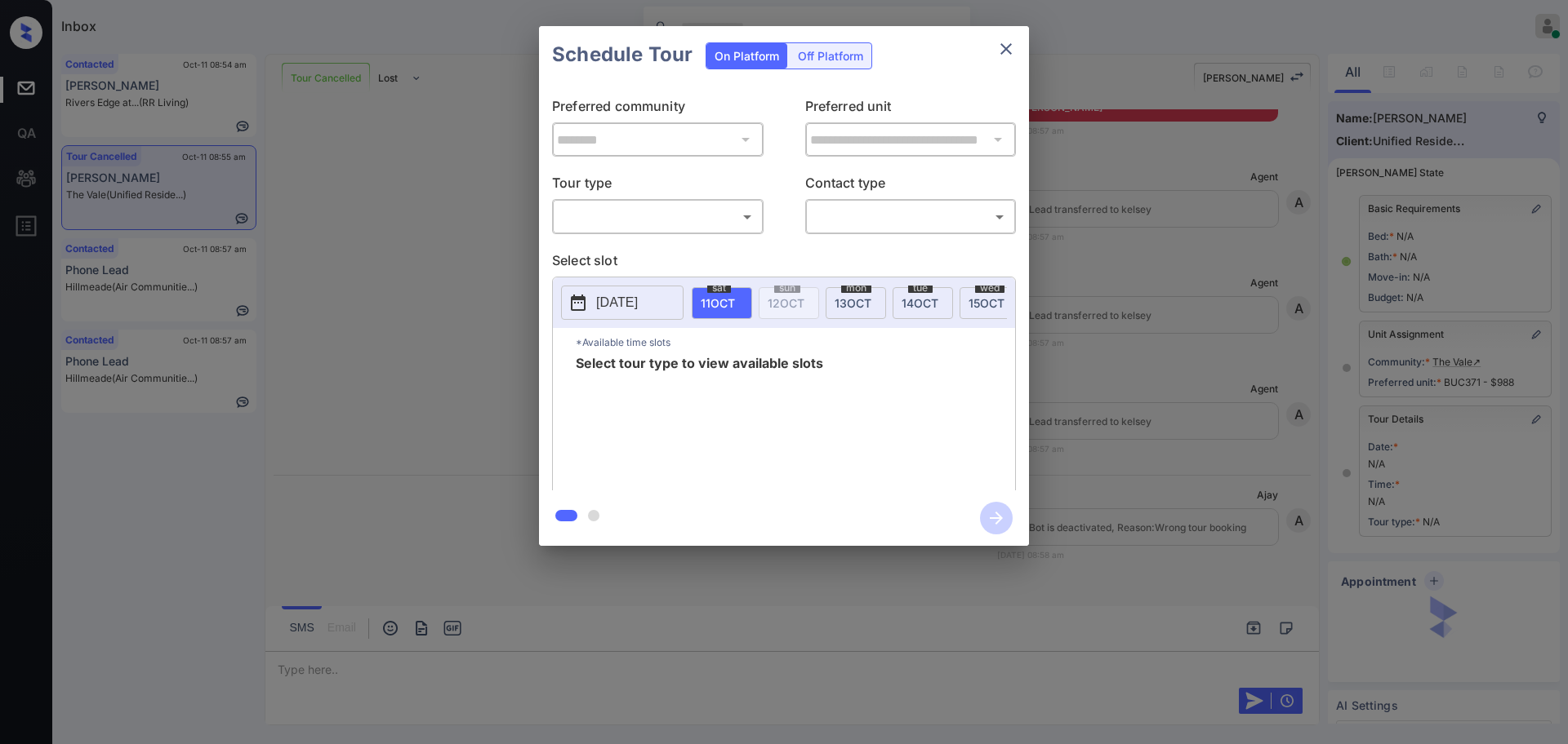
scroll to position [197, 0]
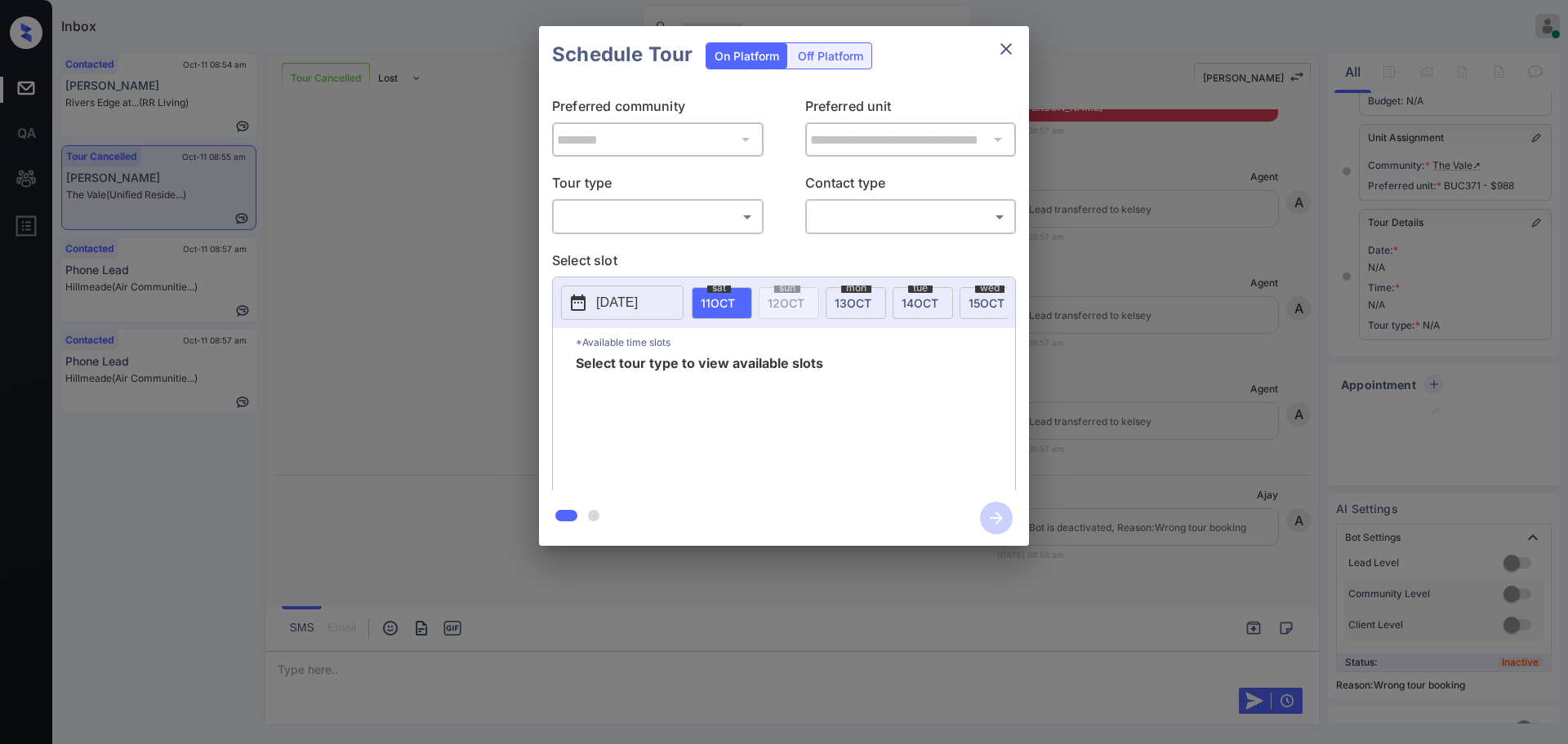
click at [626, 198] on p "Tour type" at bounding box center [658, 186] width 212 height 26
click at [626, 218] on body "Inbox Ajay Kumar Online Set yourself offline Set yourself on break Profile Swit…" at bounding box center [784, 372] width 1568 height 744
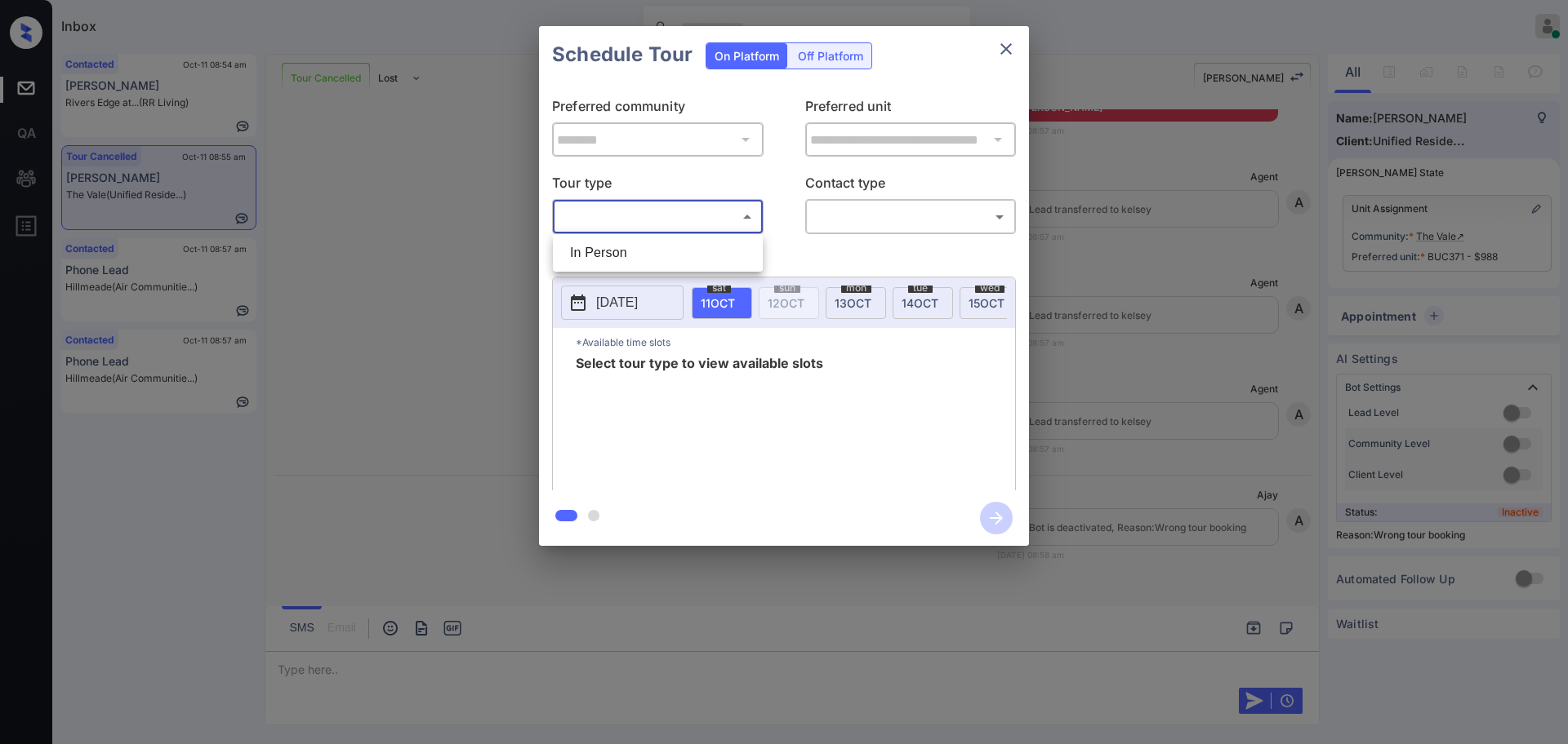
scroll to position [0, 0]
click at [631, 249] on li "In Person" at bounding box center [658, 253] width 202 height 30
type input "********"
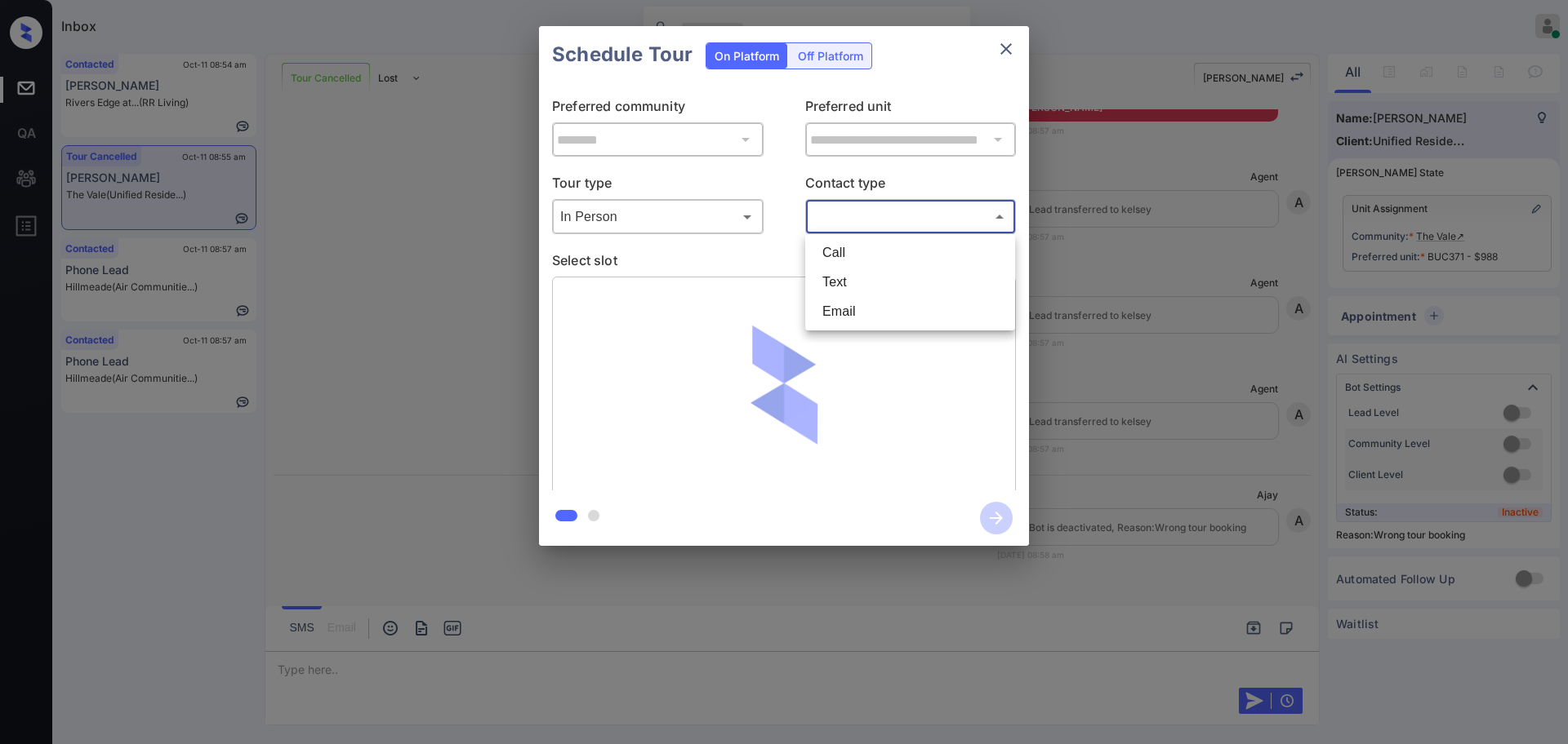
click at [838, 220] on body "Inbox Ajay Kumar Online Set yourself offline Set yourself on break Profile Swit…" at bounding box center [784, 372] width 1568 height 744
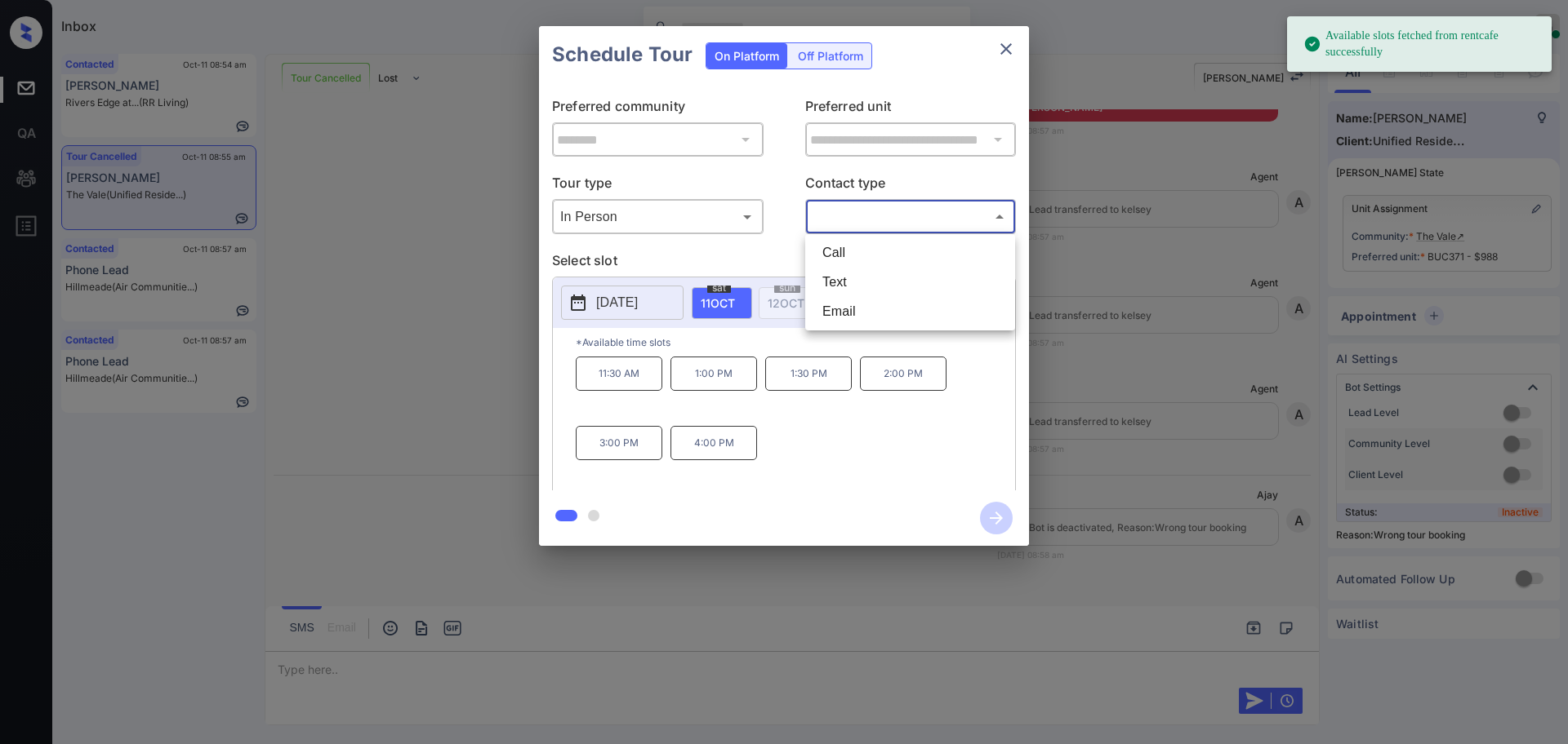
click at [636, 325] on div at bounding box center [784, 372] width 1568 height 744
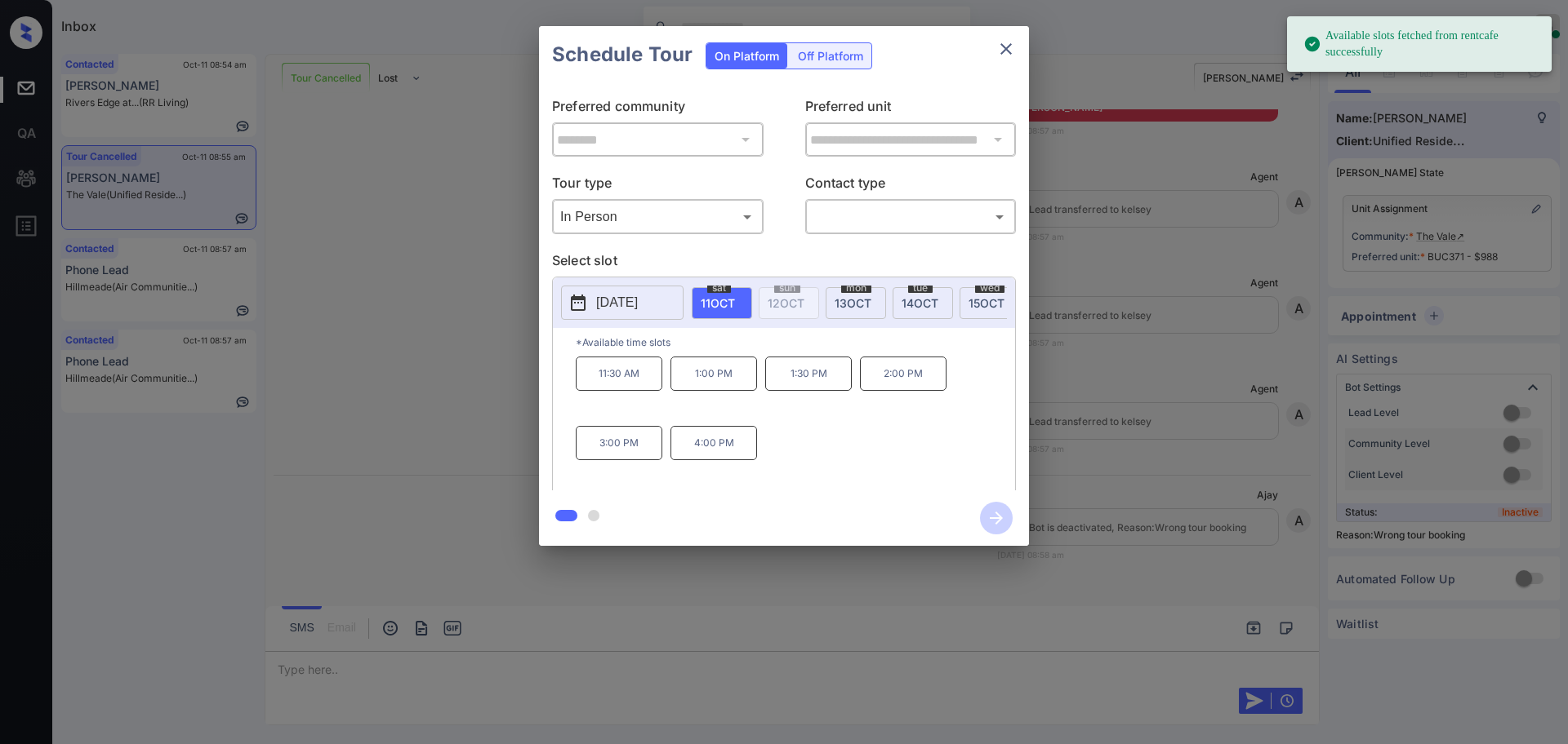
click at [636, 289] on button "[DATE]" at bounding box center [623, 303] width 123 height 35
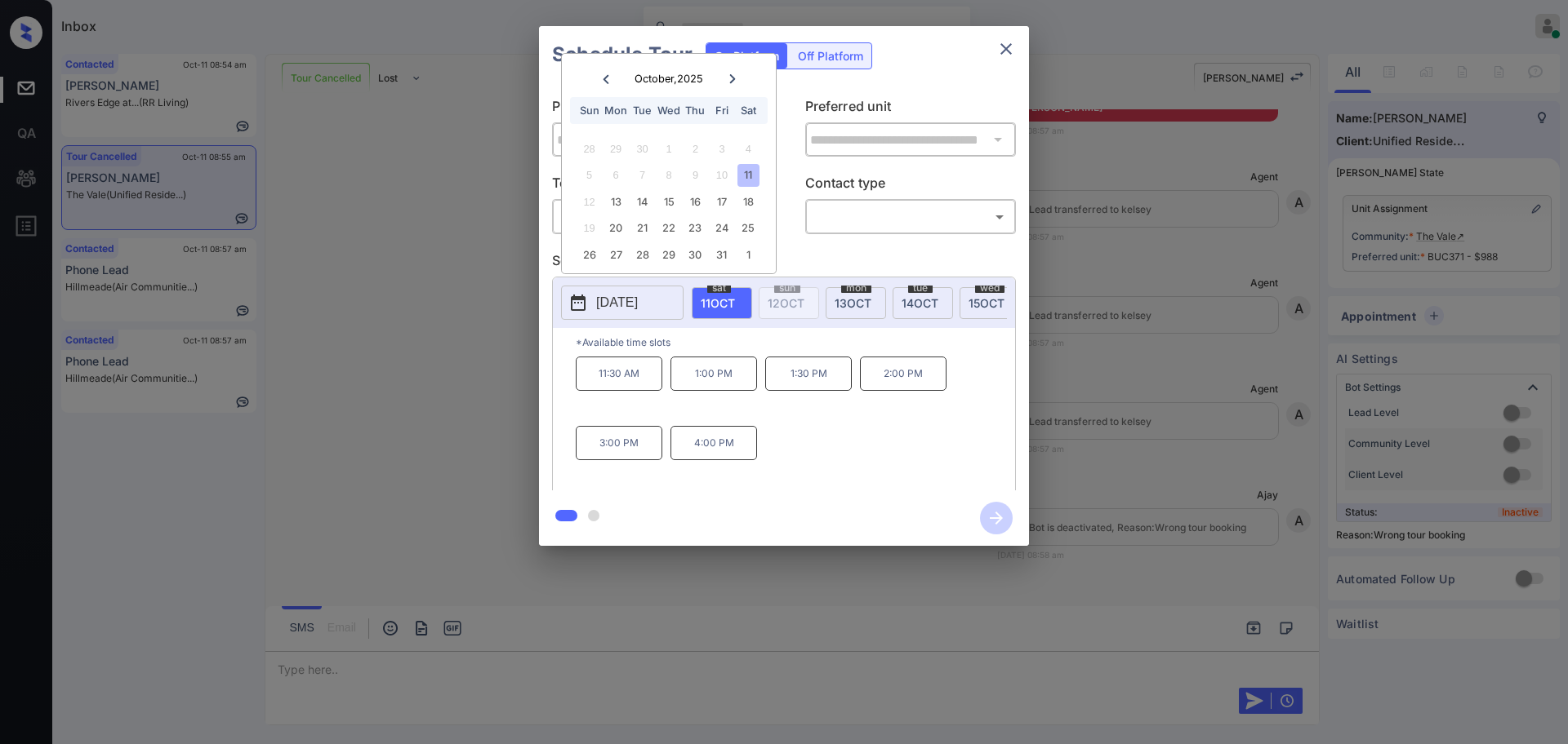
click at [321, 660] on div at bounding box center [784, 372] width 1568 height 744
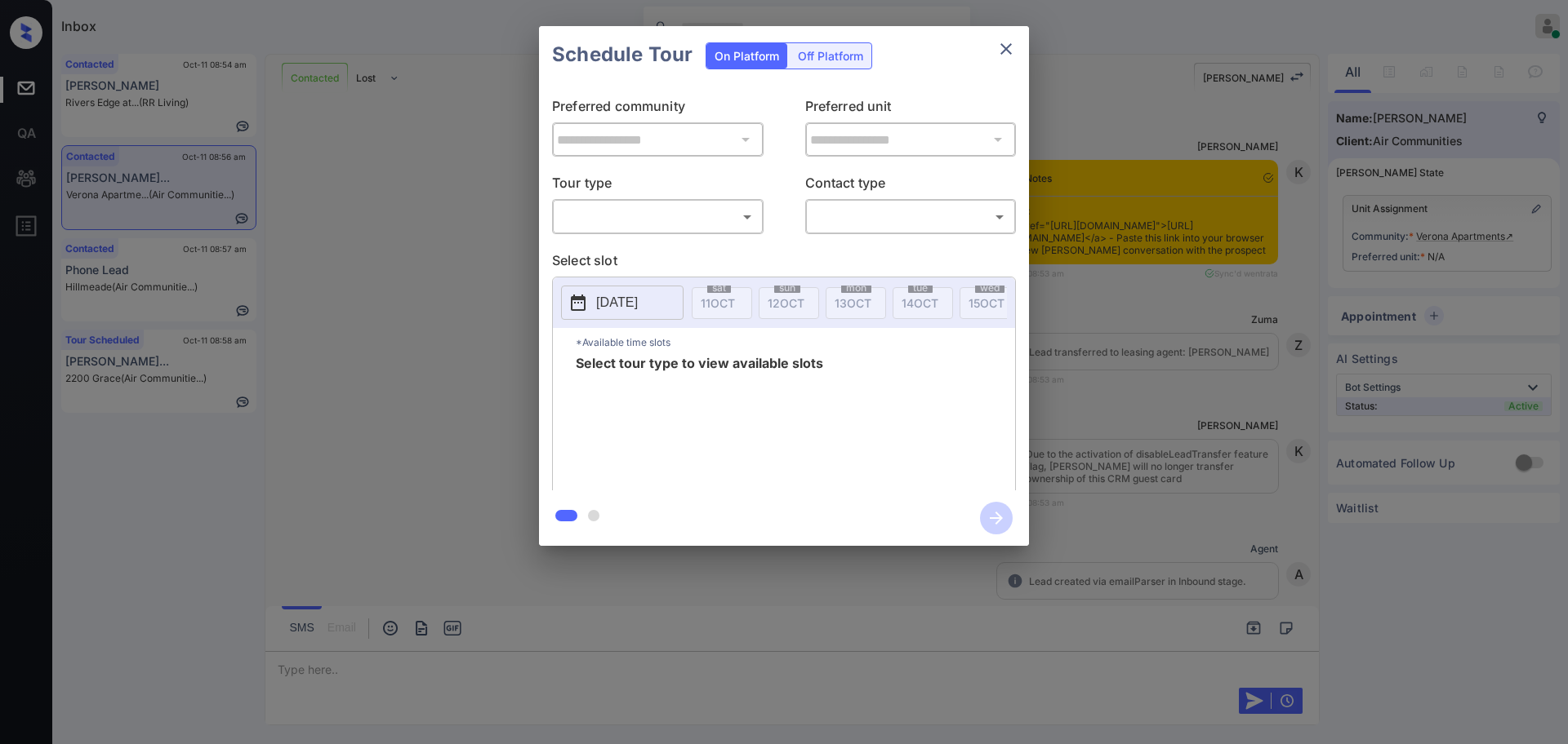
scroll to position [1046, 0]
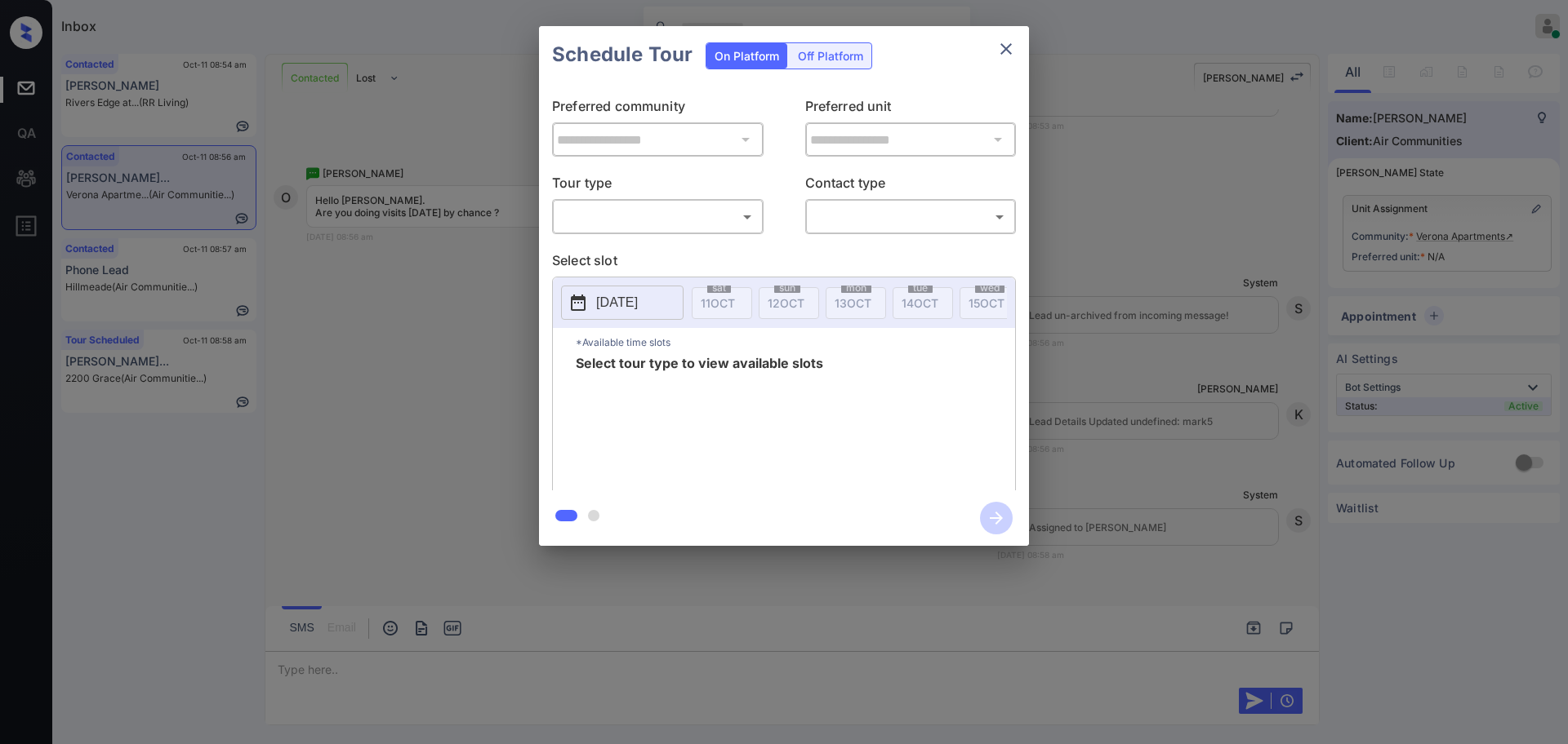
click at [606, 216] on body "Inbox [PERSON_NAME] Online Set yourself offline Set yourself on break Profile S…" at bounding box center [784, 372] width 1568 height 744
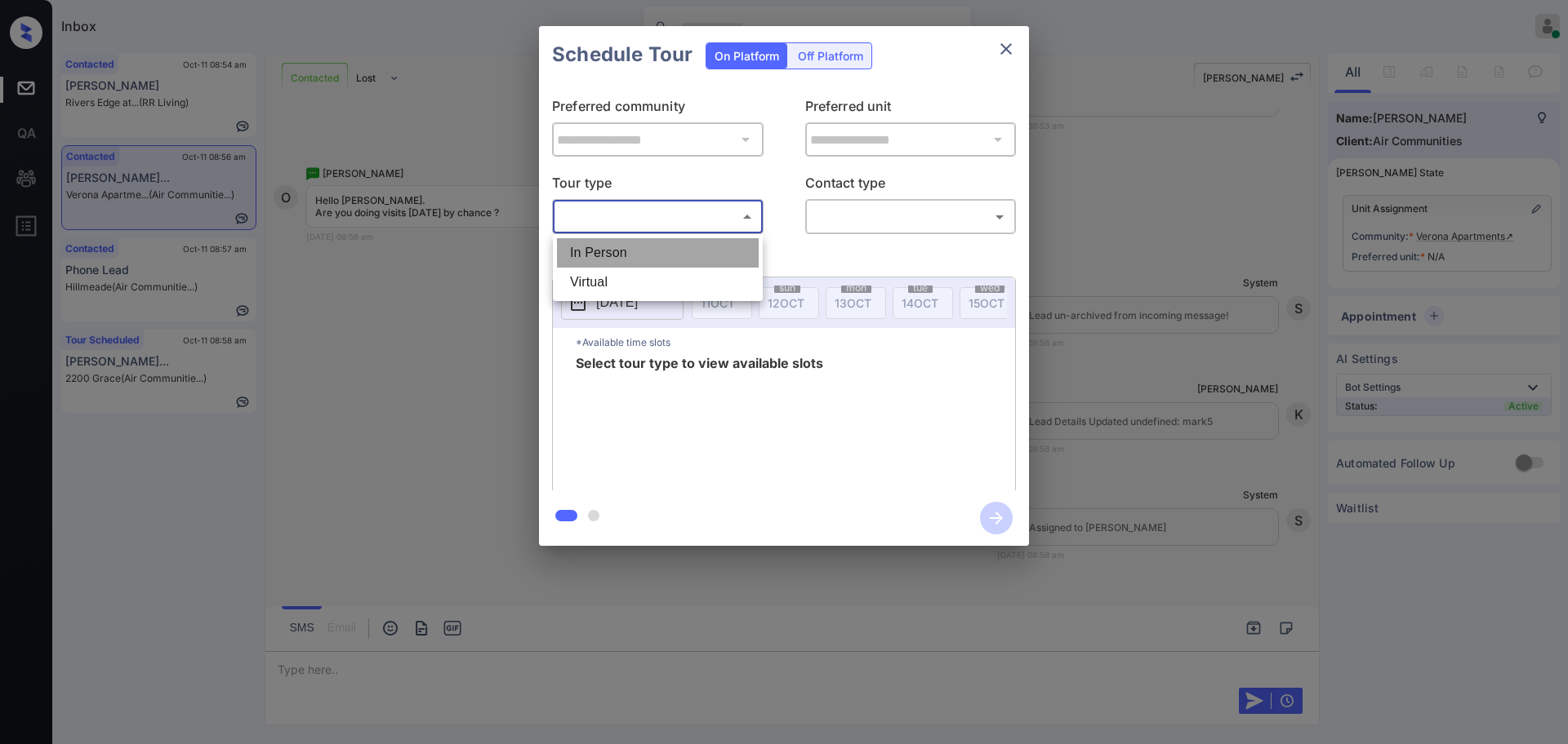
click at [621, 250] on li "In Person" at bounding box center [658, 253] width 202 height 30
type input "********"
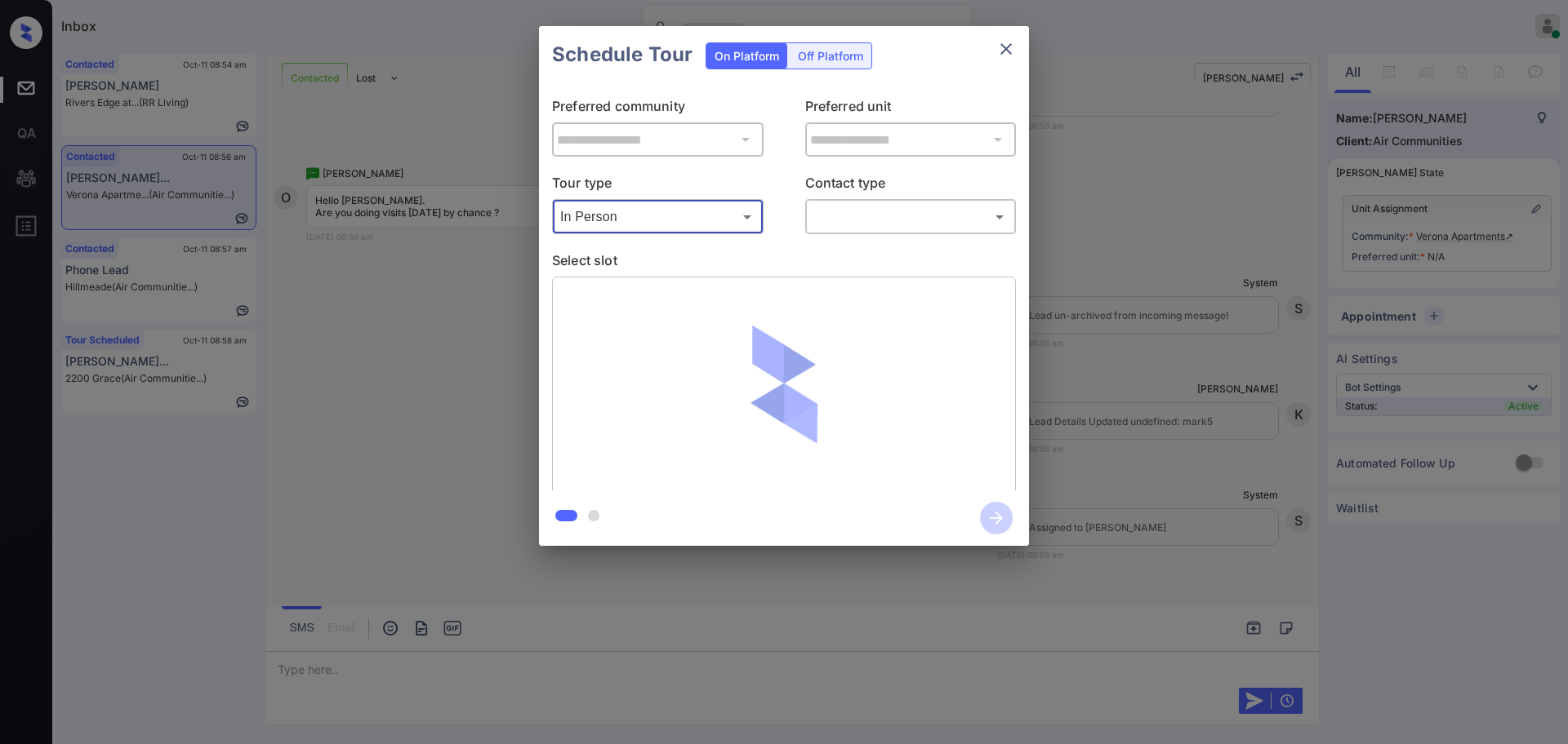
click at [918, 219] on body "Inbox [PERSON_NAME] Online Set yourself offline Set yourself on break Profile S…" at bounding box center [784, 372] width 1568 height 744
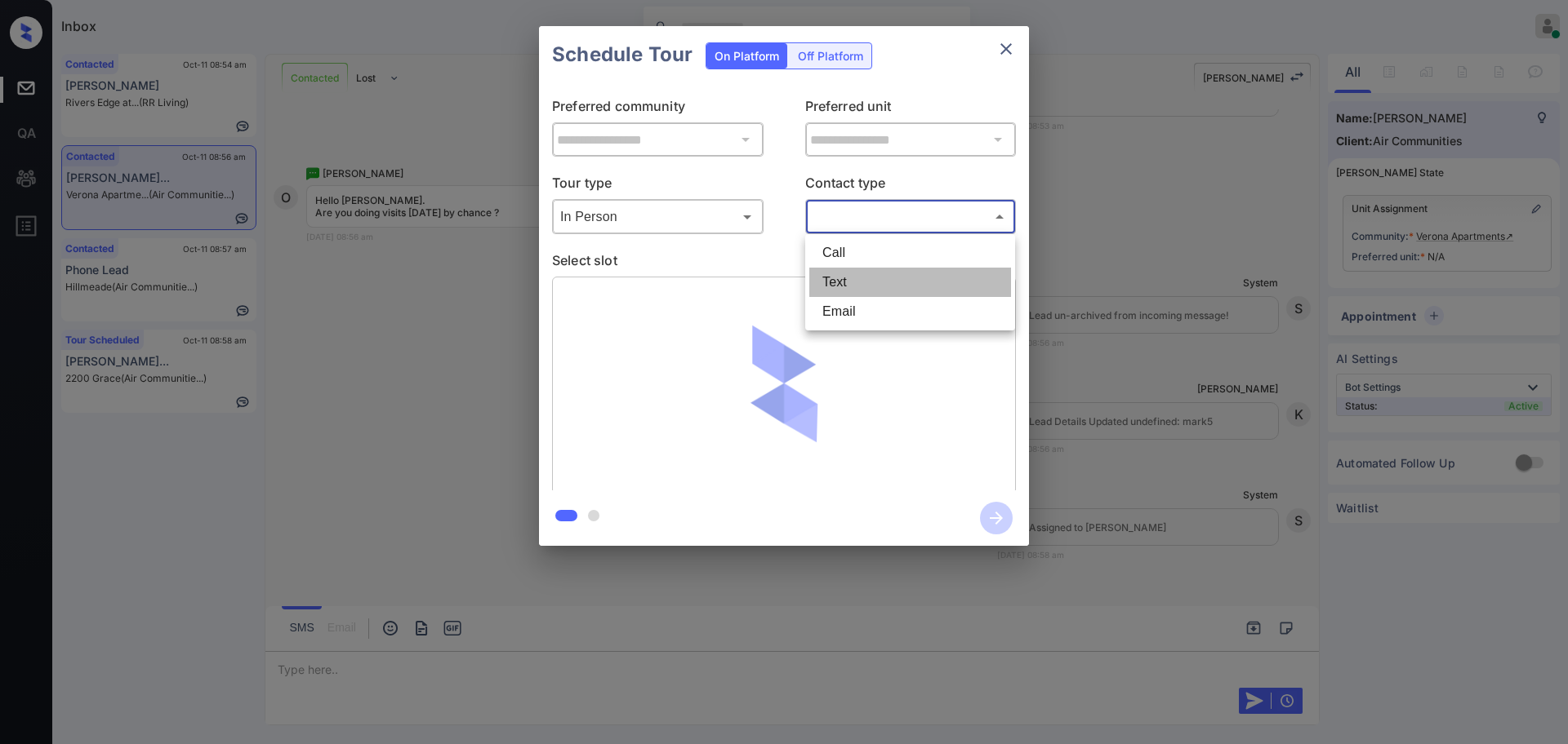
click at [871, 276] on li "Text" at bounding box center [911, 283] width 202 height 30
type input "****"
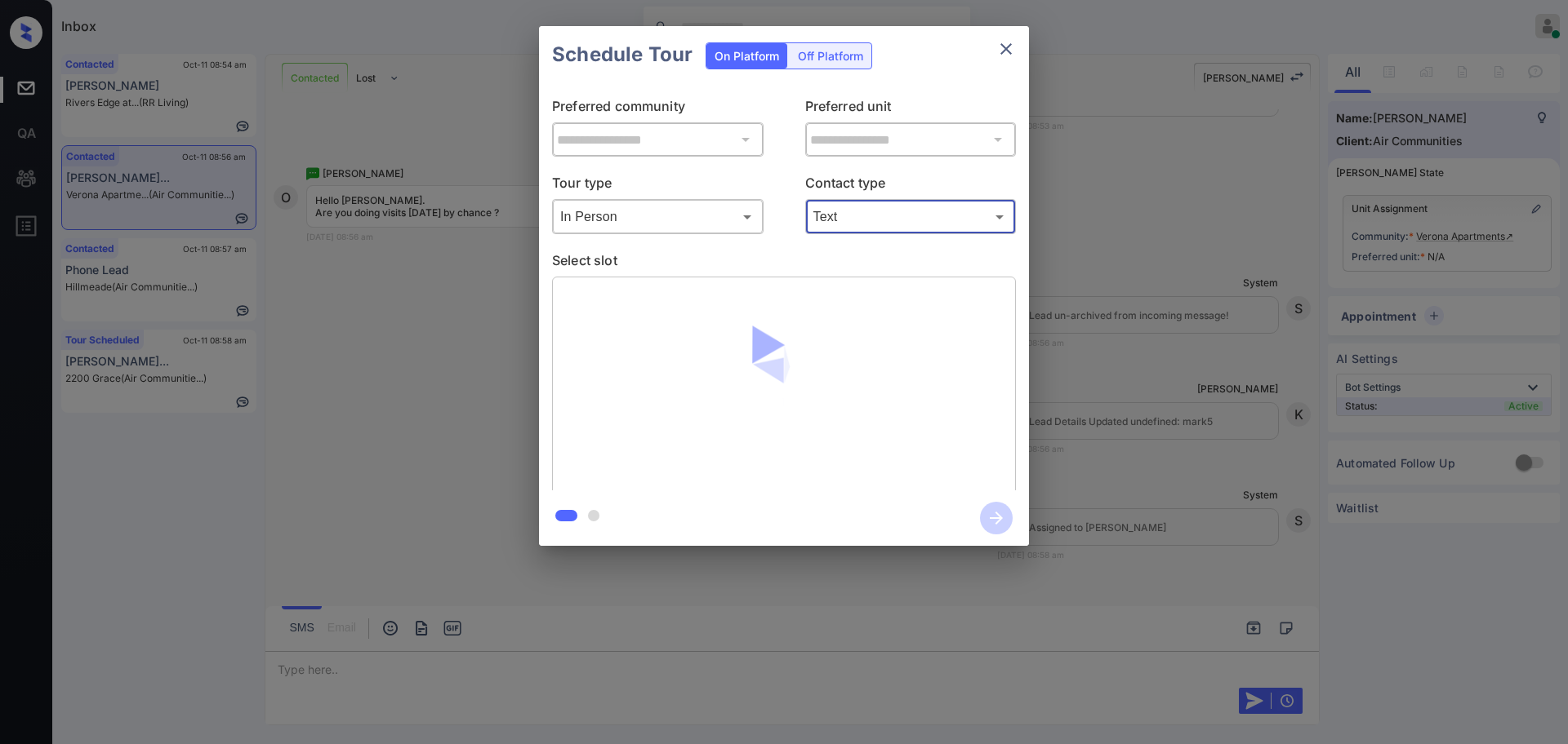
click at [731, 271] on p "Select slot" at bounding box center [784, 263] width 464 height 26
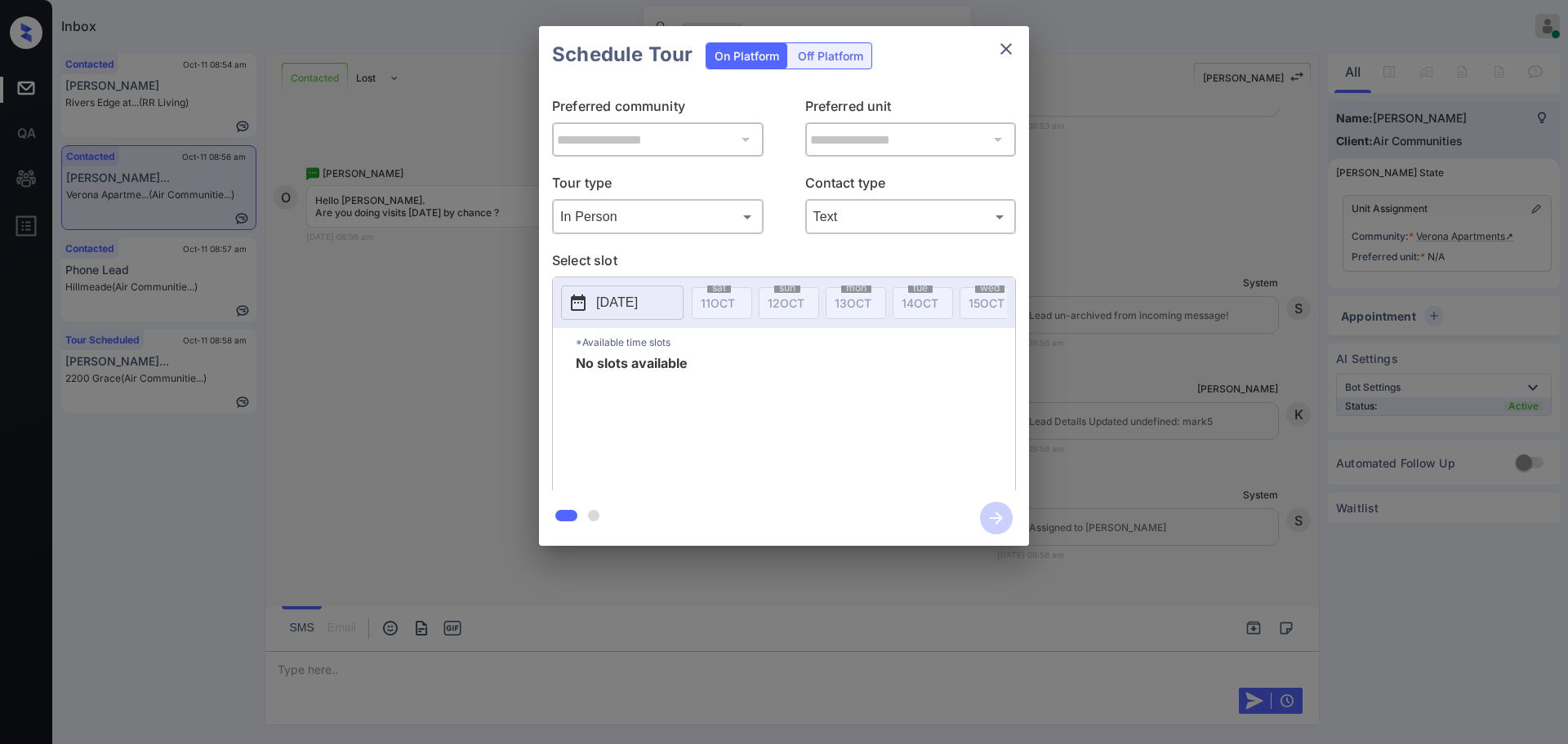
click at [637, 306] on p "[DATE]" at bounding box center [617, 303] width 42 height 20
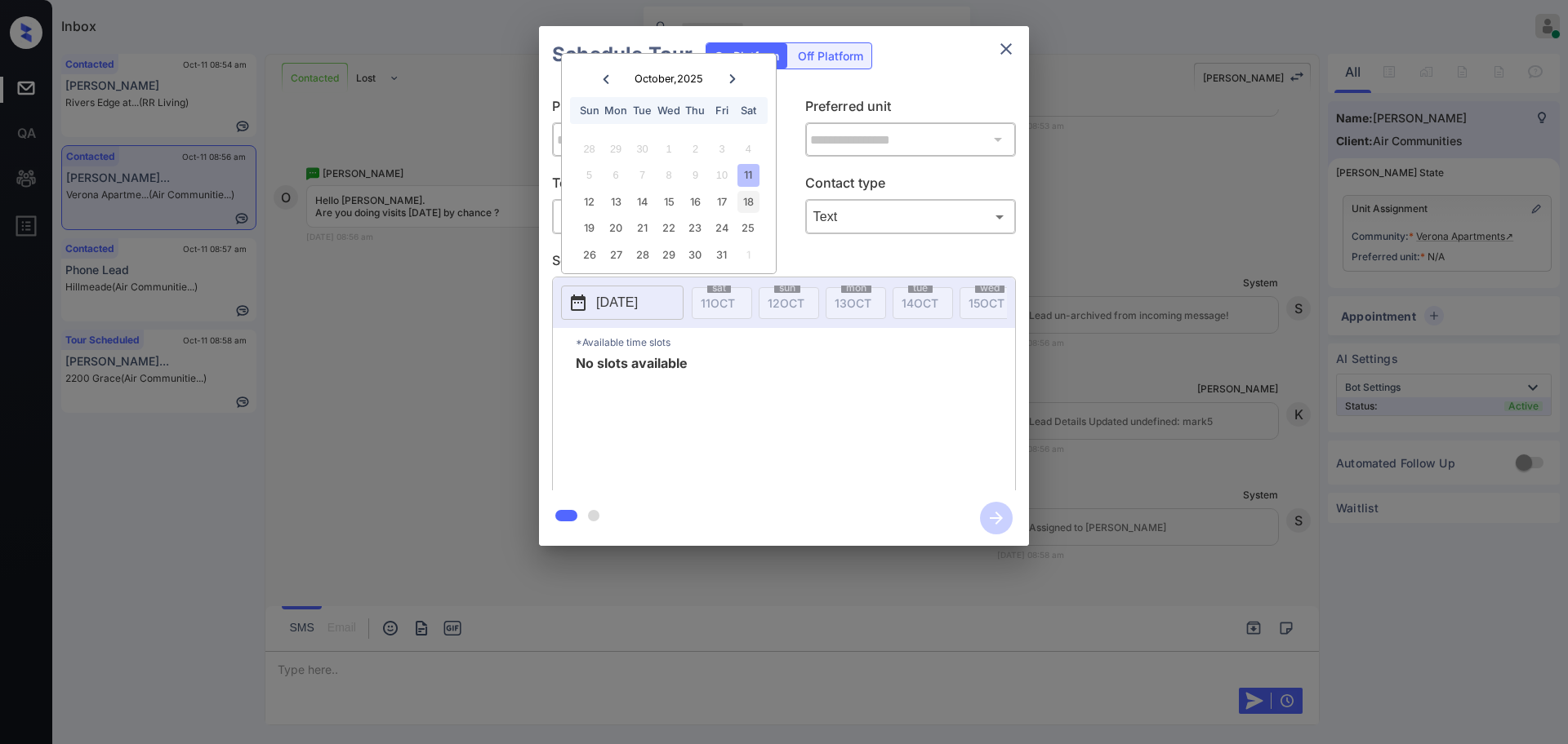
click at [756, 203] on div "18" at bounding box center [748, 202] width 22 height 22
click at [657, 231] on div "22" at bounding box center [668, 228] width 22 height 22
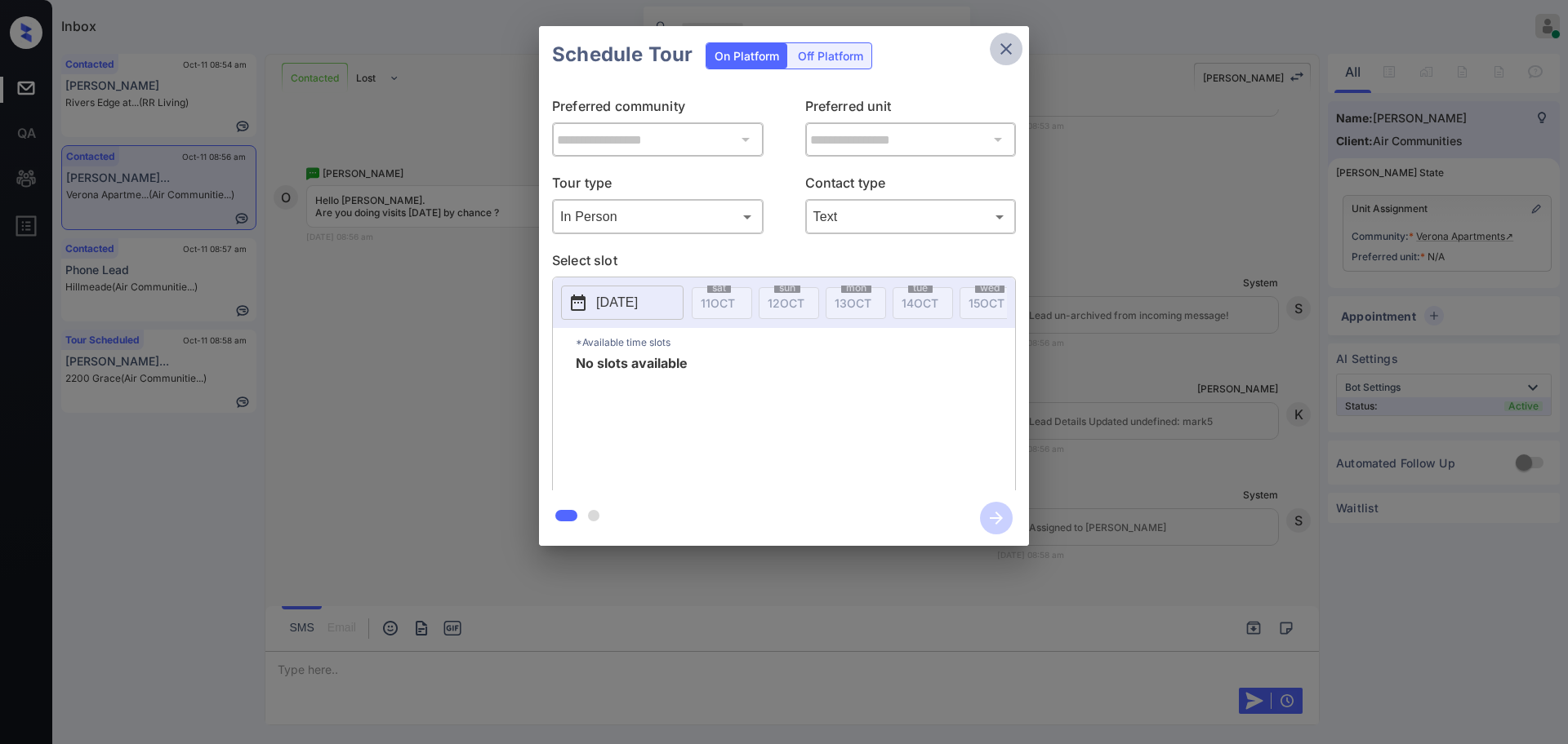
click at [1007, 37] on button "close" at bounding box center [1006, 48] width 33 height 33
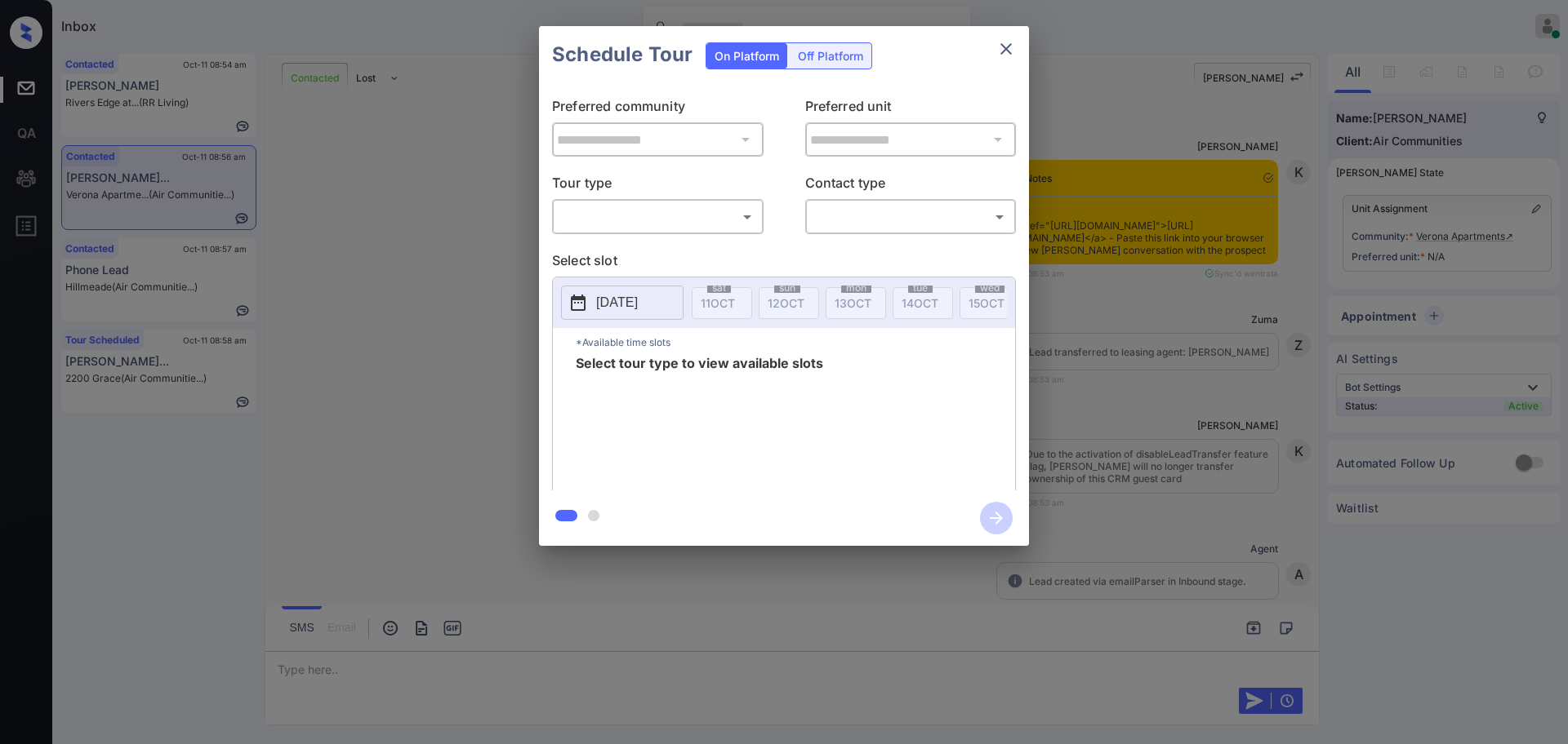
scroll to position [120, 0]
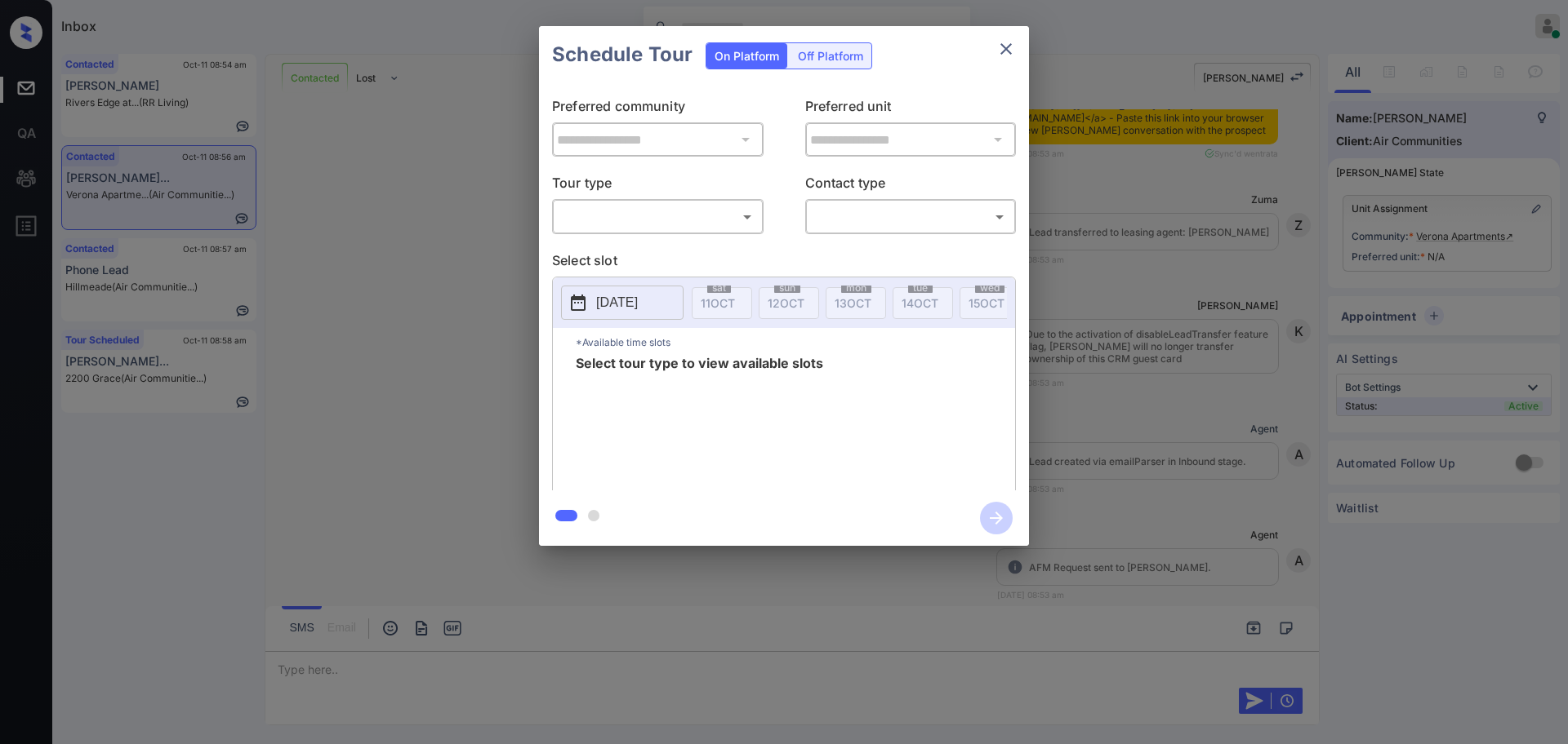
click at [653, 192] on p "Tour type" at bounding box center [658, 186] width 212 height 26
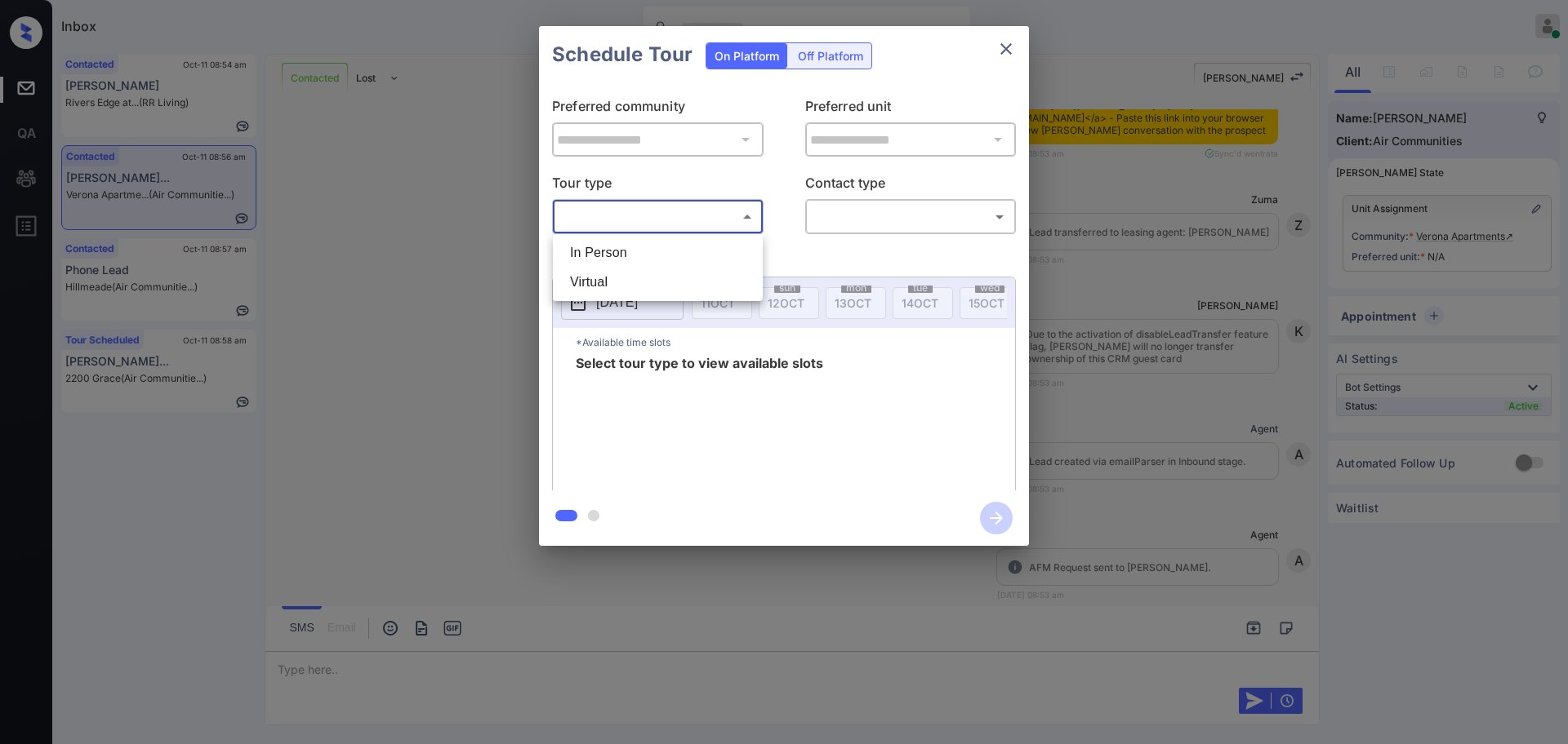
click at [633, 226] on body "Inbox Ajay Kumar Online Set yourself offline Set yourself on break Profile Swit…" at bounding box center [784, 372] width 1568 height 744
click at [637, 249] on li "In Person" at bounding box center [658, 253] width 202 height 30
type input "********"
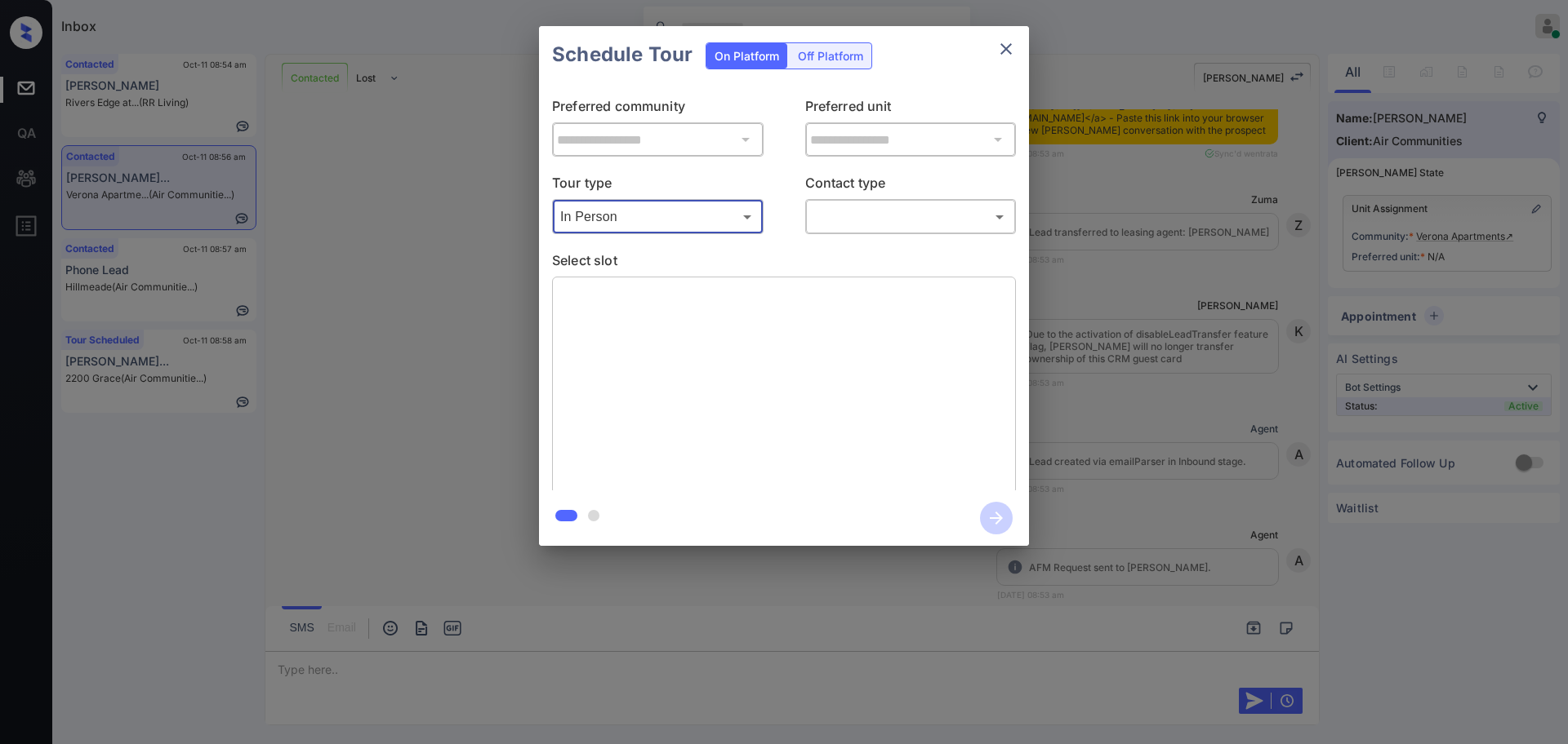
click at [875, 206] on body "Inbox Ajay Kumar Online Set yourself offline Set yourself on break Profile Swit…" at bounding box center [784, 372] width 1568 height 744
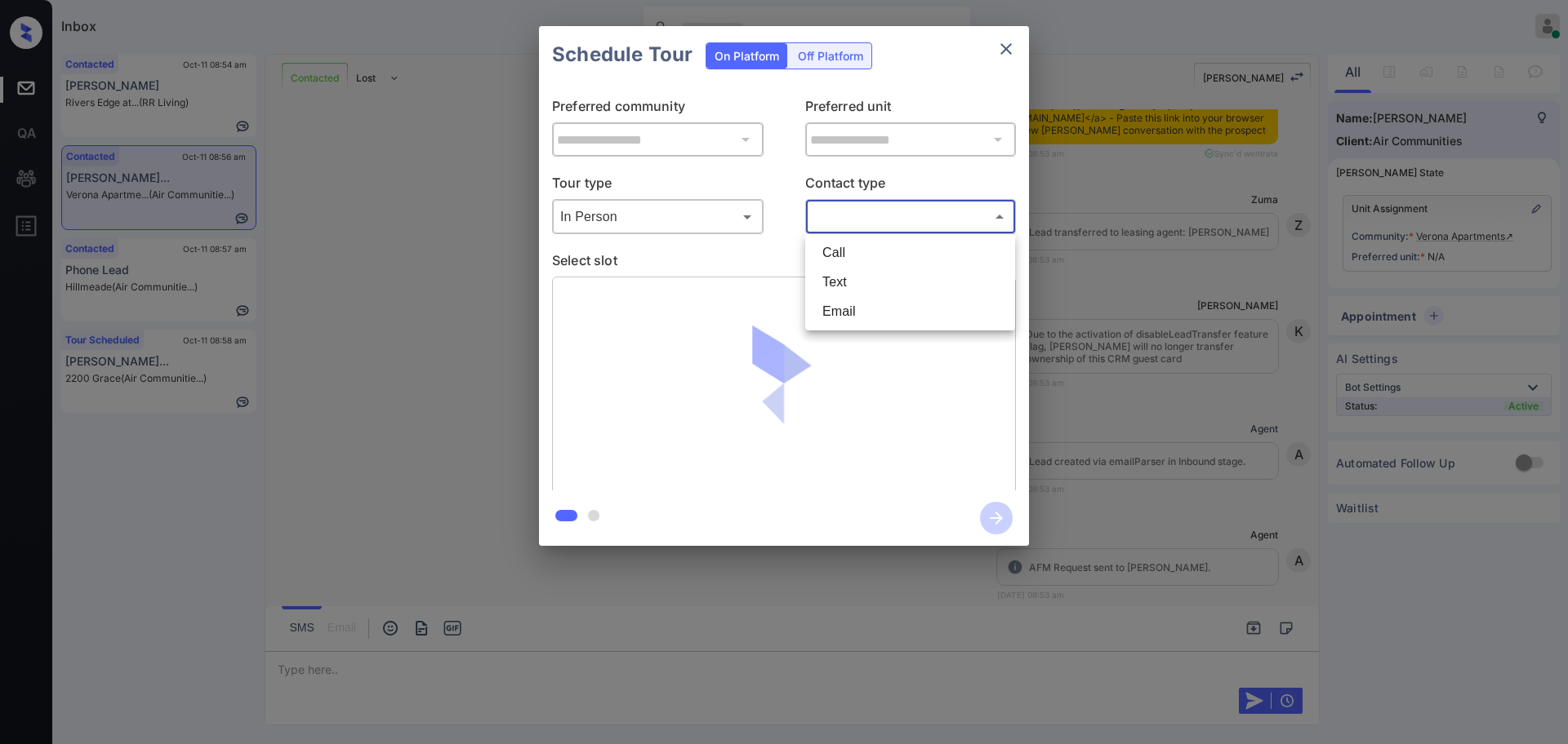
click at [857, 277] on li "Text" at bounding box center [911, 283] width 202 height 30
type input "****"
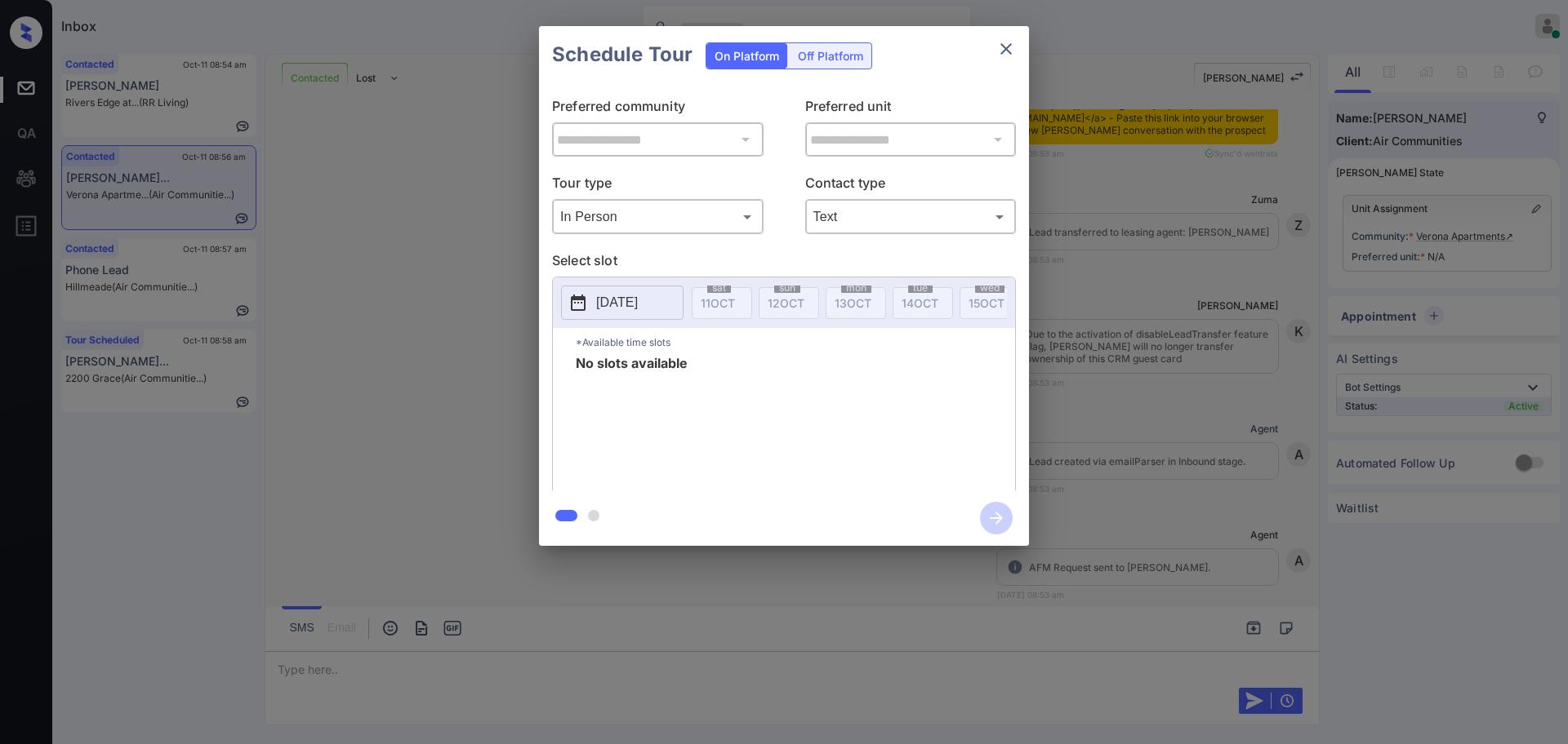
click at [637, 297] on p "[DATE]" at bounding box center [617, 303] width 42 height 20
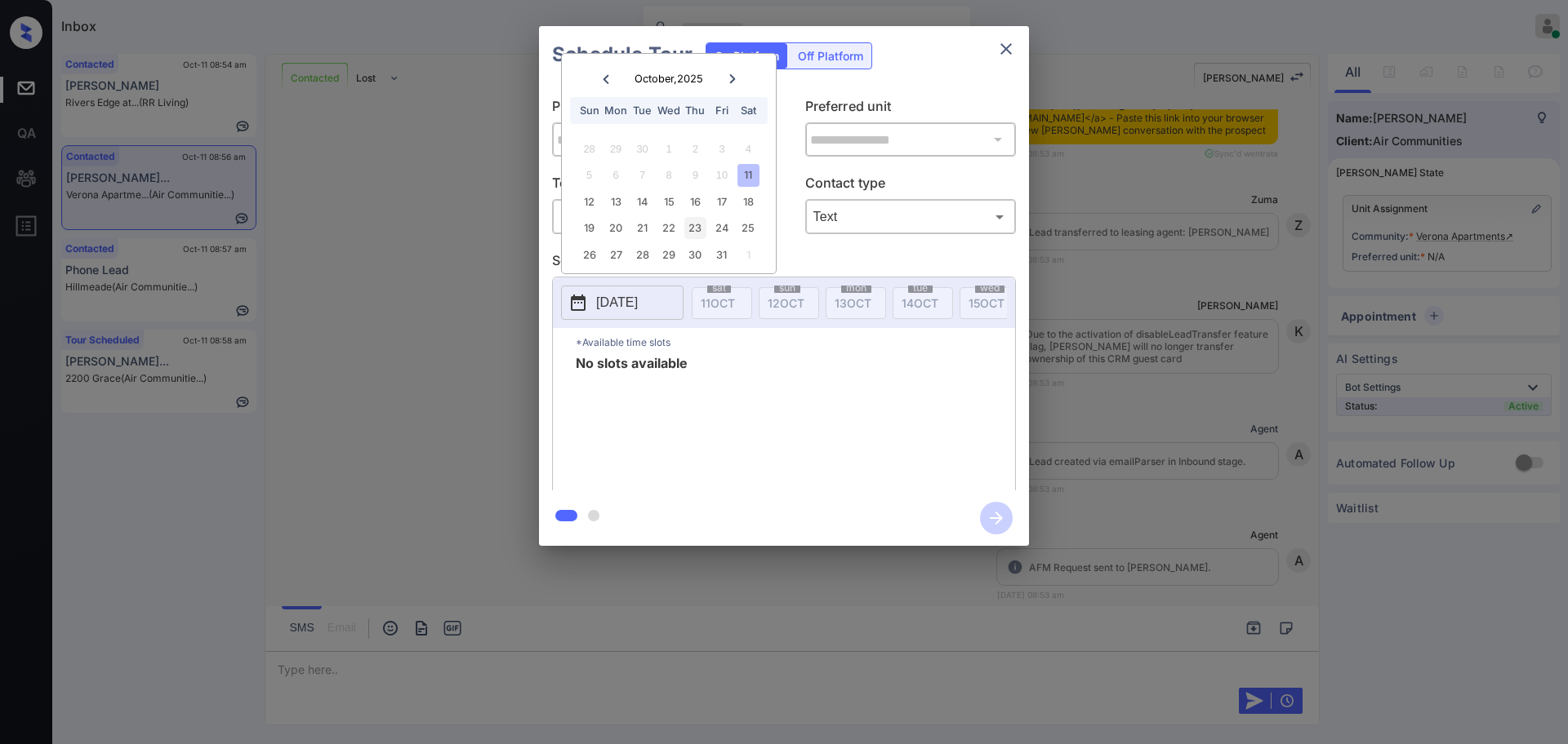
click at [698, 238] on div "19 20 21 22 23 24 25" at bounding box center [668, 229] width 203 height 26
click at [1007, 45] on icon "close" at bounding box center [1007, 49] width 20 height 20
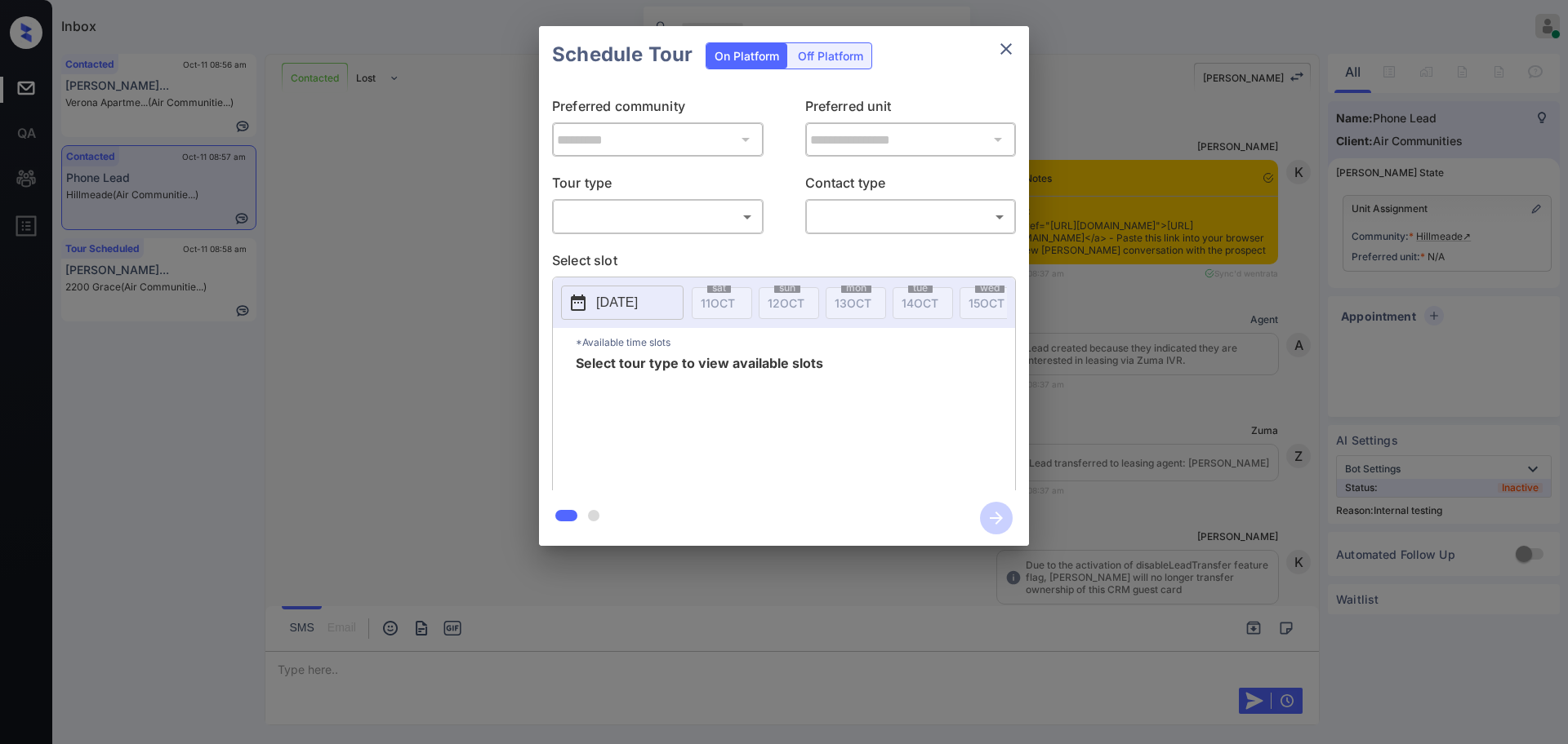
scroll to position [3141, 0]
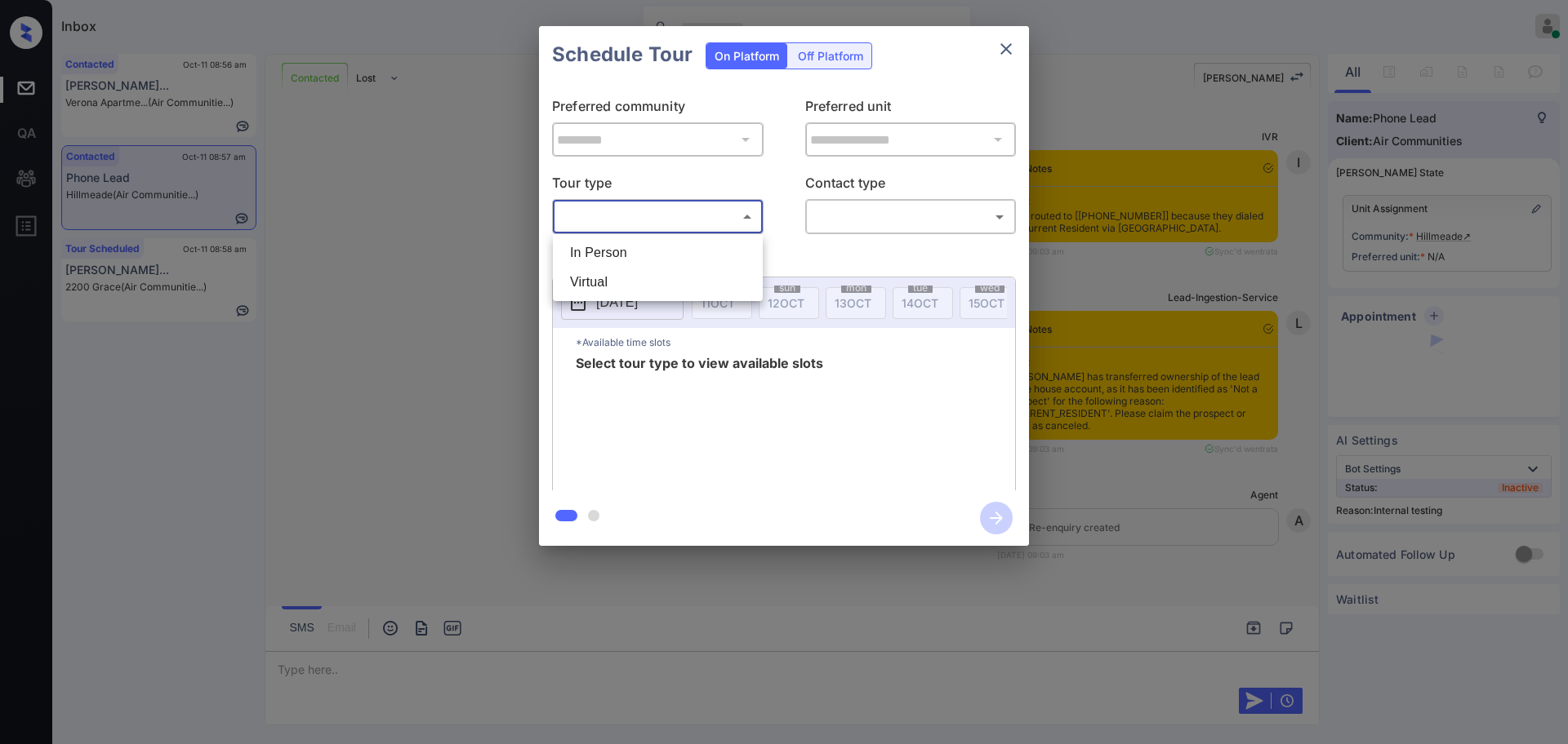
click at [653, 227] on body "Inbox [PERSON_NAME] Online Set yourself offline Set yourself on break Profile S…" at bounding box center [784, 372] width 1568 height 744
click at [1081, 289] on div at bounding box center [784, 372] width 1568 height 744
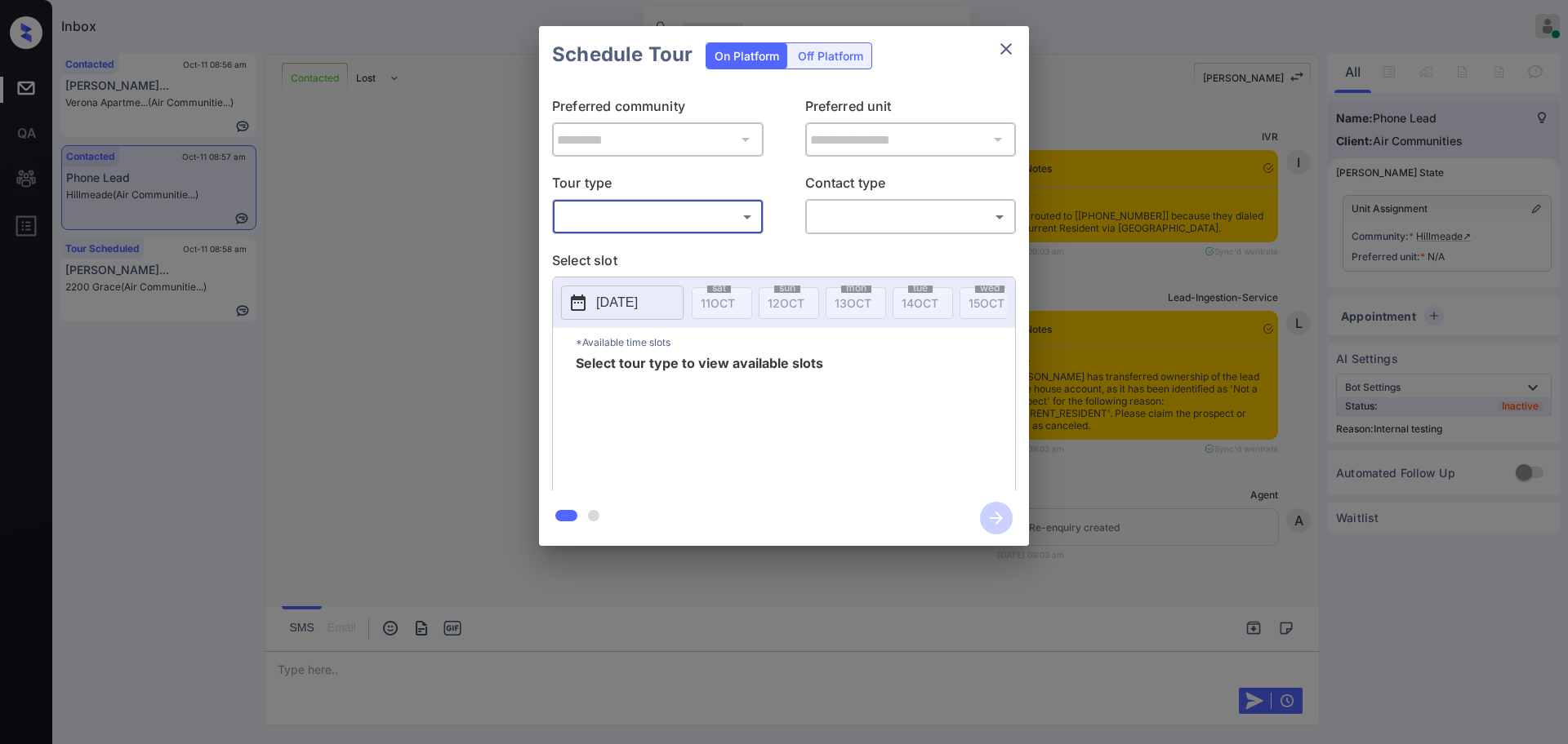
click at [1081, 289] on div at bounding box center [784, 372] width 1568 height 744
click at [1141, 552] on div "**********" at bounding box center [784, 286] width 1568 height 572
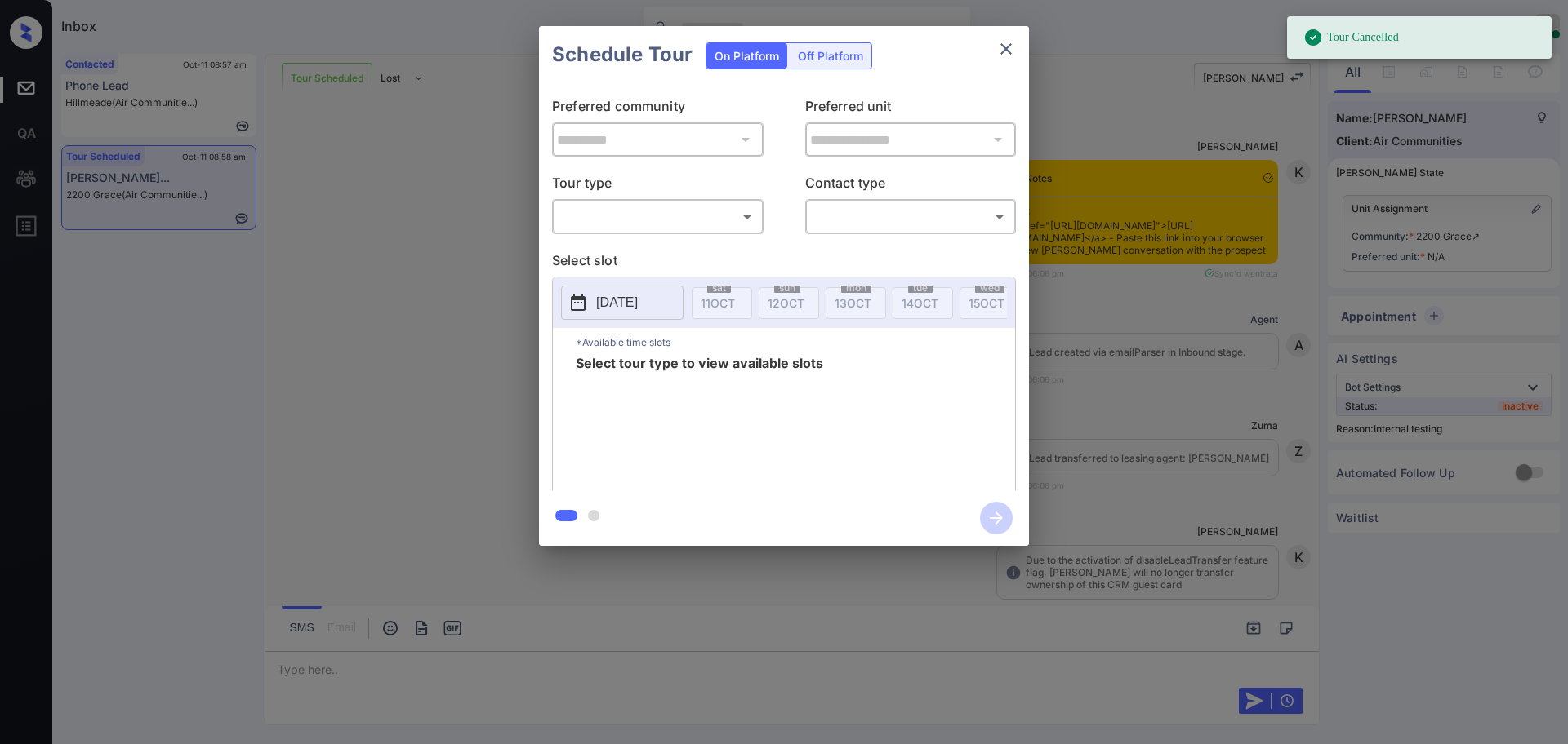
scroll to position [7093, 0]
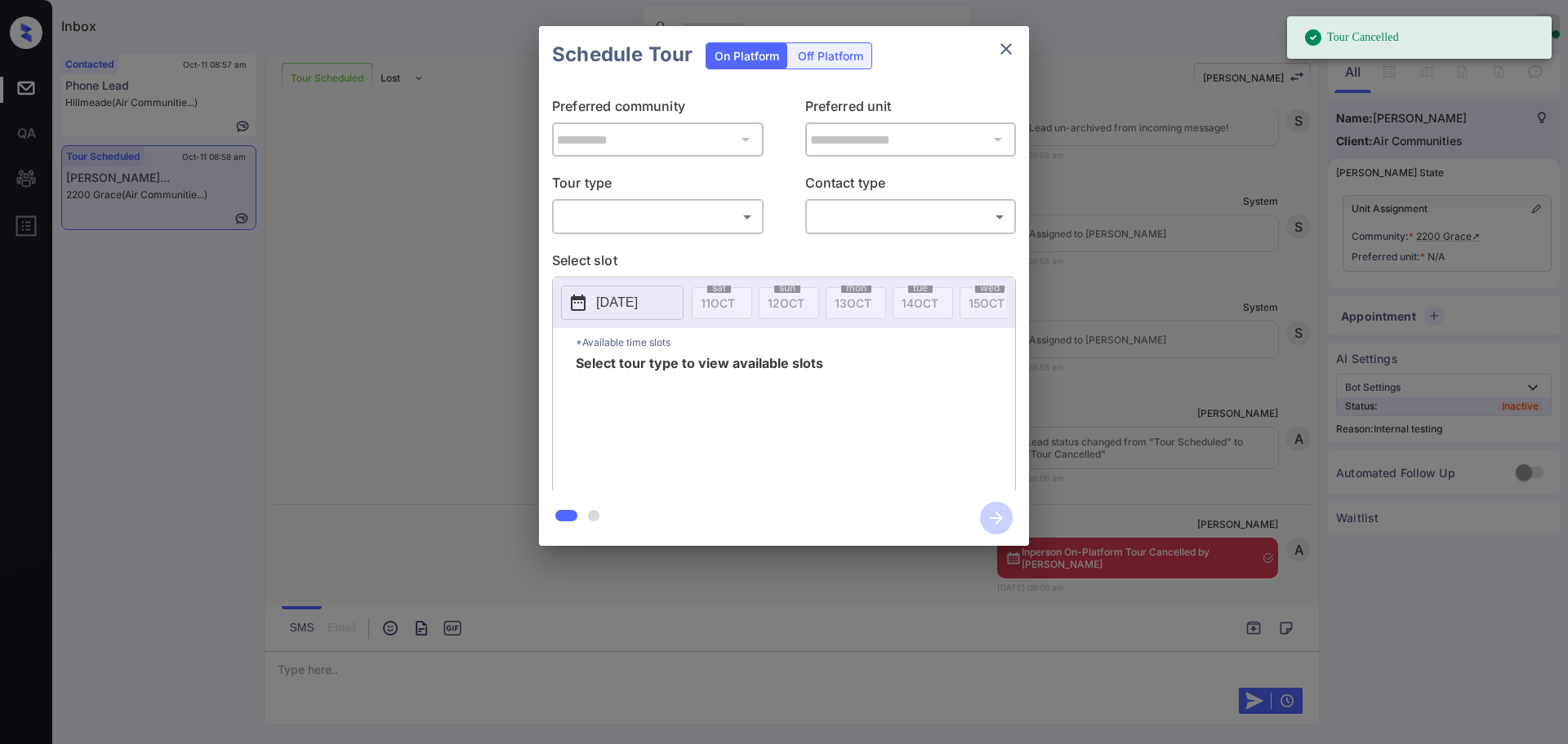
click at [608, 215] on body "Tour Cancelled Inbox Ajay Kumar Online Set yourself offline Set yourself on bre…" at bounding box center [784, 372] width 1568 height 744
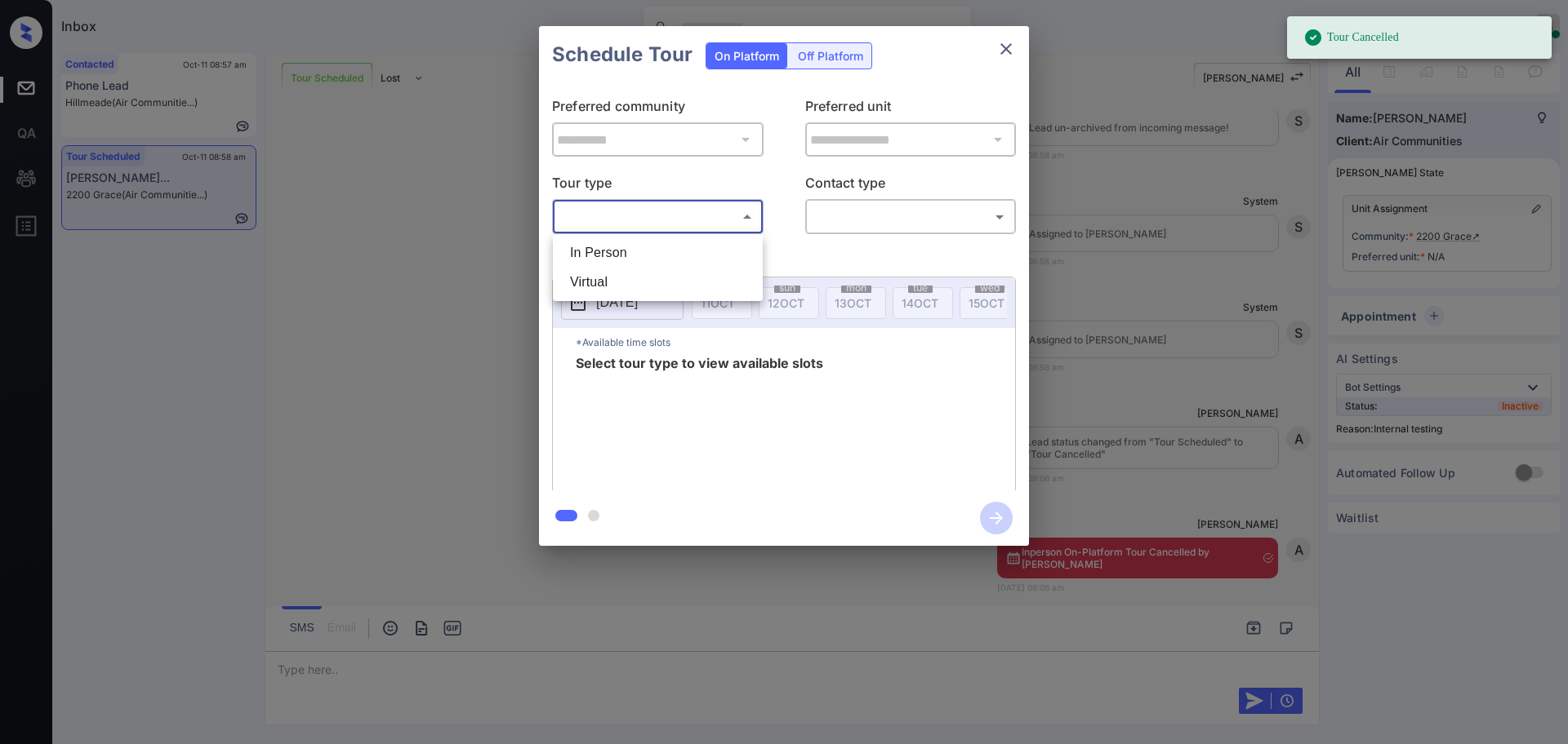
click at [615, 255] on li "In Person" at bounding box center [658, 253] width 202 height 30
type input "********"
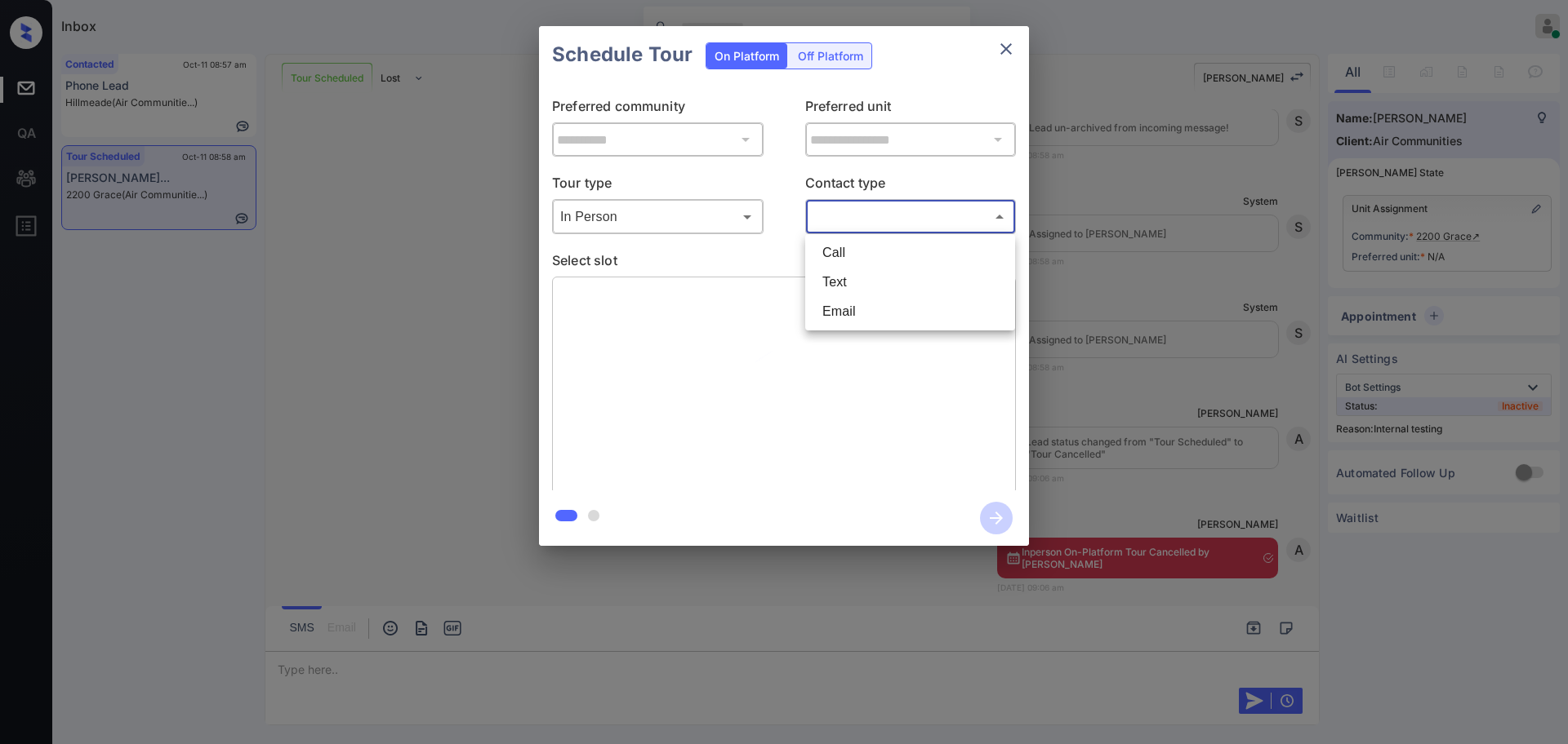
click at [879, 207] on body "Tour Cancelled Inbox Ajay Kumar Online Set yourself offline Set yourself on bre…" at bounding box center [784, 372] width 1568 height 744
click at [855, 269] on li "Text" at bounding box center [911, 283] width 202 height 30
type input "****"
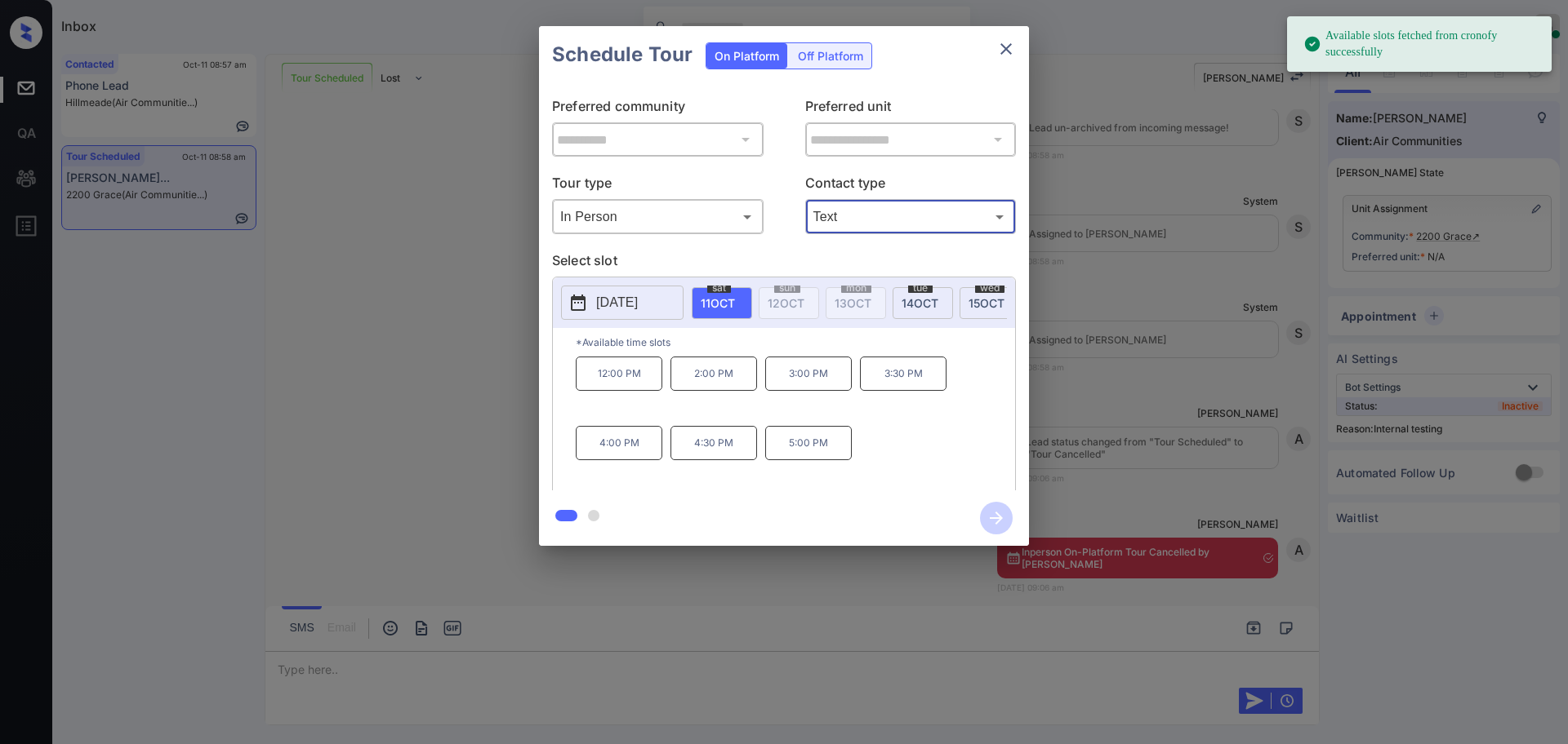
click at [611, 292] on button "[DATE]" at bounding box center [623, 303] width 123 height 35
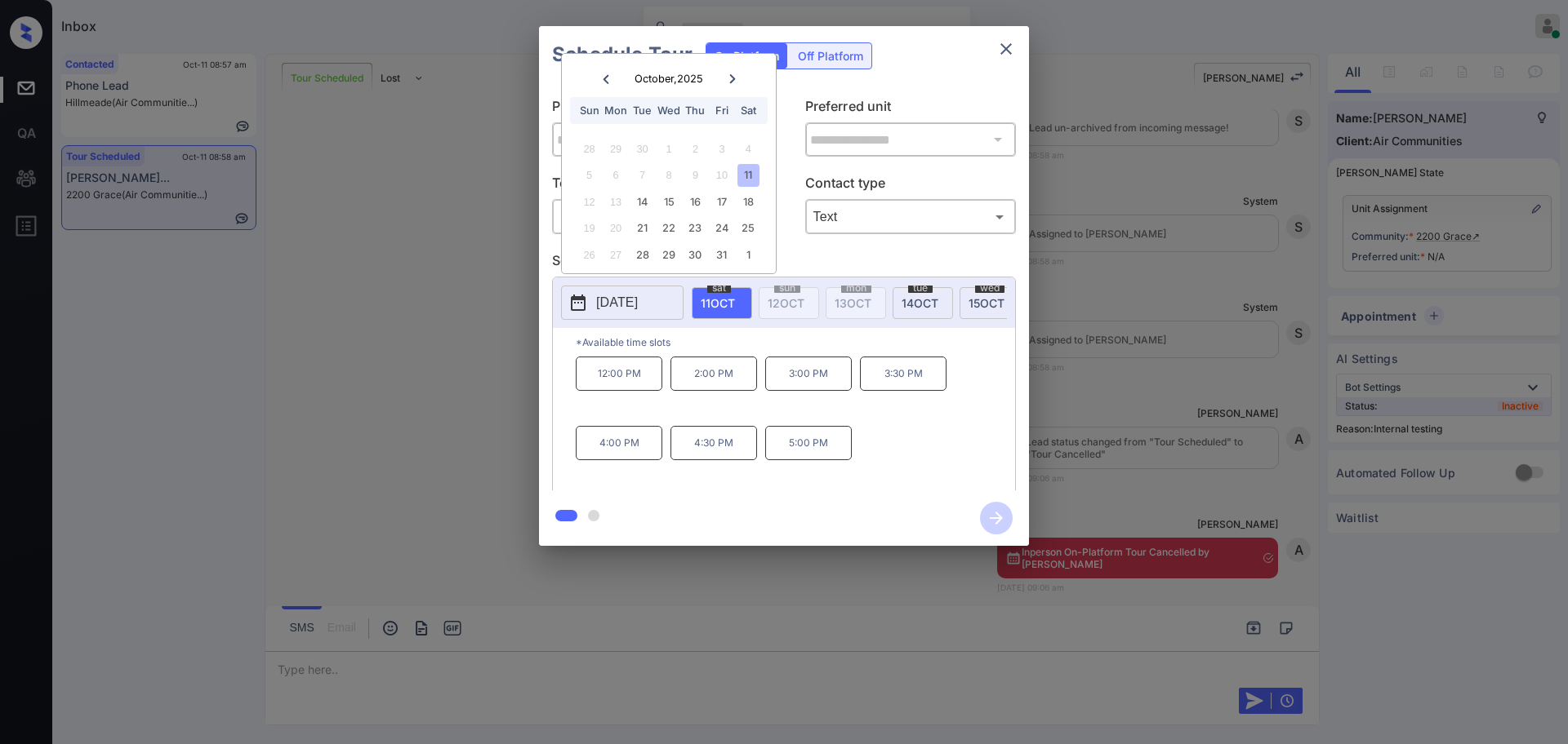
click at [302, 667] on div at bounding box center [784, 372] width 1568 height 744
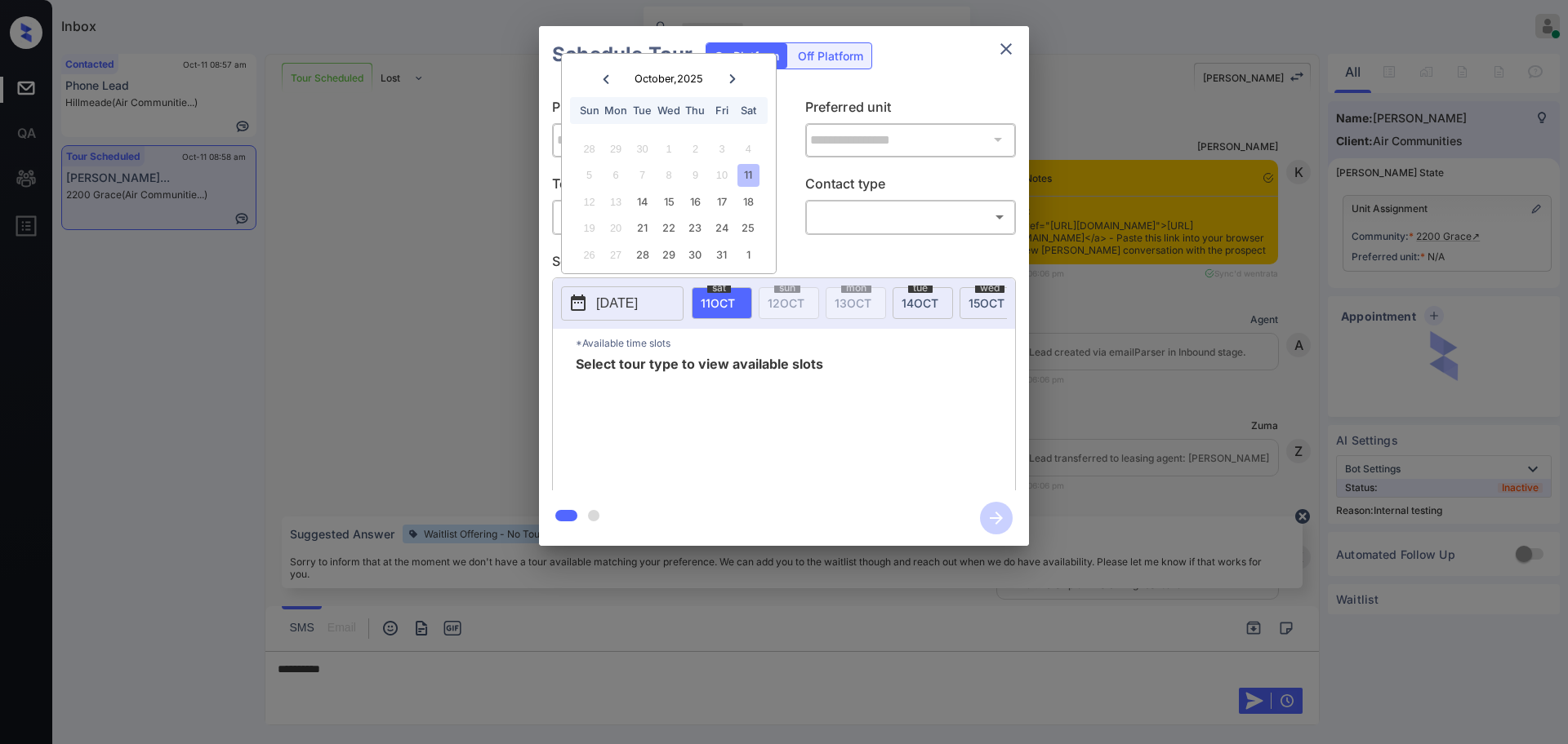
scroll to position [9681, 0]
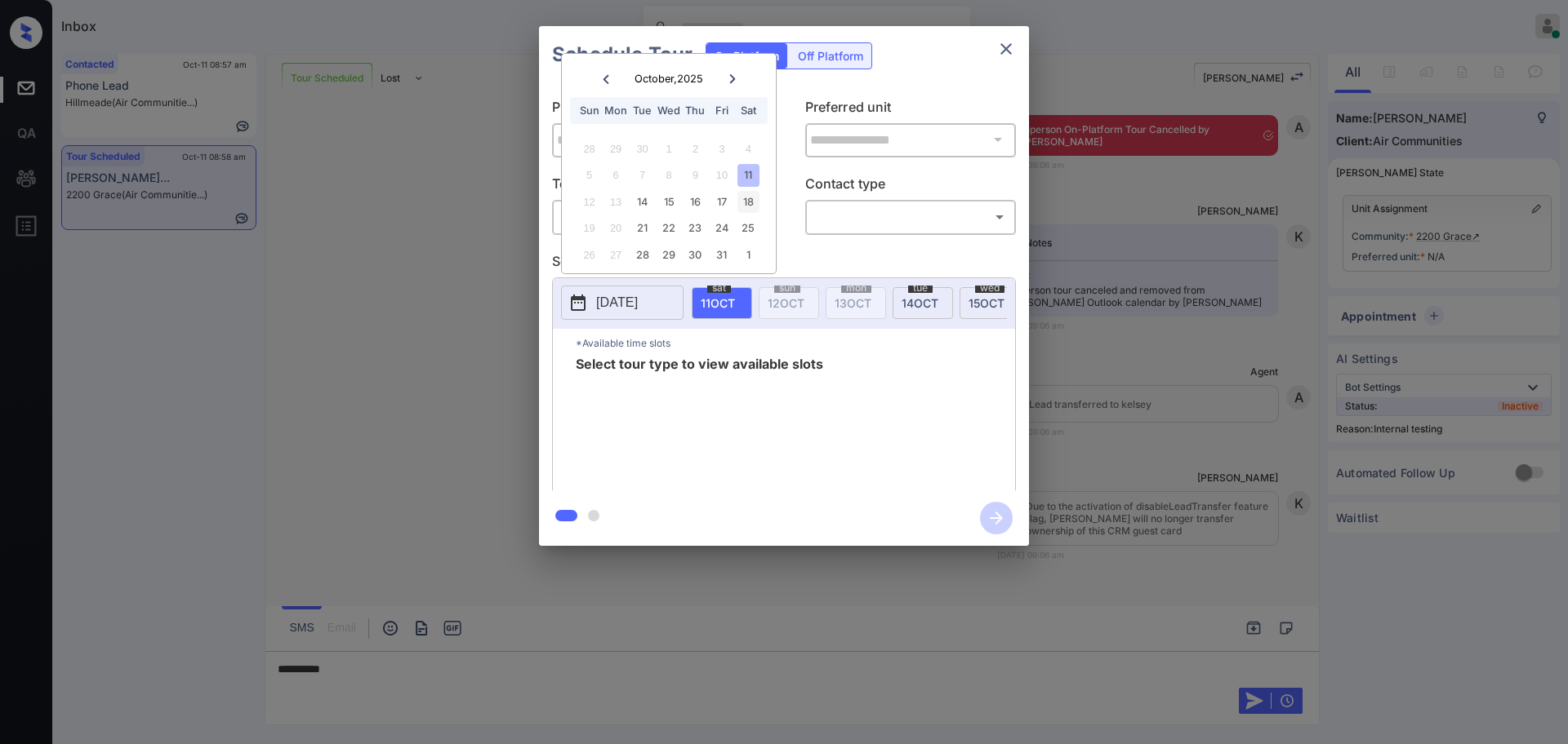
click at [753, 200] on div "18" at bounding box center [748, 202] width 22 height 22
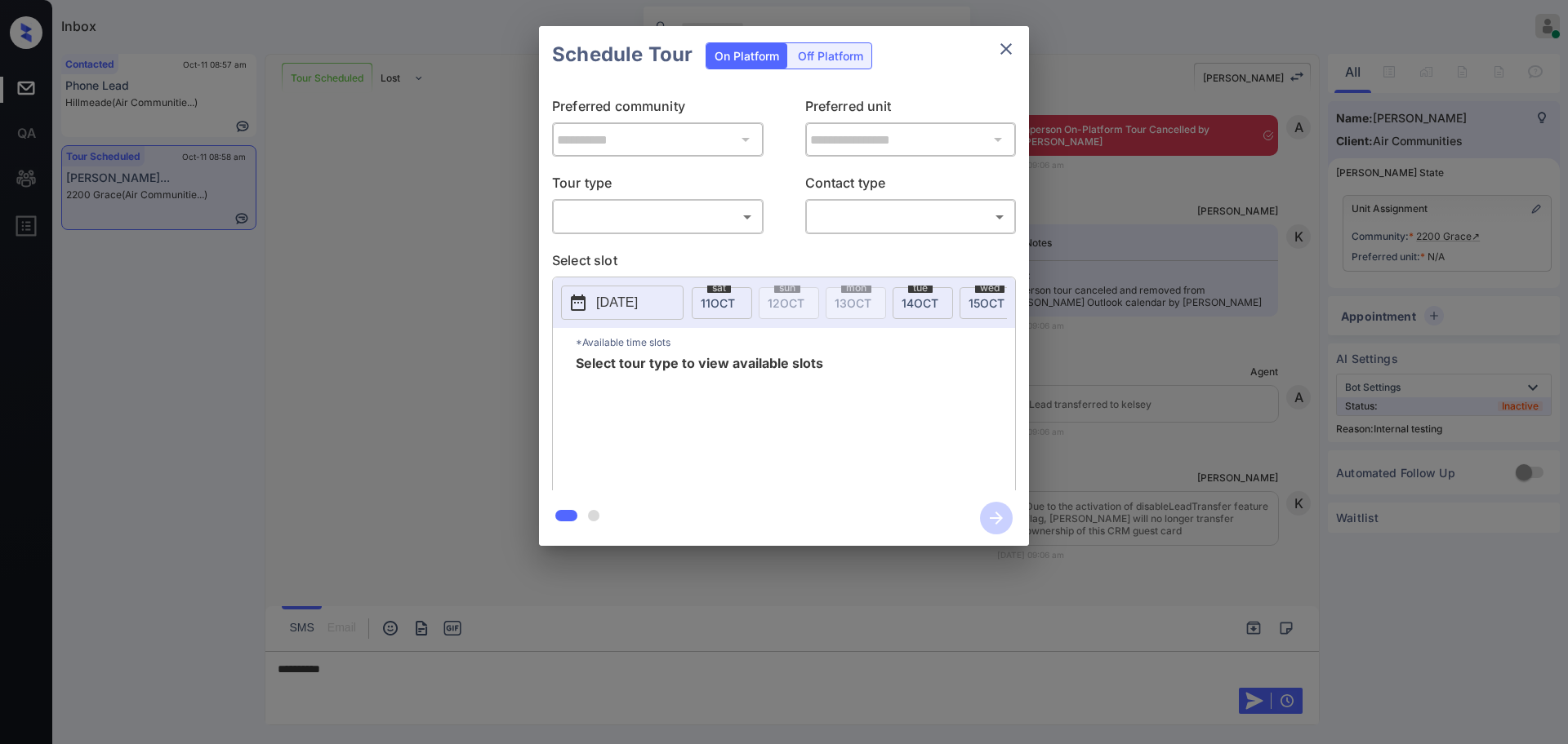
drag, startPoint x: 886, startPoint y: 266, endPoint x: 785, endPoint y: 256, distance: 101.5
click at [885, 266] on p "Select slot" at bounding box center [784, 263] width 464 height 26
click at [631, 235] on div "**********" at bounding box center [784, 287] width 490 height 408
click at [630, 212] on body "Inbox [PERSON_NAME] Online Set yourself offline Set yourself on break Profile S…" at bounding box center [784, 372] width 1568 height 744
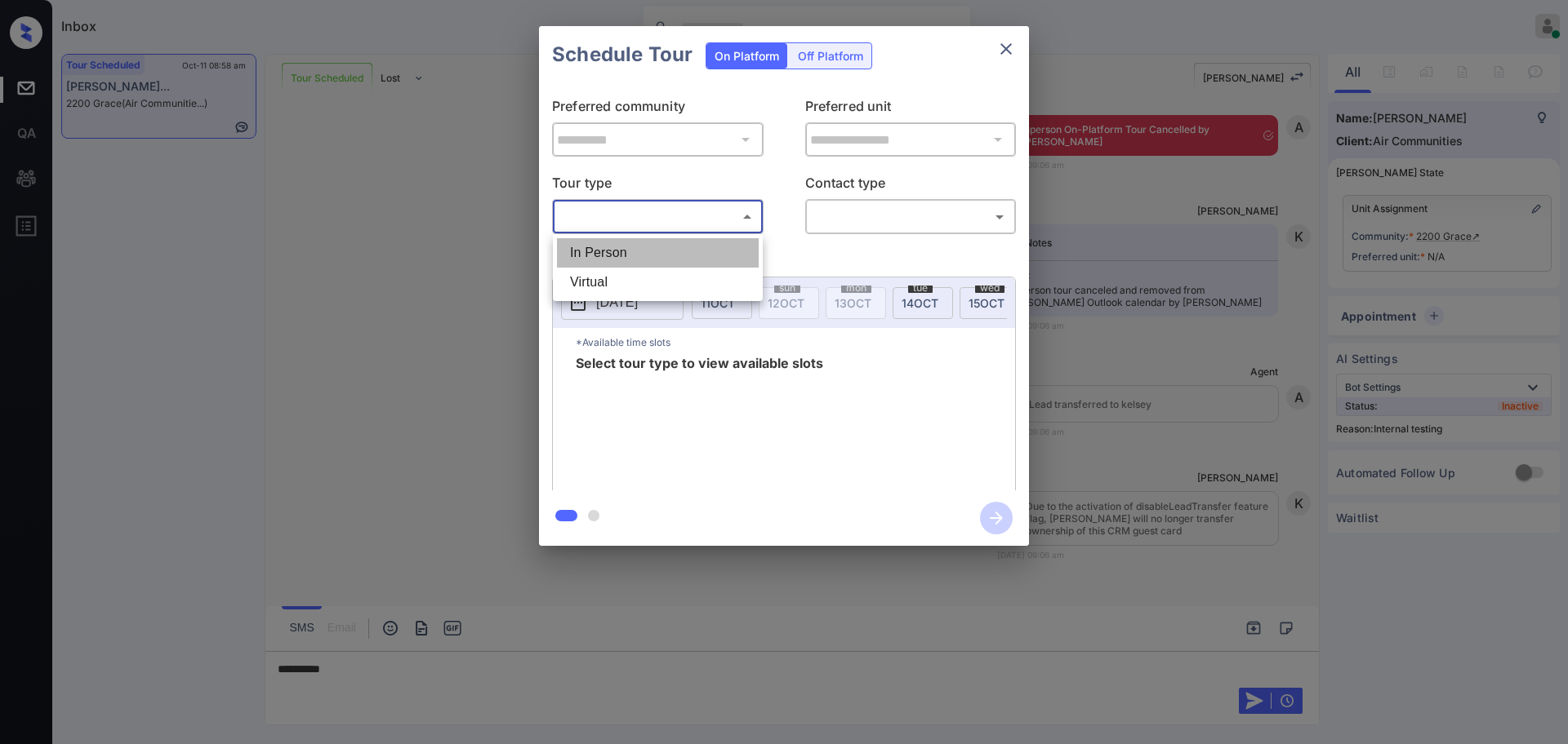
click at [634, 260] on li "In Person" at bounding box center [658, 253] width 202 height 30
type input "********"
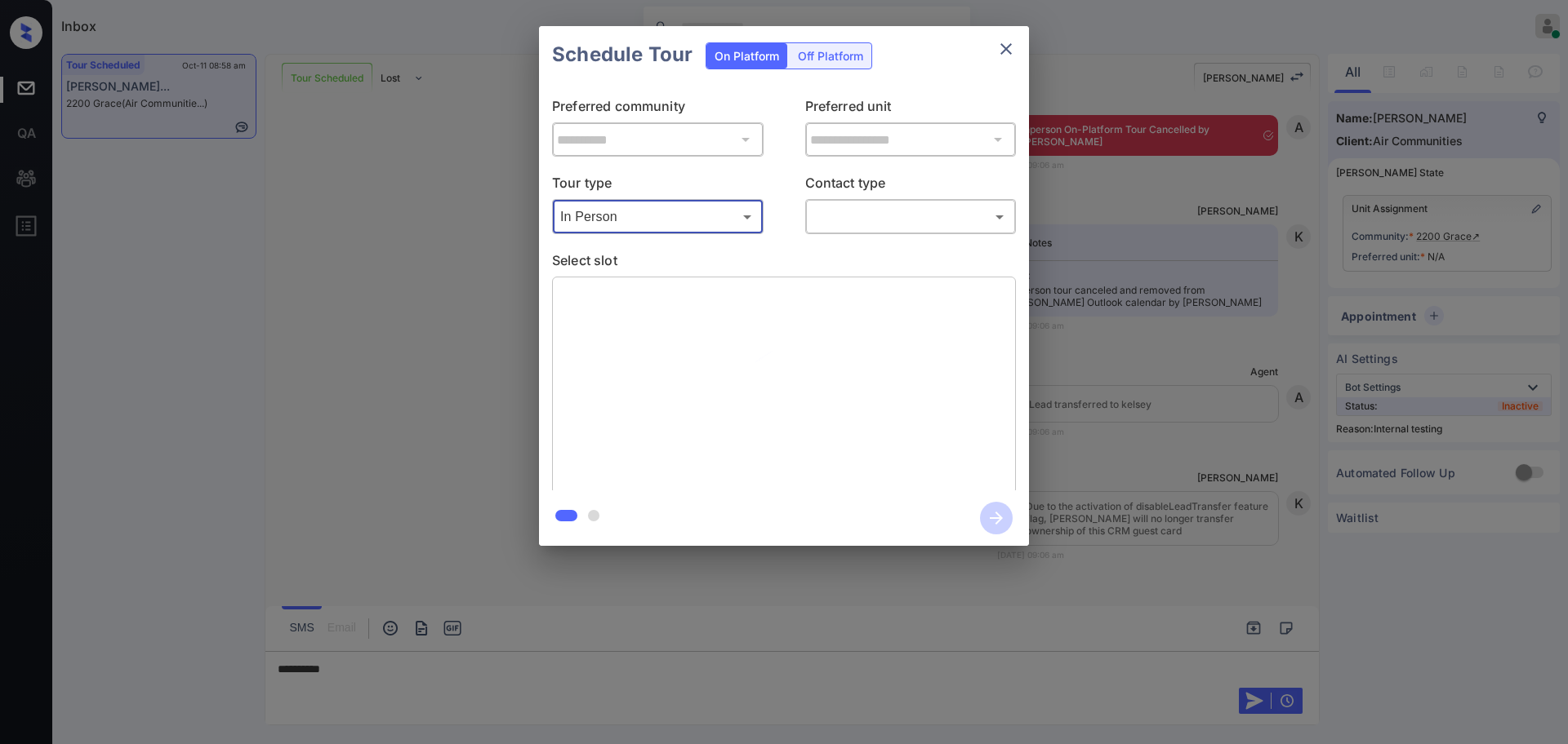
click at [843, 213] on body "Inbox [PERSON_NAME] Online Set yourself offline Set yourself on break Profile S…" at bounding box center [784, 372] width 1568 height 744
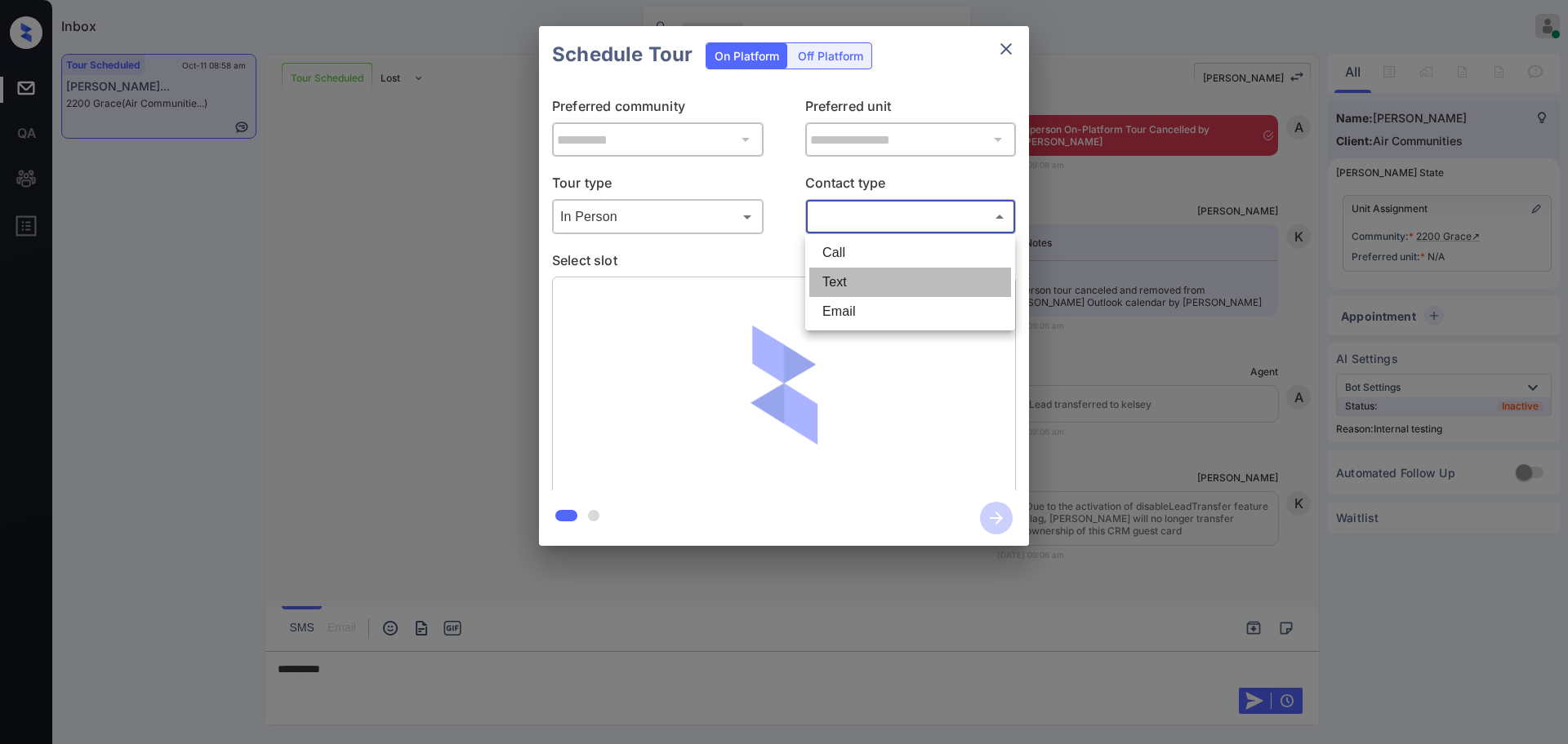
click at [830, 281] on li "Text" at bounding box center [911, 283] width 202 height 30
type input "****"
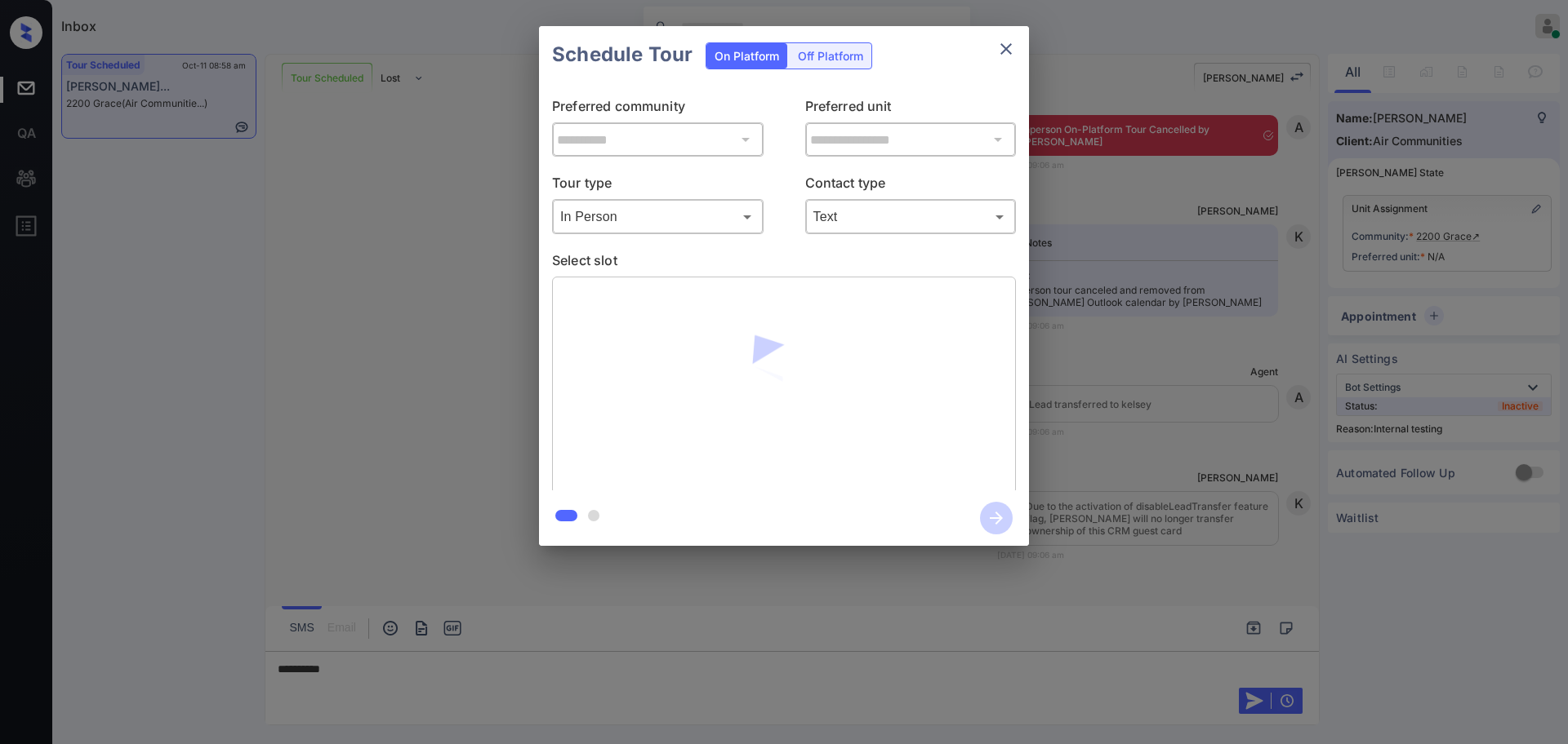
click at [634, 272] on p "Select slot" at bounding box center [784, 263] width 464 height 26
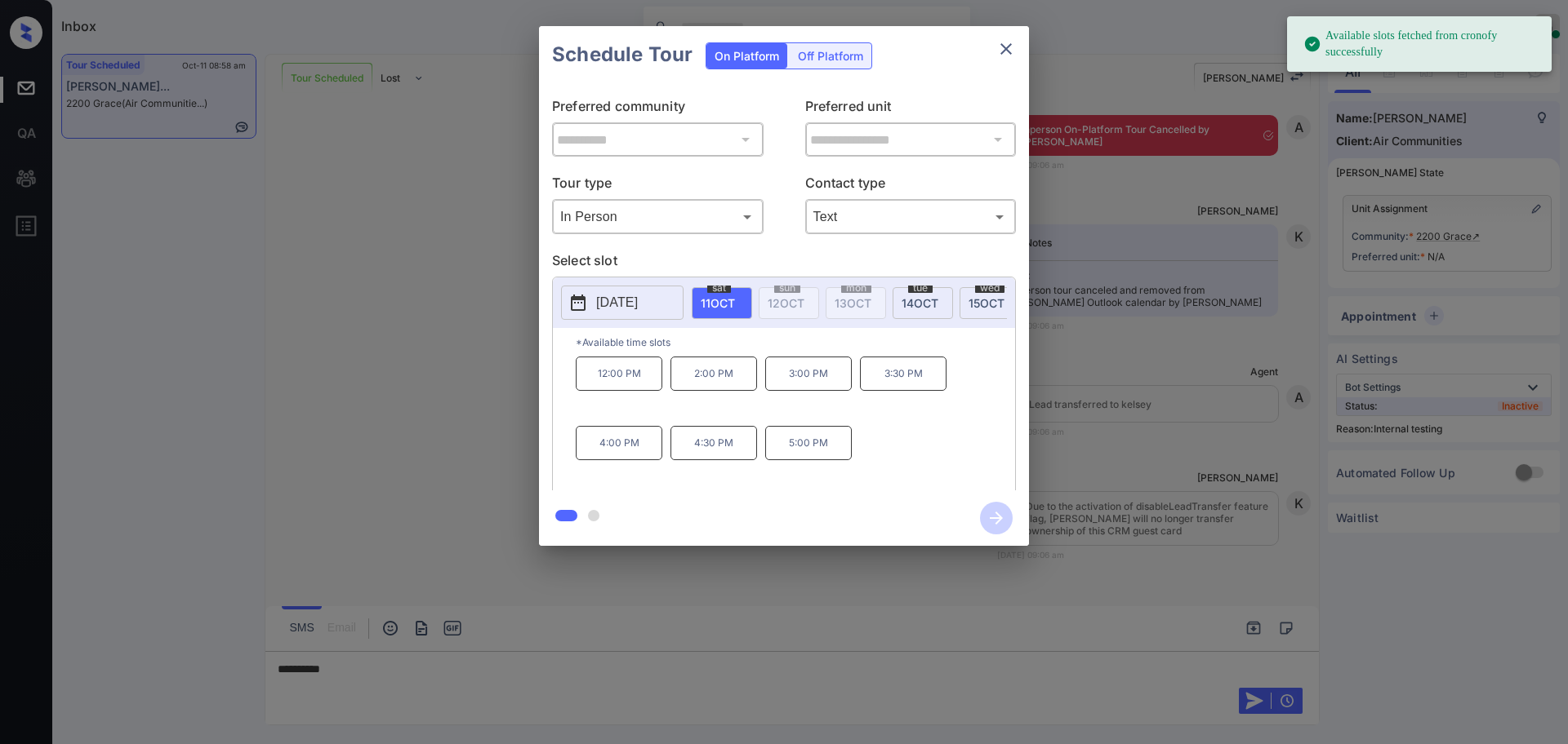
click at [633, 312] on p "[DATE]" at bounding box center [617, 303] width 42 height 20
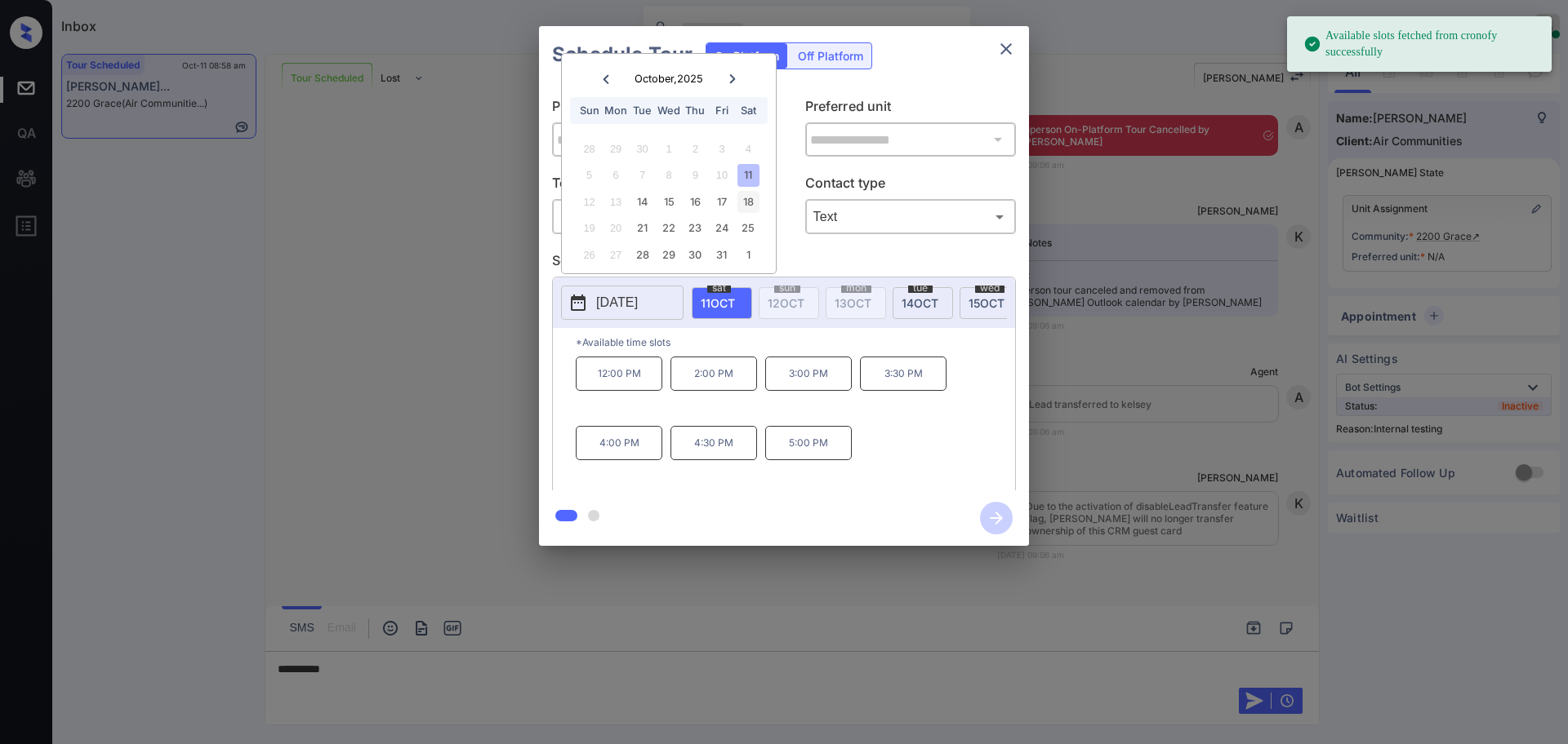
click at [739, 202] on div "18" at bounding box center [748, 202] width 22 height 22
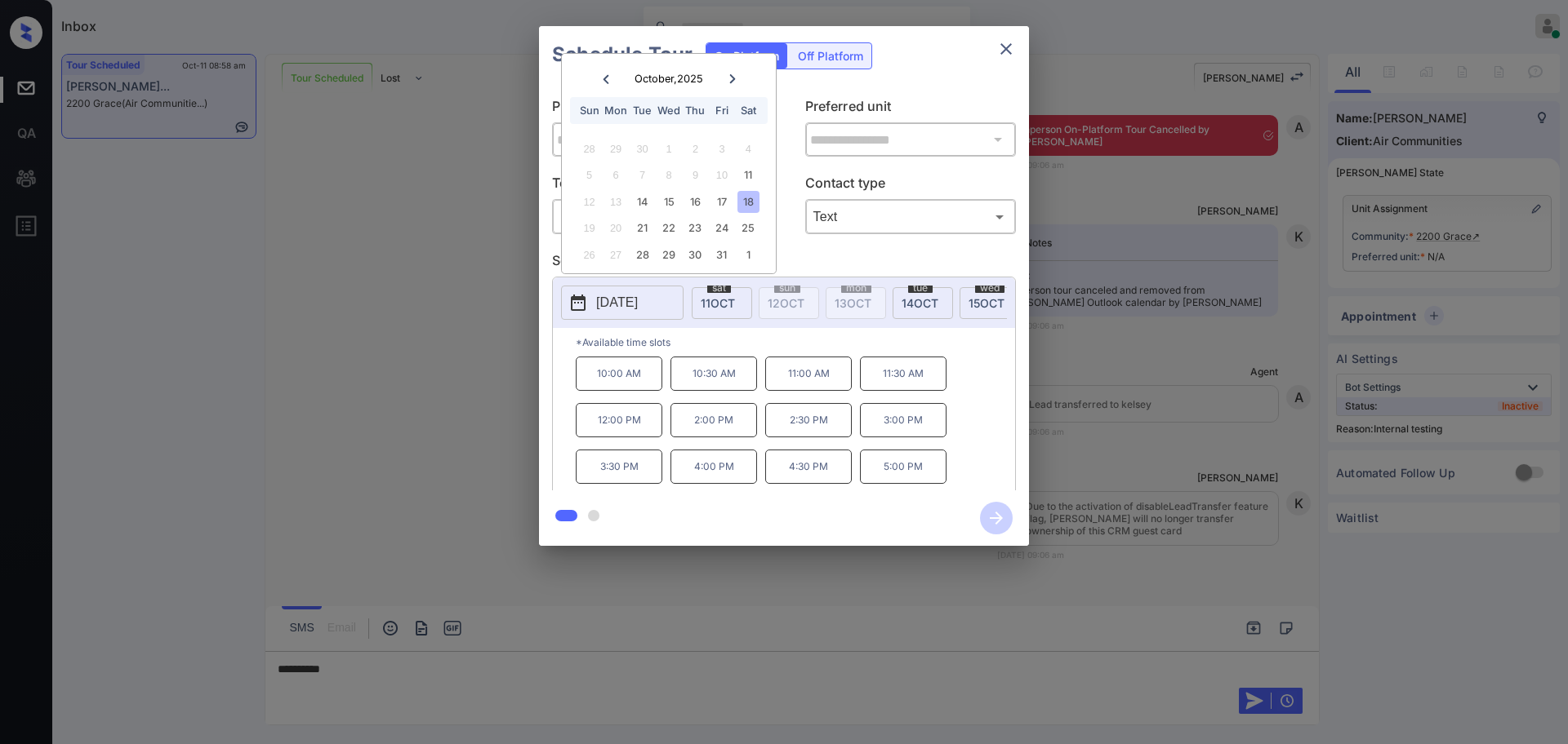
click at [404, 685] on div at bounding box center [784, 372] width 1568 height 744
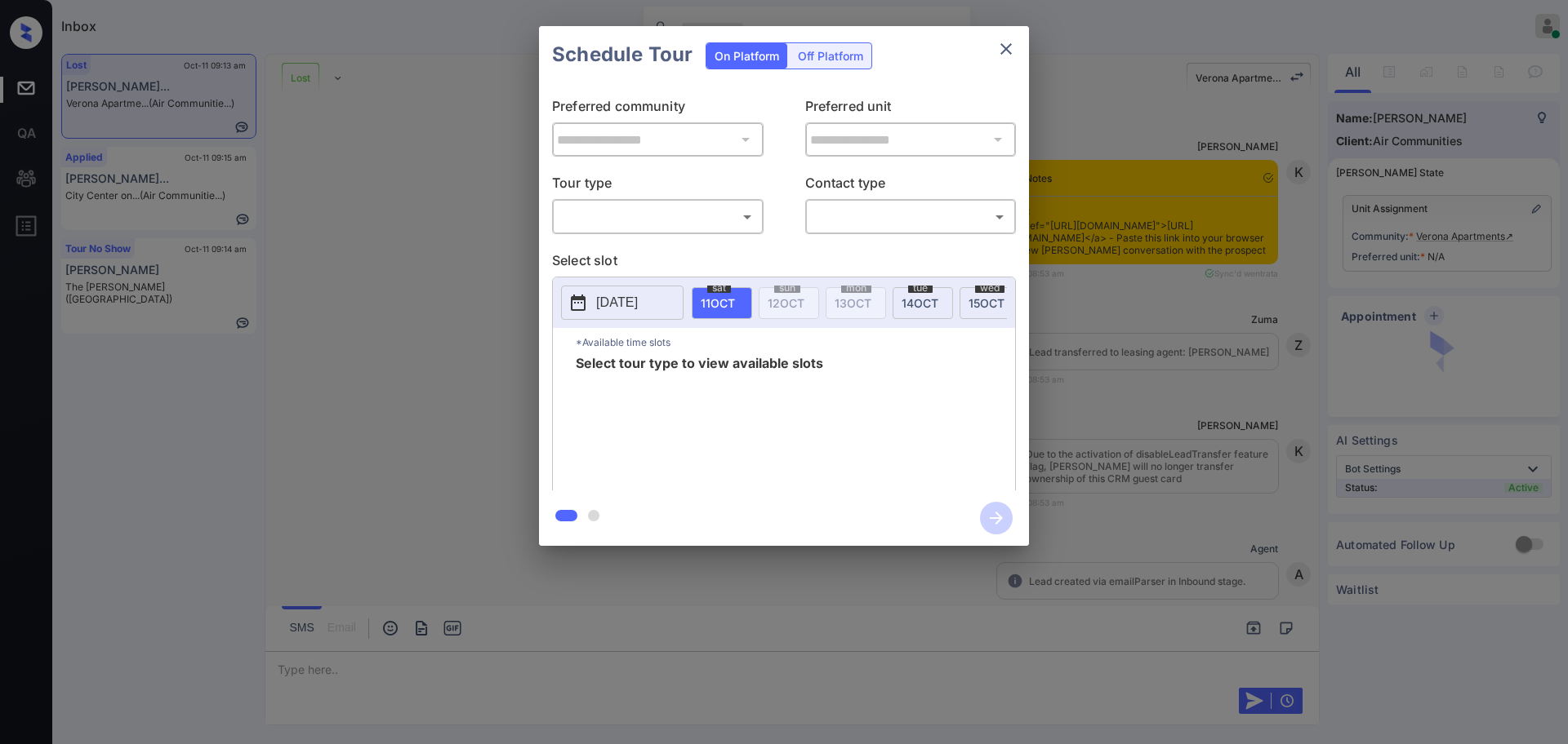
click at [594, 284] on div "[DATE] 11 OCT [DATE] [DATE] [DATE] [DATE] [DATE] [DATE] [DATE] [DATE] [DATE] [D…" at bounding box center [784, 303] width 462 height 50
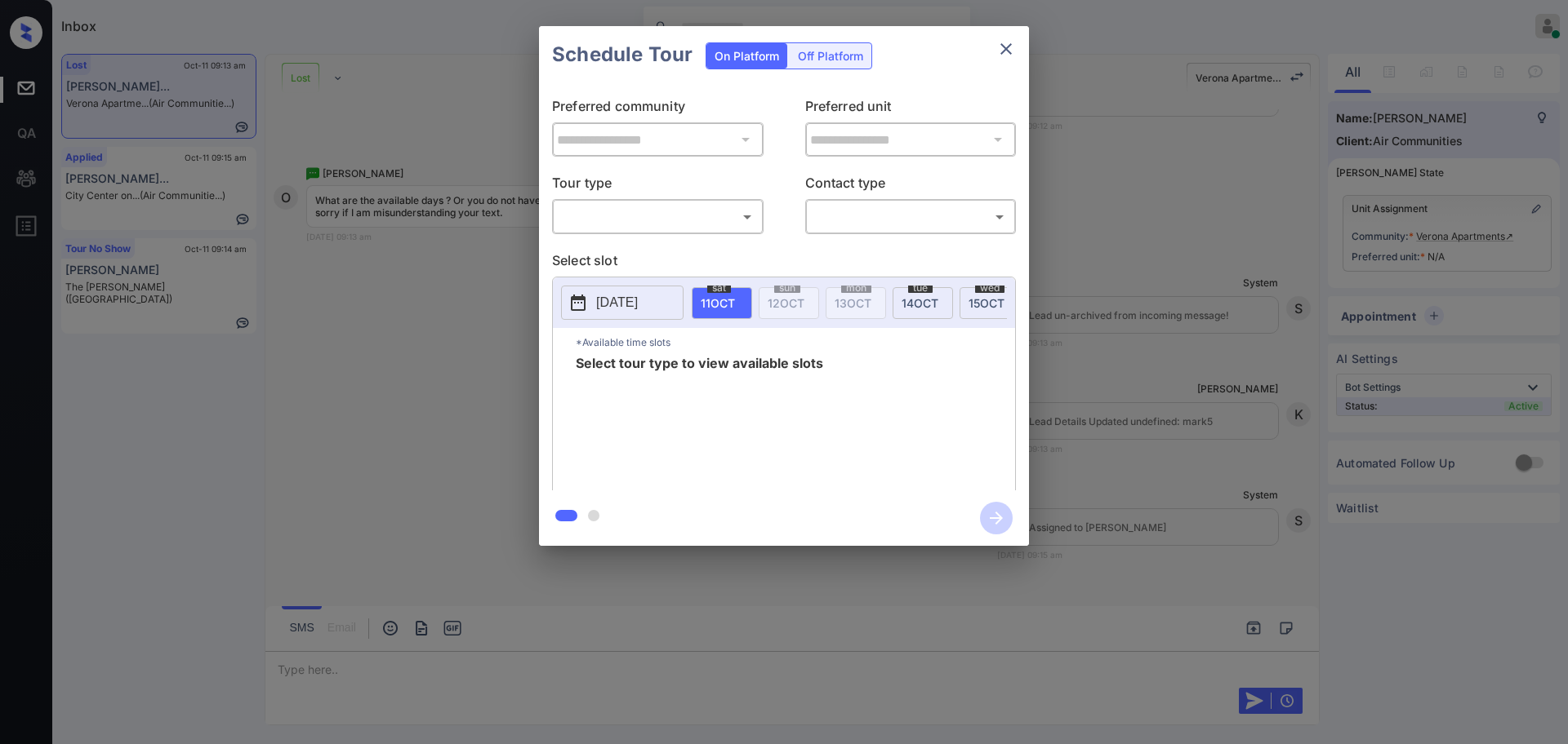
click at [777, 261] on p "Select slot" at bounding box center [784, 263] width 464 height 26
click at [658, 214] on body "Inbox Ajay Kumar Online Set yourself offline Set yourself on break Profile Swit…" at bounding box center [784, 372] width 1568 height 744
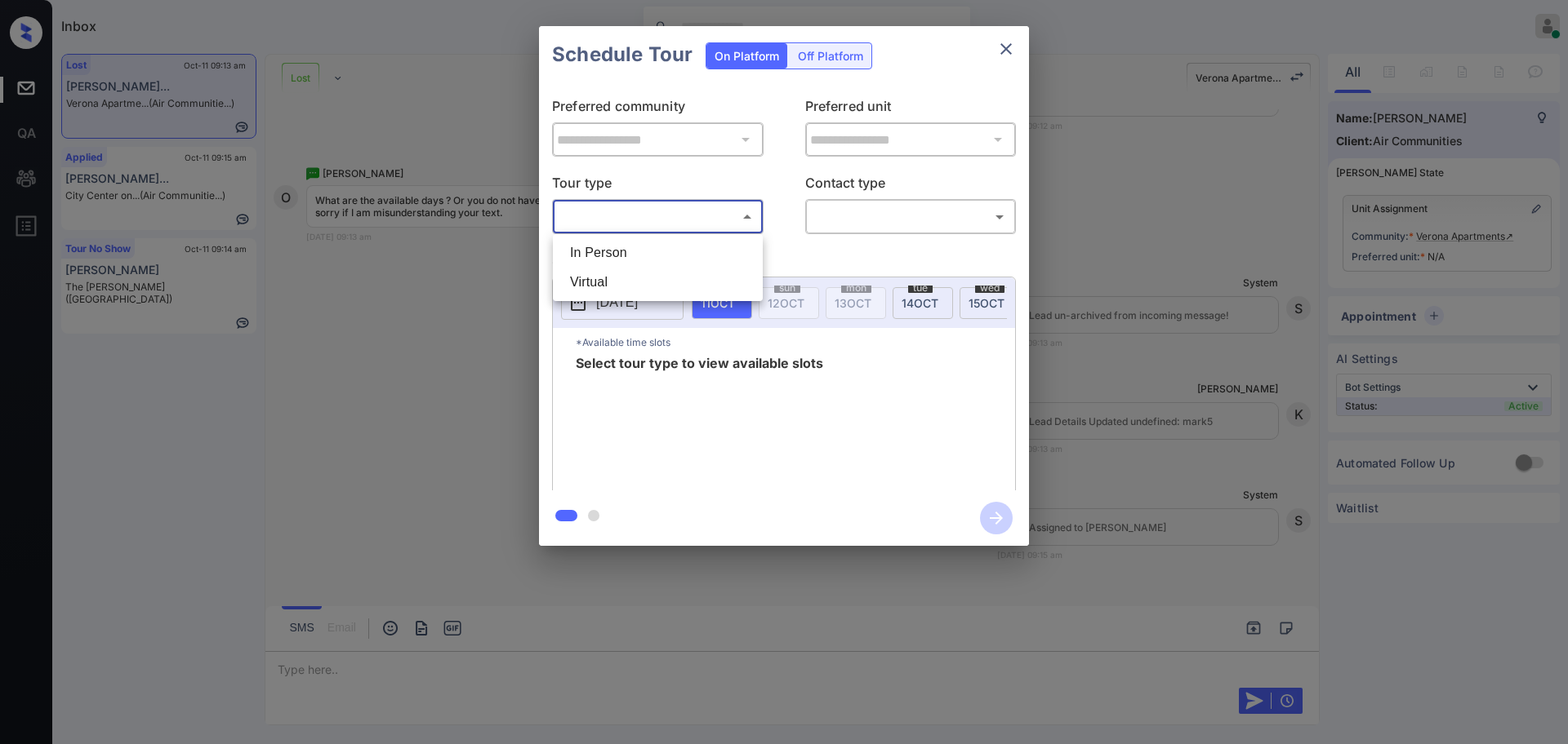
click at [627, 268] on li "Virtual" at bounding box center [658, 283] width 202 height 30
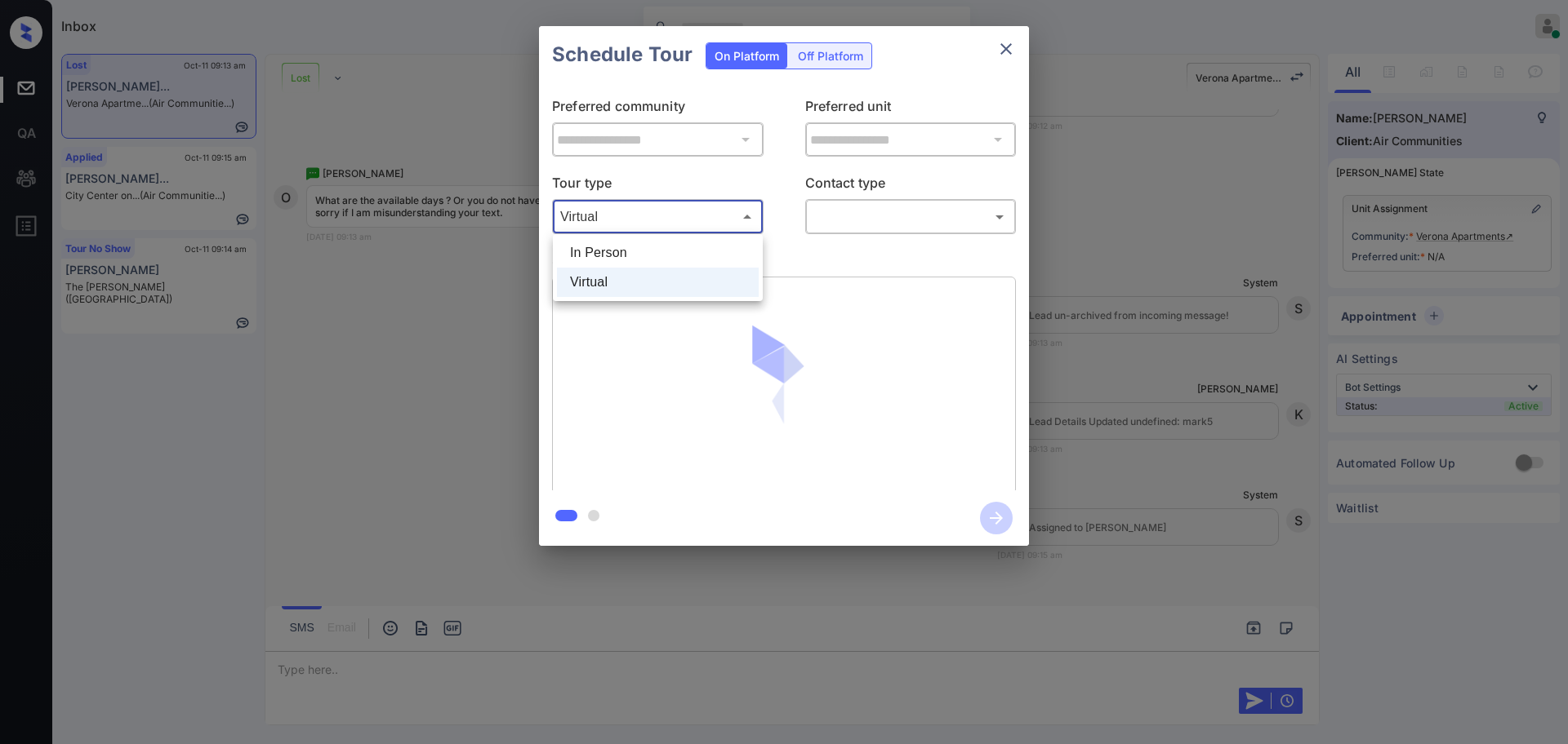
click at [633, 212] on body "Inbox Ajay Kumar Online Set yourself offline Set yourself on break Profile Swit…" at bounding box center [784, 372] width 1568 height 744
click at [625, 252] on li "In Person" at bounding box center [658, 253] width 202 height 30
type input "********"
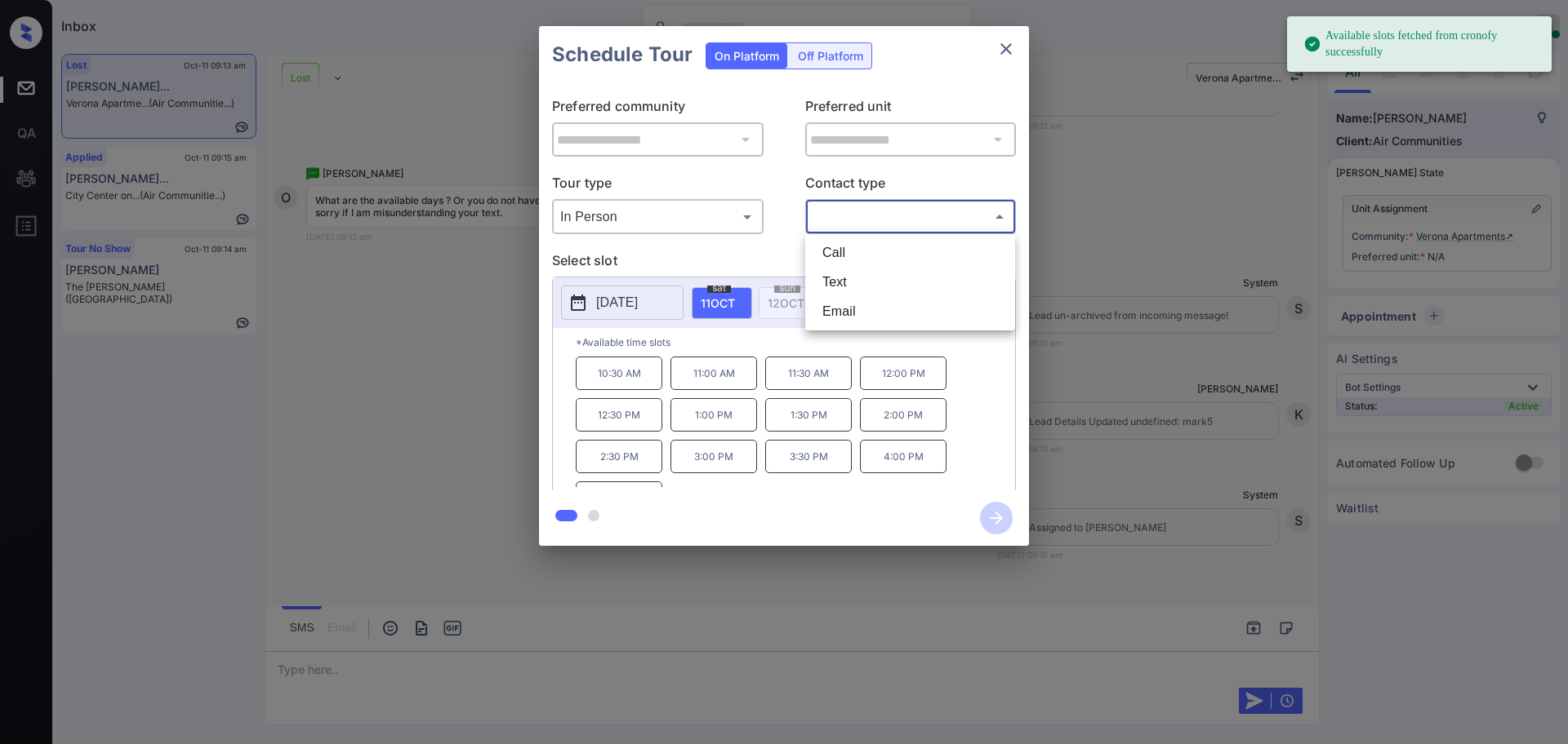
click at [871, 219] on body "Available slots fetched from cronofy successfully Inbox Ajay Kumar Online Set y…" at bounding box center [784, 372] width 1568 height 744
click at [850, 274] on li "Text" at bounding box center [911, 283] width 202 height 30
type input "****"
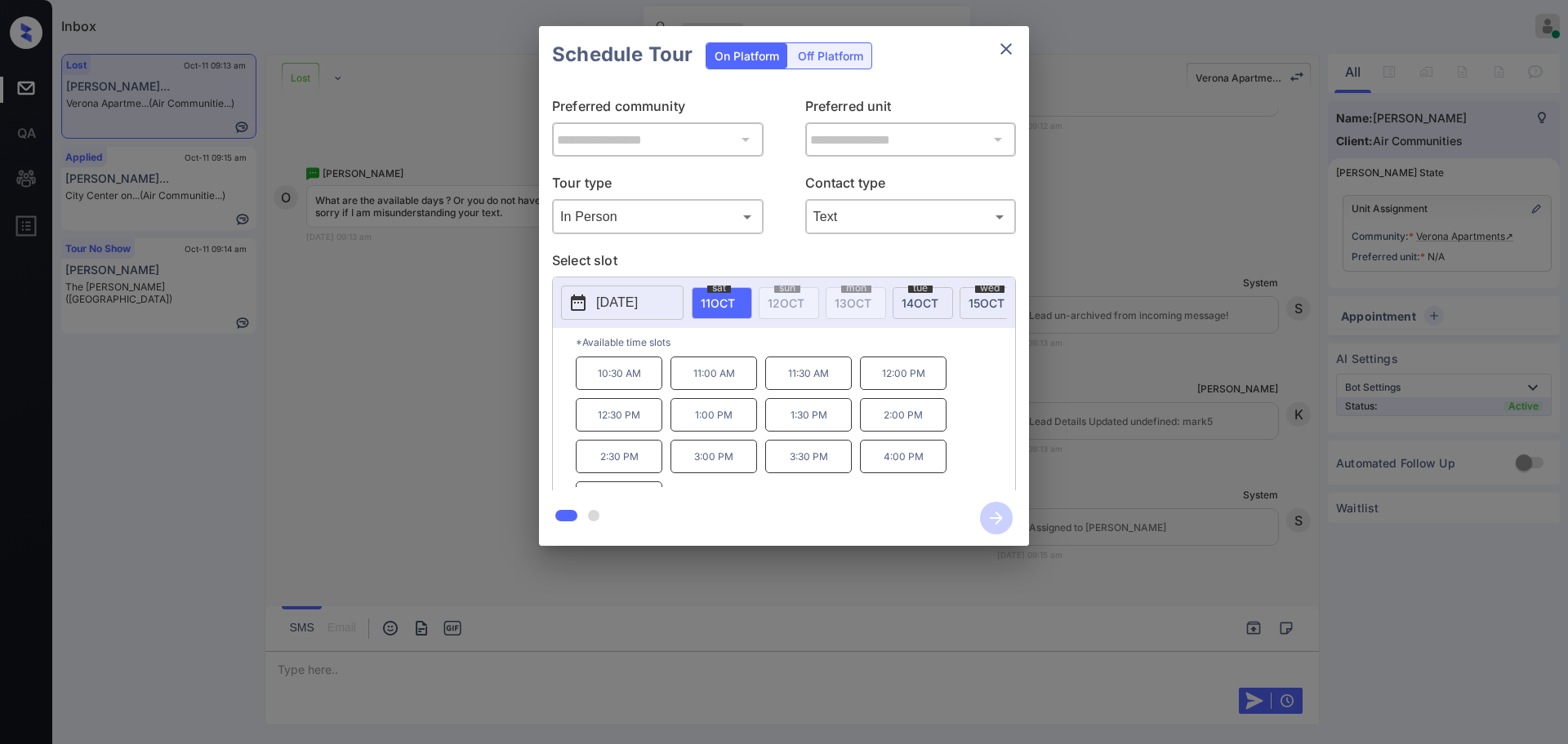
click at [1146, 290] on div "**********" at bounding box center [784, 286] width 1568 height 572
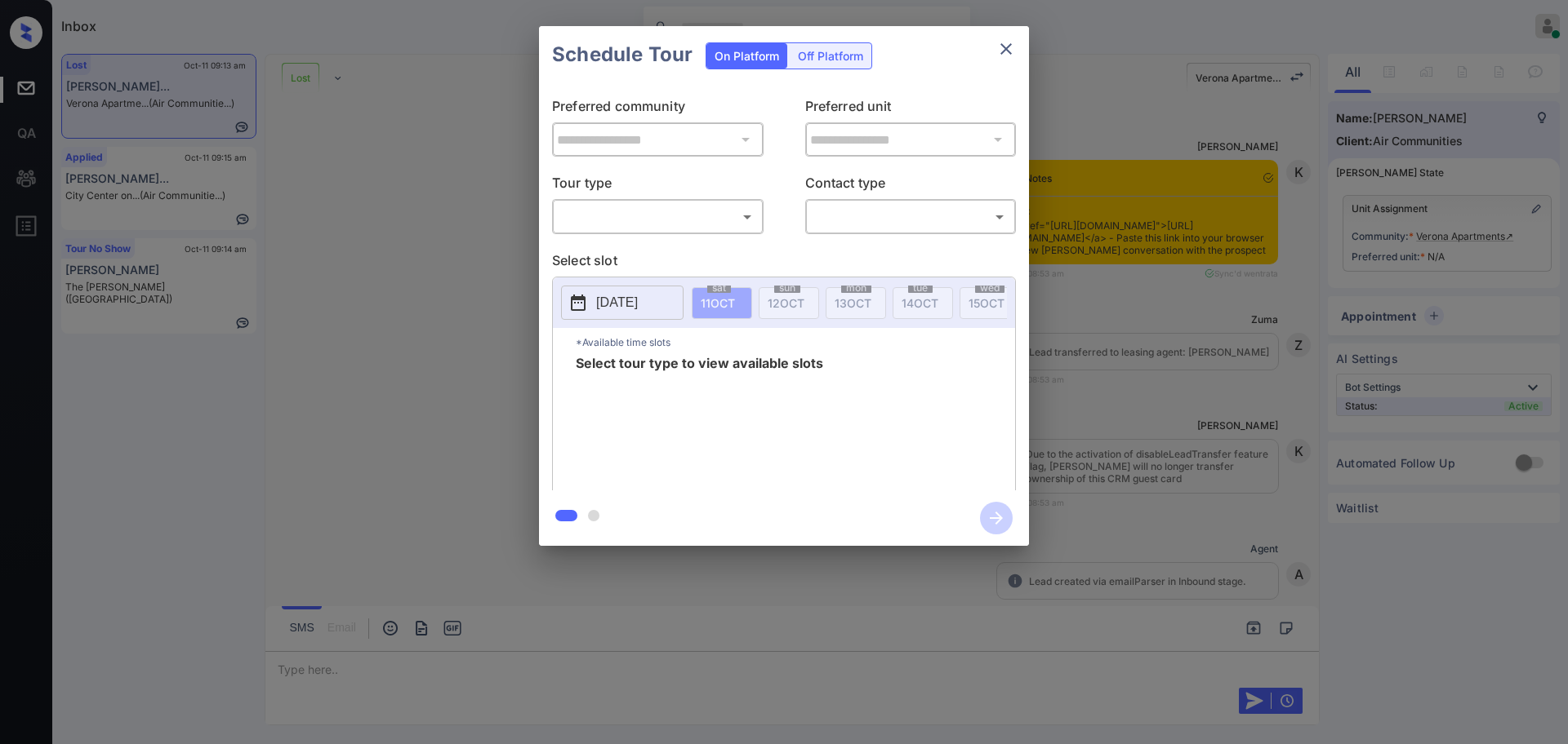
scroll to position [120, 0]
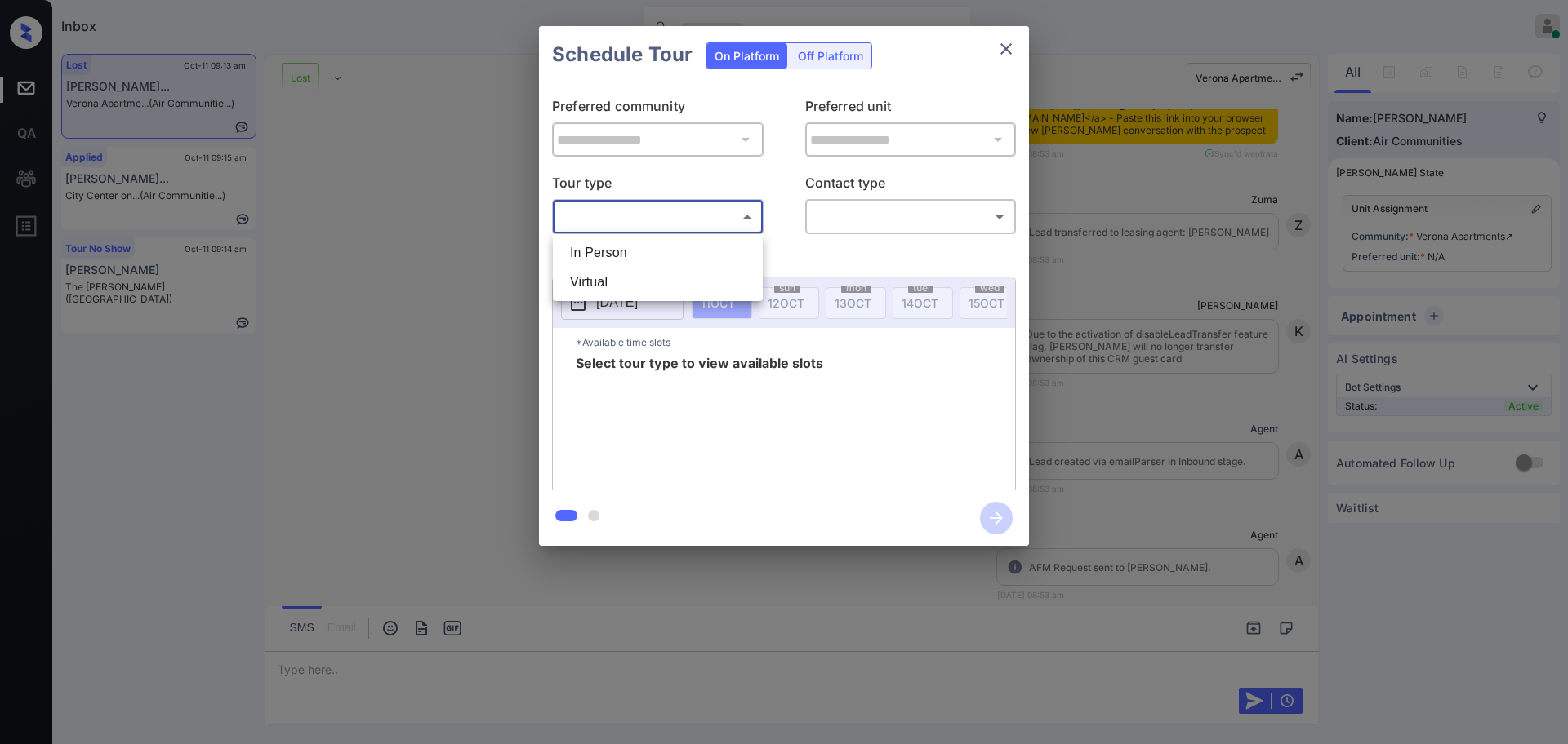
click at [650, 229] on body "Inbox [PERSON_NAME] Online Set yourself offline Set yourself on break Profile S…" at bounding box center [784, 372] width 1568 height 744
click at [628, 247] on li "In Person" at bounding box center [658, 253] width 202 height 30
type input "********"
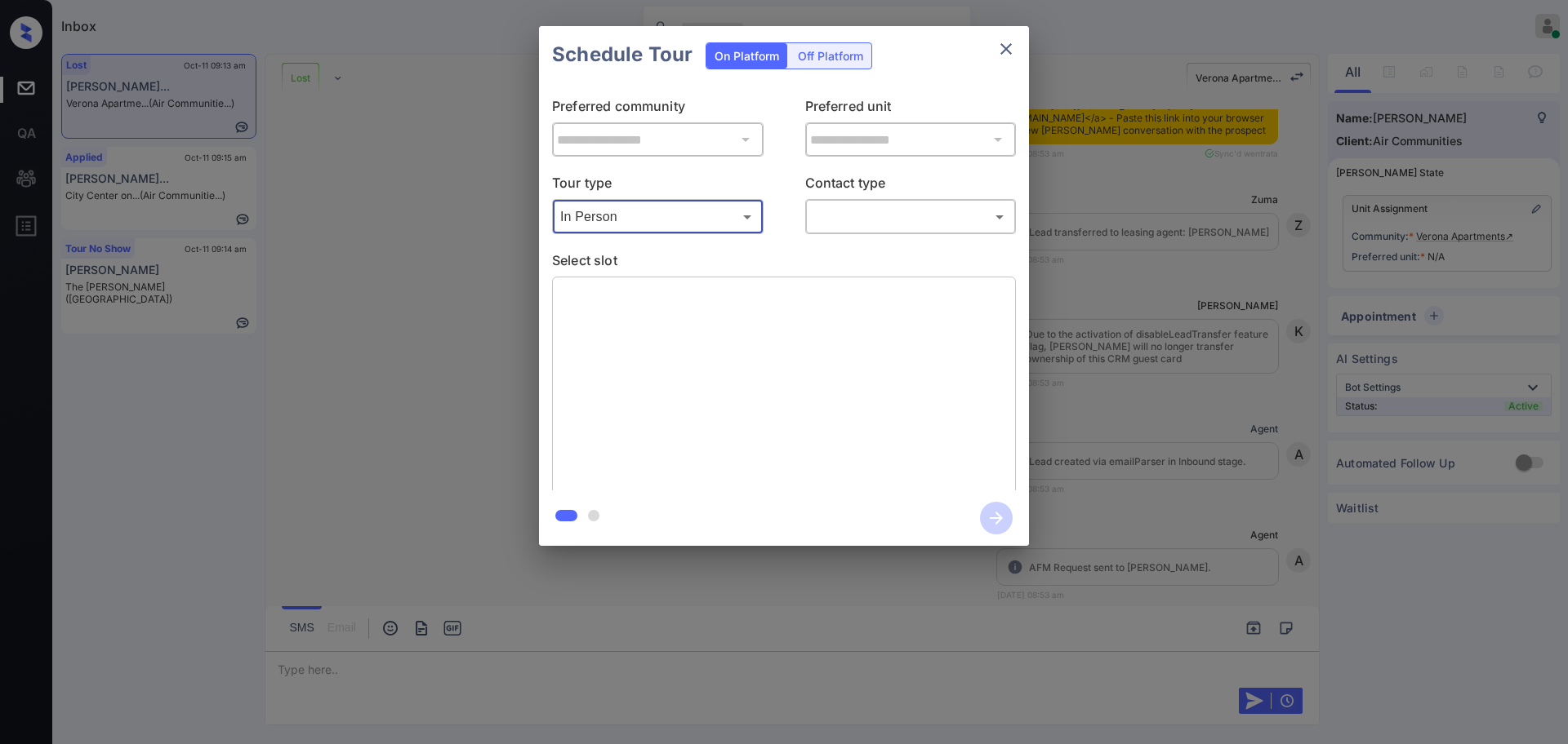
click at [883, 213] on body "Inbox Ajay Kumar Online Set yourself offline Set yourself on break Profile Swit…" at bounding box center [784, 372] width 1568 height 744
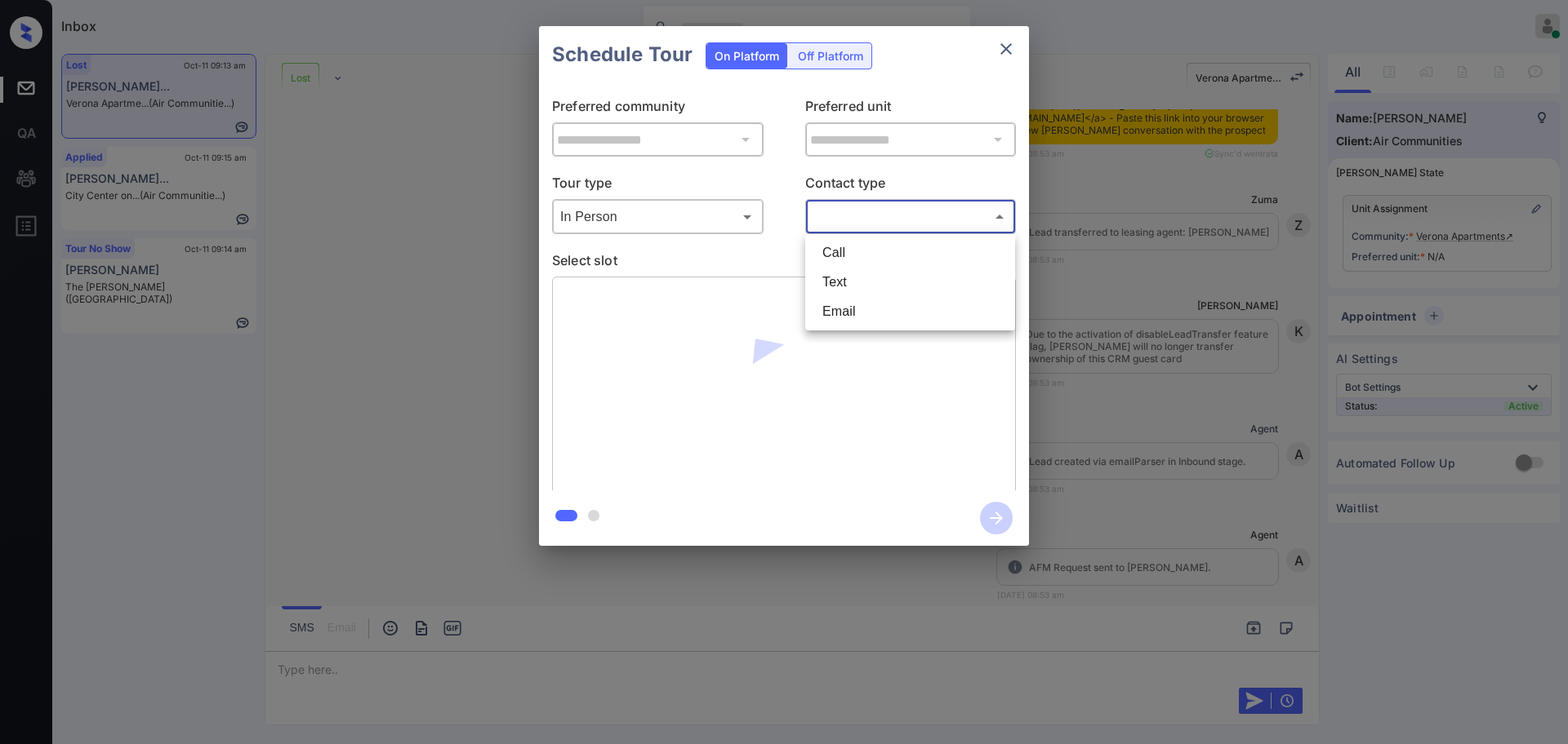
click at [855, 274] on li "Text" at bounding box center [911, 283] width 202 height 30
type input "****"
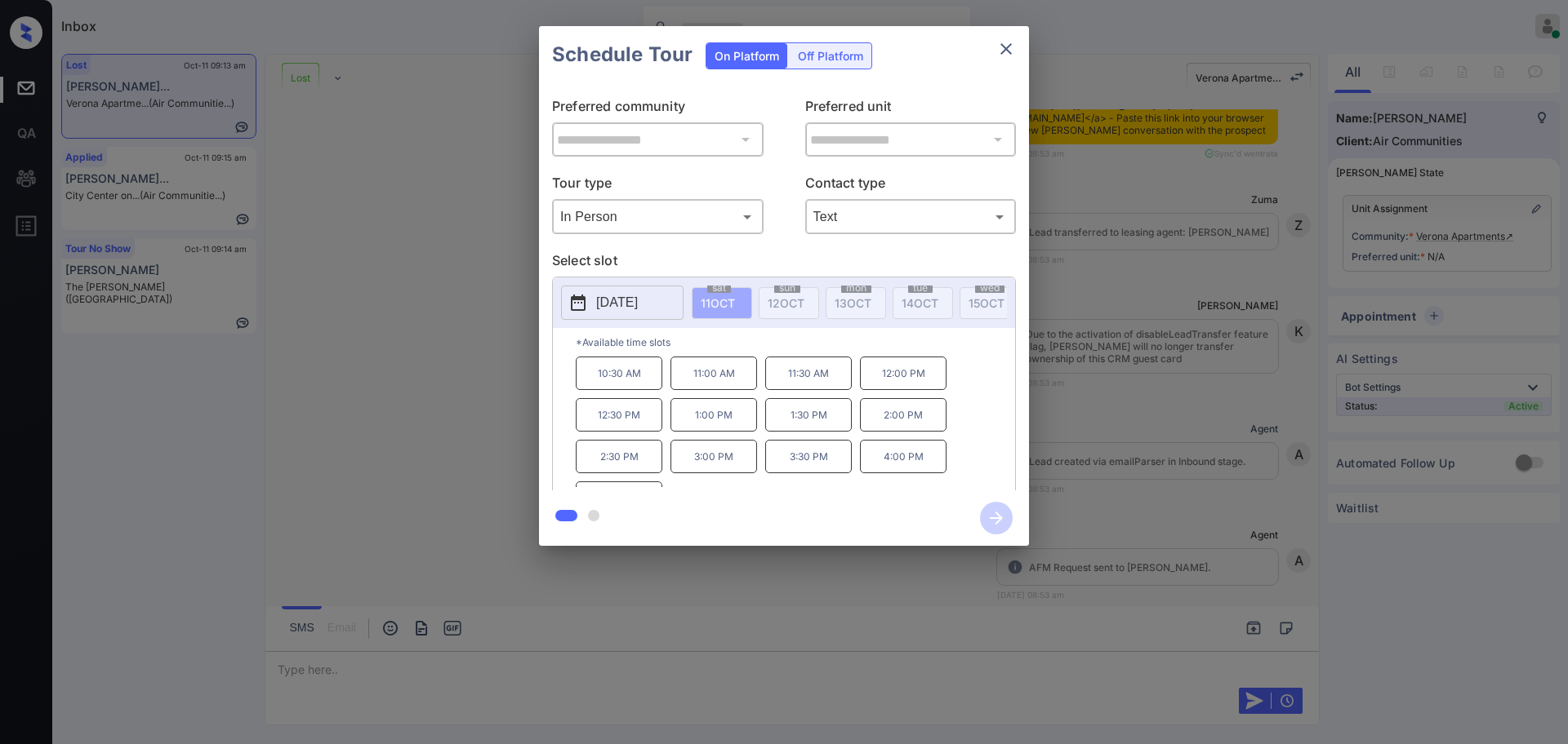
click at [637, 293] on p "[DATE]" at bounding box center [617, 303] width 42 height 20
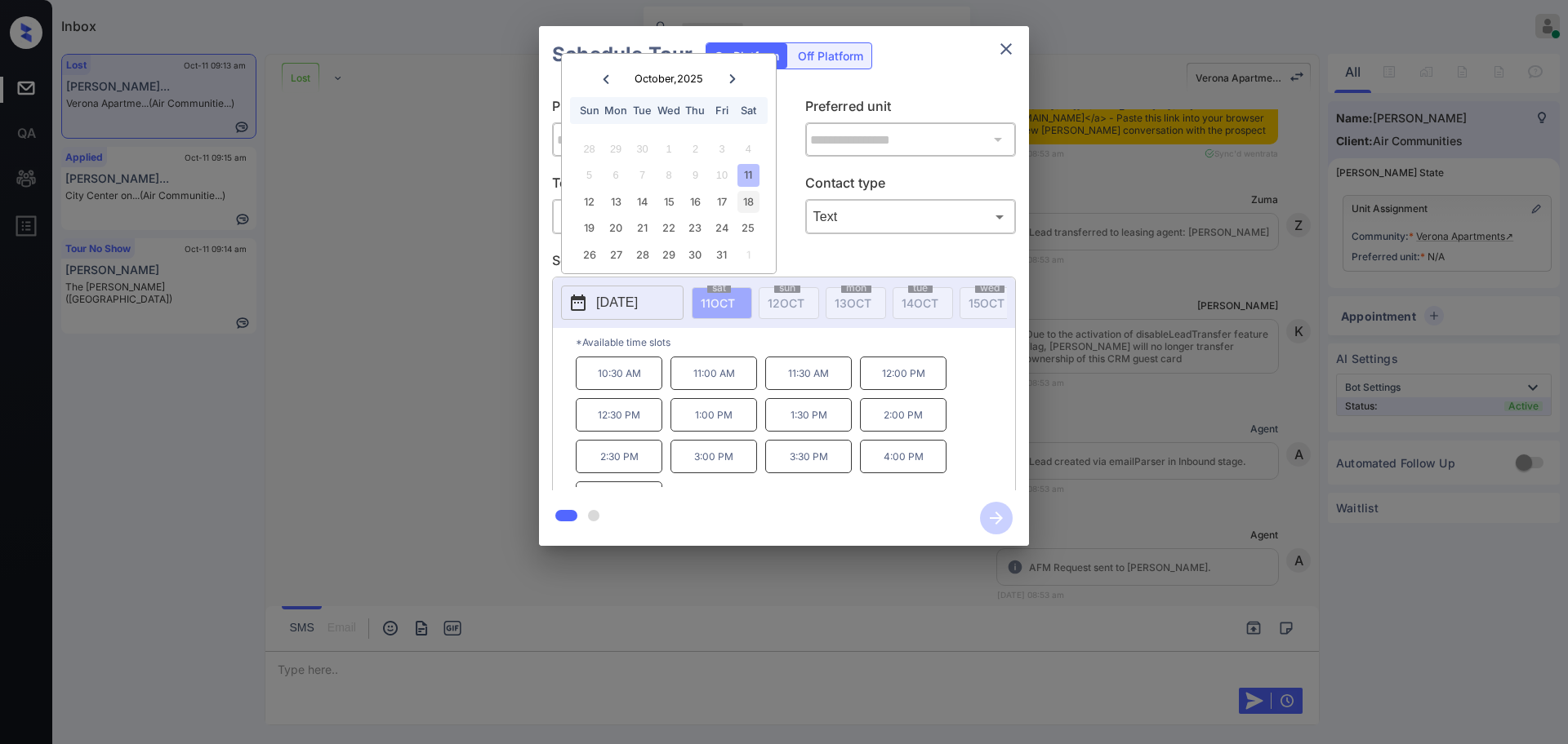
click at [754, 202] on div "18" at bounding box center [748, 202] width 22 height 22
click at [660, 233] on div "22" at bounding box center [668, 228] width 22 height 22
click at [1235, 268] on div "**********" at bounding box center [784, 286] width 1568 height 572
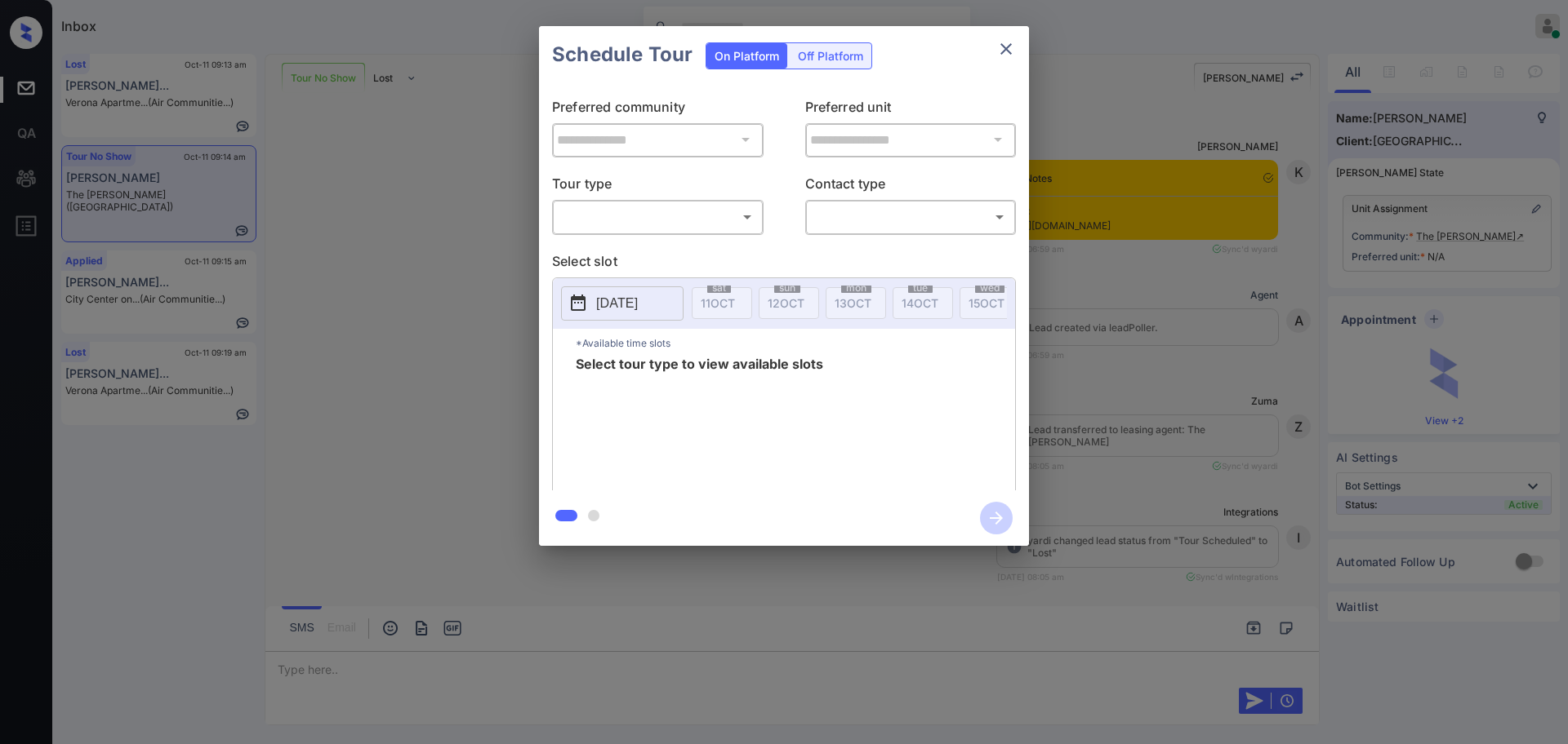
scroll to position [2710, 0]
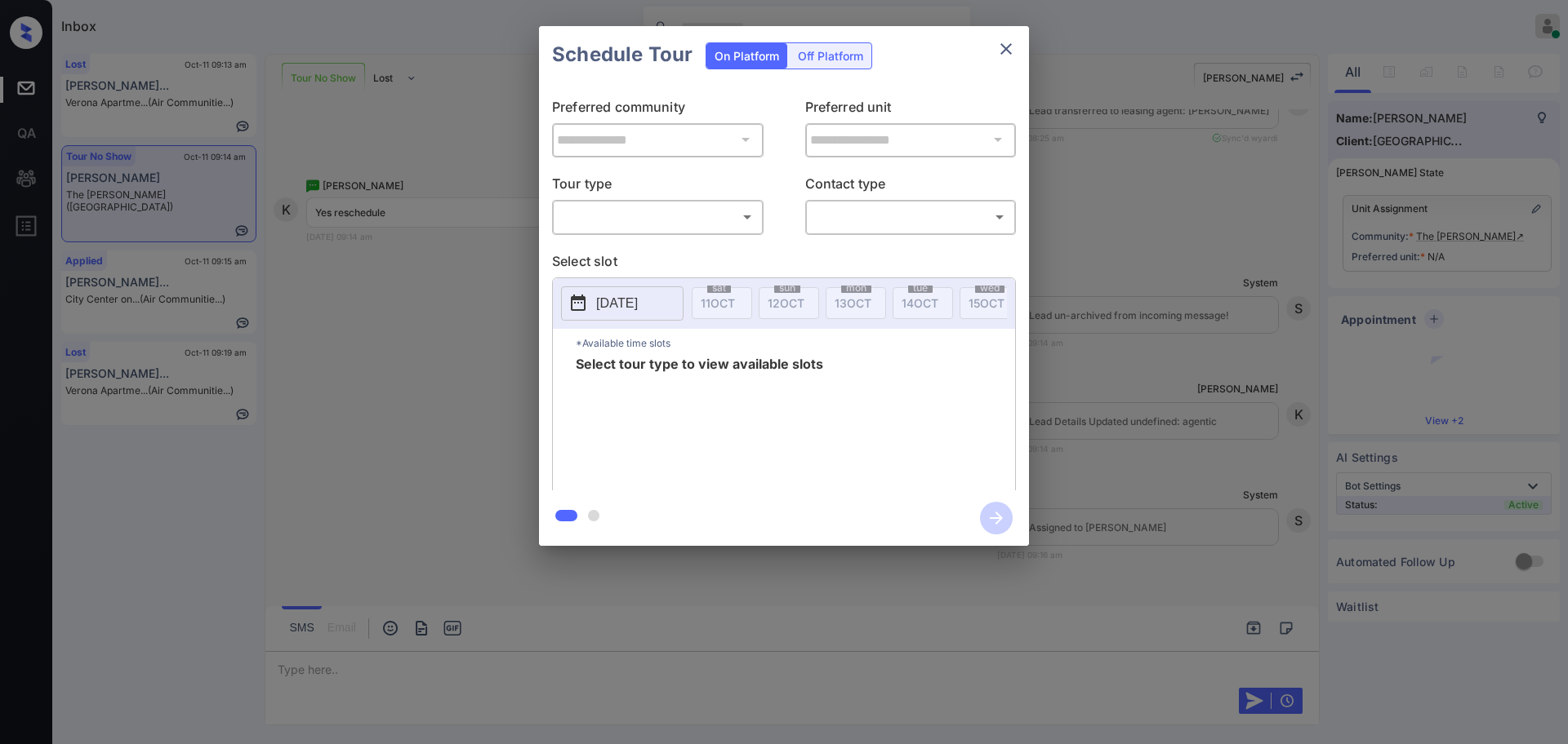
click at [629, 216] on body "Inbox [PERSON_NAME] Online Set yourself offline Set yourself on break Profile S…" at bounding box center [784, 372] width 1568 height 744
drag, startPoint x: 623, startPoint y: 252, endPoint x: 729, endPoint y: 223, distance: 109.9
click at [623, 254] on li "In Person" at bounding box center [658, 253] width 202 height 30
type input "********"
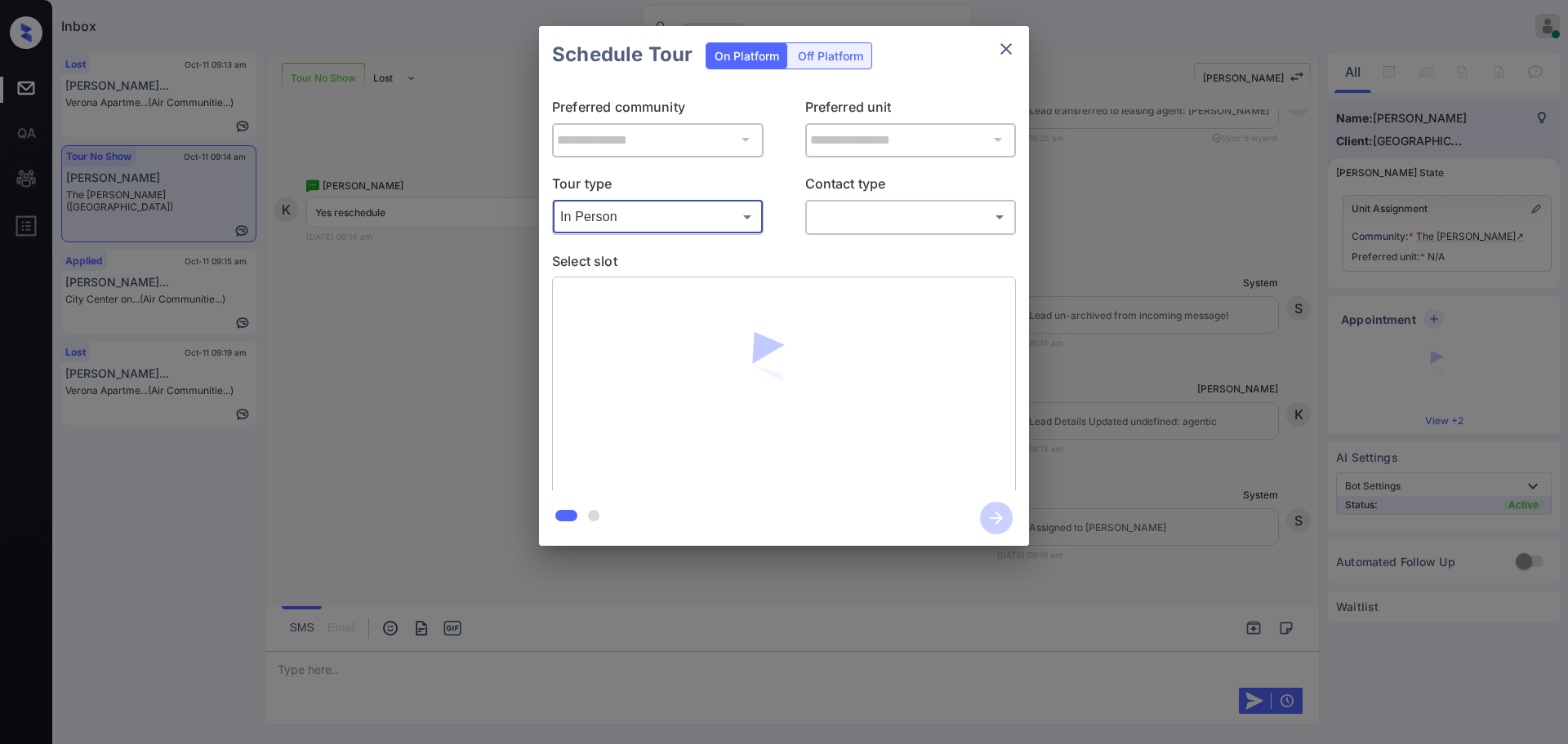
click at [861, 211] on body "Inbox [PERSON_NAME] Online Set yourself offline Set yourself on break Profile S…" at bounding box center [784, 372] width 1568 height 744
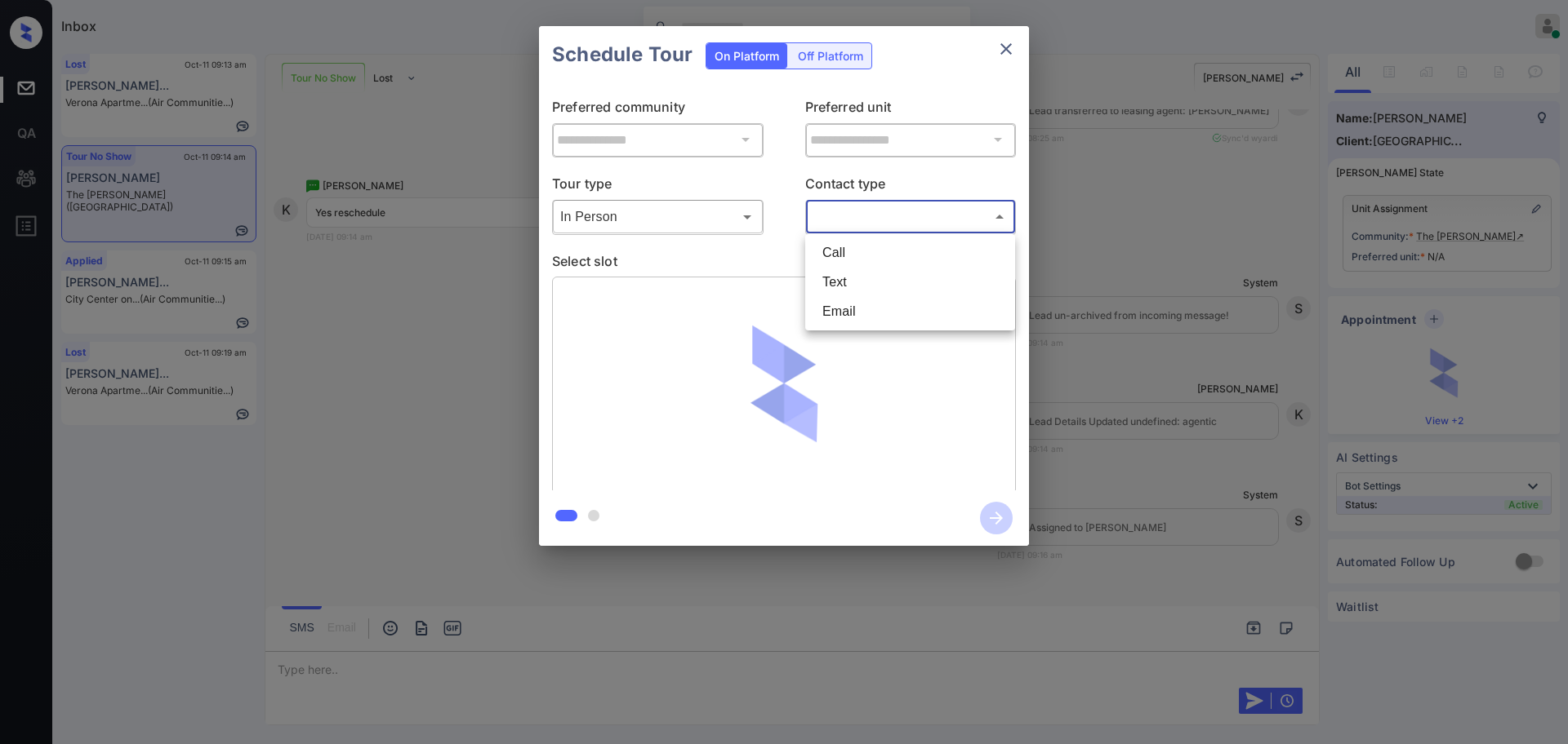
click at [838, 282] on li "Text" at bounding box center [911, 283] width 202 height 30
type input "****"
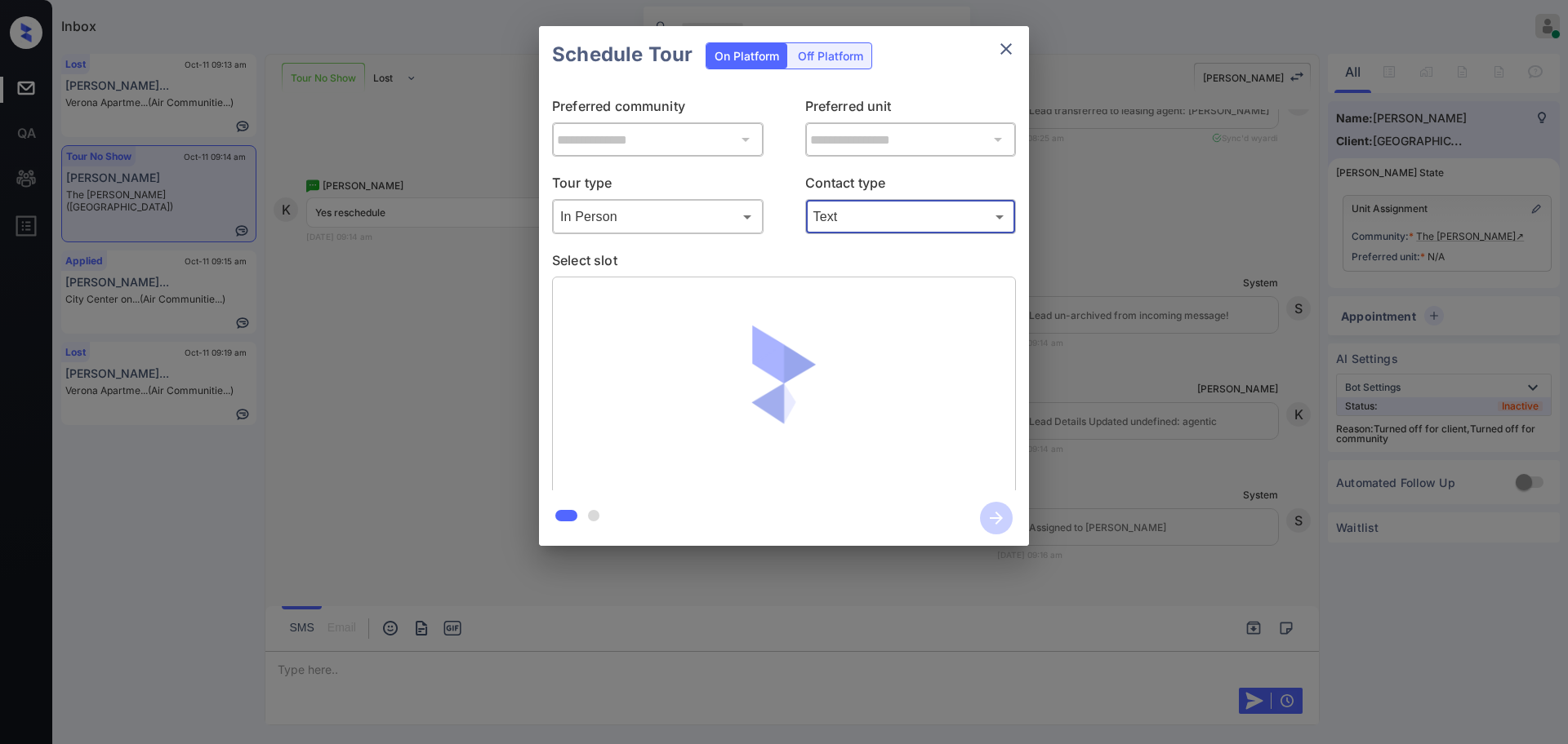
click at [1133, 312] on div "**********" at bounding box center [784, 286] width 1568 height 572
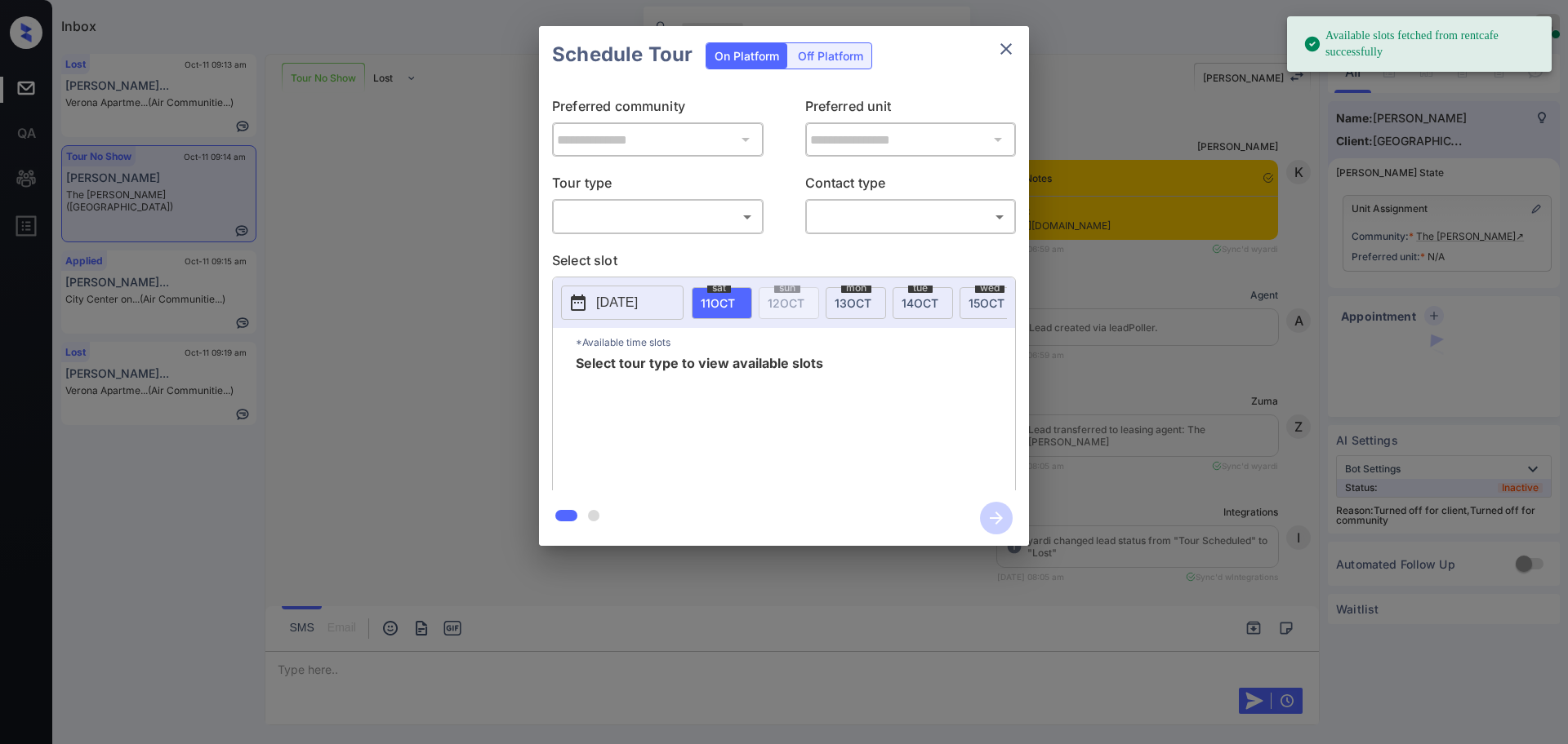
click at [548, 228] on div "**********" at bounding box center [784, 287] width 490 height 408
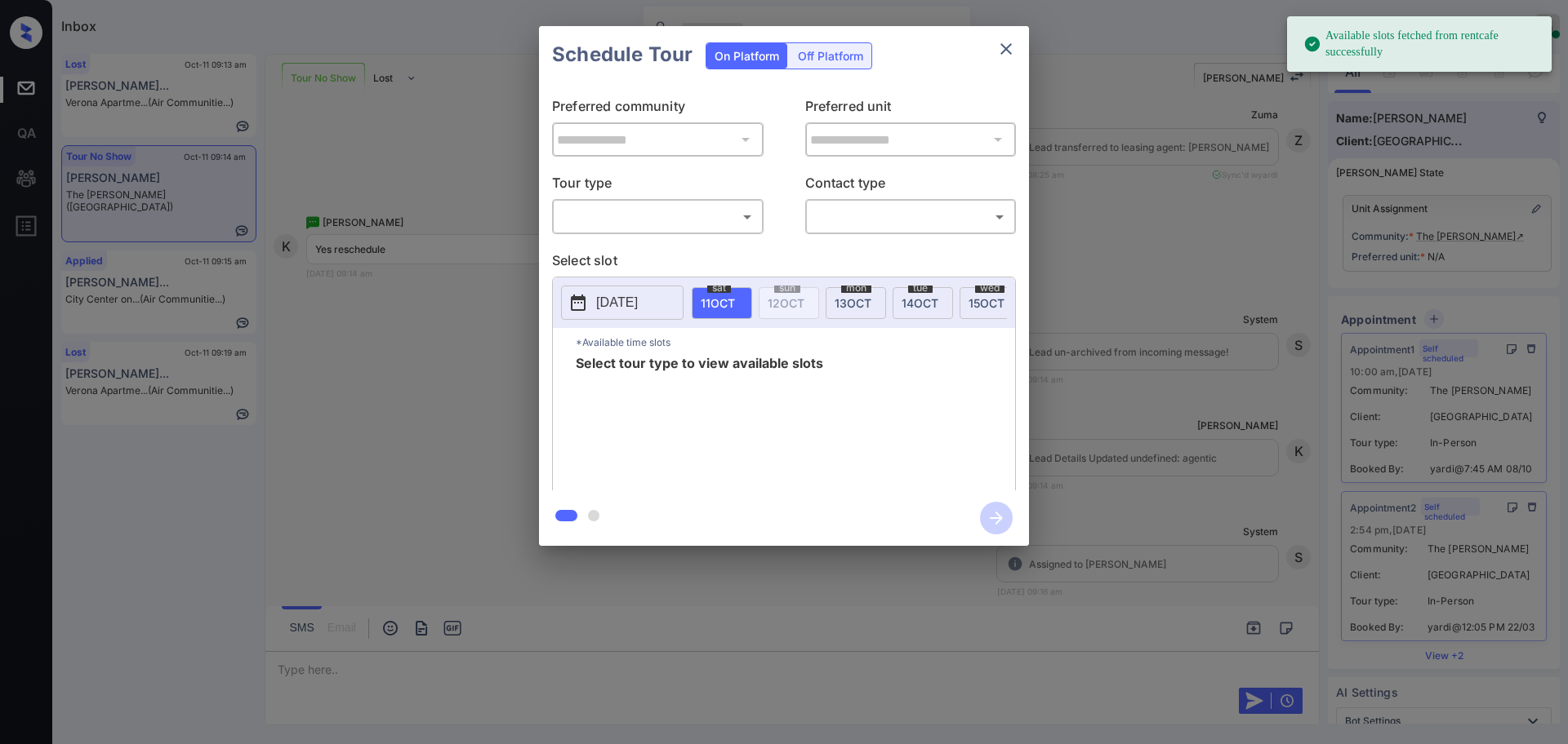
click at [581, 217] on body "Available slots fetched from rentcafe successfully Inbox [PERSON_NAME] Online S…" at bounding box center [784, 372] width 1568 height 744
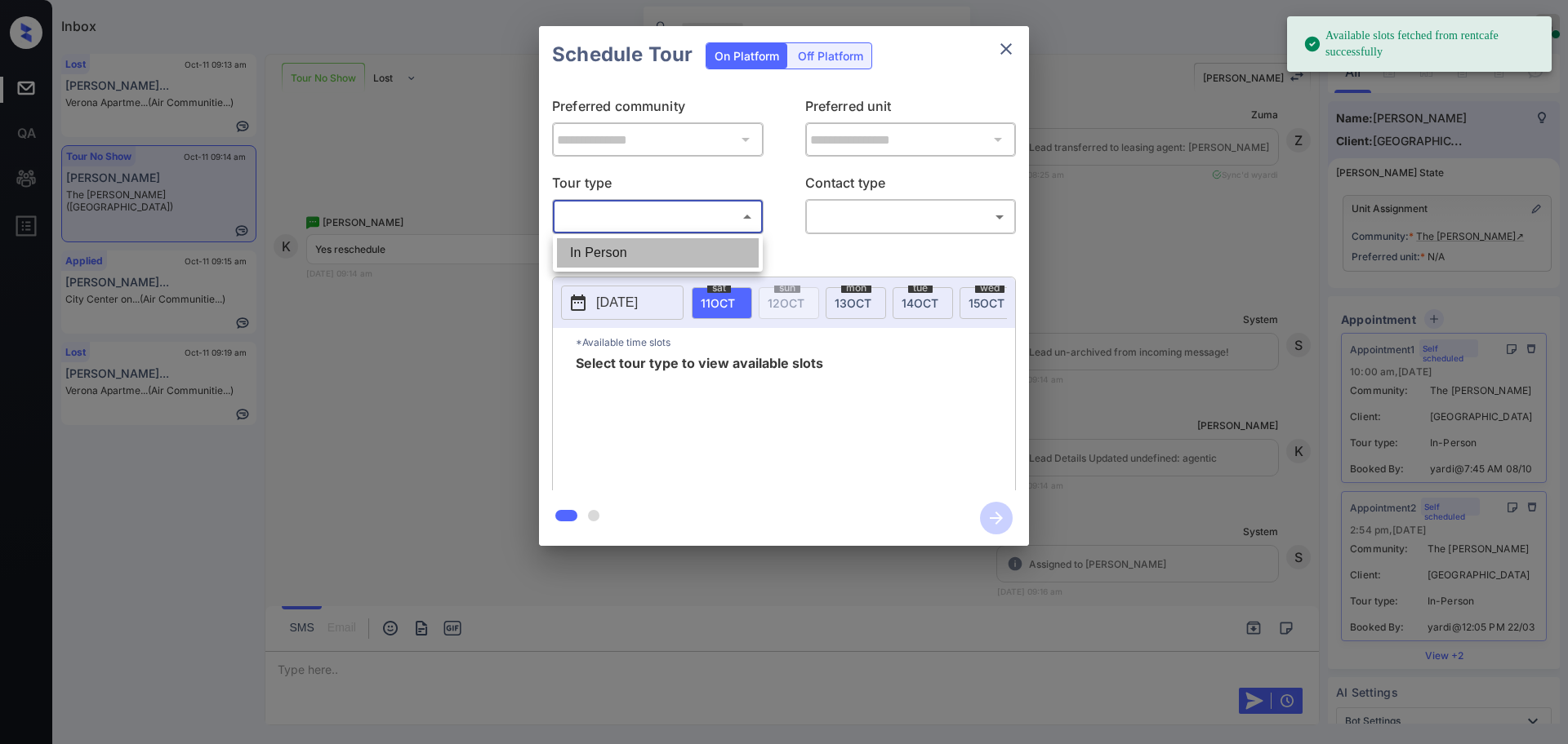
click at [614, 249] on li "In Person" at bounding box center [658, 253] width 202 height 30
type input "********"
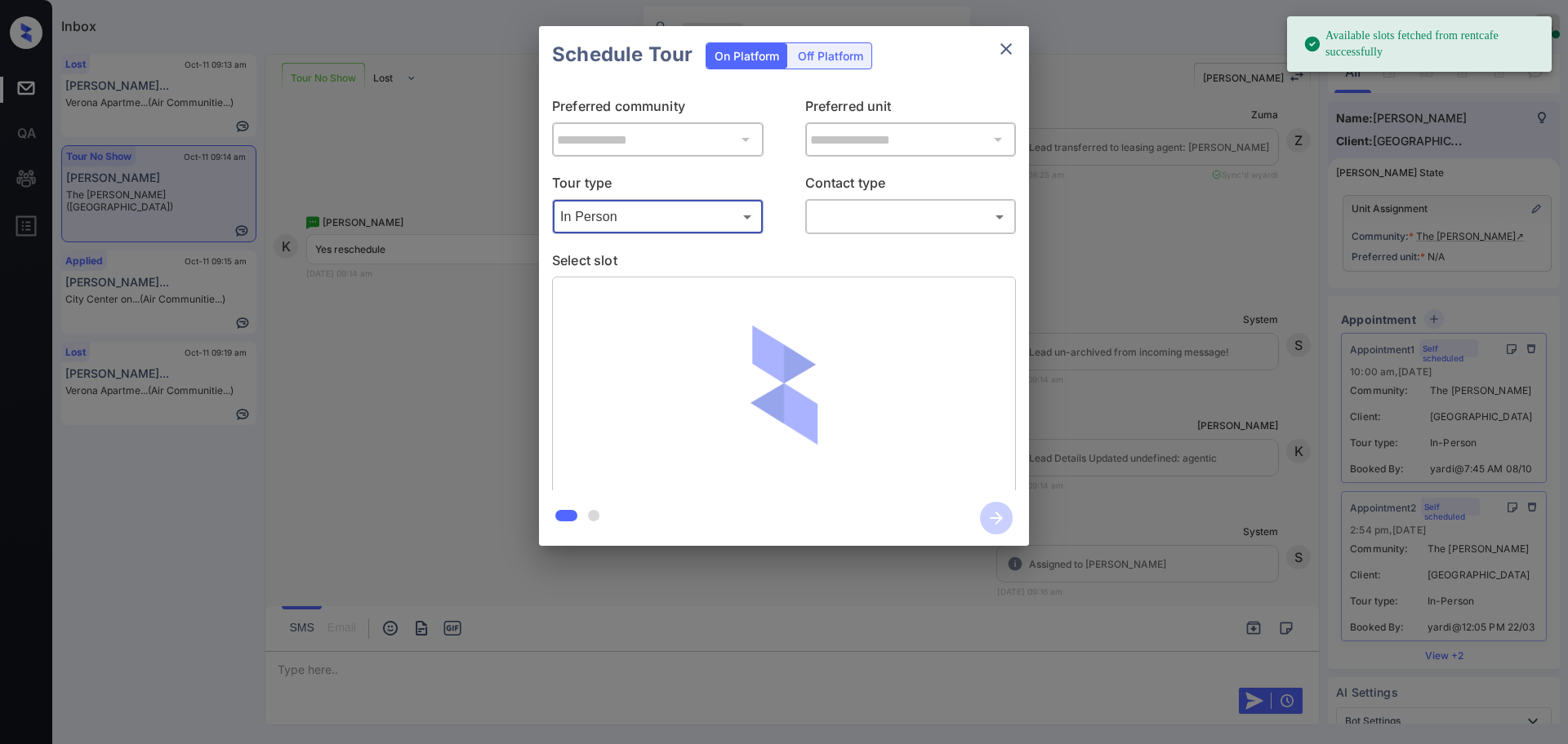
click at [827, 217] on body "Available slots fetched from rentcafe successfully Inbox [PERSON_NAME] Online S…" at bounding box center [784, 372] width 1568 height 744
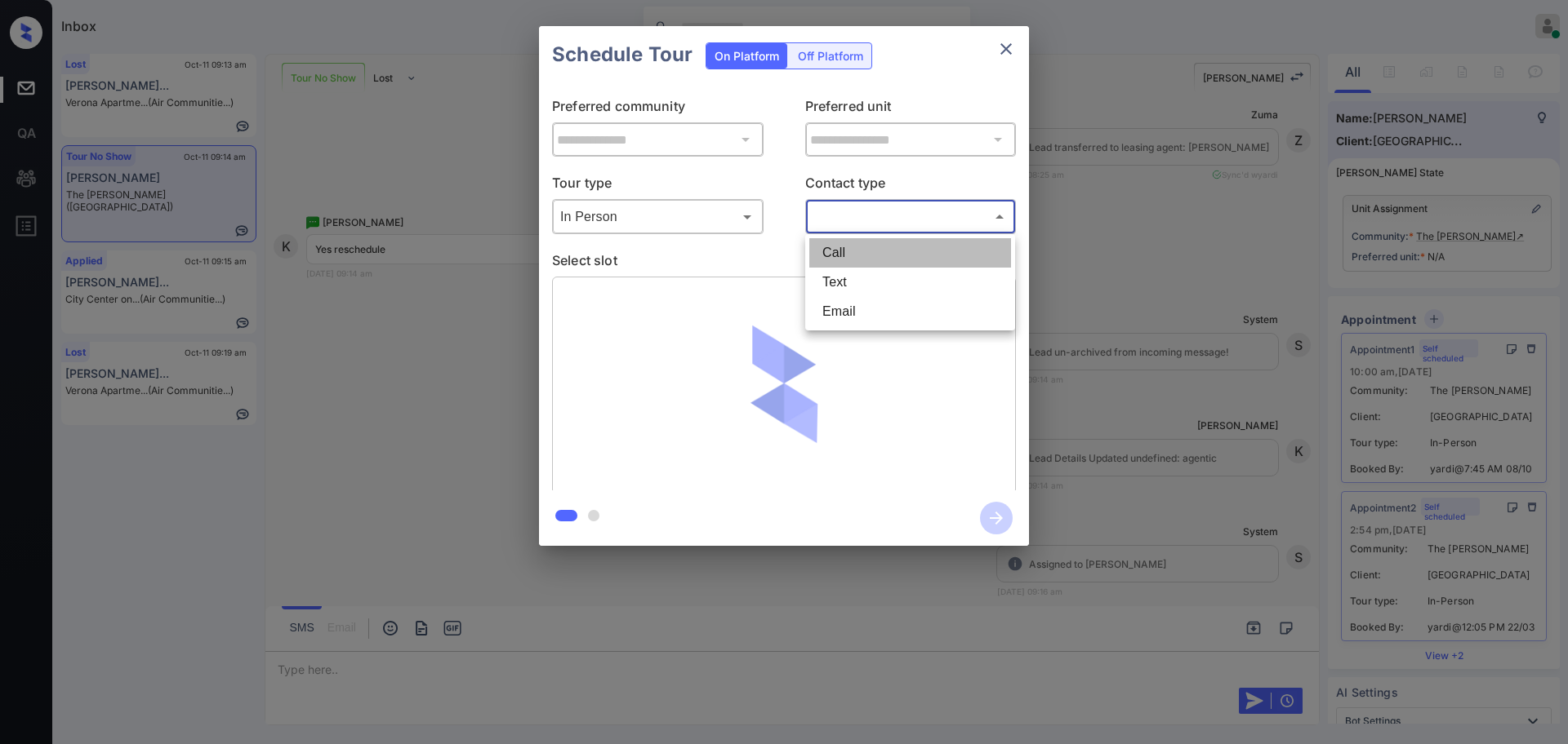
click at [836, 265] on li "Call" at bounding box center [911, 253] width 202 height 30
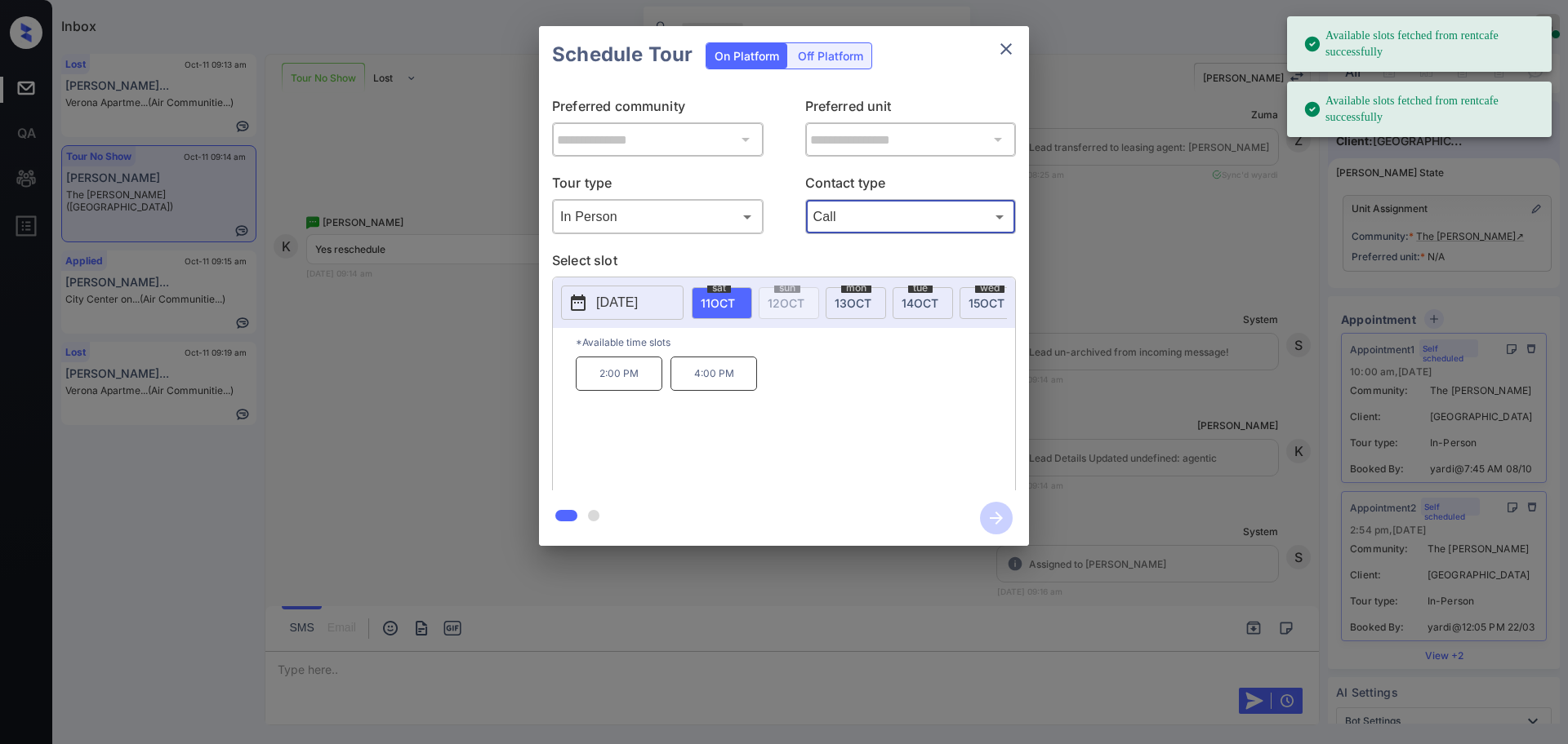
type input "****"
click at [628, 302] on p "[DATE]" at bounding box center [617, 303] width 42 height 20
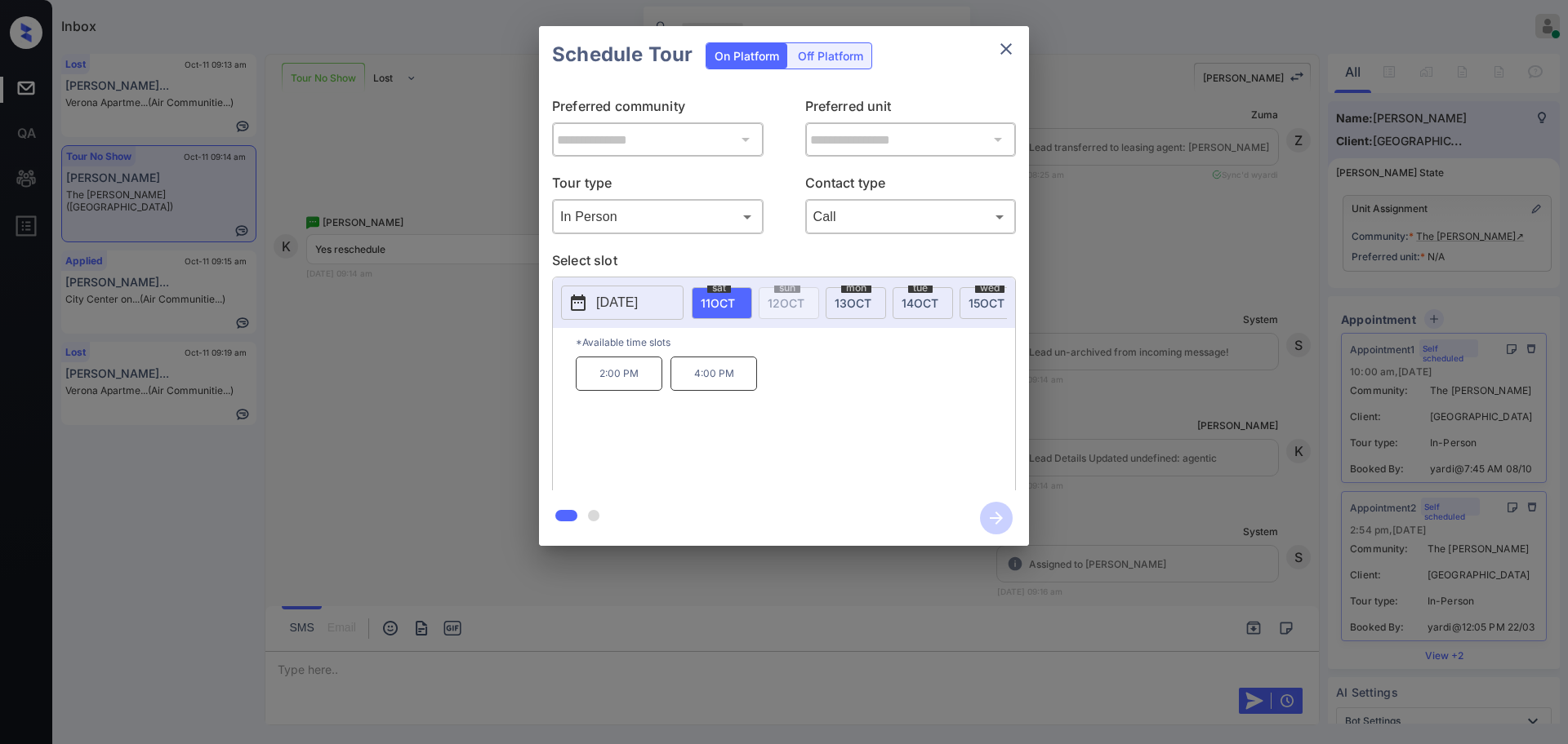
click at [1323, 229] on div "**********" at bounding box center [784, 286] width 1568 height 572
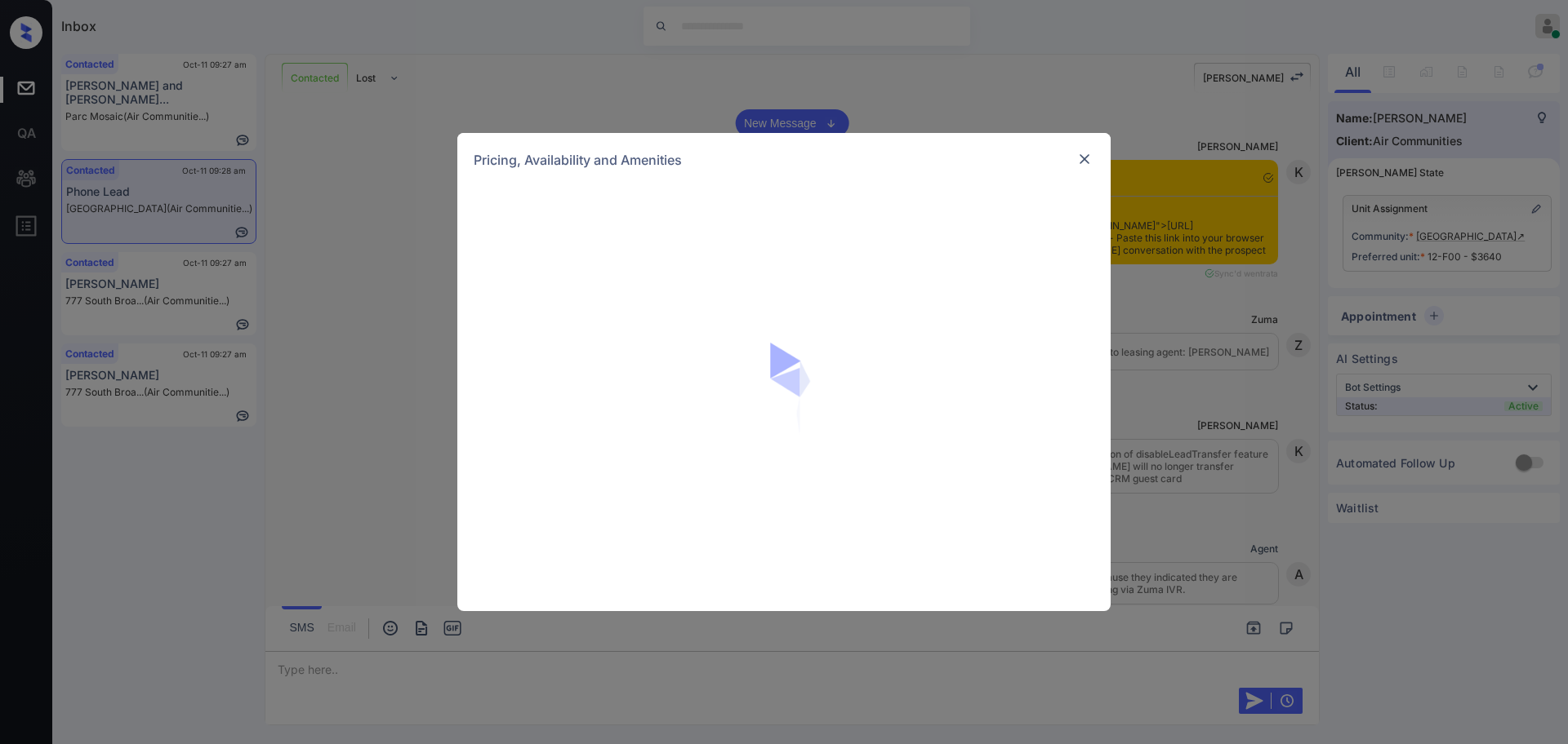
scroll to position [3834, 0]
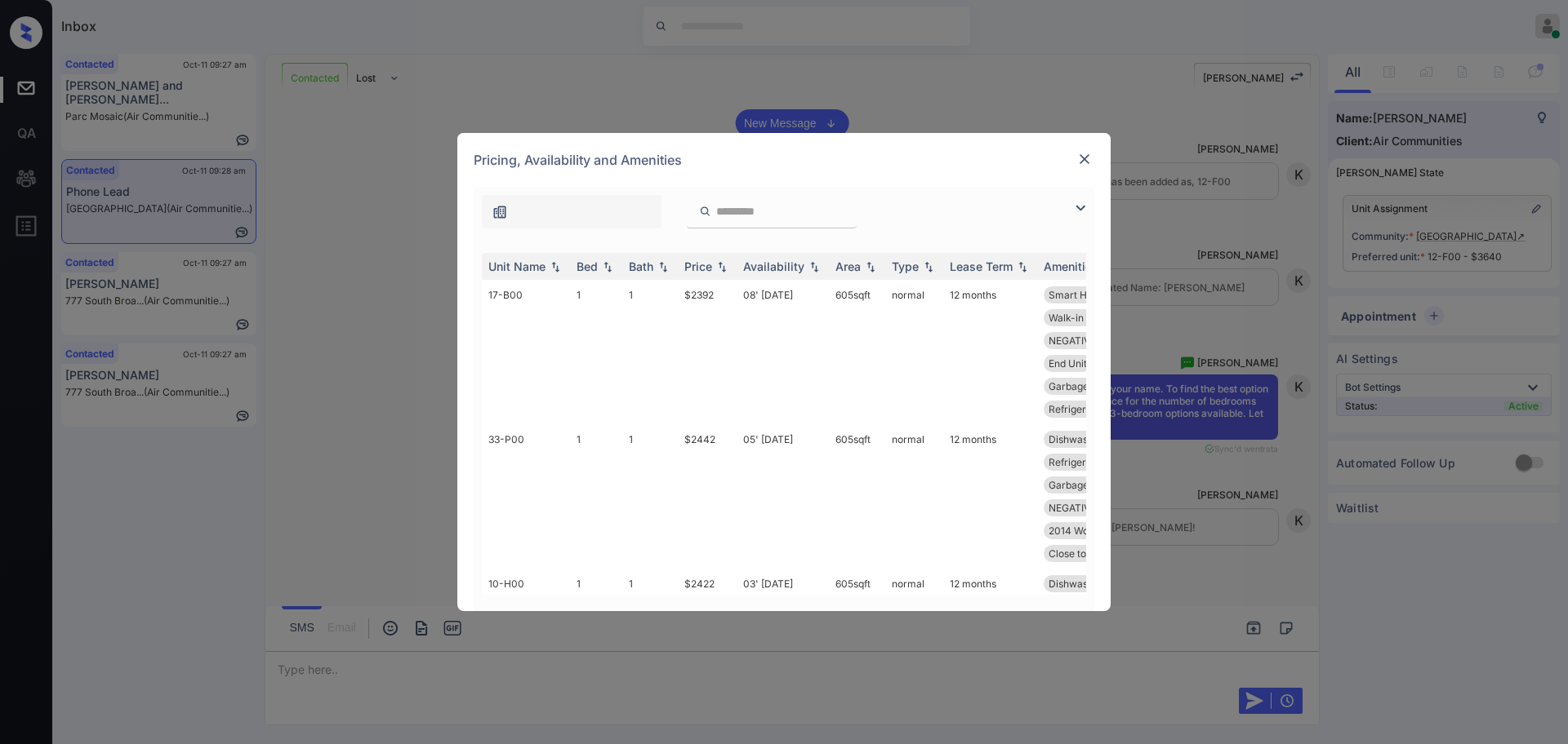
click at [1081, 151] on img at bounding box center [1084, 159] width 17 height 17
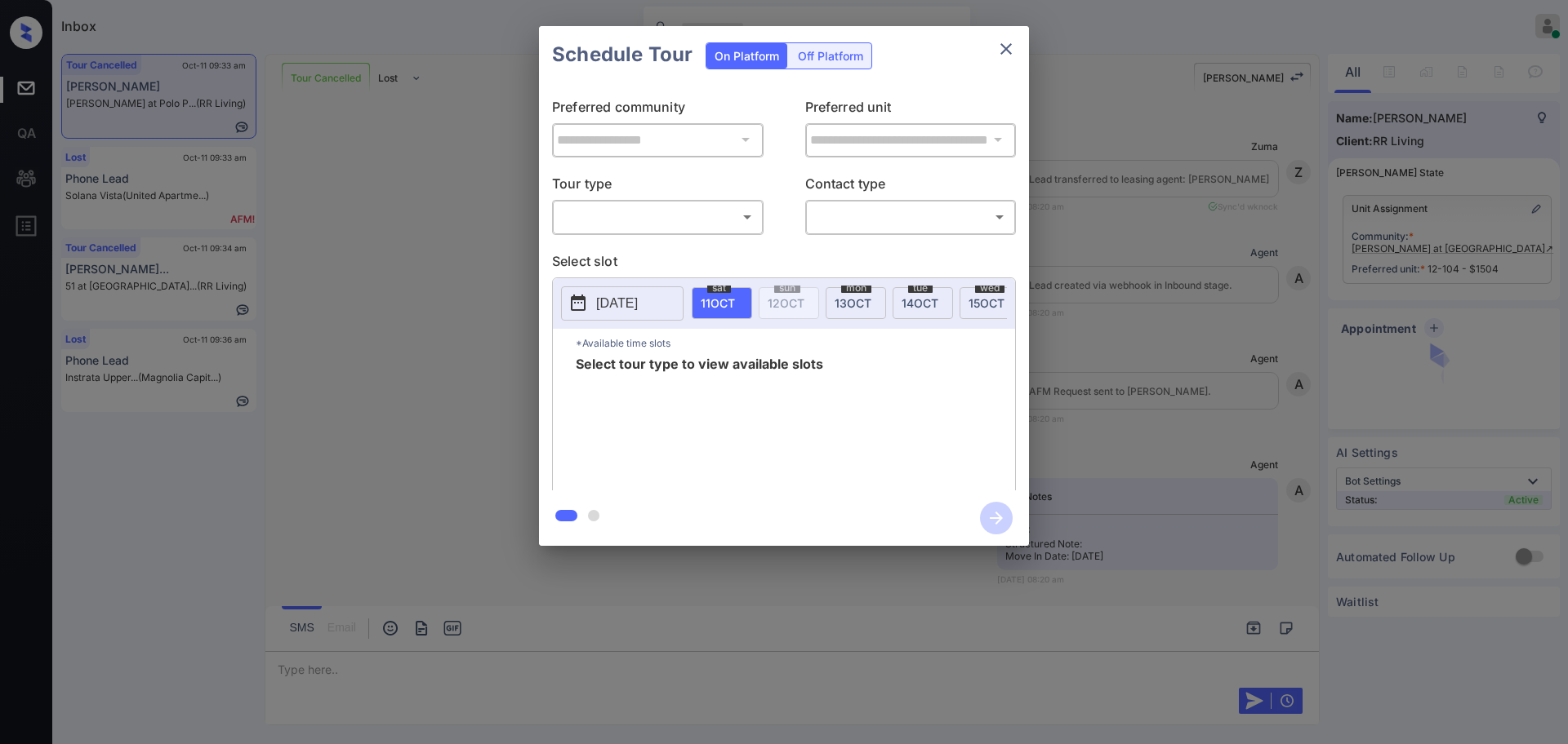
click at [686, 227] on body "Inbox [PERSON_NAME] Online Set yourself offline Set yourself on break Profile S…" at bounding box center [784, 372] width 1568 height 744
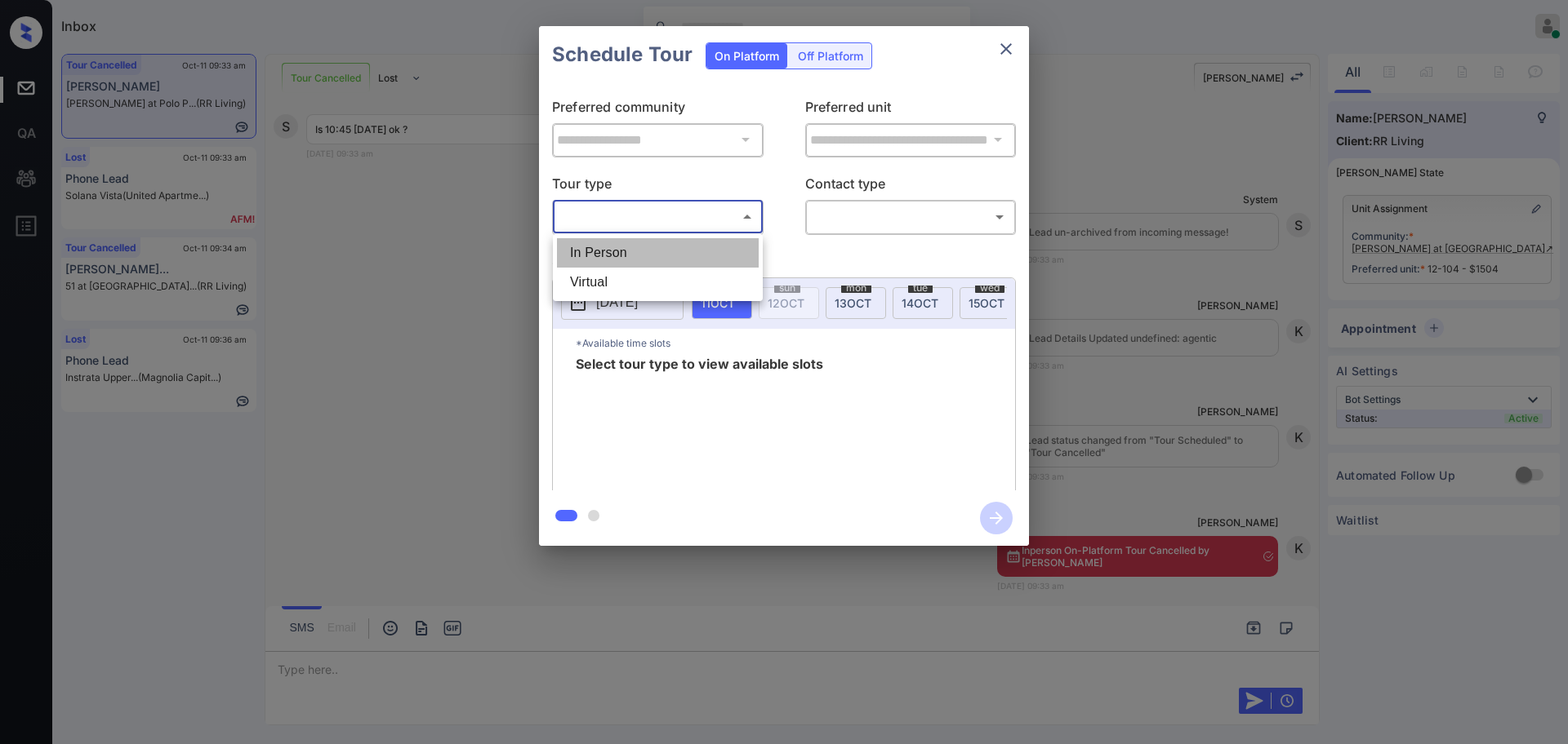
drag, startPoint x: 659, startPoint y: 245, endPoint x: 761, endPoint y: 232, distance: 102.8
click at [658, 245] on li "In Person" at bounding box center [658, 253] width 202 height 30
type input "********"
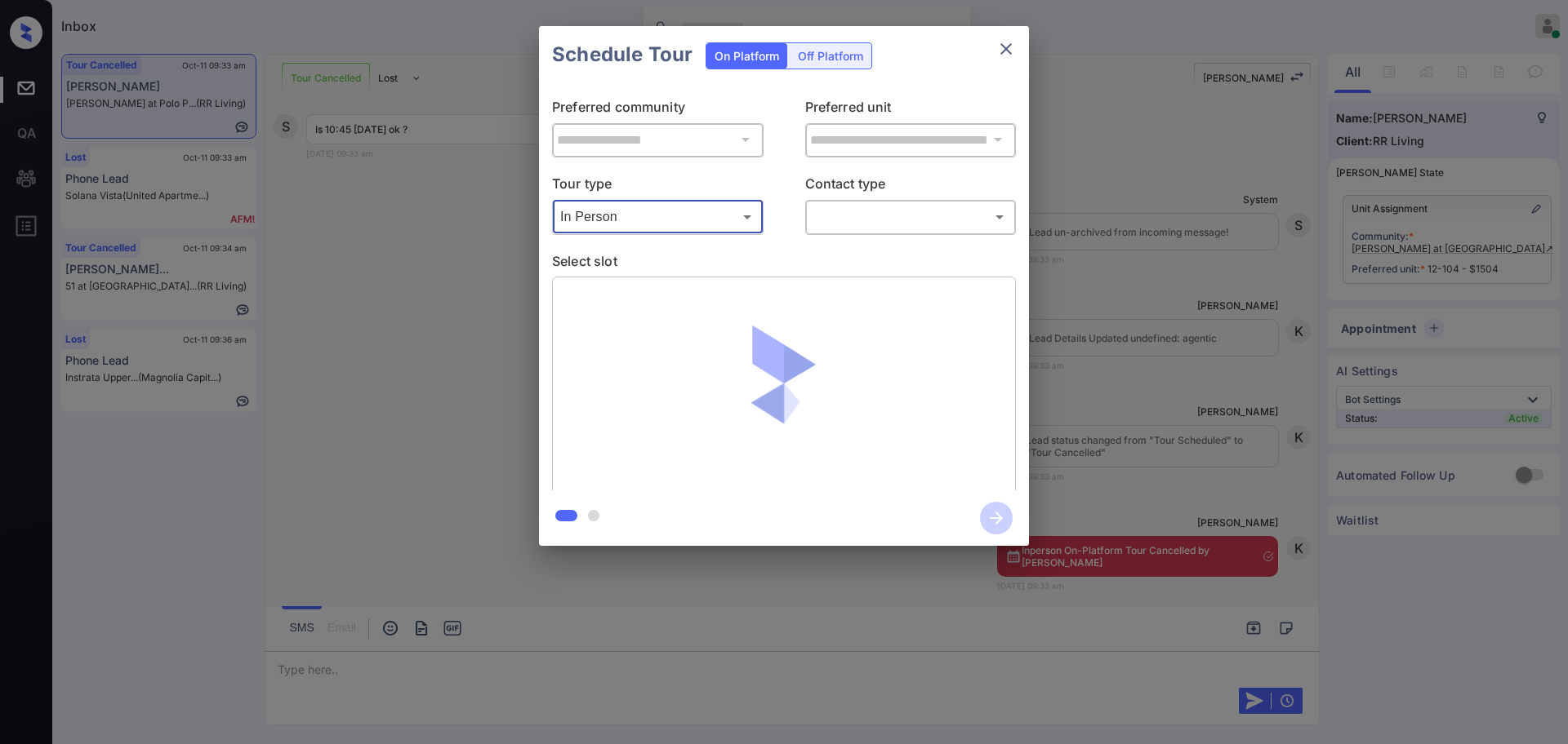
click at [841, 207] on body "Inbox [PERSON_NAME] Online Set yourself offline Set yourself on break Profile S…" at bounding box center [784, 372] width 1568 height 744
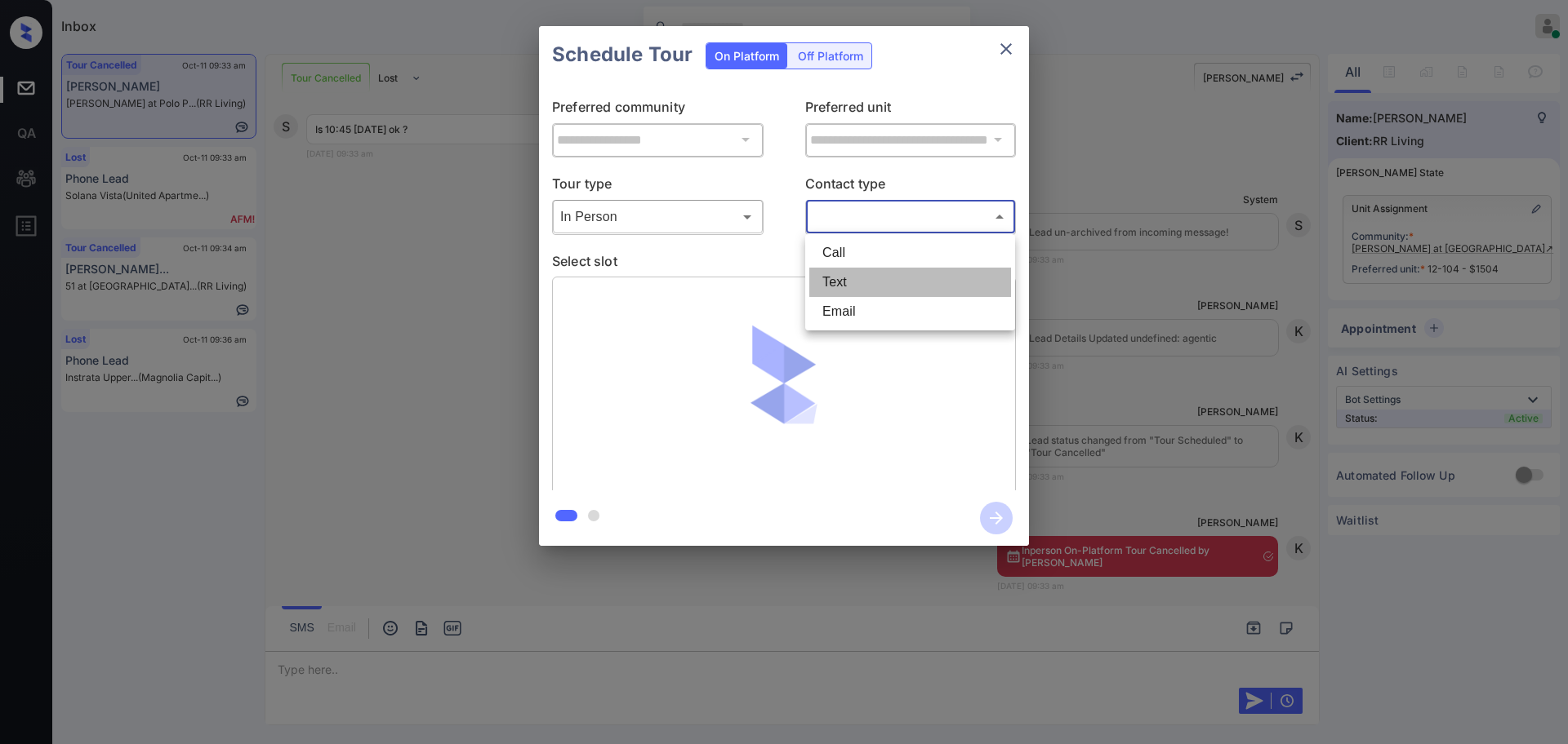
click at [838, 282] on li "Text" at bounding box center [911, 283] width 202 height 30
type input "****"
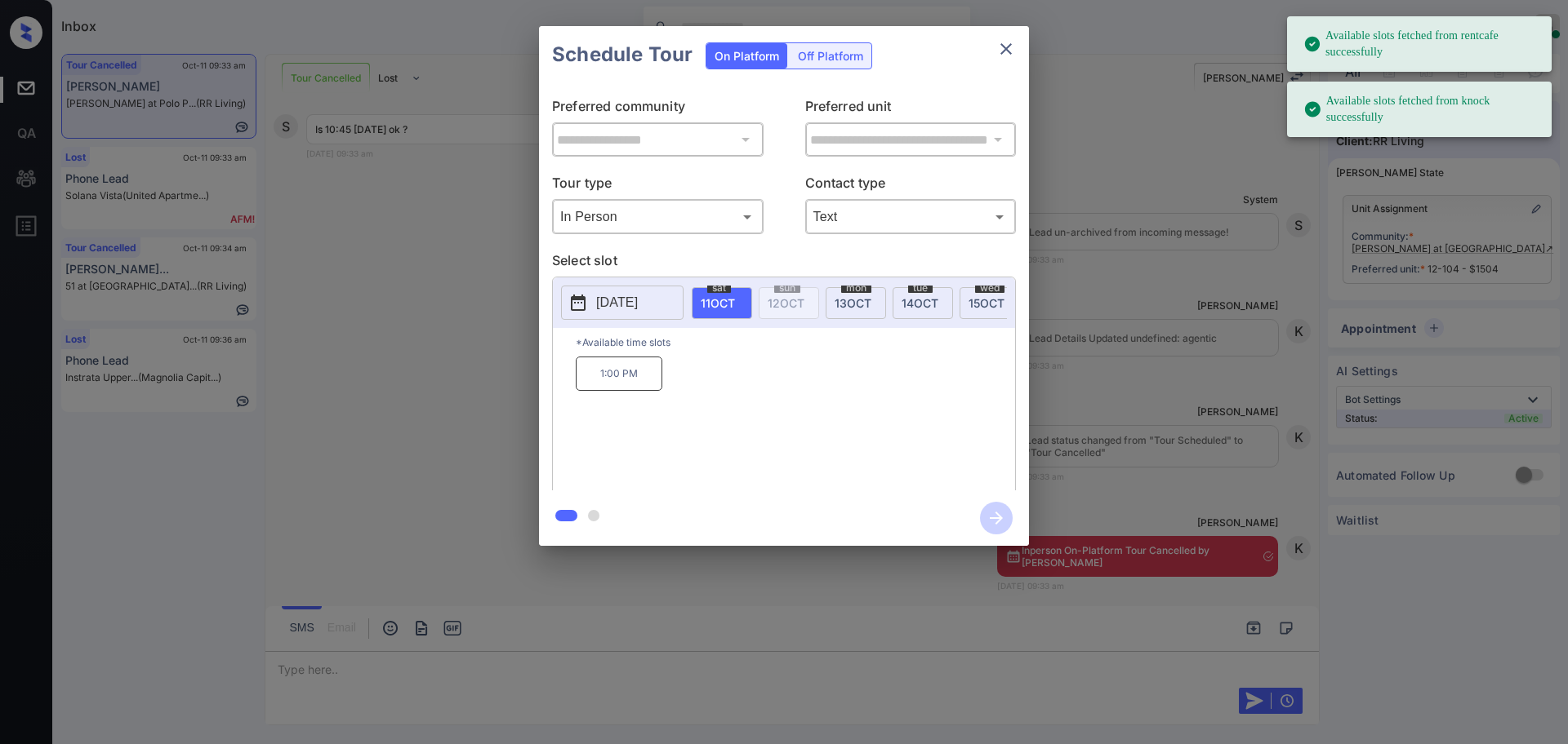
click at [610, 313] on p "[DATE]" at bounding box center [617, 303] width 42 height 20
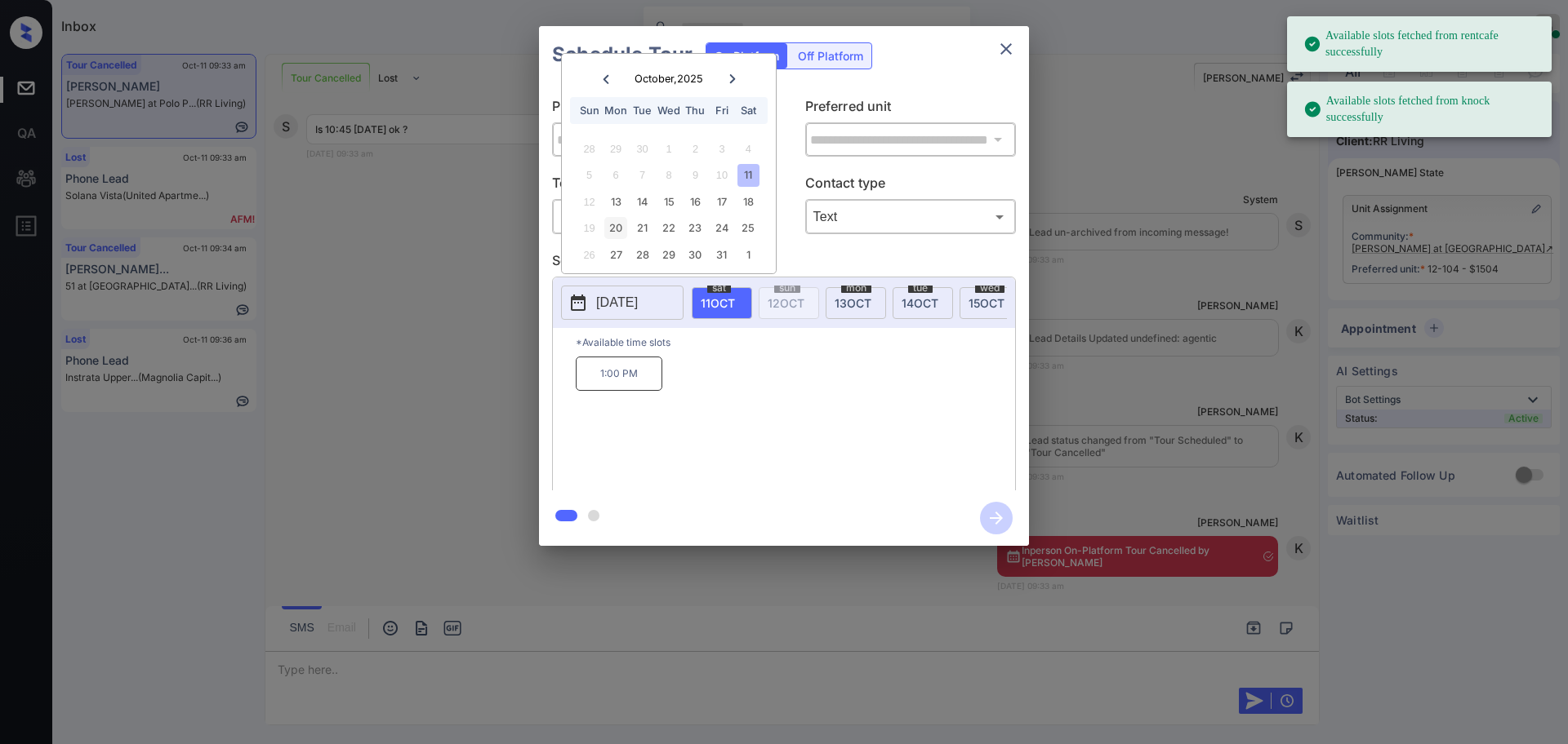
drag, startPoint x: 615, startPoint y: 201, endPoint x: 625, endPoint y: 225, distance: 26.0
click at [614, 200] on div "13" at bounding box center [616, 202] width 22 height 22
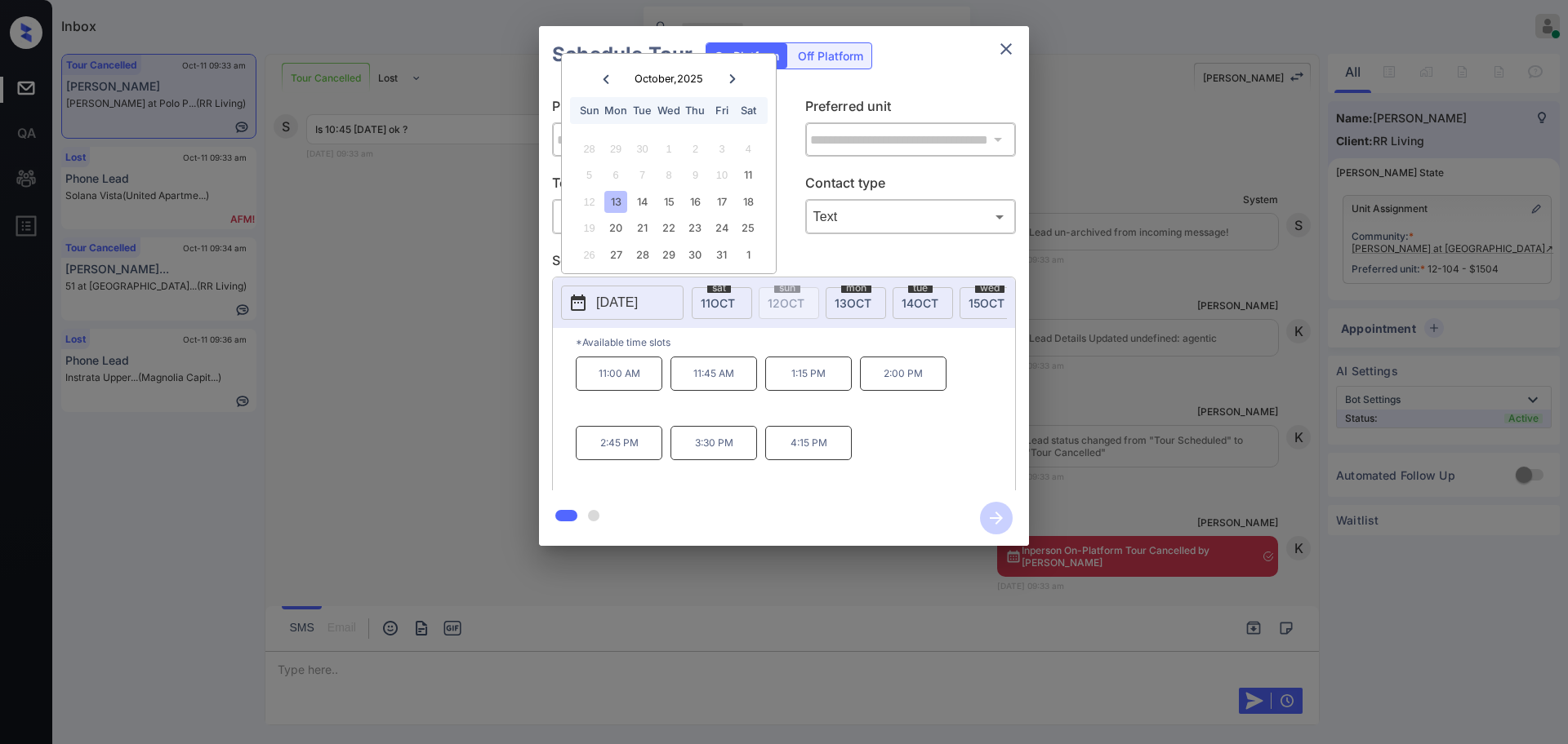
click at [619, 384] on p "11:00 AM" at bounding box center [619, 374] width 86 height 35
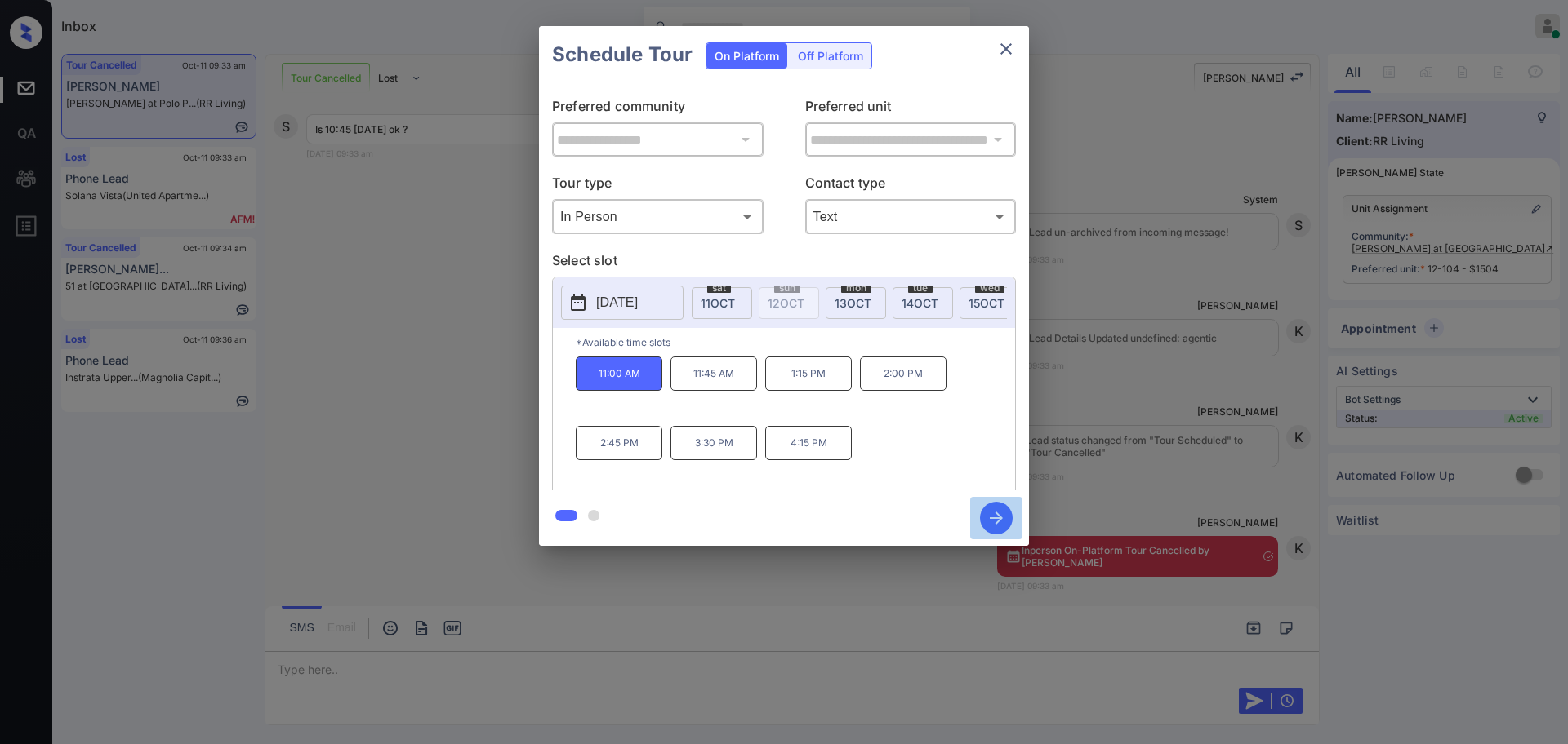
click at [998, 520] on icon "button" at bounding box center [996, 517] width 13 height 13
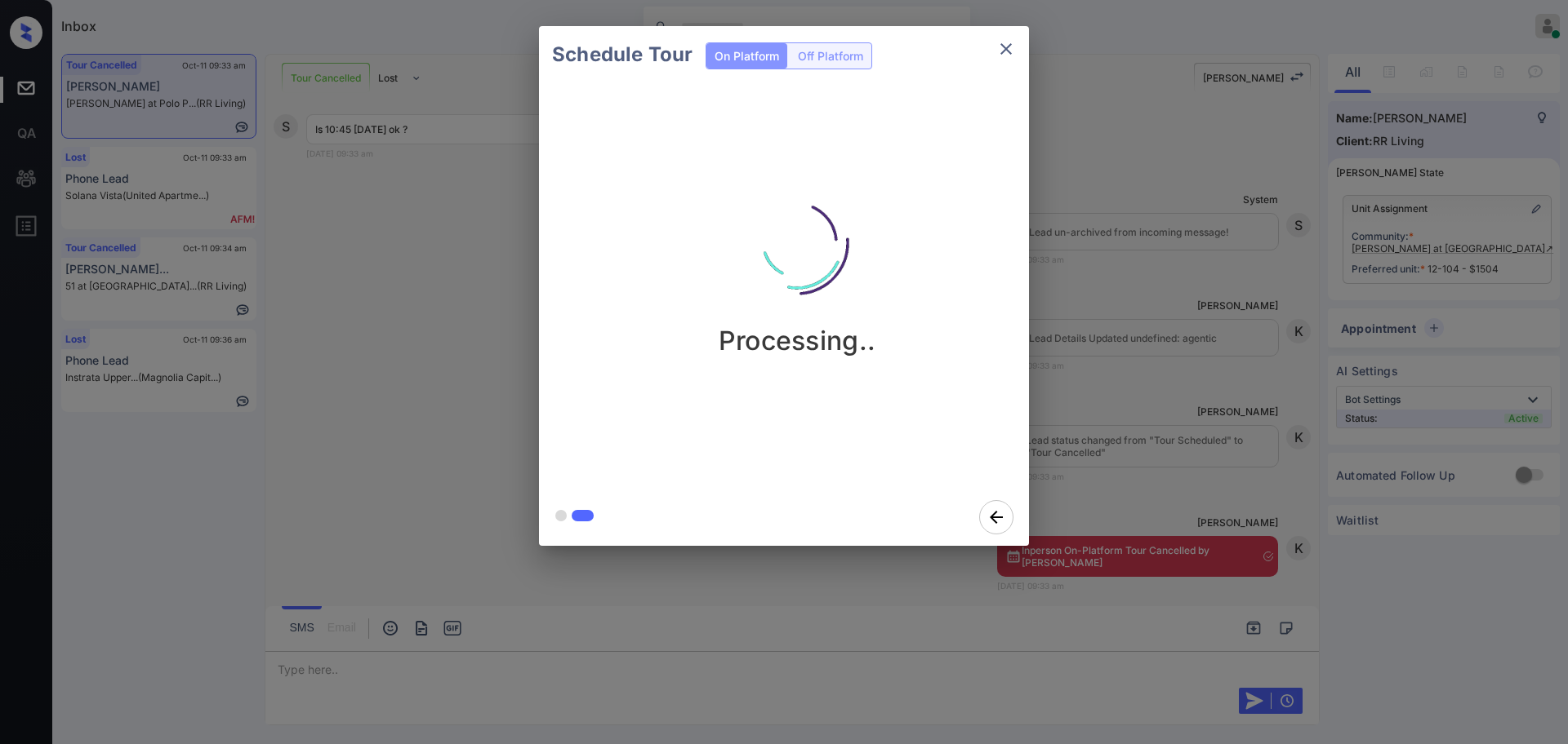
click at [1137, 529] on div "Schedule Tour On Platform Off Platform Processing.." at bounding box center [784, 286] width 1568 height 572
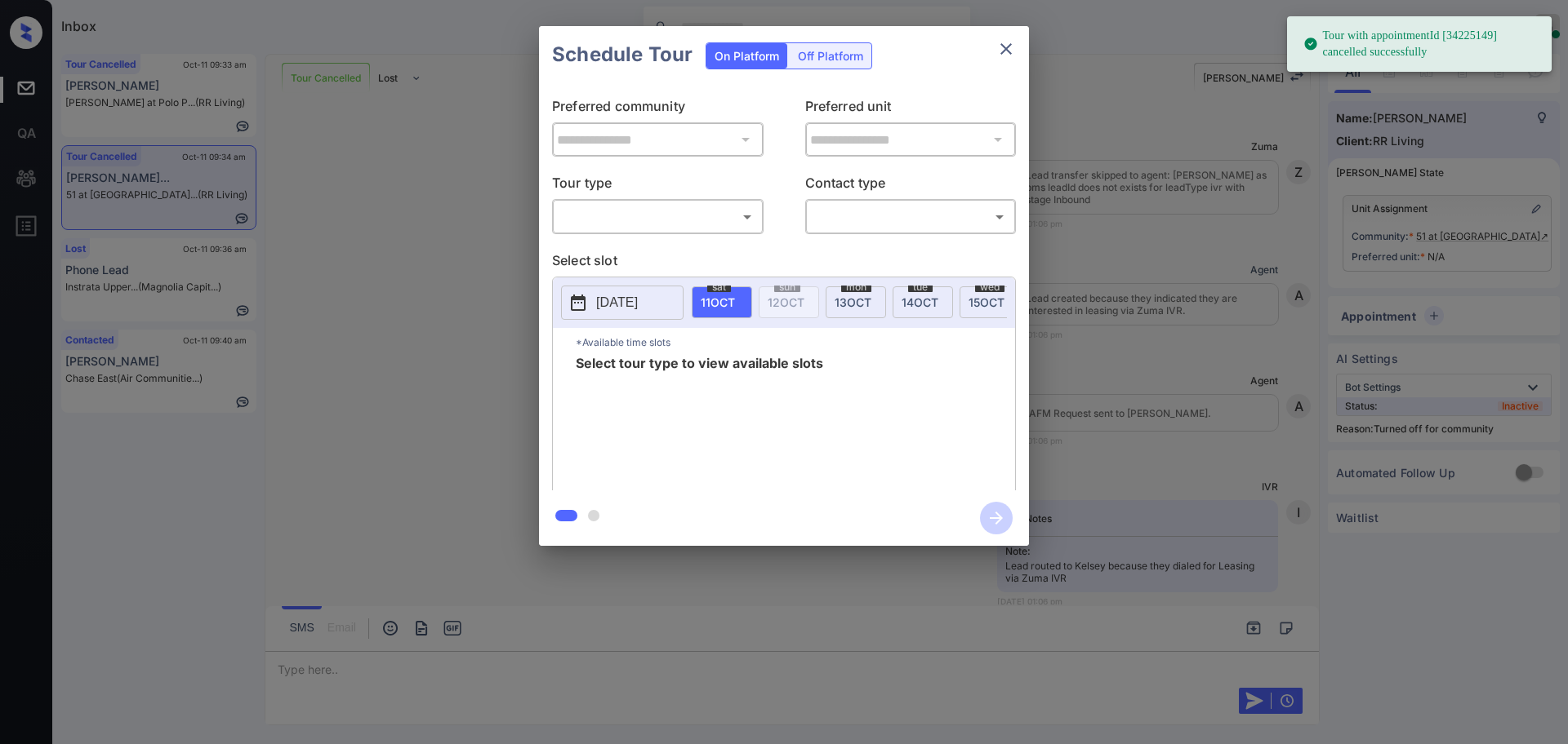
scroll to position [46505, 0]
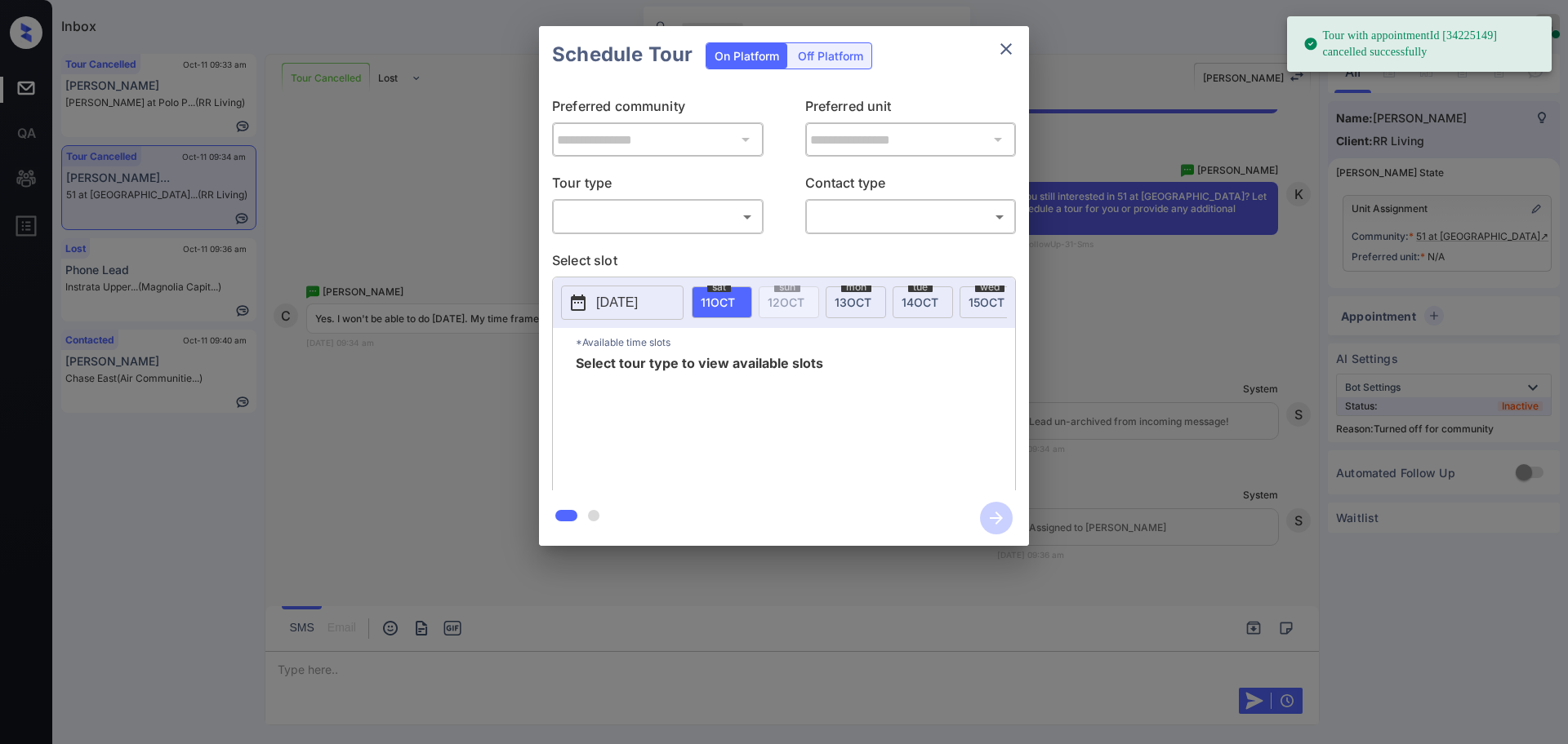
click at [694, 209] on body "Tour with appointmentId [34225149] cancelled successfully Inbox [PERSON_NAME] O…" at bounding box center [784, 372] width 1568 height 744
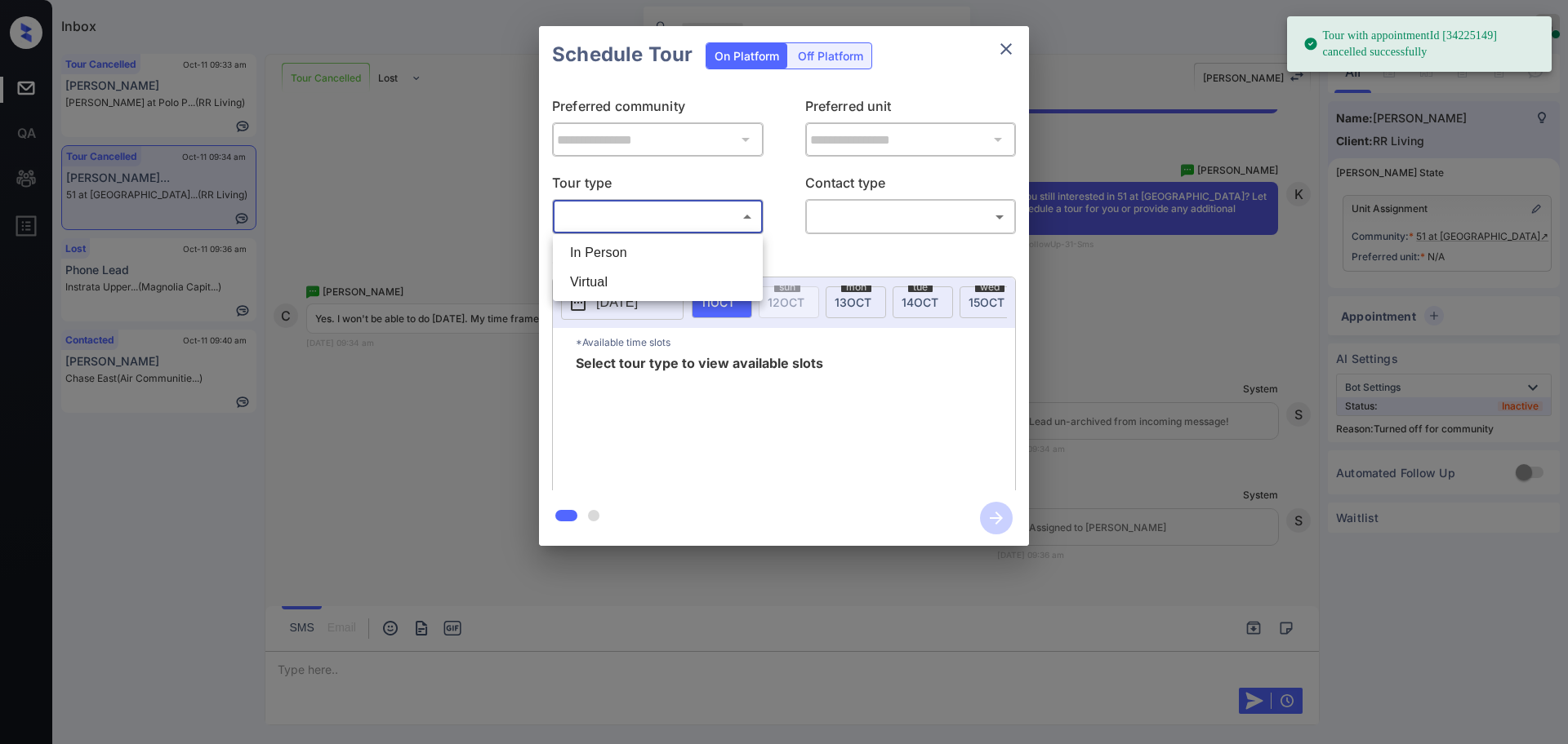
click at [663, 252] on li "In Person" at bounding box center [658, 253] width 202 height 30
type input "********"
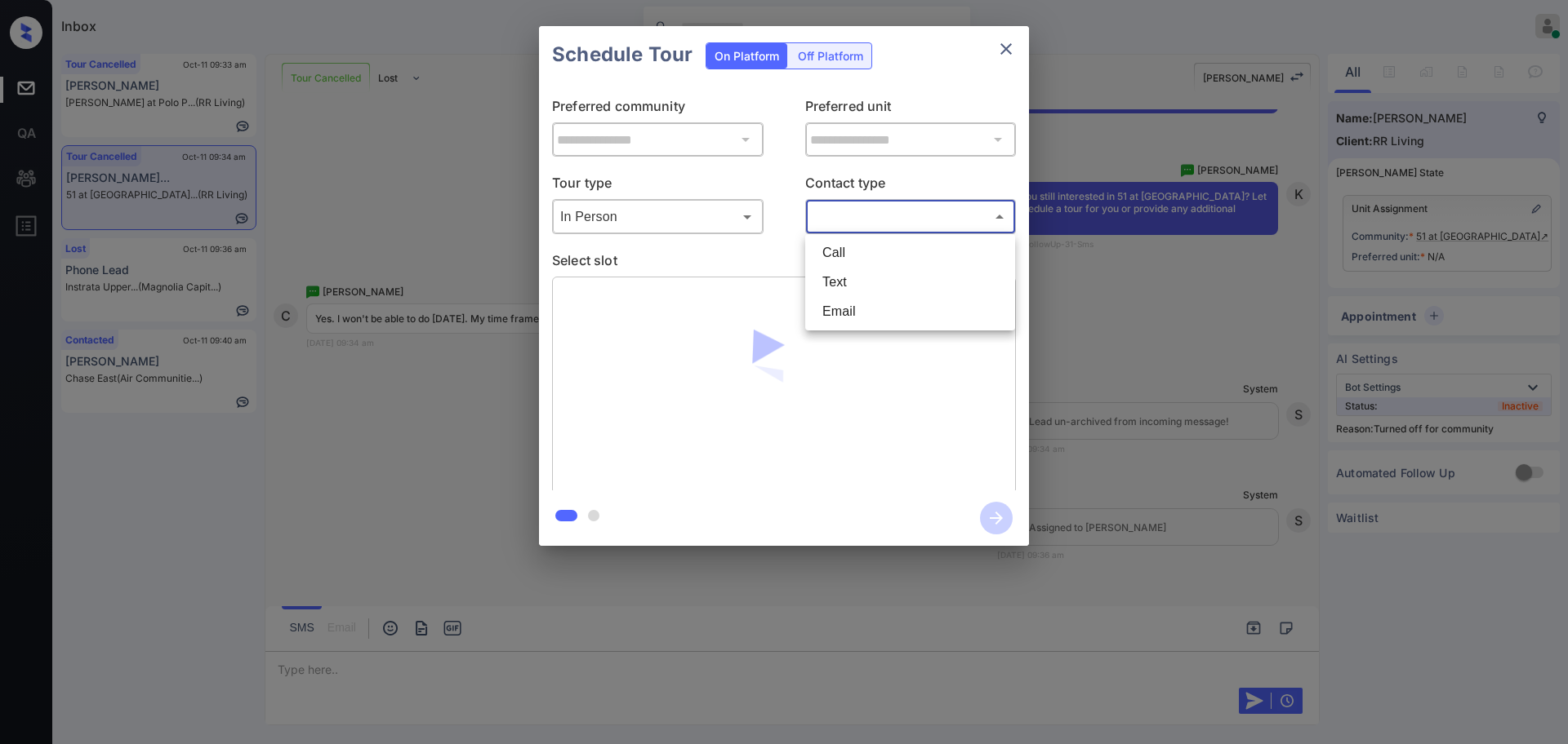
drag, startPoint x: 857, startPoint y: 220, endPoint x: 834, endPoint y: 278, distance: 62.4
click at [855, 220] on body "Tour with appointmentId [34225149] cancelled successfully Inbox Ajay Kumar Onli…" at bounding box center [784, 372] width 1568 height 744
click at [834, 278] on li "Text" at bounding box center [911, 283] width 202 height 30
type input "****"
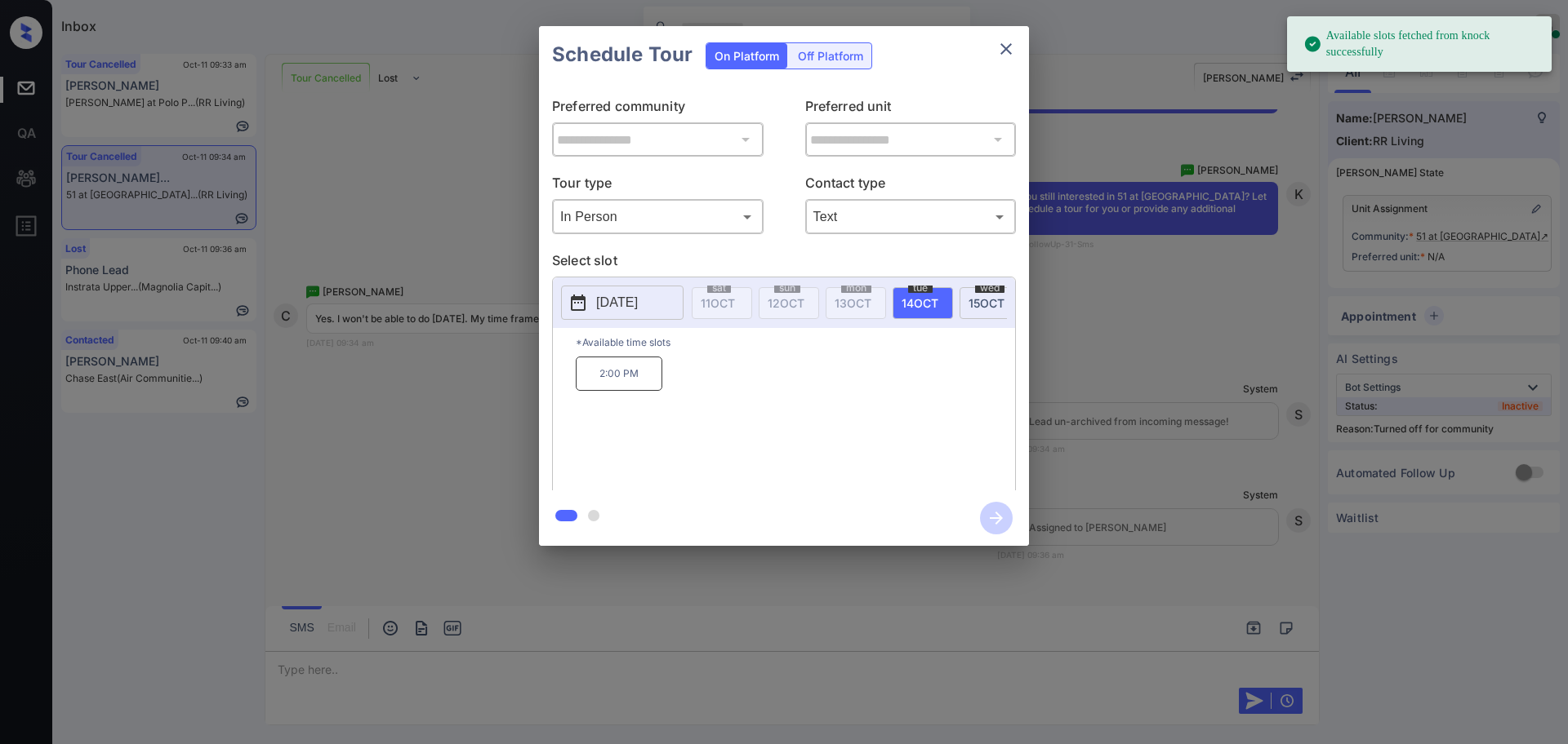
click at [915, 302] on span "14 OCT" at bounding box center [920, 304] width 37 height 14
click at [616, 302] on p "2025-10-14" at bounding box center [617, 303] width 42 height 20
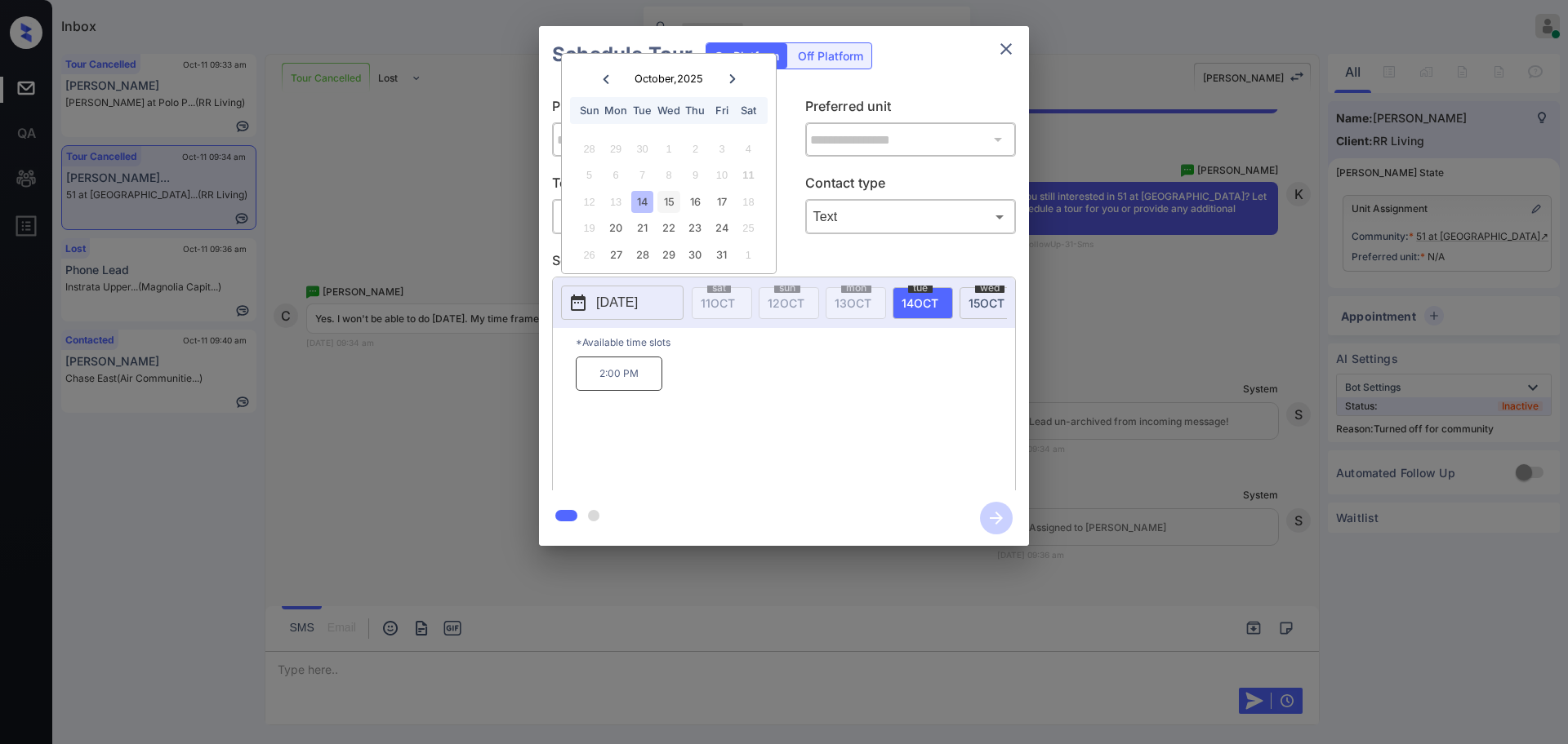
click at [663, 201] on div "15" at bounding box center [668, 202] width 22 height 22
drag, startPoint x: 700, startPoint y: 217, endPoint x: 696, endPoint y: 210, distance: 8.1
click at [699, 217] on div "23" at bounding box center [695, 228] width 22 height 22
click at [696, 205] on div "16" at bounding box center [695, 202] width 22 height 22
click at [721, 196] on div "17" at bounding box center [722, 202] width 22 height 22
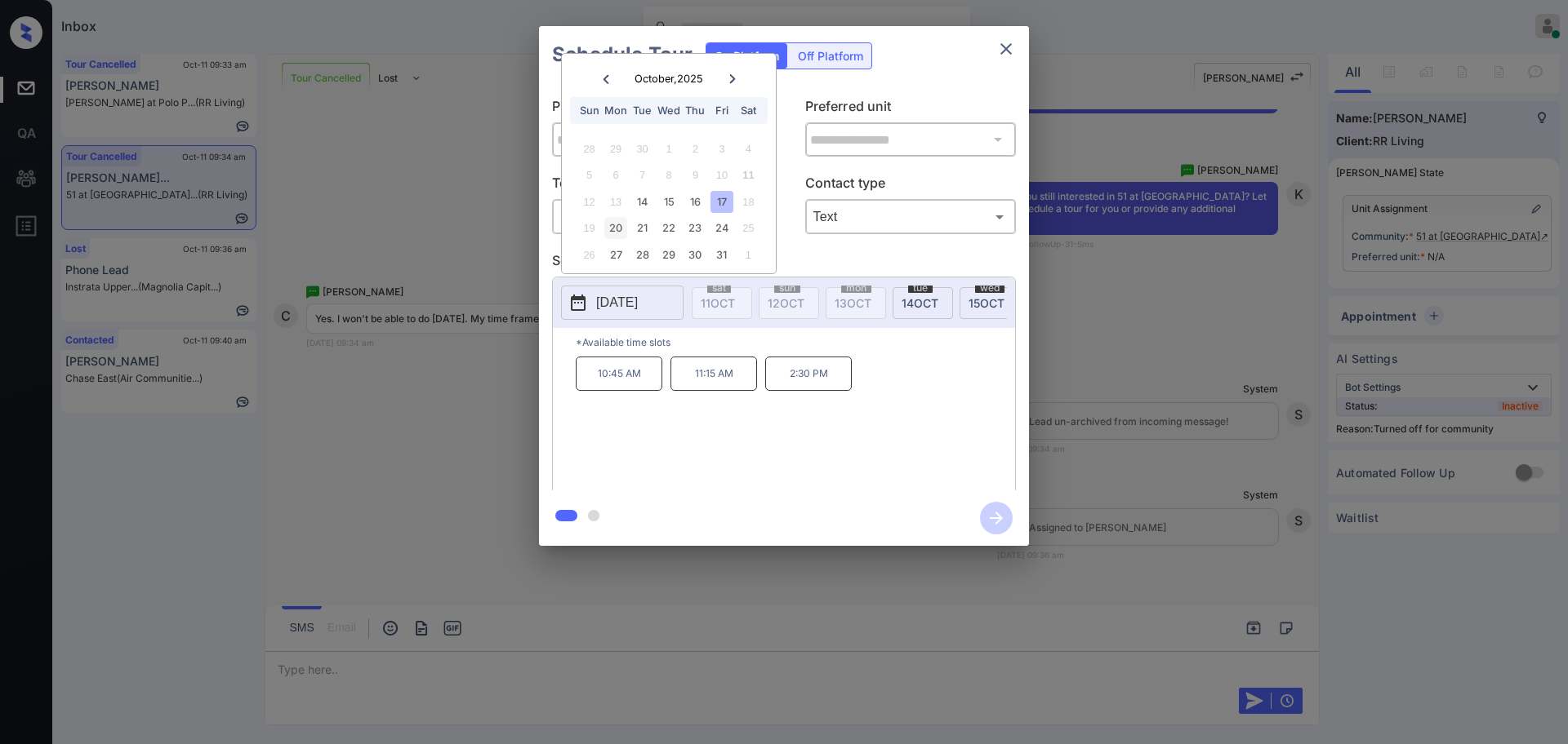
click at [624, 226] on div "20" at bounding box center [616, 228] width 22 height 22
click at [650, 235] on div "21" at bounding box center [642, 228] width 22 height 22
click at [669, 232] on div "22" at bounding box center [668, 228] width 22 height 22
drag, startPoint x: 720, startPoint y: 224, endPoint x: 696, endPoint y: 230, distance: 24.7
click at [714, 224] on div "24" at bounding box center [722, 228] width 22 height 22
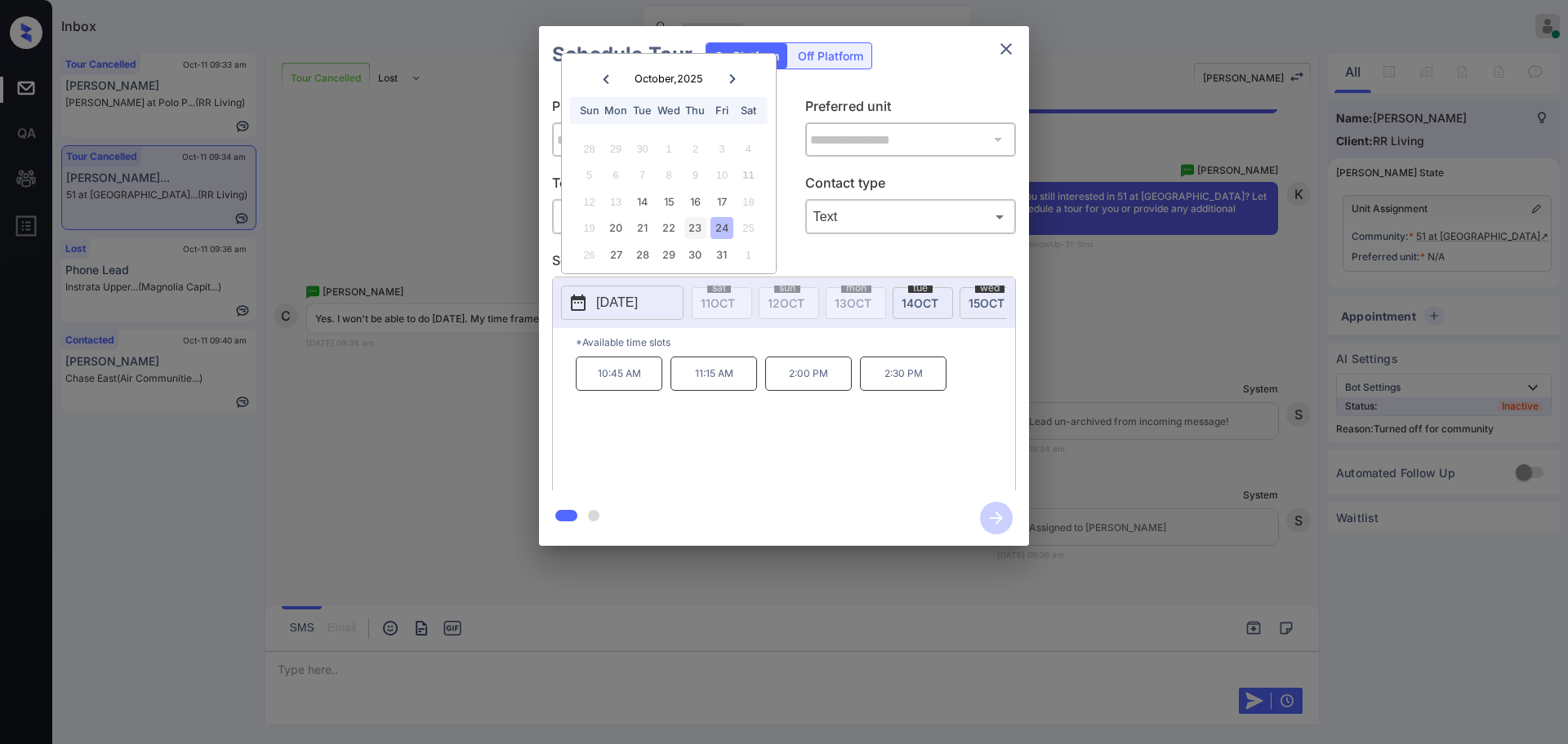
click at [696, 230] on div "23" at bounding box center [695, 228] width 22 height 22
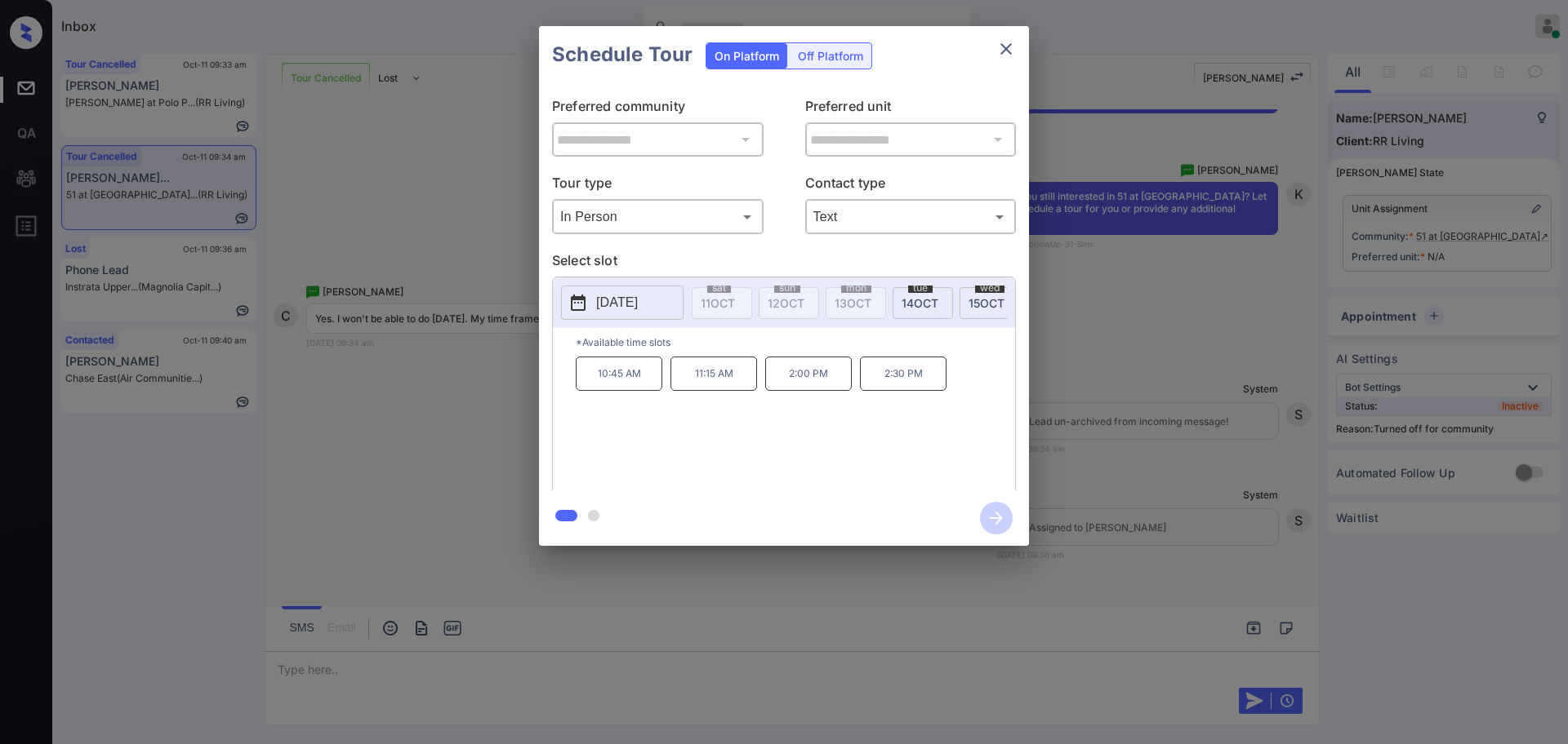
click at [1203, 460] on div "**********" at bounding box center [784, 286] width 1568 height 572
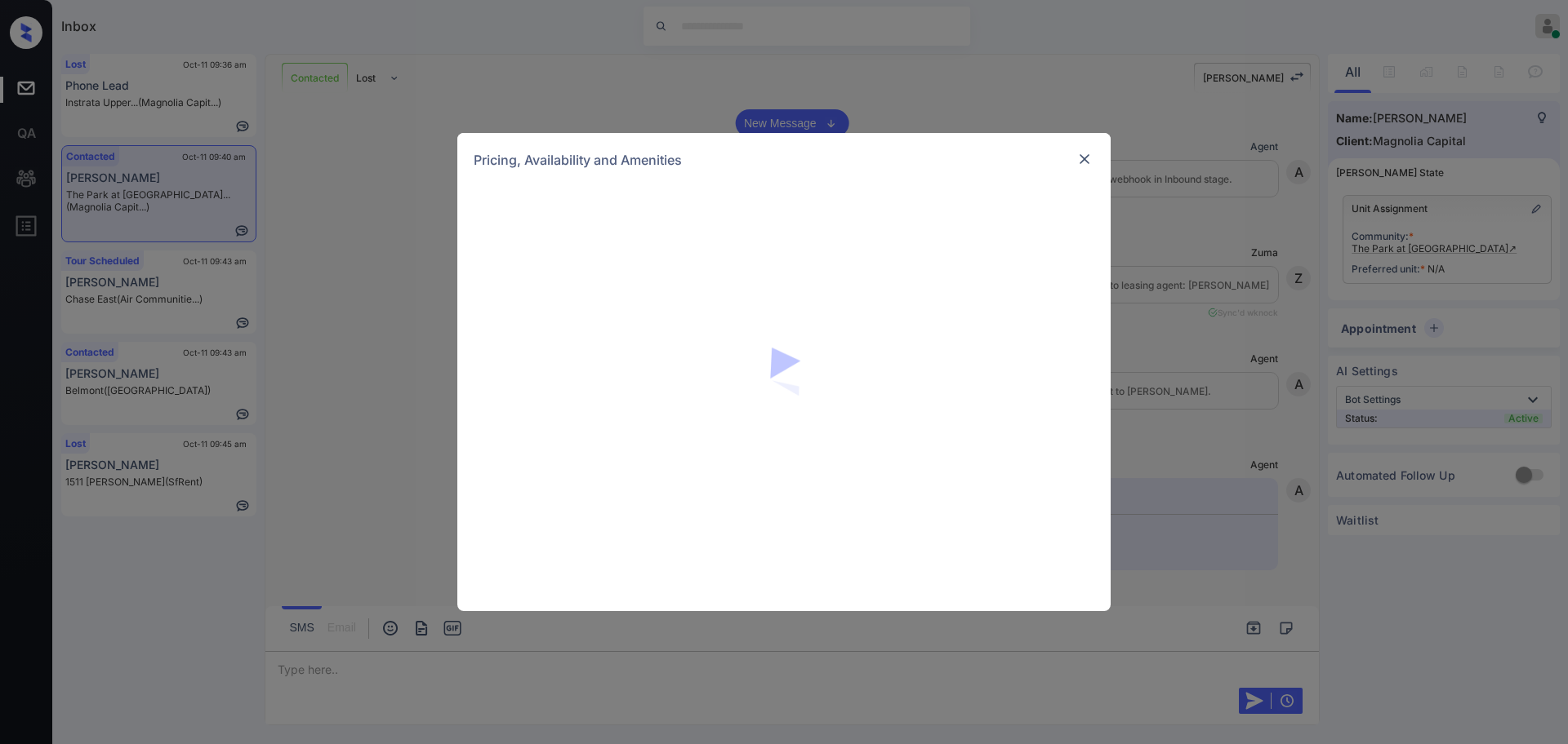
scroll to position [872, 0]
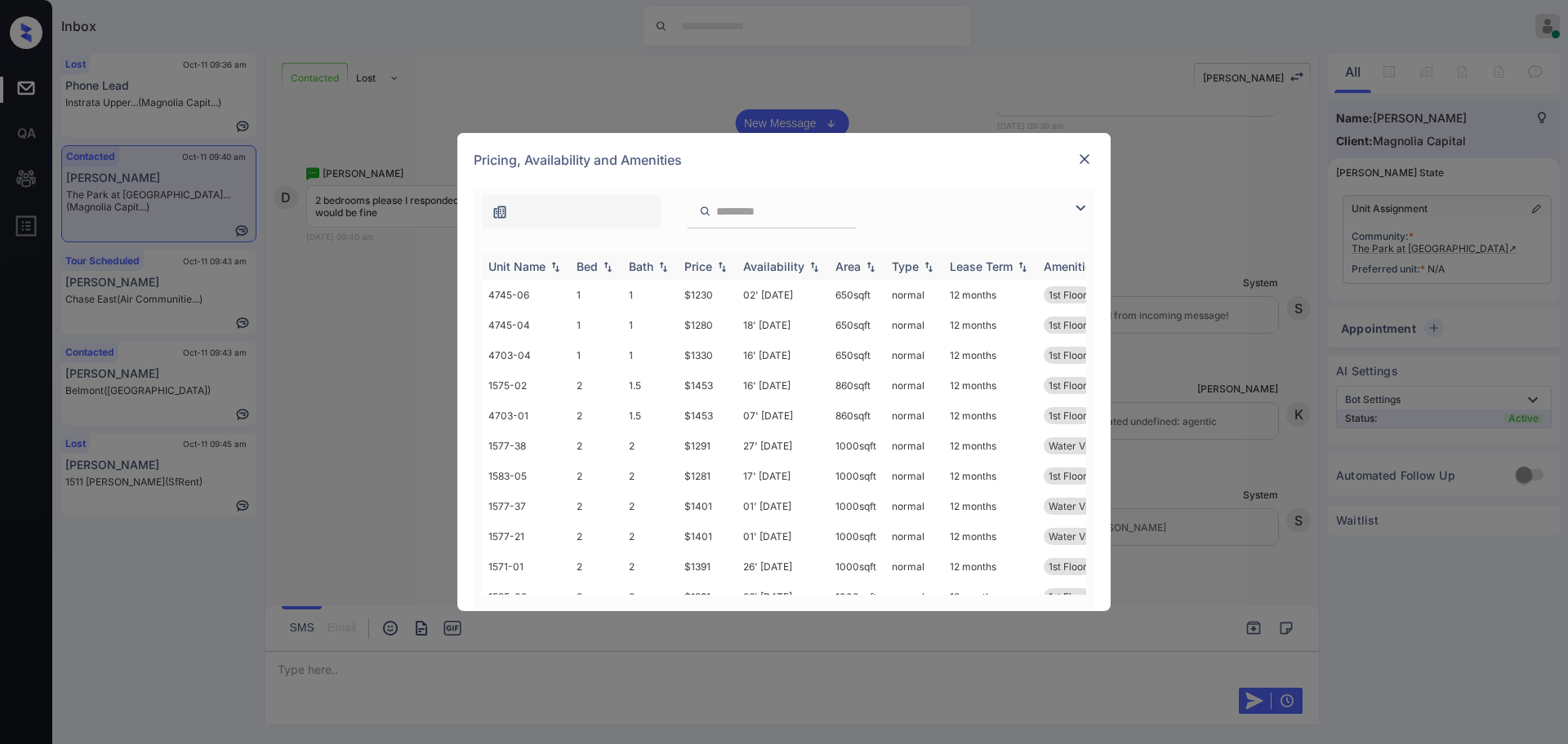
click at [600, 262] on img at bounding box center [608, 267] width 17 height 12
drag, startPoint x: 676, startPoint y: 388, endPoint x: 717, endPoint y: 388, distance: 41.0
type textarea "*****"
click at [717, 388] on tr "1583-05 2 2 $1281 17' [DATE] sqft normal 12 months 1st Floor" at bounding box center [909, 386] width 853 height 31
copy tr "$1281"
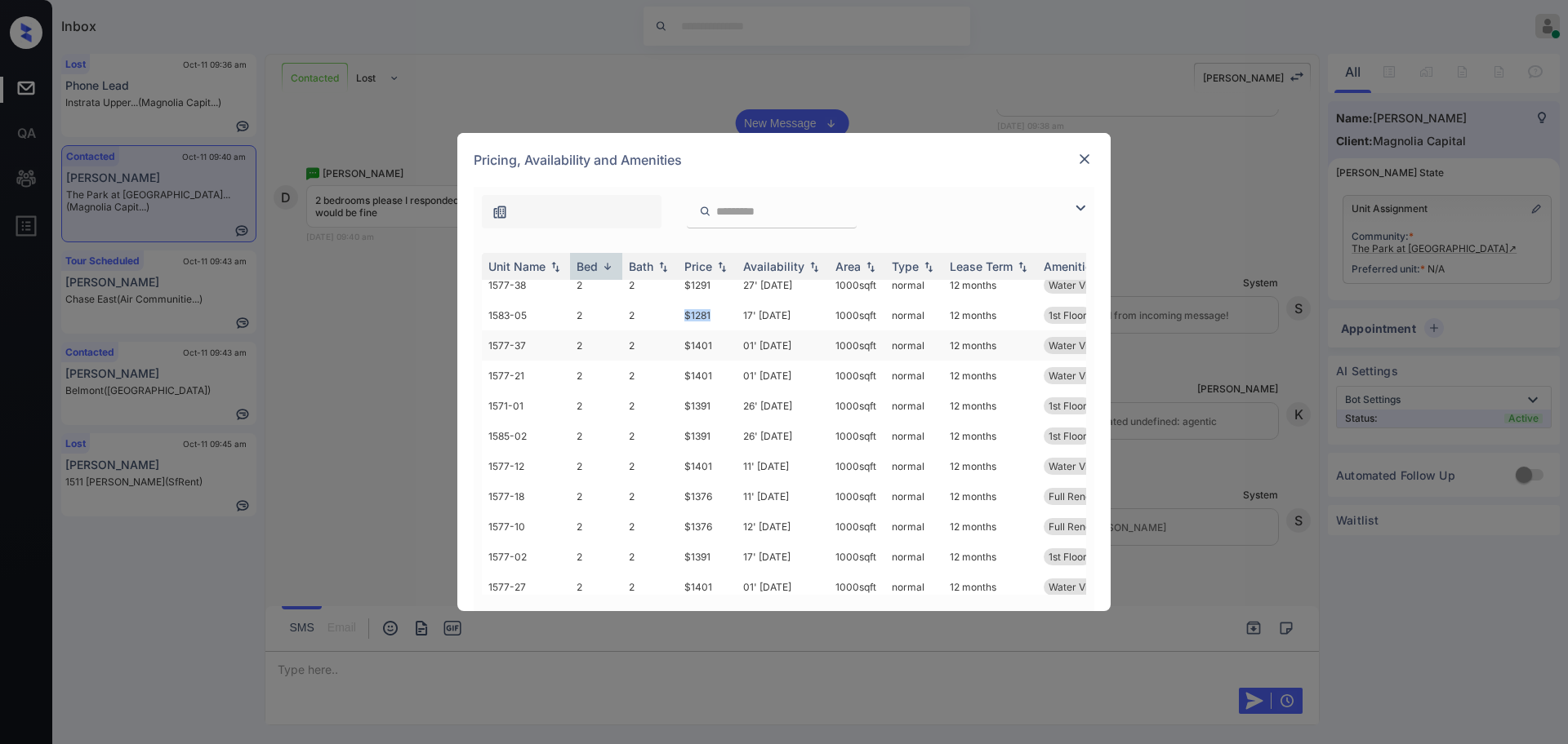
scroll to position [0, 0]
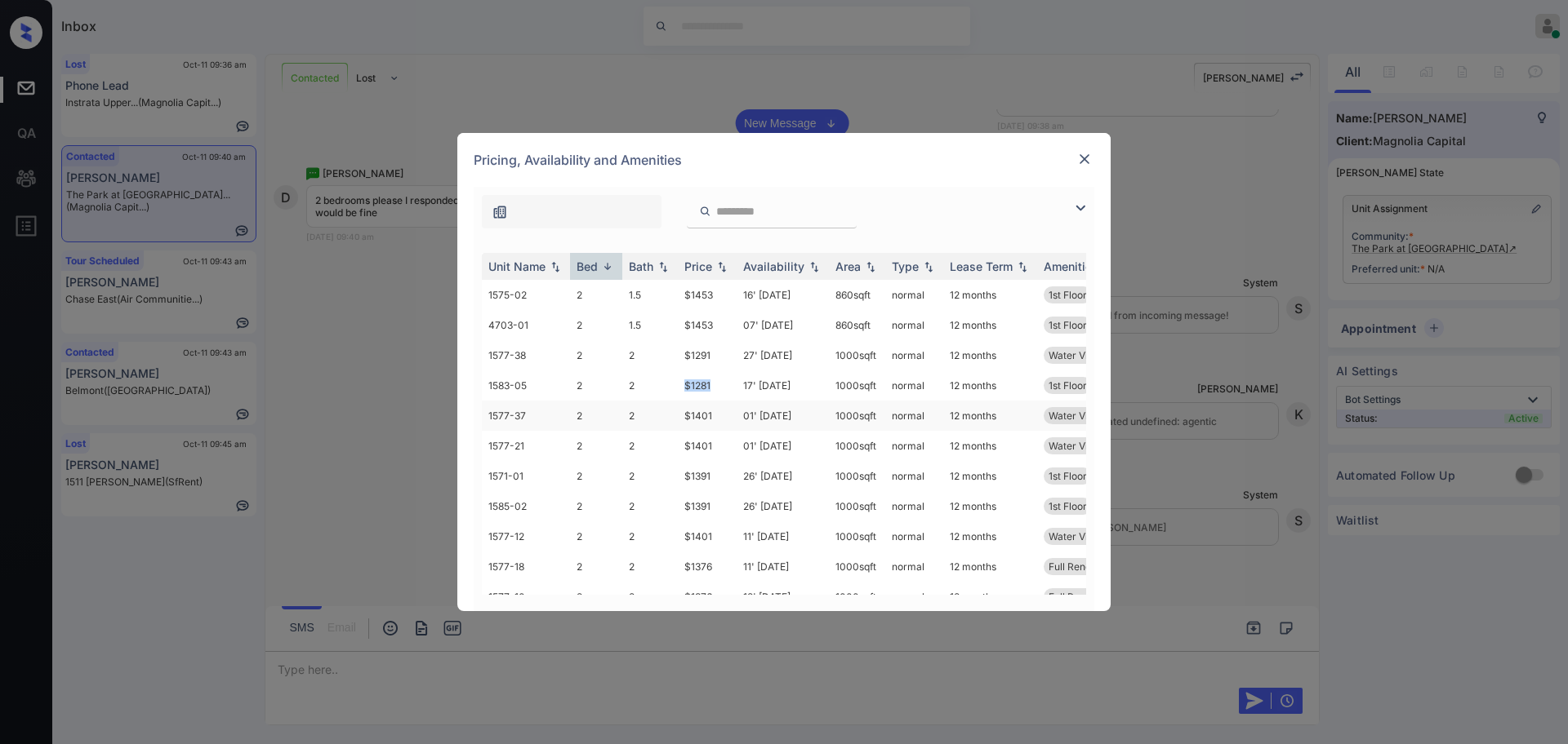
copy tr "$1281"
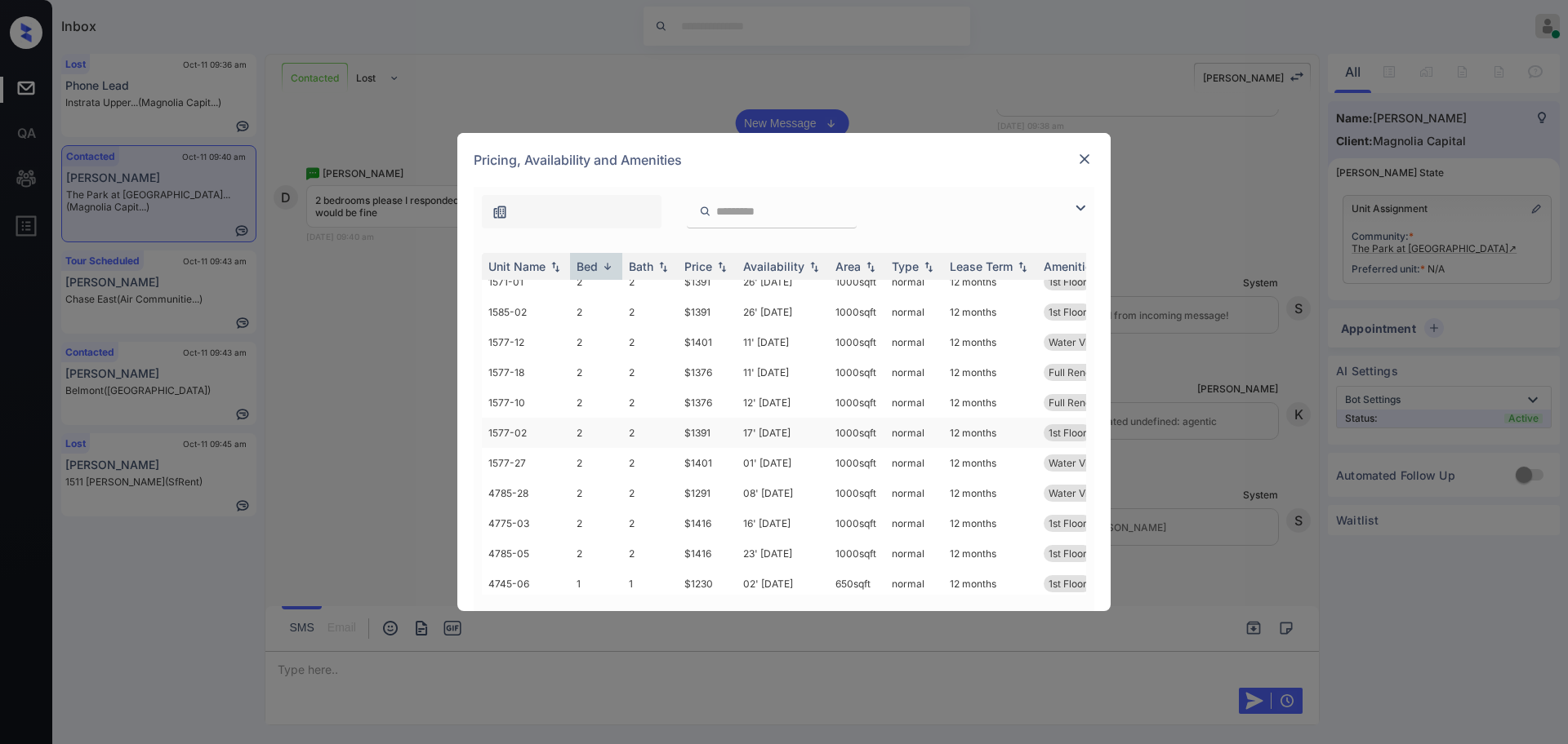
scroll to position [204, 0]
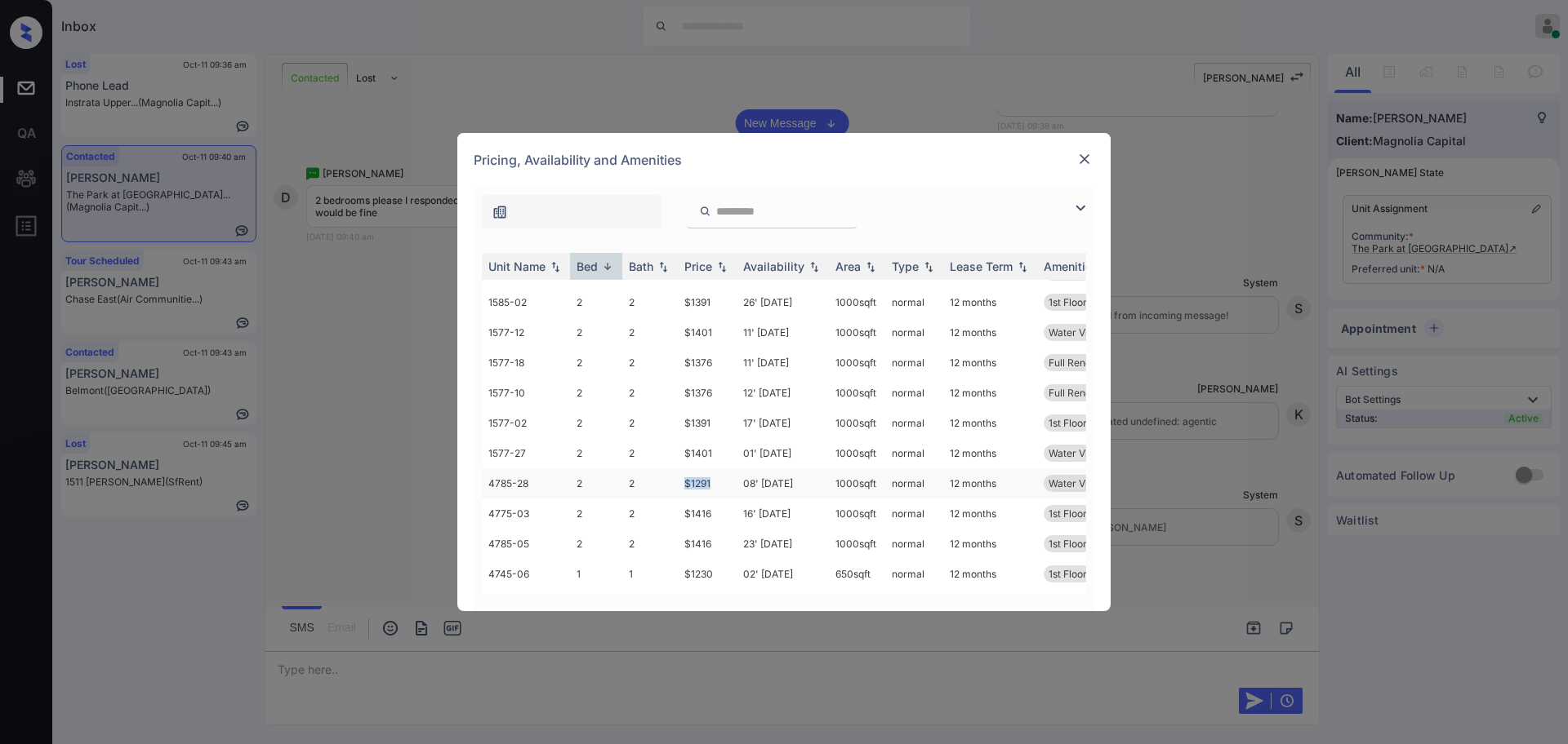
drag, startPoint x: 682, startPoint y: 483, endPoint x: 775, endPoint y: 490, distance: 93.3
click at [718, 484] on td "$1291" at bounding box center [707, 484] width 58 height 31
copy td "$1291"
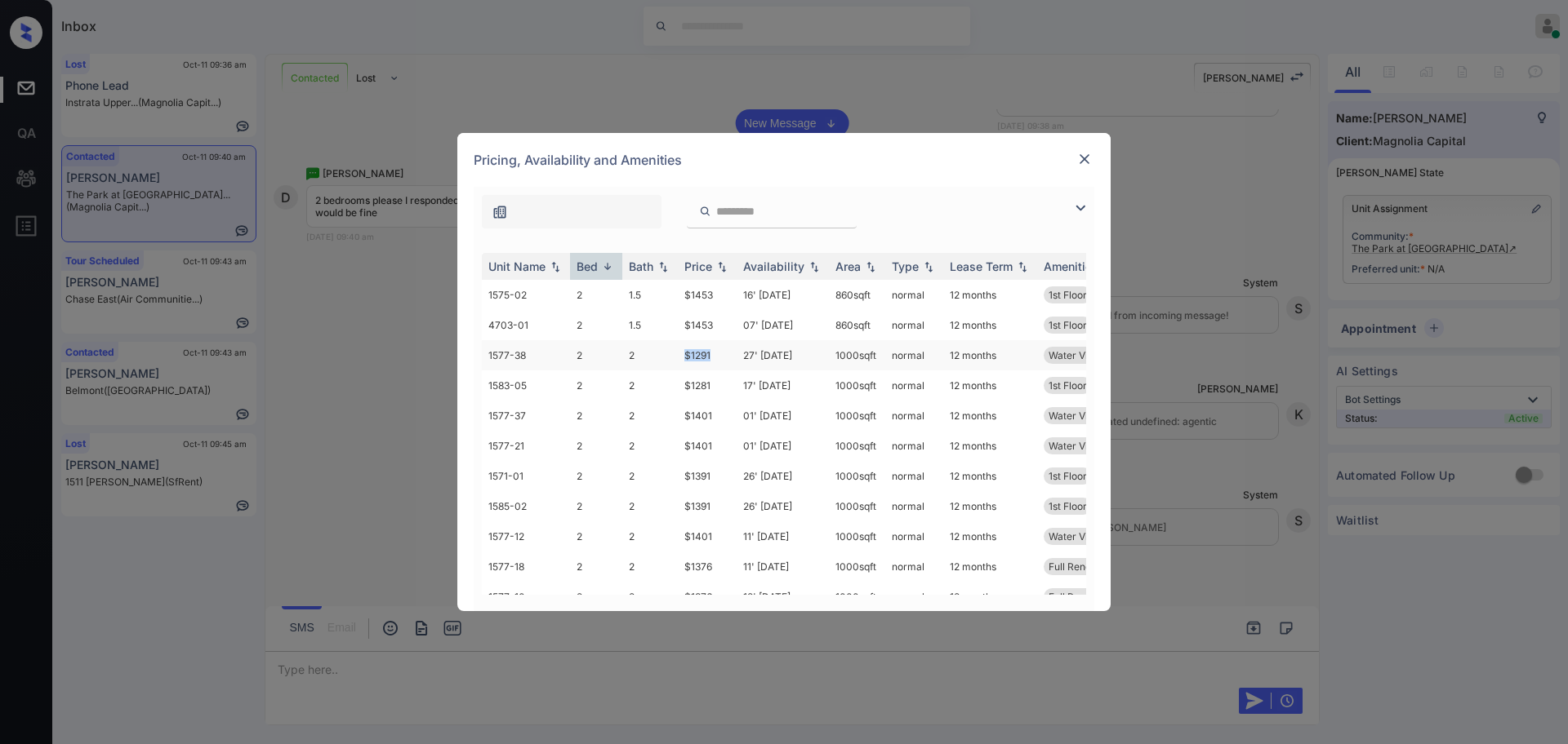
drag, startPoint x: 673, startPoint y: 351, endPoint x: 735, endPoint y: 361, distance: 62.8
click at [718, 356] on tr "1577-38 2 2 $1291 27' Sep 25 1000 sqft normal 12 months Water View" at bounding box center [909, 355] width 853 height 31
copy tr "$1291"
click at [1081, 162] on img at bounding box center [1084, 159] width 17 height 17
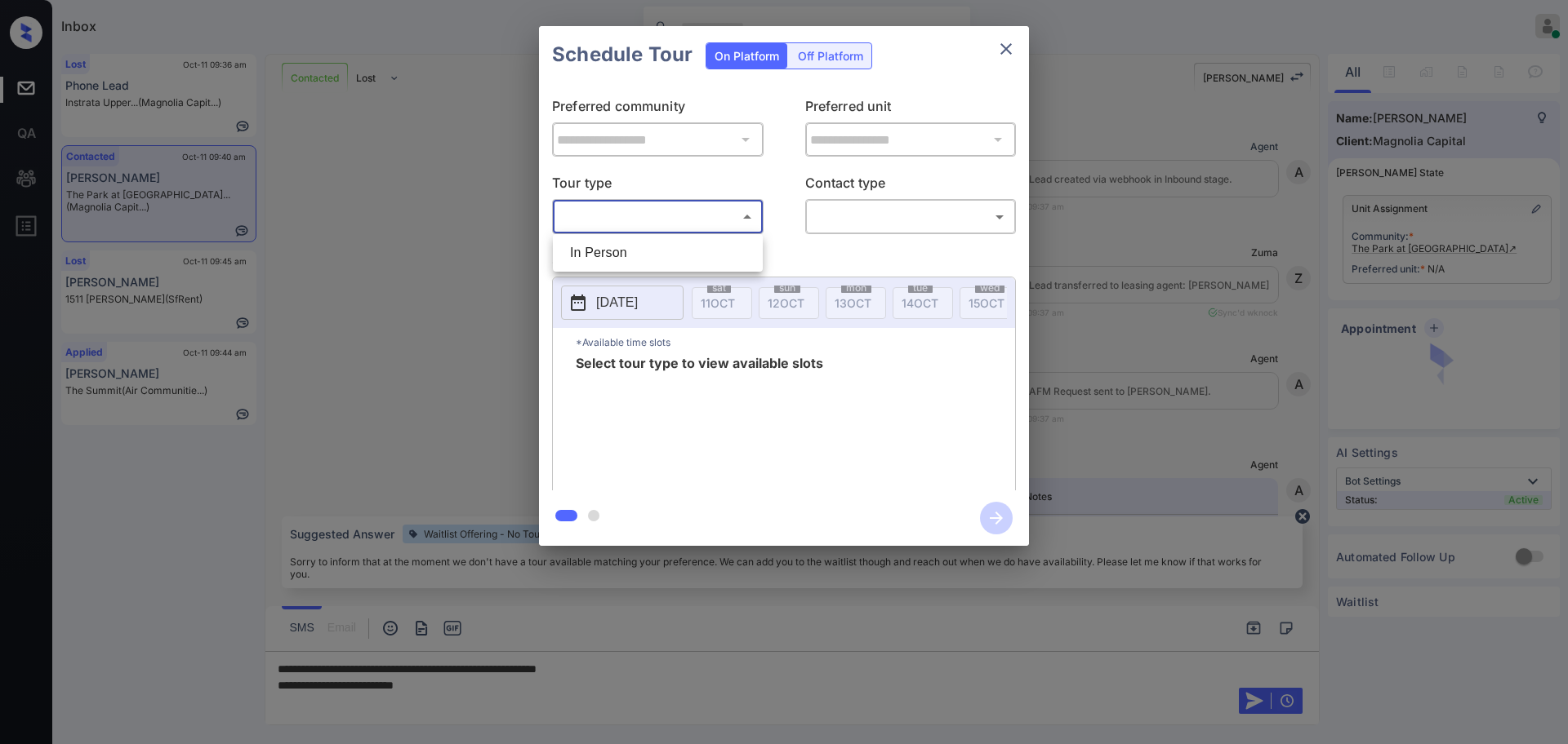
scroll to position [464, 0]
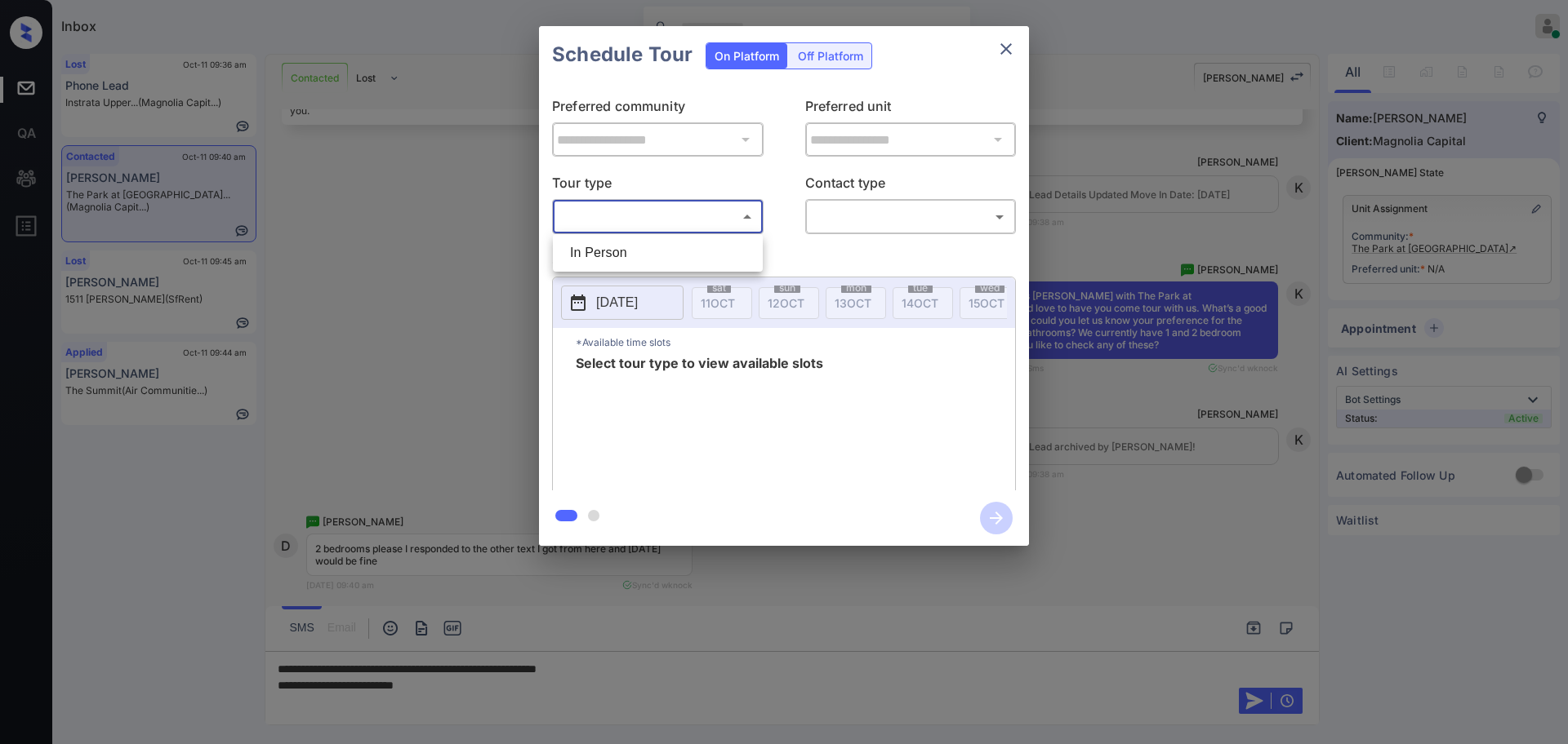
click at [642, 250] on li "In Person" at bounding box center [658, 253] width 202 height 30
type input "********"
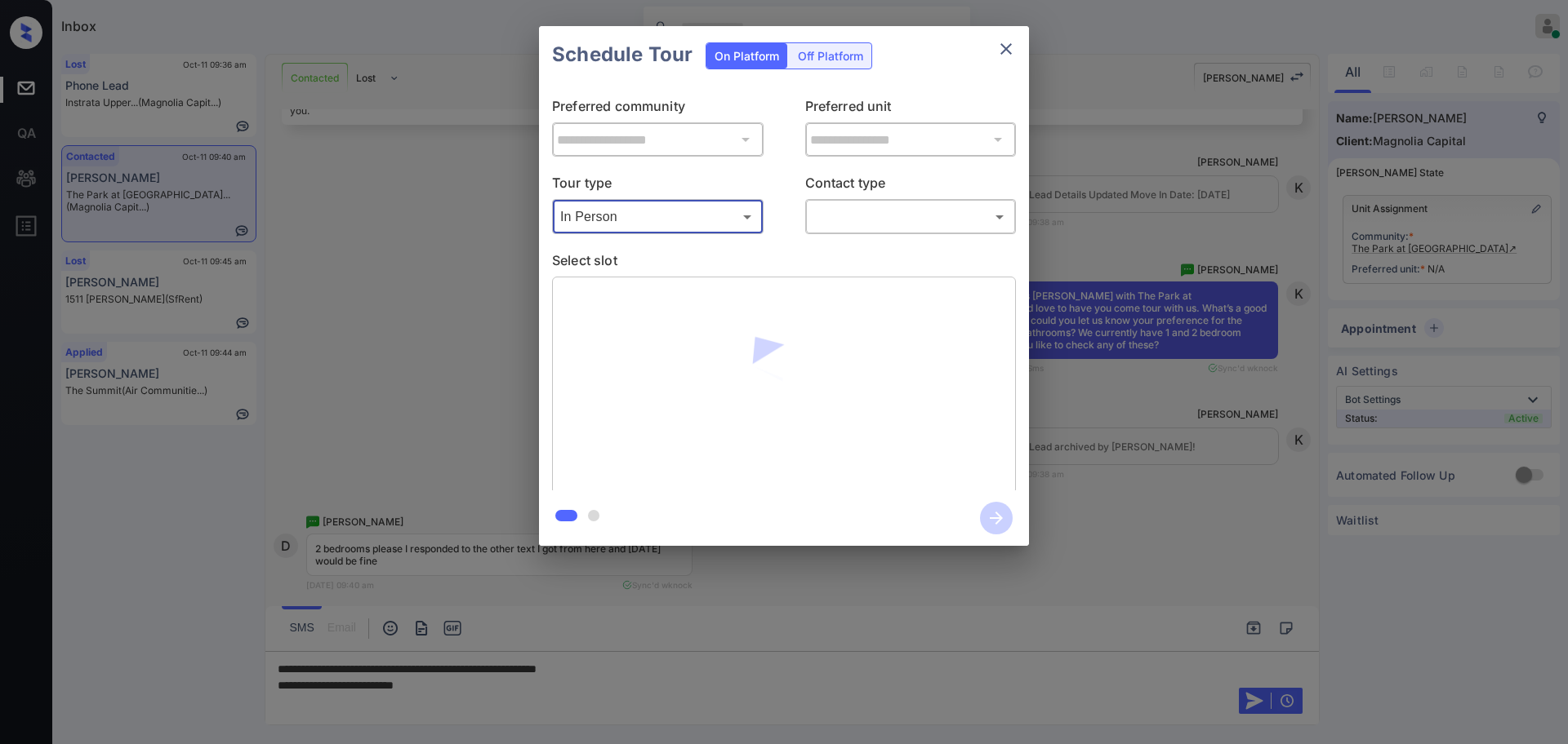
click at [900, 213] on body "Inbox Ajay Kumar Online Set yourself offline Set yourself on break Profile Swit…" at bounding box center [784, 372] width 1568 height 744
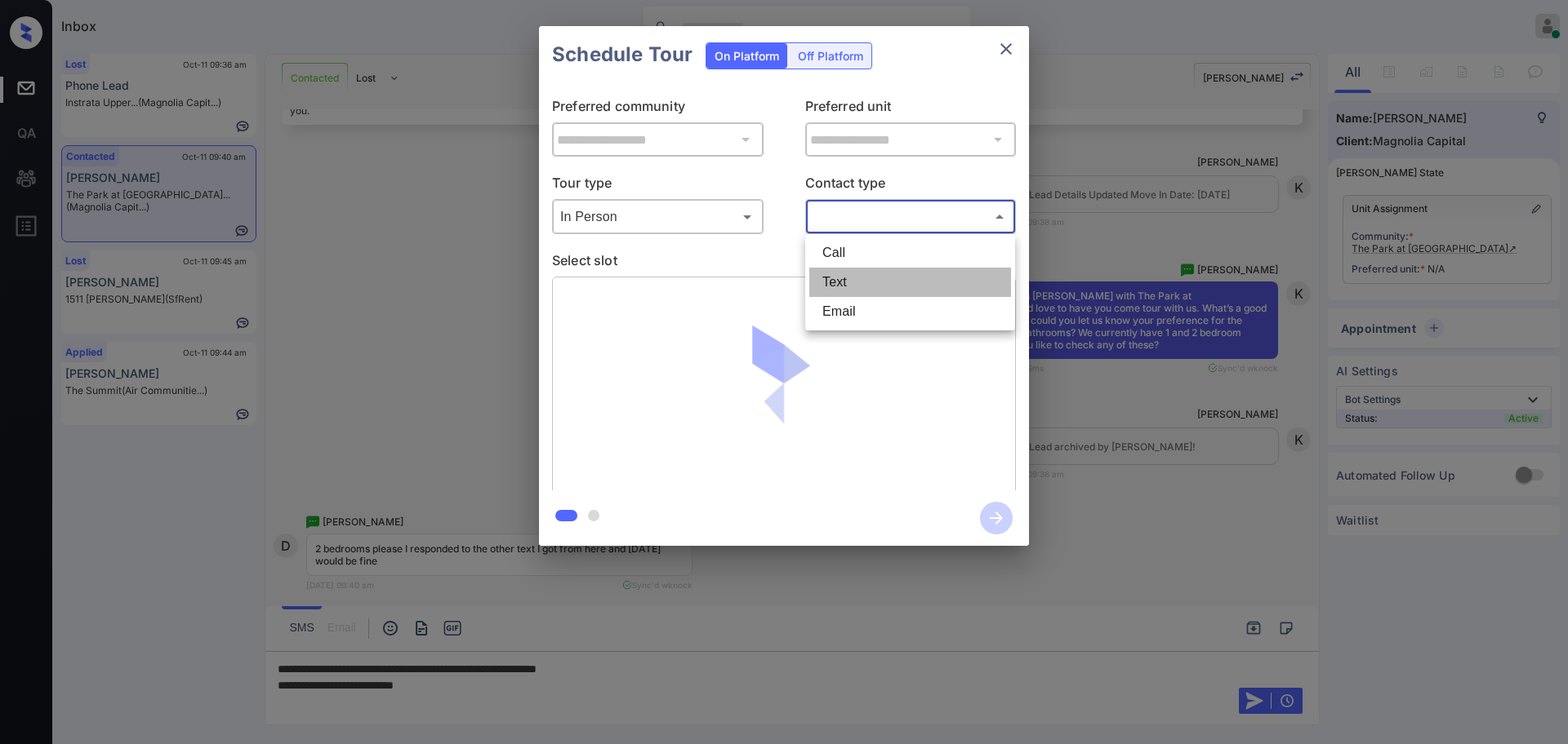
click at [857, 279] on li "Text" at bounding box center [911, 283] width 202 height 30
type input "****"
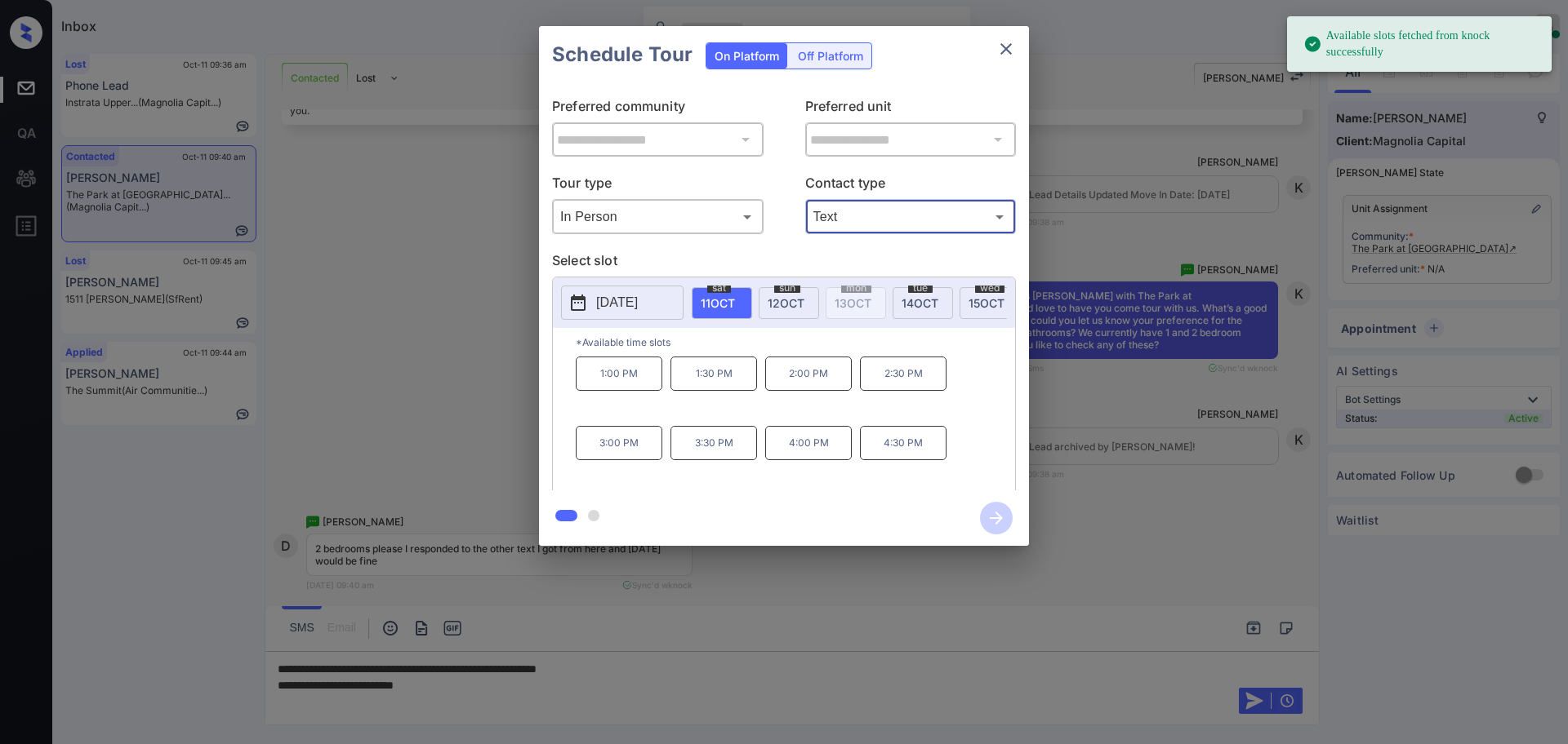
click at [776, 301] on span "12 OCT" at bounding box center [786, 304] width 37 height 14
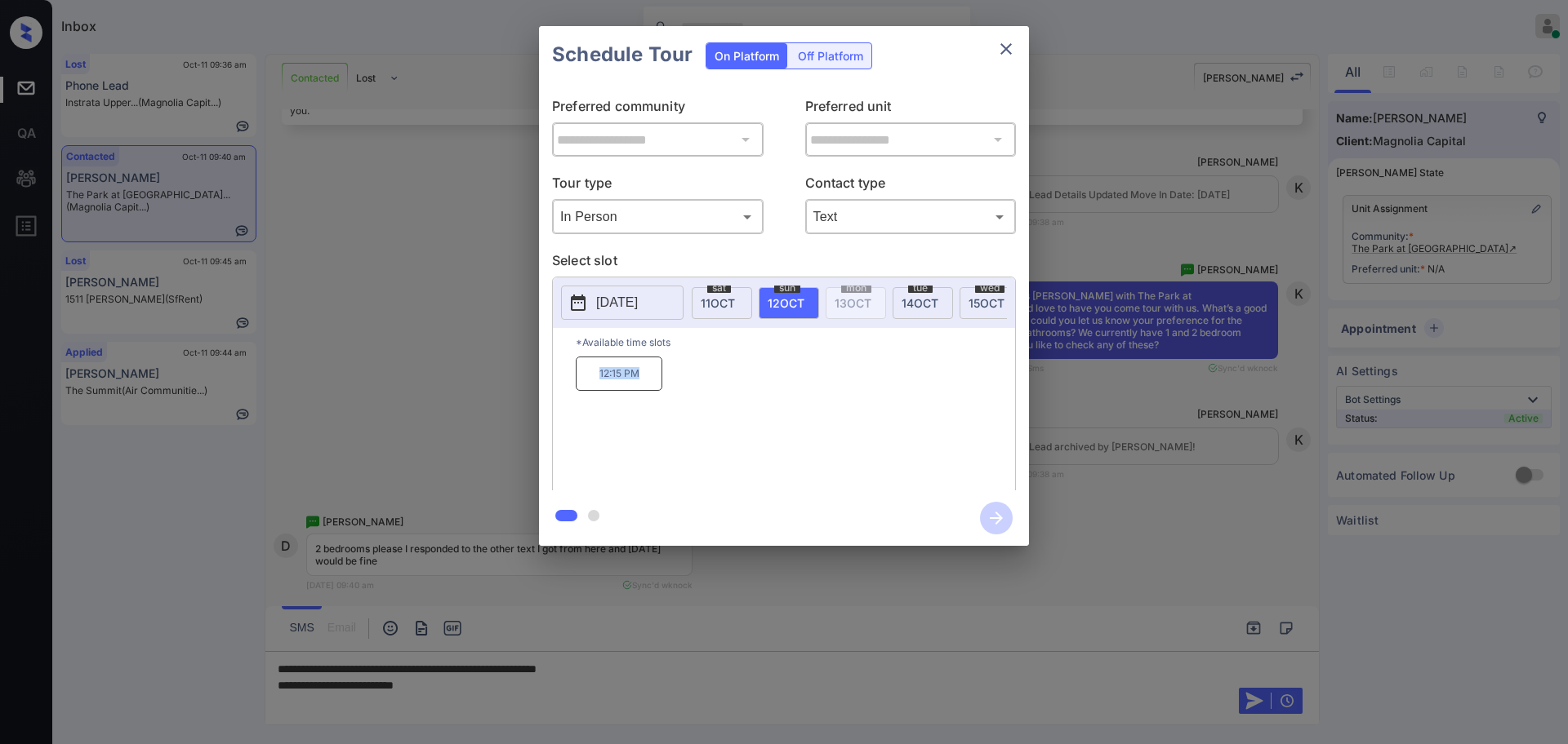
drag, startPoint x: 592, startPoint y: 388, endPoint x: 664, endPoint y: 392, distance: 72.1
click at [656, 389] on p "12:15 PM" at bounding box center [619, 374] width 86 height 35
copy p "12:15 PM"
click at [1006, 45] on icon "close" at bounding box center [1007, 49] width 20 height 20
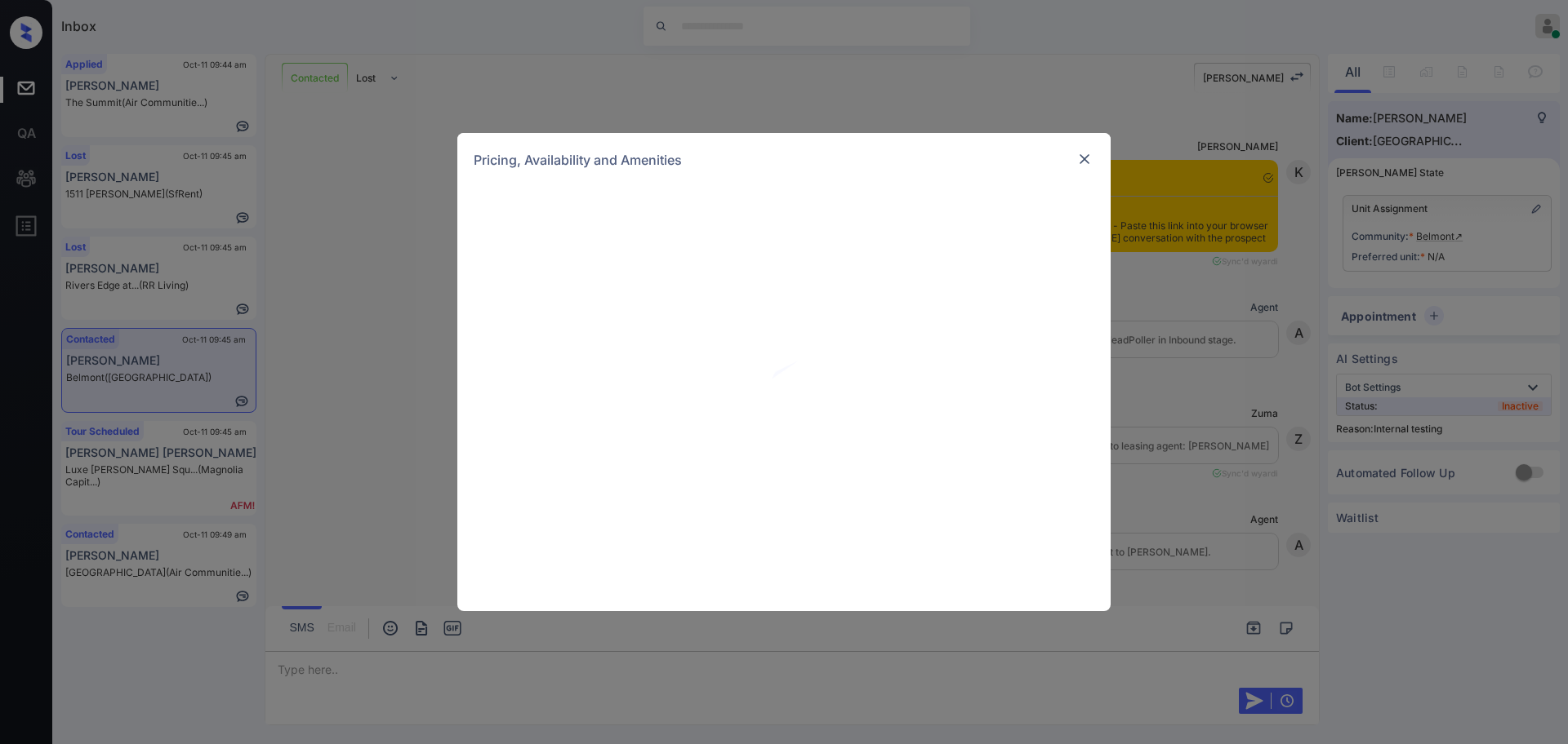
scroll to position [2749, 0]
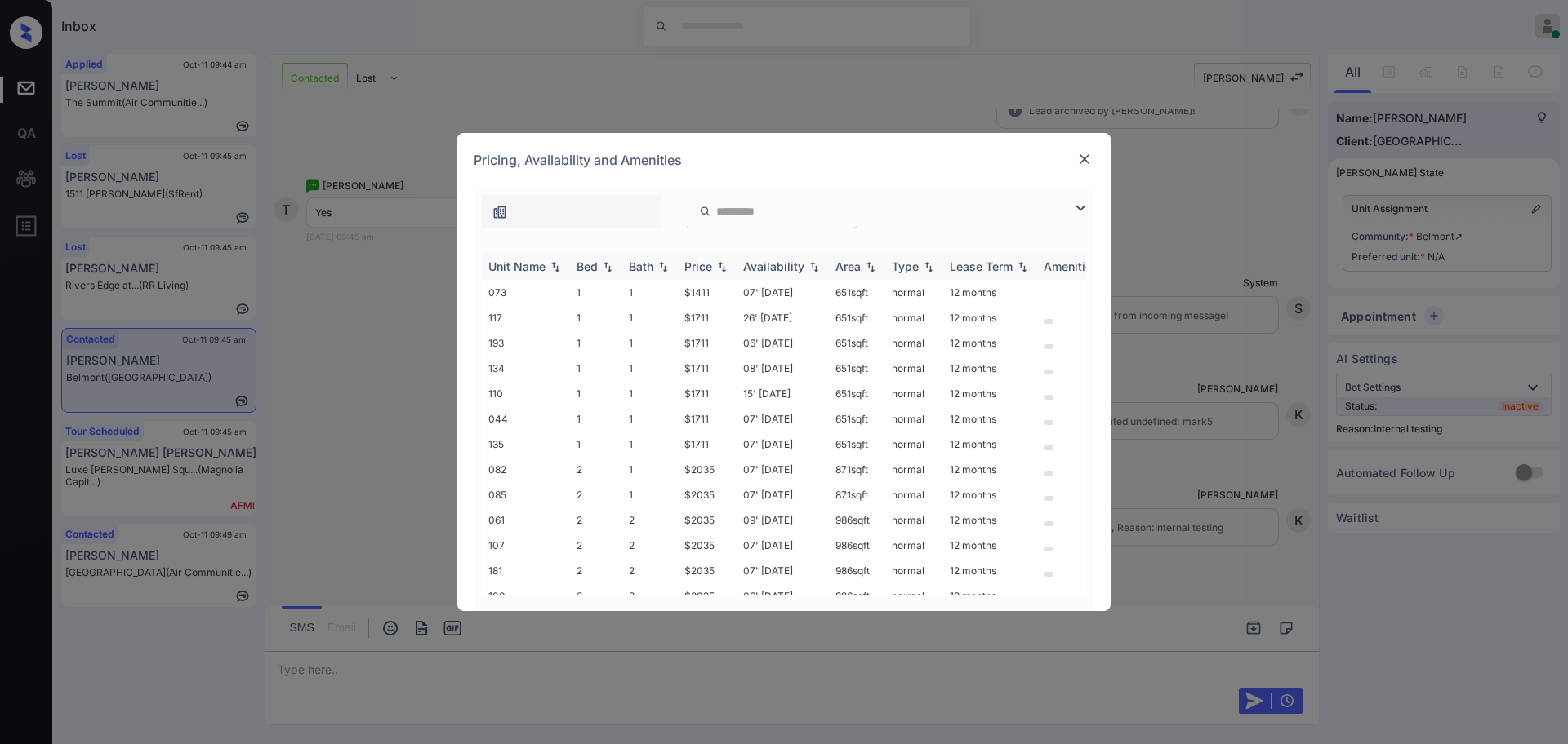
click at [591, 275] on th "Bed" at bounding box center [596, 266] width 52 height 27
drag, startPoint x: 681, startPoint y: 365, endPoint x: 726, endPoint y: 370, distance: 45.3
click at [726, 370] on td "$1711" at bounding box center [707, 369] width 58 height 26
copy td "$1711"
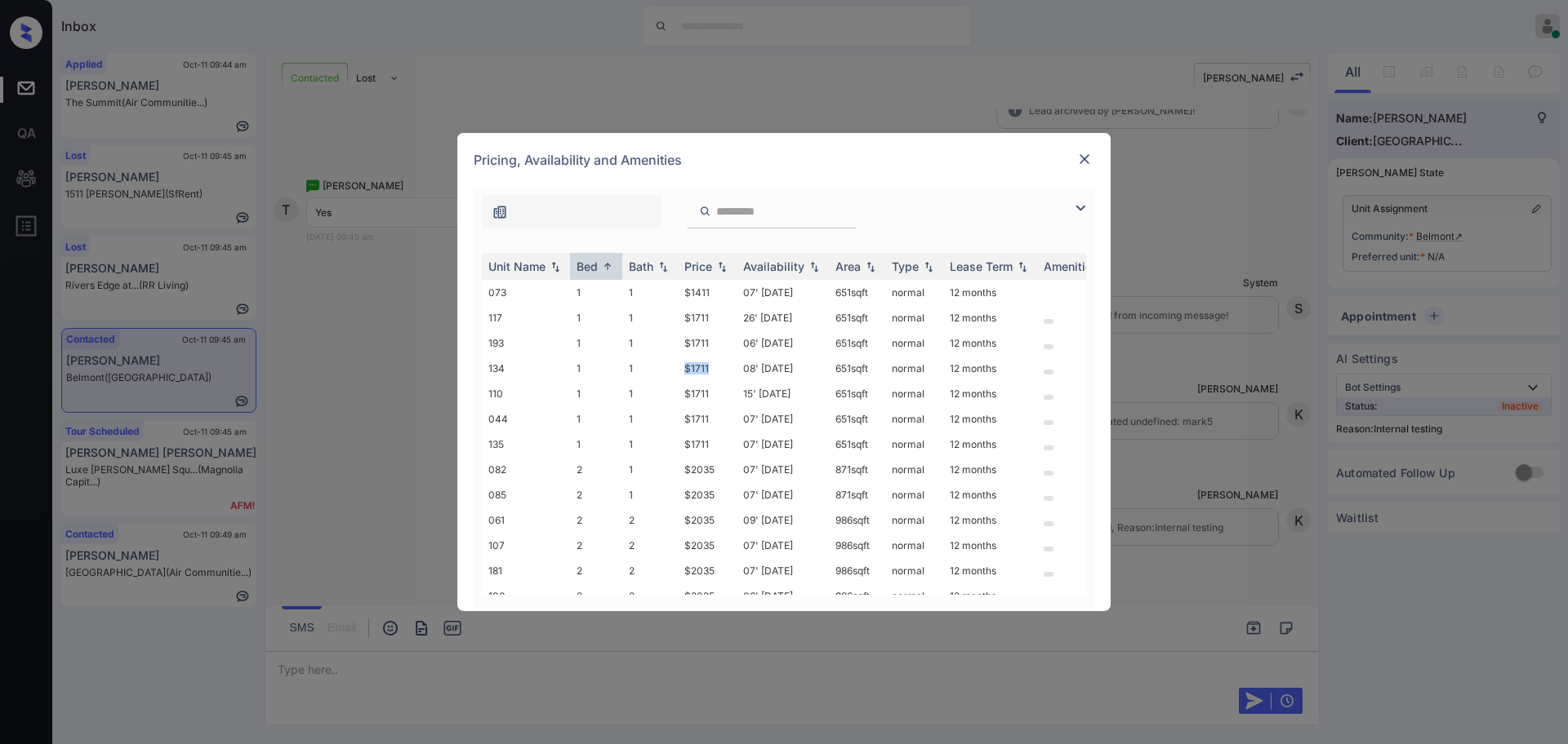
click at [1080, 156] on img at bounding box center [1084, 159] width 17 height 17
